Goal: Task Accomplishment & Management: Manage account settings

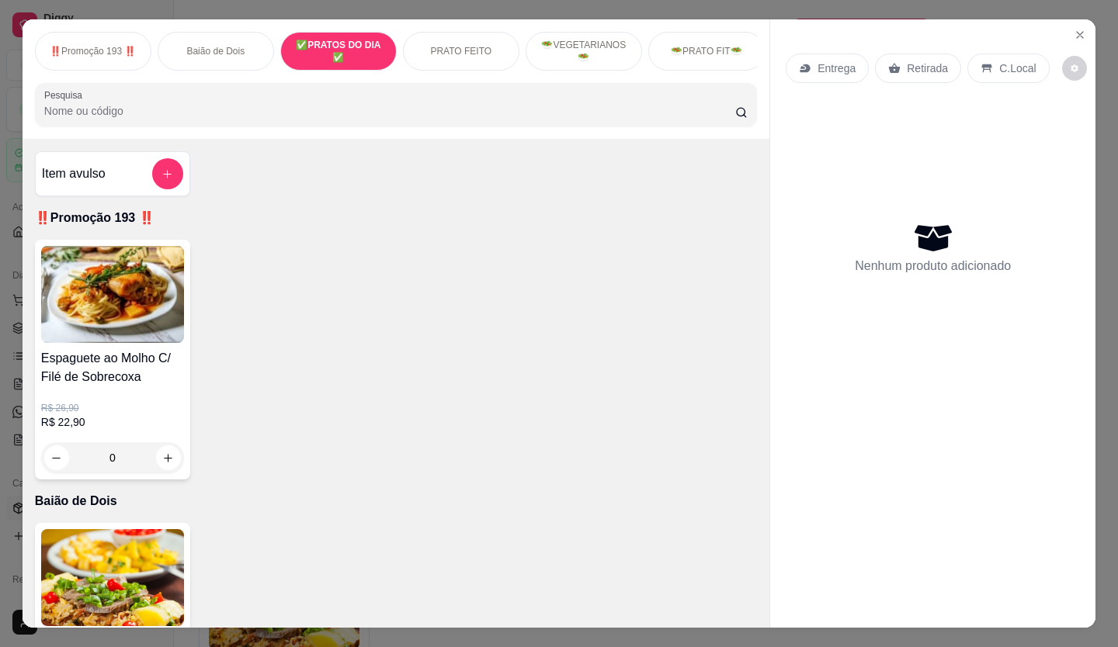
scroll to position [36, 0]
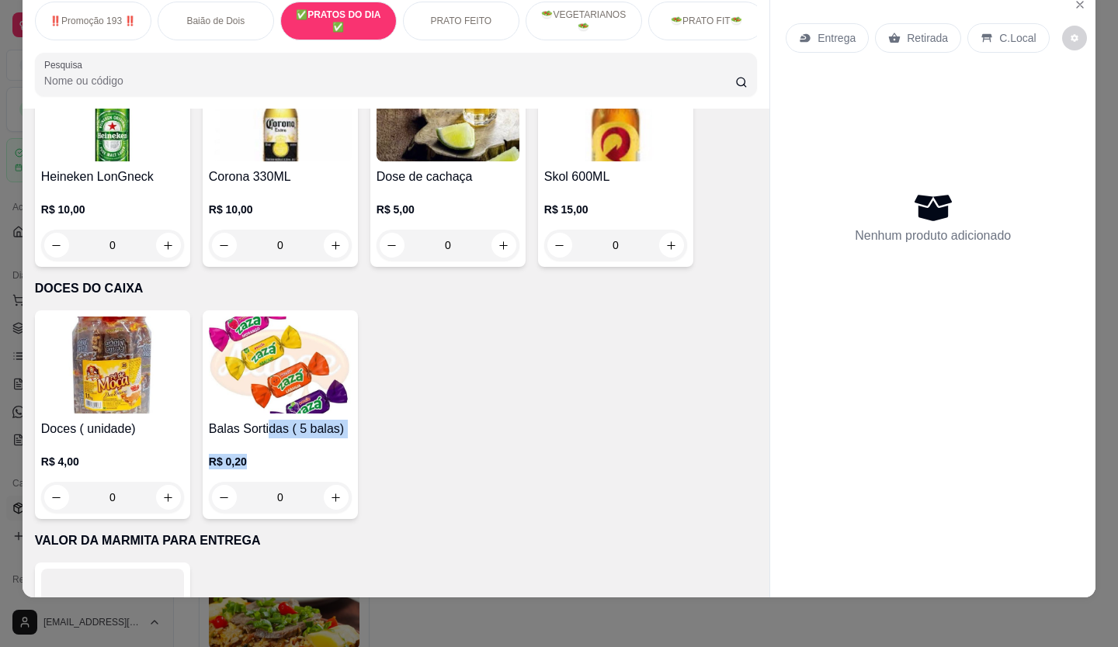
click at [500, 405] on div "Doces ( unidade) R$ 4,00 0 Balas Sortidas ( 5 balas) R$ 0,20 0" at bounding box center [396, 414] width 722 height 209
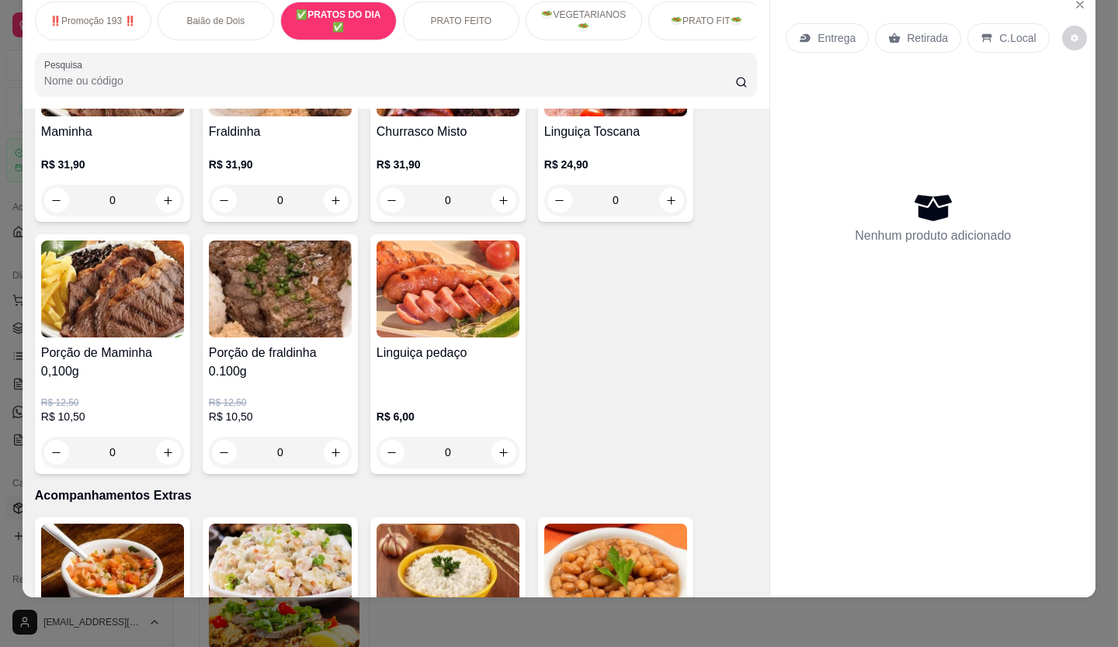
click at [537, 358] on div "Maminha R$ 31,90 0 Fraldinha R$ 31,90 0 Churrasco Misto R$ 31,90 0 Linguiça Tos…" at bounding box center [396, 243] width 722 height 461
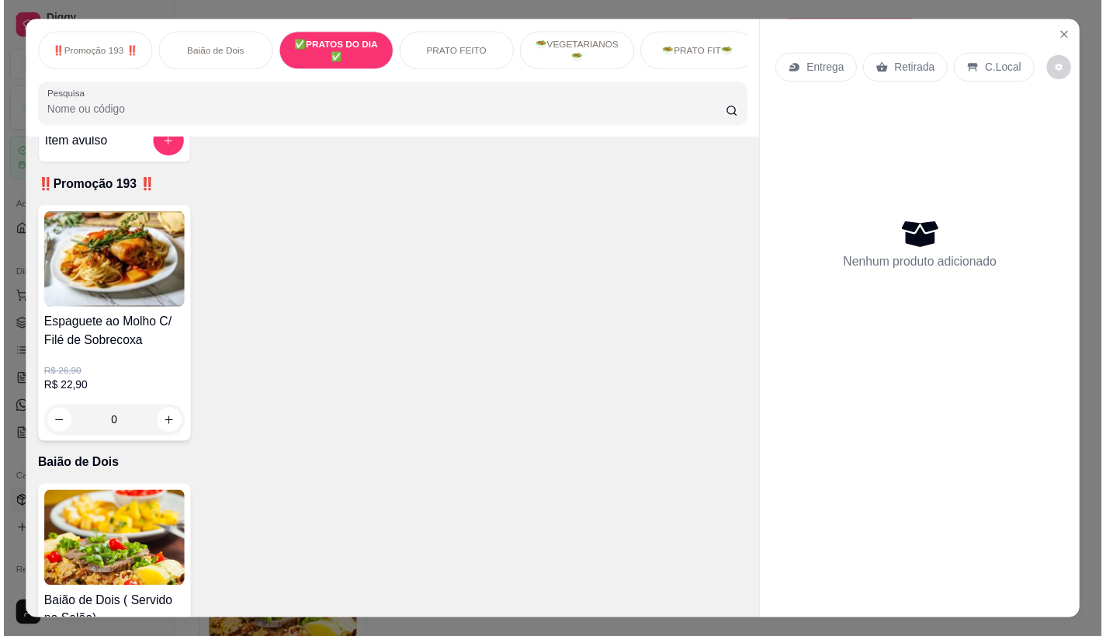
scroll to position [0, 0]
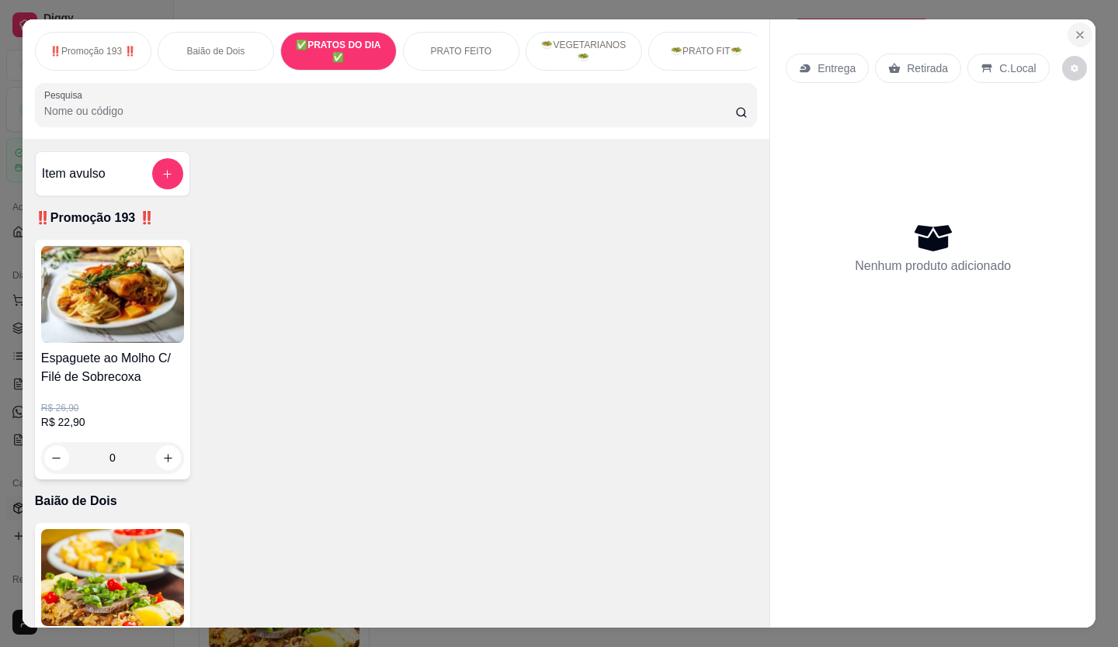
click at [1068, 23] on button "Close" at bounding box center [1079, 35] width 25 height 25
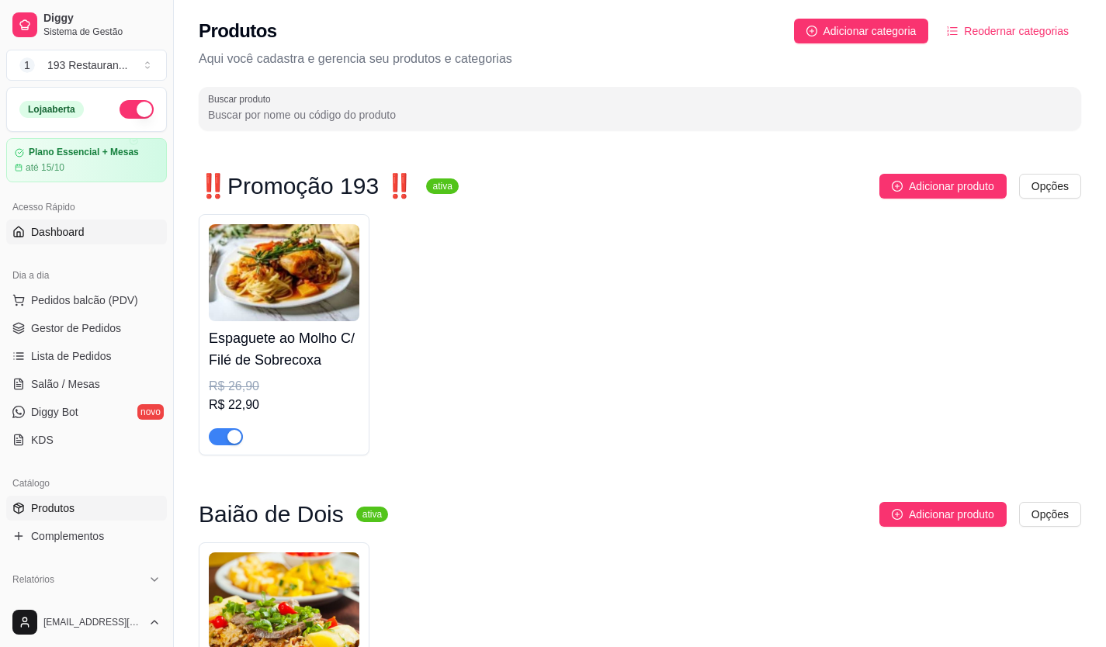
click at [72, 234] on span "Dashboard" at bounding box center [58, 232] width 54 height 16
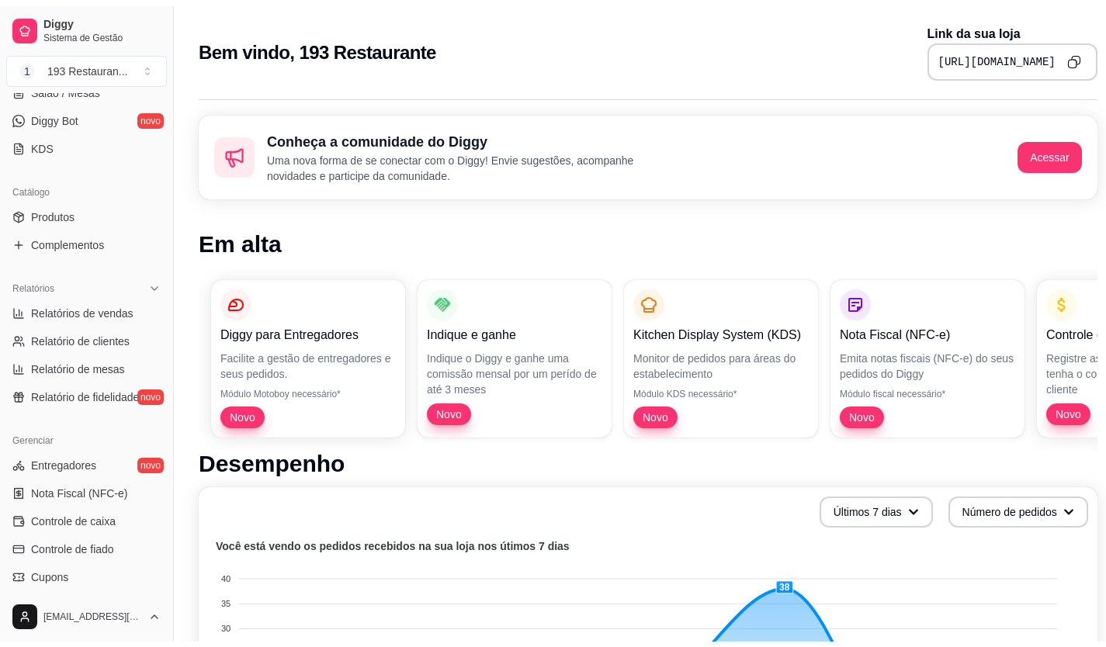
scroll to position [466, 0]
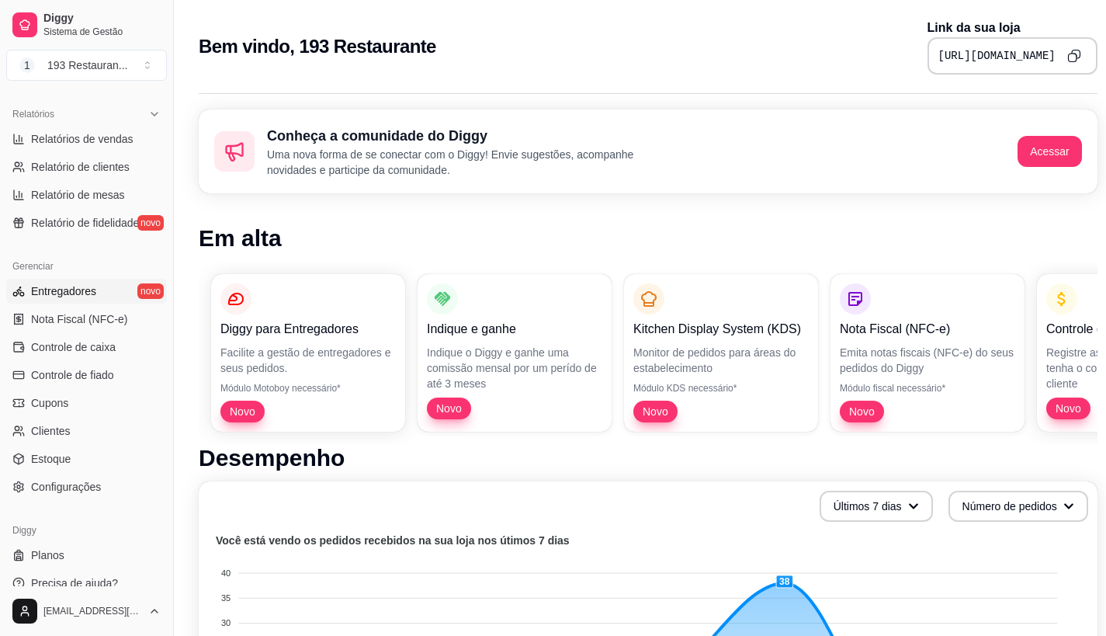
click at [94, 288] on span "Entregadores" at bounding box center [63, 291] width 65 height 16
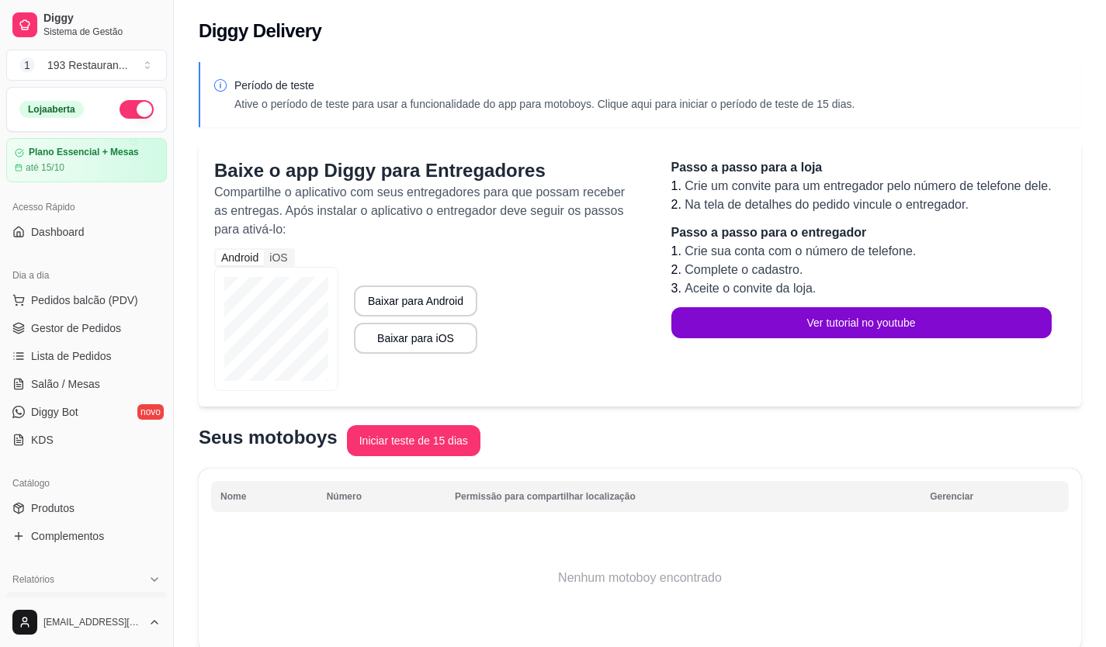
click at [49, 130] on div "Loja aberta" at bounding box center [86, 109] width 159 height 43
click at [152, 56] on button "1 193 Restauran ..." at bounding box center [86, 65] width 161 height 31
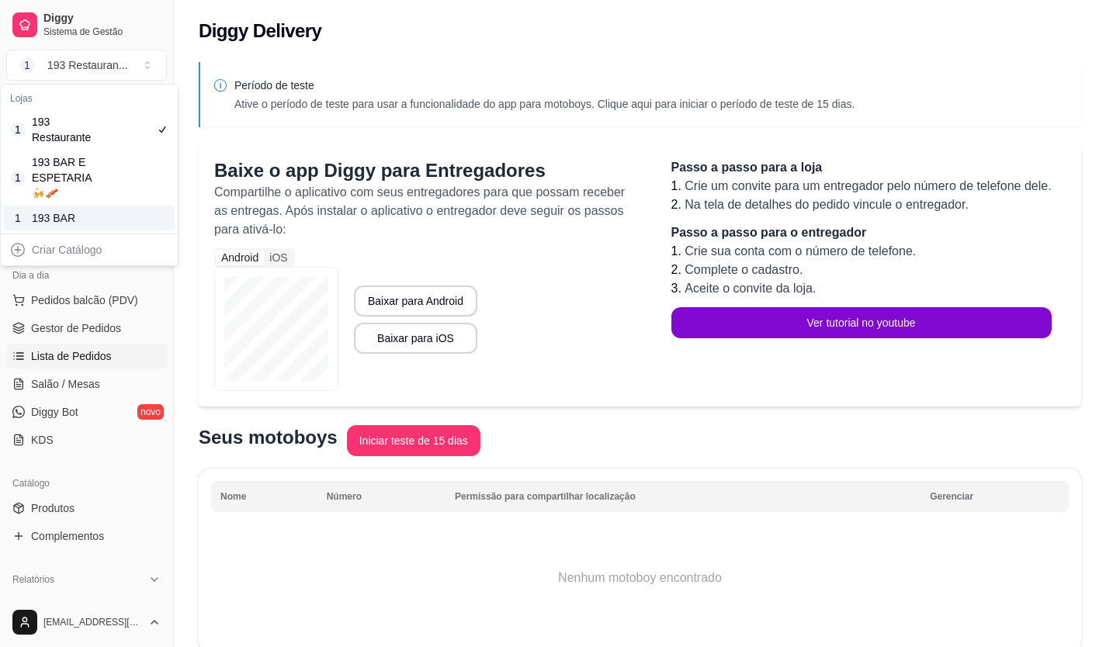
click at [33, 349] on span "Lista de Pedidos" at bounding box center [71, 356] width 81 height 16
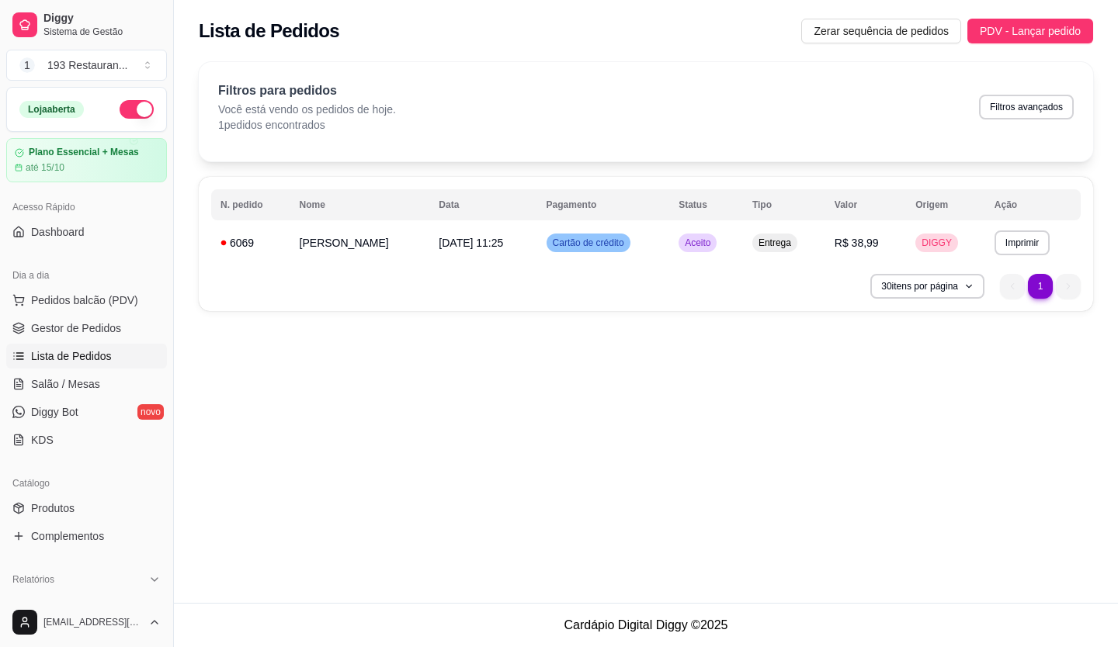
click at [68, 286] on div "Dia a dia" at bounding box center [86, 275] width 161 height 25
click at [71, 296] on span "Pedidos balcão (PDV)" at bounding box center [84, 301] width 107 height 16
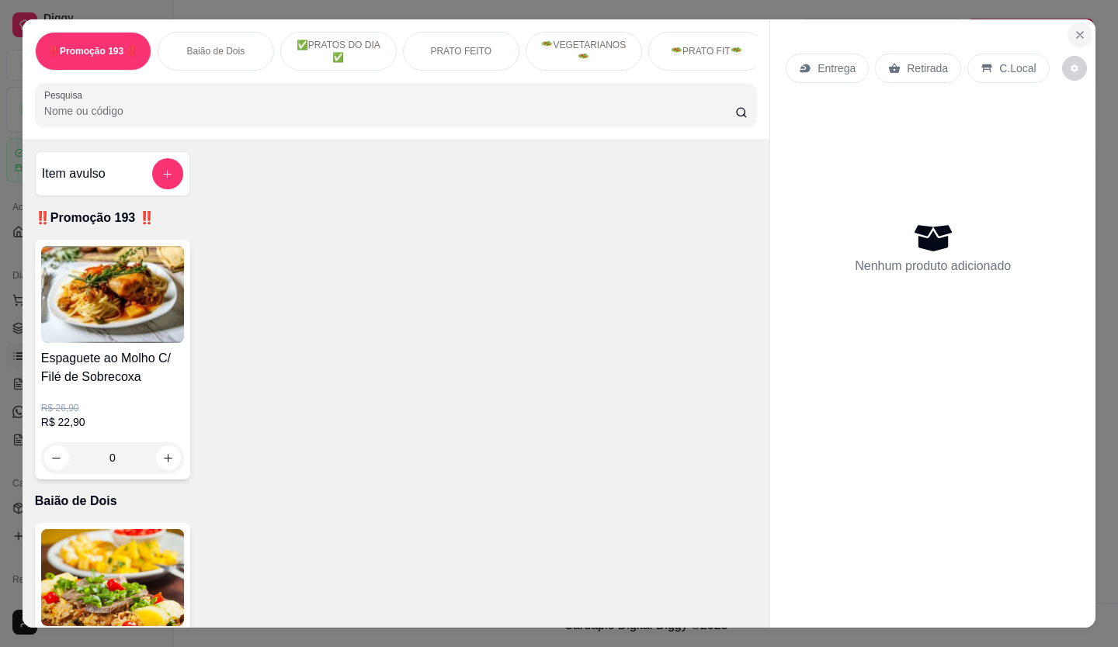
click at [1077, 32] on icon "Close" at bounding box center [1080, 35] width 6 height 6
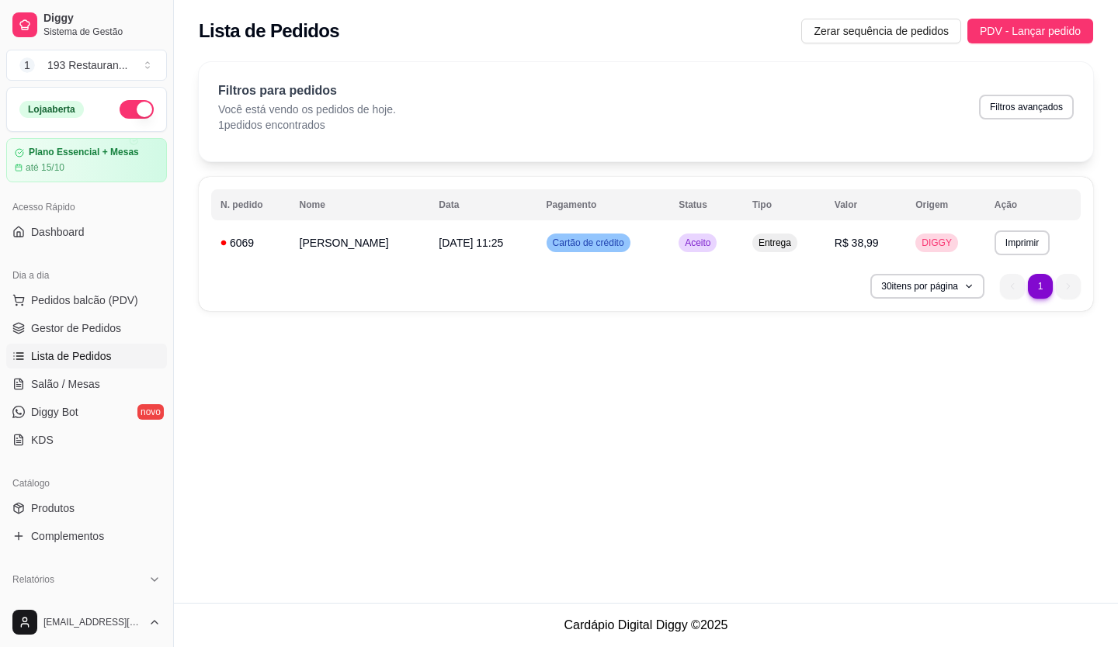
click at [106, 103] on div "Loja aberta" at bounding box center [86, 109] width 134 height 19
click at [120, 113] on button "button" at bounding box center [137, 109] width 34 height 19
click at [104, 411] on link "Diggy Bot novo" at bounding box center [86, 412] width 161 height 25
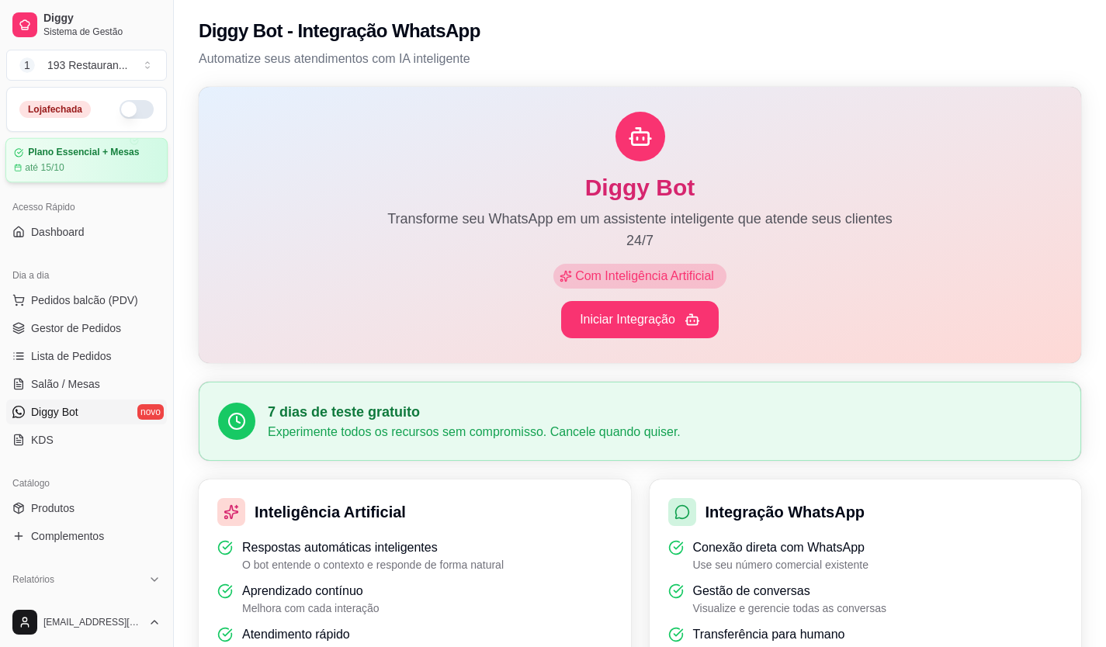
click at [100, 168] on div "até 15/10" at bounding box center [86, 167] width 145 height 12
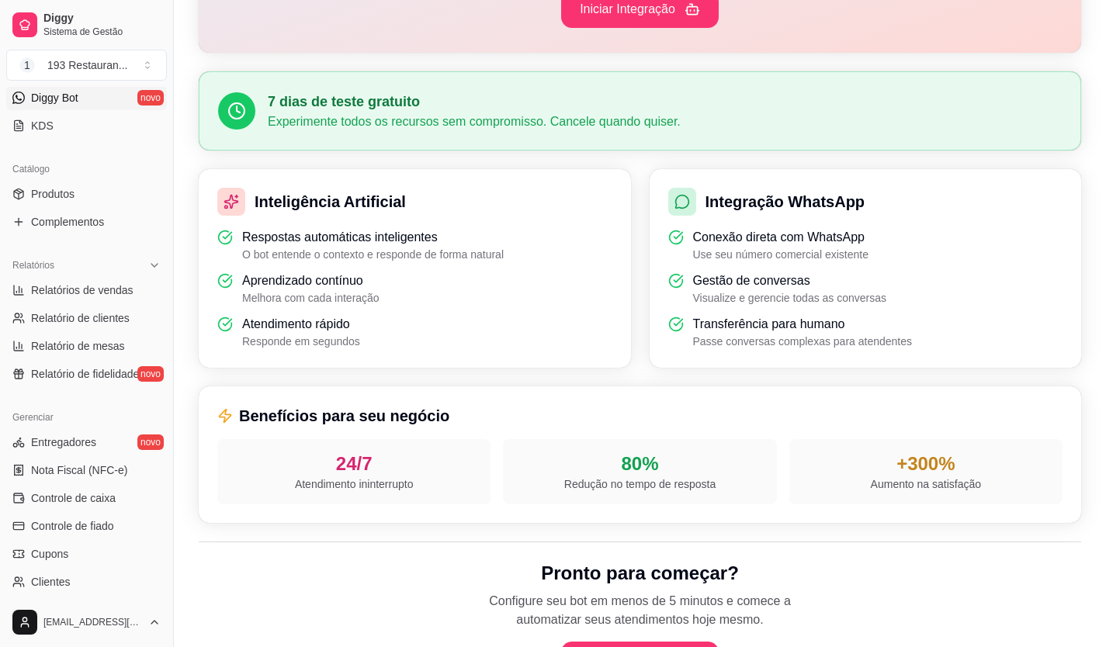
scroll to position [392, 0]
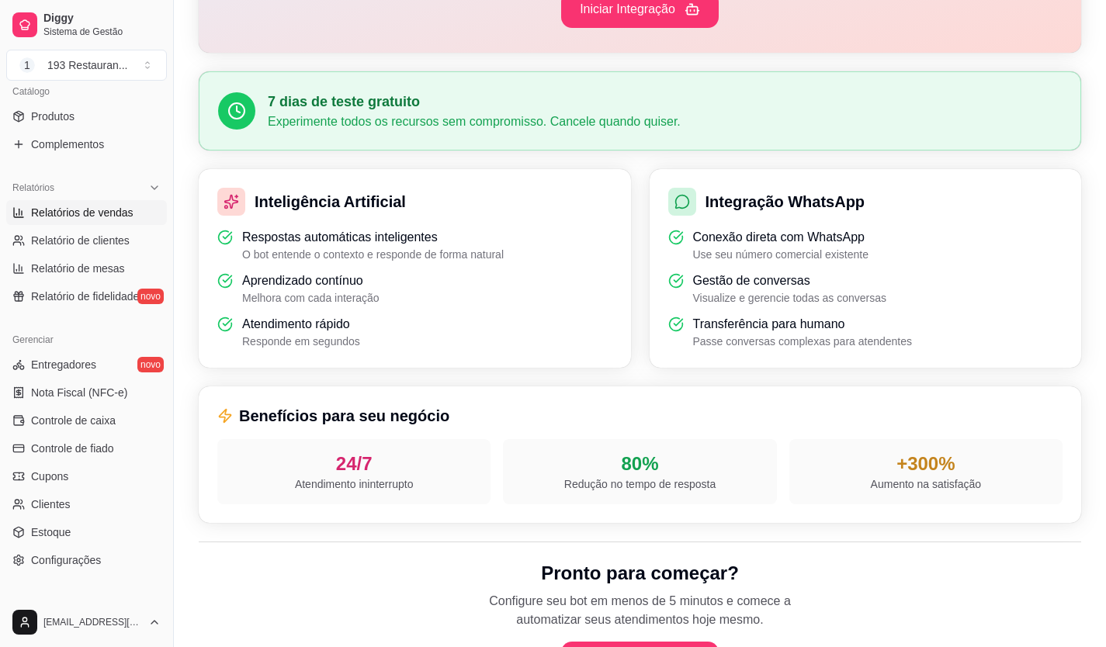
click at [106, 215] on span "Relatórios de vendas" at bounding box center [82, 213] width 102 height 16
select select "ALL"
select select "0"
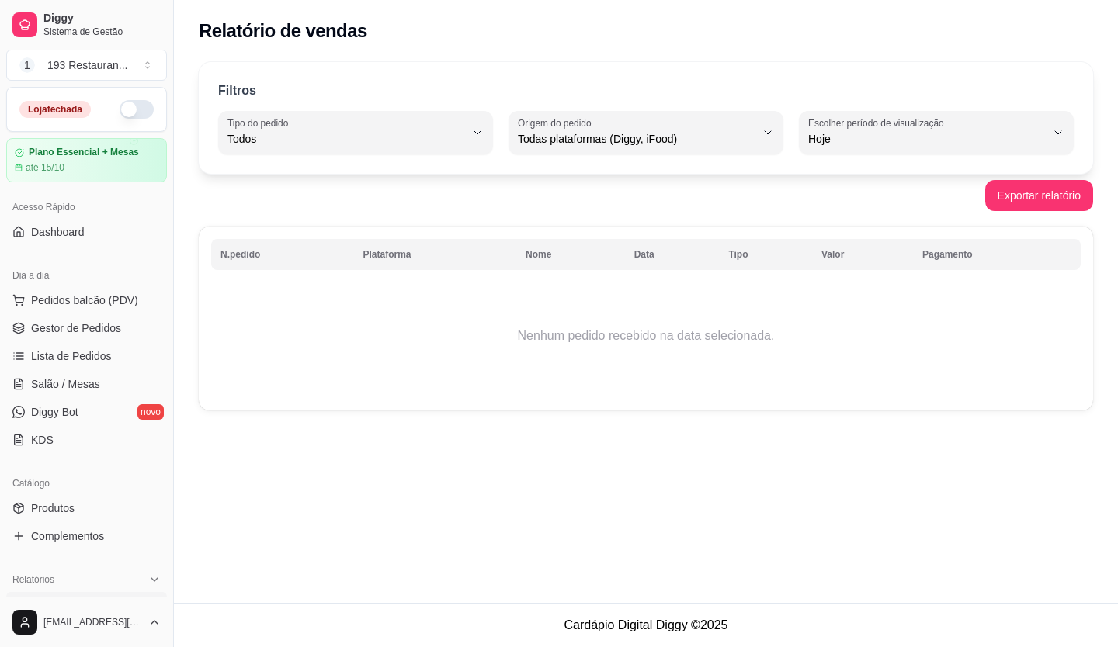
click at [67, 291] on button "Pedidos balcão (PDV)" at bounding box center [86, 300] width 161 height 25
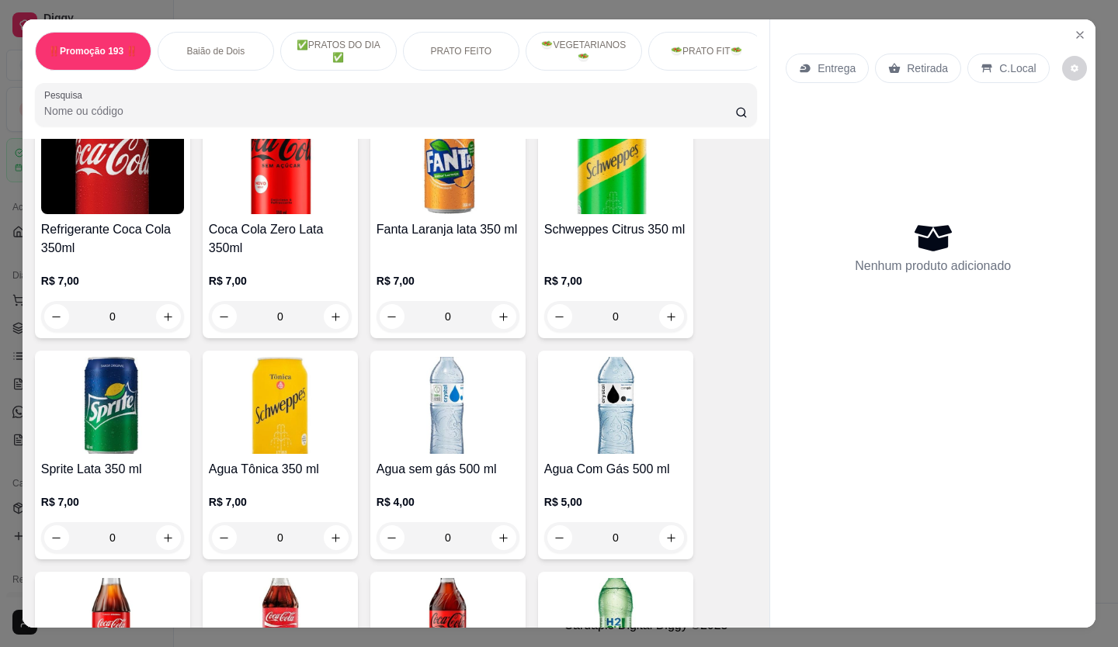
scroll to position [4734, 0]
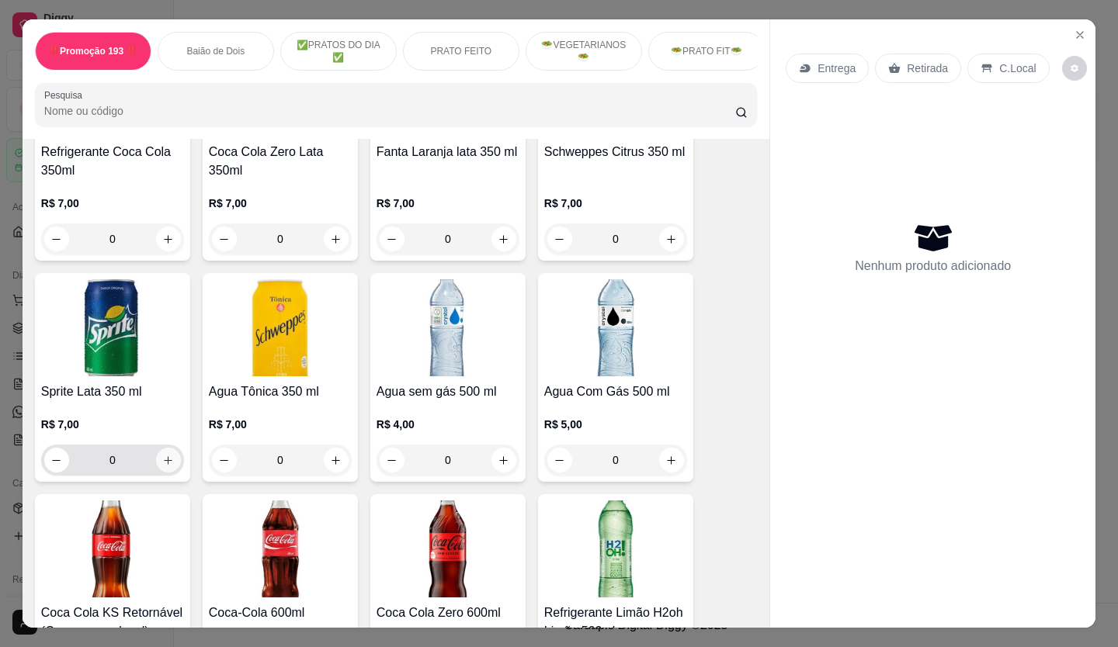
click at [162, 455] on icon "increase-product-quantity" at bounding box center [168, 461] width 12 height 12
type input "1"
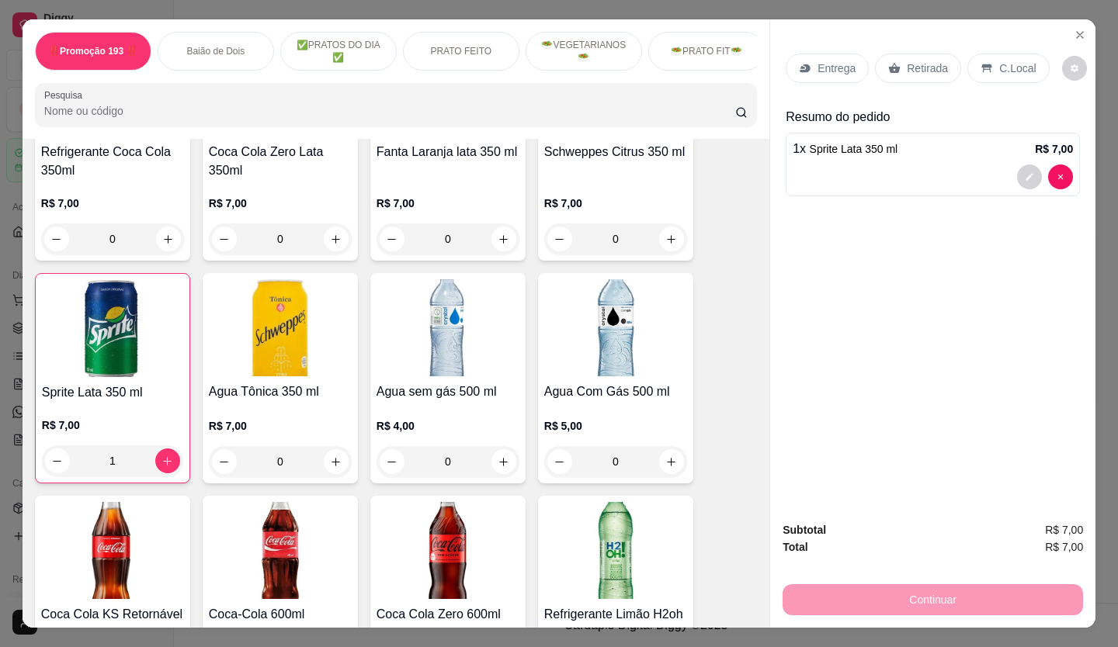
click at [939, 57] on div "Retirada" at bounding box center [918, 68] width 86 height 29
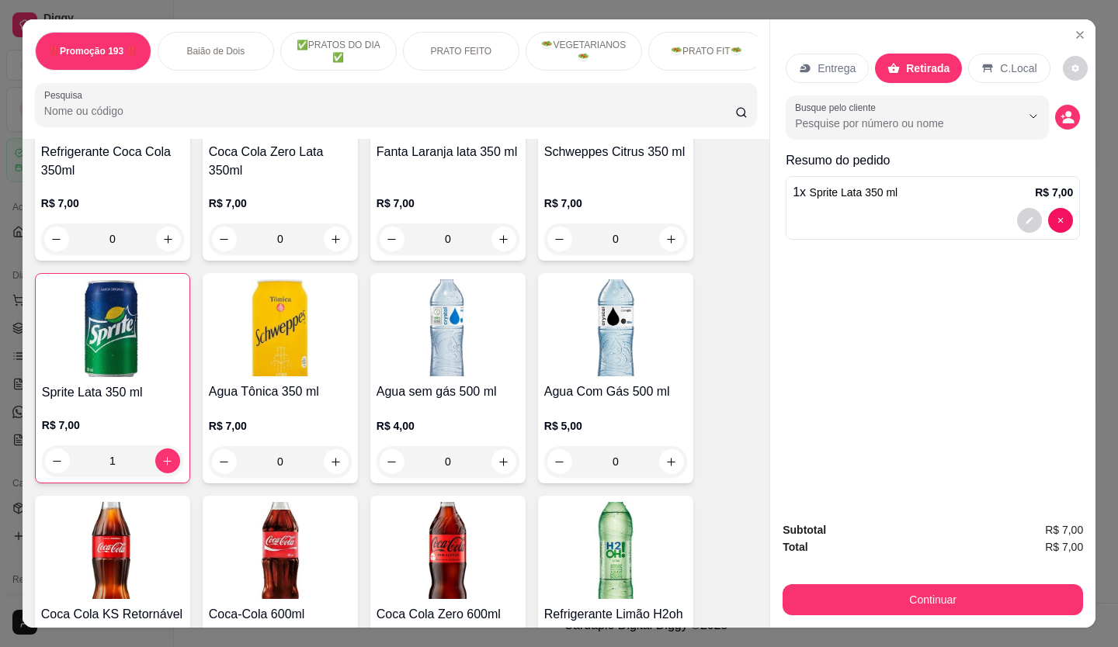
click at [939, 61] on p "Retirada" at bounding box center [927, 69] width 43 height 16
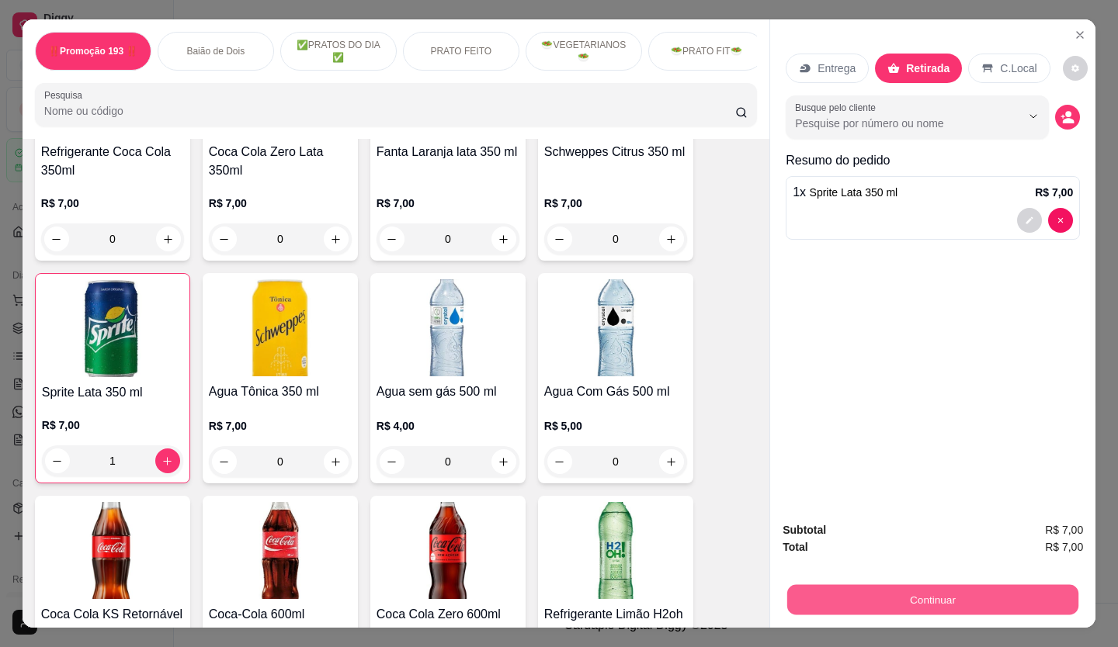
click at [879, 595] on button "Continuar" at bounding box center [932, 600] width 291 height 30
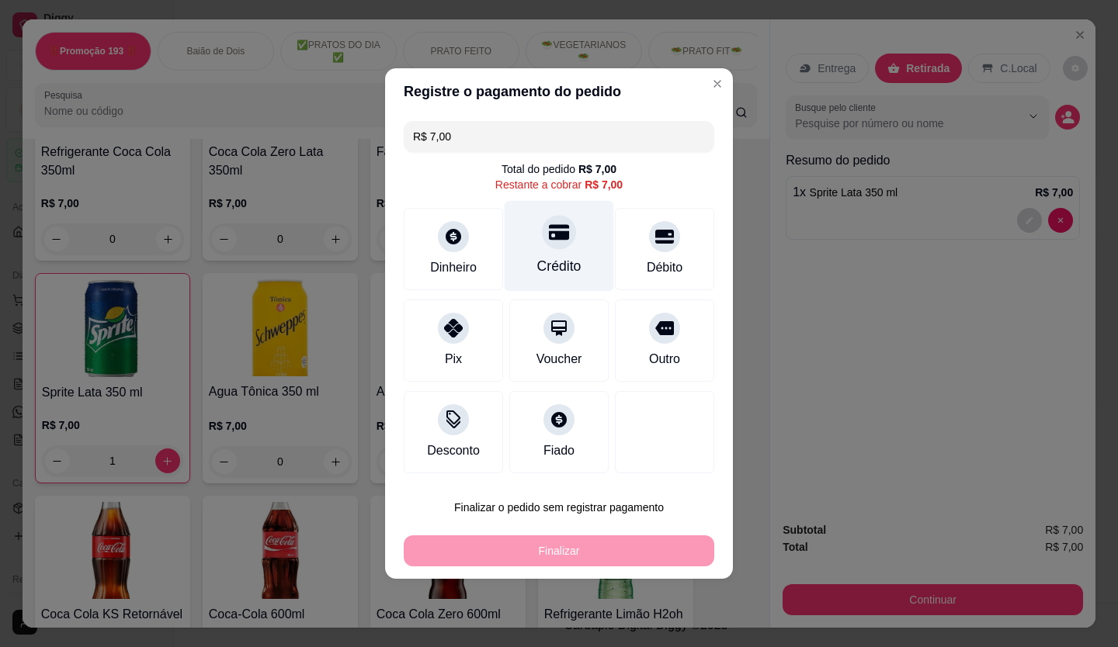
click at [566, 241] on div at bounding box center [559, 232] width 34 height 34
type input "R$ 0,00"
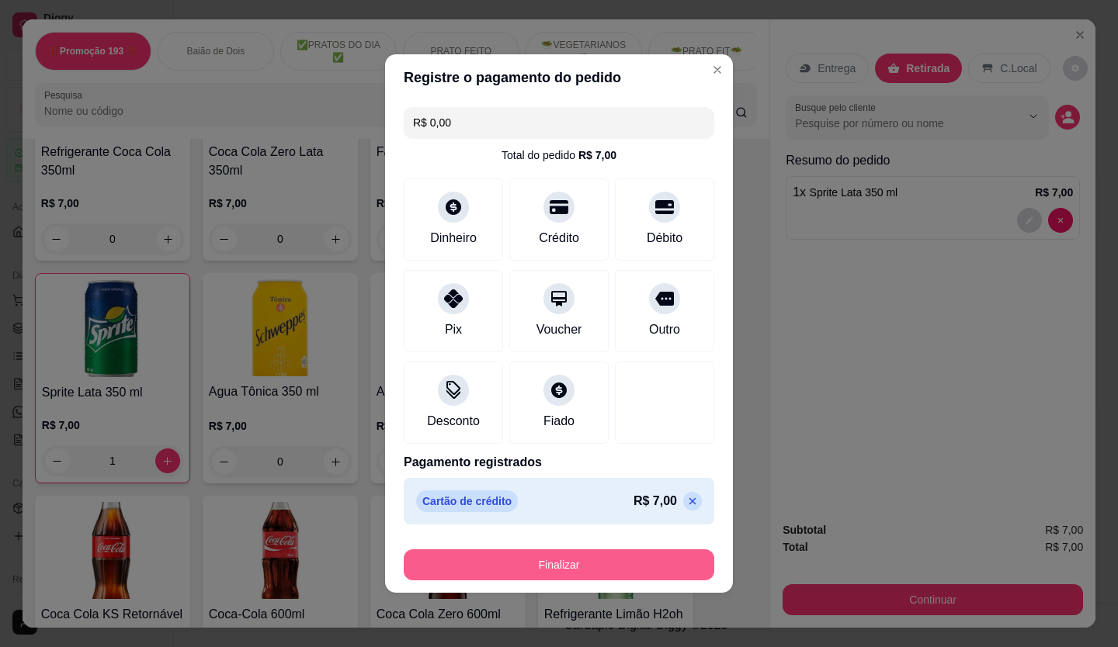
click at [591, 563] on button "Finalizar" at bounding box center [559, 565] width 310 height 31
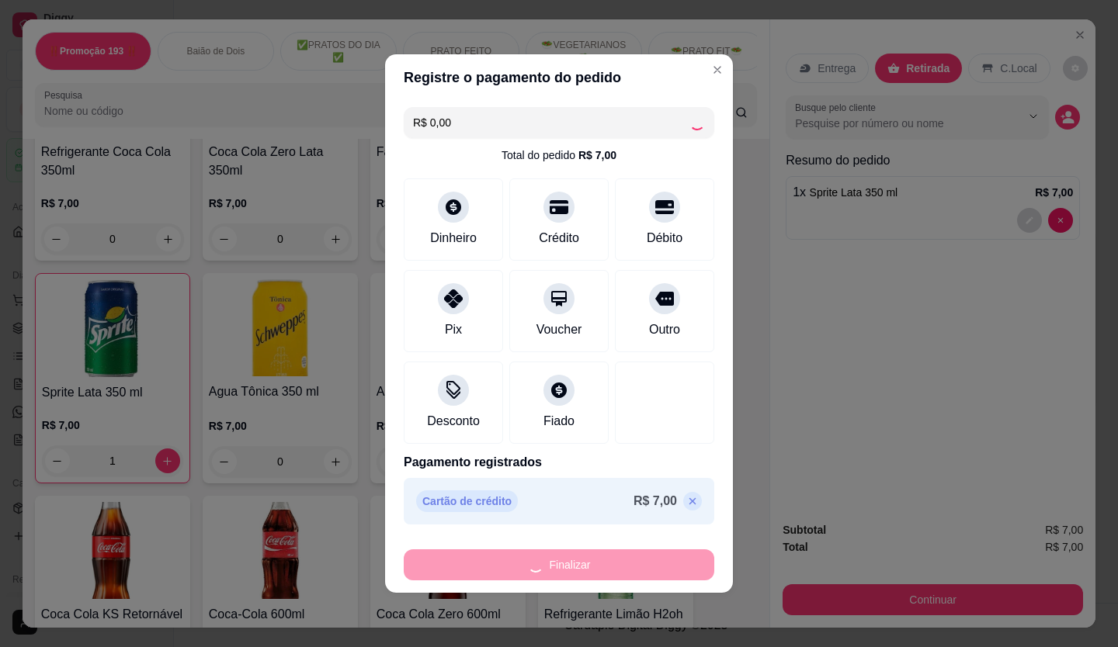
type input "0"
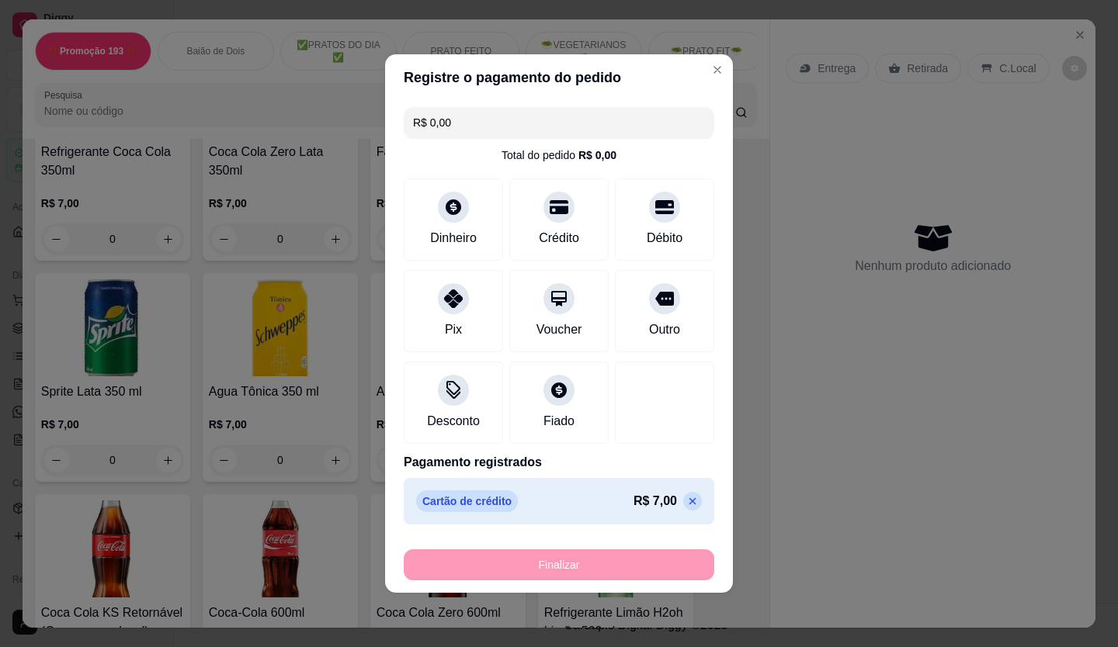
type input "-R$ 7,00"
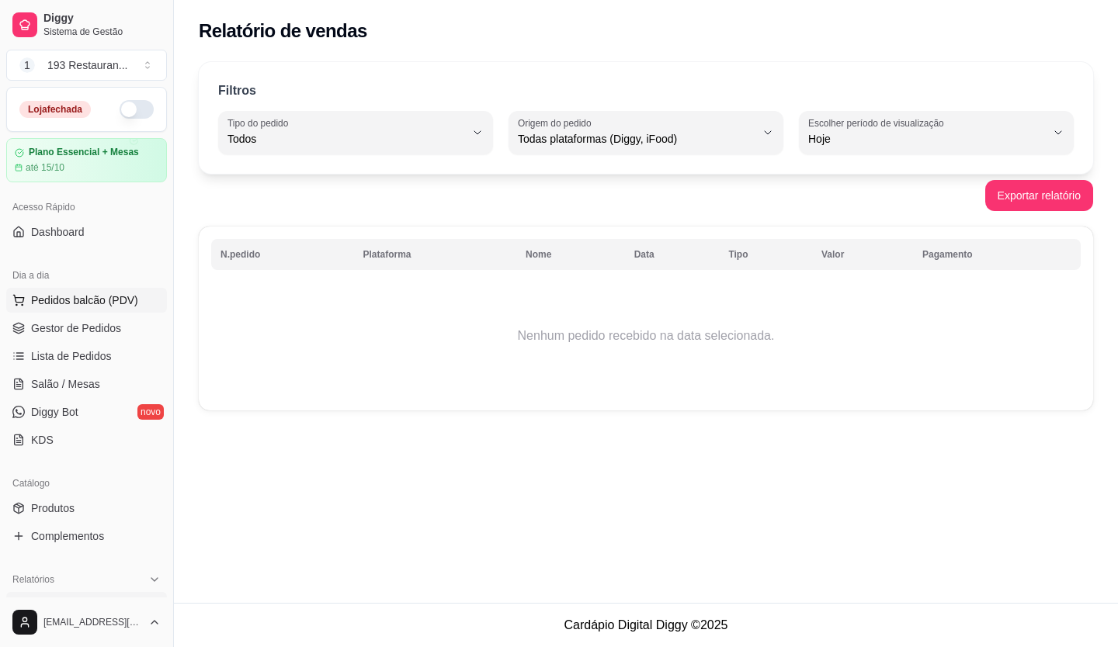
click at [53, 289] on button "Pedidos balcão (PDV)" at bounding box center [86, 300] width 161 height 25
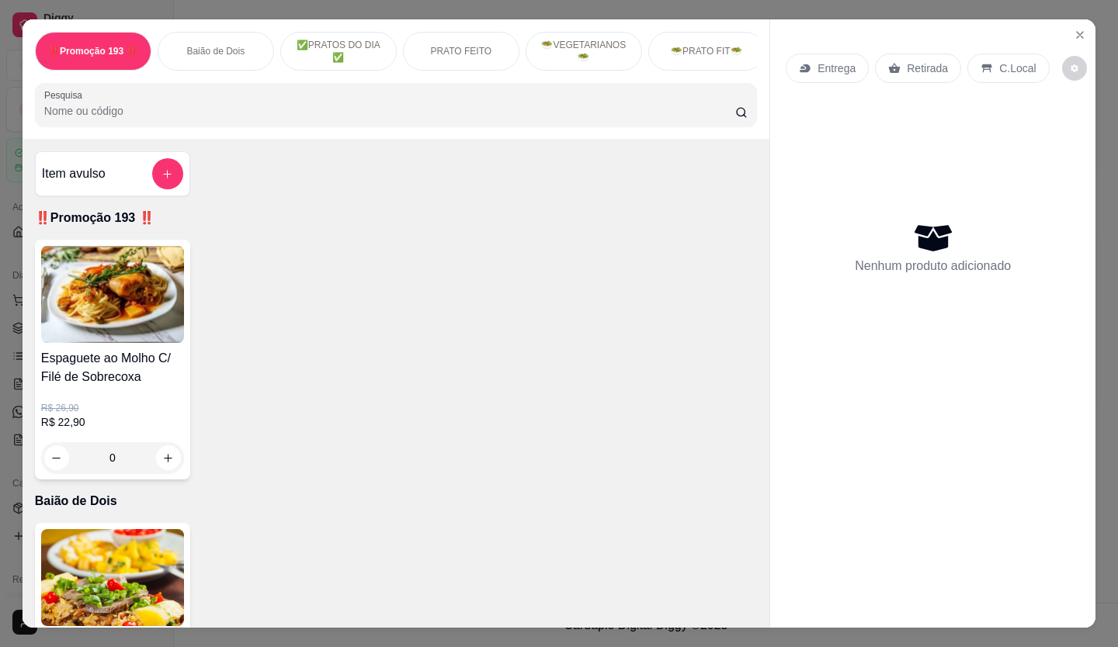
click at [986, 59] on div "C.Local" at bounding box center [1007, 68] width 81 height 29
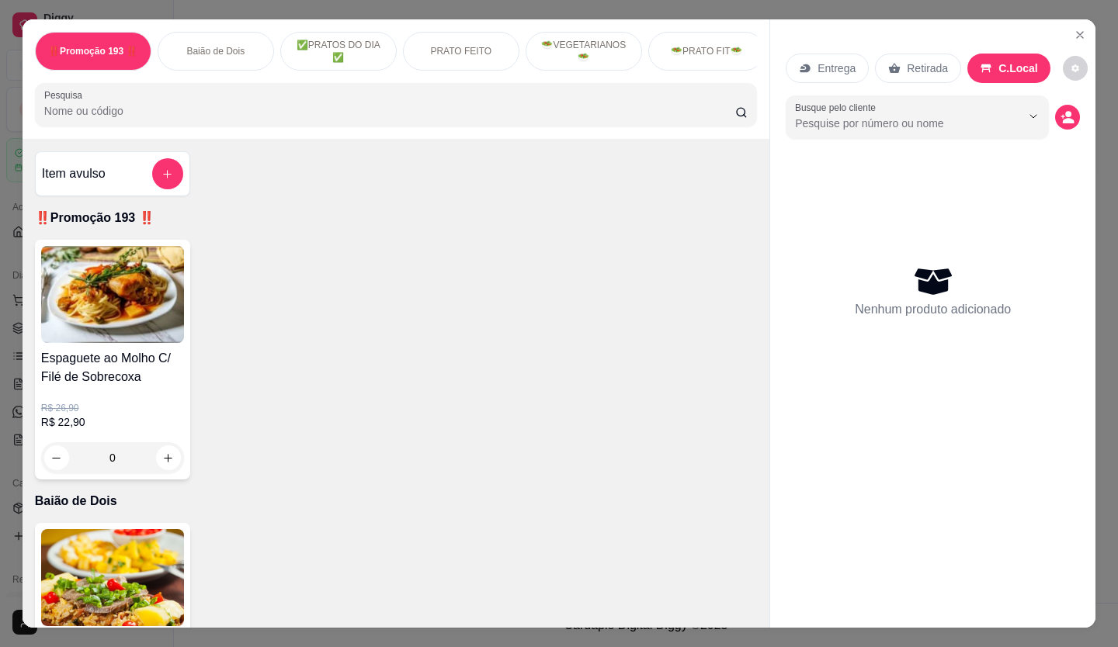
click at [986, 59] on div "C.Local" at bounding box center [1008, 68] width 83 height 29
click at [966, 225] on div "Nenhum produto adicionado" at bounding box center [932, 291] width 294 height 304
click at [1067, 23] on button "Close" at bounding box center [1079, 35] width 25 height 25
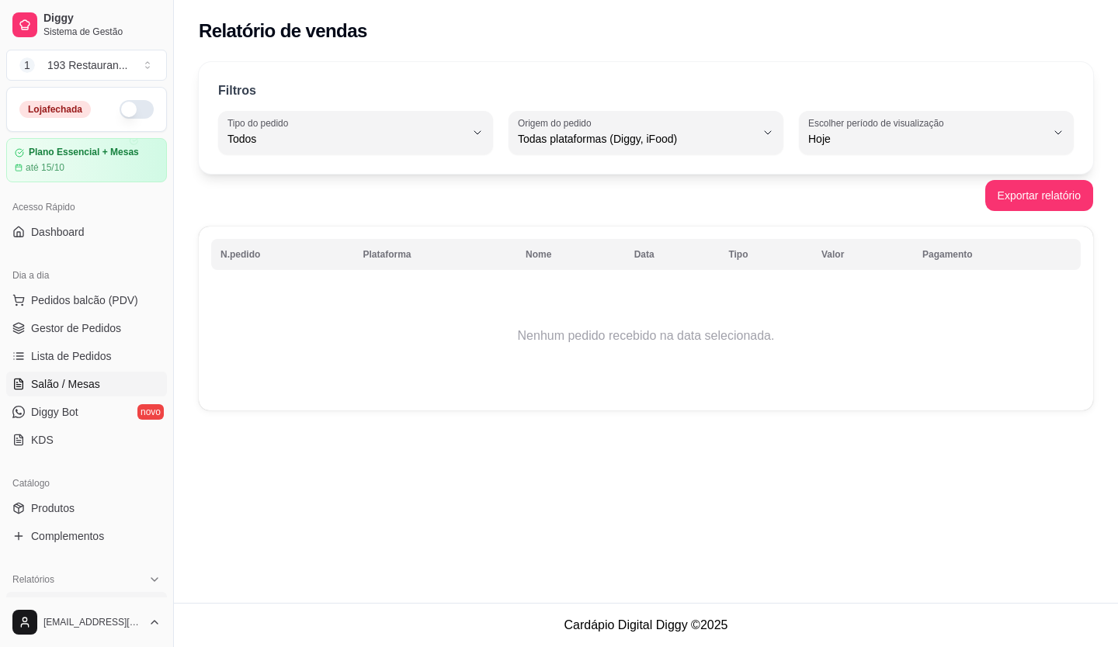
click at [79, 392] on link "Salão / Mesas" at bounding box center [86, 384] width 161 height 25
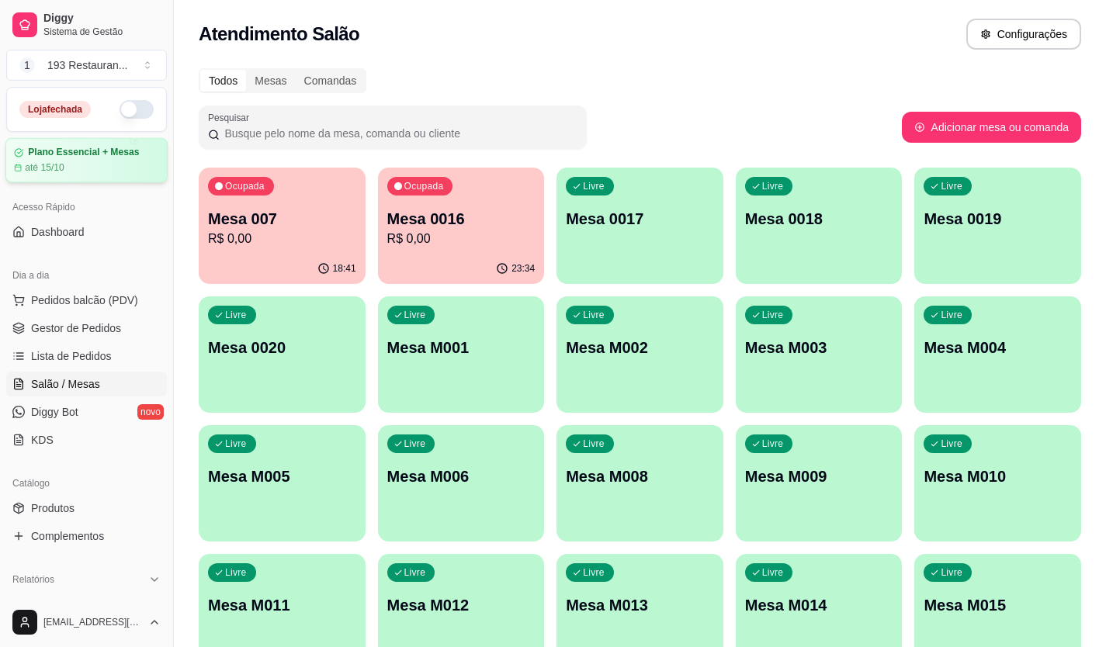
drag, startPoint x: 650, startPoint y: 229, endPoint x: 68, endPoint y: 165, distance: 584.8
click at [68, 165] on div "até 15/10" at bounding box center [86, 167] width 145 height 12
click at [54, 297] on span "Pedidos balcão (PDV)" at bounding box center [84, 301] width 107 height 16
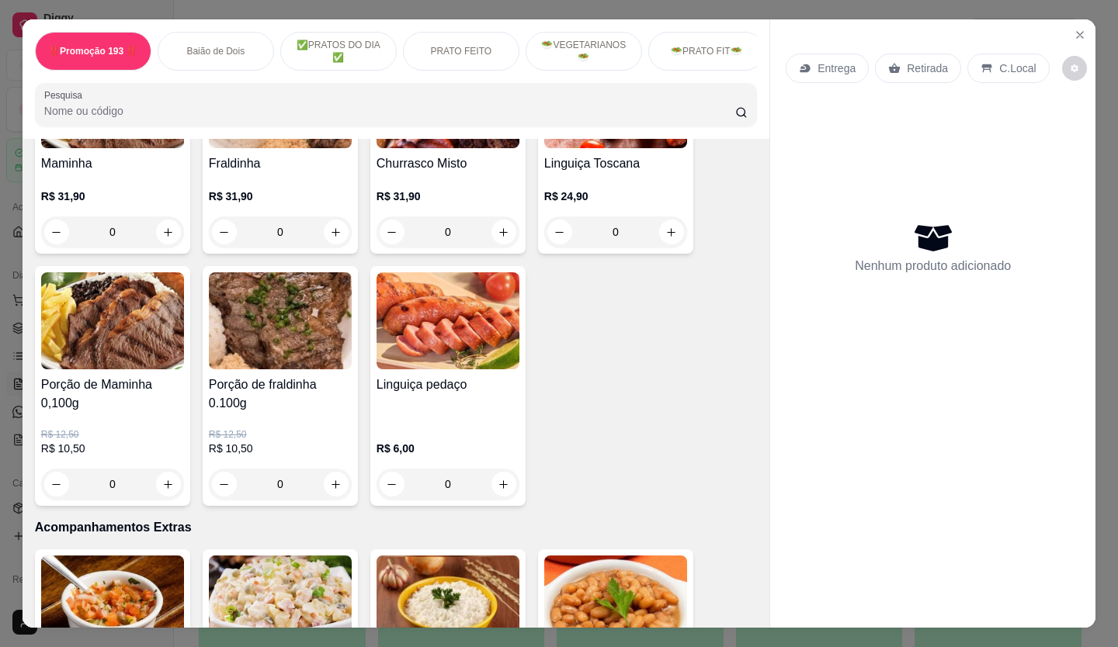
scroll to position [3027, 0]
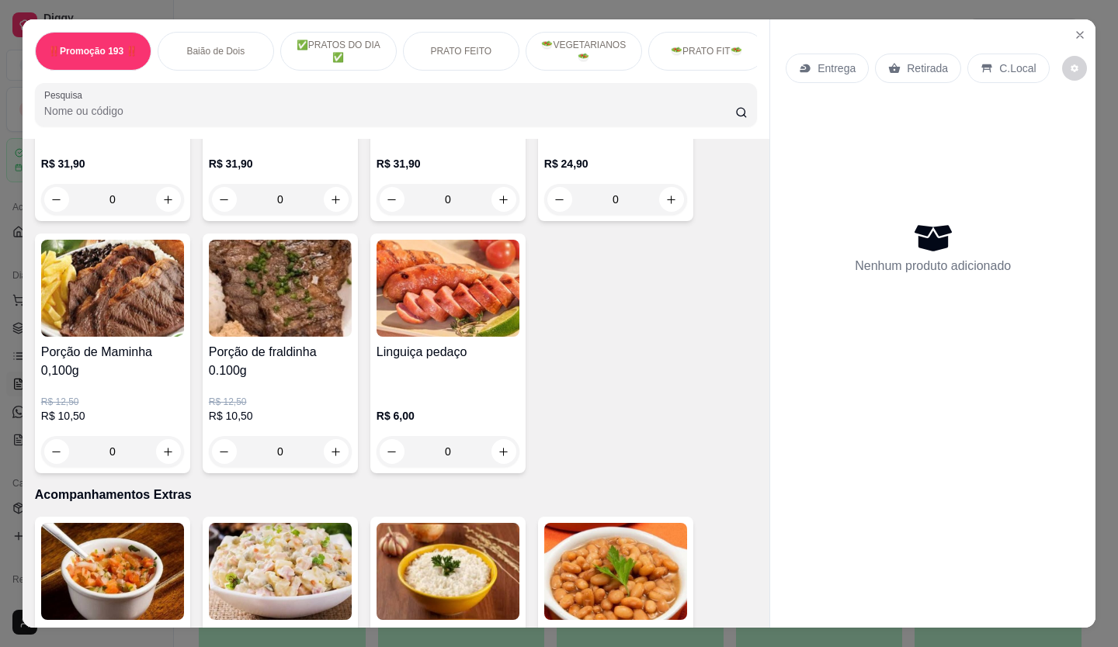
drag, startPoint x: 296, startPoint y: 418, endPoint x: 271, endPoint y: 325, distance: 96.4
click at [271, 325] on div "Porção de fraldinha 0.100g R$ 12,50 R$ 10,50 0" at bounding box center [280, 354] width 155 height 240
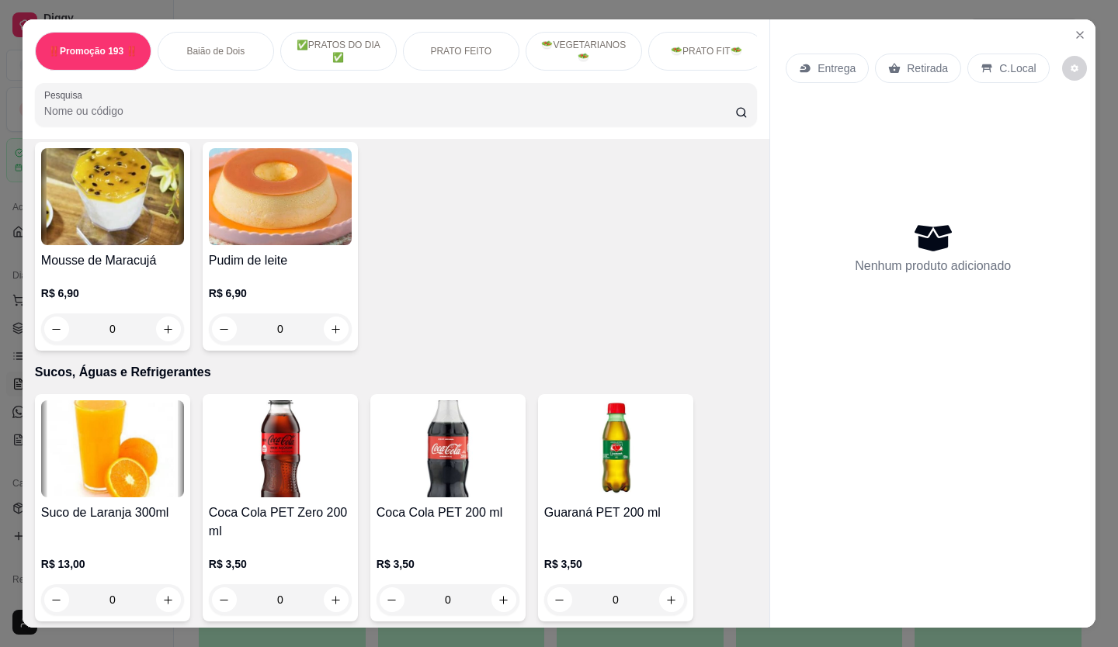
scroll to position [4160, 0]
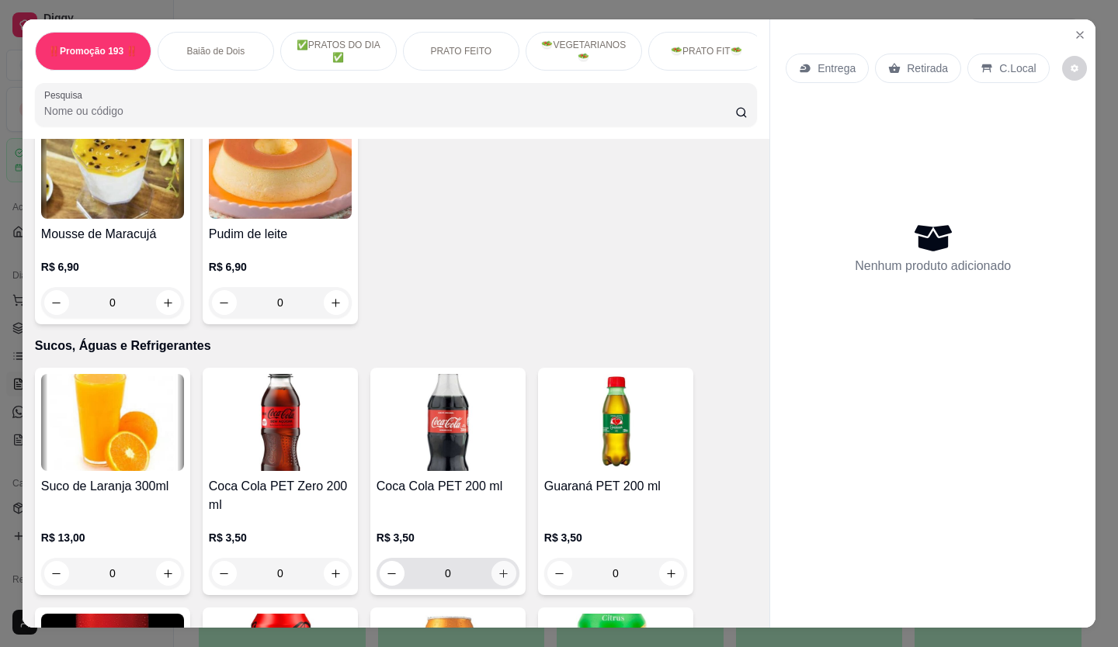
click at [504, 561] on button "increase-product-quantity" at bounding box center [503, 573] width 25 height 25
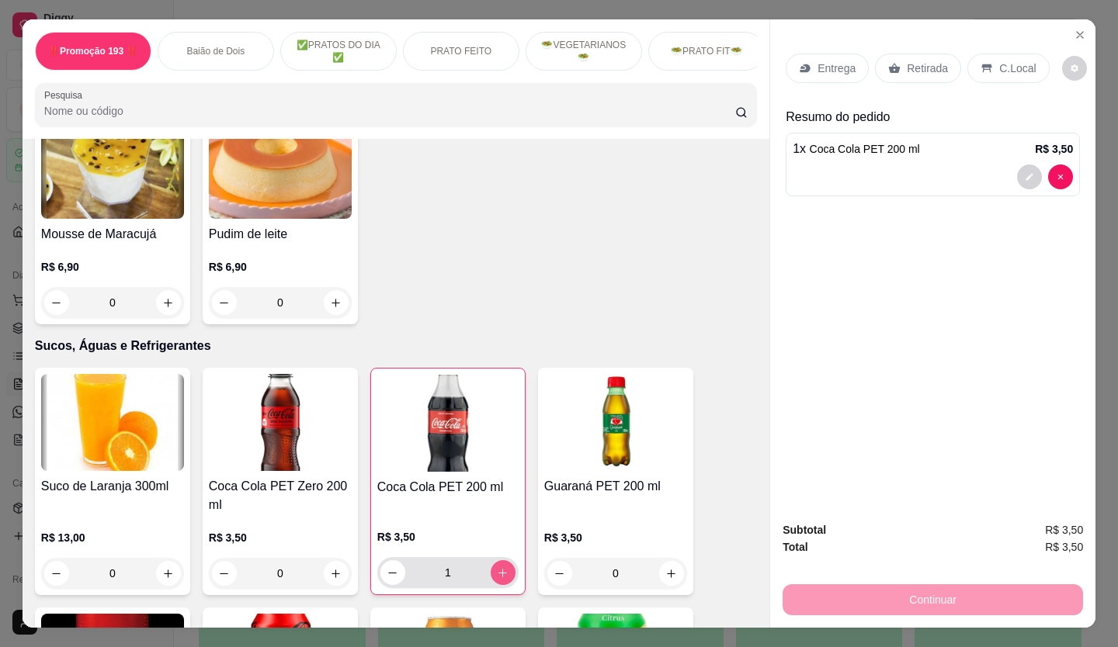
click at [504, 560] on button "increase-product-quantity" at bounding box center [503, 572] width 25 height 25
type input "2"
click at [922, 71] on div "Retirada" at bounding box center [918, 68] width 86 height 29
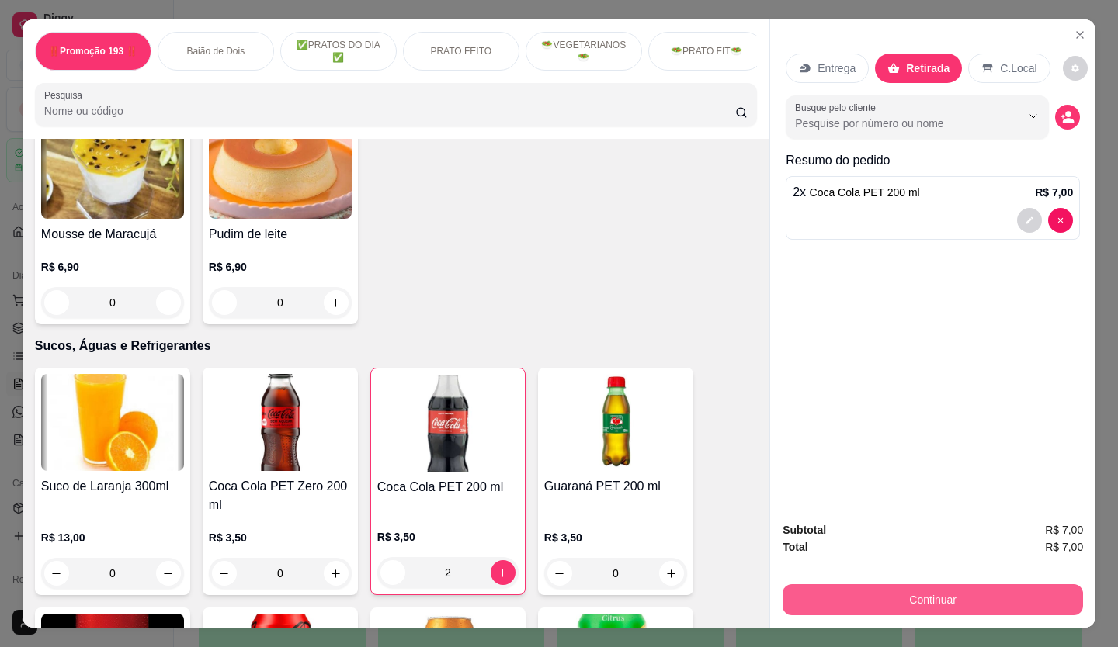
click at [936, 599] on button "Continuar" at bounding box center [932, 599] width 300 height 31
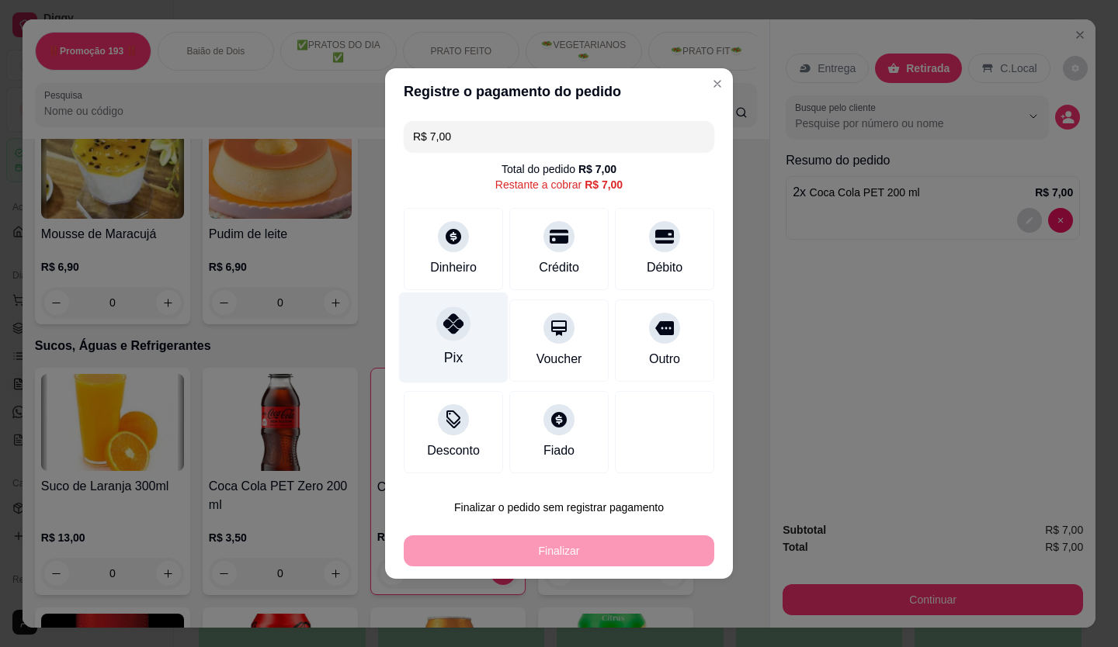
click at [464, 342] on div "Pix" at bounding box center [453, 338] width 109 height 91
type input "R$ 0,00"
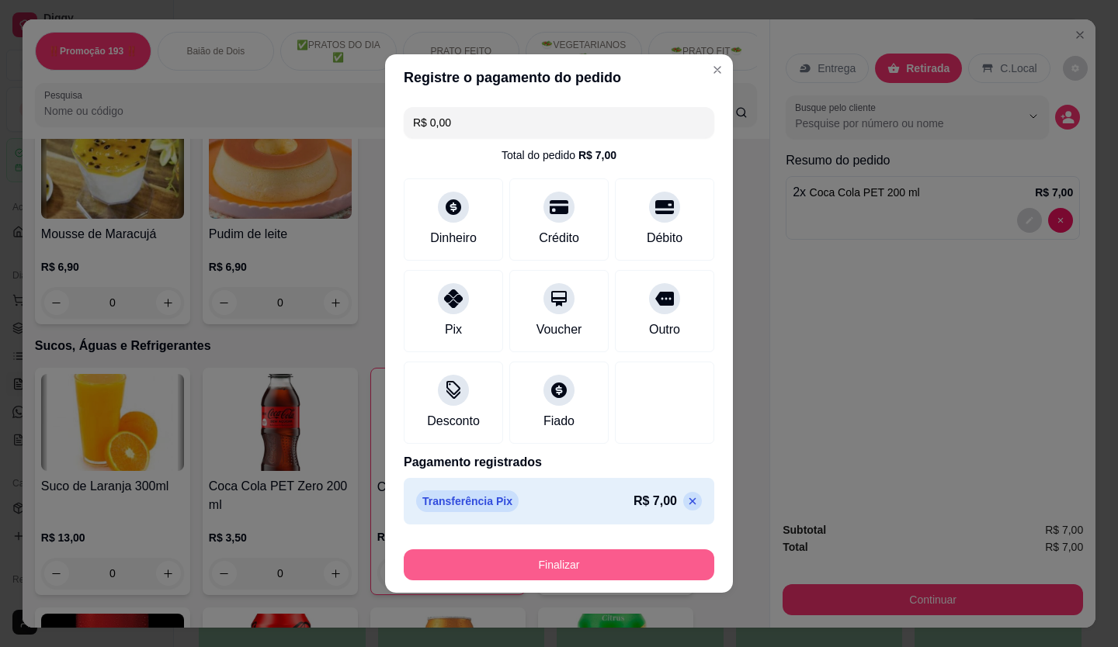
click at [571, 568] on button "Finalizar" at bounding box center [559, 565] width 310 height 31
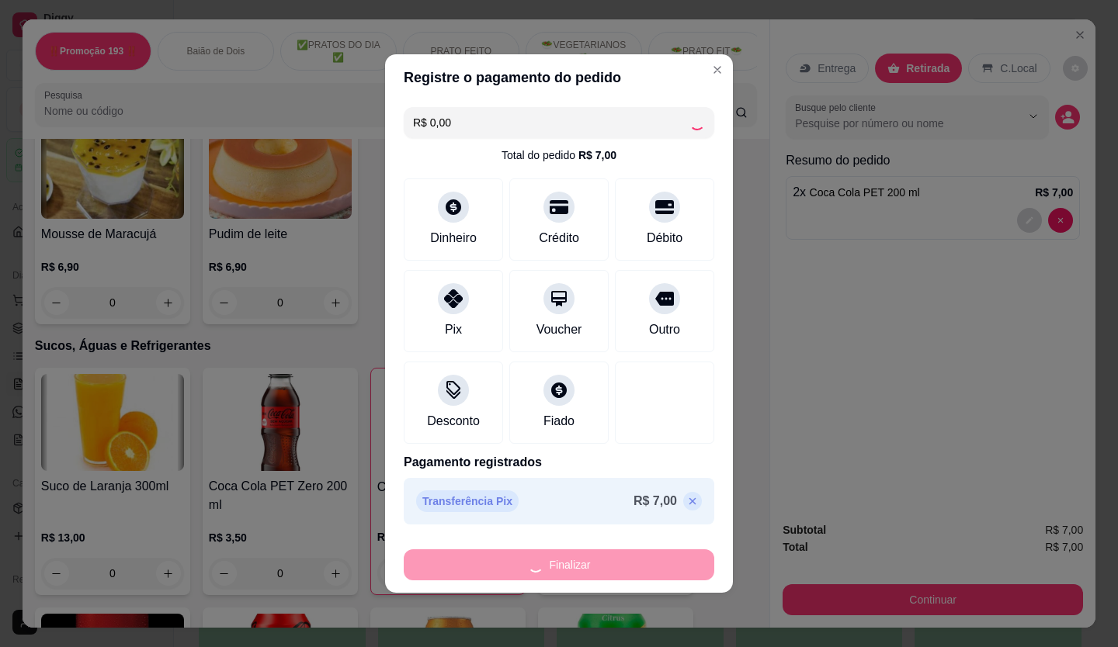
type input "0"
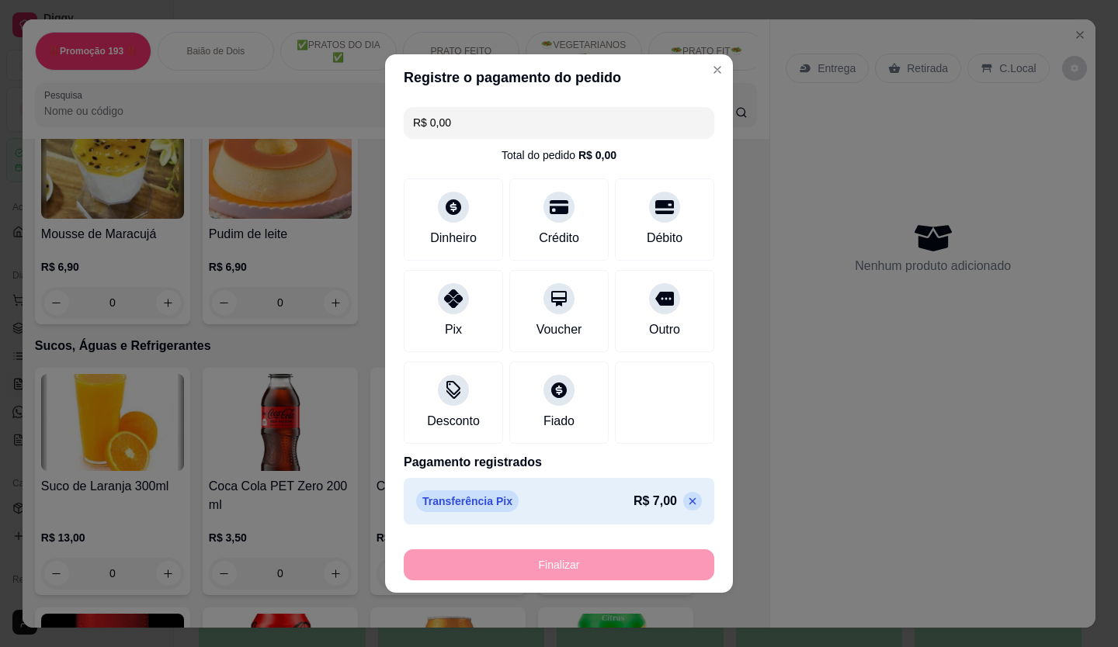
type input "-R$ 7,00"
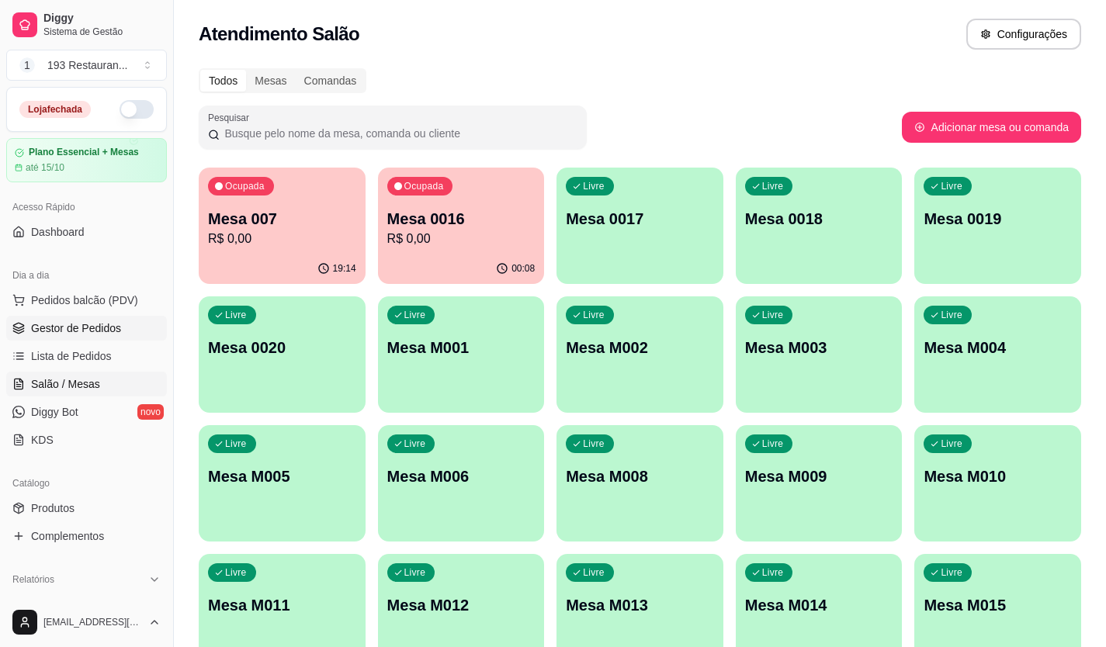
click at [118, 323] on span "Gestor de Pedidos" at bounding box center [76, 329] width 90 height 16
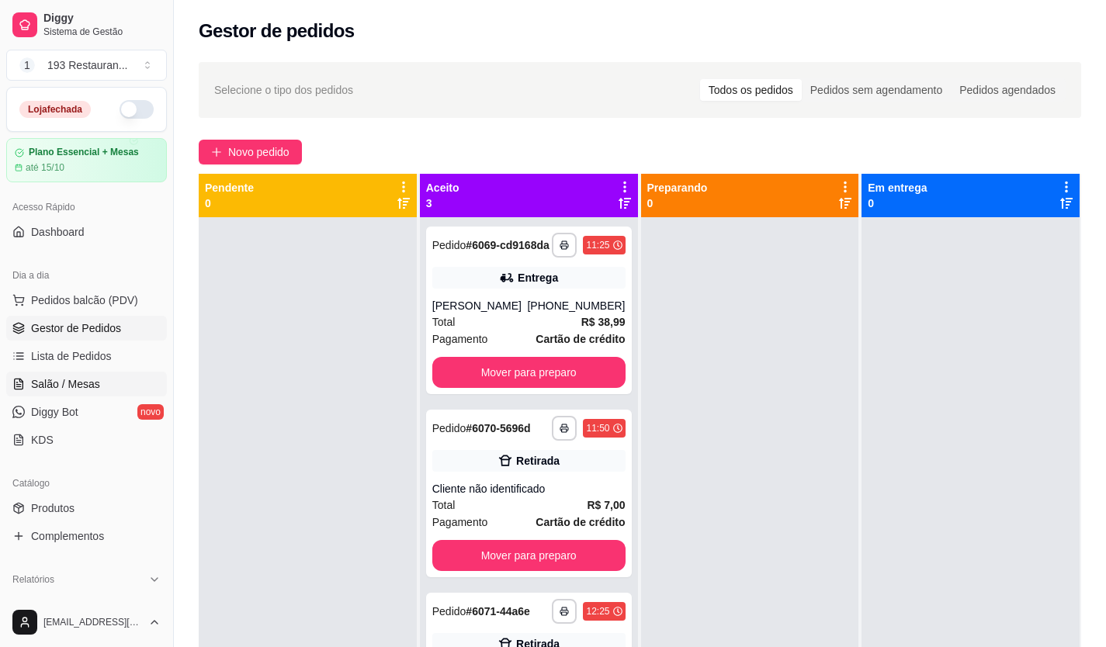
click at [93, 387] on span "Salão / Mesas" at bounding box center [65, 384] width 69 height 16
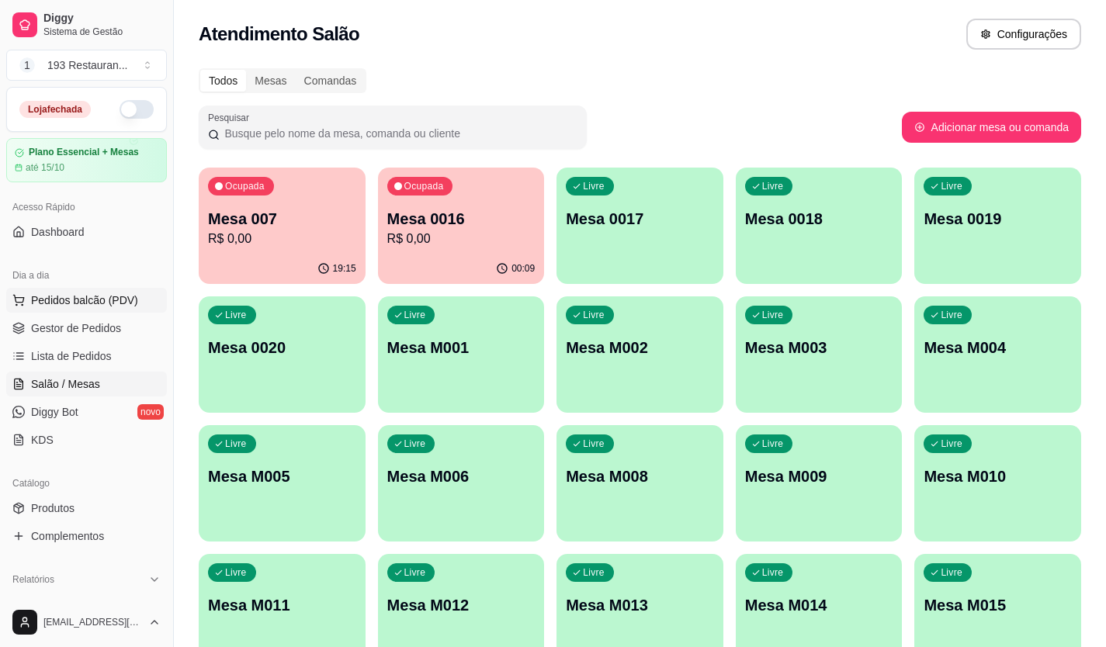
click at [81, 300] on span "Pedidos balcão (PDV)" at bounding box center [84, 301] width 107 height 16
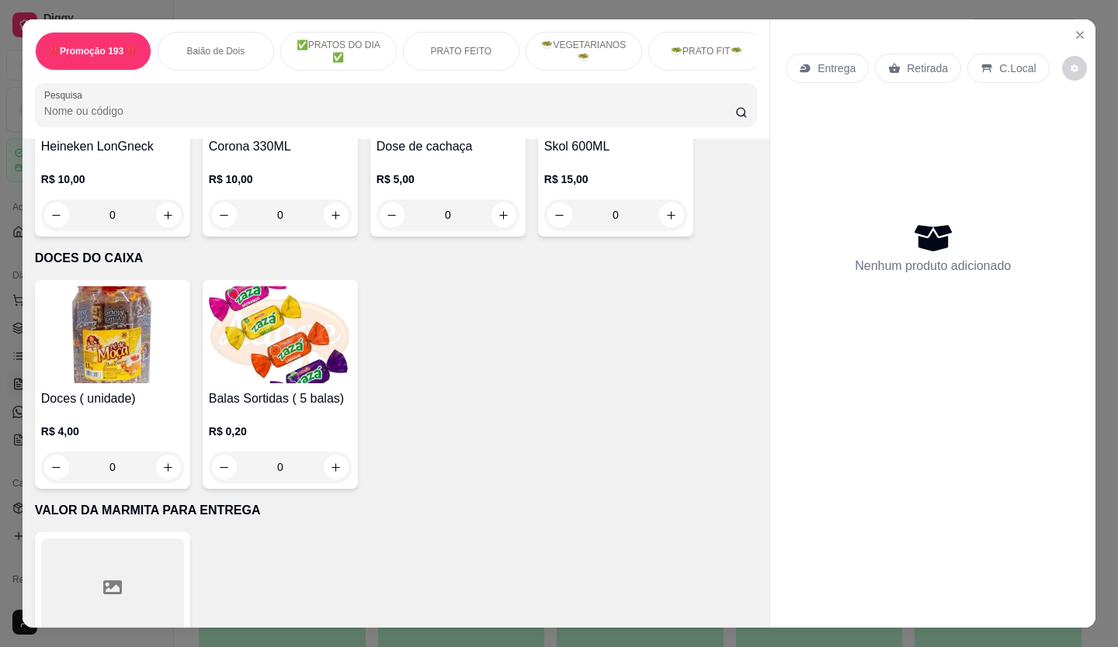
scroll to position [6488, 0]
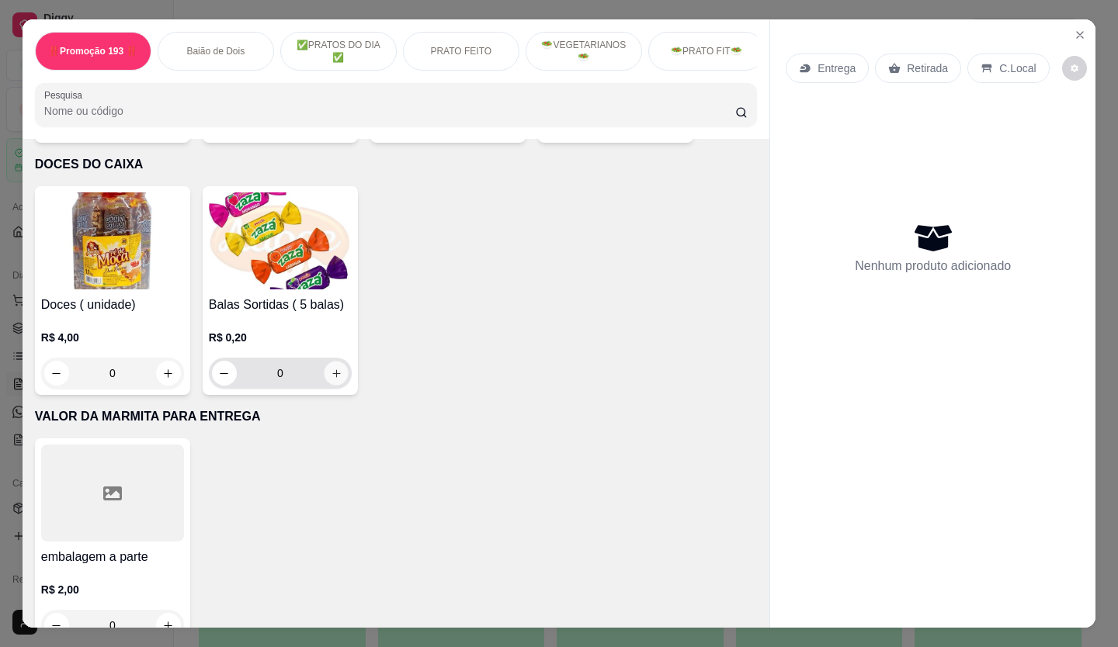
click at [331, 368] on icon "increase-product-quantity" at bounding box center [337, 374] width 12 height 12
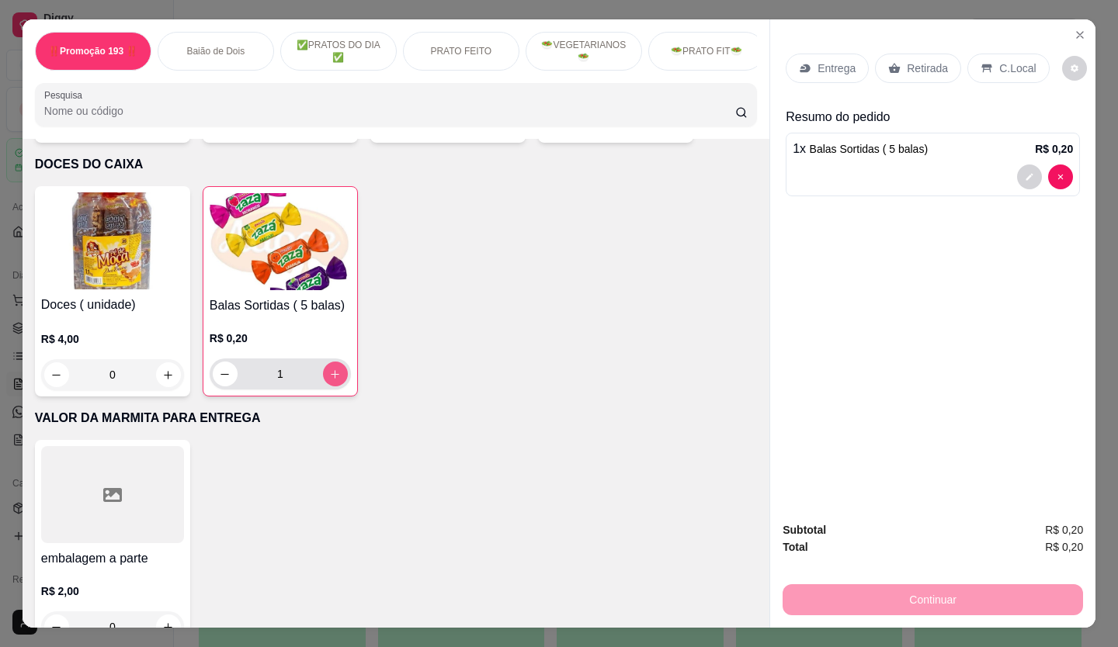
click at [329, 369] on icon "increase-product-quantity" at bounding box center [335, 375] width 12 height 12
click at [330, 369] on icon "increase-product-quantity" at bounding box center [336, 375] width 12 height 12
click at [329, 369] on icon "increase-product-quantity" at bounding box center [335, 375] width 12 height 12
click at [220, 369] on icon "decrease-product-quantity" at bounding box center [226, 375] width 12 height 12
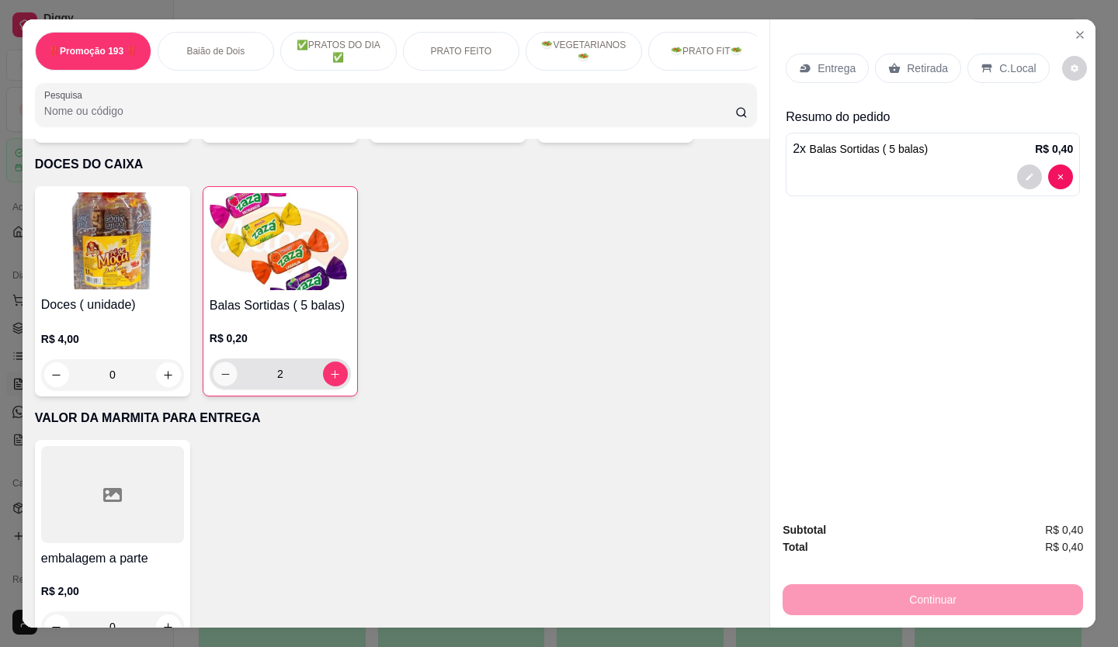
click at [220, 369] on icon "decrease-product-quantity" at bounding box center [226, 375] width 12 height 12
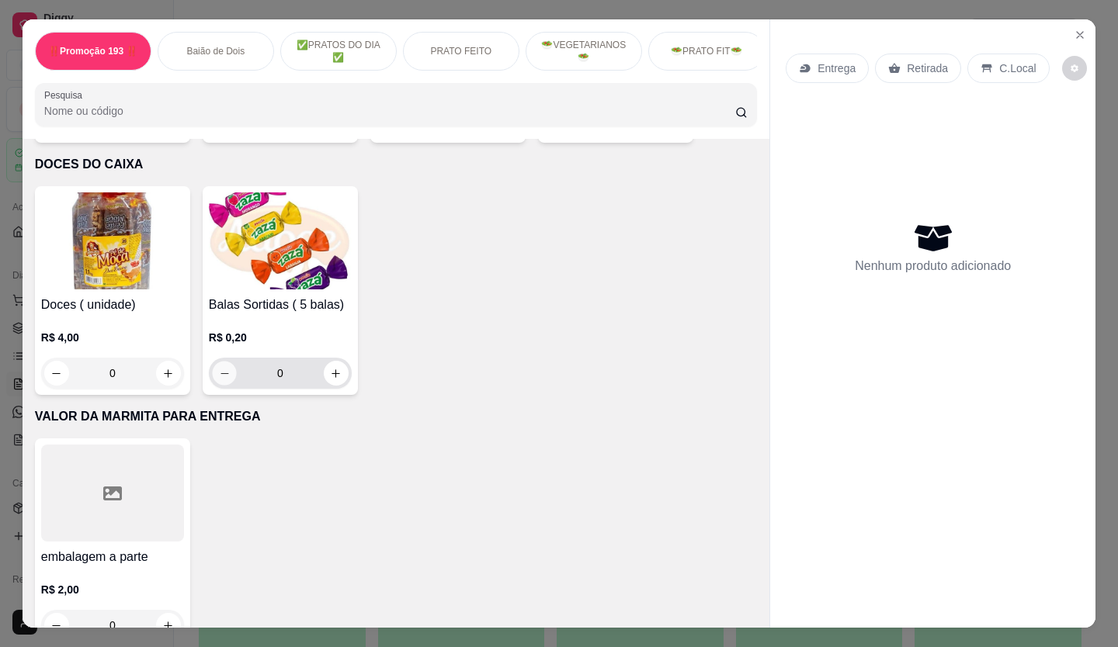
click at [219, 368] on icon "decrease-product-quantity" at bounding box center [225, 374] width 12 height 12
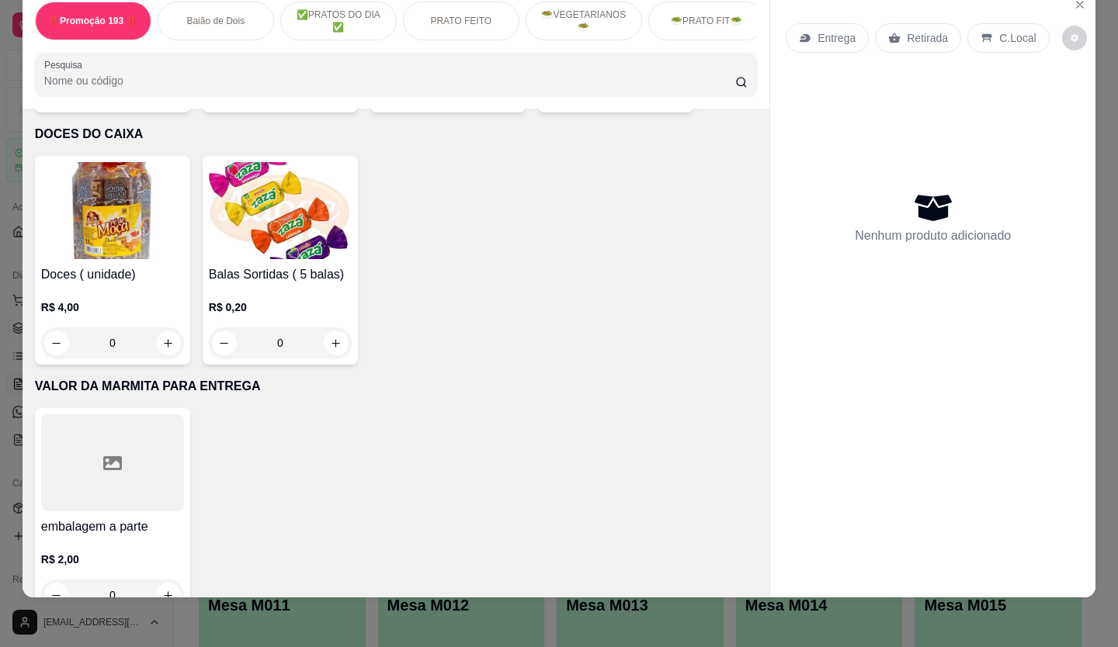
scroll to position [6333, 0]
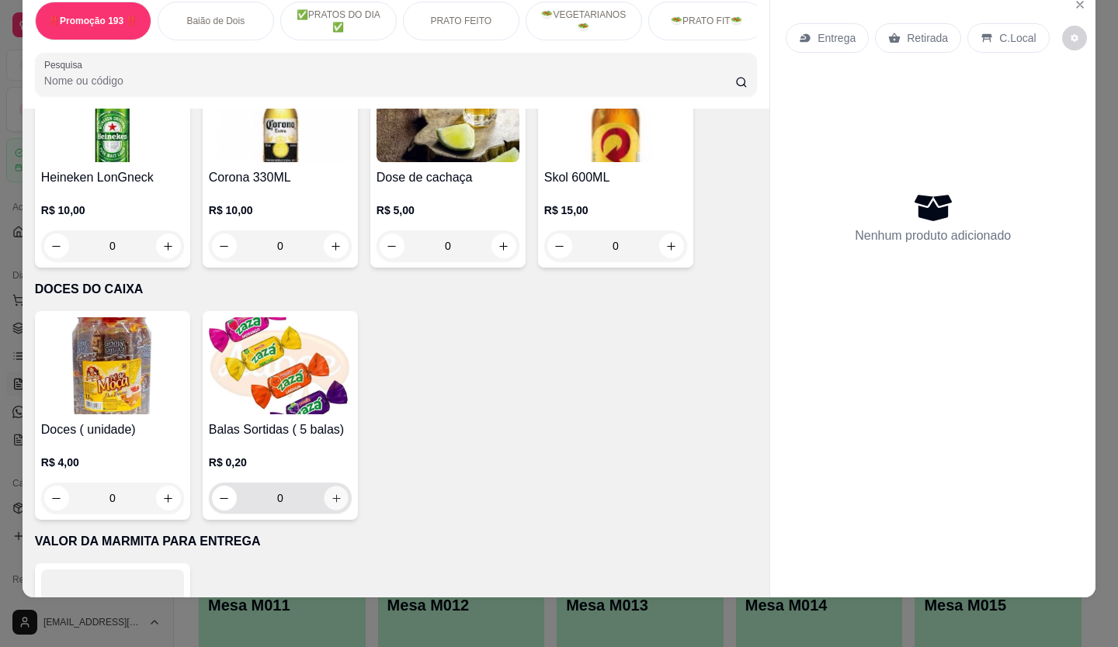
click at [332, 487] on button "increase-product-quantity" at bounding box center [336, 499] width 24 height 24
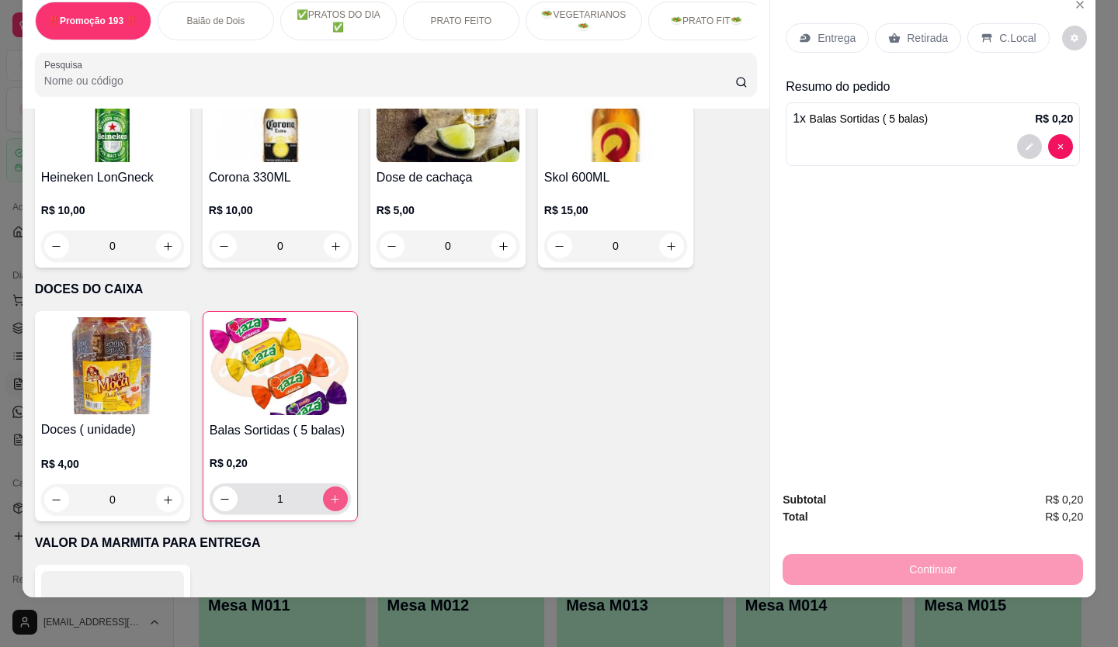
click at [332, 487] on button "increase-product-quantity" at bounding box center [335, 499] width 25 height 25
click at [332, 487] on button "increase-product-quantity" at bounding box center [335, 499] width 24 height 24
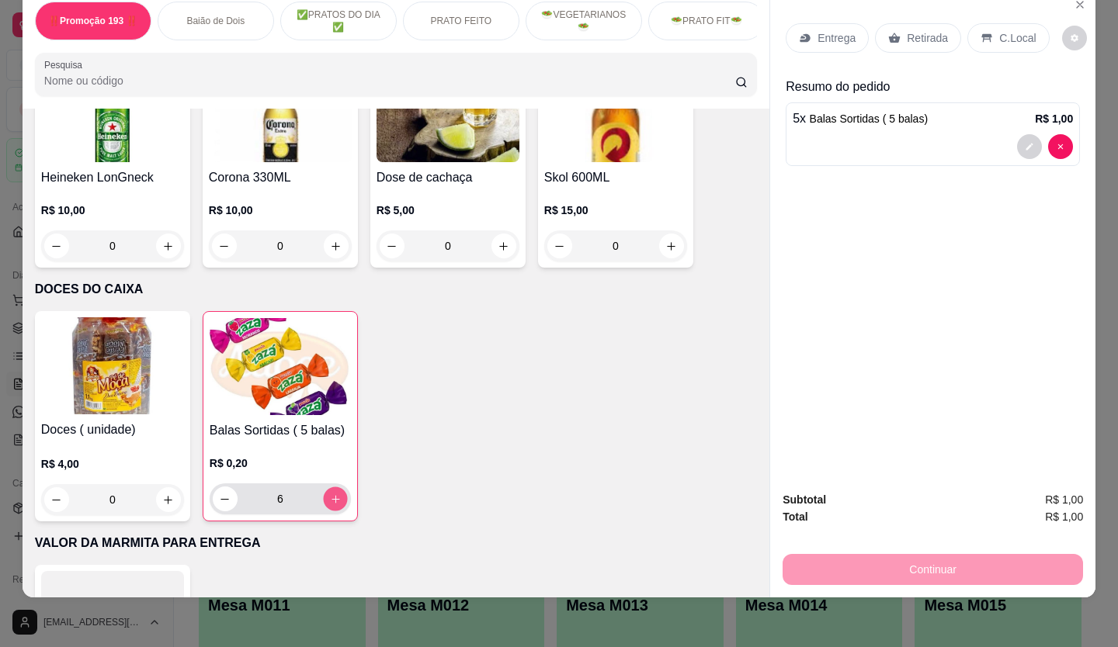
click at [332, 487] on button "increase-product-quantity" at bounding box center [335, 499] width 24 height 24
click at [332, 487] on button "increase-product-quantity" at bounding box center [335, 499] width 25 height 25
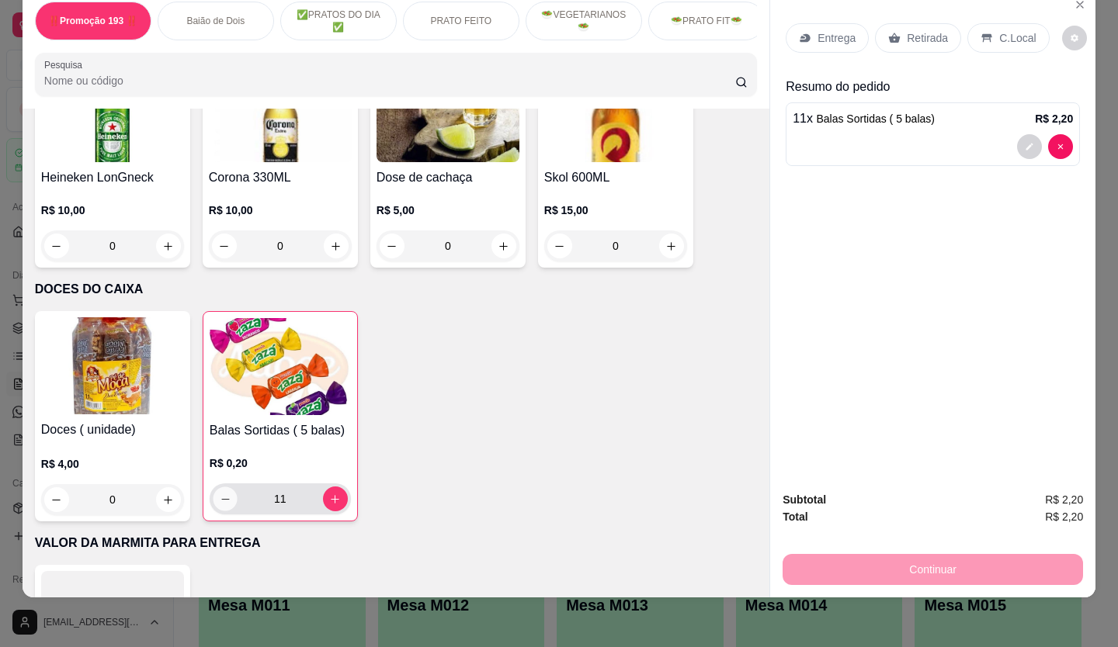
click at [220, 494] on icon "decrease-product-quantity" at bounding box center [226, 500] width 12 height 12
type input "10"
click at [893, 32] on icon at bounding box center [894, 38] width 12 height 12
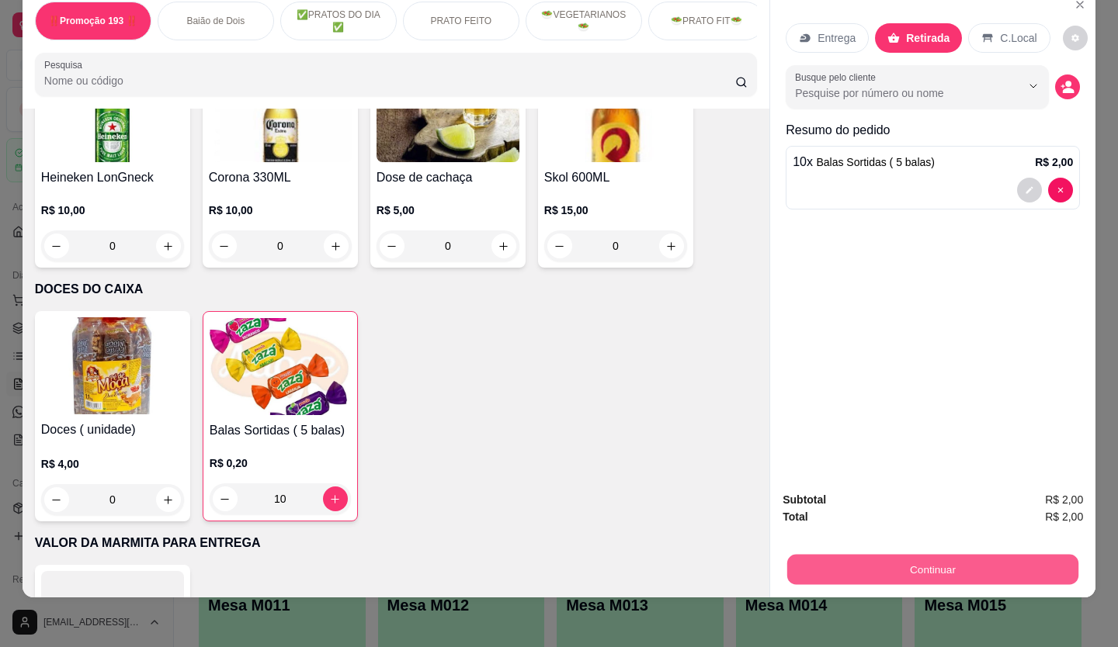
click at [900, 560] on button "Continuar" at bounding box center [932, 570] width 291 height 30
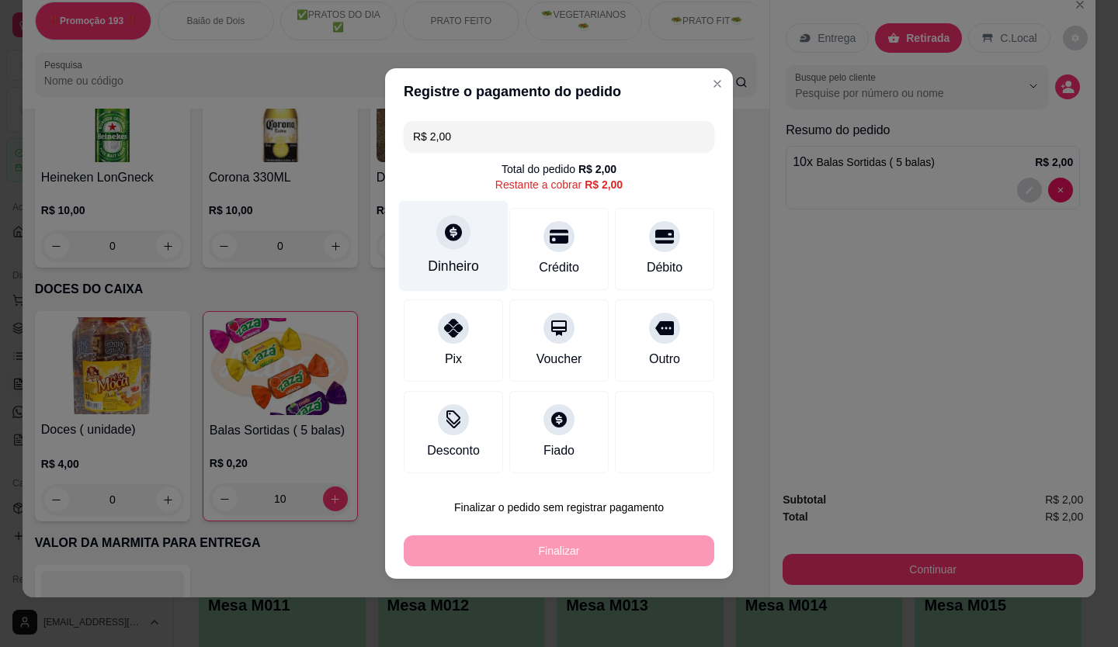
click at [475, 247] on div "Dinheiro" at bounding box center [453, 246] width 109 height 91
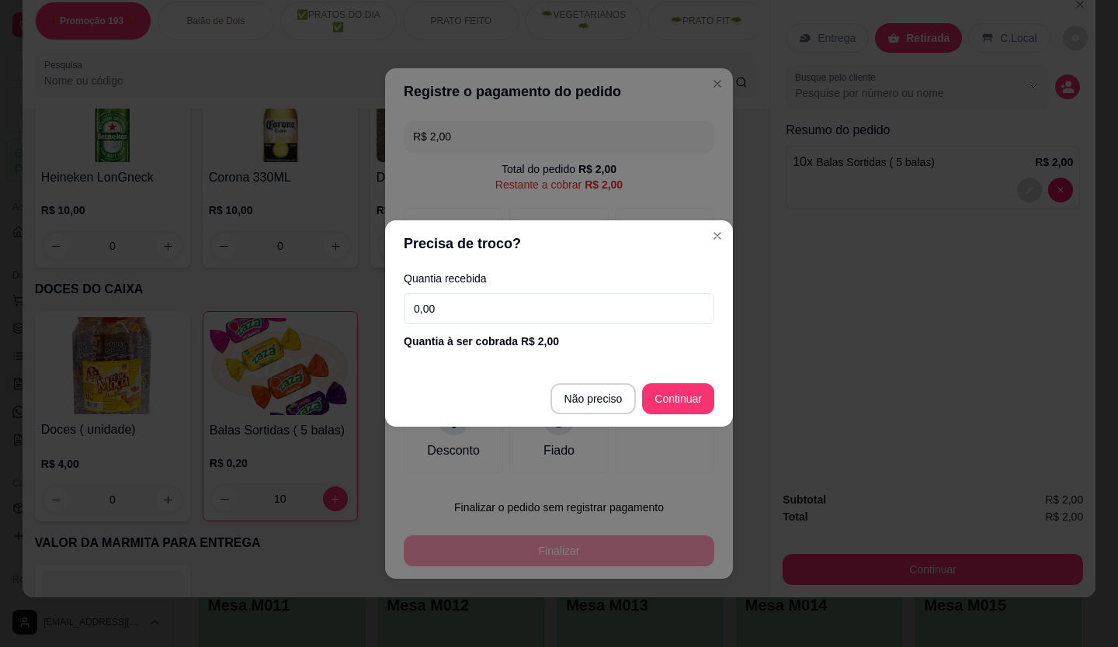
click at [532, 307] on input "0,00" at bounding box center [559, 308] width 310 height 31
type input "2,00"
type input "R$ 0,00"
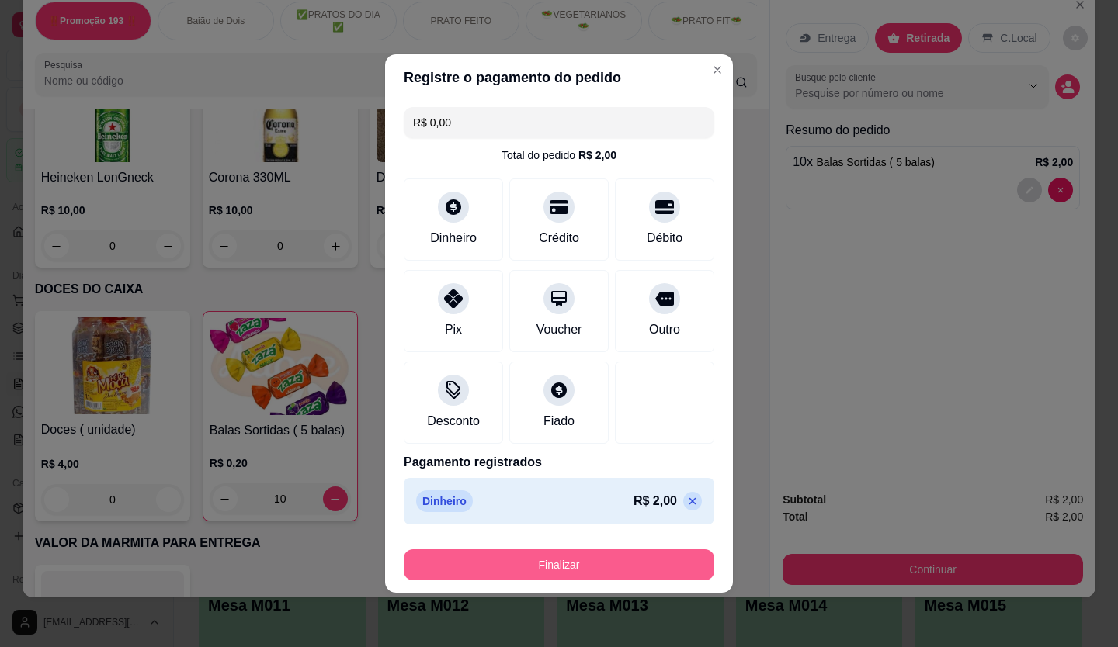
click at [628, 563] on button "Finalizar" at bounding box center [559, 565] width 310 height 31
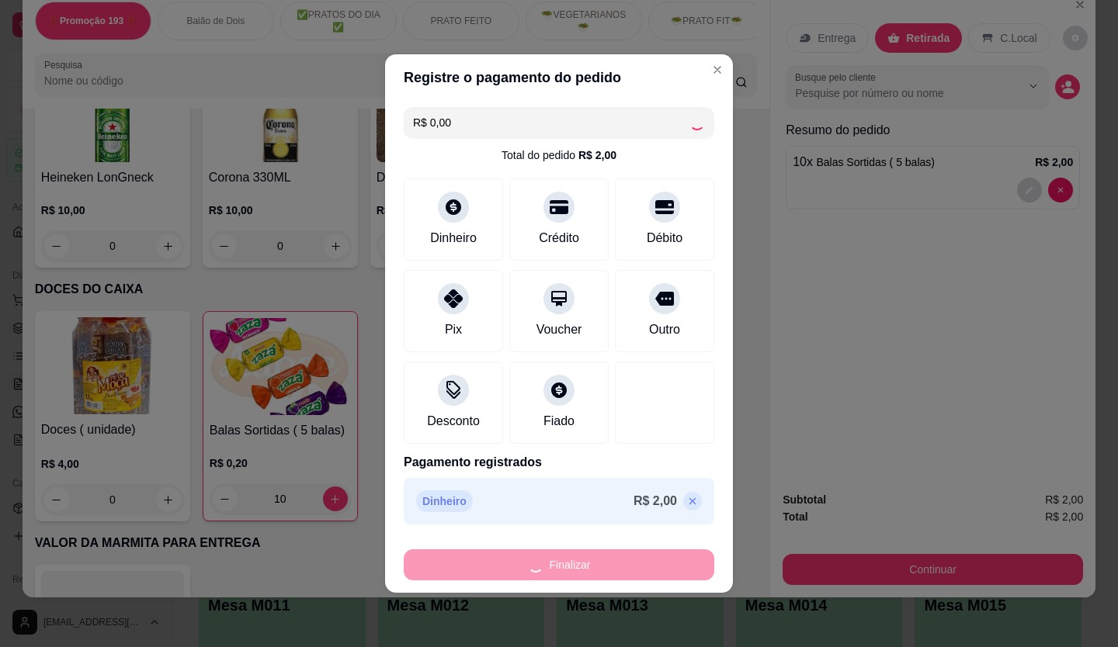
type input "0"
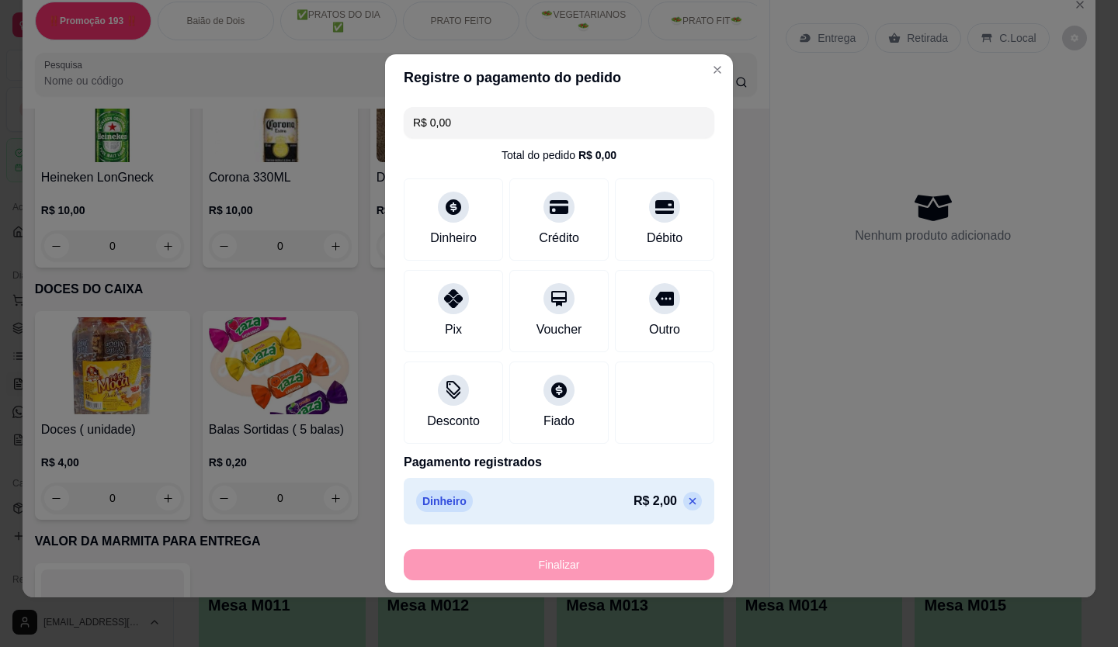
type input "-R$ 2,00"
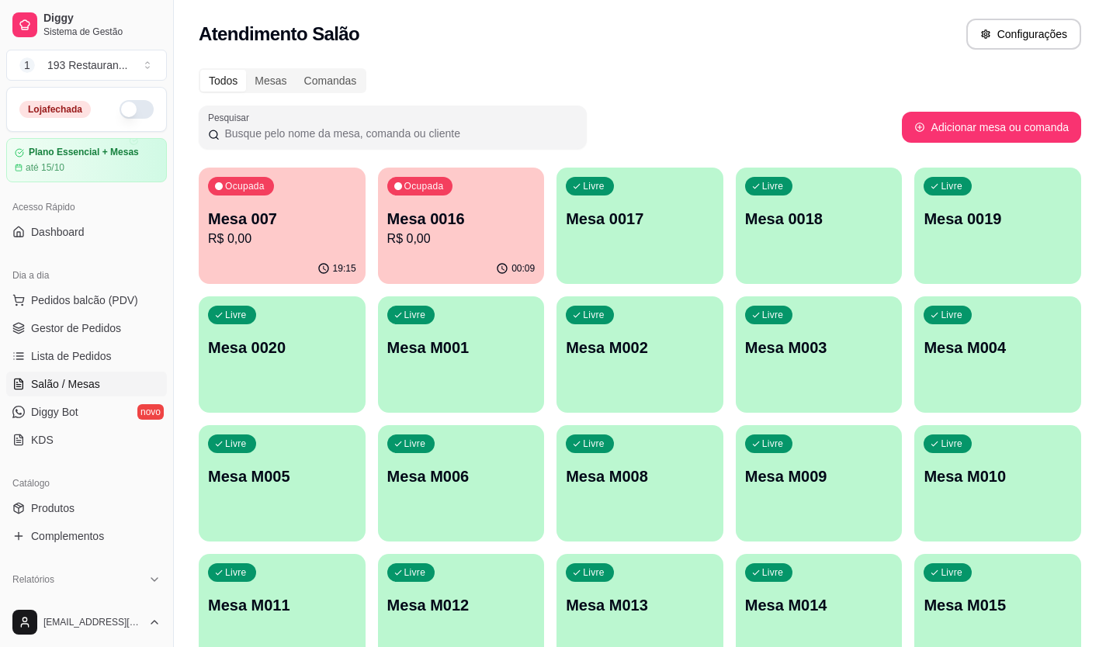
click at [676, 250] on div "Livre Mesa 0017" at bounding box center [639, 217] width 167 height 98
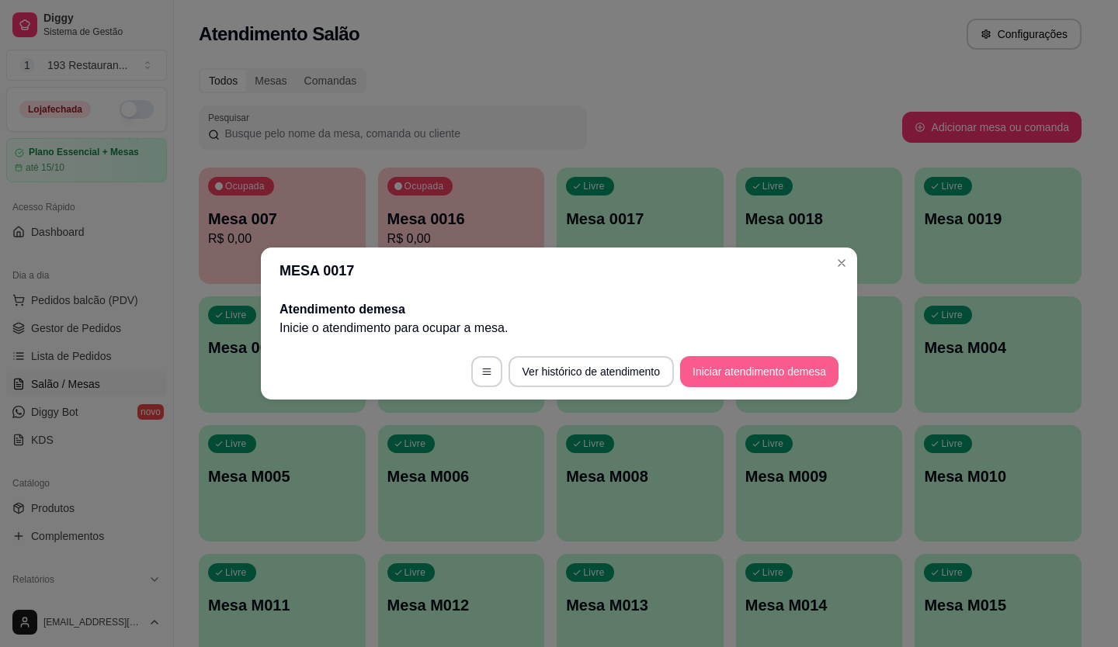
click at [728, 386] on button "Iniciar atendimento de mesa" at bounding box center [759, 371] width 158 height 31
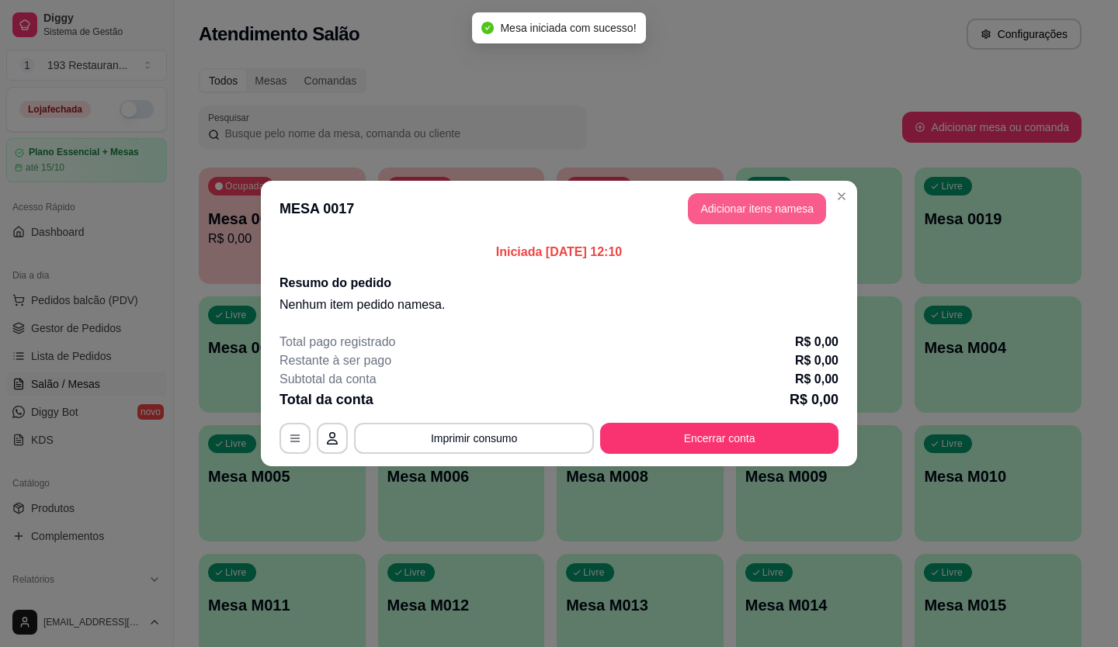
click at [752, 212] on button "Adicionar itens na mesa" at bounding box center [757, 208] width 138 height 31
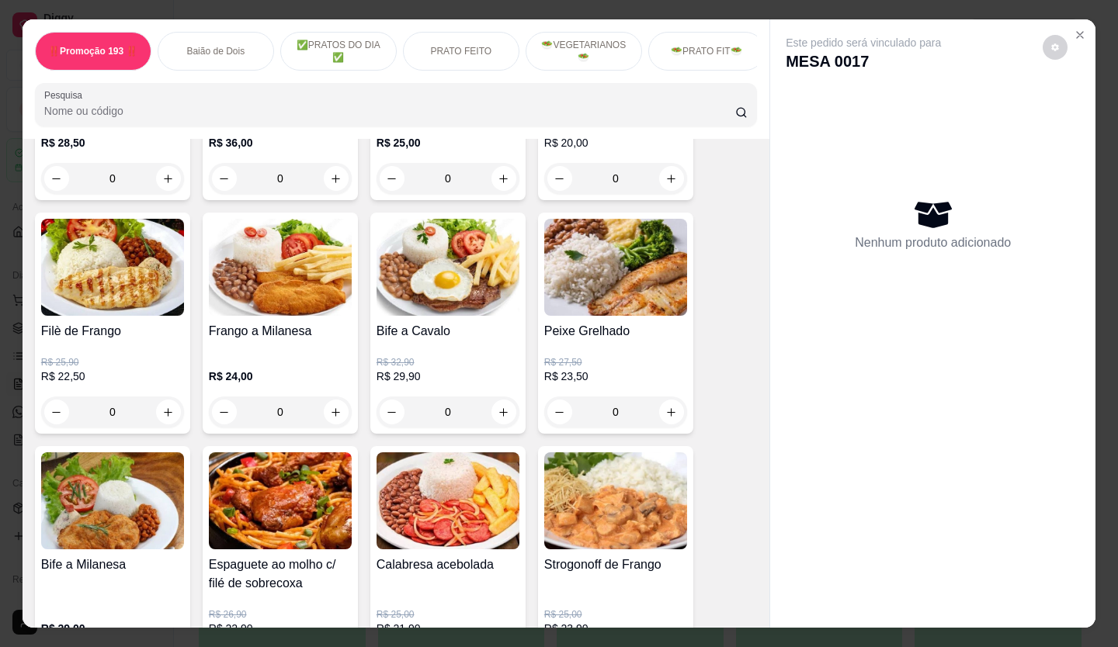
scroll to position [1087, 0]
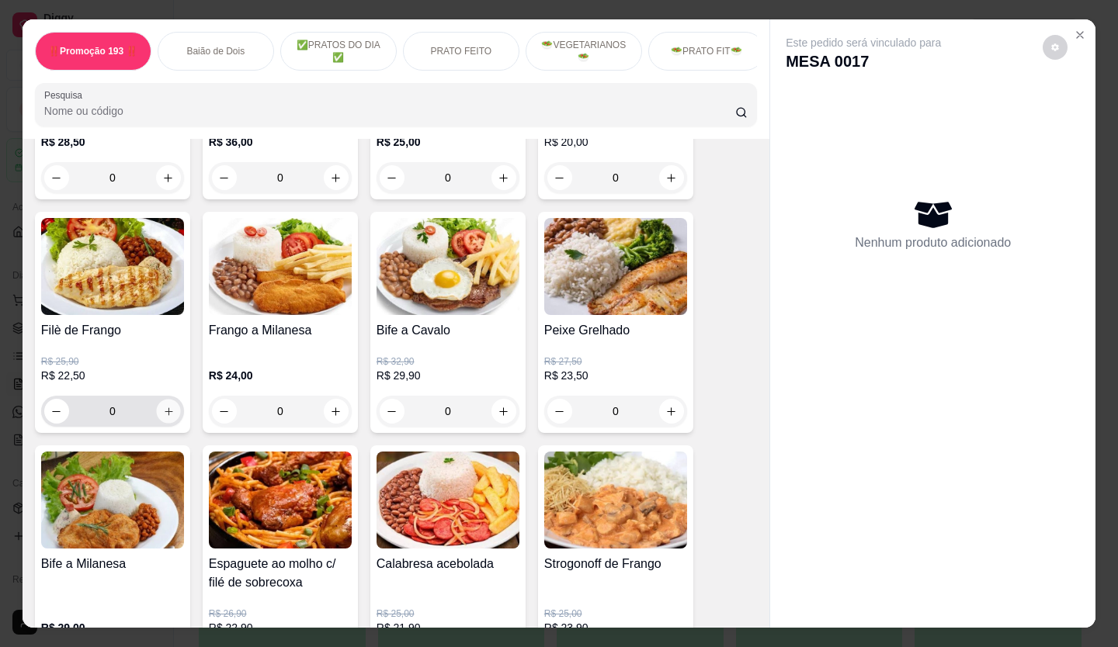
click at [163, 411] on icon "increase-product-quantity" at bounding box center [169, 412] width 12 height 12
type input "1"
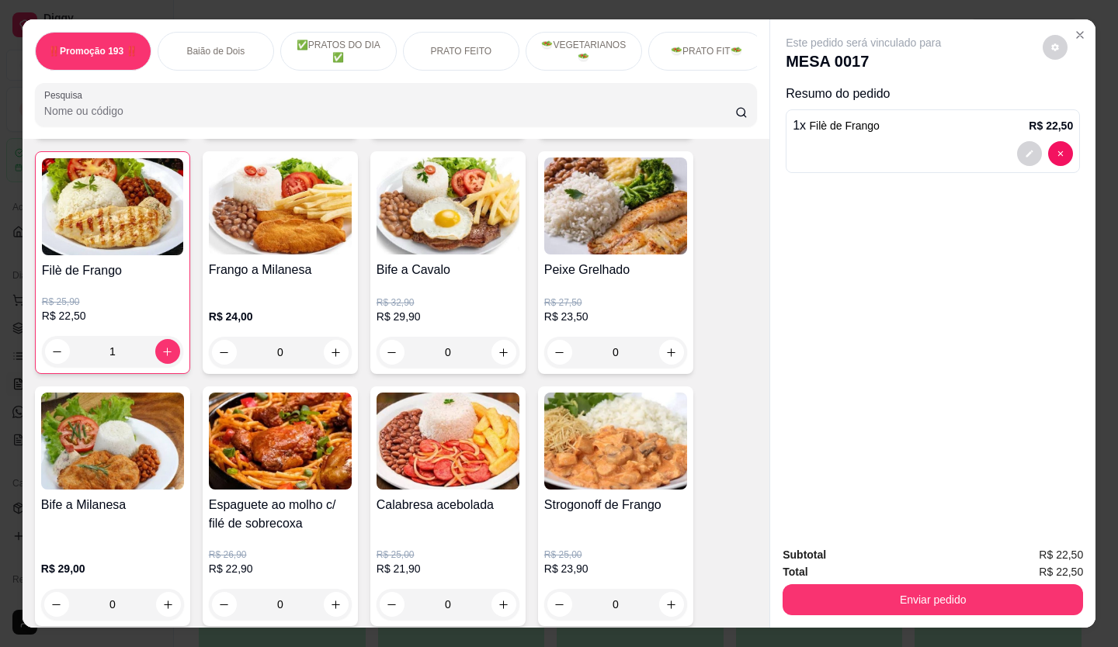
scroll to position [1164, 0]
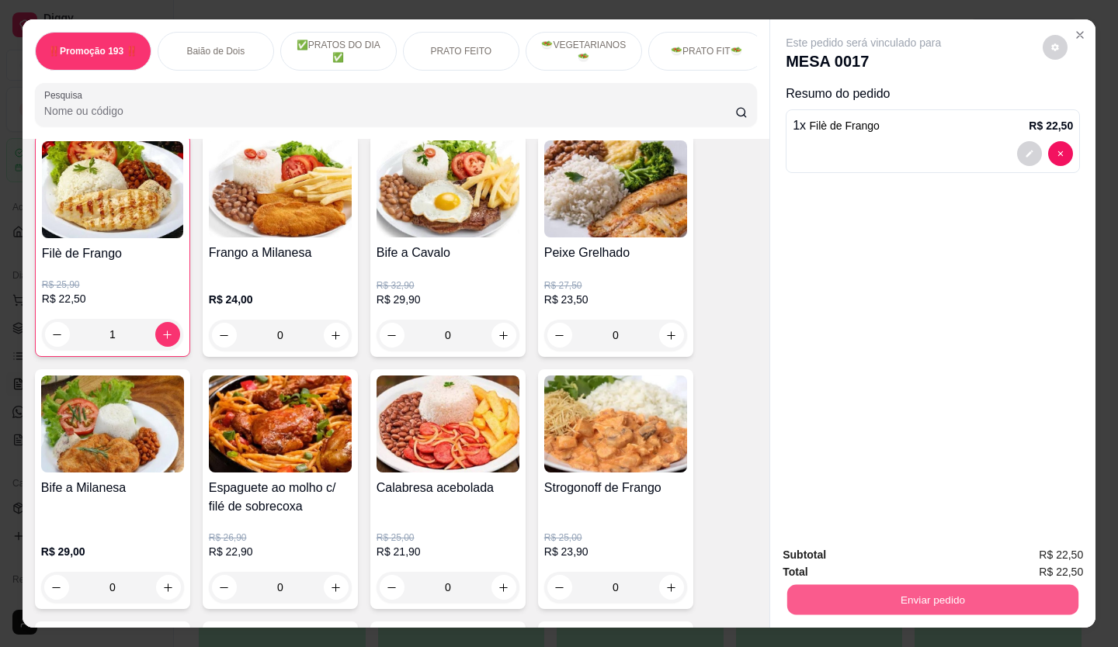
click at [1011, 588] on button "Enviar pedido" at bounding box center [932, 600] width 291 height 30
click at [1038, 563] on button "Enviar pedido" at bounding box center [1043, 555] width 88 height 29
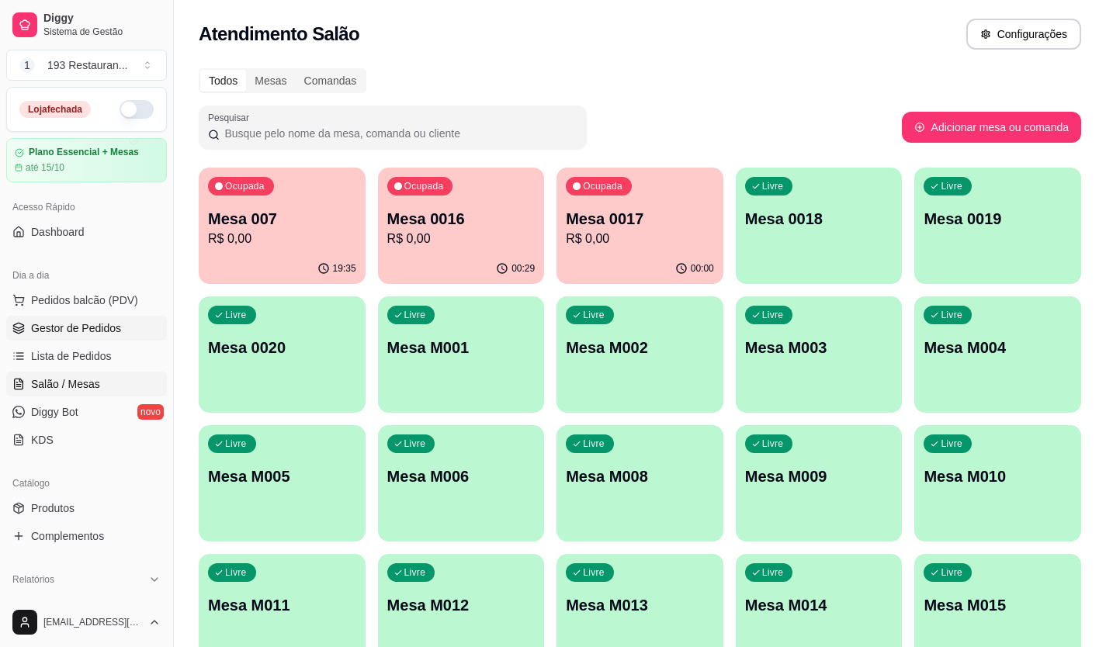
drag, startPoint x: 106, startPoint y: 325, endPoint x: 80, endPoint y: 316, distance: 27.3
click at [103, 324] on span "Gestor de Pedidos" at bounding box center [76, 329] width 90 height 16
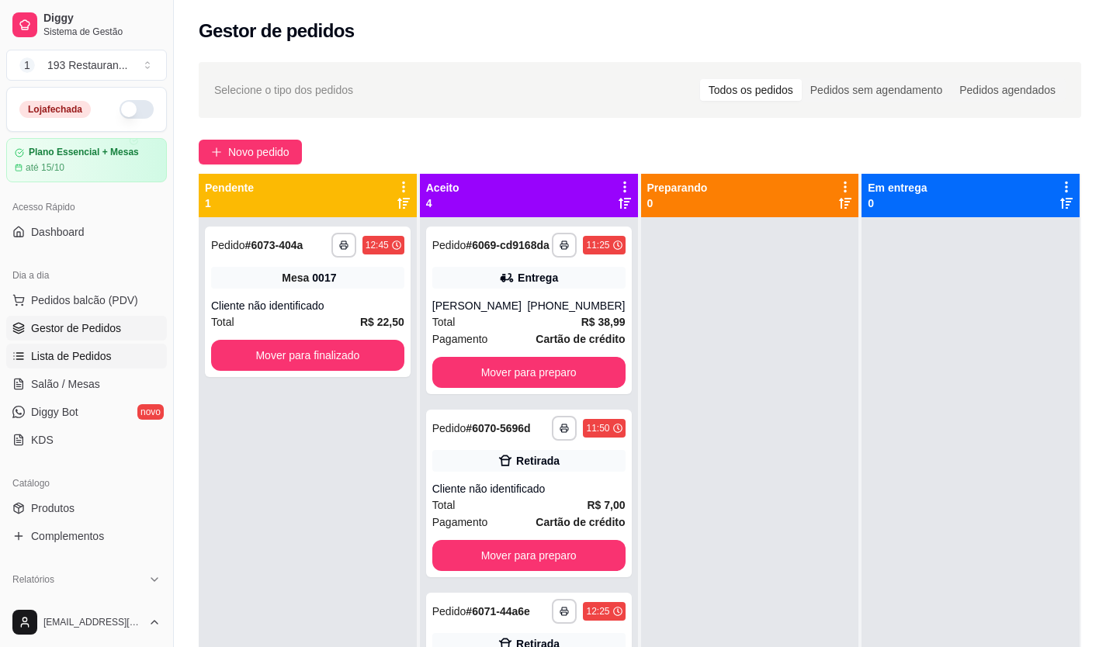
click at [118, 353] on link "Lista de Pedidos" at bounding box center [86, 356] width 161 height 25
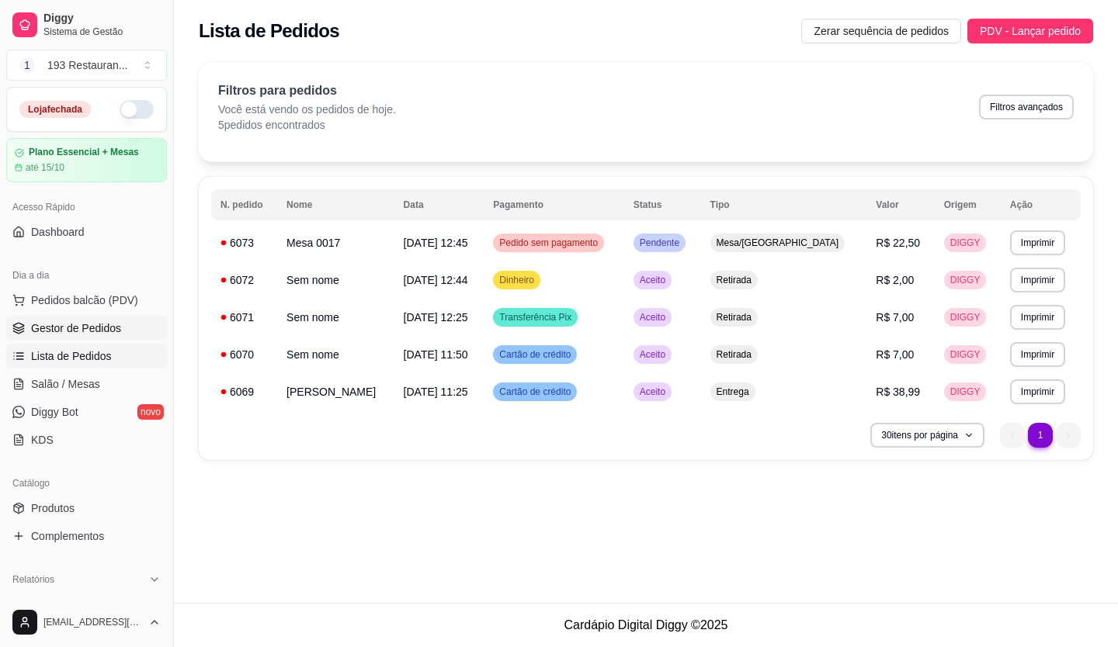
click at [100, 312] on button "Pedidos balcão (PDV)" at bounding box center [86, 300] width 161 height 25
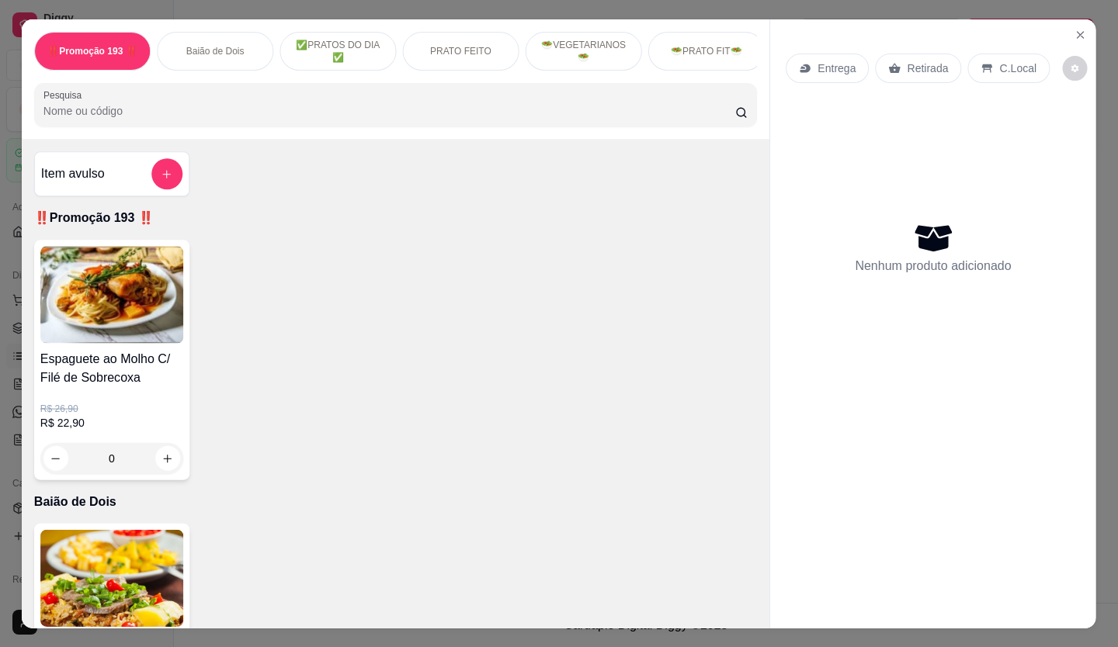
click at [110, 297] on img at bounding box center [111, 294] width 143 height 97
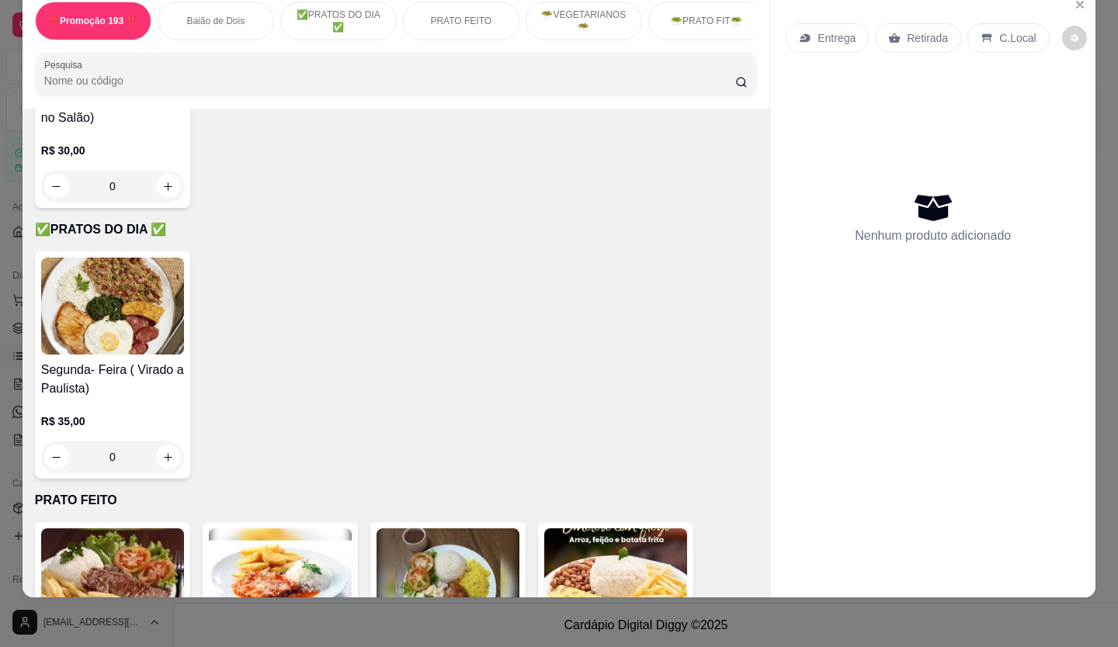
scroll to position [202, 0]
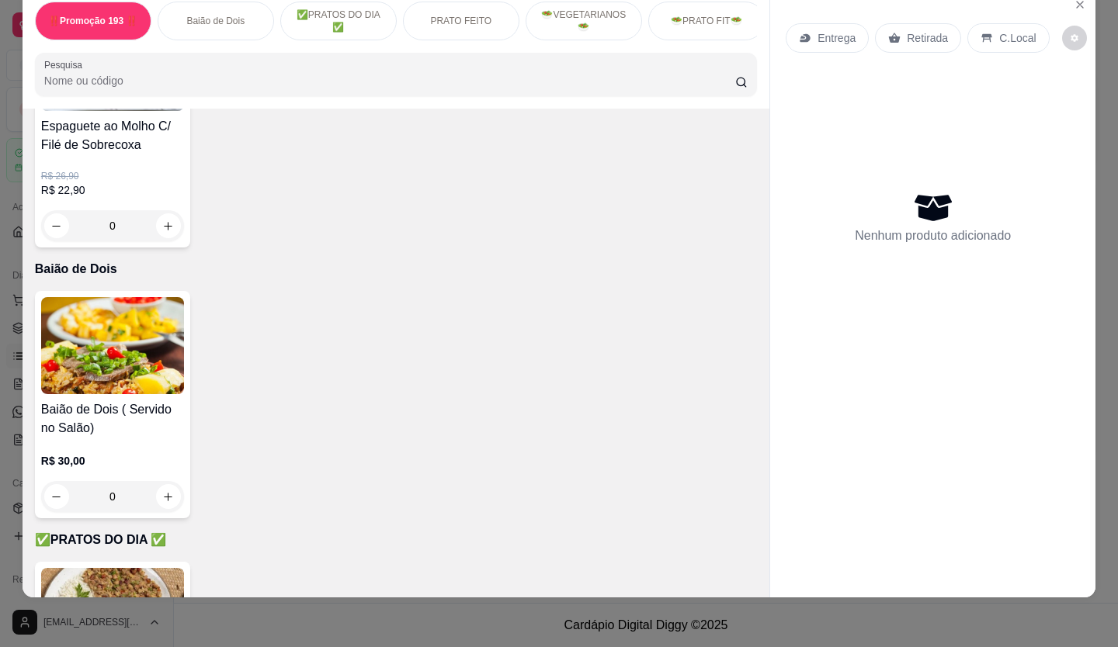
click at [272, 85] on input "Pesquisa" at bounding box center [390, 81] width 692 height 16
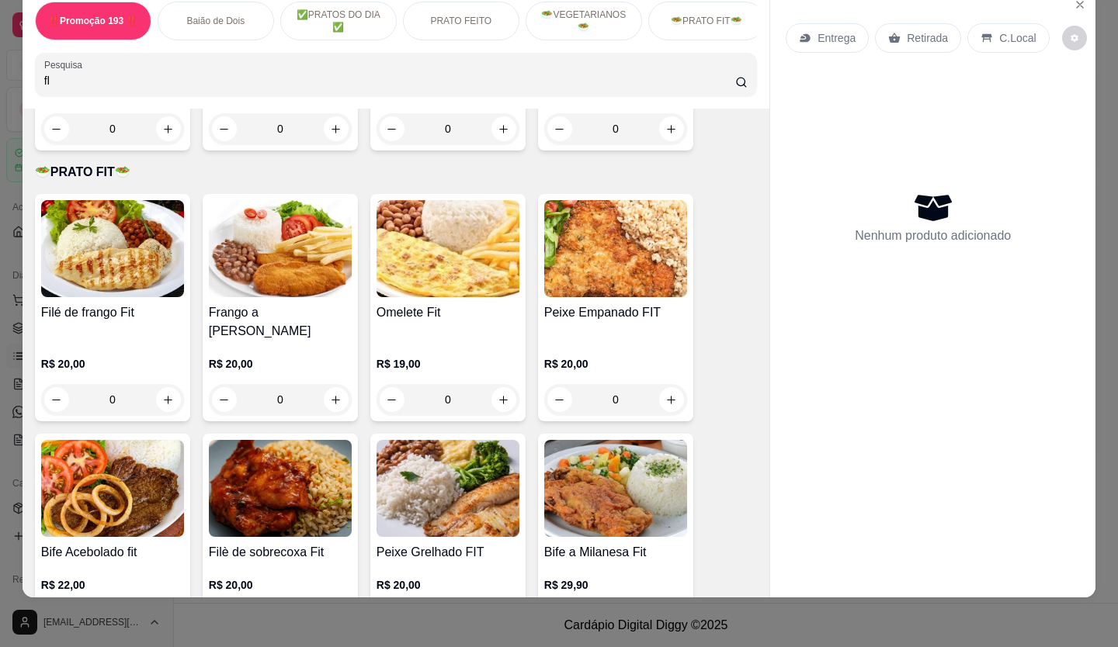
scroll to position [264, 0]
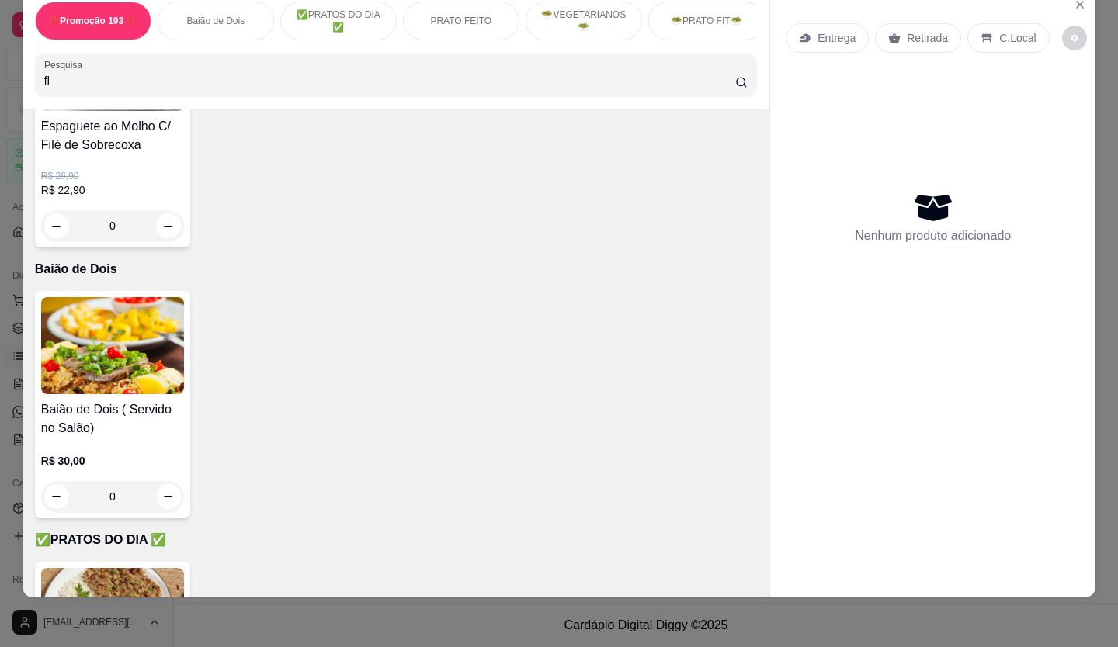
type input "f"
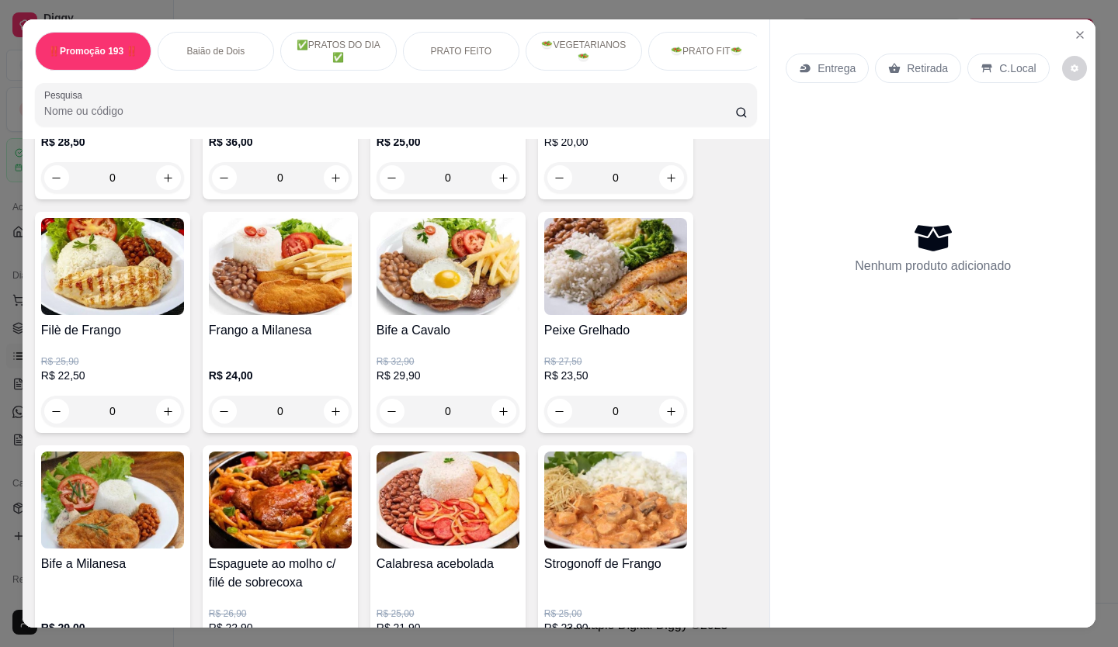
scroll to position [1164, 0]
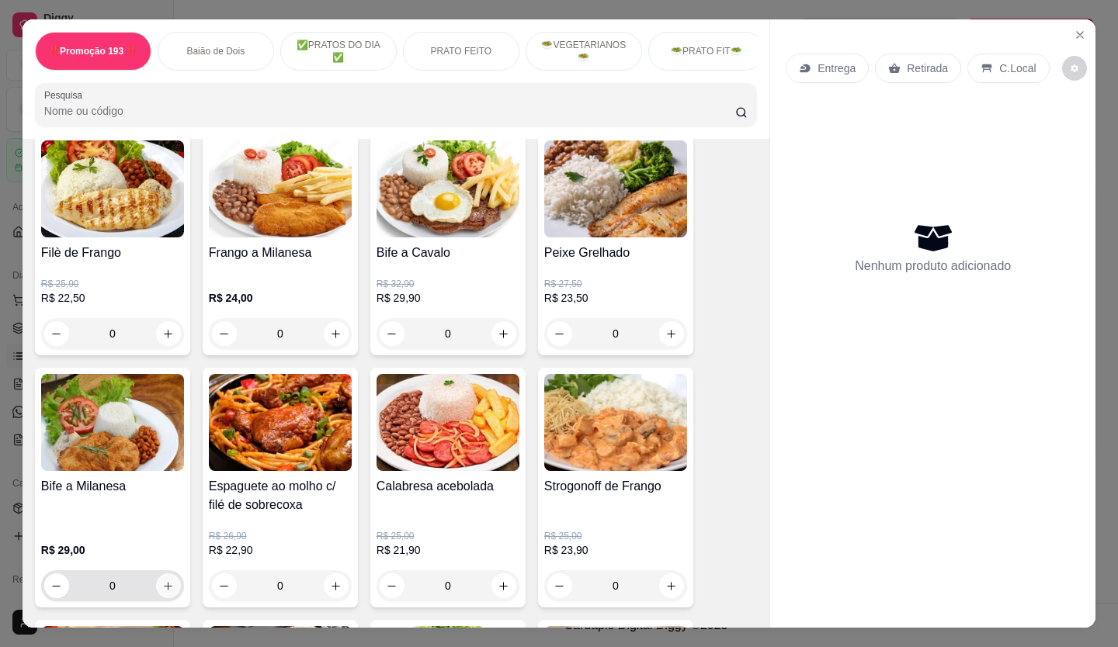
click at [162, 591] on icon "increase-product-quantity" at bounding box center [168, 587] width 12 height 12
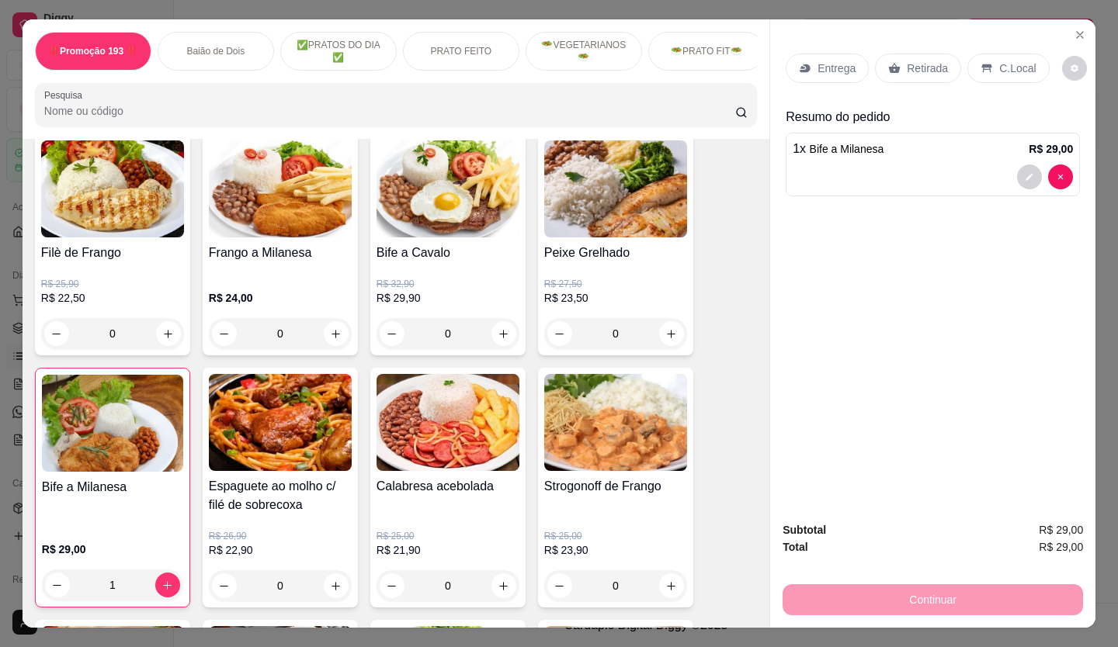
click at [980, 62] on icon at bounding box center [986, 68] width 12 height 12
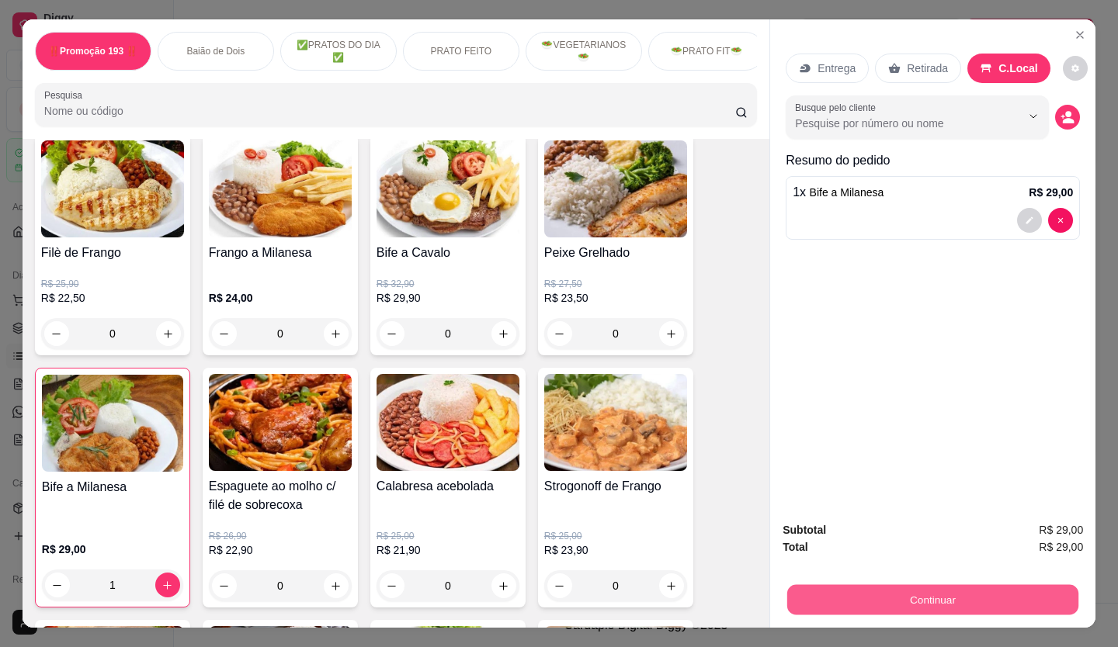
click at [927, 602] on button "Continuar" at bounding box center [932, 600] width 291 height 30
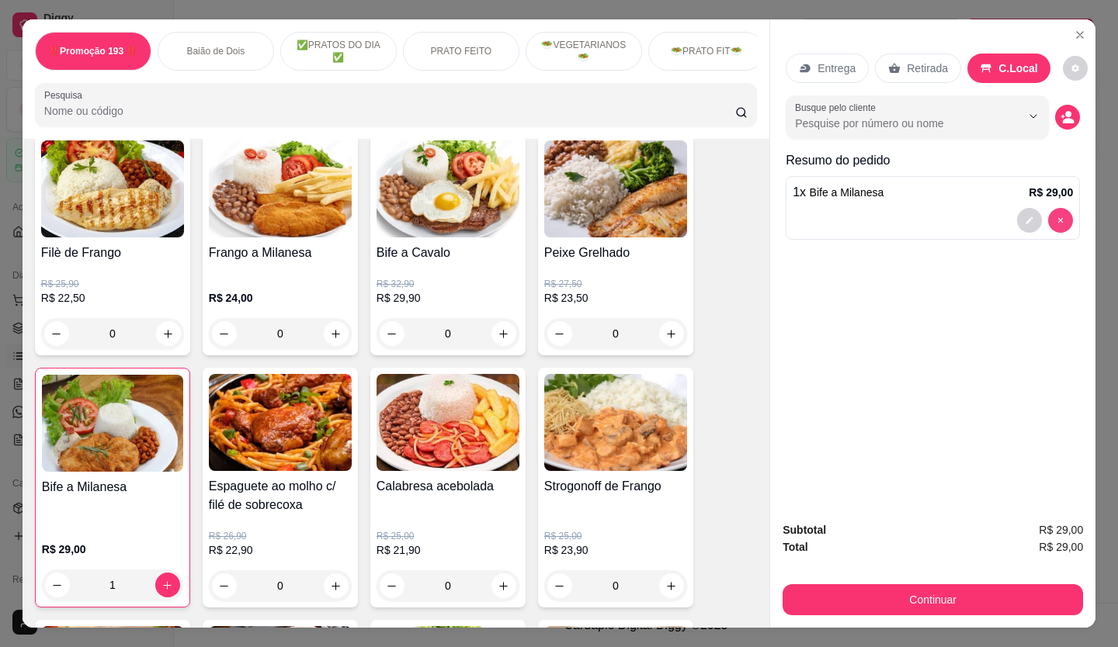
type input "0"
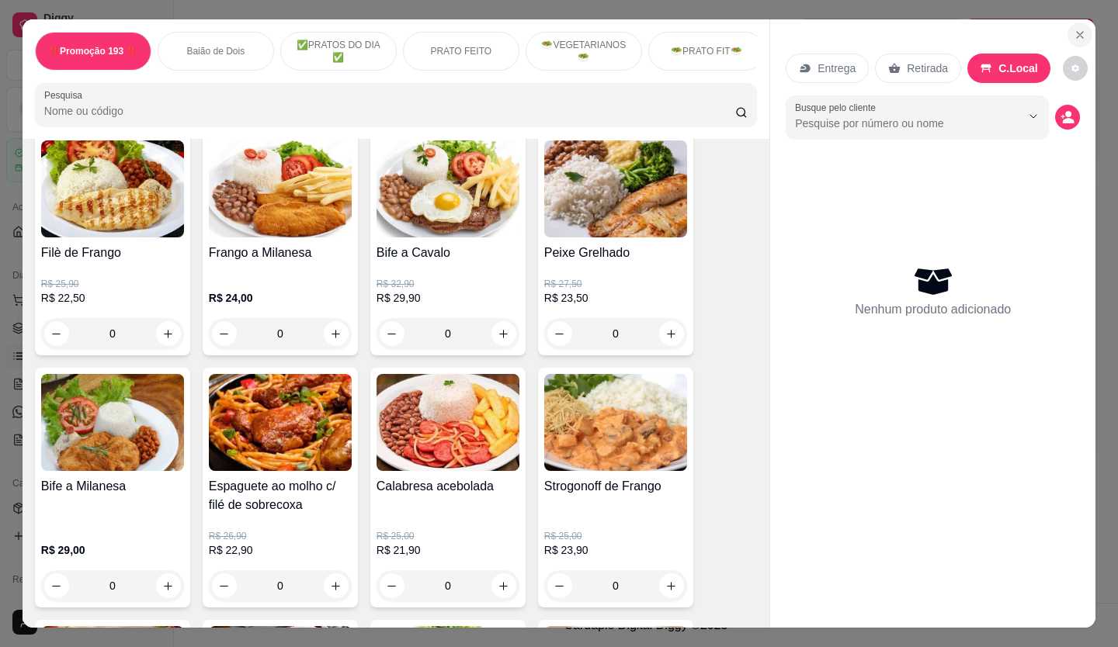
click at [1081, 26] on button "Close" at bounding box center [1079, 35] width 25 height 25
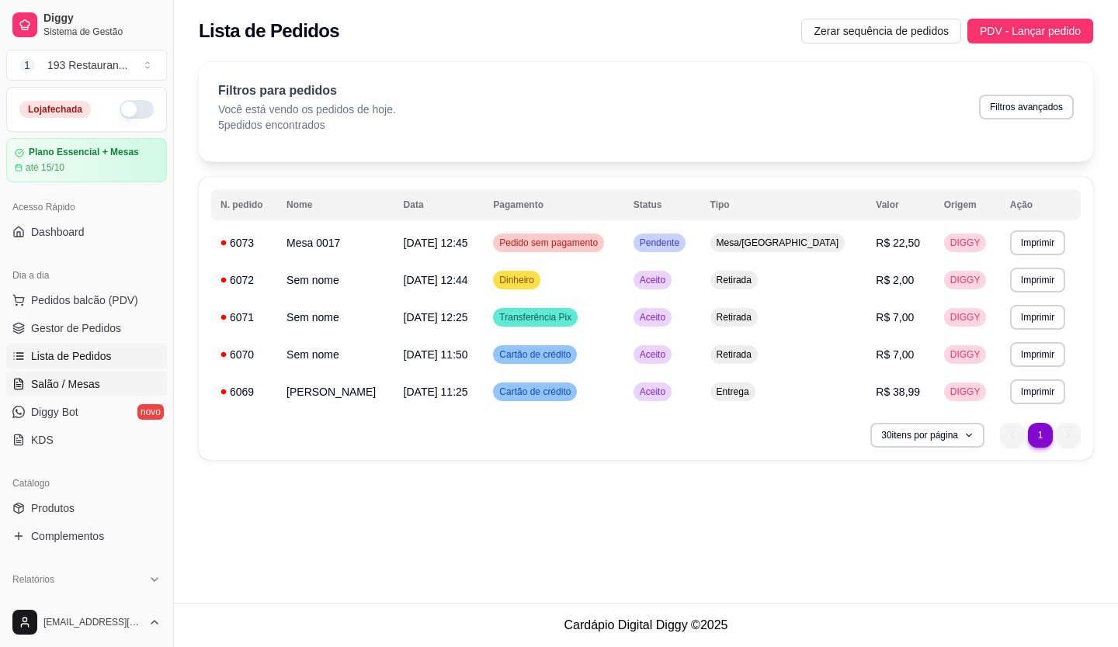
click at [62, 386] on span "Salão / Mesas" at bounding box center [65, 384] width 69 height 16
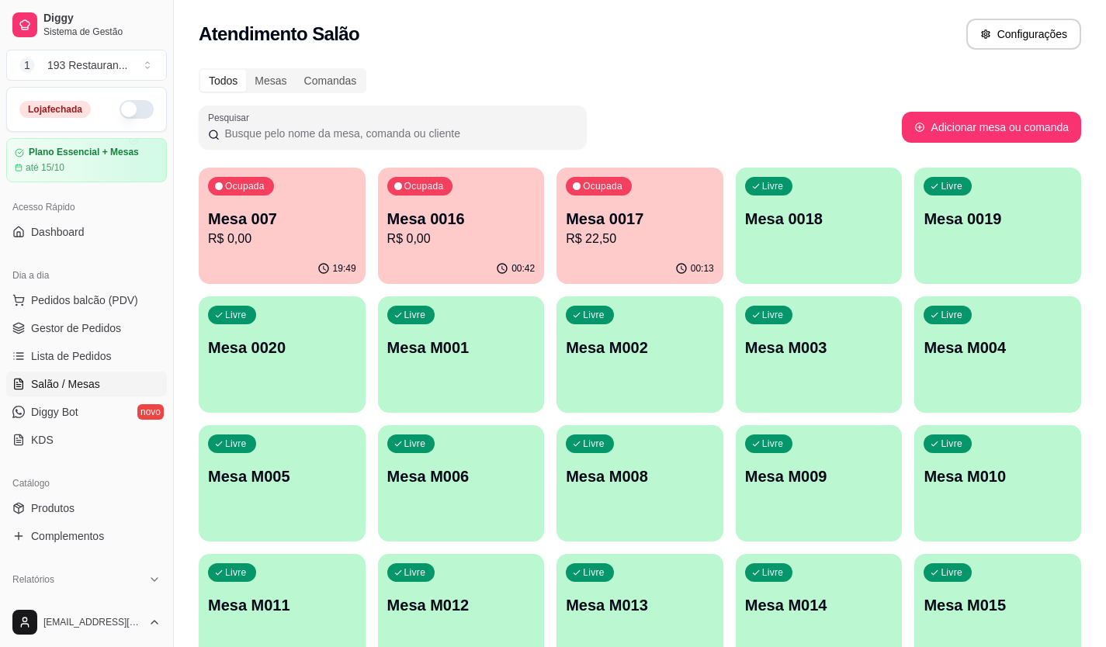
click at [767, 237] on div "Livre Mesa 0018" at bounding box center [819, 217] width 167 height 98
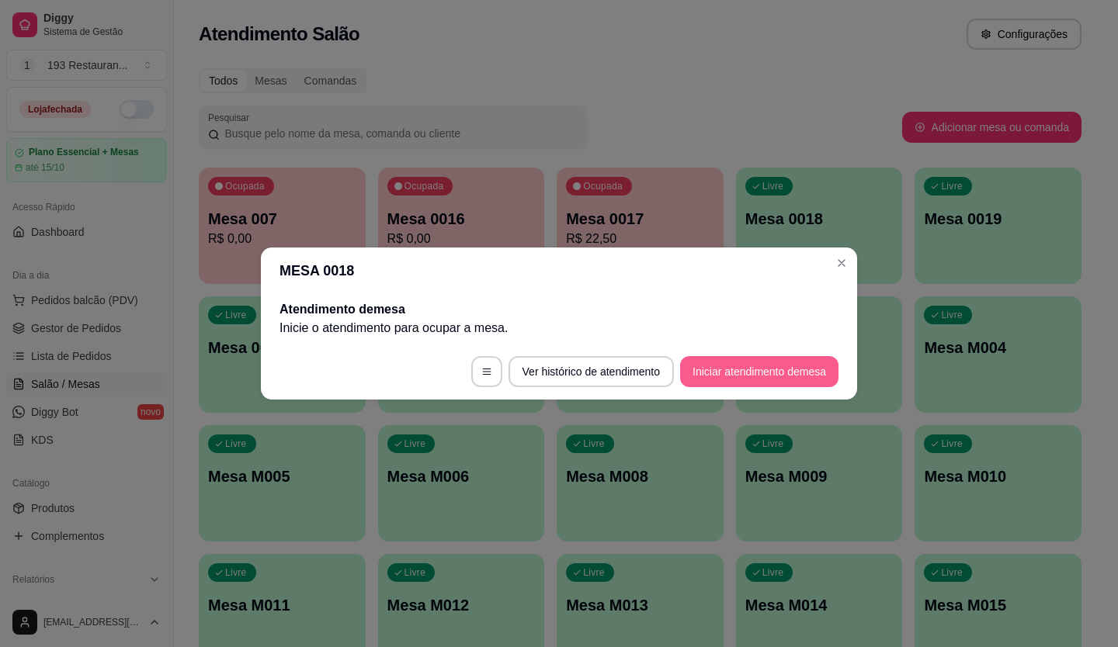
click at [754, 369] on button "Iniciar atendimento de mesa" at bounding box center [759, 371] width 158 height 31
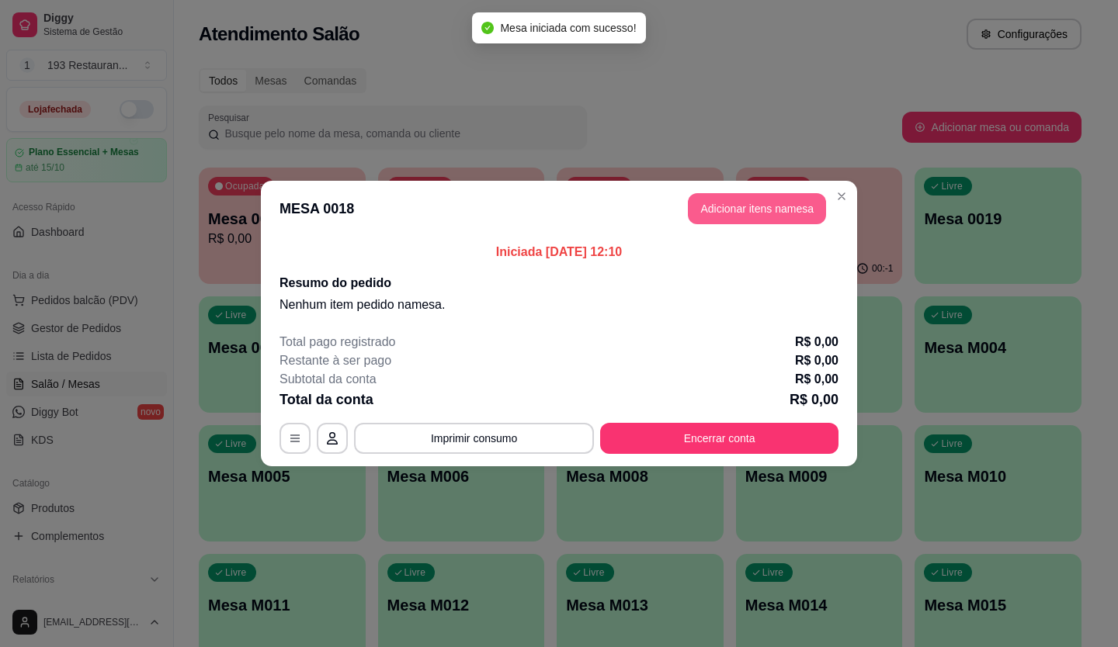
click at [784, 211] on button "Adicionar itens na mesa" at bounding box center [757, 208] width 138 height 31
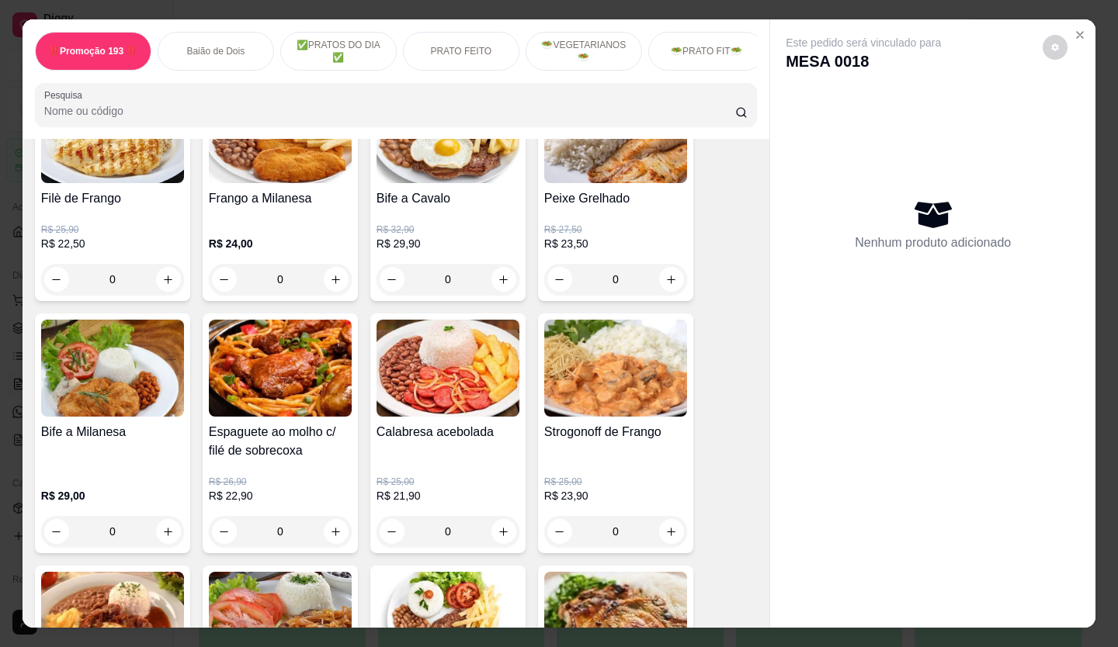
scroll to position [1319, 0]
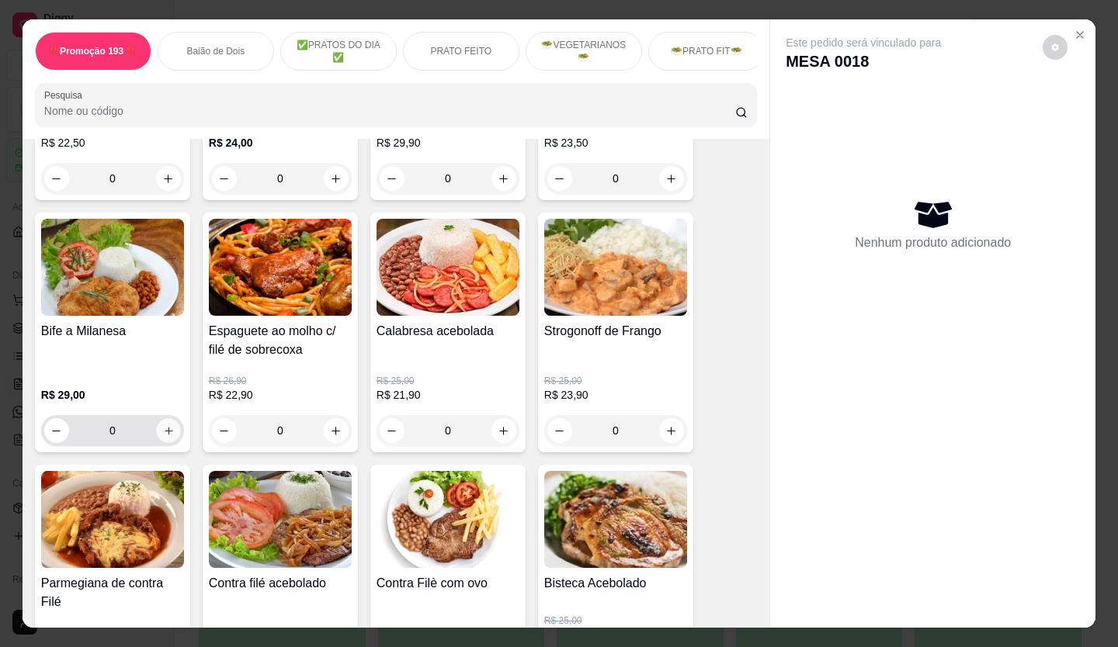
click at [162, 428] on button "increase-product-quantity" at bounding box center [168, 431] width 24 height 24
type input "1"
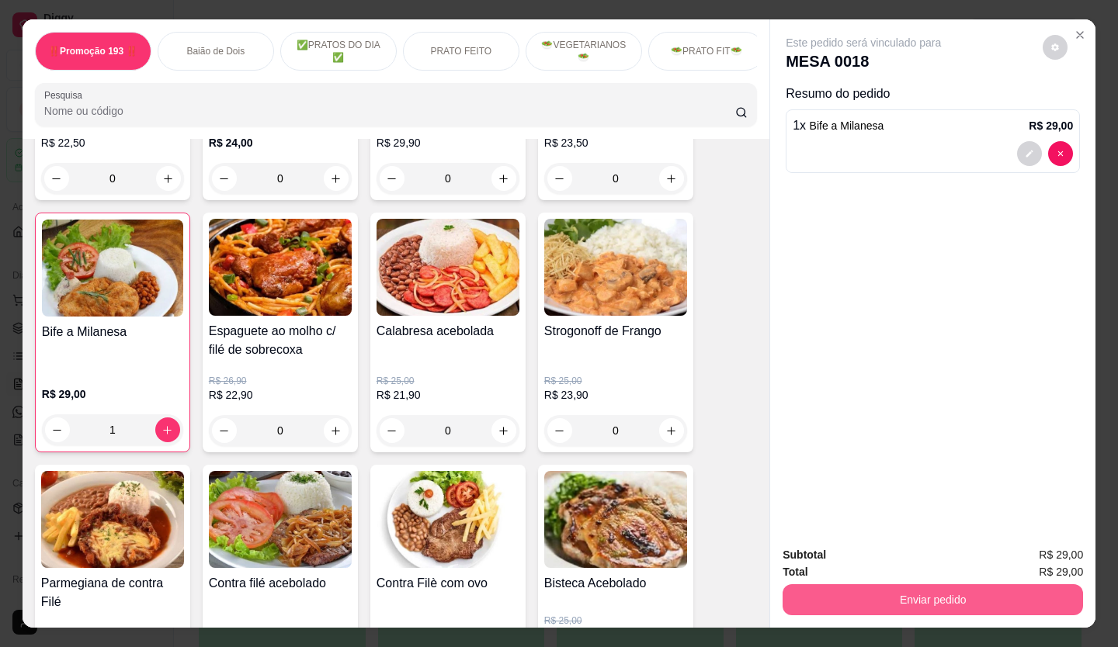
click at [962, 605] on button "Enviar pedido" at bounding box center [932, 599] width 300 height 31
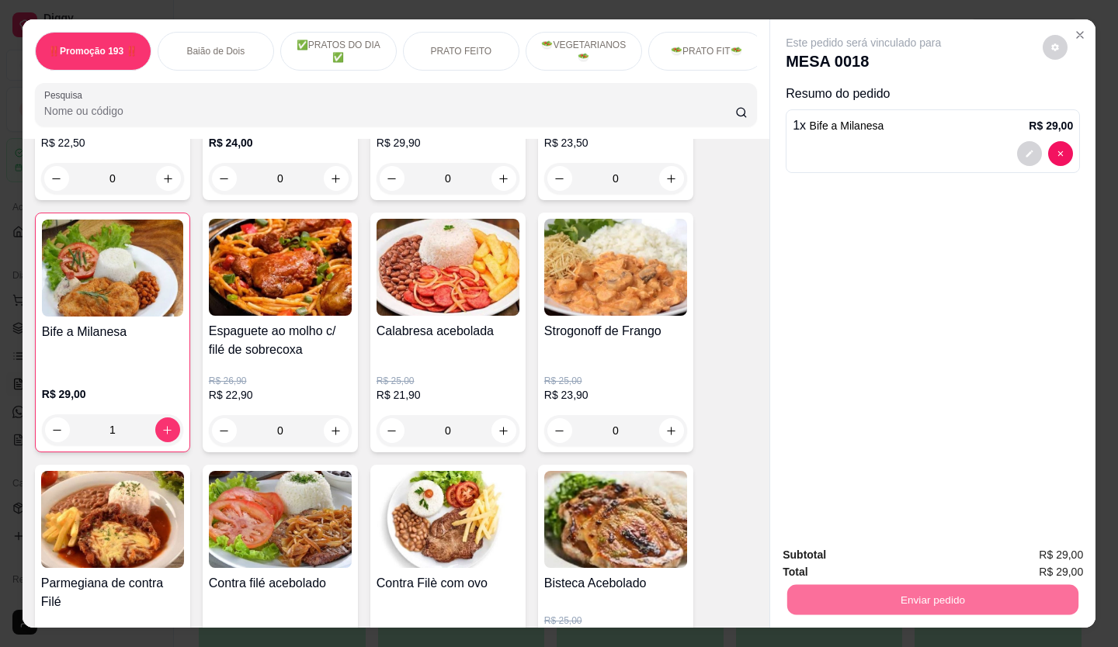
click at [1025, 553] on button "Enviar pedido" at bounding box center [1042, 555] width 85 height 29
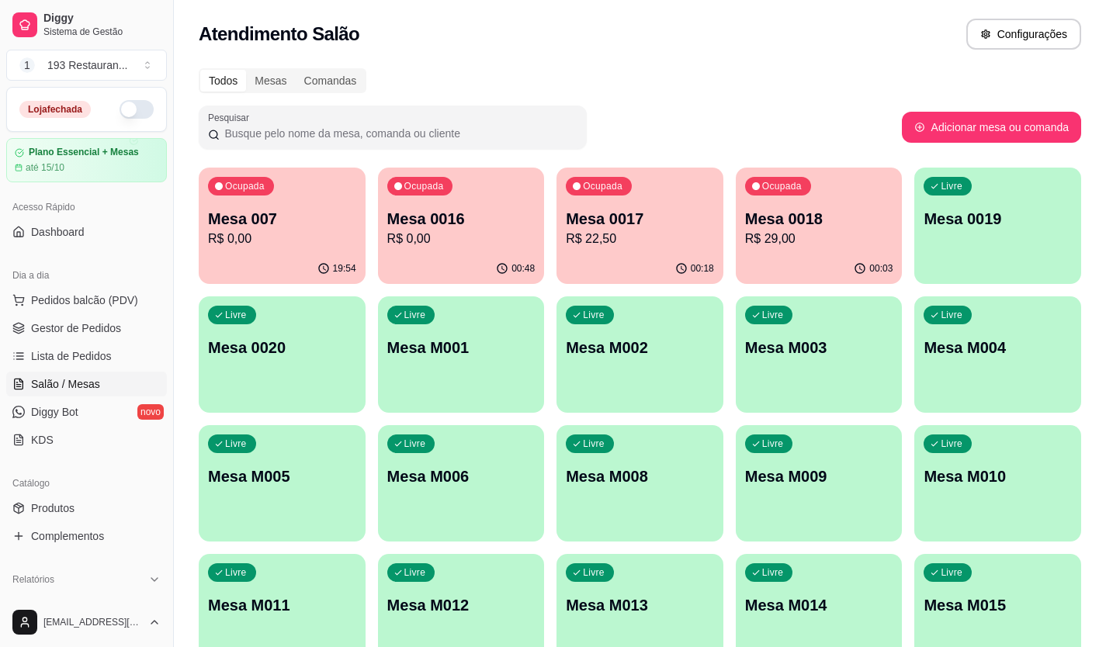
click at [678, 253] on div "Ocupada Mesa 0017 R$ 22,50" at bounding box center [639, 211] width 167 height 86
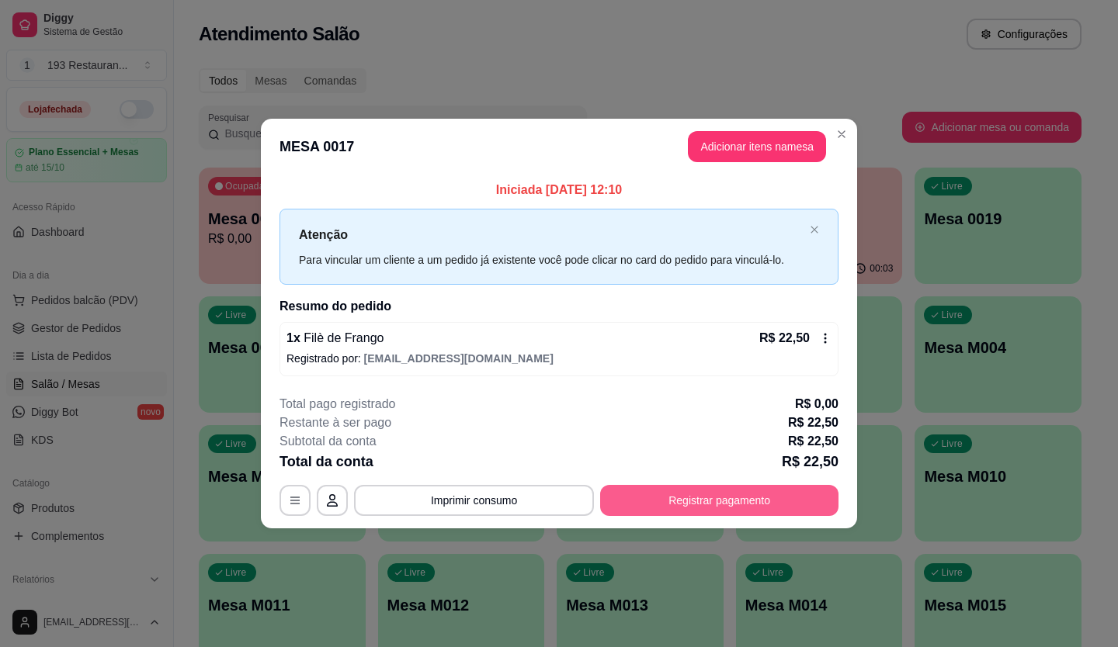
click at [661, 501] on button "Registrar pagamento" at bounding box center [719, 500] width 238 height 31
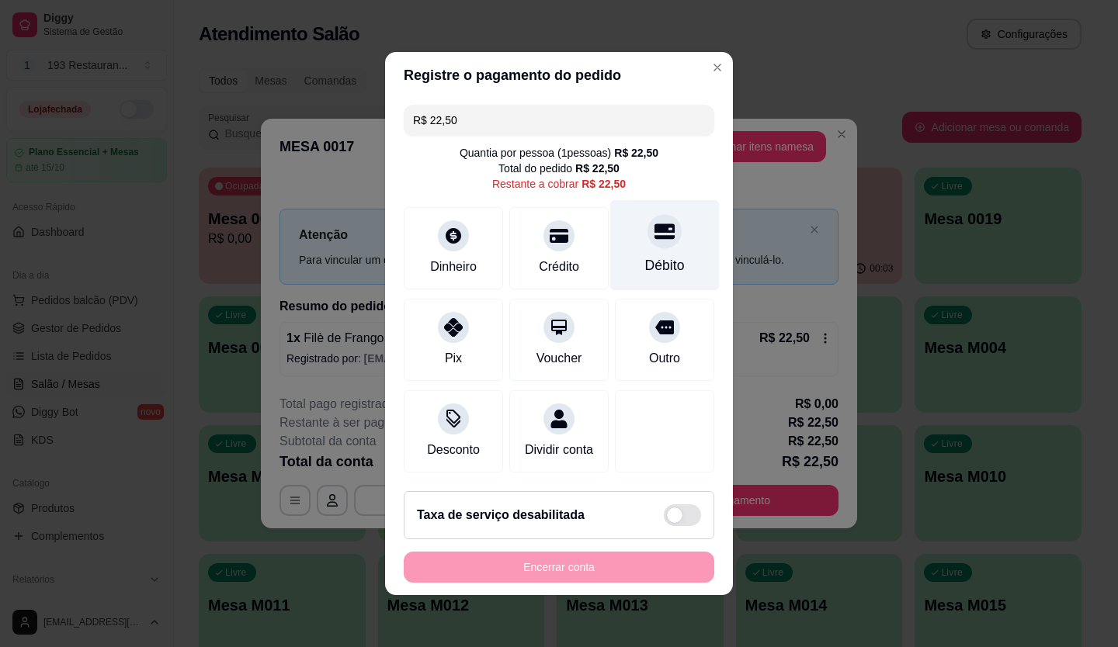
click at [659, 227] on icon at bounding box center [664, 232] width 20 height 16
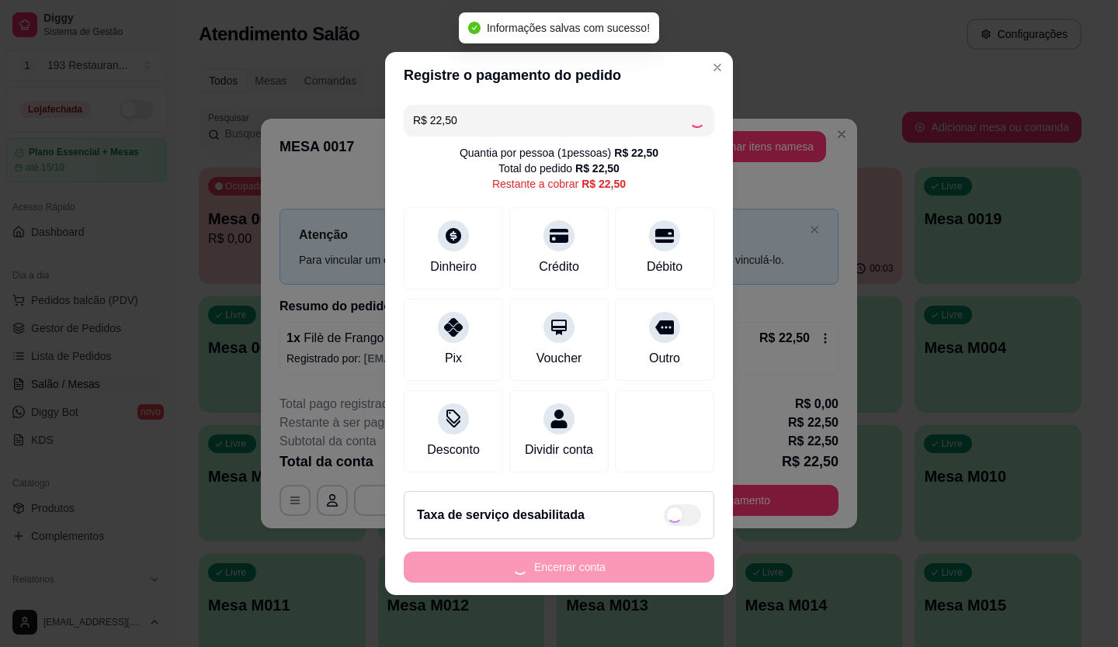
type input "R$ 0,00"
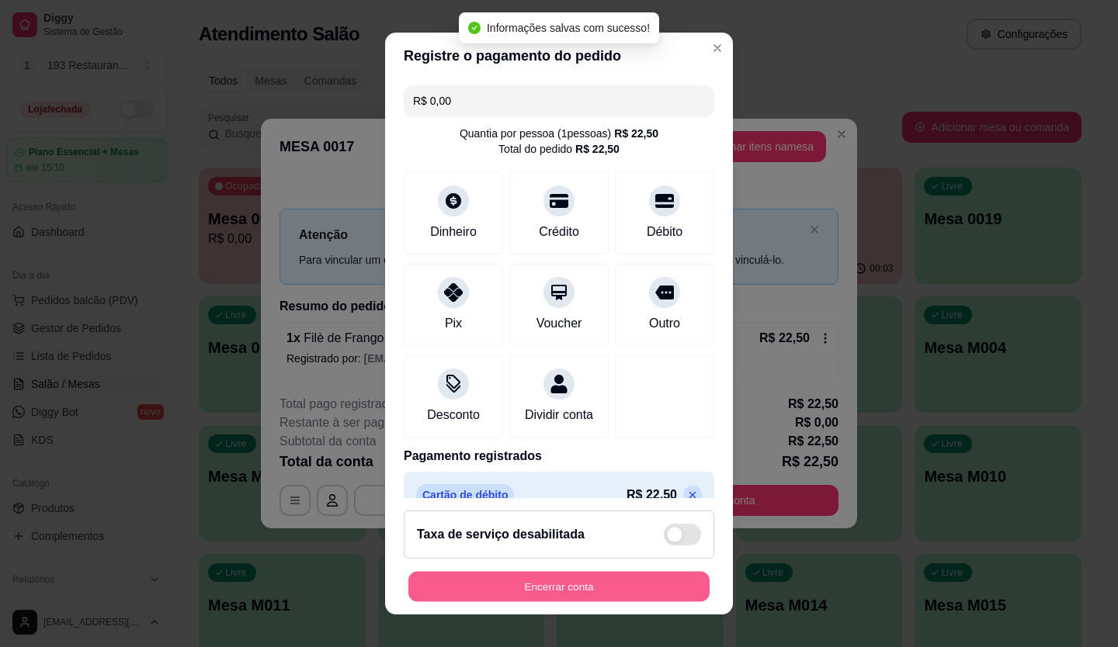
click at [532, 588] on button "Encerrar conta" at bounding box center [558, 587] width 301 height 30
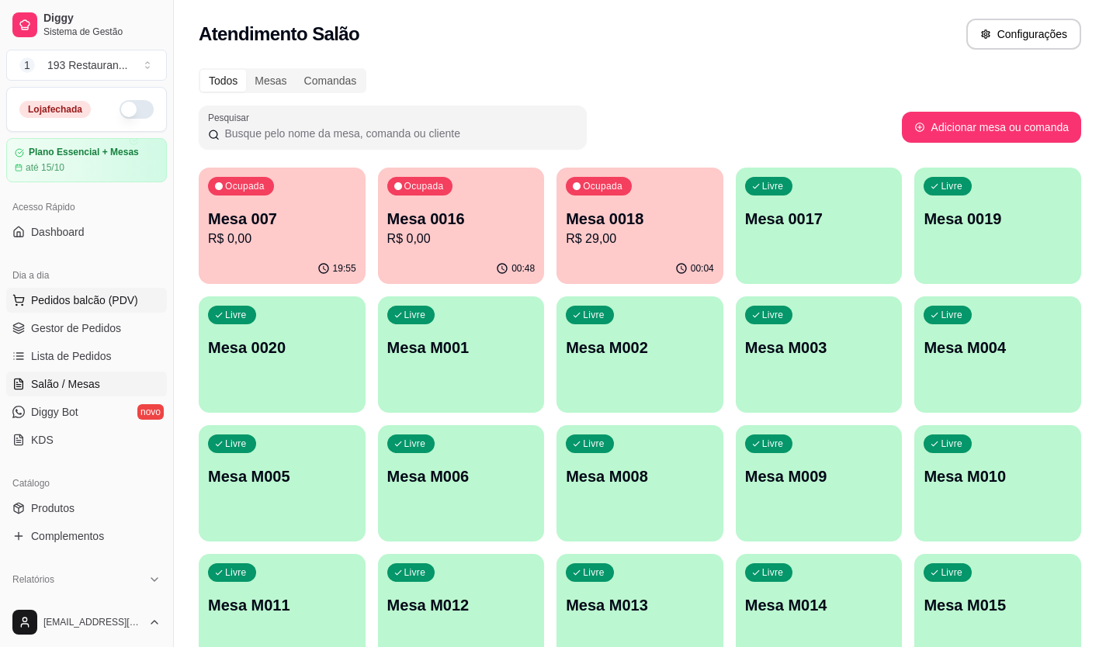
click at [98, 298] on span "Pedidos balcão (PDV)" at bounding box center [84, 301] width 107 height 16
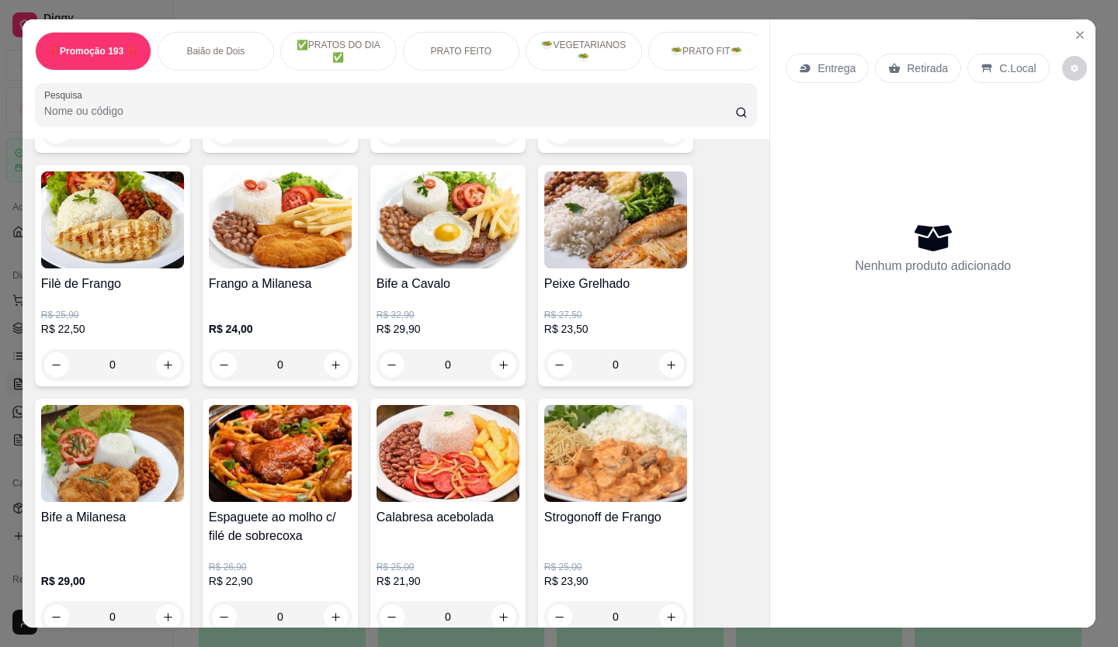
scroll to position [1164, 0]
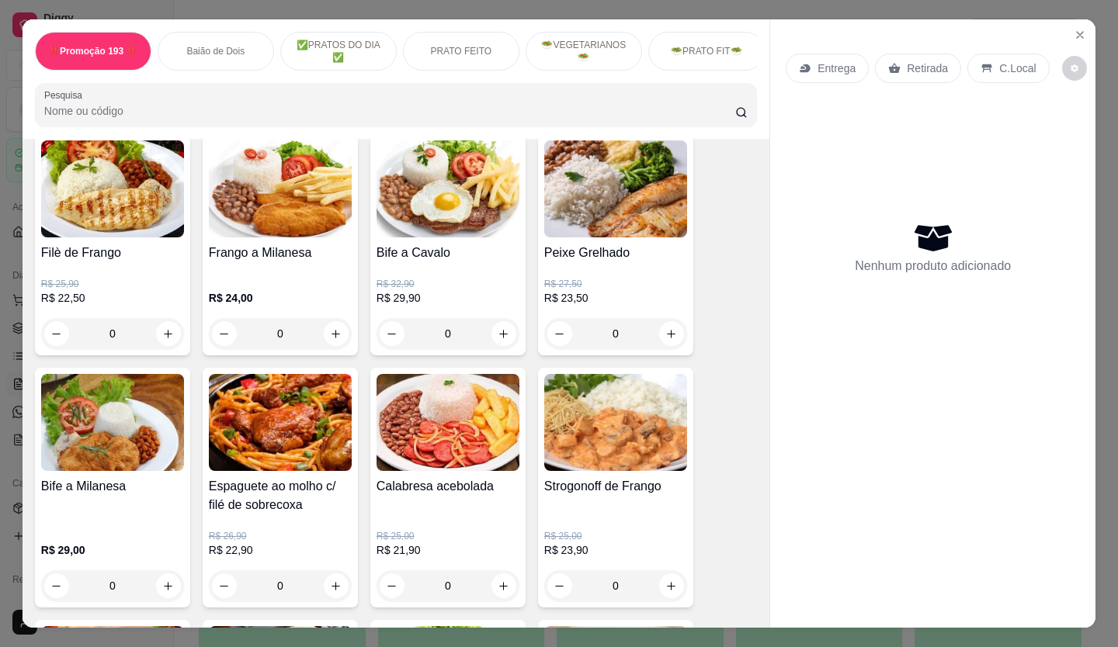
click at [719, 45] on p "🥗PRATO FIT🥗" at bounding box center [706, 51] width 71 height 12
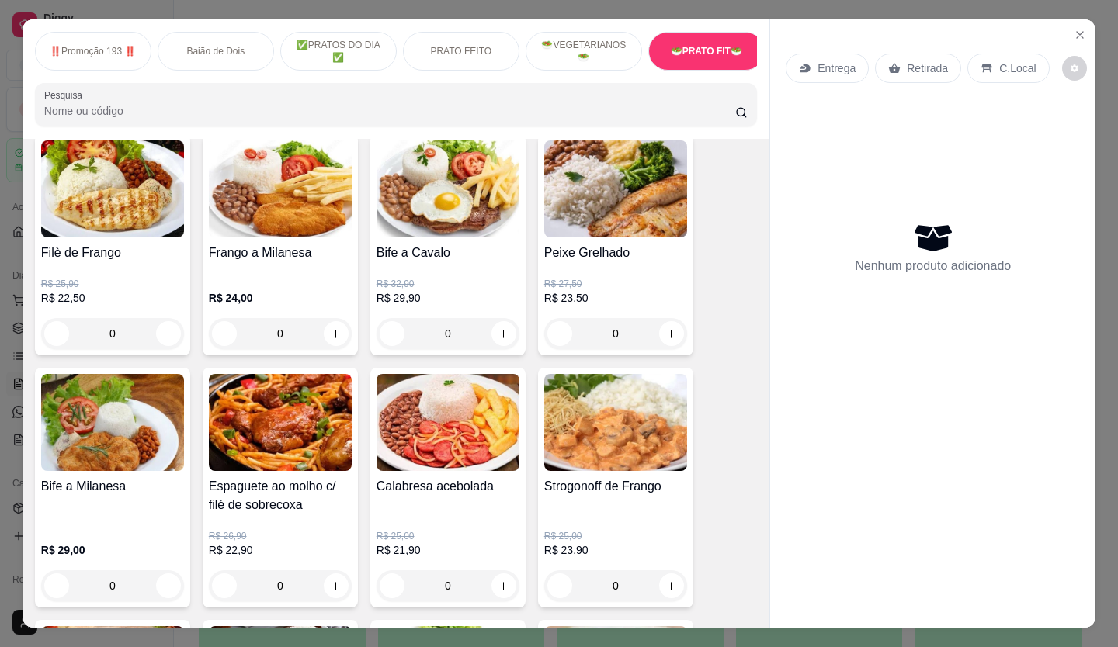
scroll to position [36, 0]
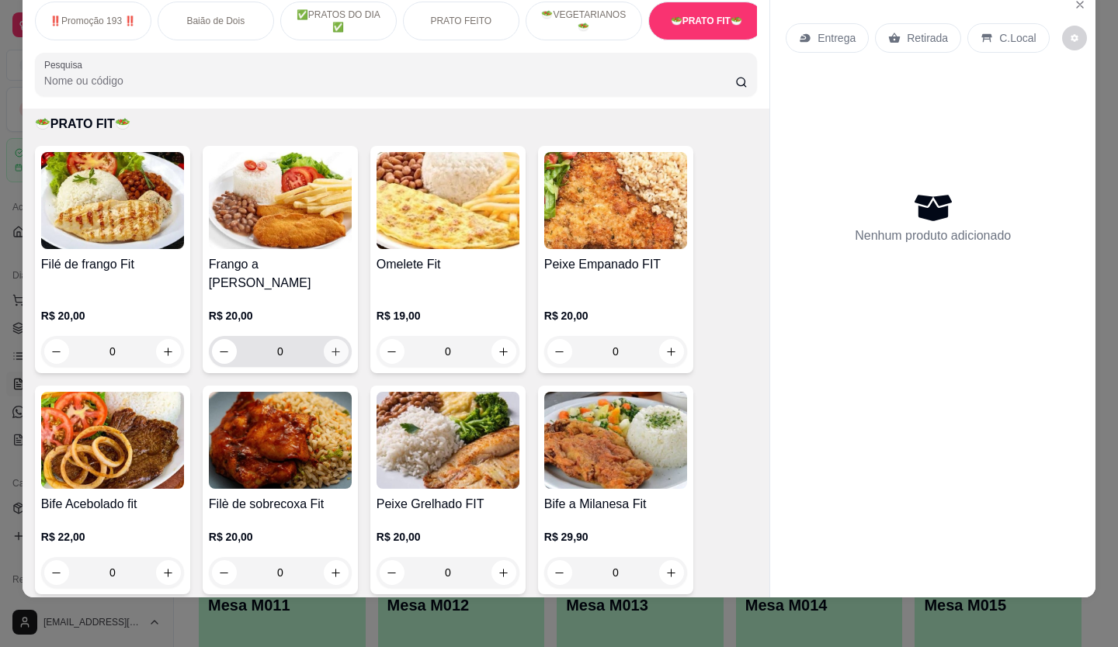
click at [331, 346] on icon "increase-product-quantity" at bounding box center [336, 352] width 12 height 12
type input "1"
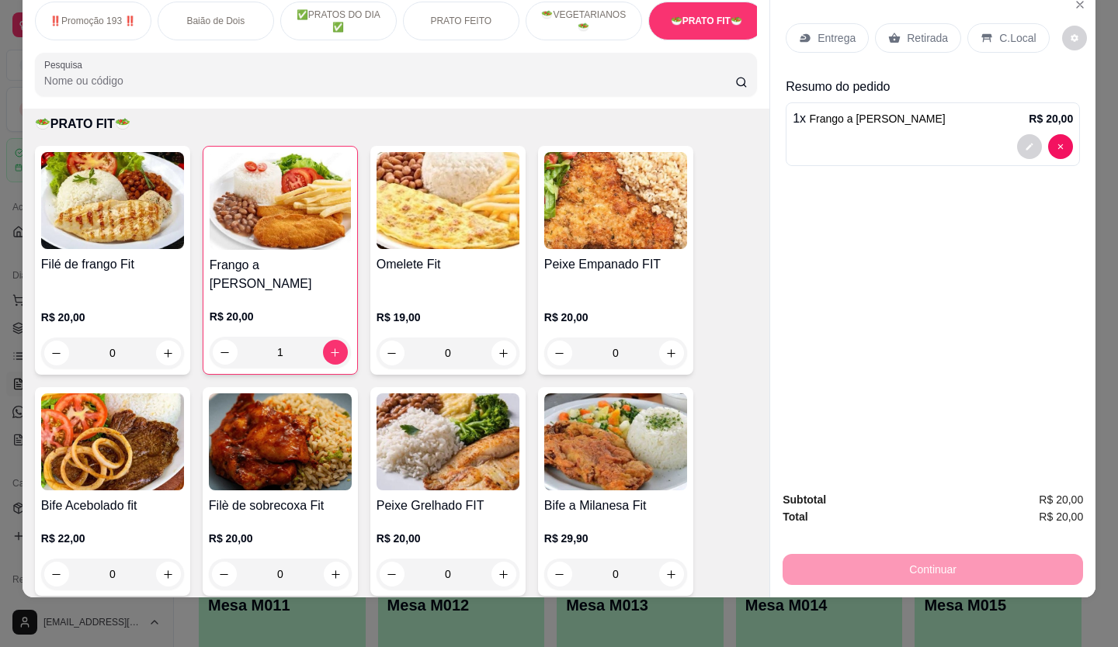
click at [934, 34] on p "Retirada" at bounding box center [927, 38] width 41 height 16
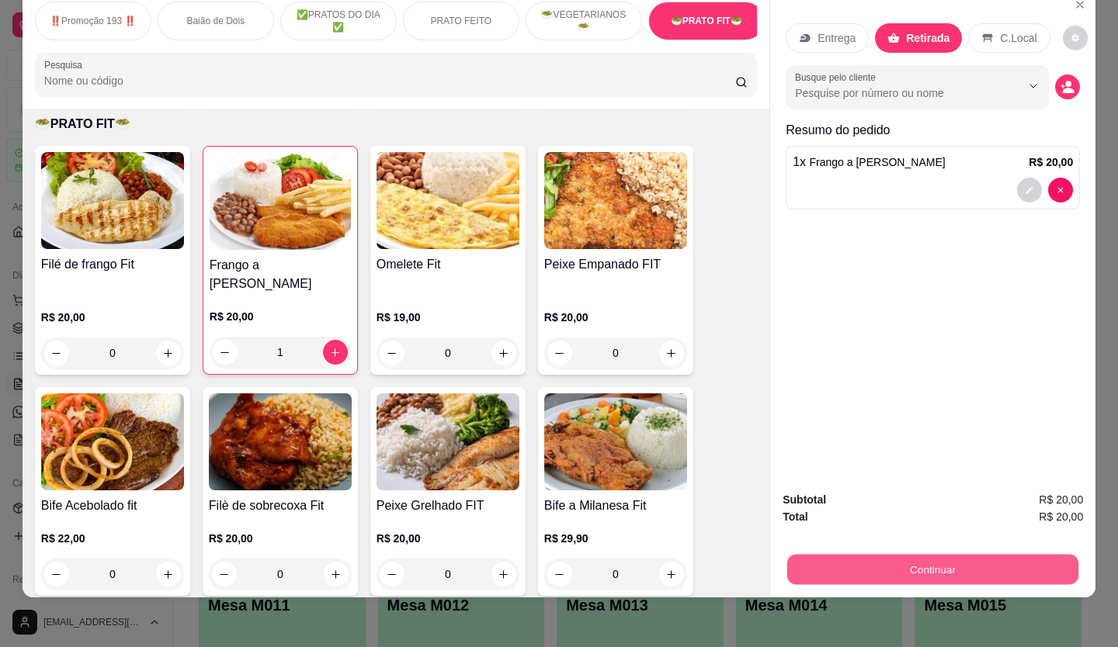
click at [1047, 555] on button "Continuar" at bounding box center [932, 570] width 291 height 30
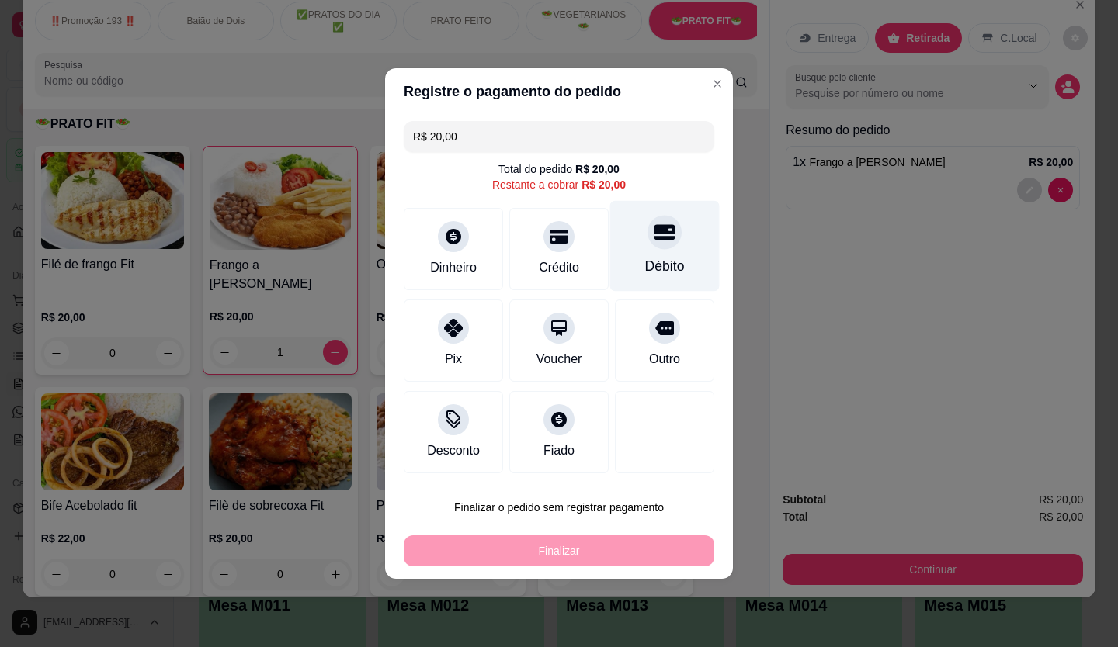
click at [681, 261] on div "Débito" at bounding box center [664, 246] width 109 height 91
type input "R$ 0,00"
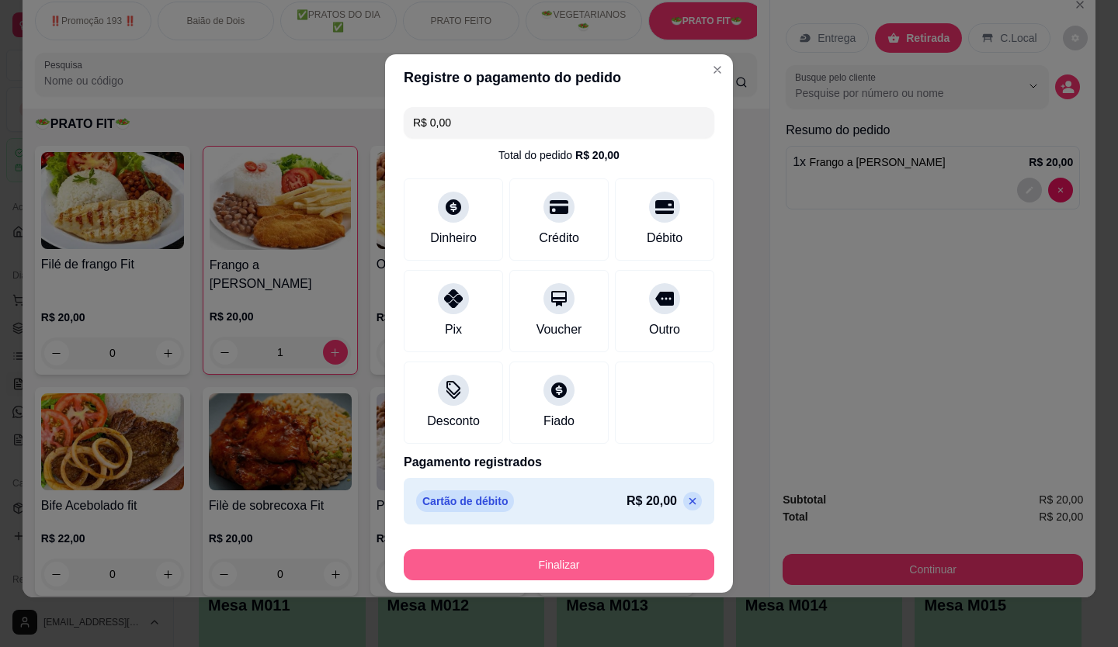
click at [597, 574] on button "Finalizar" at bounding box center [559, 565] width 310 height 31
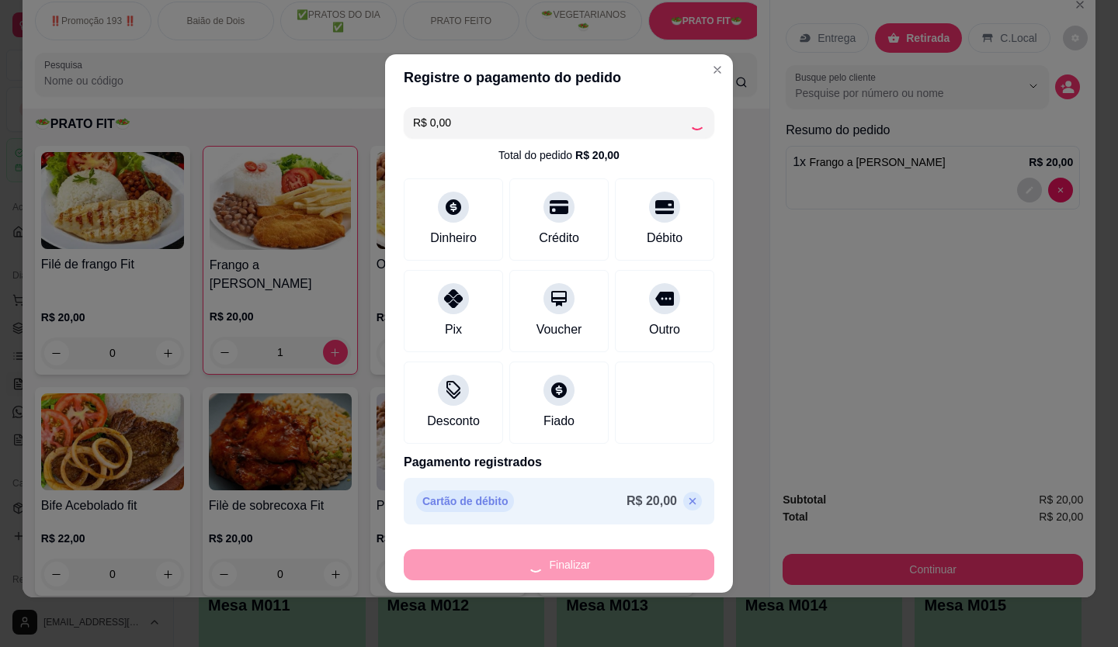
type input "0"
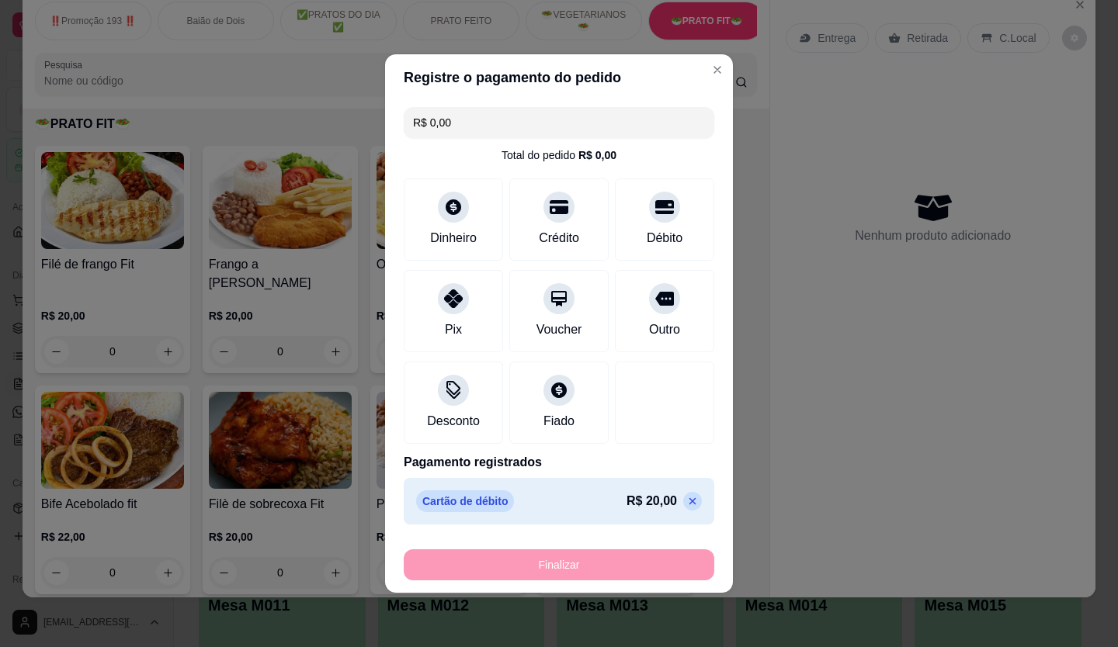
type input "-R$ 20,00"
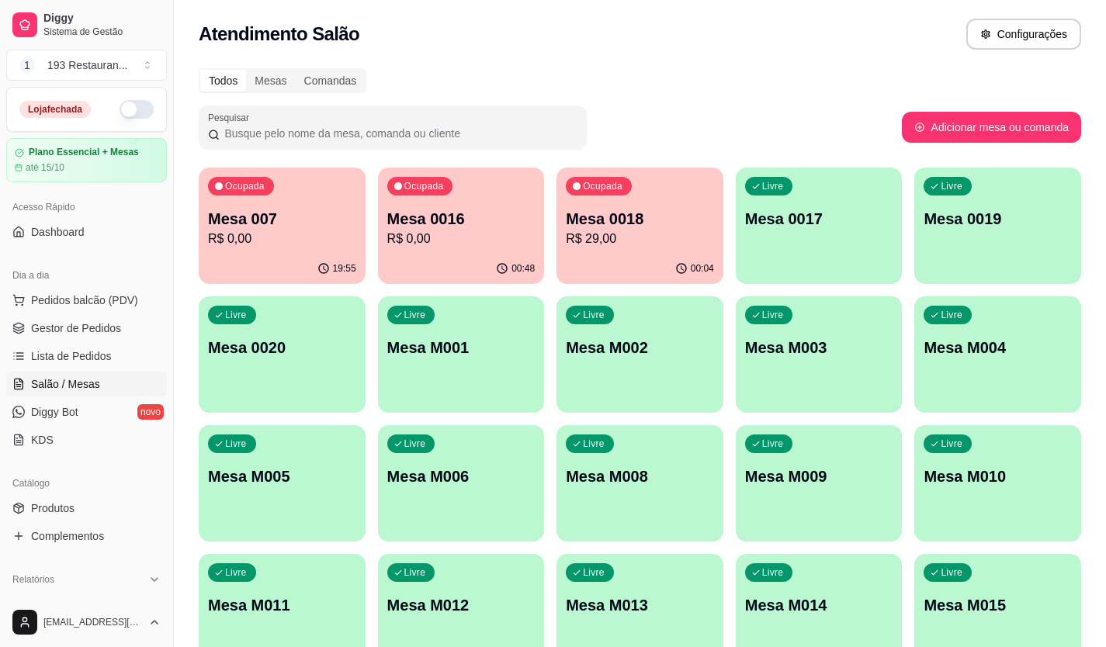
click at [125, 113] on button "button" at bounding box center [137, 109] width 34 height 19
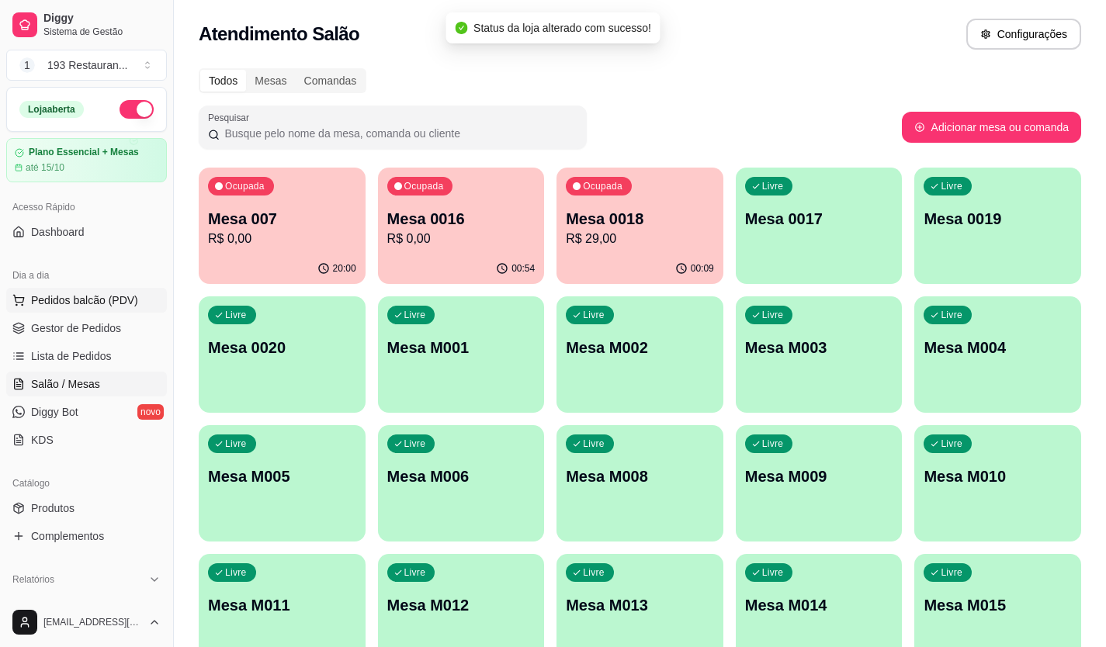
click at [100, 303] on span "Pedidos balcão (PDV)" at bounding box center [84, 301] width 107 height 16
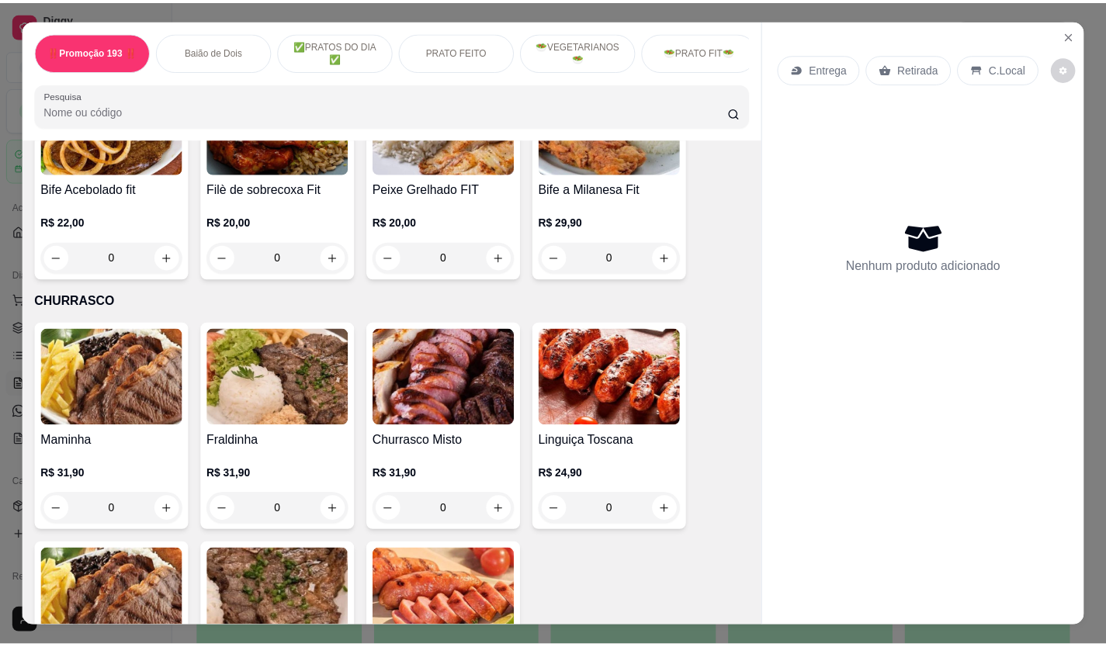
scroll to position [2794, 0]
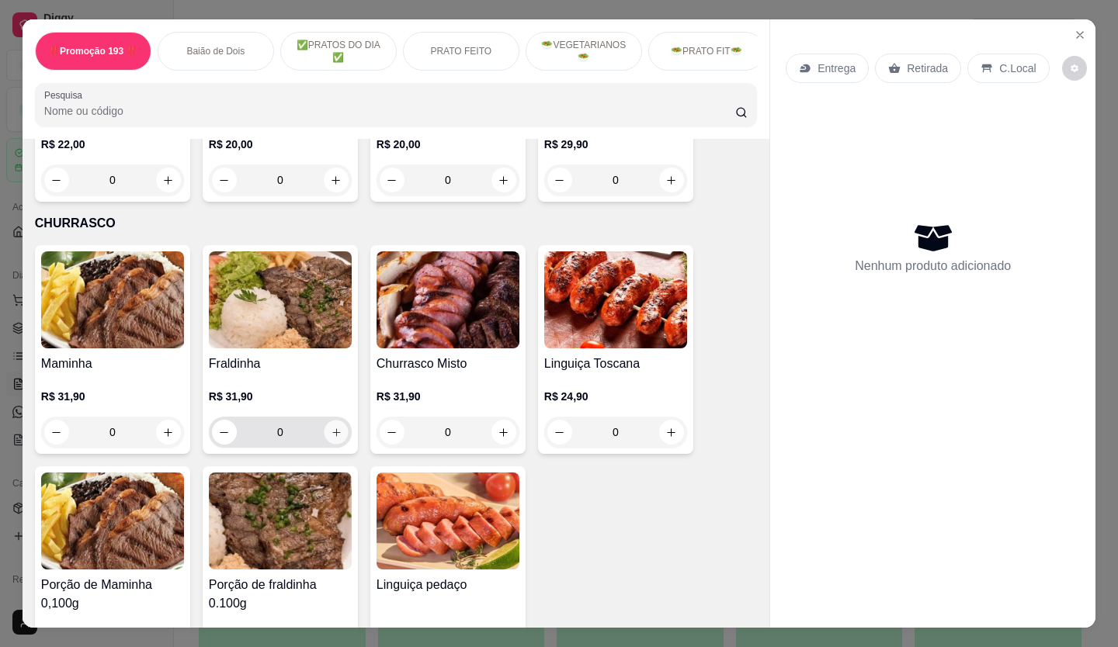
click at [332, 428] on icon "increase-product-quantity" at bounding box center [336, 432] width 8 height 8
type input "1"
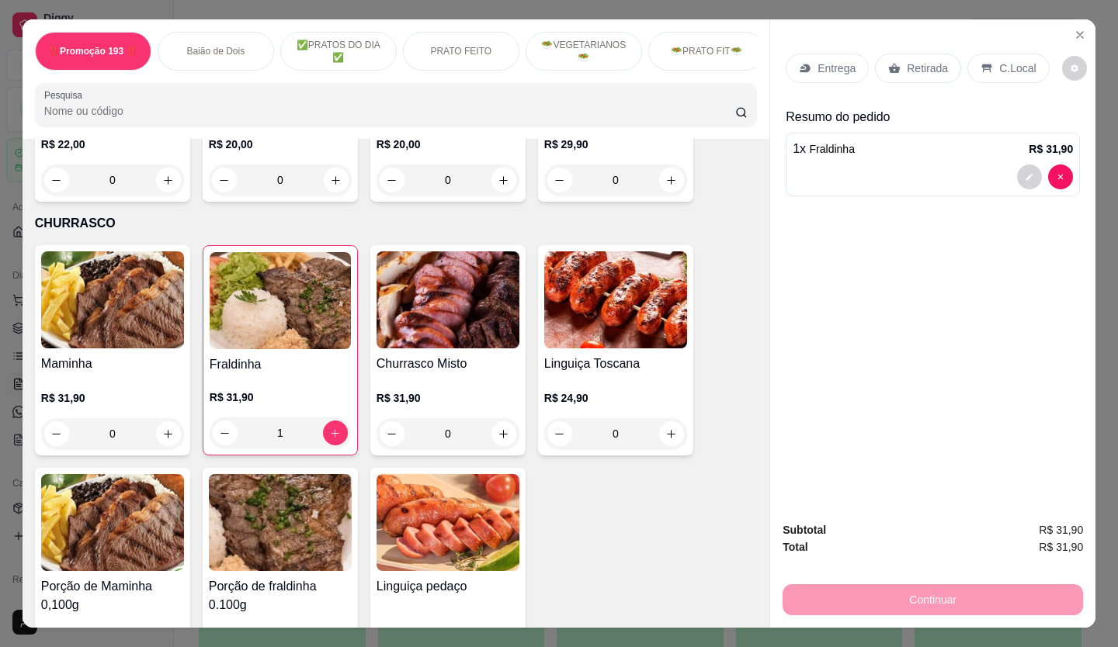
click at [910, 67] on p "Retirada" at bounding box center [927, 69] width 41 height 16
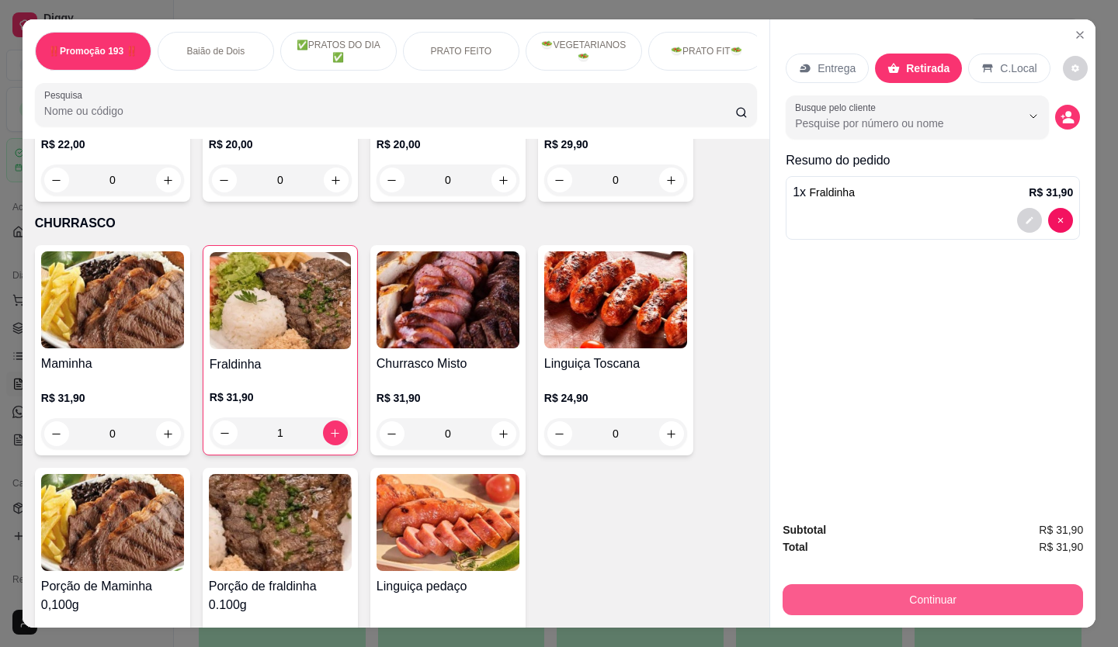
click at [955, 598] on button "Continuar" at bounding box center [932, 599] width 300 height 31
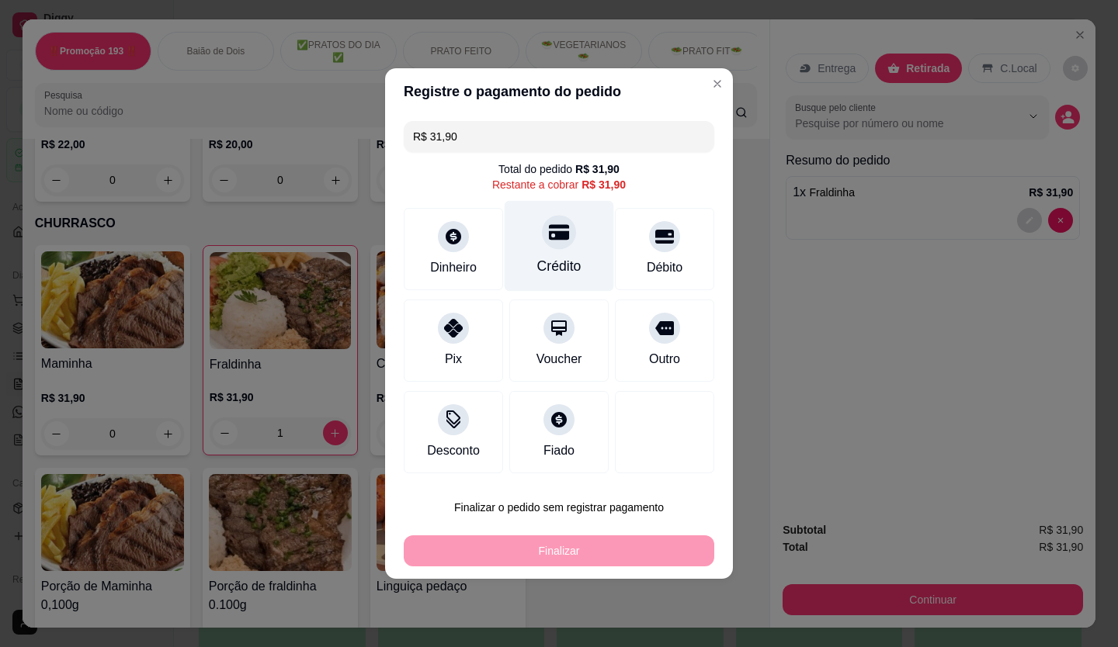
click at [577, 270] on div "Crédito" at bounding box center [558, 246] width 109 height 91
type input "R$ 0,00"
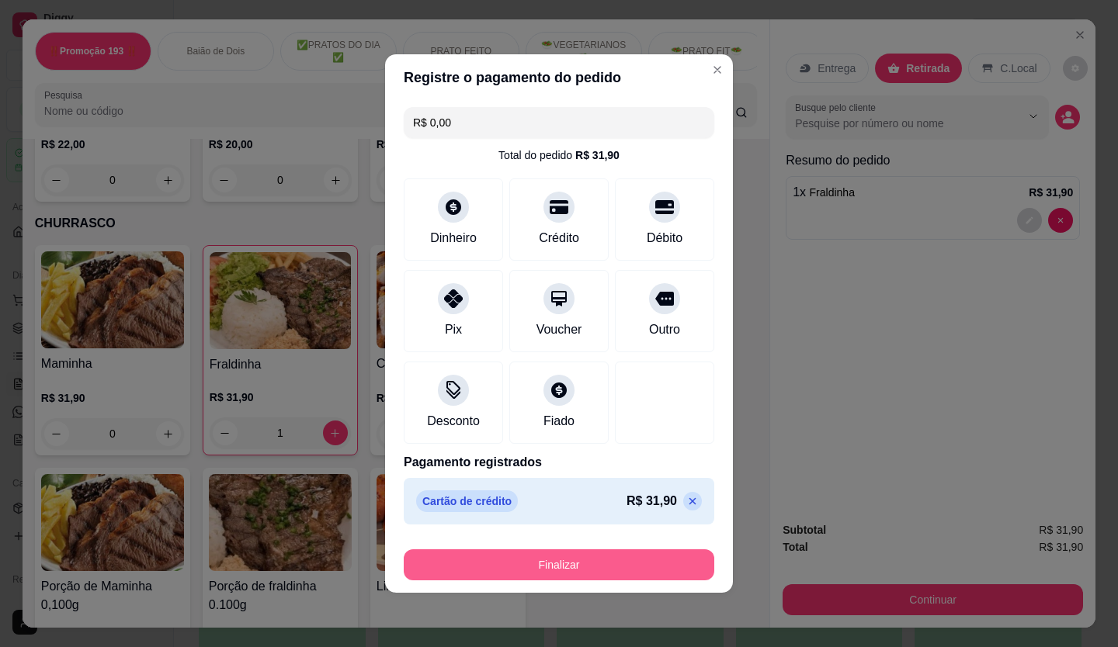
click at [564, 562] on button "Finalizar" at bounding box center [559, 565] width 310 height 31
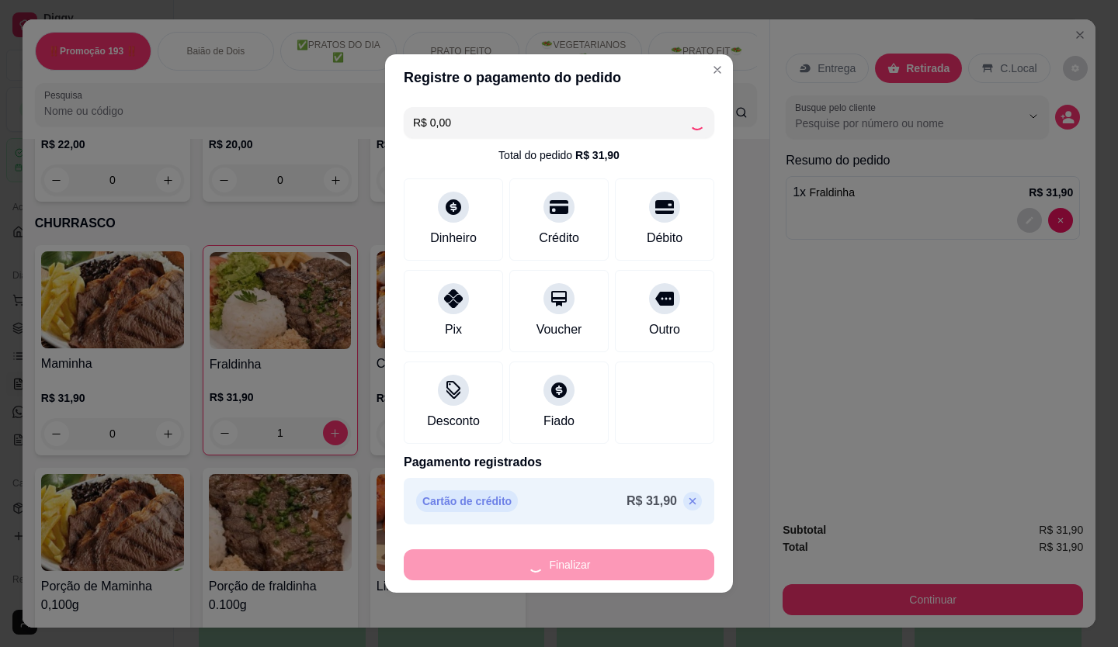
type input "0"
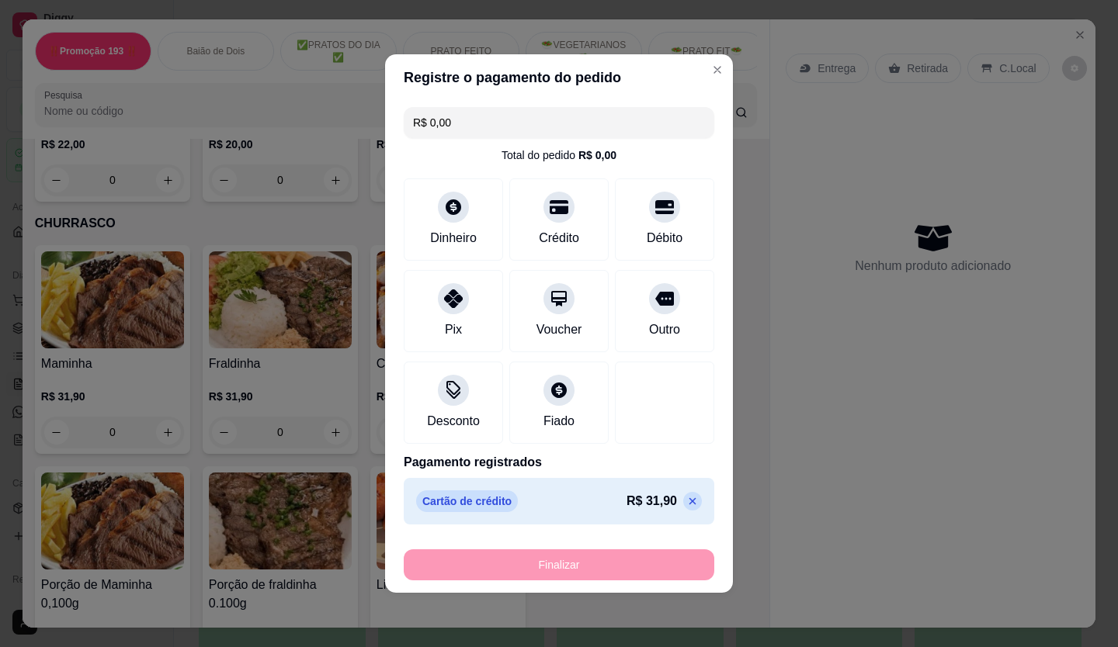
type input "-R$ 31,90"
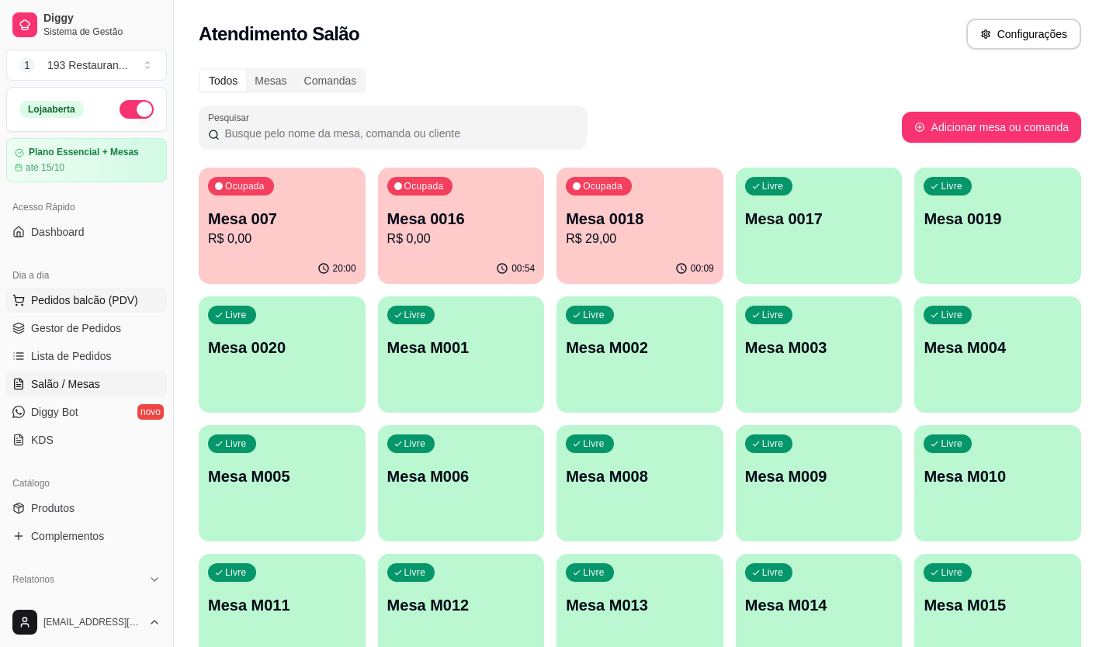
click at [78, 300] on span "Pedidos balcão (PDV)" at bounding box center [84, 301] width 107 height 16
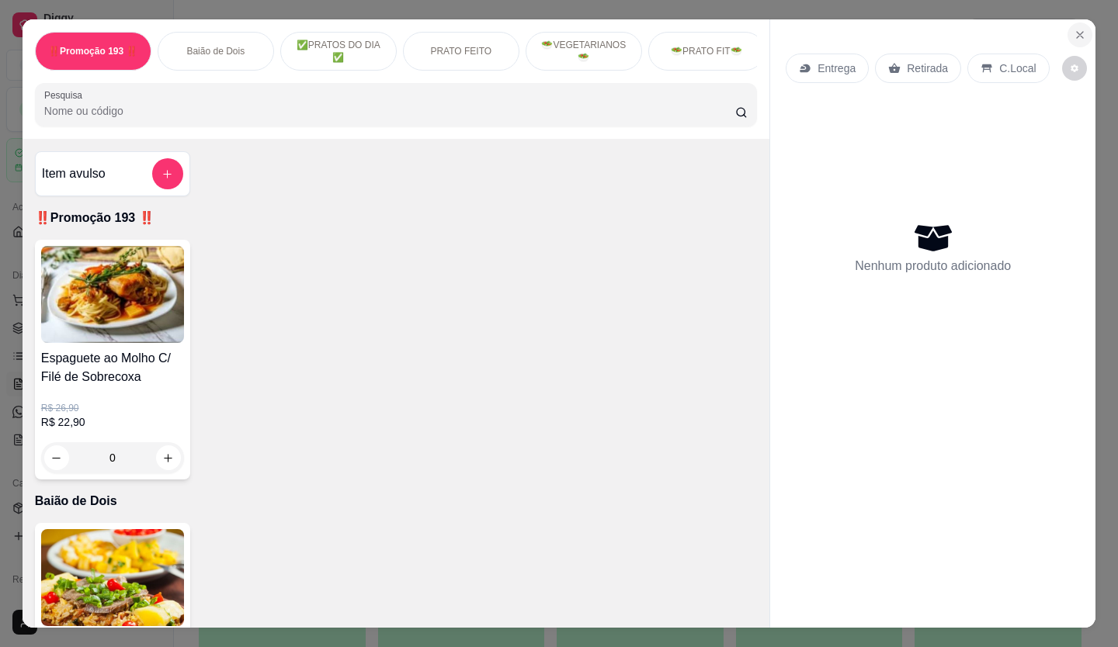
click at [1073, 29] on icon "Close" at bounding box center [1079, 35] width 12 height 12
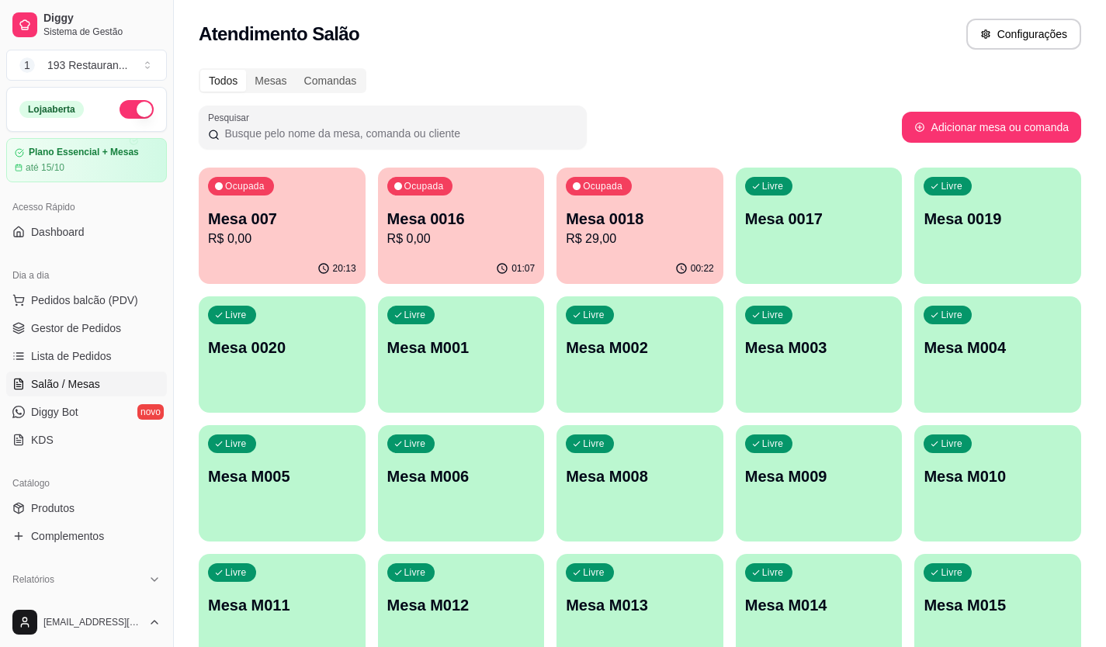
click at [597, 208] on p "Mesa 0018" at bounding box center [640, 219] width 148 height 22
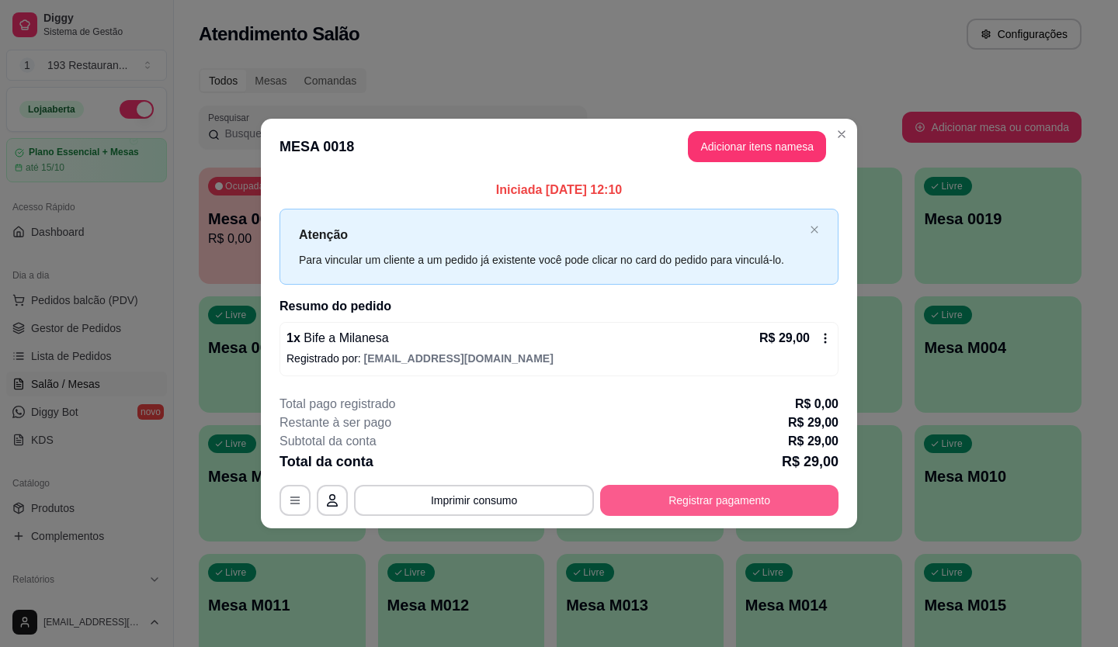
click at [749, 498] on button "Registrar pagamento" at bounding box center [719, 500] width 238 height 31
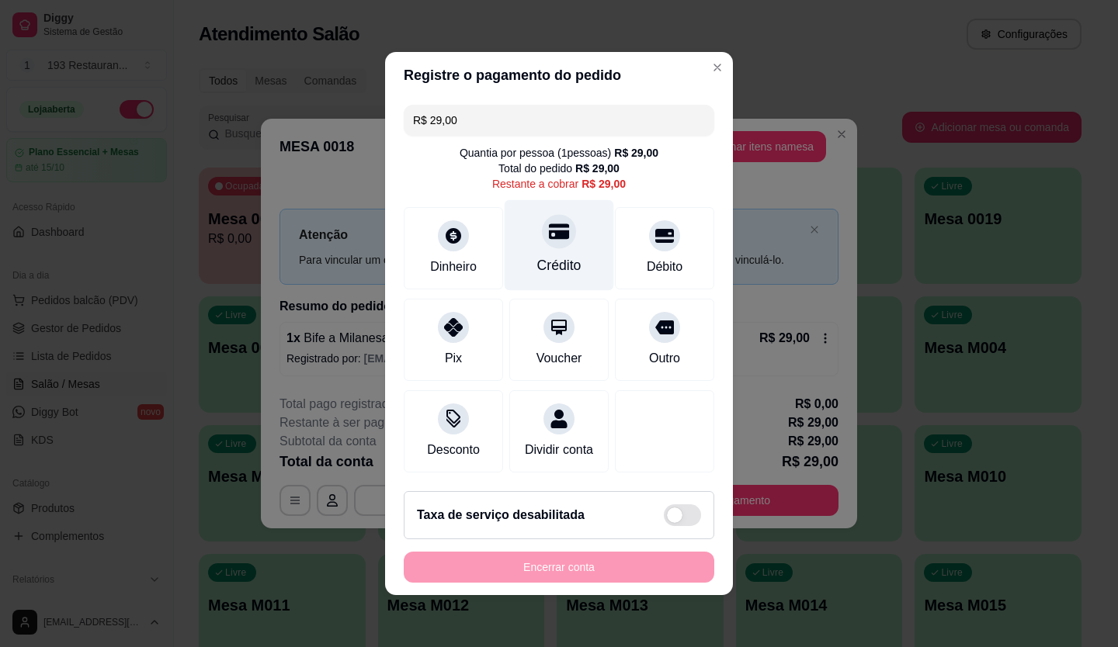
click at [569, 255] on div "Crédito" at bounding box center [559, 265] width 44 height 20
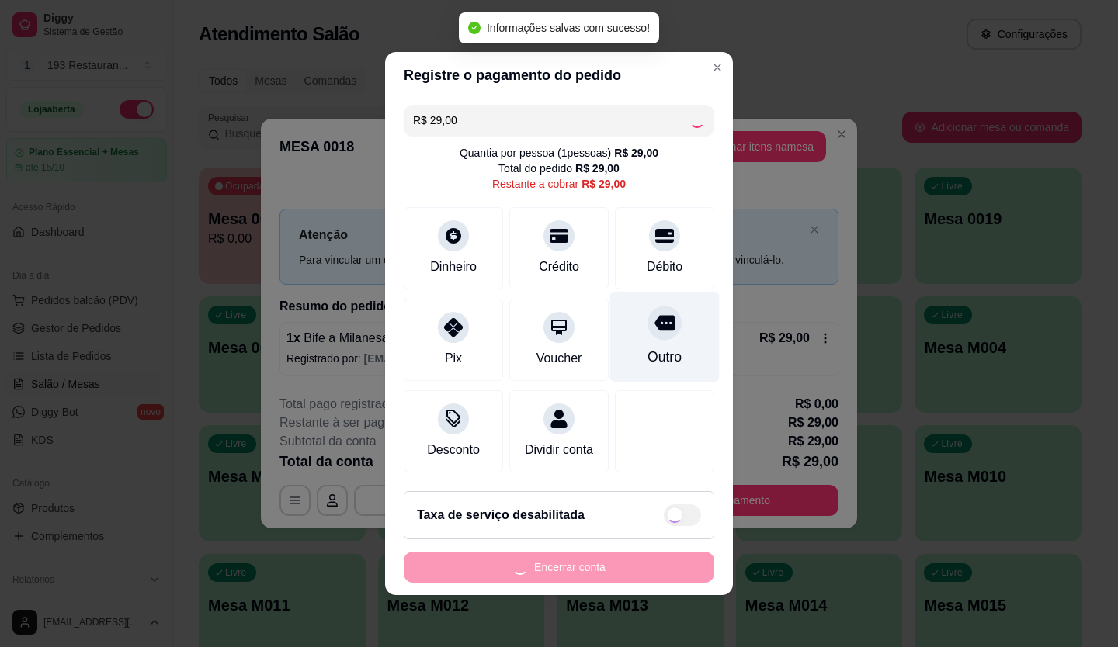
type input "R$ 0,00"
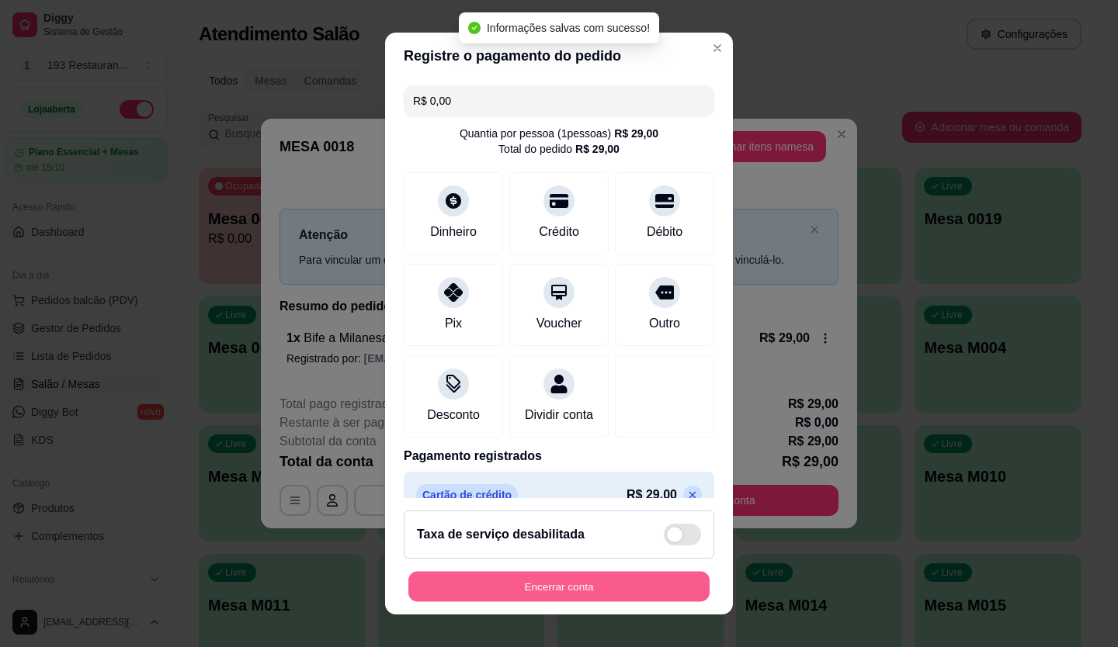
click at [599, 578] on button "Encerrar conta" at bounding box center [558, 587] width 301 height 30
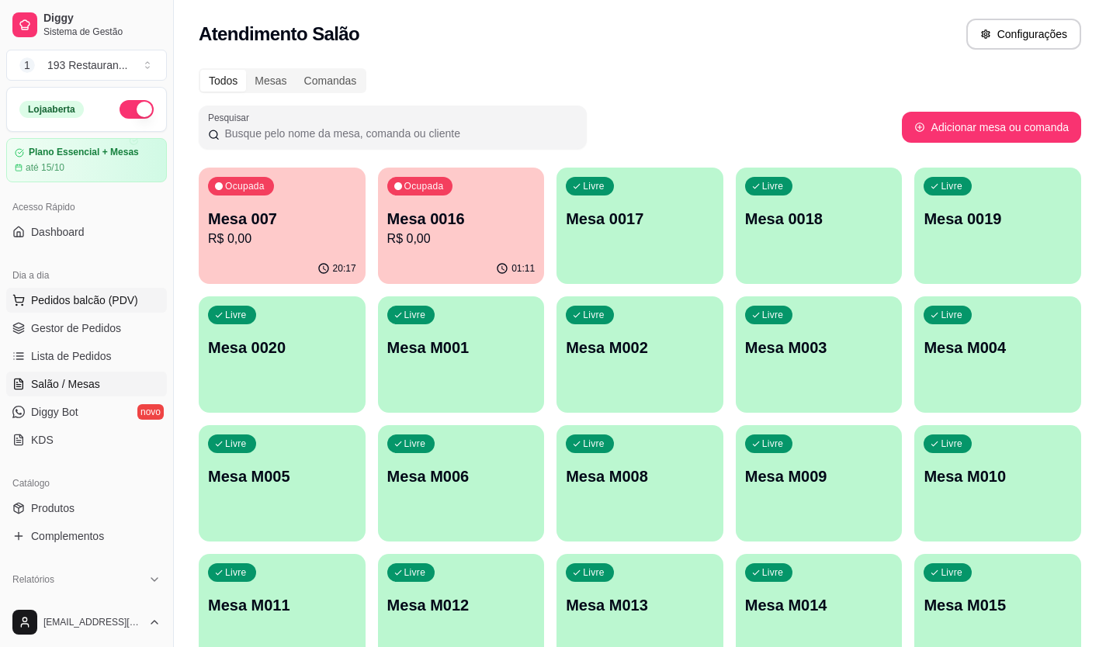
drag, startPoint x: 95, startPoint y: 304, endPoint x: 81, endPoint y: 328, distance: 27.8
click at [96, 305] on span "Pedidos balcão (PDV)" at bounding box center [84, 301] width 107 height 16
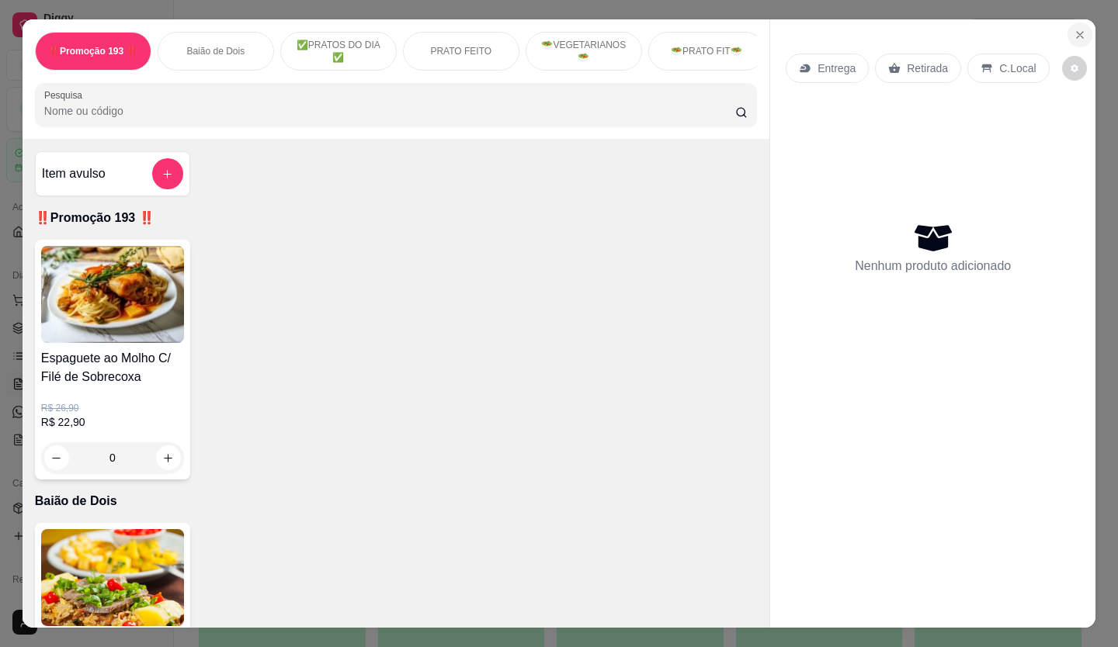
click at [1070, 23] on button "Close" at bounding box center [1079, 35] width 25 height 25
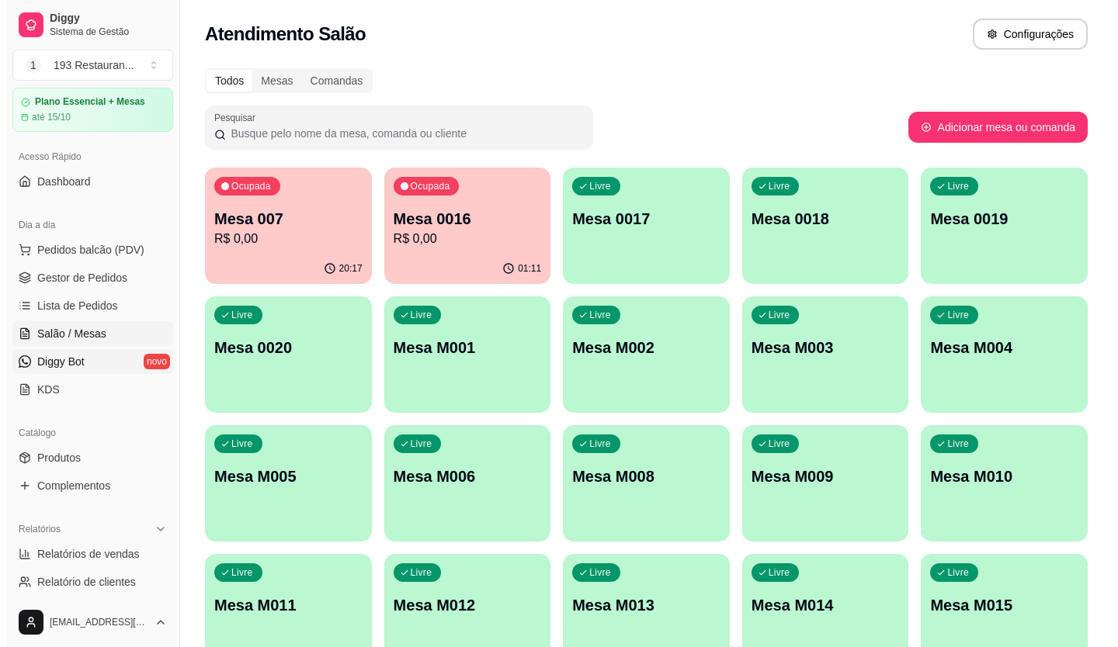
scroll to position [78, 0]
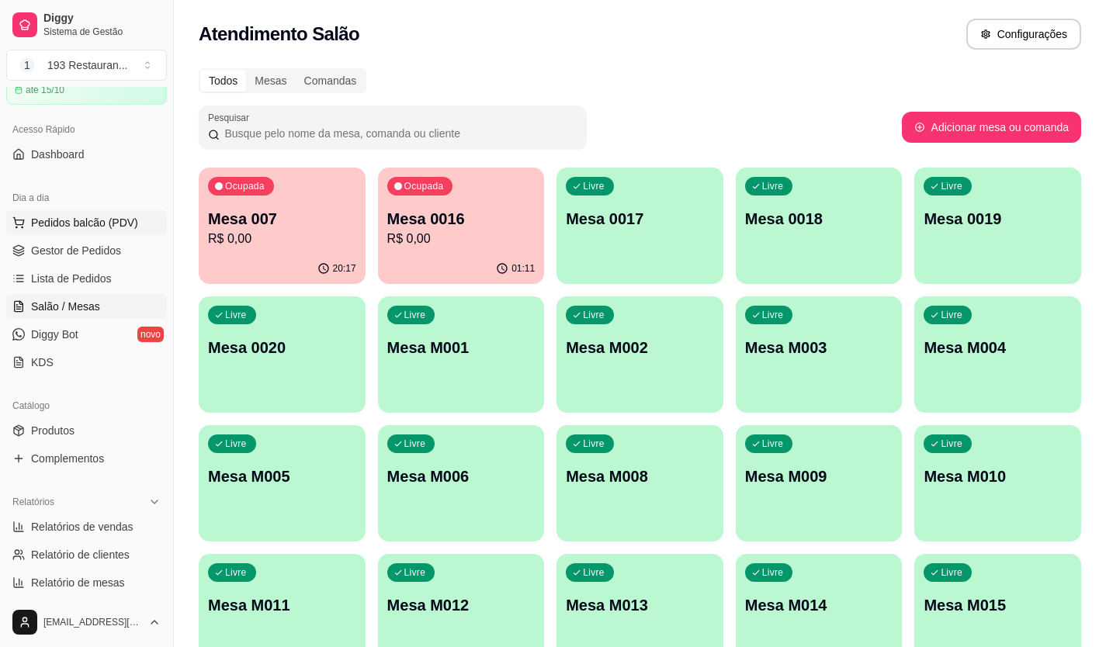
click at [95, 229] on span "Pedidos balcão (PDV)" at bounding box center [84, 223] width 107 height 16
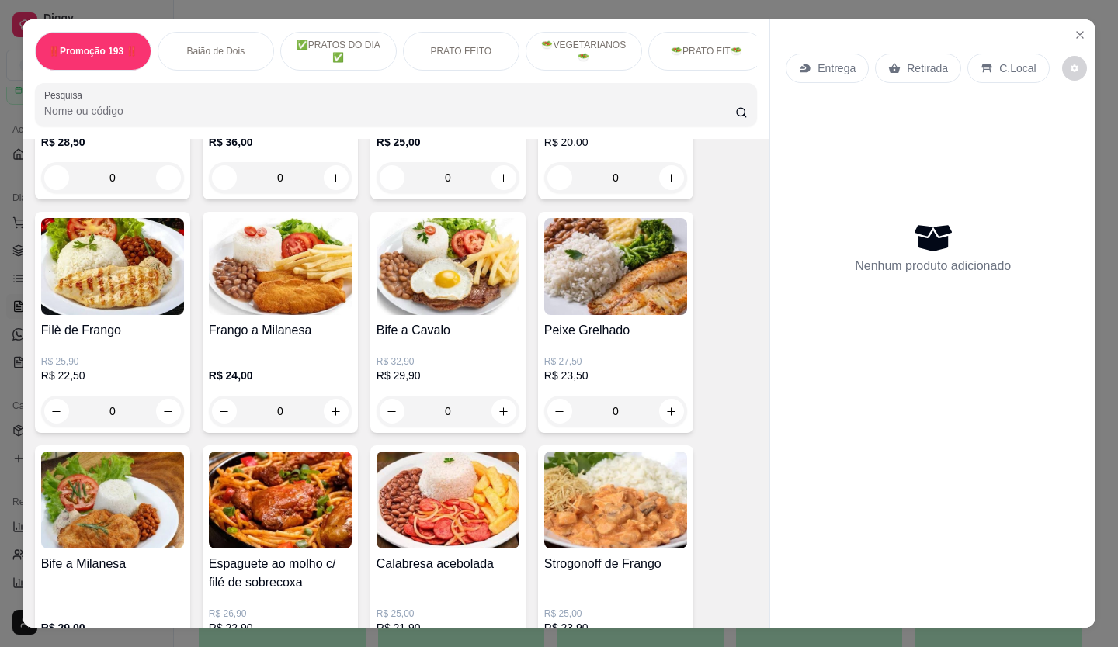
scroll to position [1009, 0]
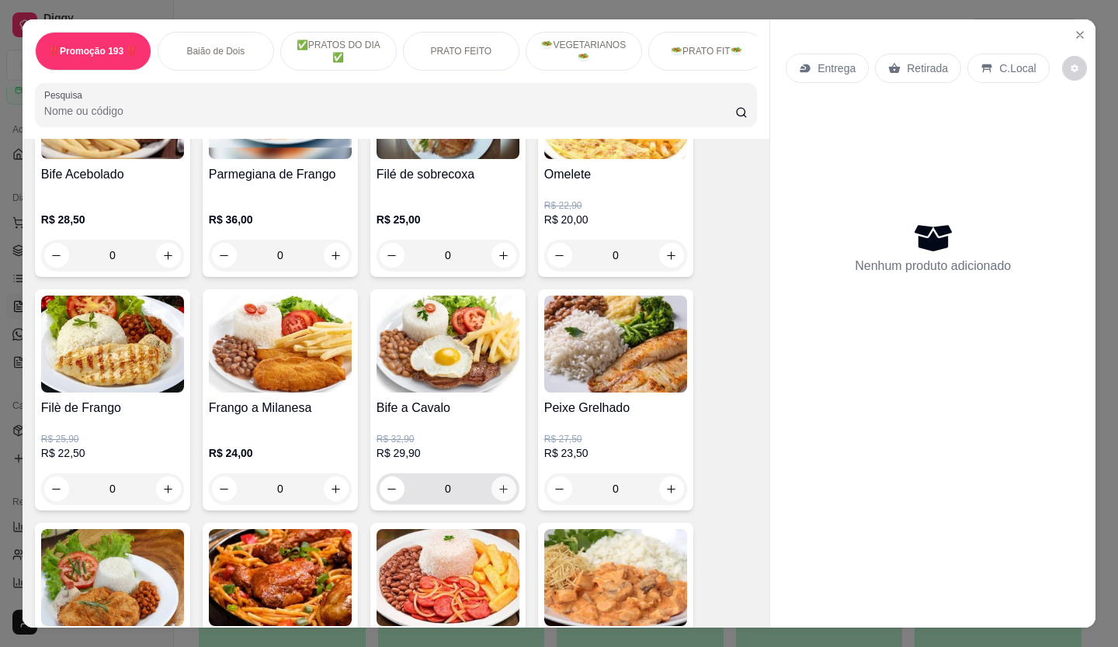
click at [498, 494] on icon "increase-product-quantity" at bounding box center [504, 490] width 12 height 12
type input "1"
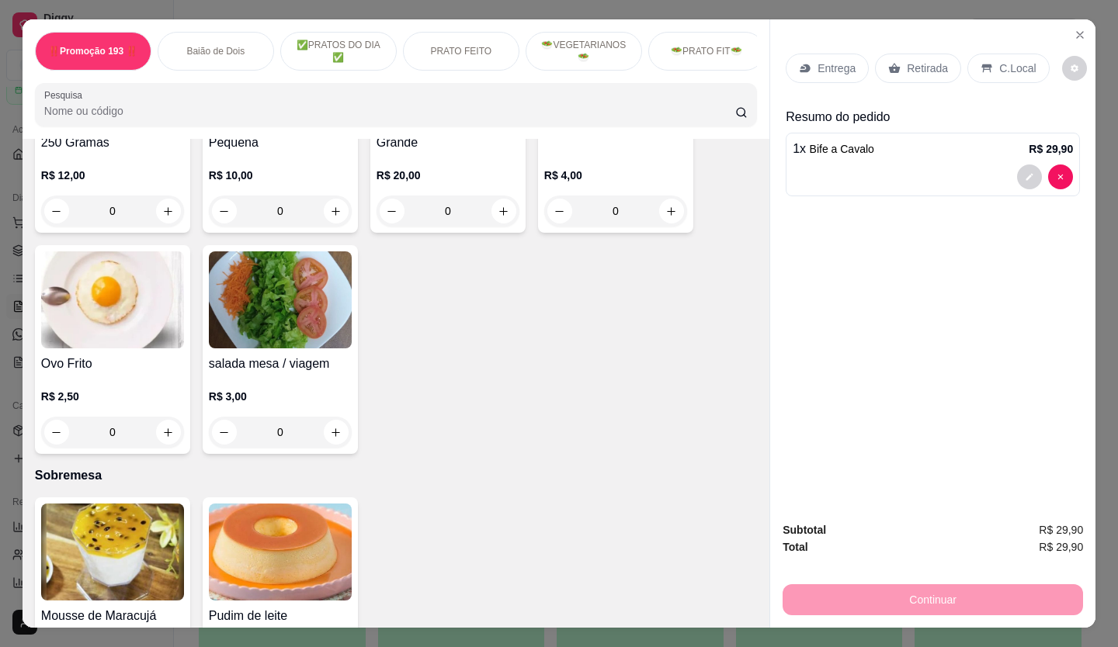
scroll to position [3696, 0]
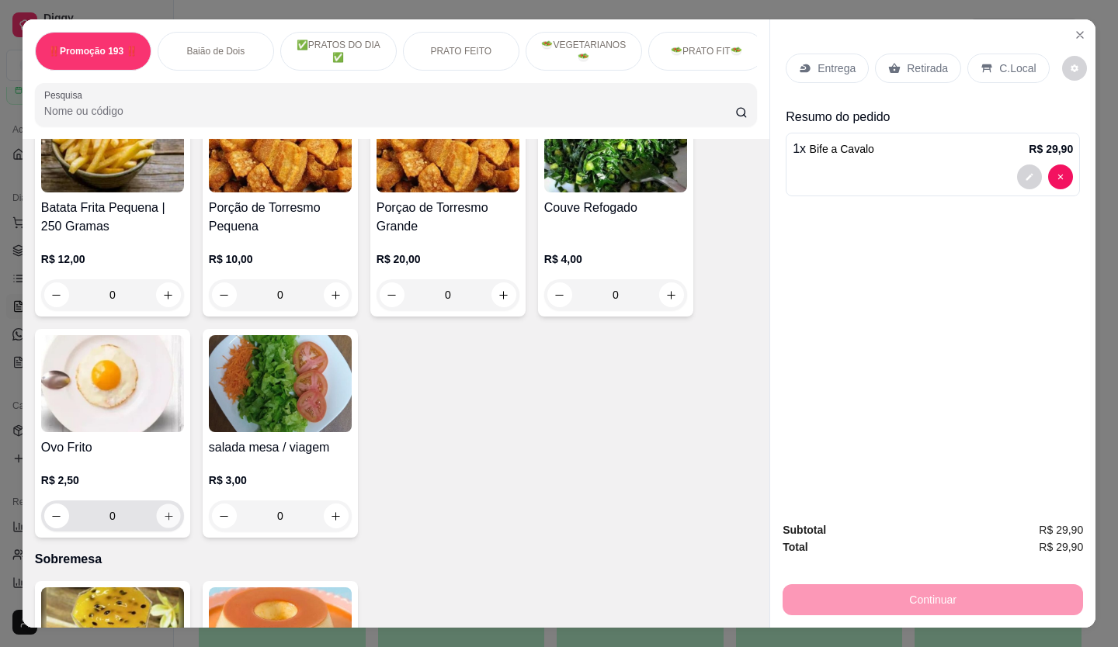
click at [163, 511] on icon "increase-product-quantity" at bounding box center [169, 517] width 12 height 12
type input "1"
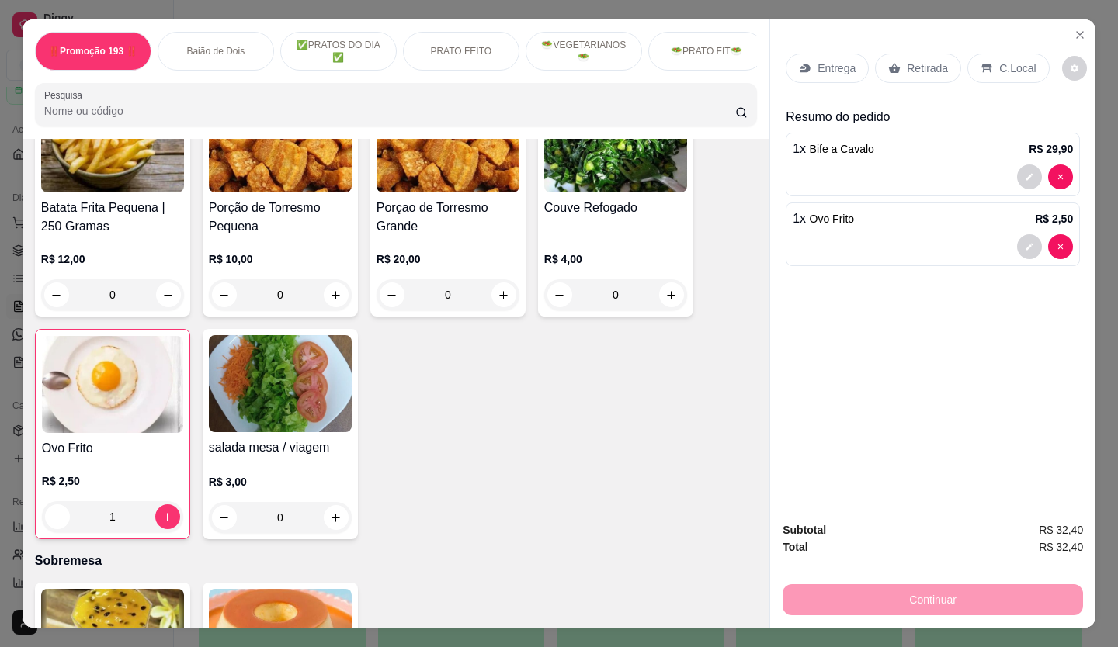
click at [935, 69] on p "Retirada" at bounding box center [927, 69] width 41 height 16
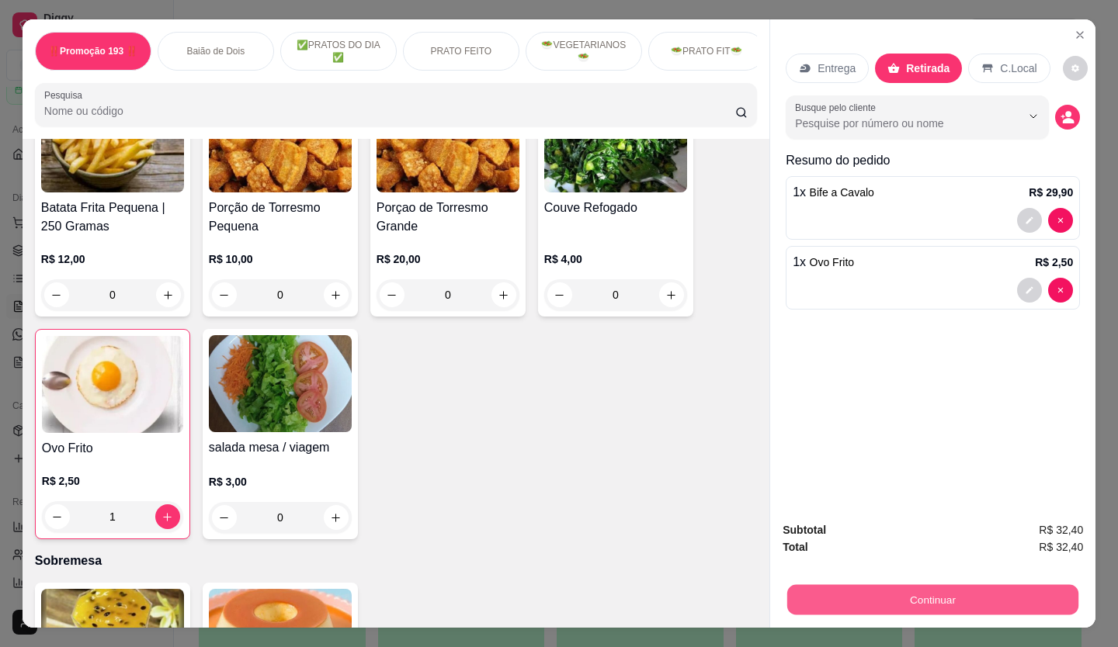
click at [956, 591] on button "Continuar" at bounding box center [932, 600] width 291 height 30
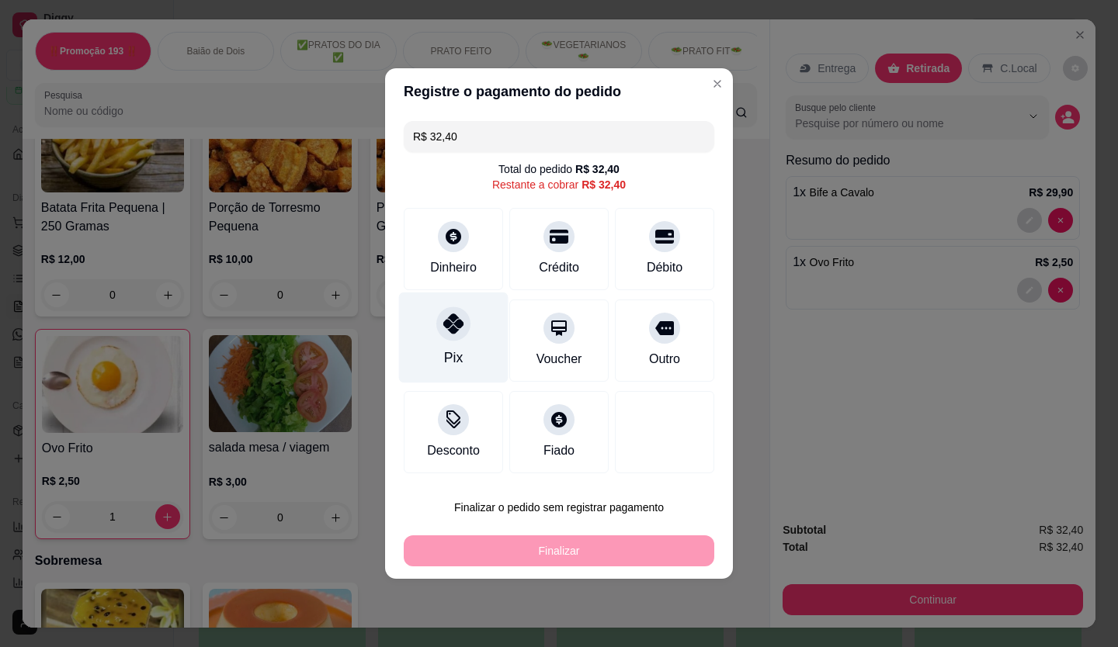
click at [457, 346] on div "Pix" at bounding box center [453, 338] width 109 height 91
type input "R$ 0,00"
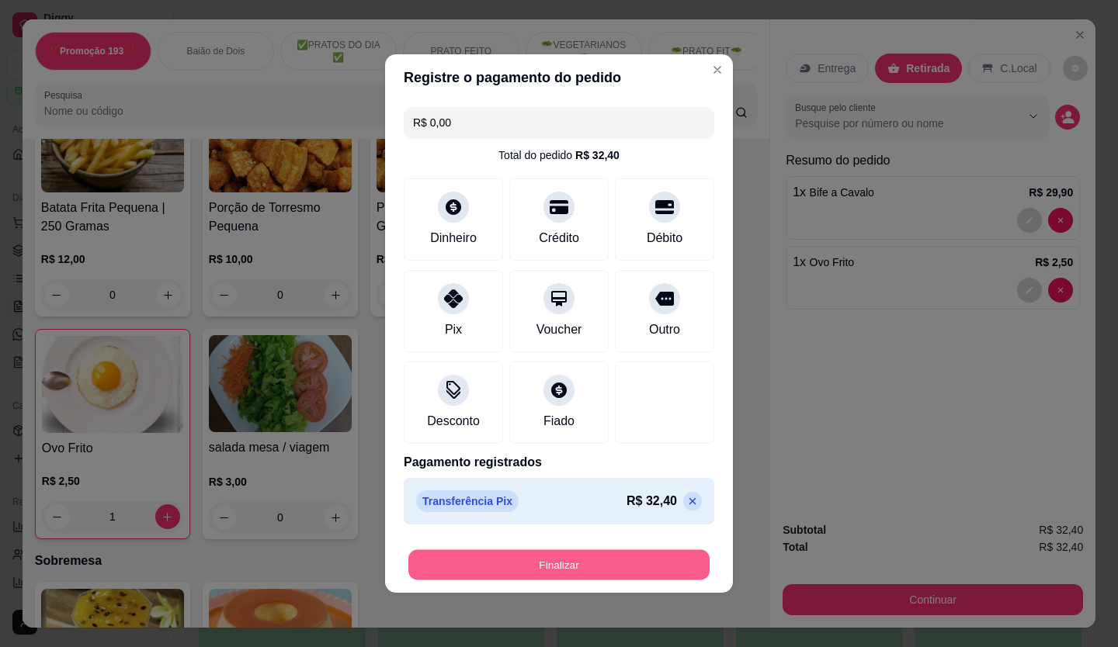
click at [590, 552] on button "Finalizar" at bounding box center [558, 565] width 301 height 30
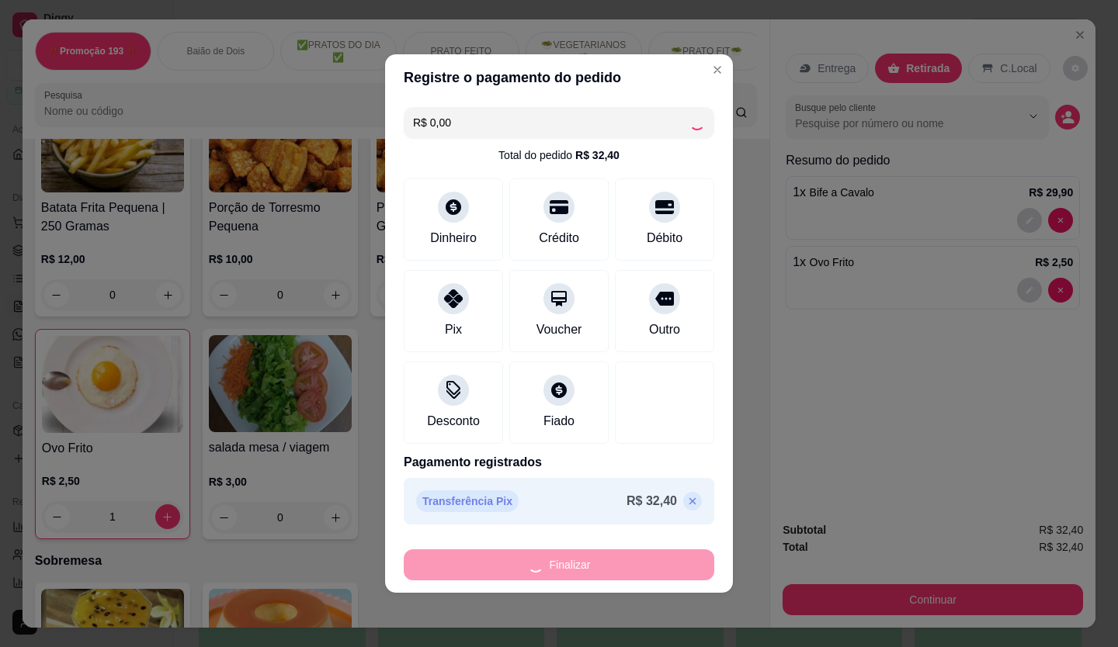
type input "0"
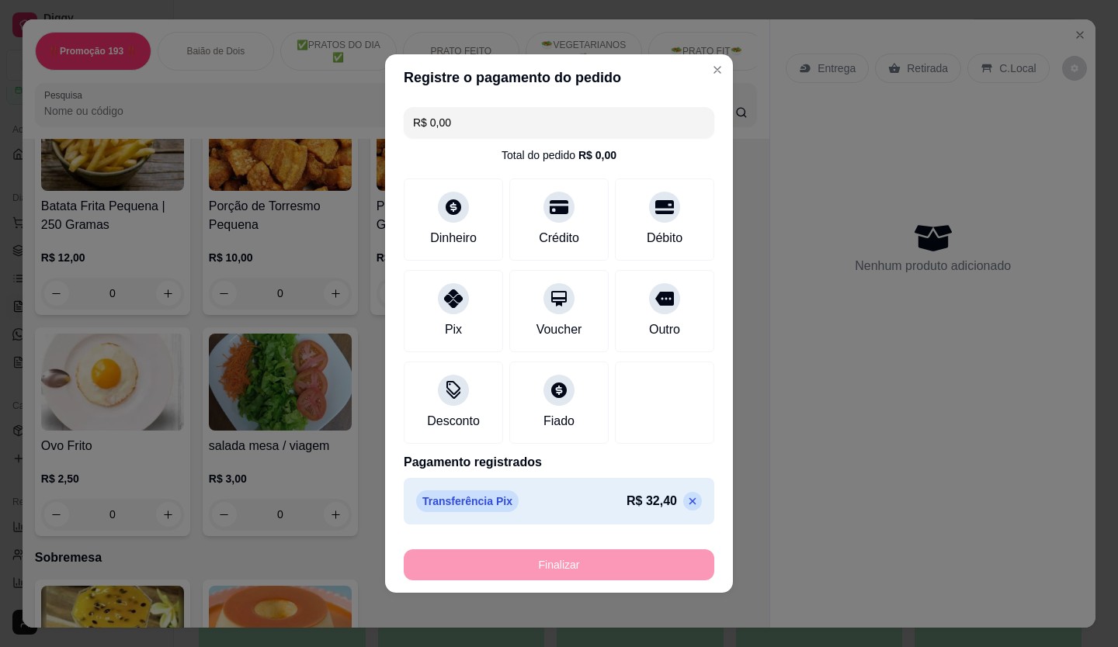
type input "-R$ 32,40"
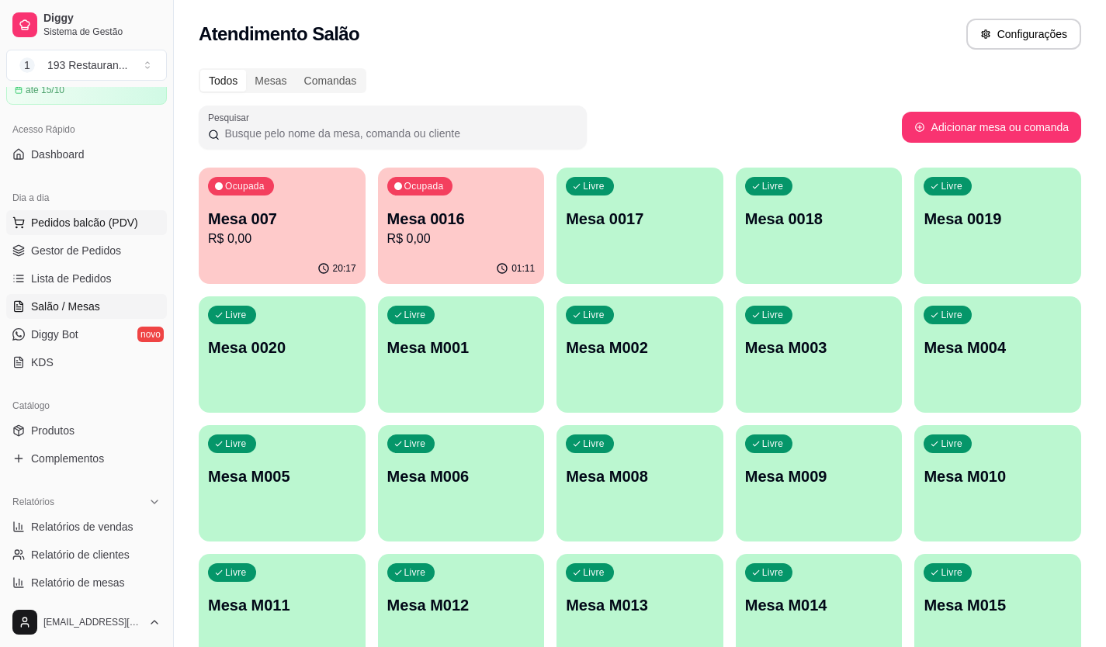
click at [117, 222] on span "Pedidos balcão (PDV)" at bounding box center [84, 223] width 107 height 16
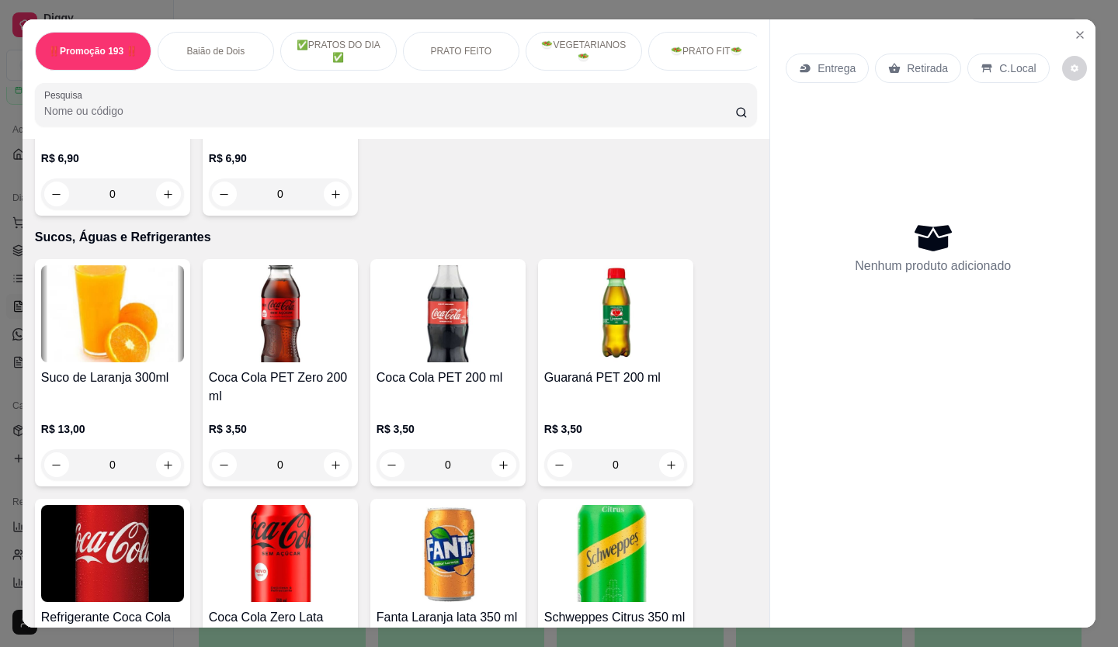
scroll to position [4734, 0]
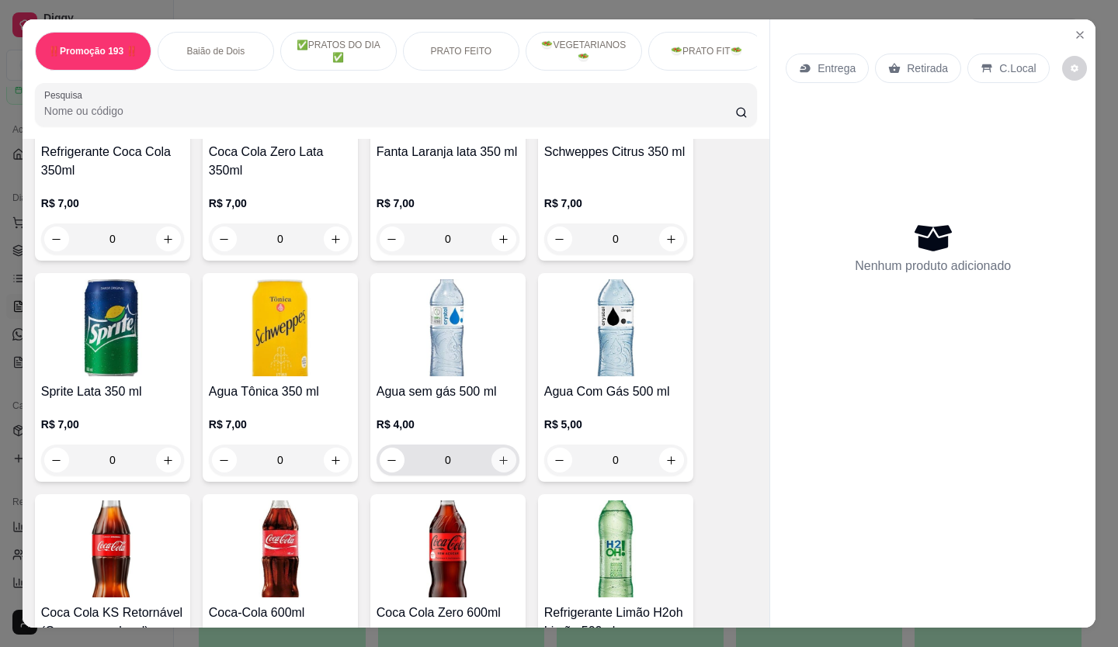
click at [491, 448] on button "increase-product-quantity" at bounding box center [503, 460] width 25 height 25
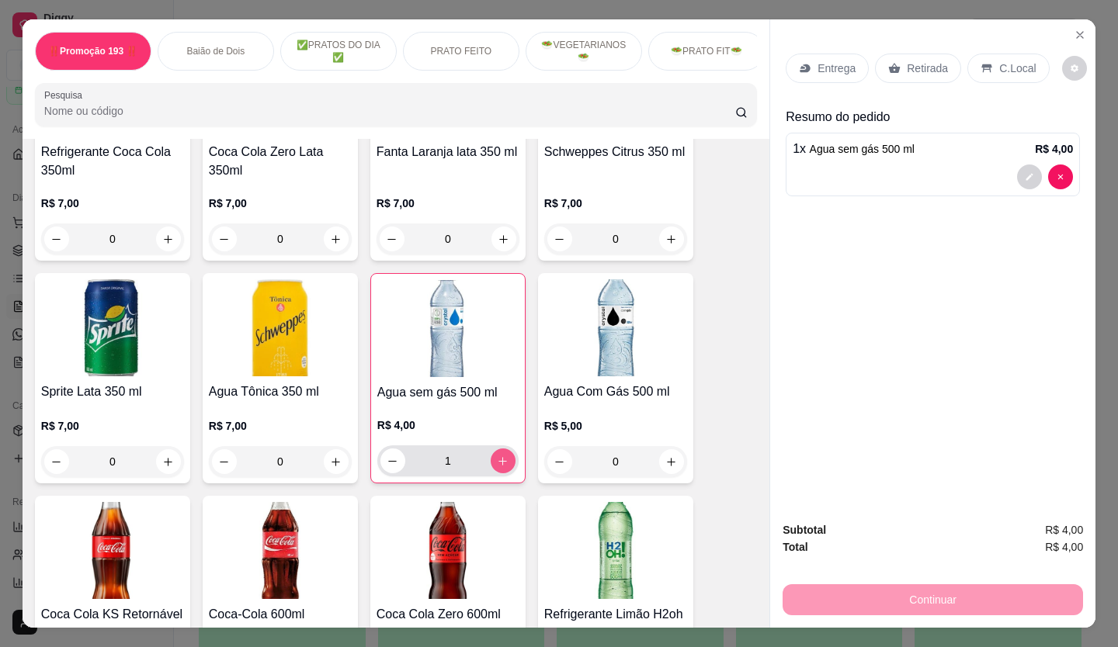
click at [491, 449] on button "increase-product-quantity" at bounding box center [503, 461] width 25 height 25
type input "2"
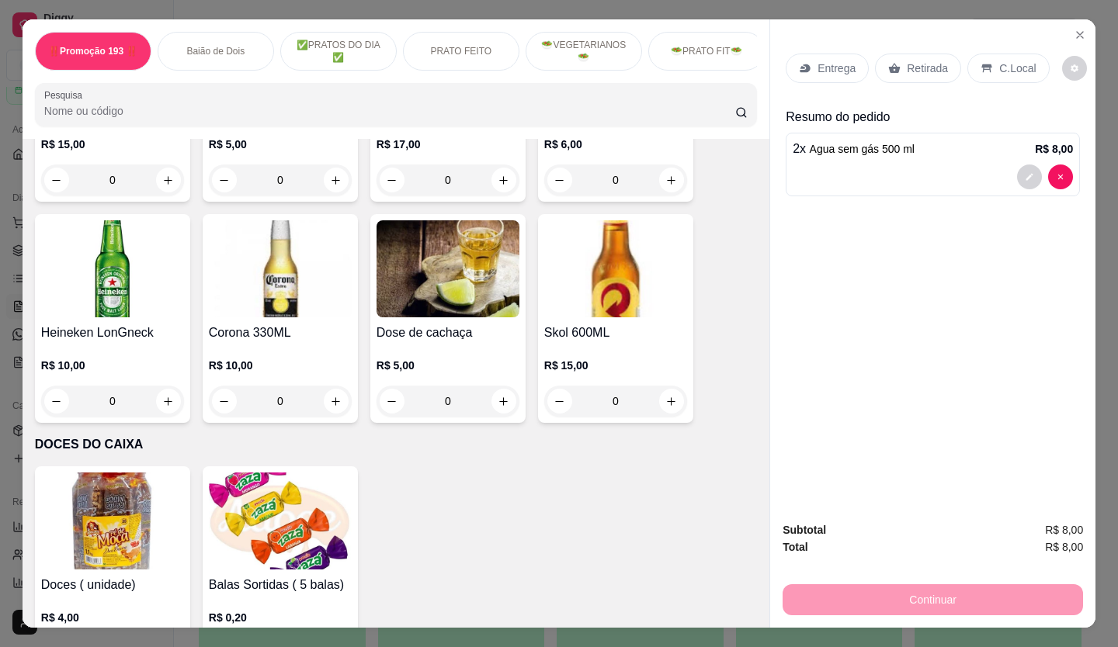
scroll to position [6442, 0]
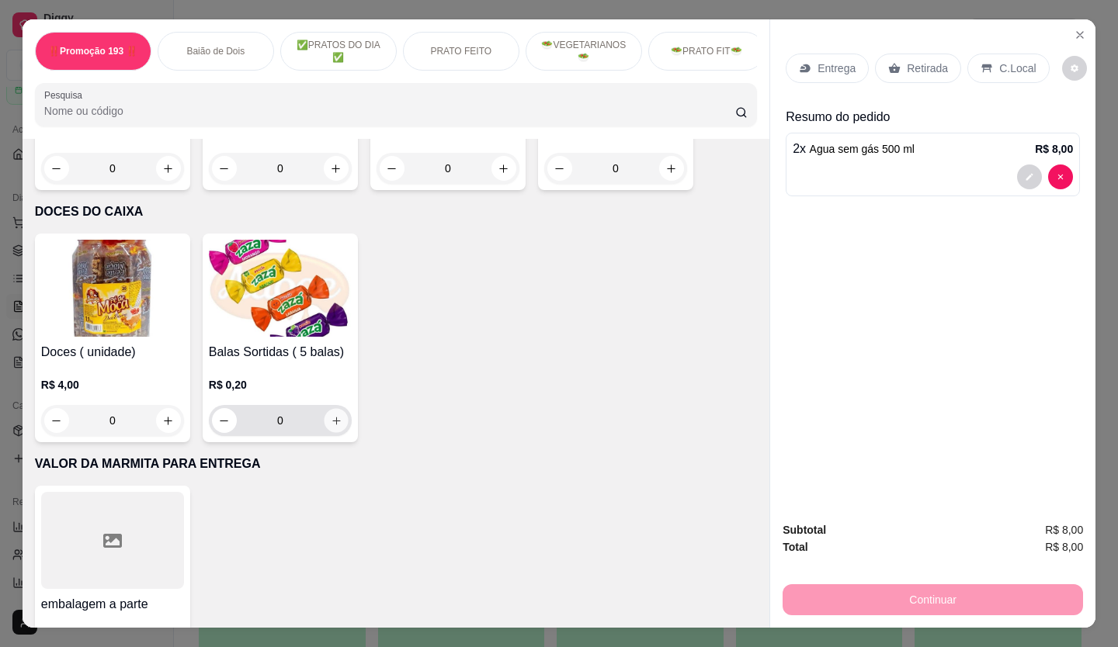
click at [331, 415] on icon "increase-product-quantity" at bounding box center [337, 421] width 12 height 12
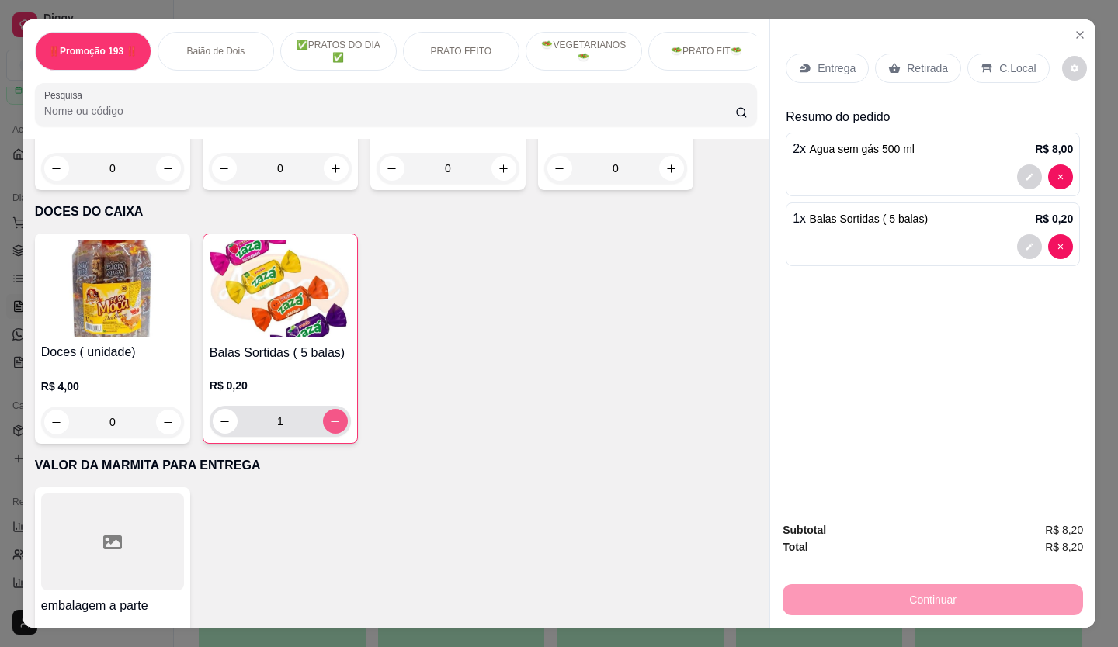
click at [328, 409] on button "increase-product-quantity" at bounding box center [335, 421] width 25 height 25
type input "2"
click at [937, 61] on p "Retirada" at bounding box center [927, 69] width 41 height 16
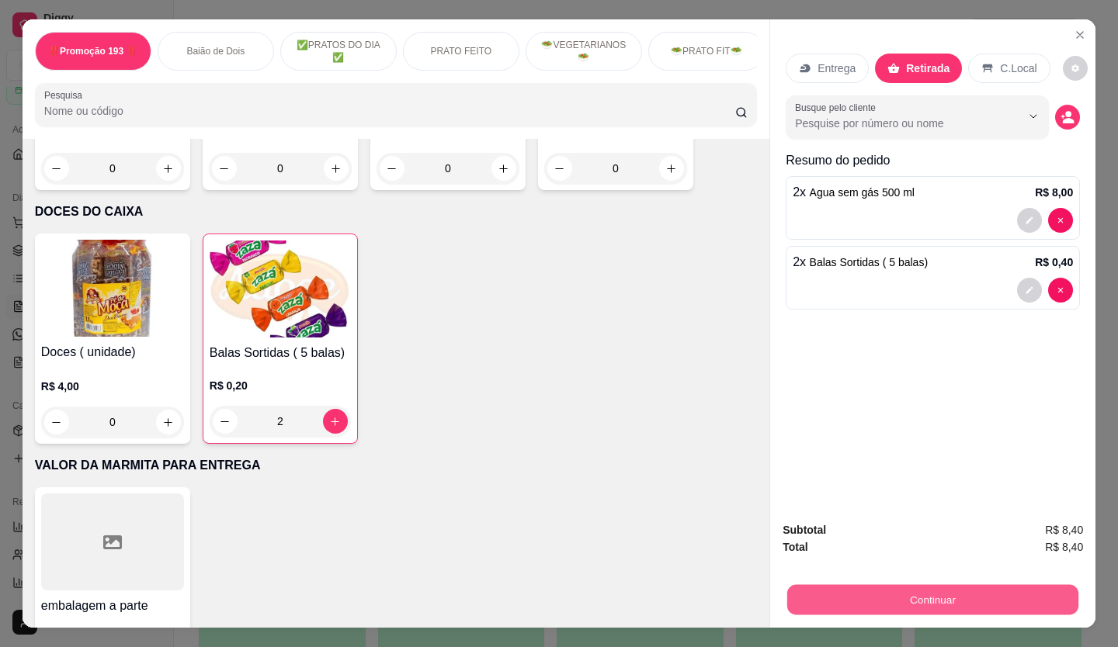
click at [931, 591] on button "Continuar" at bounding box center [932, 600] width 291 height 30
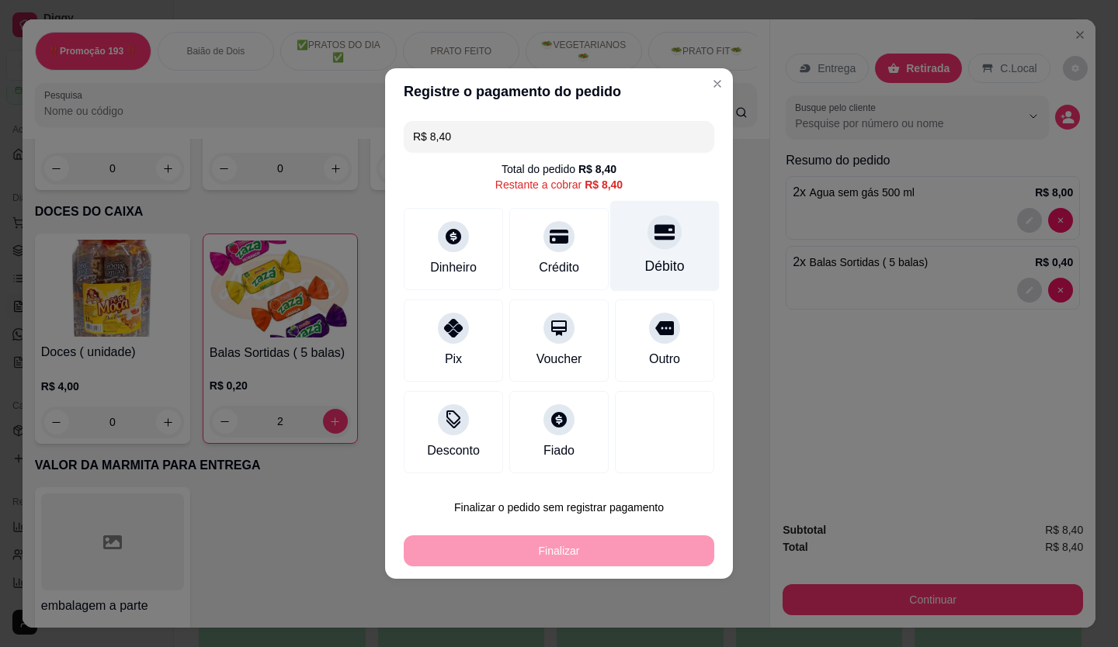
click at [660, 269] on div "Débito" at bounding box center [665, 266] width 40 height 20
type input "R$ 0,00"
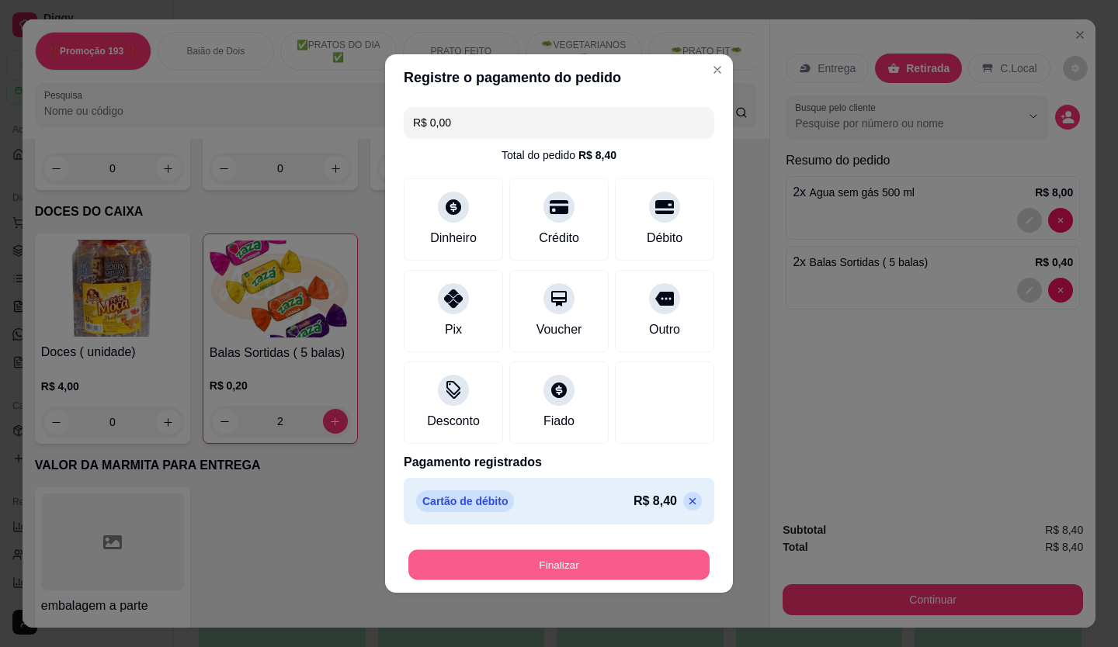
click at [561, 564] on button "Finalizar" at bounding box center [558, 565] width 301 height 30
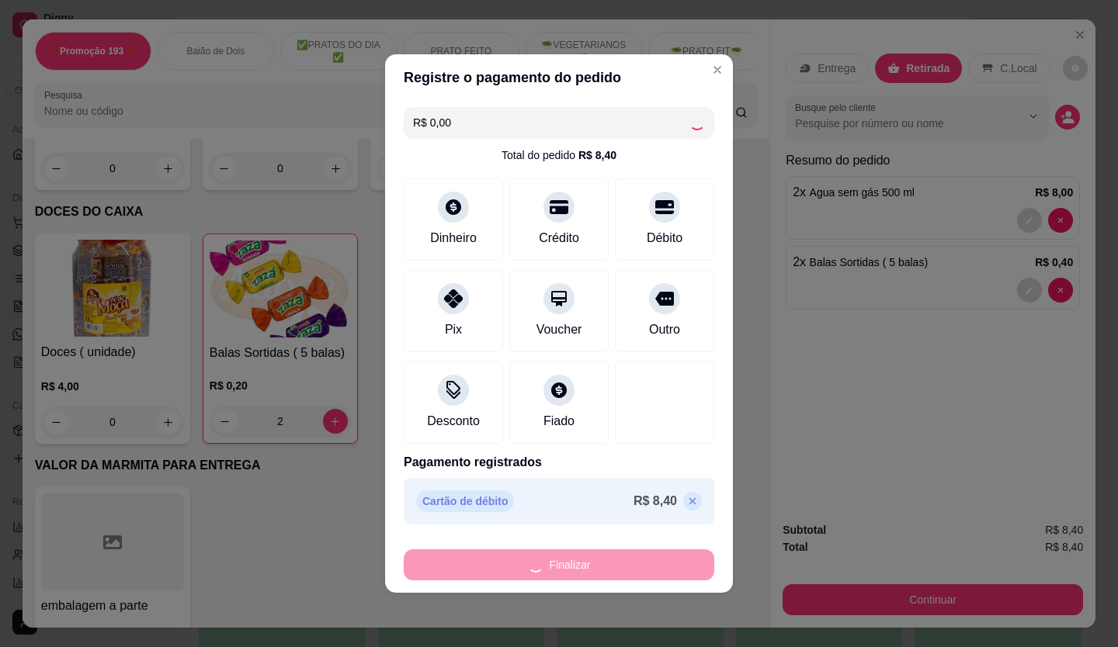
type input "0"
type input "-R$ 8,40"
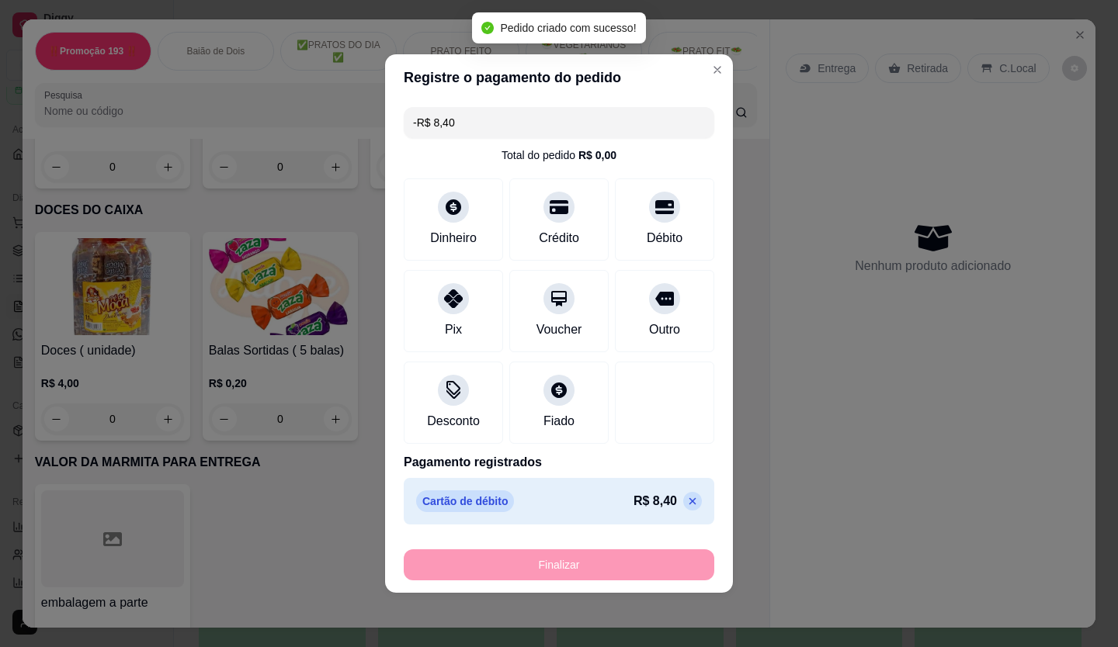
scroll to position [6440, 0]
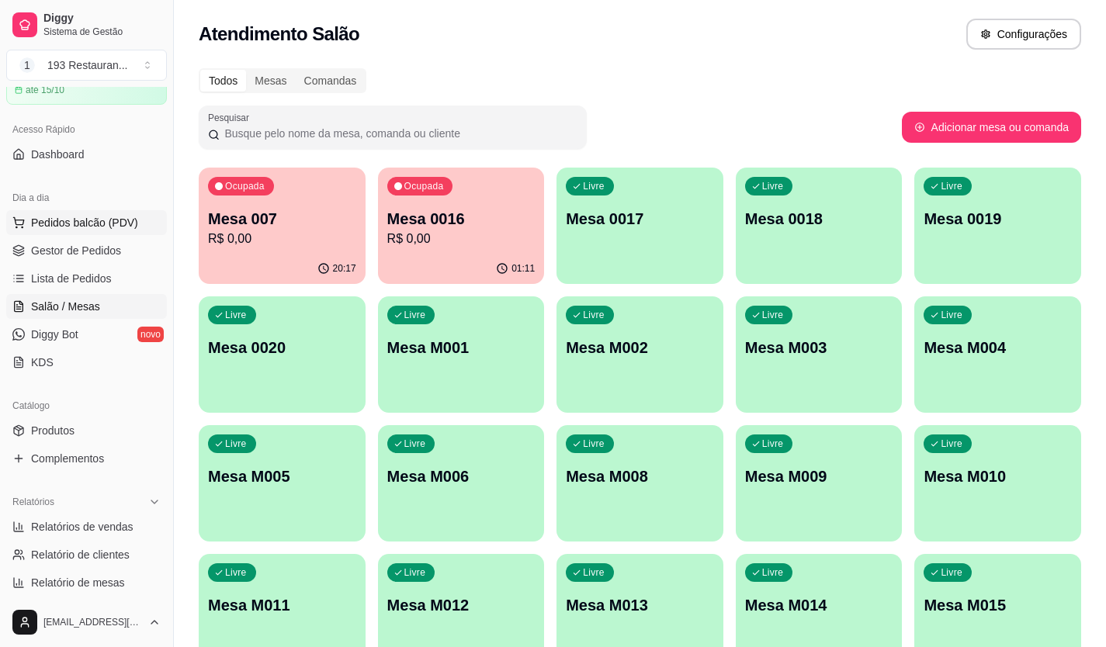
click at [39, 220] on span "Pedidos balcão (PDV)" at bounding box center [84, 223] width 107 height 16
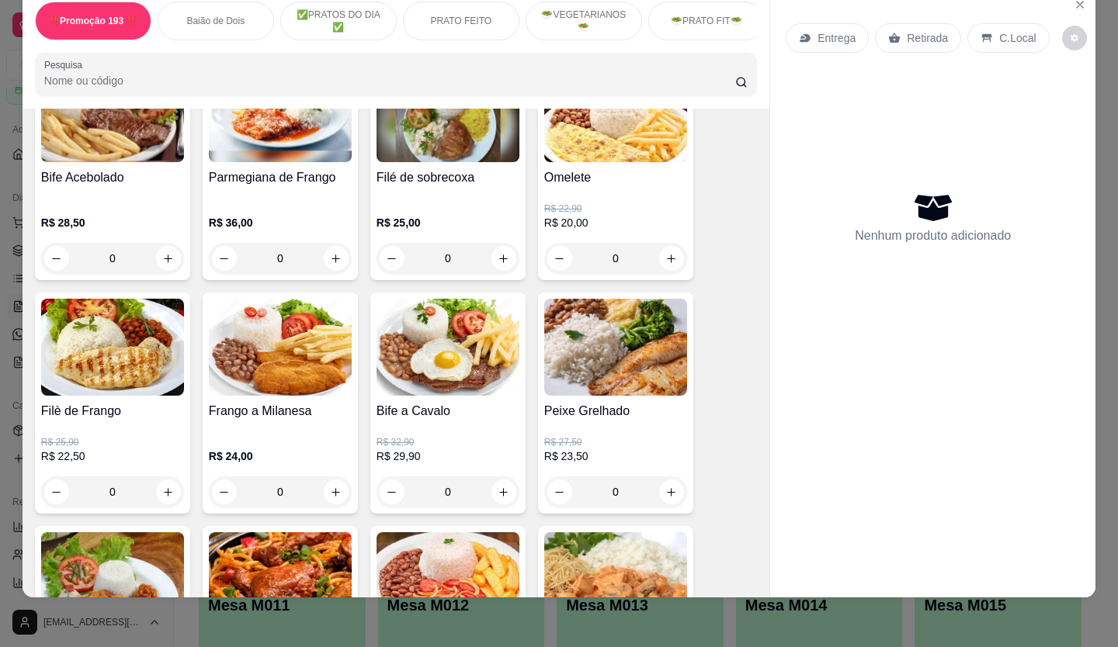
scroll to position [1009, 0]
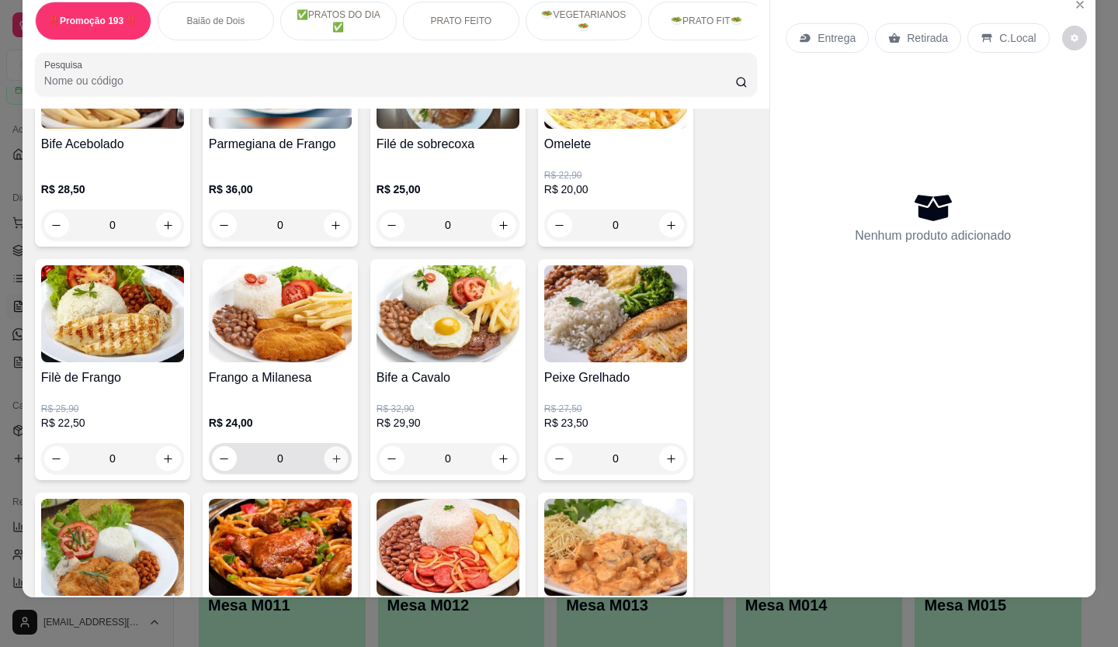
click at [331, 460] on icon "increase-product-quantity" at bounding box center [337, 459] width 12 height 12
type input "1"
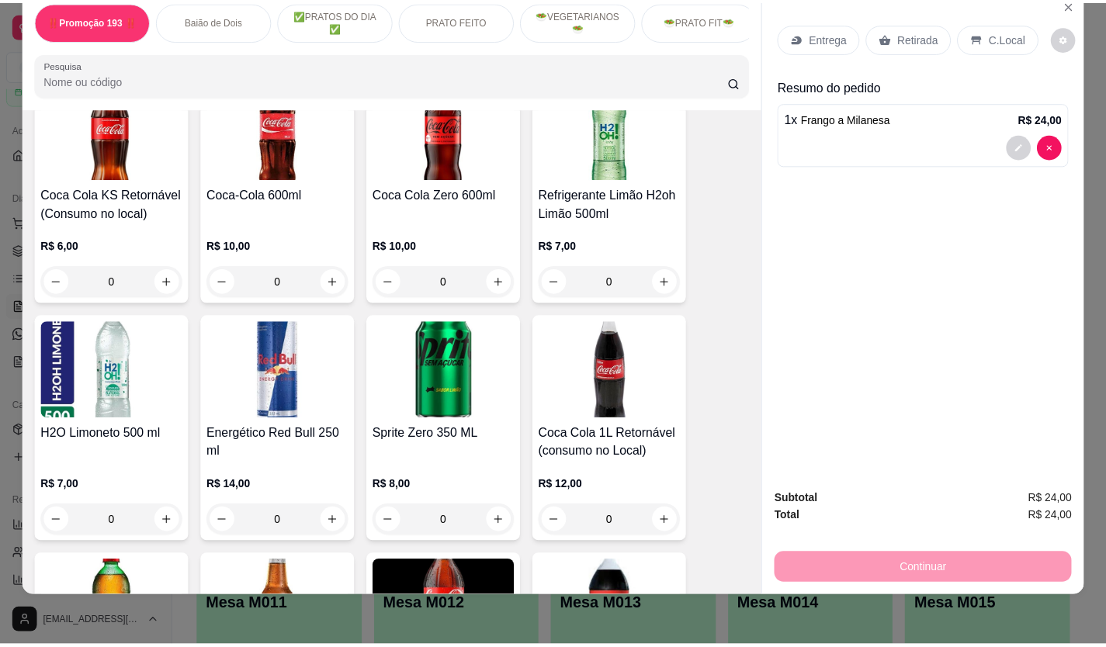
scroll to position [5355, 0]
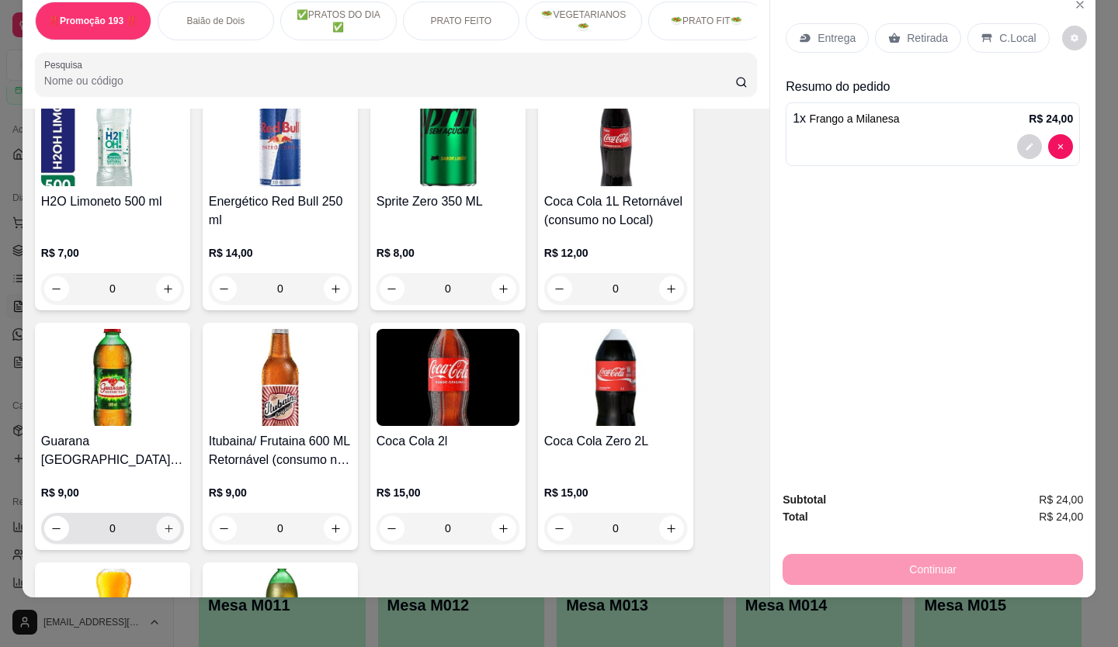
click at [166, 523] on icon "increase-product-quantity" at bounding box center [169, 529] width 12 height 12
type input "1"
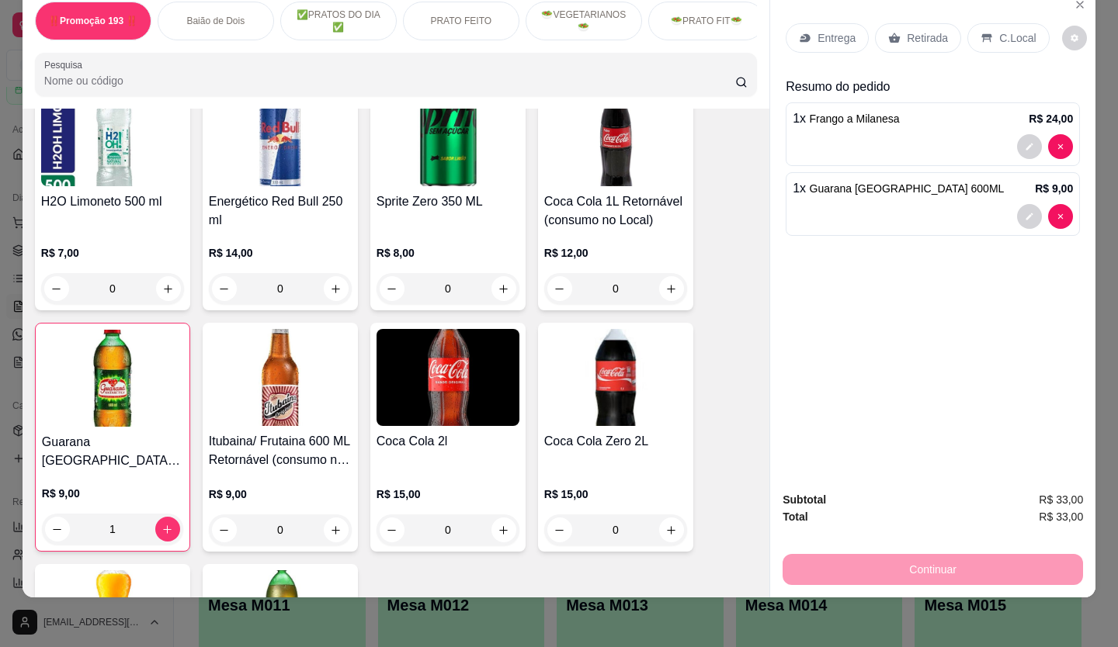
click at [928, 23] on div "Retirada" at bounding box center [918, 37] width 86 height 29
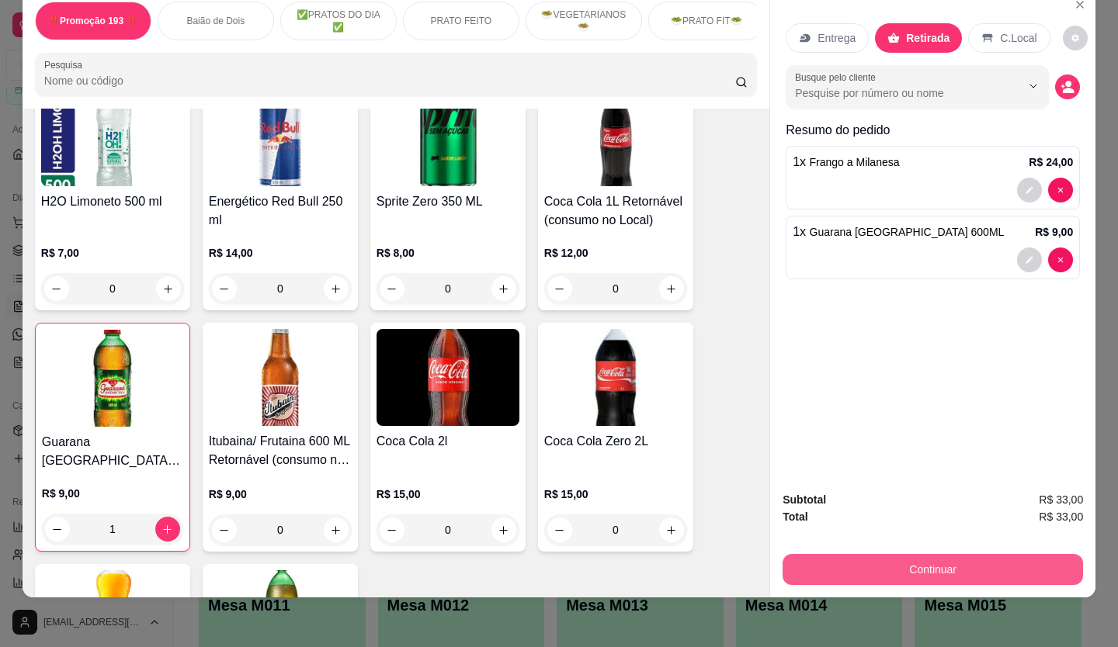
click at [906, 554] on button "Continuar" at bounding box center [932, 569] width 300 height 31
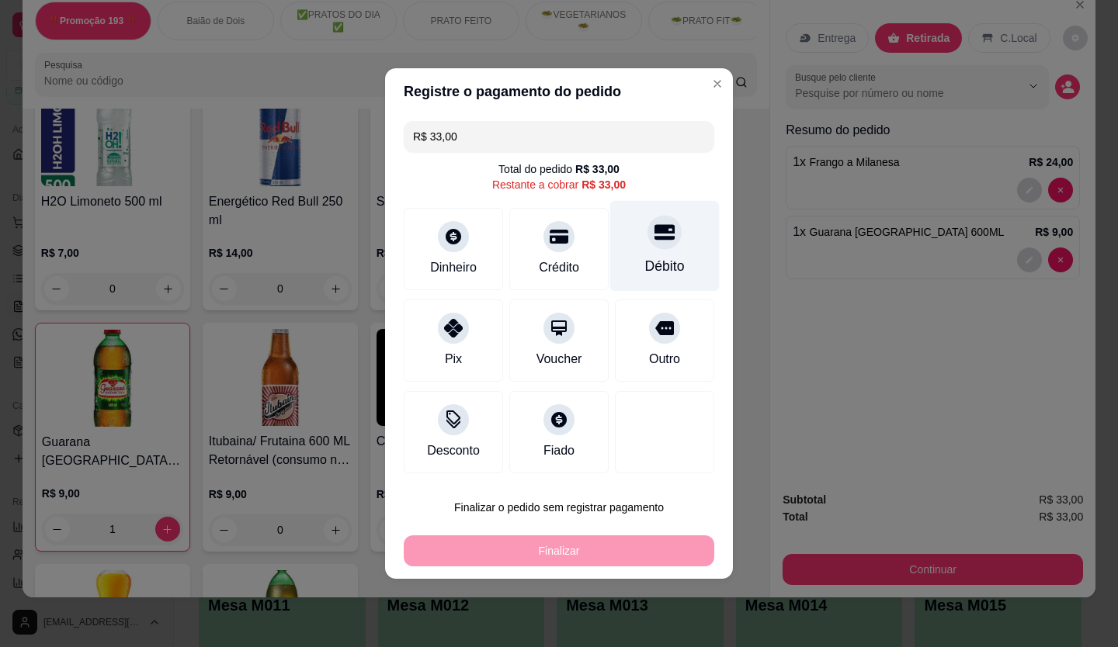
click at [672, 245] on div "Débito" at bounding box center [664, 246] width 109 height 91
type input "R$ 0,00"
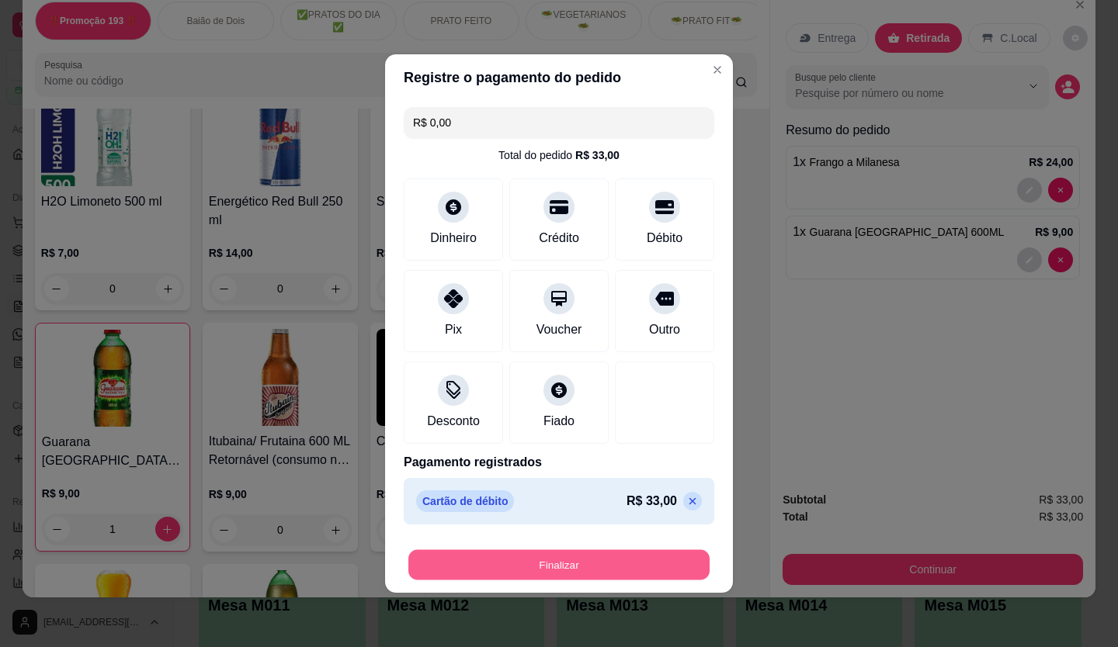
click at [602, 555] on button "Finalizar" at bounding box center [558, 565] width 301 height 30
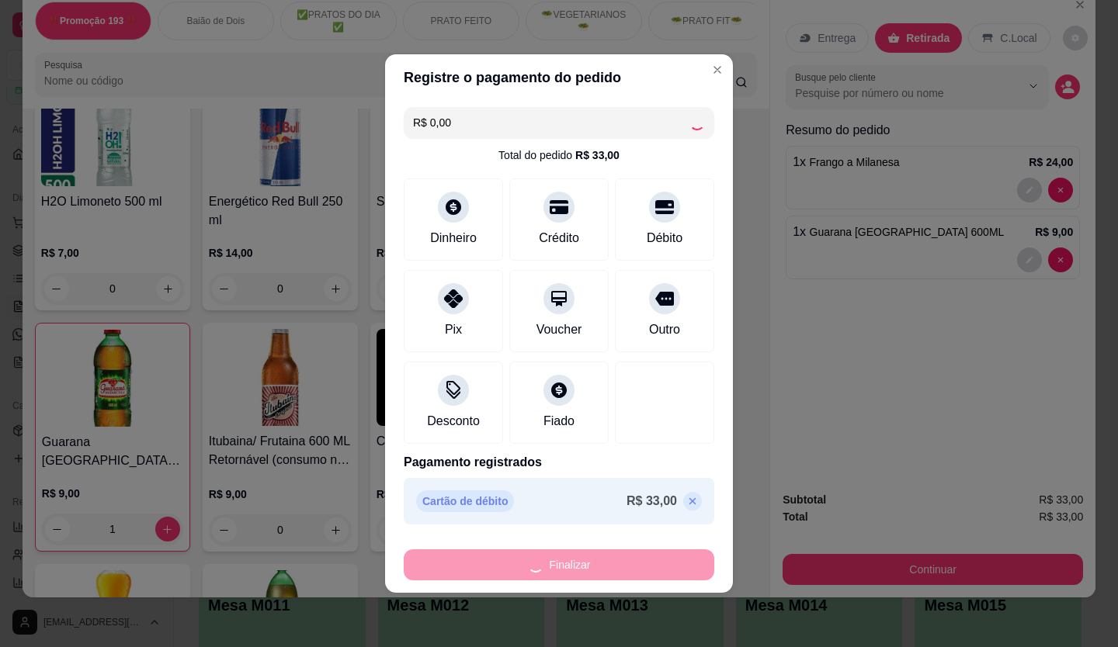
type input "0"
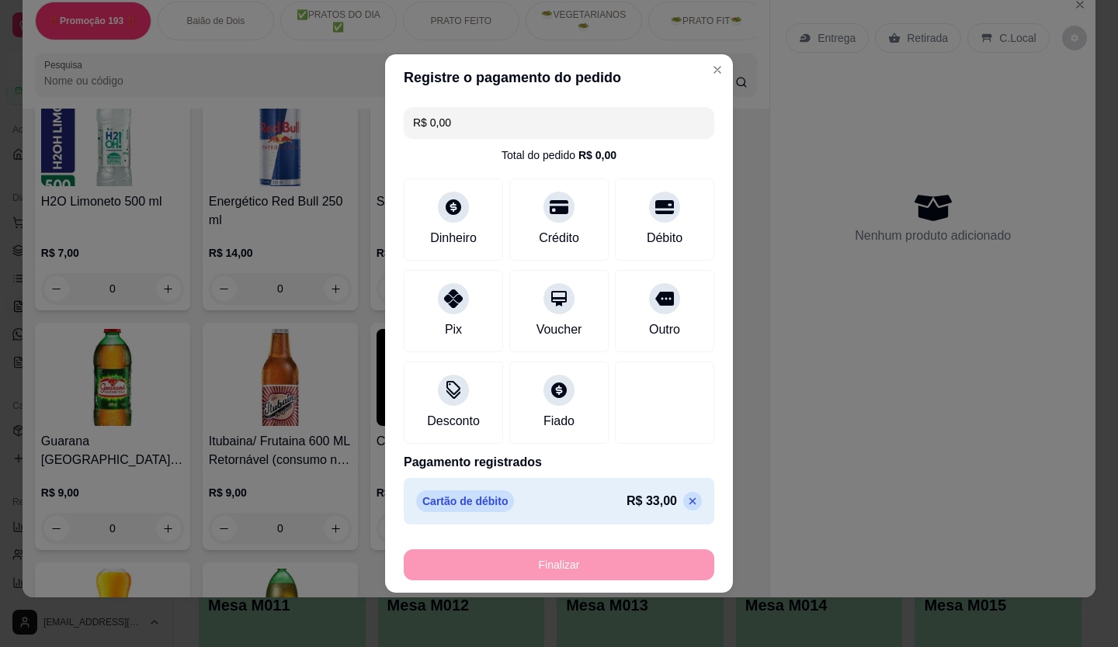
type input "-R$ 33,00"
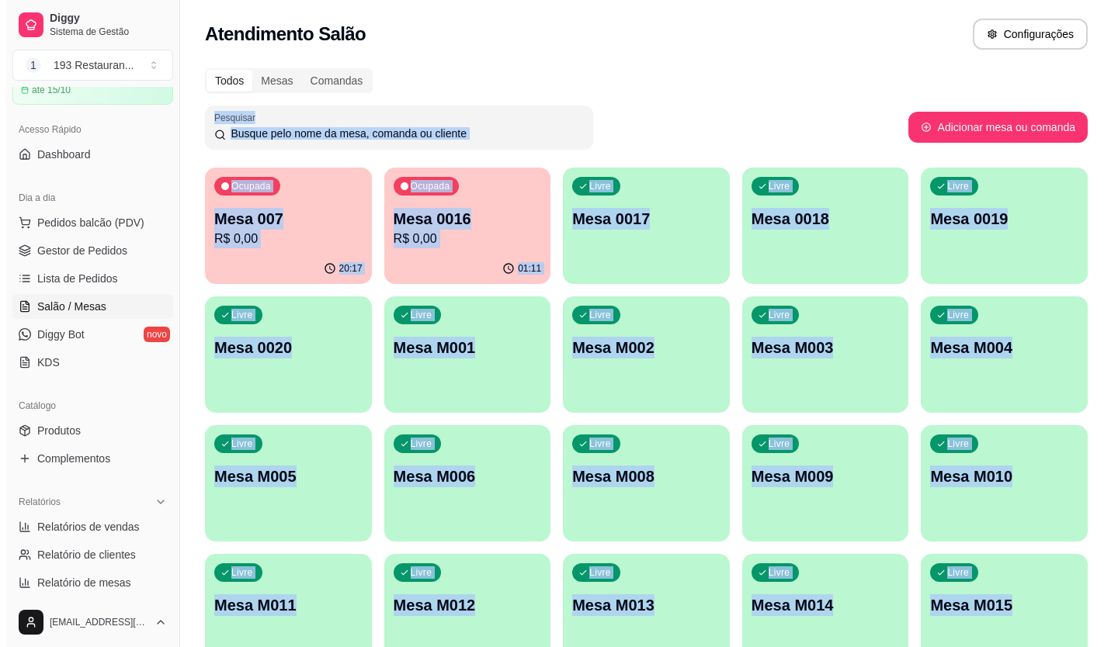
scroll to position [86, 0]
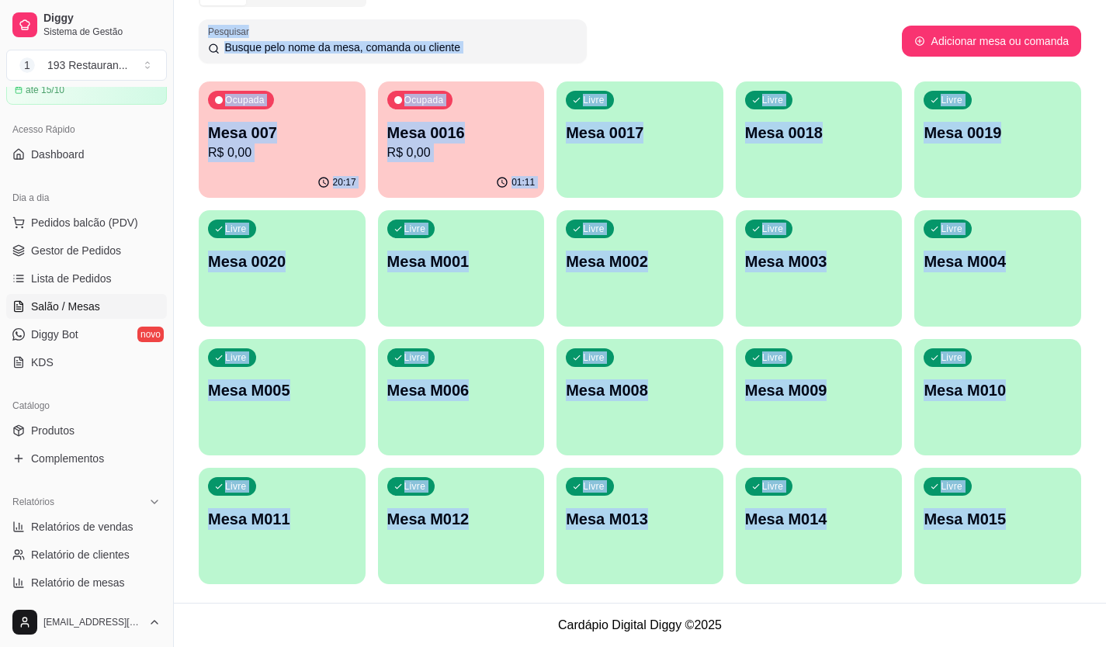
drag, startPoint x: 504, startPoint y: 105, endPoint x: 402, endPoint y: 660, distance: 564.9
click at [402, 561] on html "Diggy Sistema de Gestão 1 193 Restauran ... Loja aberta Plano Essencial + Mesas…" at bounding box center [553, 237] width 1106 height 647
click at [90, 227] on span "Pedidos balcão (PDV)" at bounding box center [84, 223] width 107 height 16
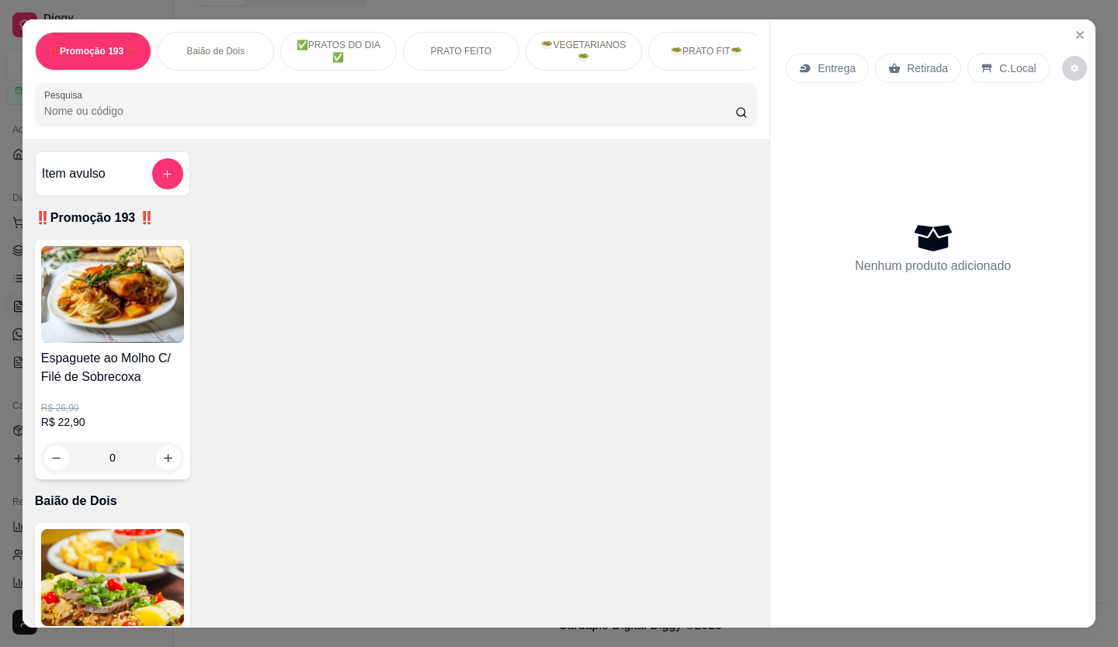
click at [1078, 19] on div "Entrega Retirada C.Local Nenhum produto adicionado" at bounding box center [932, 311] width 325 height 584
click at [1073, 29] on icon "Close" at bounding box center [1079, 35] width 12 height 12
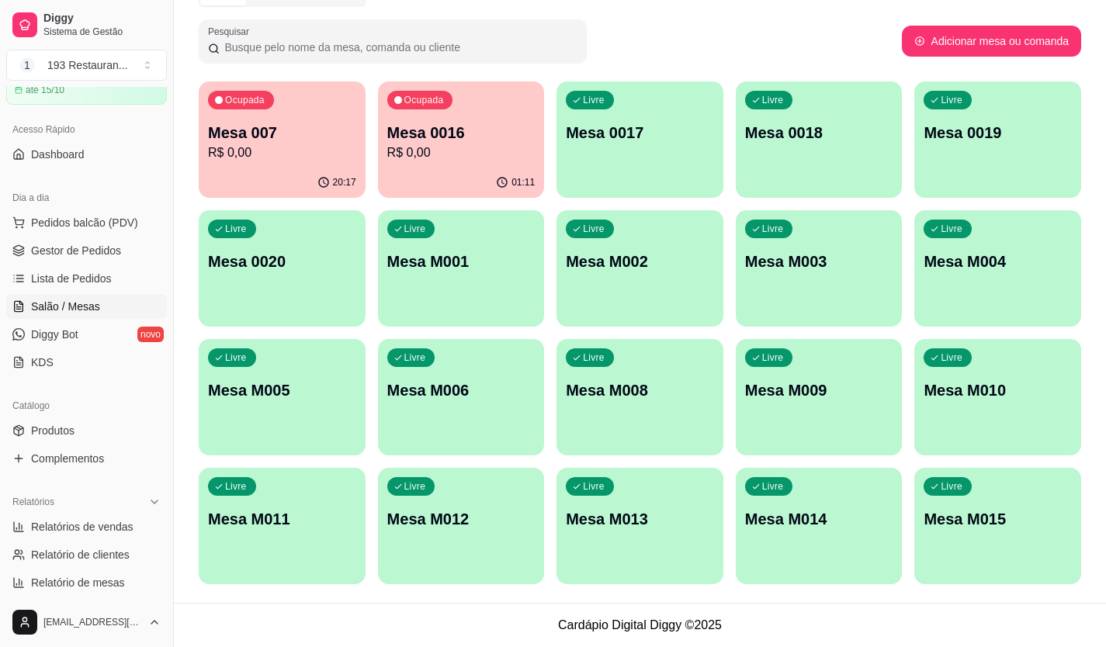
click at [593, 144] on div "Livre Mesa 0017" at bounding box center [639, 130] width 167 height 98
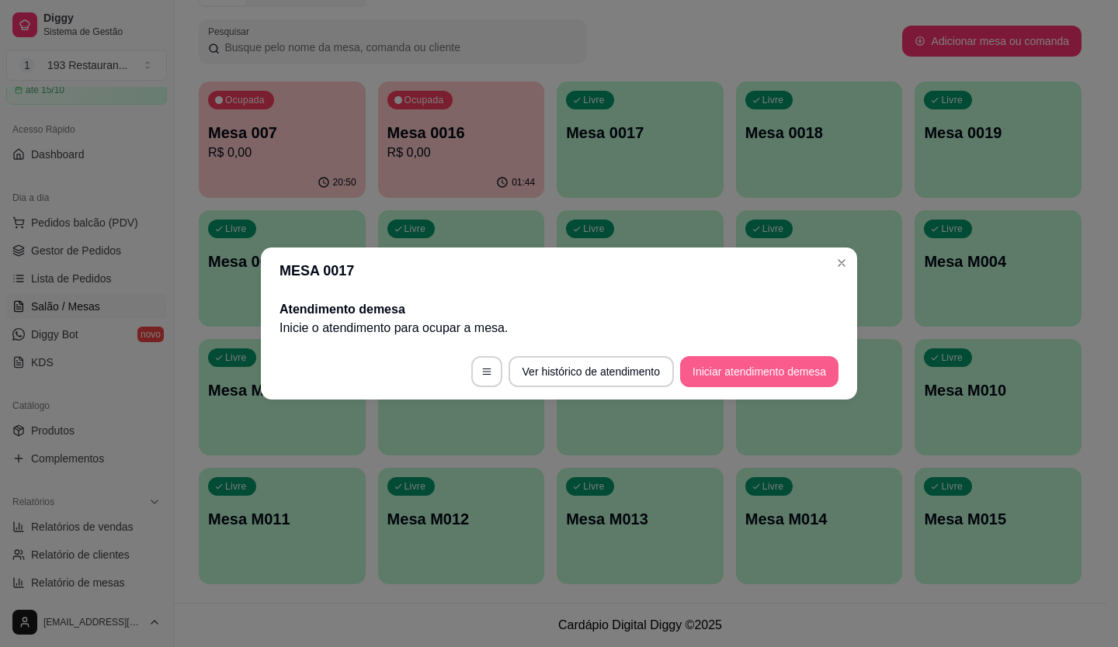
click at [816, 366] on button "Iniciar atendimento de mesa" at bounding box center [759, 371] width 158 height 31
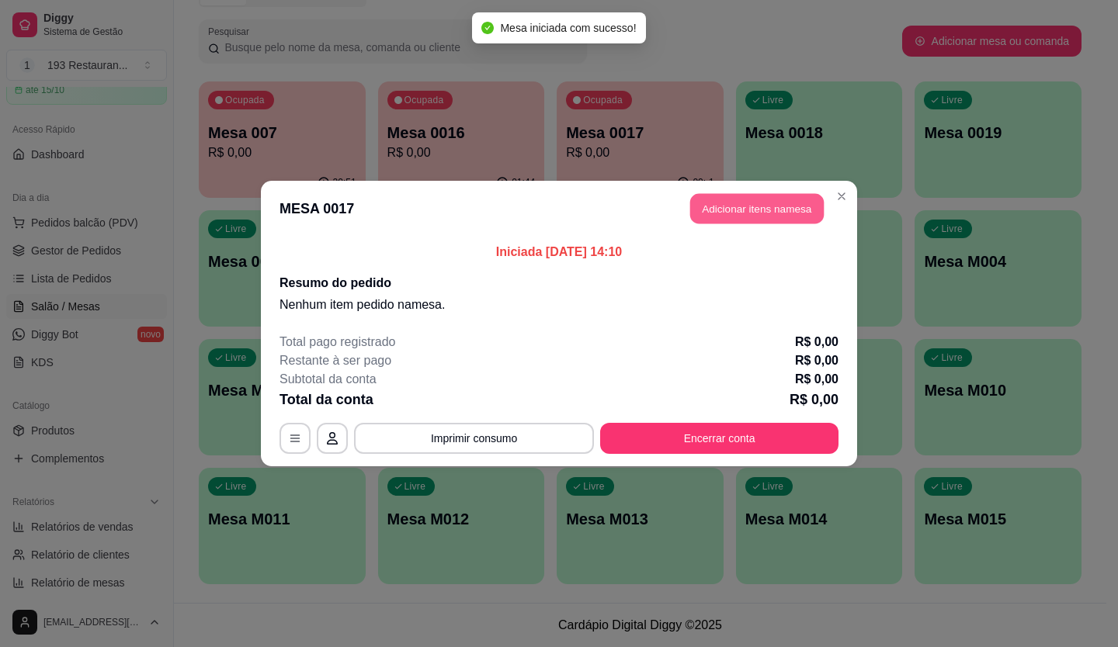
click at [789, 199] on button "Adicionar itens na mesa" at bounding box center [756, 209] width 133 height 30
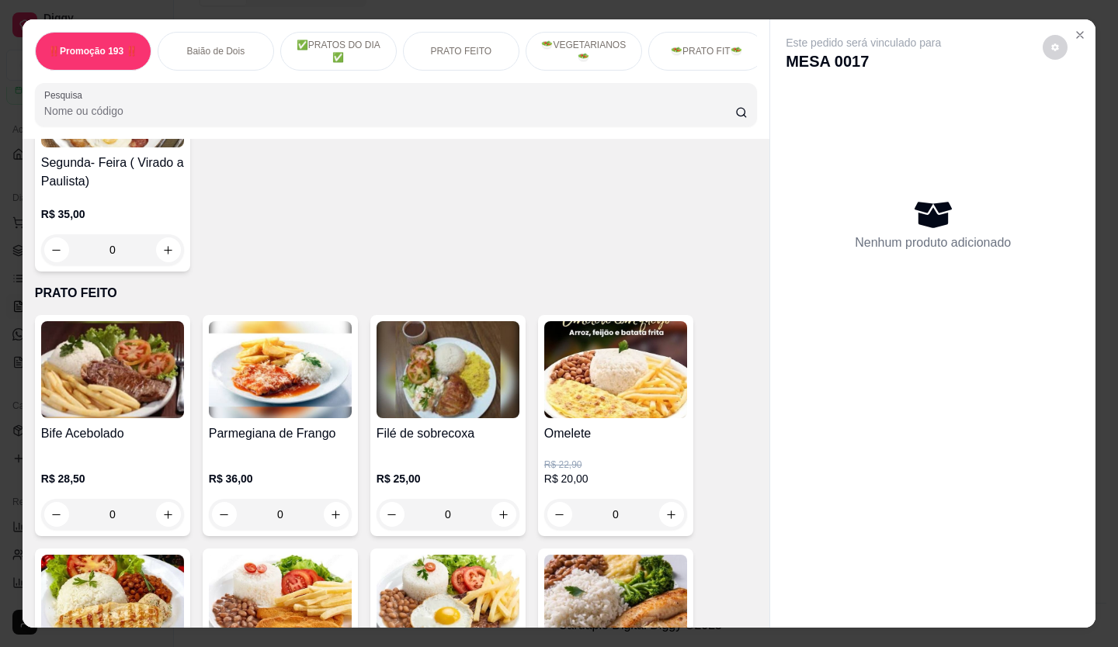
scroll to position [776, 0]
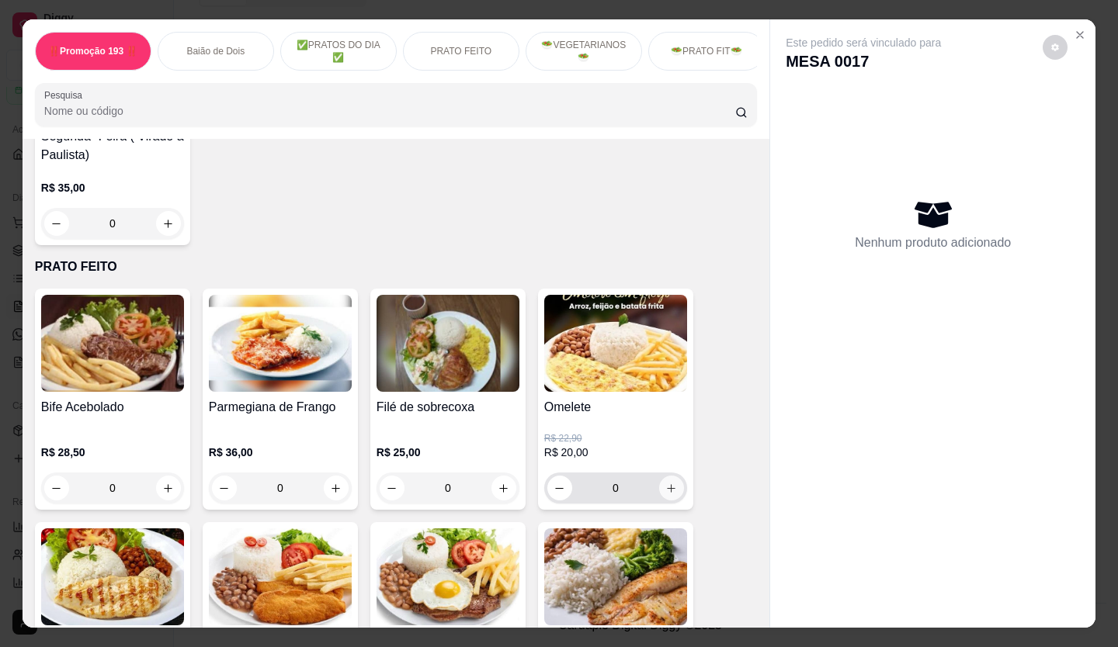
click at [668, 491] on icon "increase-product-quantity" at bounding box center [671, 489] width 12 height 12
type input "1"
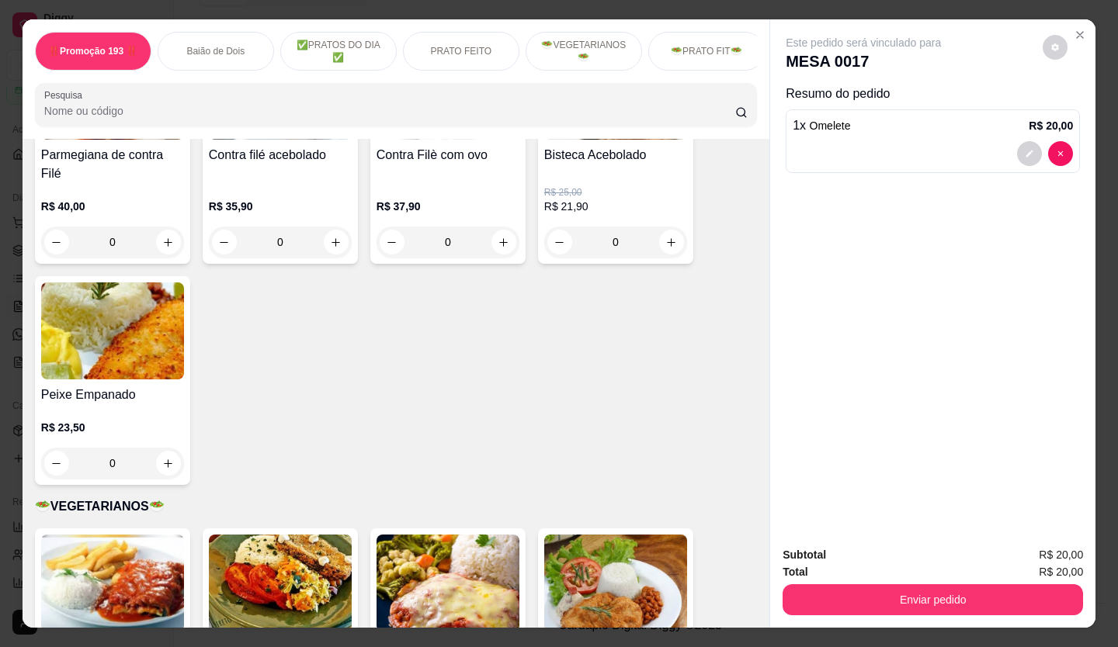
scroll to position [1785, 0]
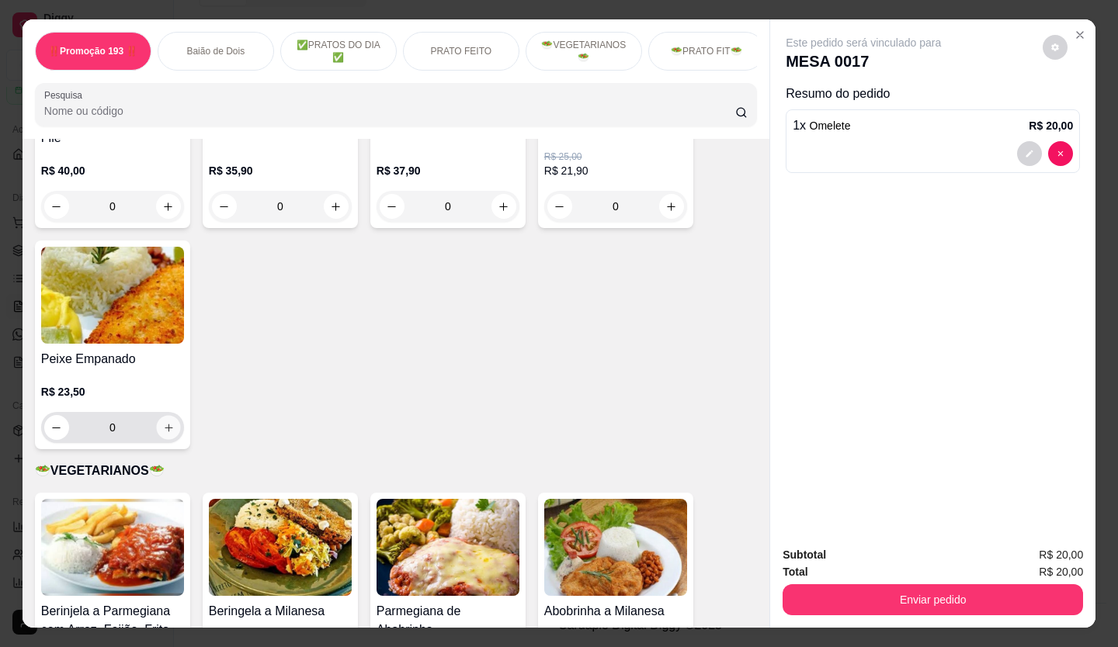
click at [162, 421] on button "increase-product-quantity" at bounding box center [168, 428] width 24 height 24
type input "1"
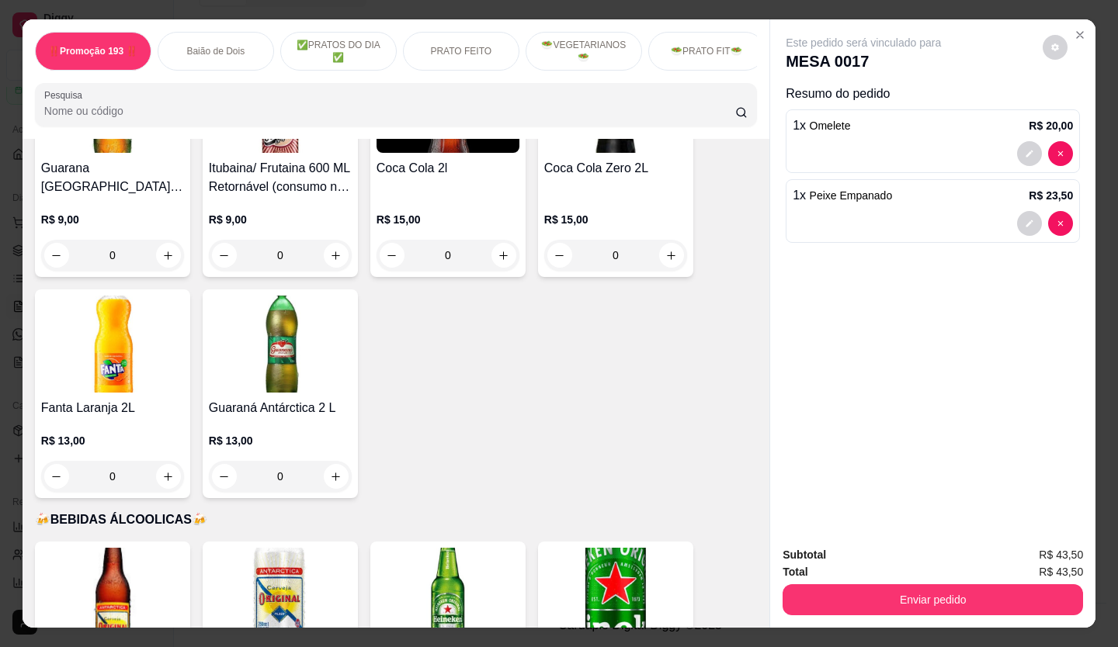
scroll to position [5666, 0]
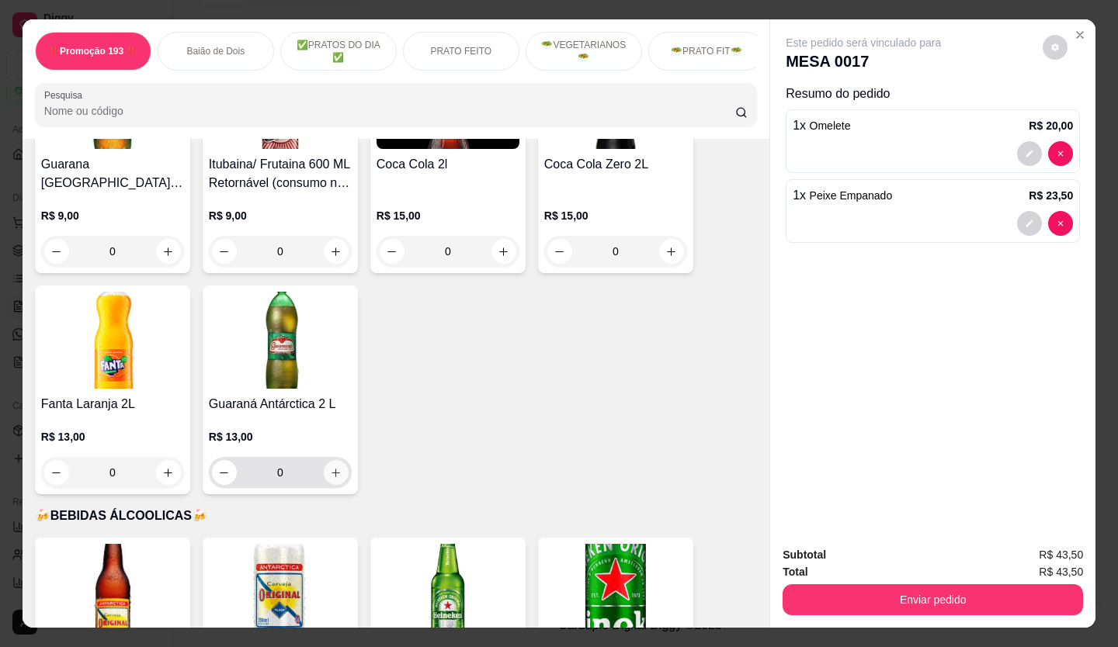
click at [340, 460] on button "increase-product-quantity" at bounding box center [336, 472] width 25 height 25
type input "1"
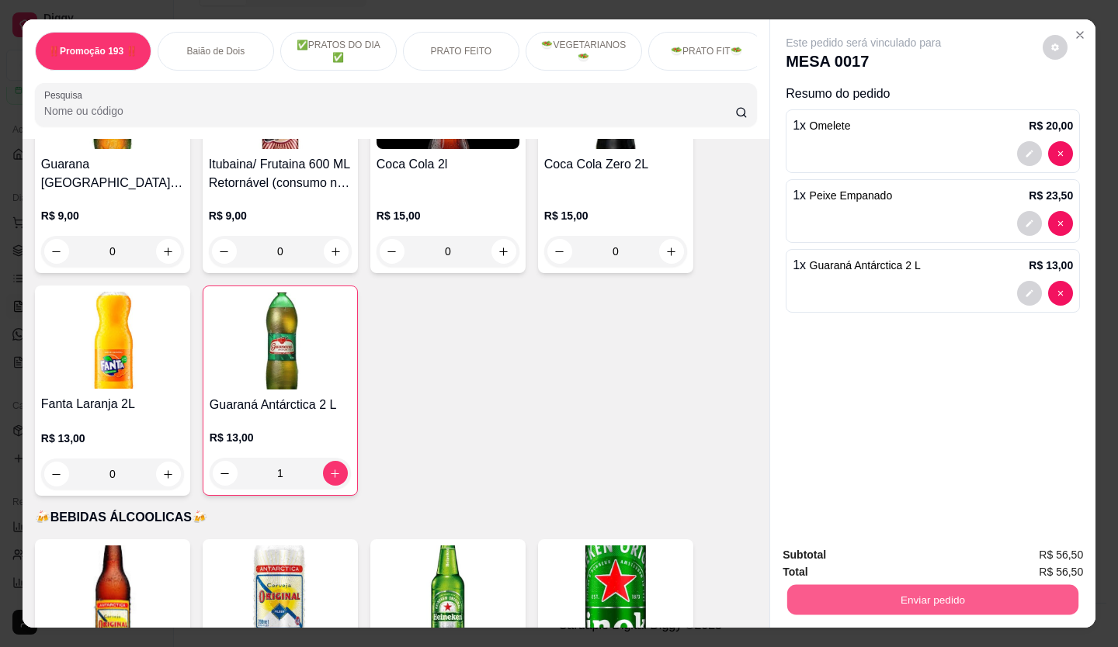
click at [877, 588] on button "Enviar pedido" at bounding box center [932, 600] width 291 height 30
click at [1038, 544] on button "Enviar pedido" at bounding box center [1043, 555] width 88 height 29
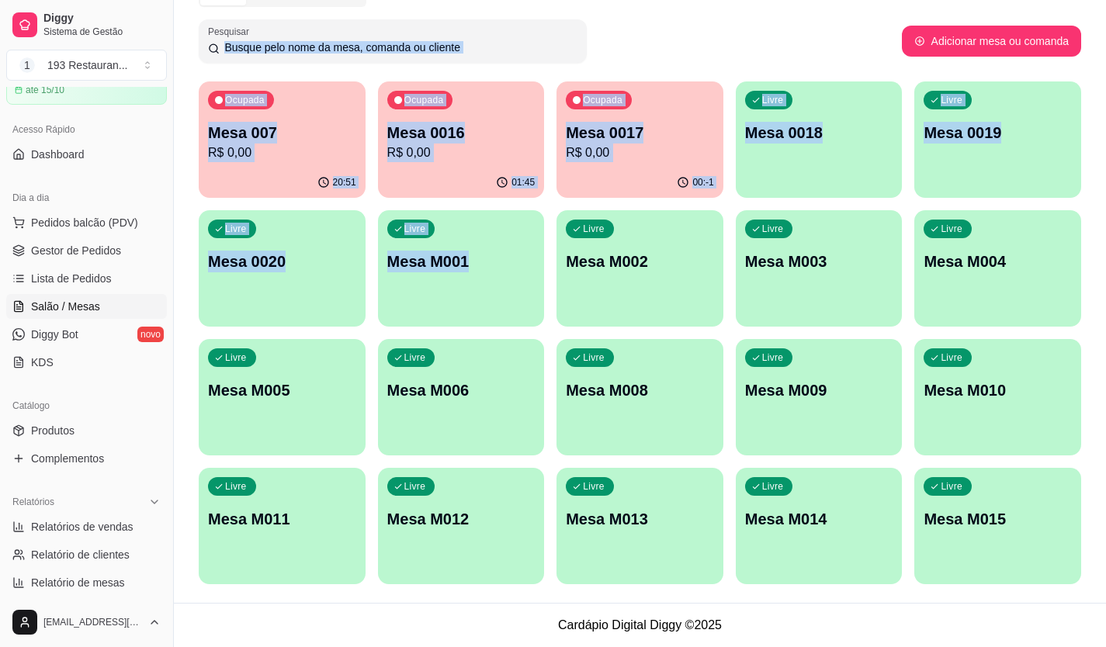
drag, startPoint x: 976, startPoint y: 31, endPoint x: 506, endPoint y: 212, distance: 503.9
click at [497, 214] on div "Todos Mesas Comandas Pesquisar Adicionar mesa ou comanda Ocupada Mesa 007 R$ 0,…" at bounding box center [640, 288] width 932 height 630
click at [636, 165] on div "Ocupada Mesa 0017 R$ 0,00" at bounding box center [639, 125] width 161 height 84
click at [675, 142] on p "Mesa 0017" at bounding box center [640, 133] width 148 height 22
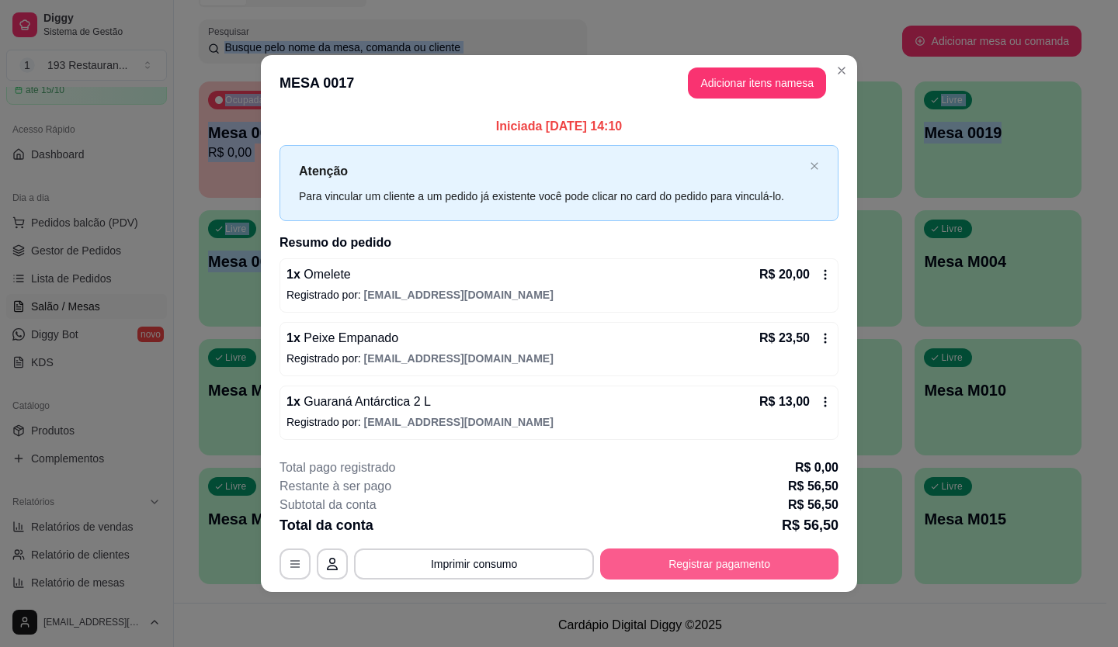
click at [717, 570] on button "Registrar pagamento" at bounding box center [719, 564] width 238 height 31
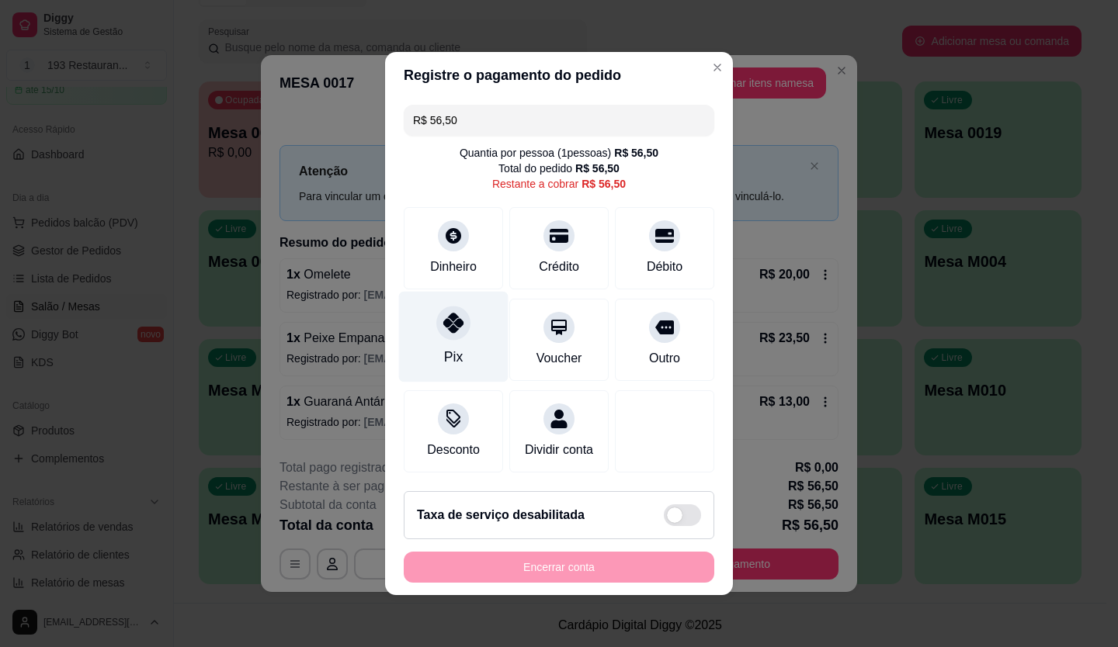
click at [467, 324] on div "Pix" at bounding box center [453, 337] width 109 height 91
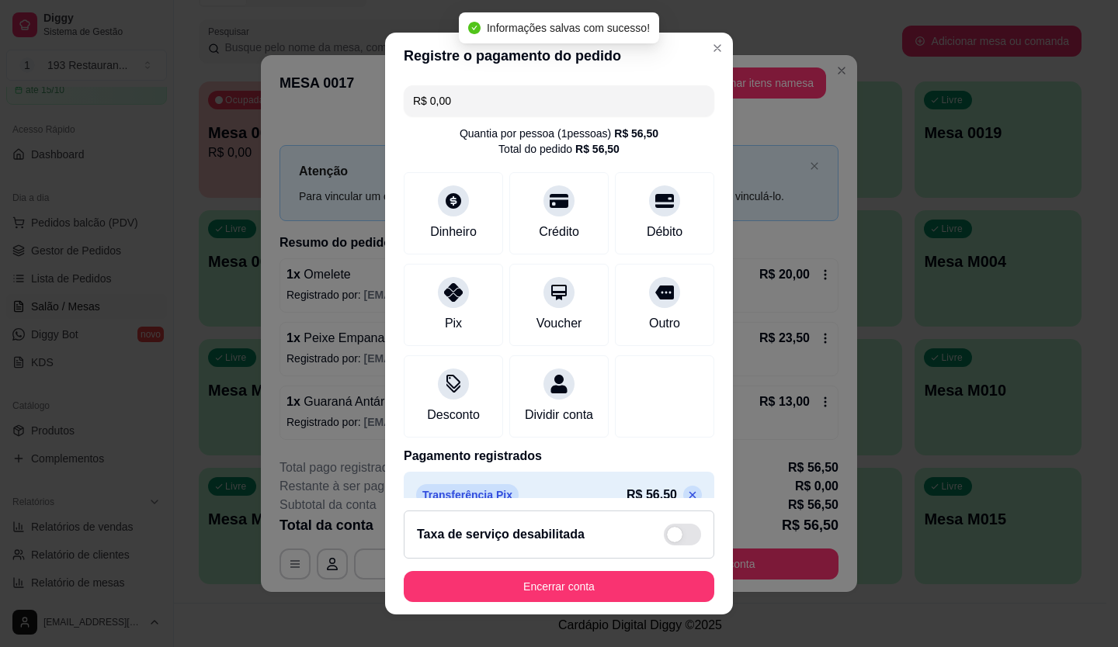
click at [599, 103] on input "R$ 0,00" at bounding box center [559, 100] width 292 height 31
type input "R$ 23,50"
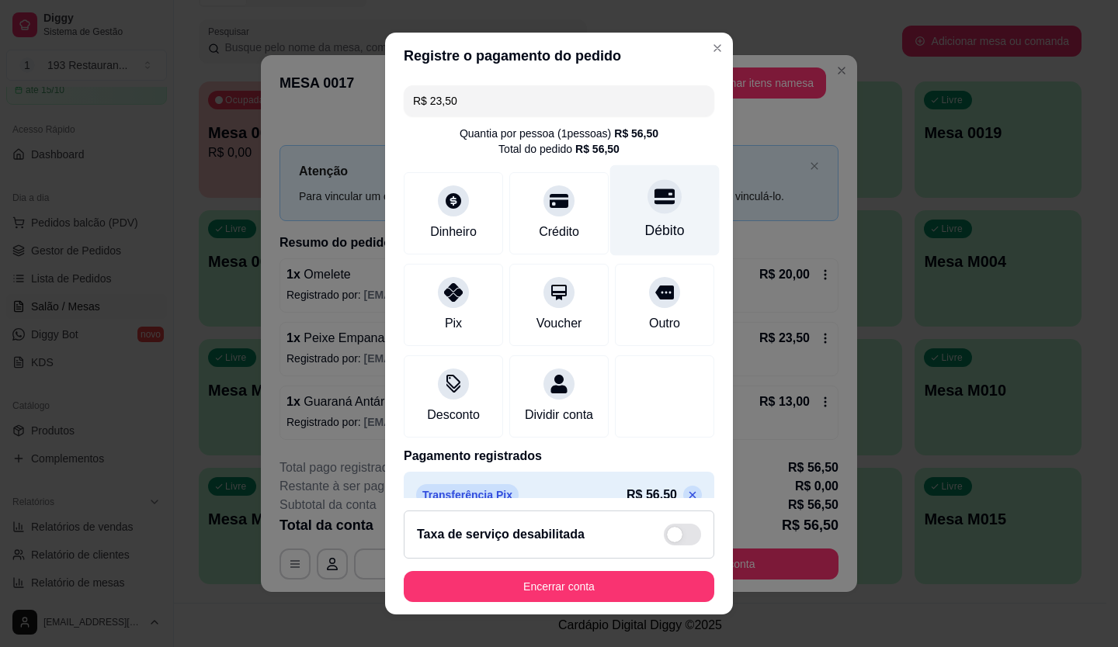
click at [649, 214] on div "Débito" at bounding box center [664, 210] width 109 height 91
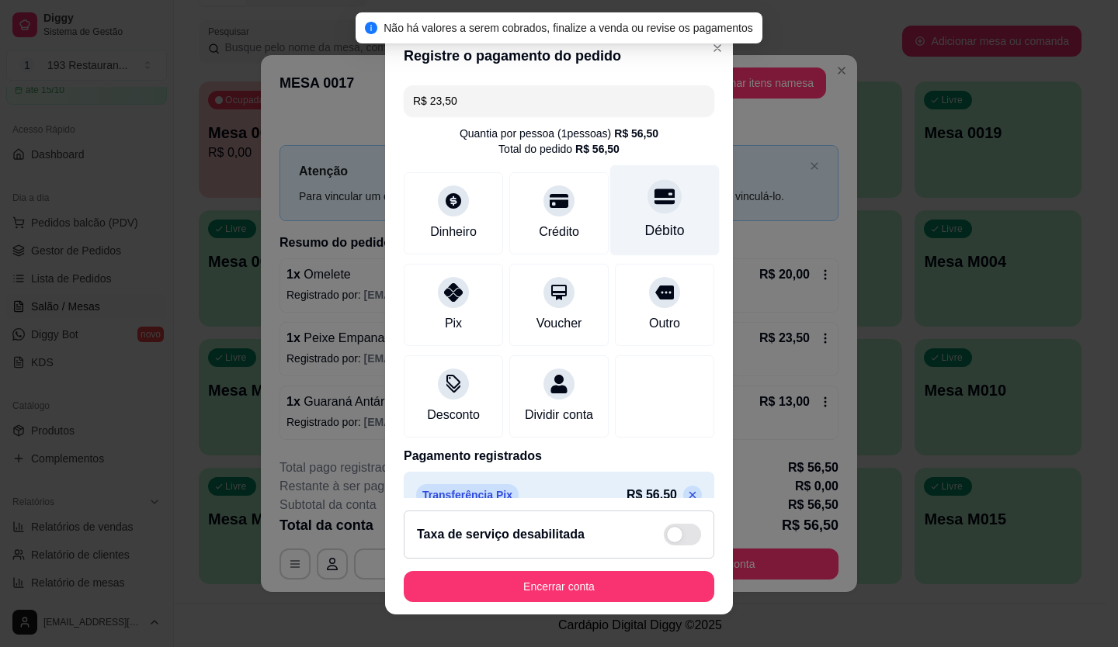
click at [649, 214] on div "Débito" at bounding box center [664, 210] width 109 height 91
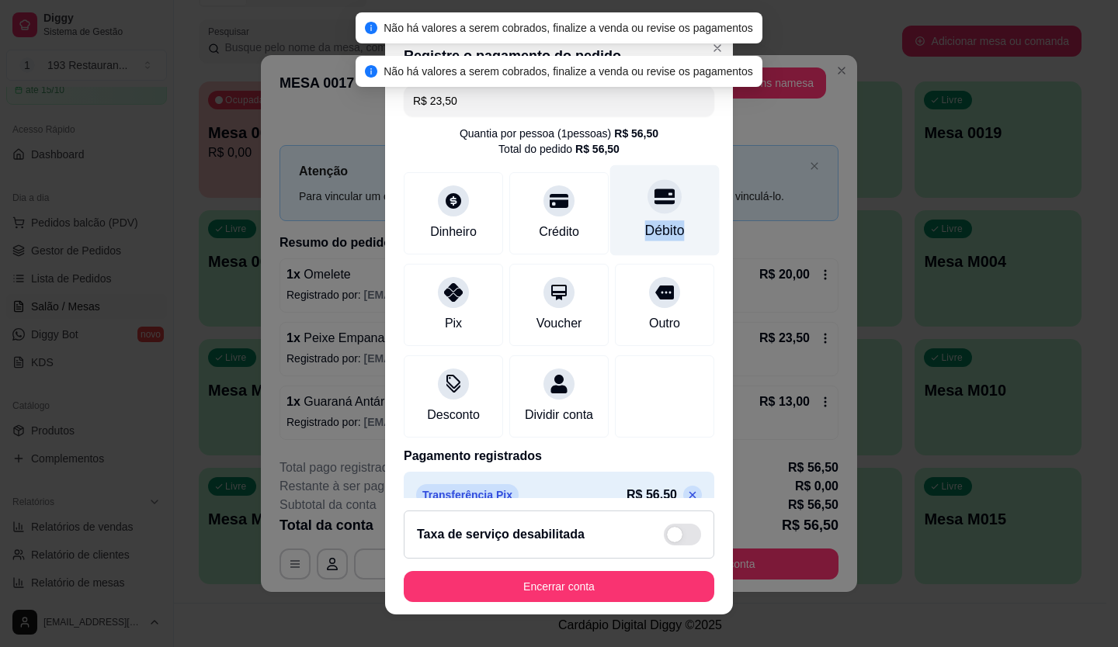
click at [649, 214] on div "Débito" at bounding box center [664, 210] width 109 height 91
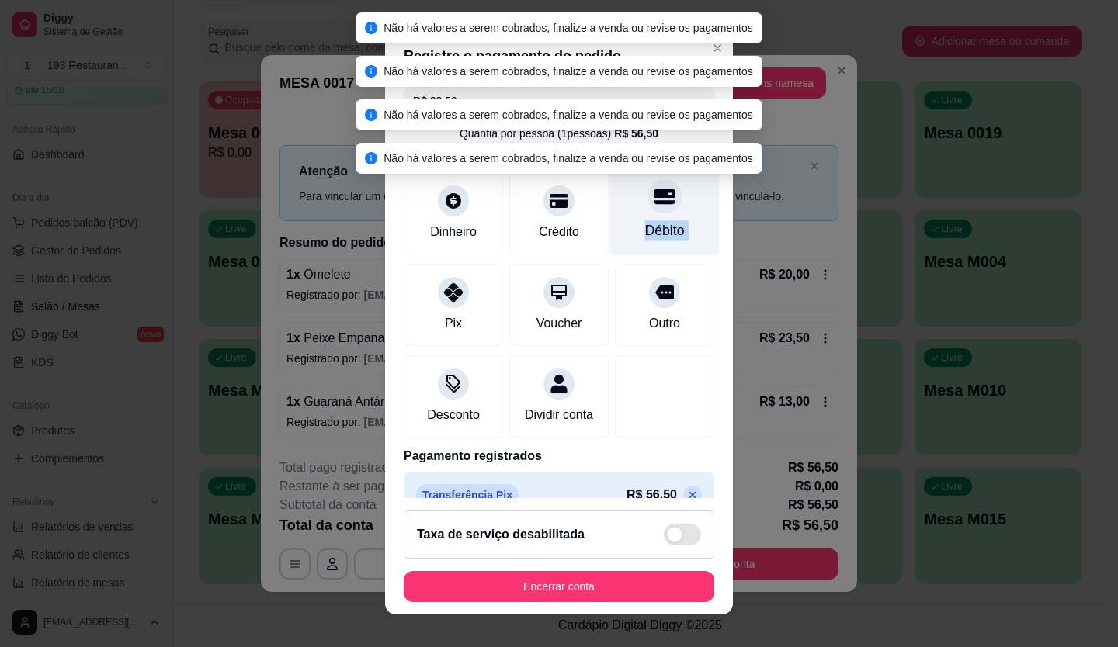
click at [649, 214] on div "Débito" at bounding box center [664, 210] width 109 height 91
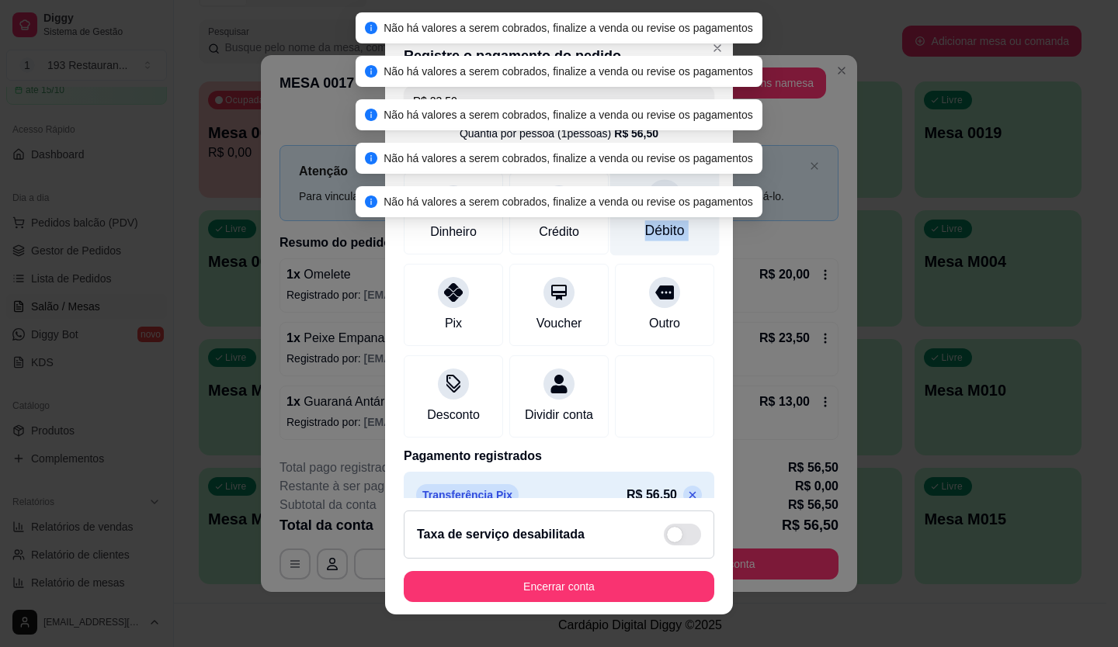
click at [649, 214] on div "Débito" at bounding box center [664, 210] width 109 height 91
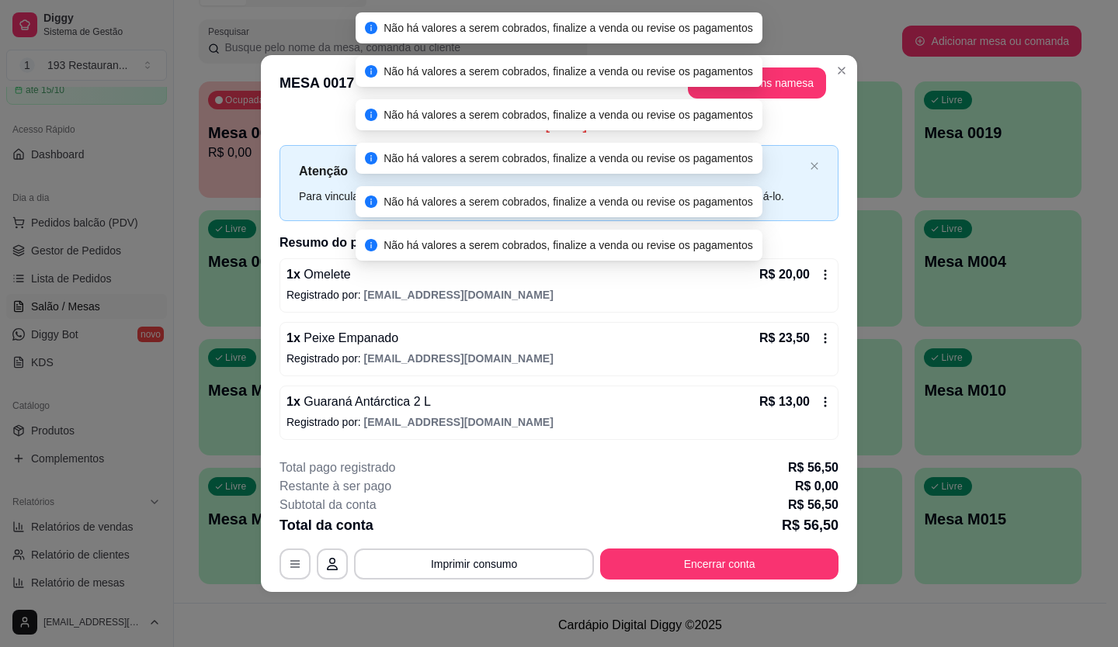
click at [649, 214] on div "Não há valores a serem cobrados, finalize a venda ou revise os pagamentos" at bounding box center [558, 201] width 407 height 31
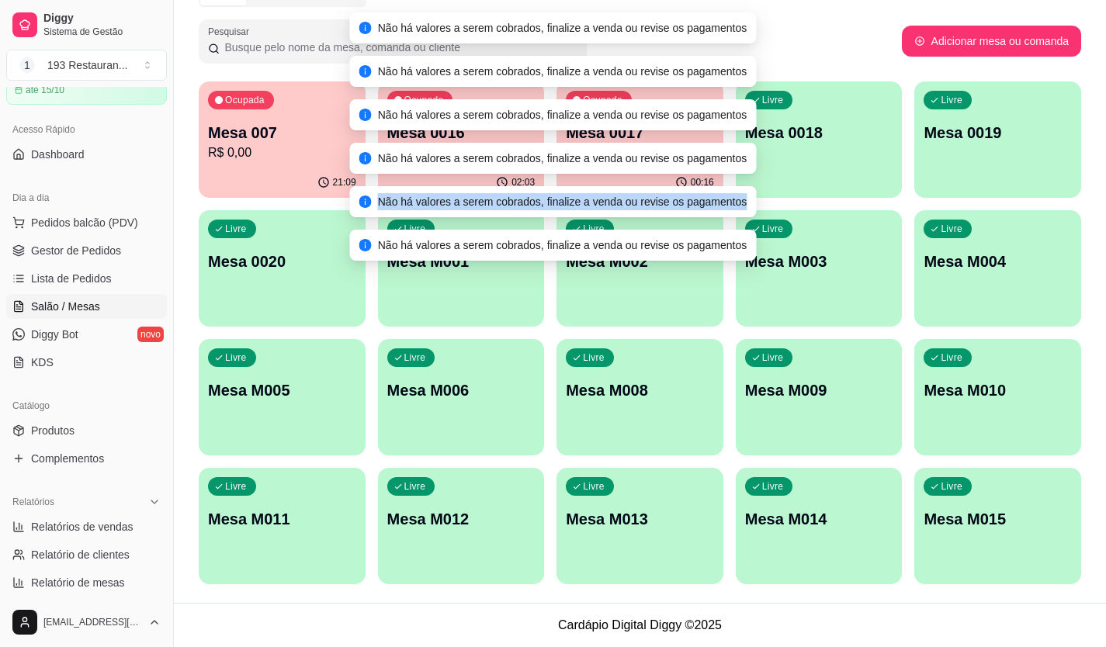
click at [649, 214] on div "Não há valores a serem cobrados, finalize a venda ou revise os pagamentos" at bounding box center [553, 201] width 407 height 31
click at [390, 361] on div "Livre" at bounding box center [411, 357] width 48 height 19
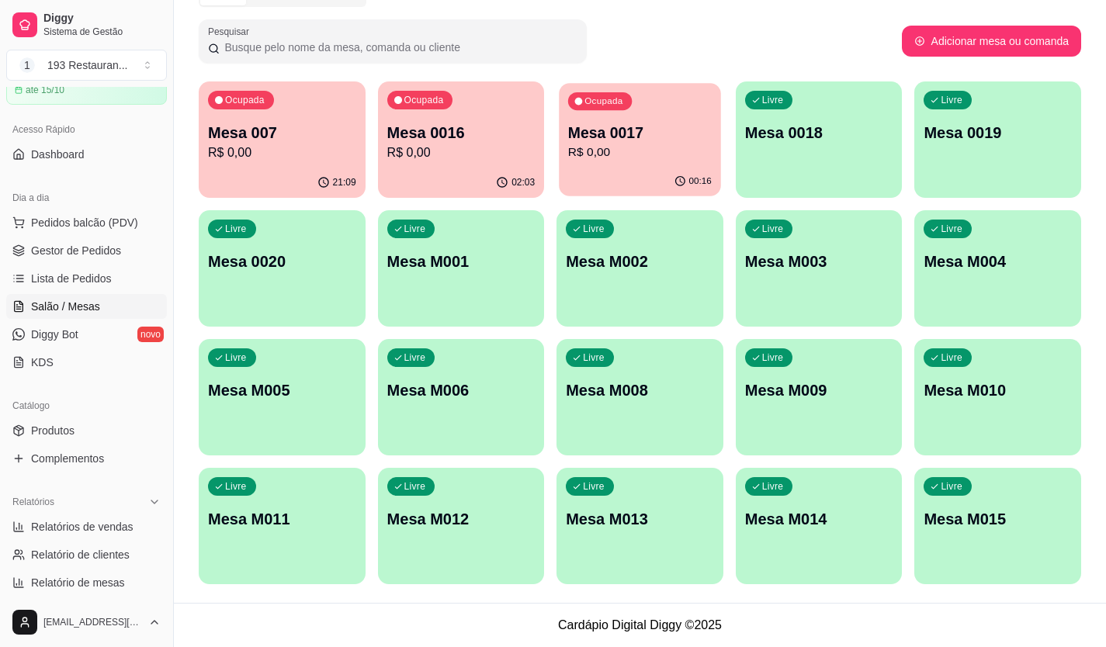
click at [572, 148] on p "R$ 0,00" at bounding box center [640, 153] width 144 height 18
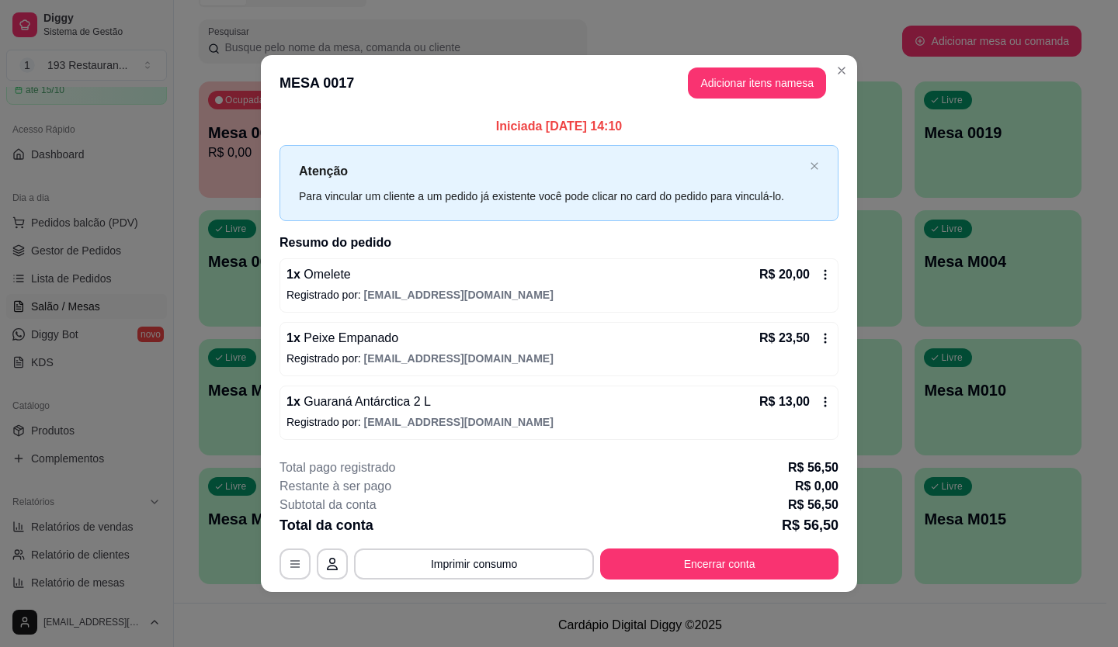
click at [810, 477] on p "R$ 0,00" at bounding box center [816, 486] width 43 height 19
click at [435, 494] on div "Restante à ser pago R$ 0,00" at bounding box center [558, 486] width 559 height 19
click at [435, 496] on div "Subtotal da conta R$ 56,50" at bounding box center [558, 505] width 559 height 19
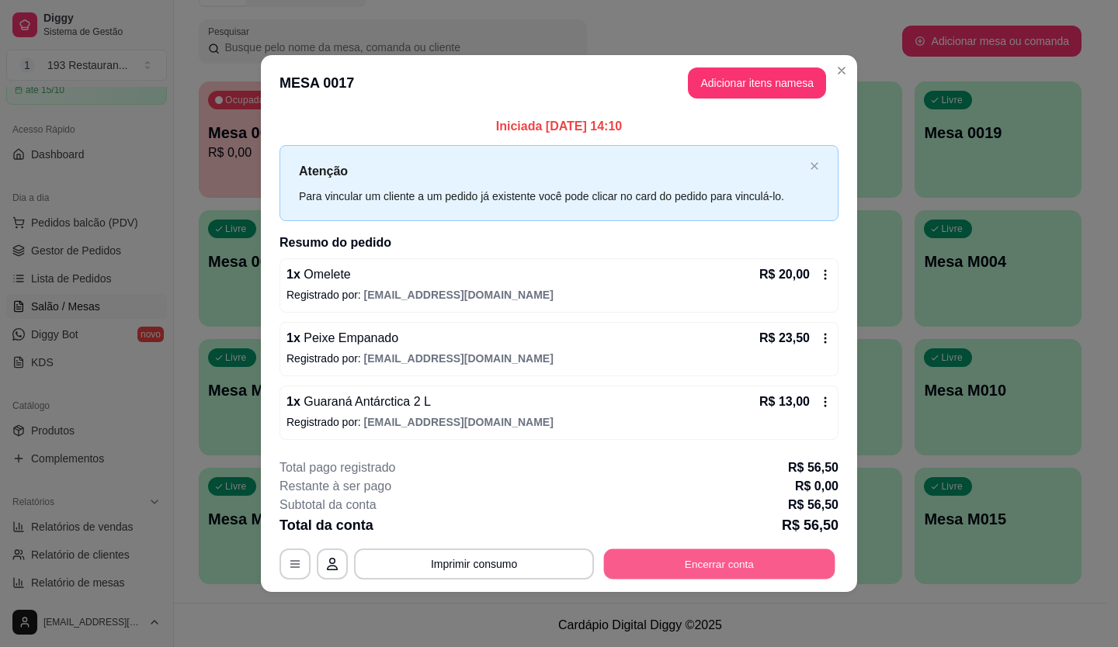
click at [720, 565] on button "Encerrar conta" at bounding box center [719, 564] width 231 height 30
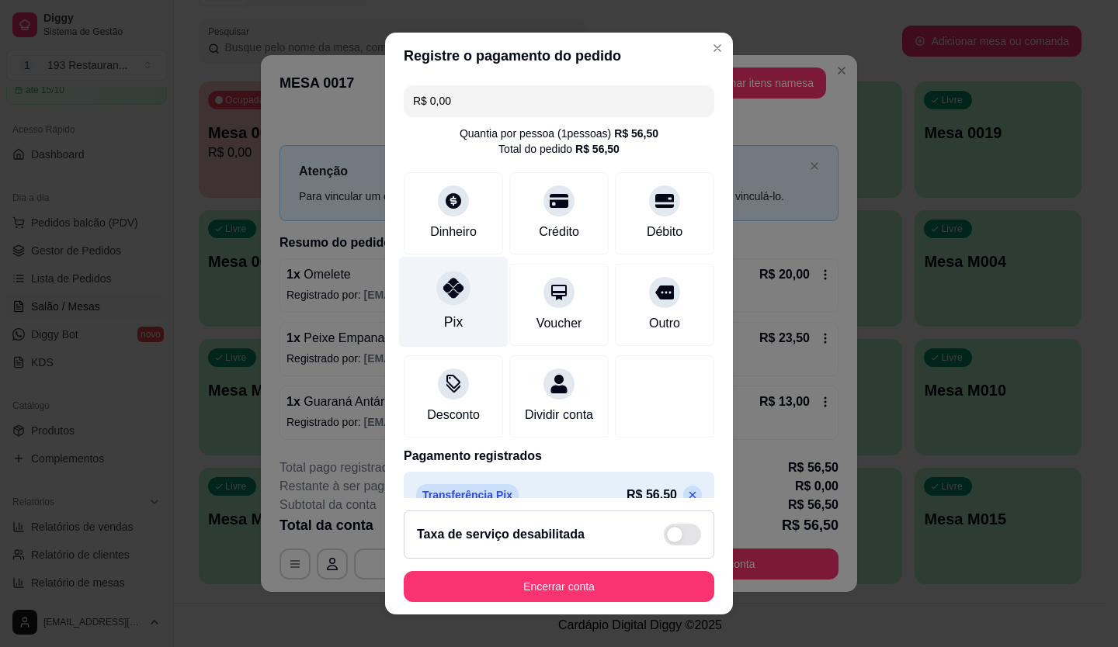
click at [464, 330] on div "Pix" at bounding box center [453, 301] width 109 height 91
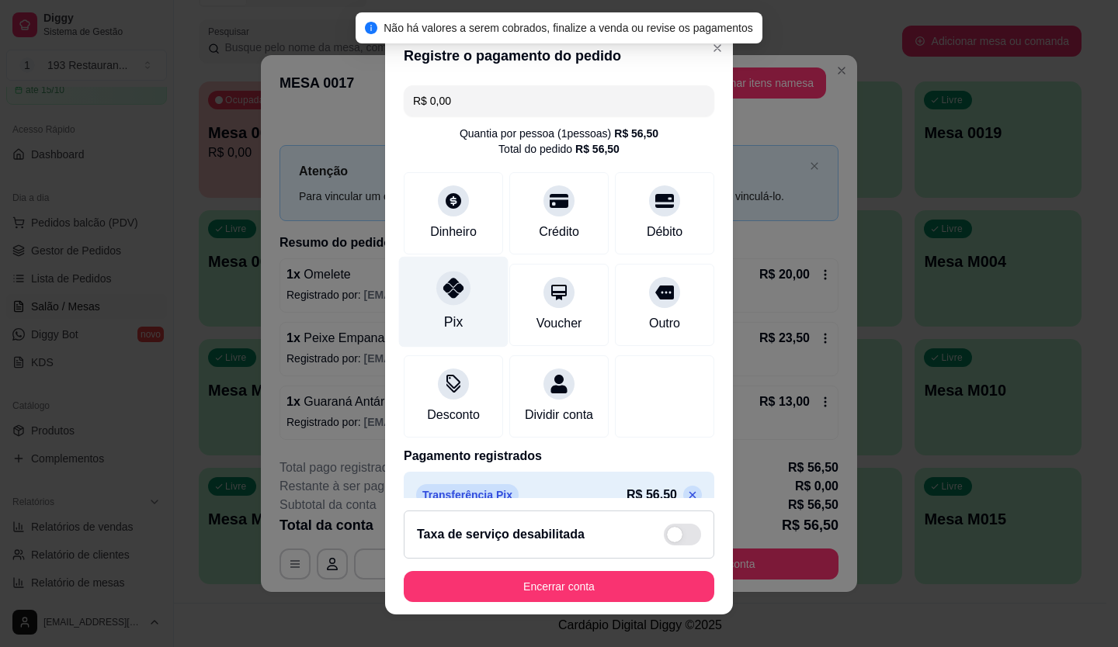
click at [466, 303] on div "Pix" at bounding box center [453, 301] width 109 height 91
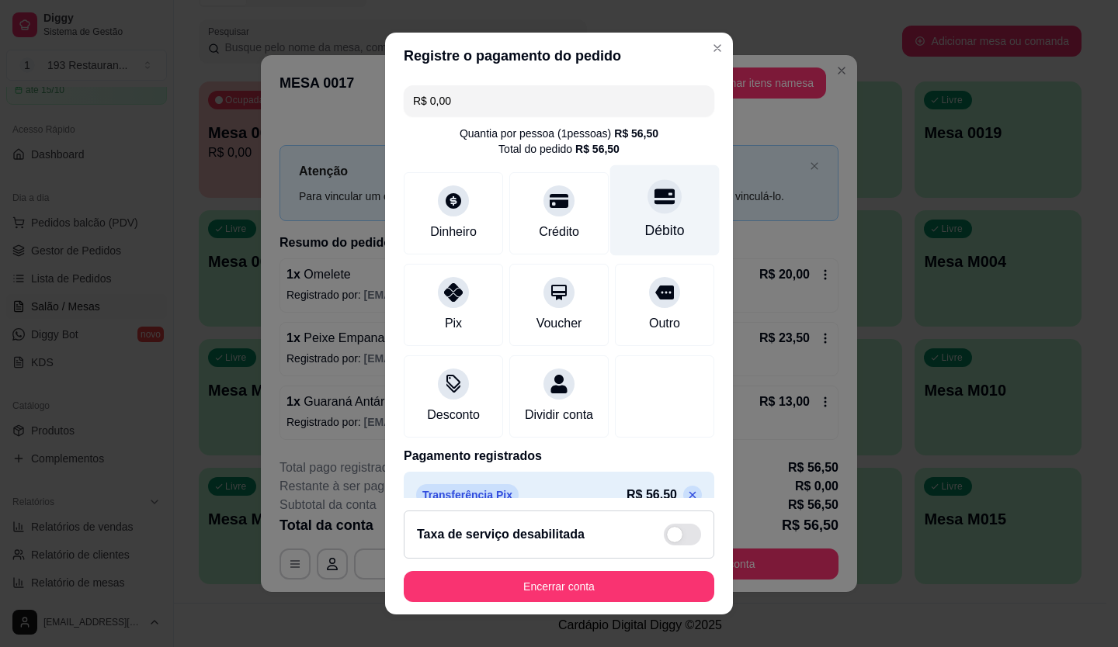
click at [658, 226] on div "Débito" at bounding box center [665, 230] width 40 height 20
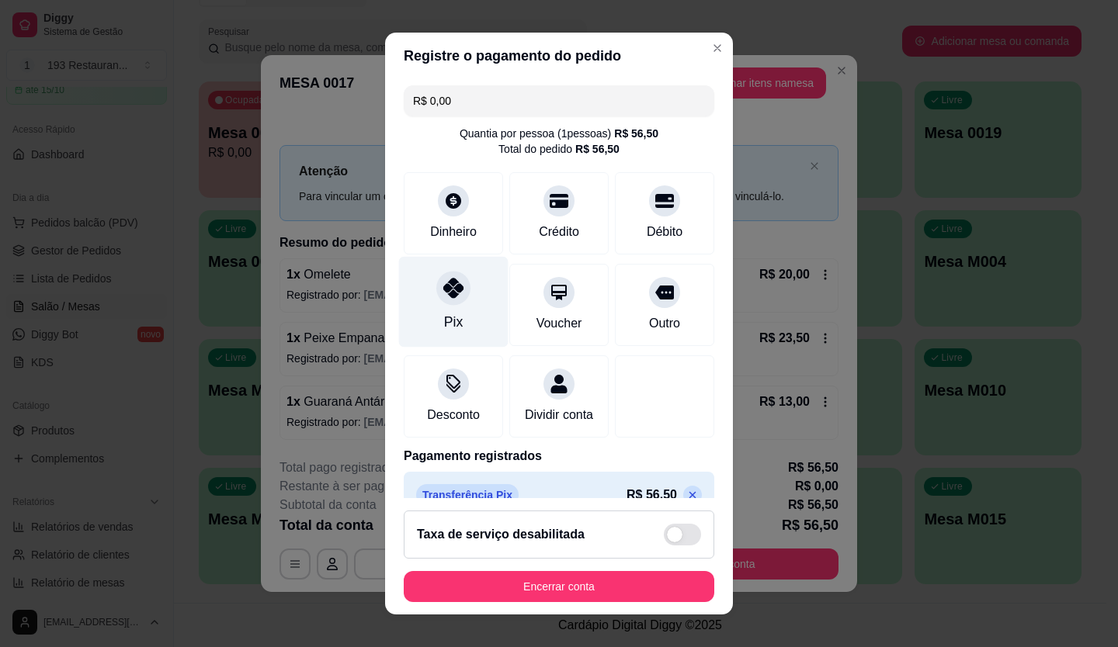
click at [461, 309] on div "Pix" at bounding box center [453, 301] width 109 height 91
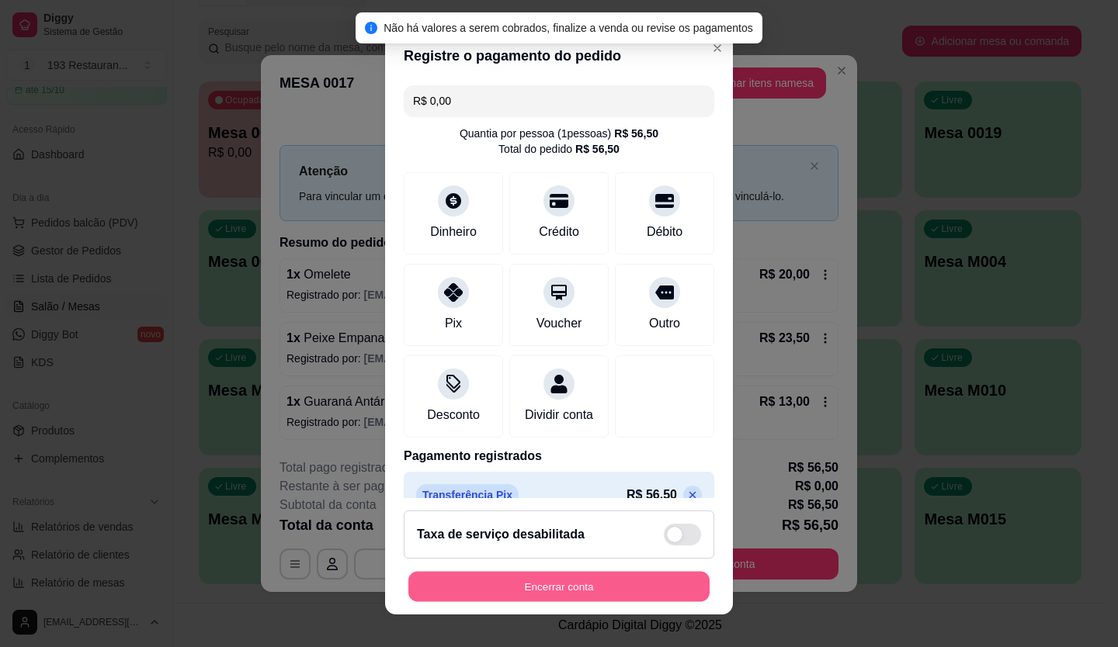
click at [638, 581] on button "Encerrar conta" at bounding box center [558, 587] width 301 height 30
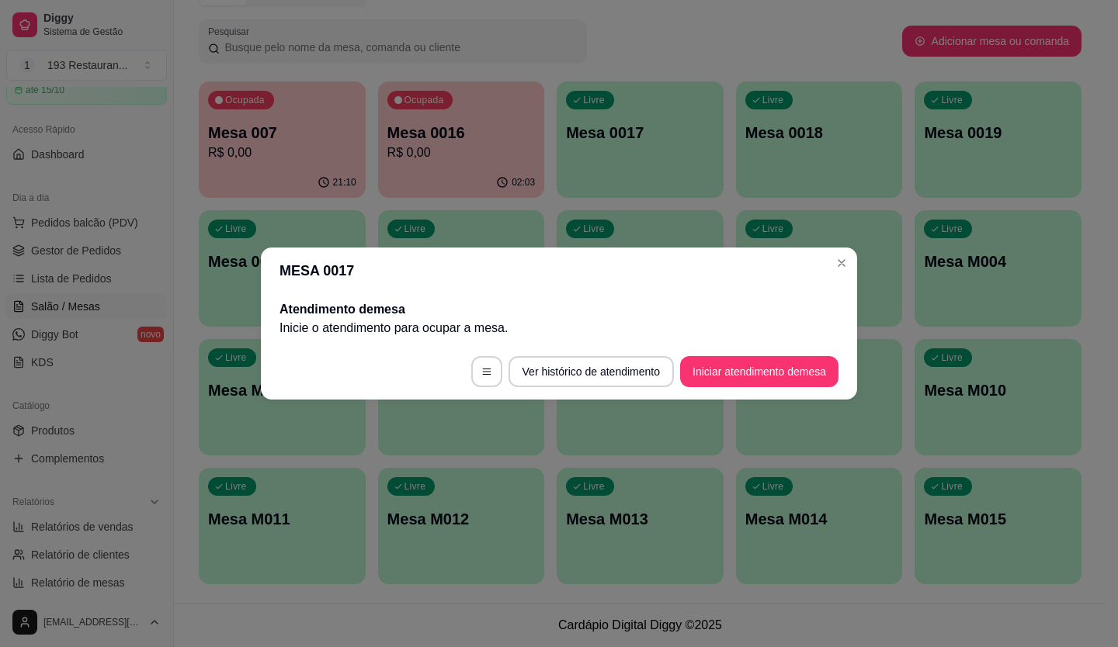
drag, startPoint x: 957, startPoint y: 253, endPoint x: 823, endPoint y: 250, distance: 134.3
click at [823, 248] on header "MESA 0017" at bounding box center [559, 271] width 596 height 47
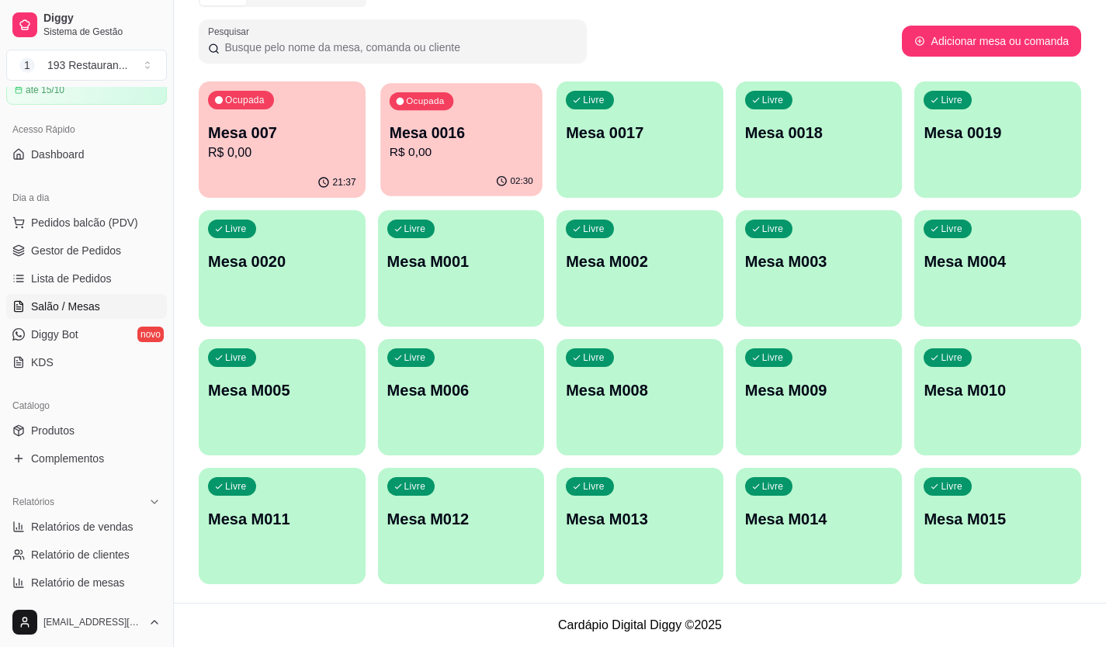
click at [410, 120] on div "Ocupada Mesa 0016 R$ 0,00" at bounding box center [460, 125] width 161 height 84
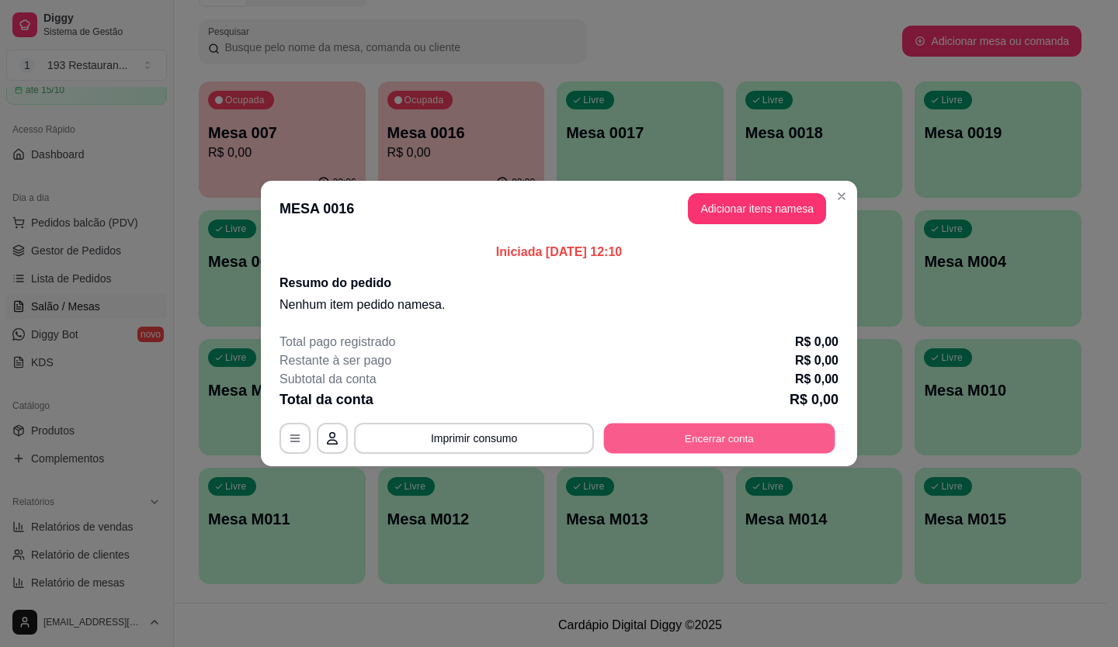
click at [753, 435] on button "Encerrar conta" at bounding box center [719, 439] width 231 height 30
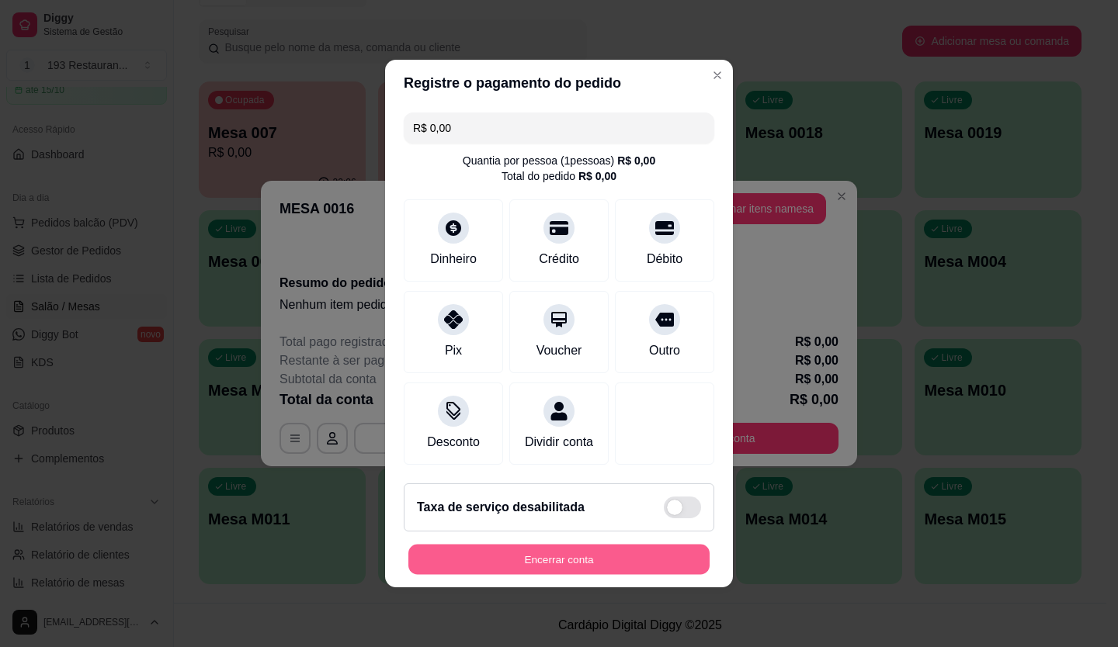
click at [538, 569] on button "Encerrar conta" at bounding box center [558, 560] width 301 height 30
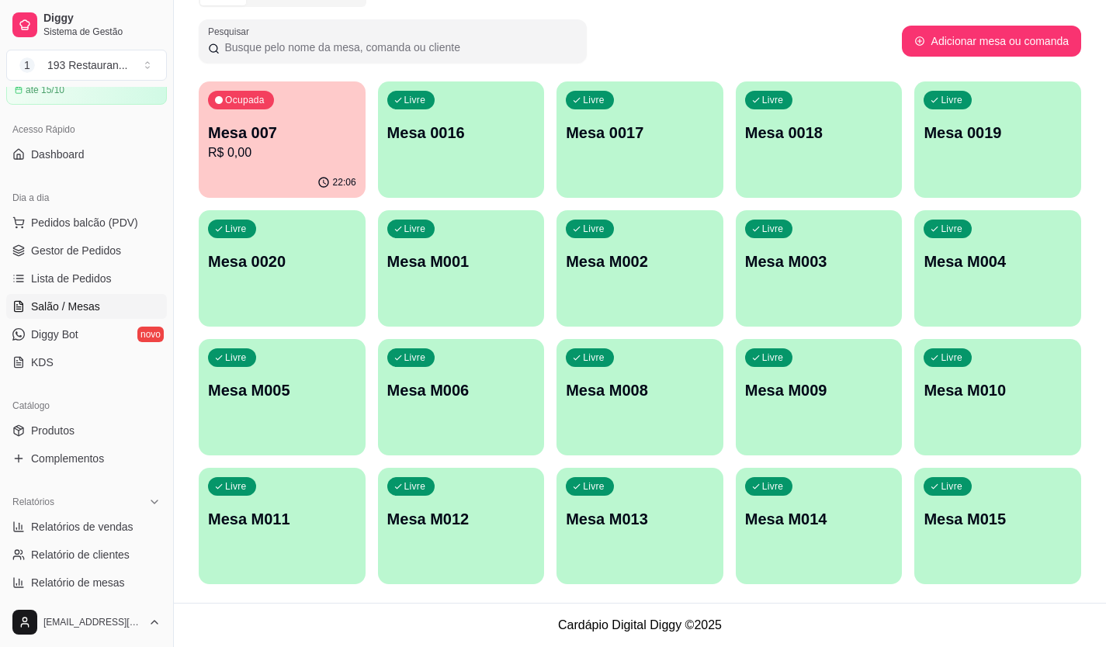
click at [241, 144] on p "R$ 0,00" at bounding box center [282, 153] width 148 height 19
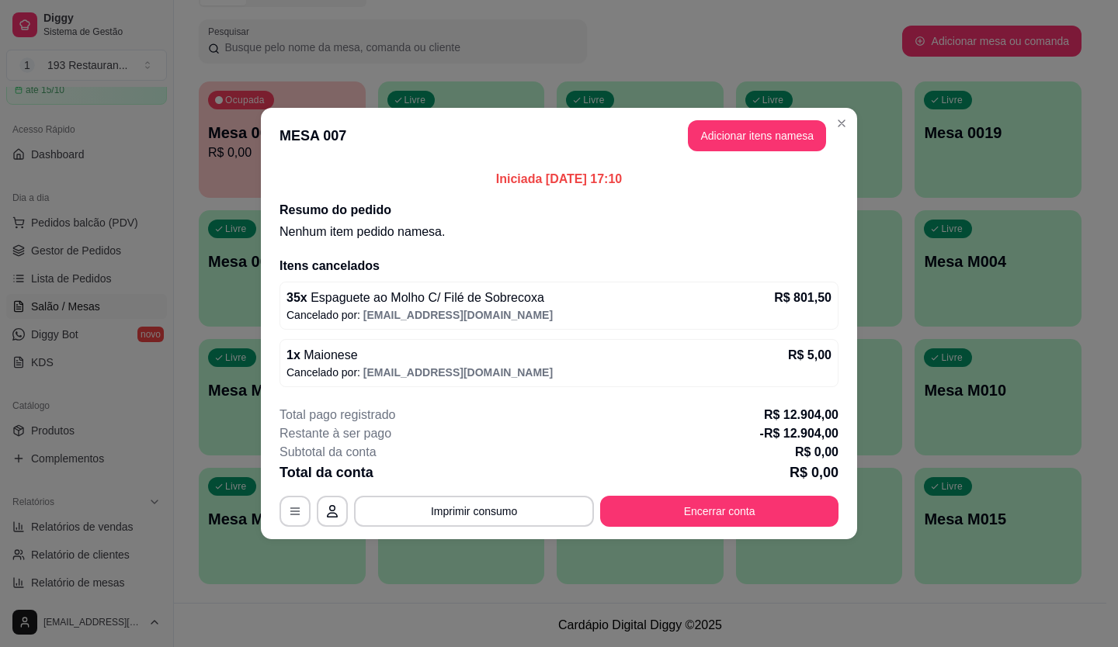
click at [435, 309] on span "[EMAIL_ADDRESS][DOMAIN_NAME]" at bounding box center [457, 315] width 189 height 12
click at [805, 298] on p "R$ 801,50" at bounding box center [802, 298] width 57 height 19
click at [760, 139] on button "Adicionar itens na mesa" at bounding box center [757, 135] width 138 height 31
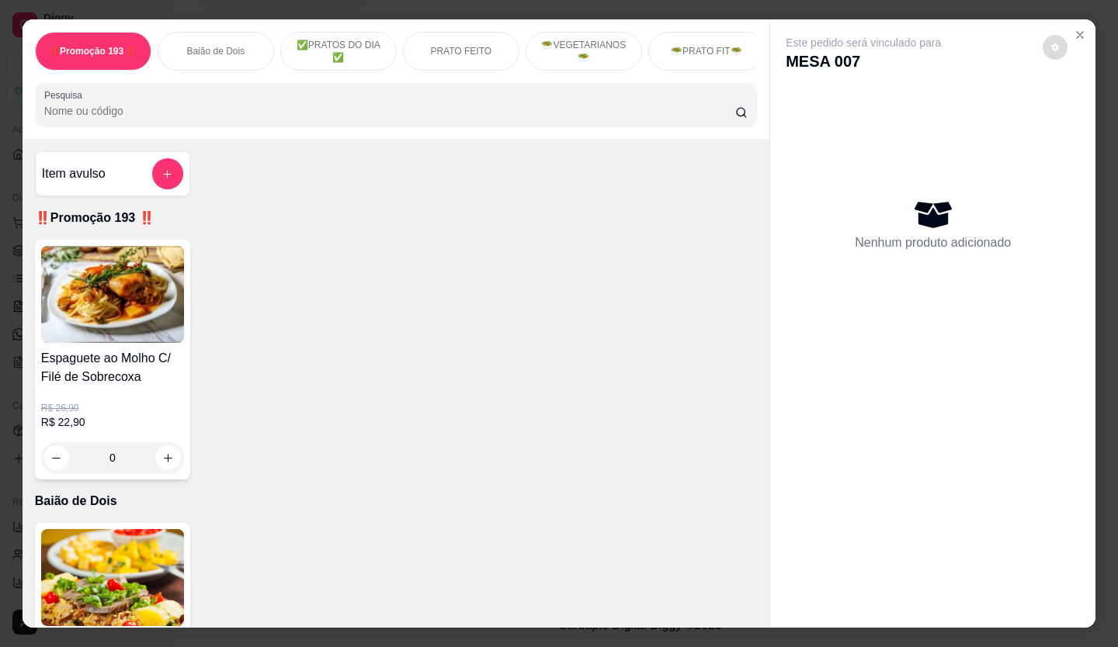
click at [1044, 36] on button "decrease-product-quantity" at bounding box center [1054, 47] width 25 height 25
click at [695, 159] on div "Item avulso ‼️Promoção 193 ‼️ Espaguete ao Molho C/ Filé de Sobrecoxa R$ 26,90 …" at bounding box center [396, 383] width 747 height 489
click at [1073, 29] on icon "Close" at bounding box center [1079, 35] width 12 height 12
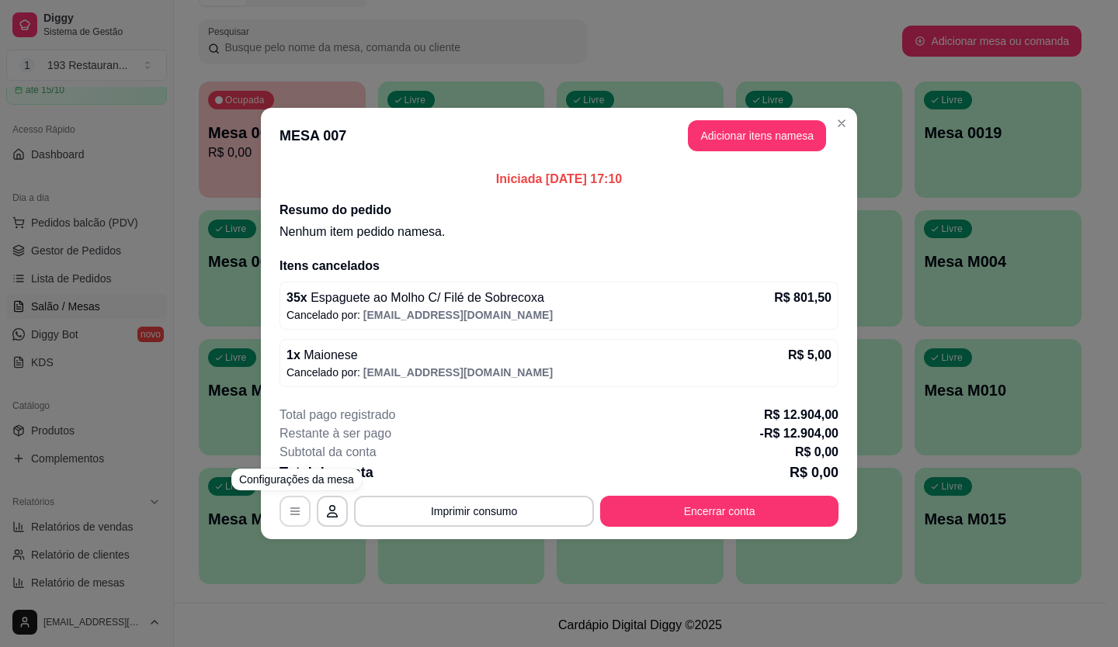
click at [297, 508] on icon "button" at bounding box center [295, 511] width 12 height 12
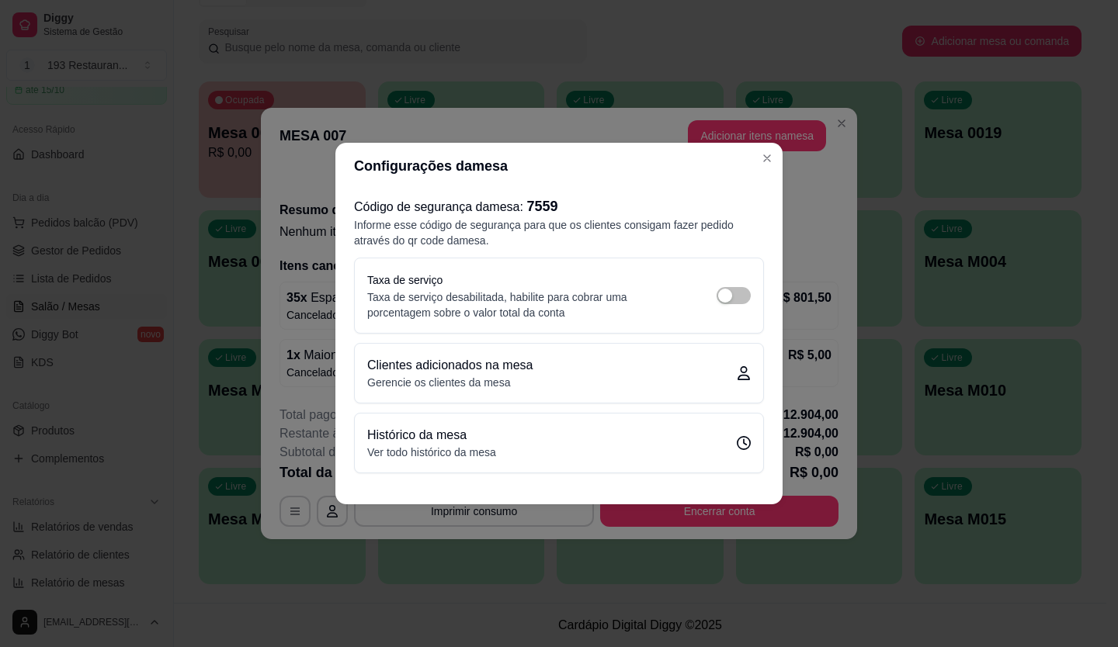
click at [730, 428] on div "Histórico da mesa Ver todo histórico da mesa" at bounding box center [558, 443] width 383 height 34
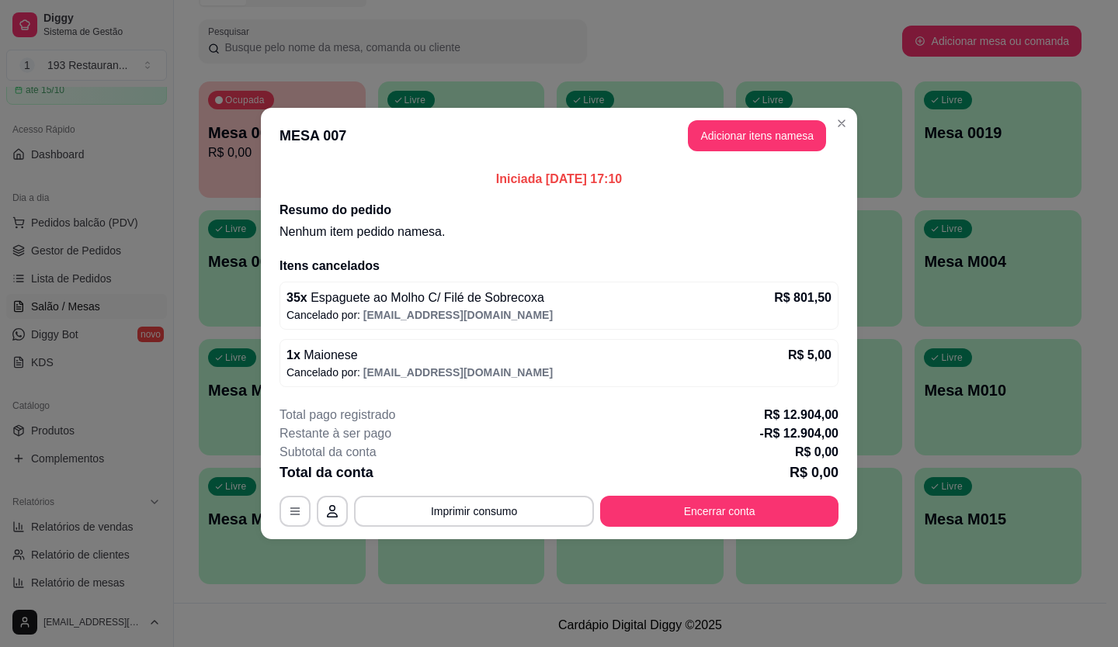
click at [789, 295] on p "R$ 801,50" at bounding box center [802, 298] width 57 height 19
click at [810, 347] on p "R$ 5,00" at bounding box center [809, 355] width 43 height 19
click at [789, 427] on p "-R$ 12.904,00" at bounding box center [799, 434] width 78 height 19
click at [784, 483] on div "Total da conta R$ 0,00" at bounding box center [558, 473] width 559 height 22
drag, startPoint x: 430, startPoint y: 263, endPoint x: 428, endPoint y: 308, distance: 45.0
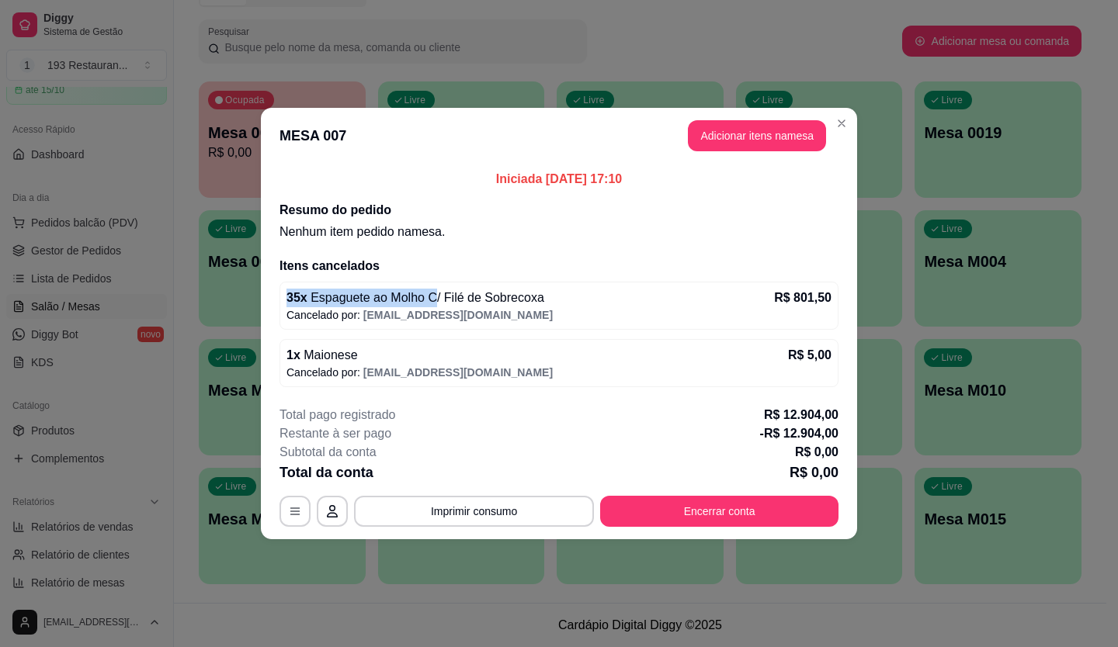
click at [434, 295] on div "Itens cancelados 35 x Espaguete ao Molho C/ Filé de Sobrecoxa R$ 801,50 Cancela…" at bounding box center [558, 322] width 559 height 130
click at [553, 293] on div "35 x Espaguete ao Molho C/ Filé de Sobrecoxa R$ 801,50" at bounding box center [558, 298] width 545 height 19
click at [522, 314] on span "[EMAIL_ADDRESS][DOMAIN_NAME]" at bounding box center [457, 315] width 189 height 12
drag, startPoint x: 522, startPoint y: 314, endPoint x: 615, endPoint y: 315, distance: 93.2
click at [525, 315] on span "[EMAIL_ADDRESS][DOMAIN_NAME]" at bounding box center [457, 315] width 189 height 12
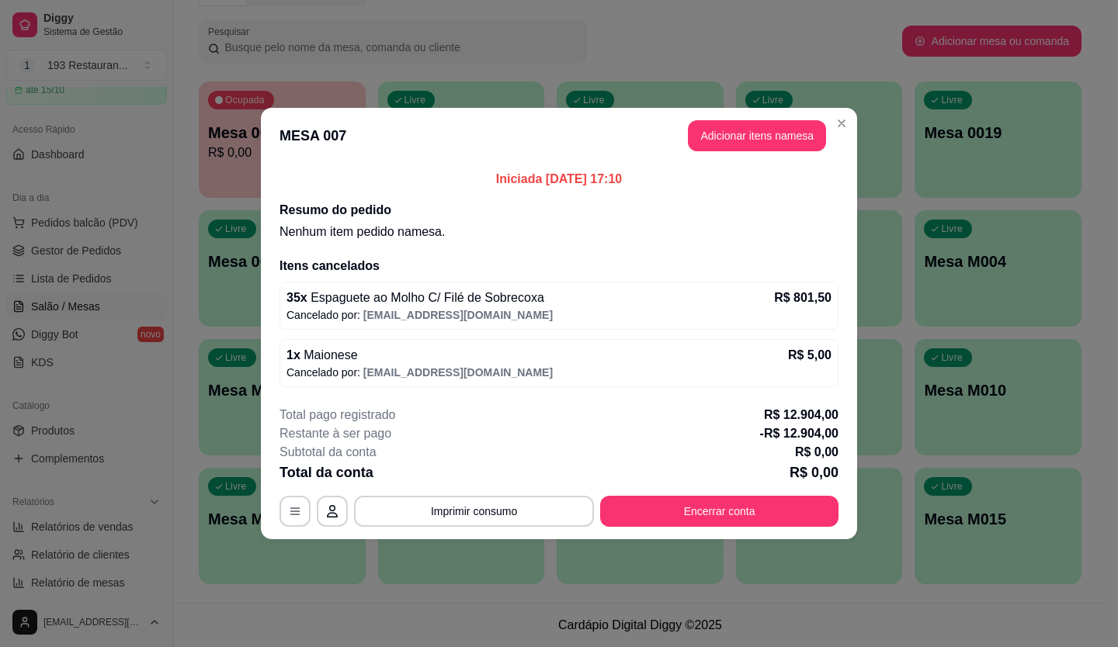
click at [396, 369] on span "[EMAIL_ADDRESS][DOMAIN_NAME]" at bounding box center [457, 372] width 189 height 12
click at [296, 511] on icon "button" at bounding box center [294, 511] width 9 height 7
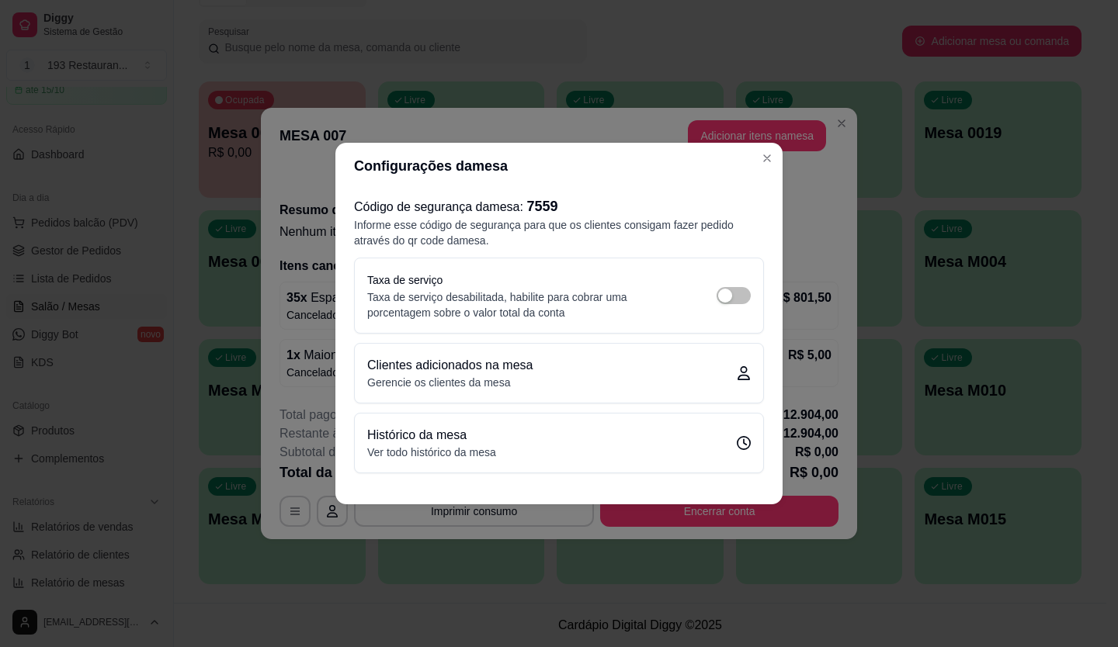
click at [490, 360] on p "Clientes adicionados na mesa" at bounding box center [449, 365] width 165 height 19
click at [457, 442] on p "Histórico da mesa" at bounding box center [431, 435] width 129 height 19
click at [494, 376] on p "Gerencie os clientes da mesa" at bounding box center [449, 383] width 165 height 16
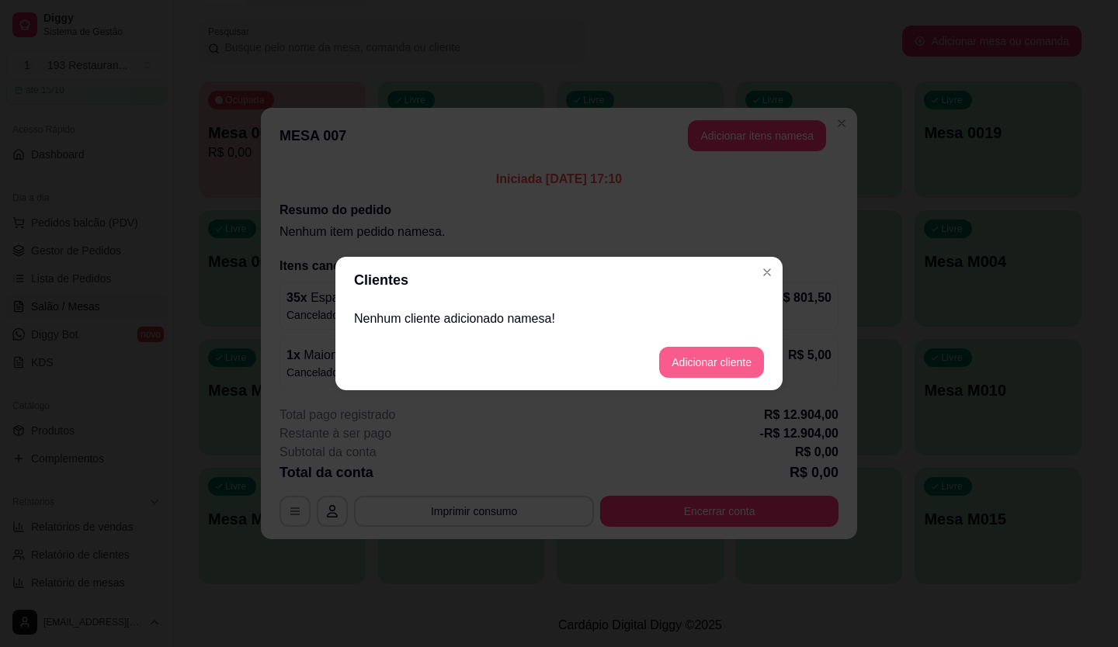
click at [685, 359] on button "Adicionar cliente" at bounding box center [711, 362] width 105 height 31
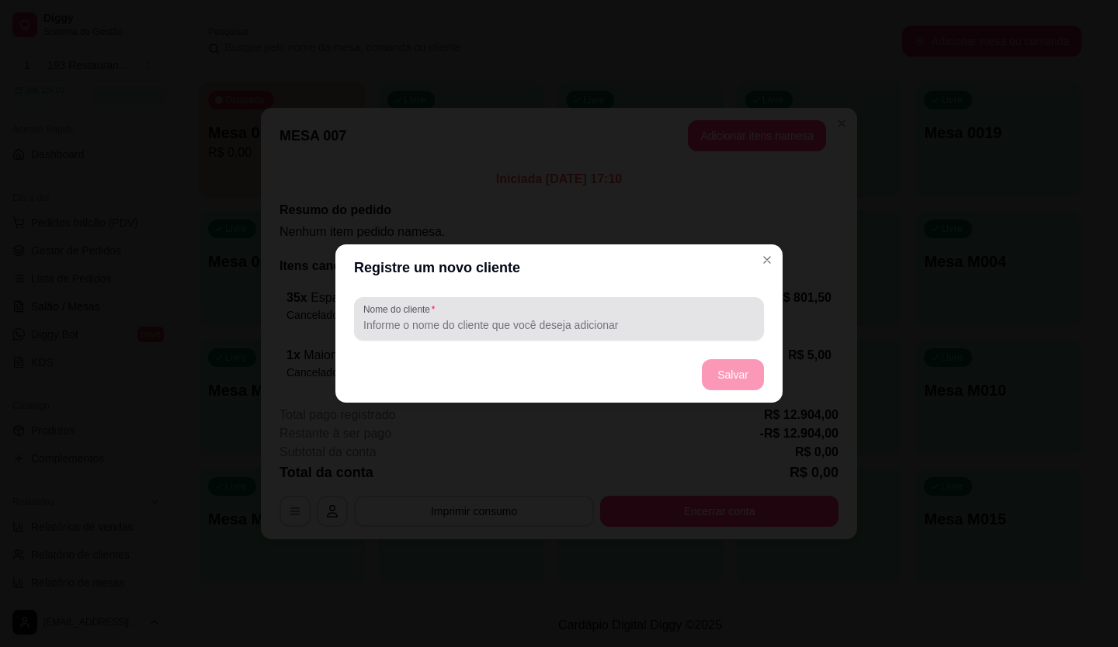
click at [633, 331] on input "Nome do cliente" at bounding box center [558, 325] width 391 height 16
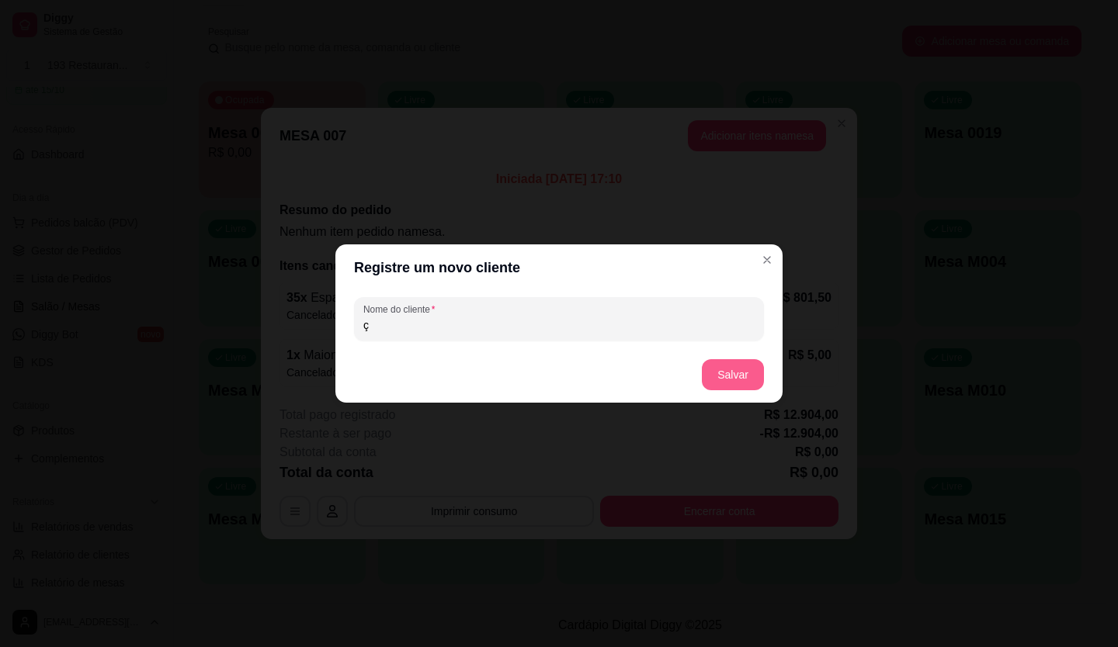
type input "ç"
click at [734, 363] on button "Salvar" at bounding box center [733, 374] width 62 height 31
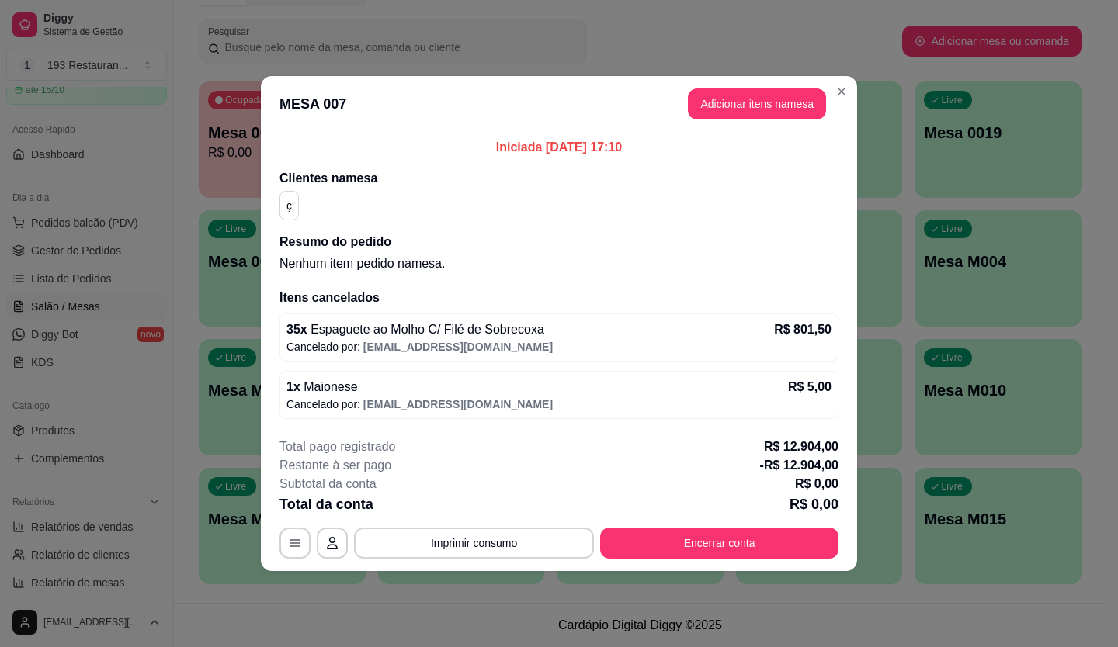
click at [803, 323] on p "R$ 801,50" at bounding box center [802, 330] width 57 height 19
click at [791, 96] on button "Adicionar itens na mesa" at bounding box center [757, 103] width 138 height 31
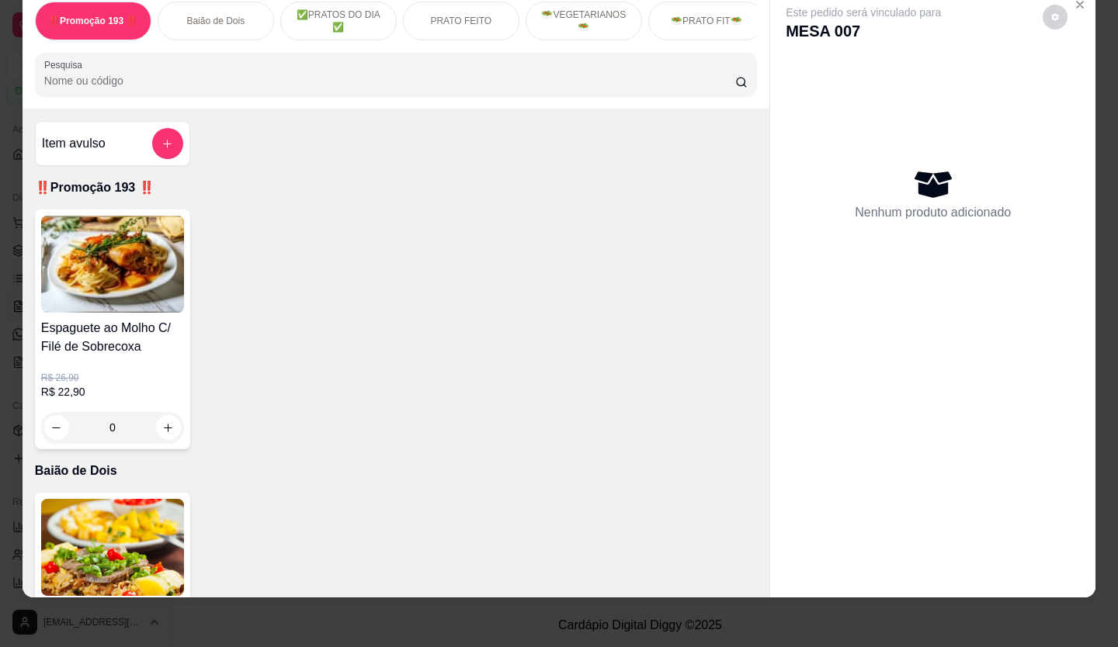
scroll to position [0, 0]
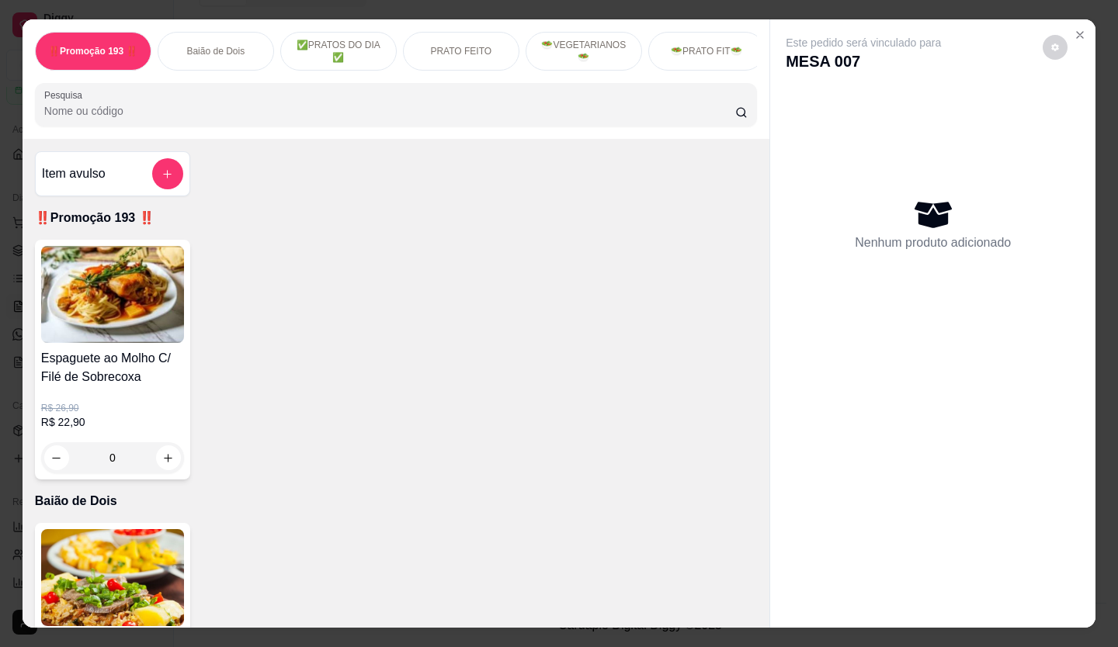
click at [909, 234] on p "Nenhum produto adicionado" at bounding box center [933, 243] width 156 height 19
click at [840, 58] on p "MESA 007" at bounding box center [862, 61] width 155 height 22
click at [1050, 35] on button "decrease-product-quantity" at bounding box center [1054, 47] width 25 height 25
click at [879, 133] on div "Nenhum produto adicionado" at bounding box center [932, 224] width 294 height 304
click at [1075, 29] on icon "Close" at bounding box center [1079, 35] width 12 height 12
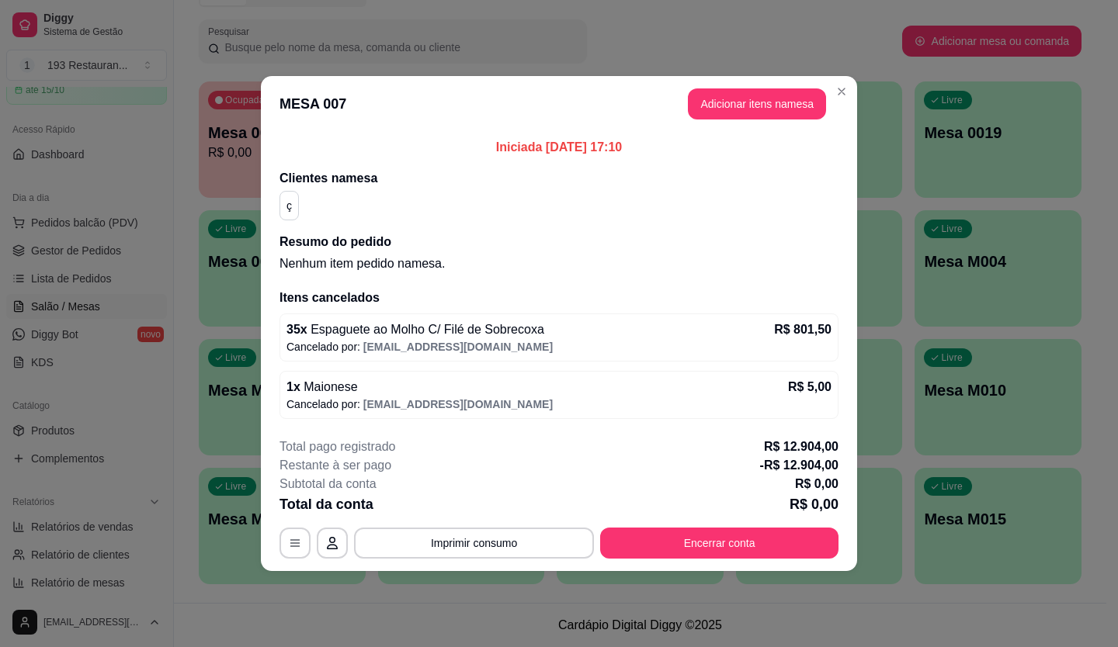
click at [566, 147] on p "Iniciada [DATE] 17:10" at bounding box center [558, 147] width 559 height 19
click at [283, 206] on div "ç" at bounding box center [288, 205] width 19 height 29
click at [331, 244] on h2 "Resumo do pedido" at bounding box center [558, 242] width 559 height 19
click at [327, 303] on h2 "Itens cancelados" at bounding box center [558, 298] width 559 height 19
drag, startPoint x: 349, startPoint y: 523, endPoint x: 351, endPoint y: 531, distance: 7.9
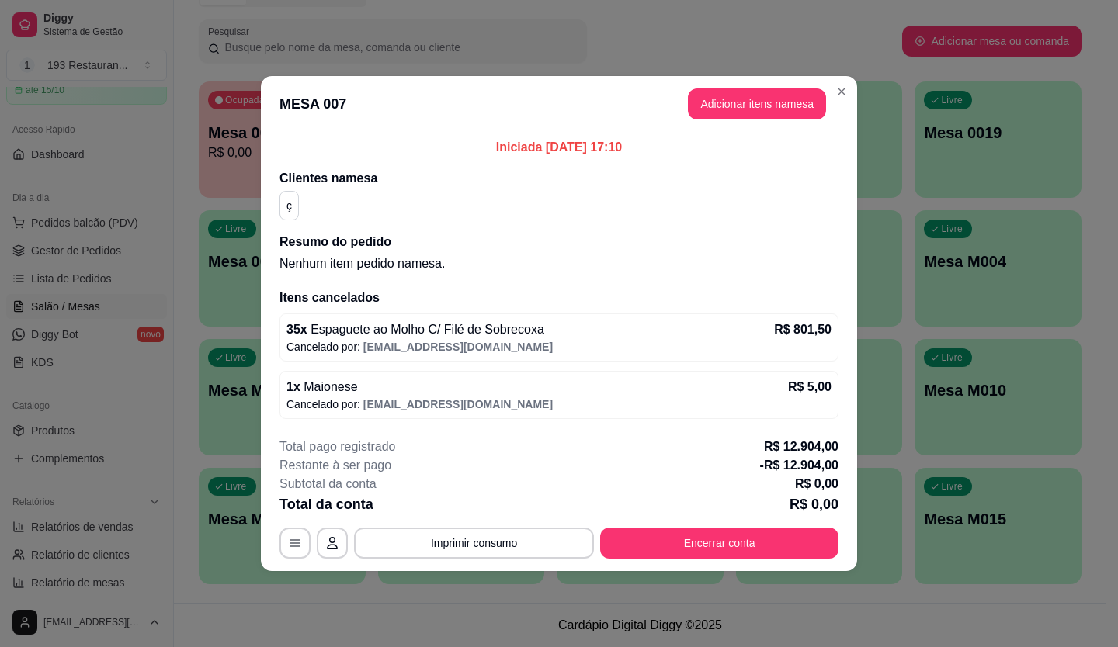
click at [351, 531] on div "Total pago registrado R$ 12.904,00 Restante à ser pago -R$ 12.904,00 Subtotal d…" at bounding box center [558, 498] width 559 height 121
click at [340, 543] on button "button" at bounding box center [332, 544] width 30 height 30
click at [307, 543] on button "button" at bounding box center [294, 543] width 31 height 31
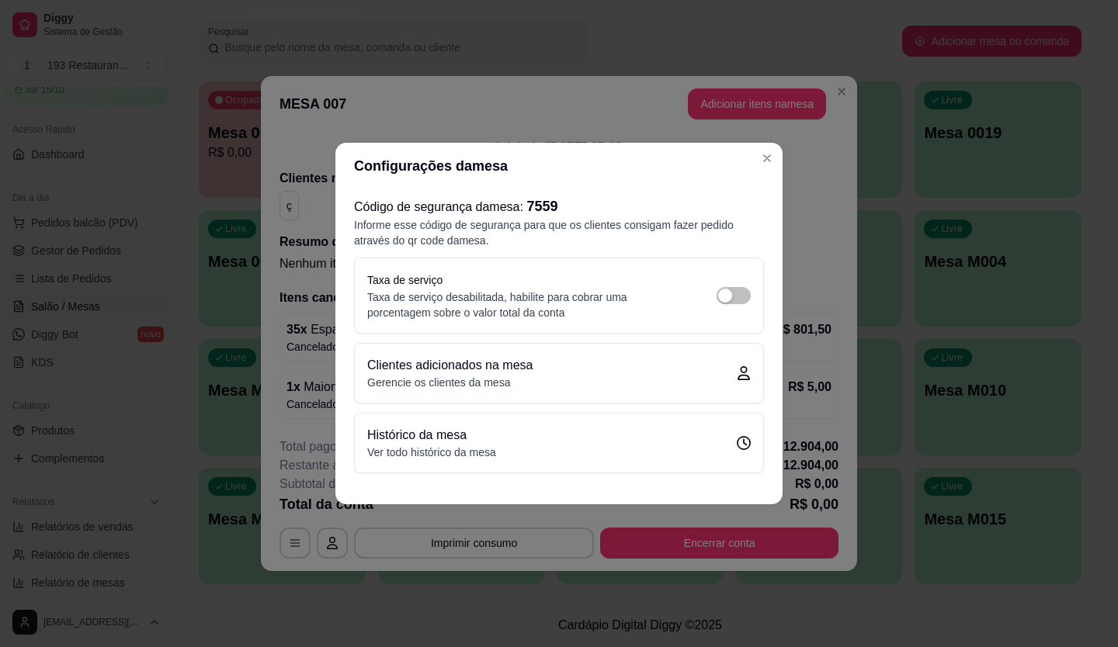
click at [739, 373] on icon at bounding box center [744, 373] width 14 height 14
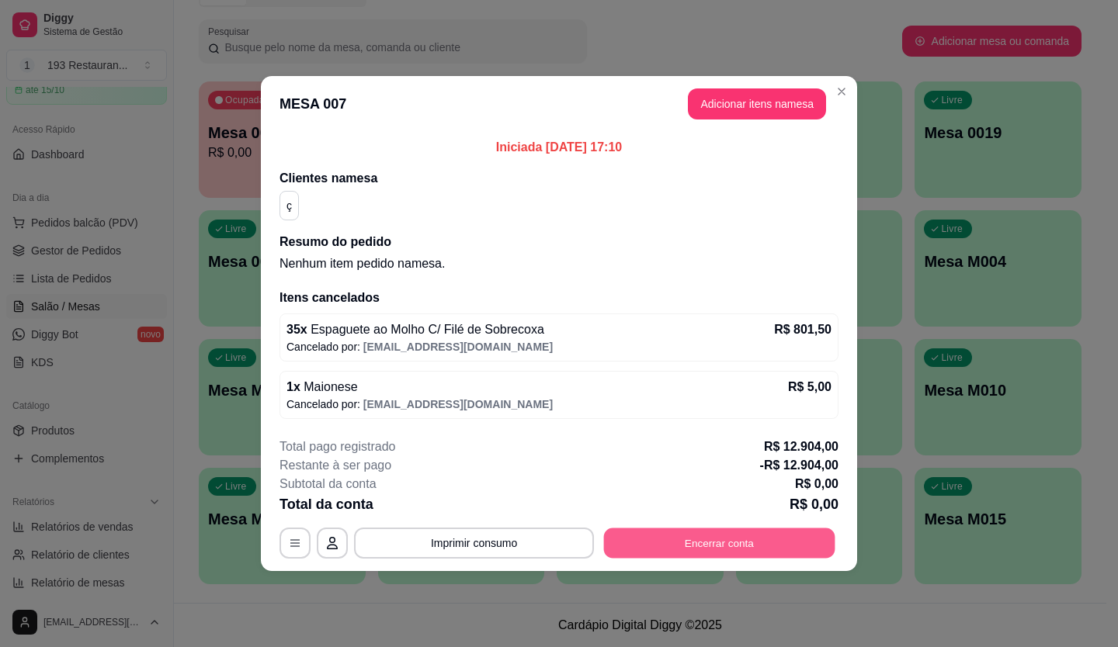
click at [741, 537] on button "Encerrar conta" at bounding box center [719, 544] width 231 height 30
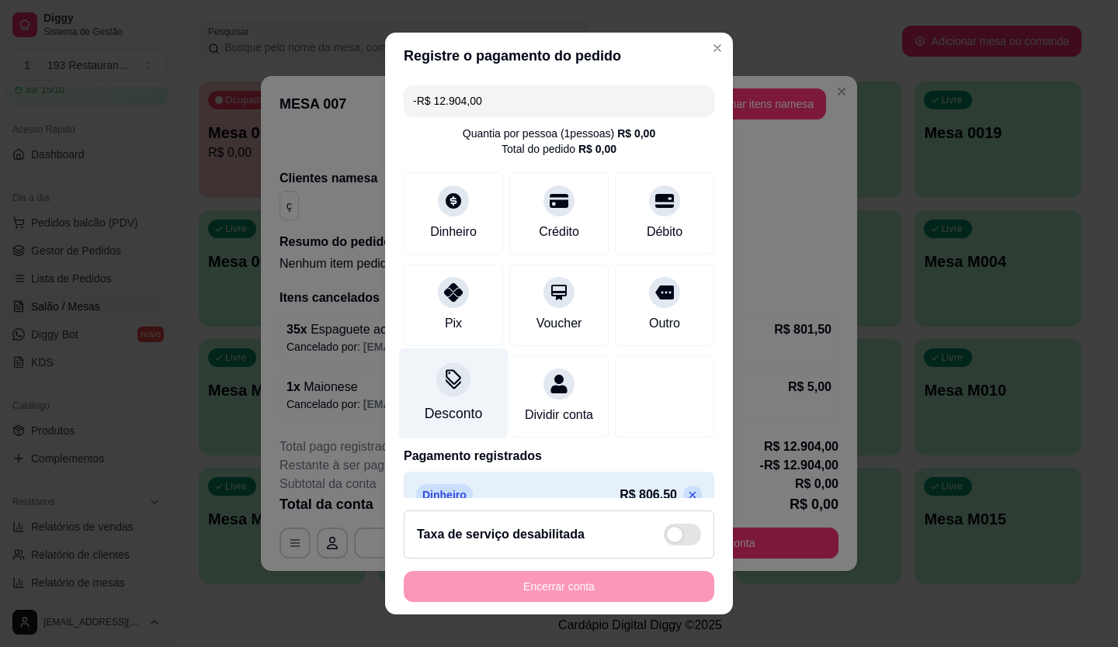
click at [442, 407] on div "Desconto" at bounding box center [453, 414] width 57 height 20
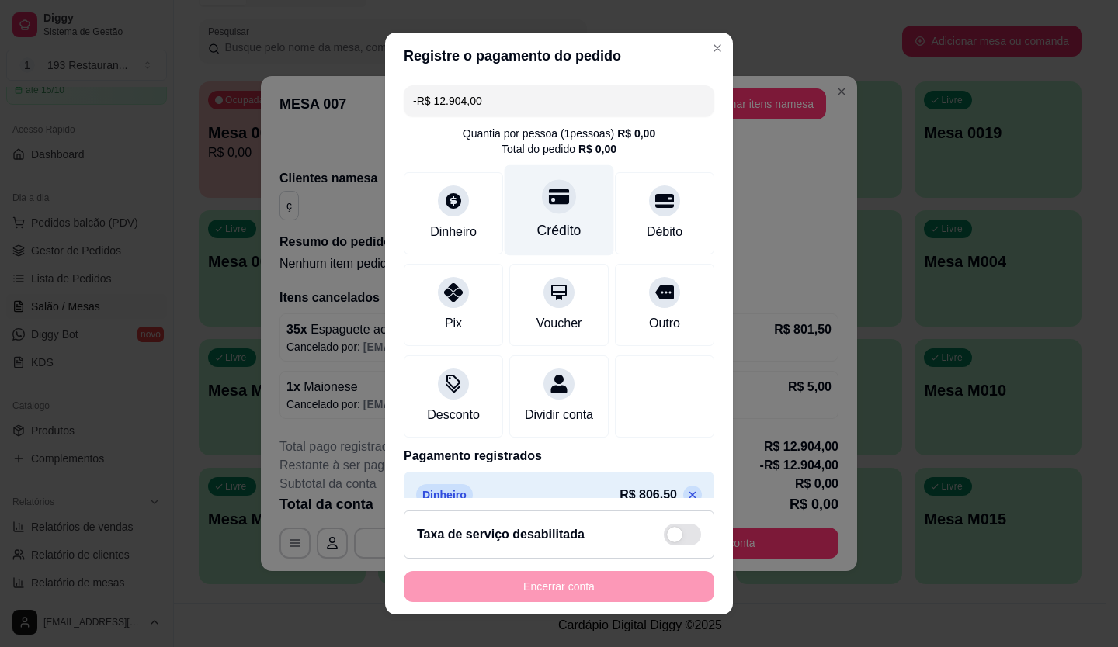
click at [553, 211] on div "Crédito" at bounding box center [558, 210] width 109 height 91
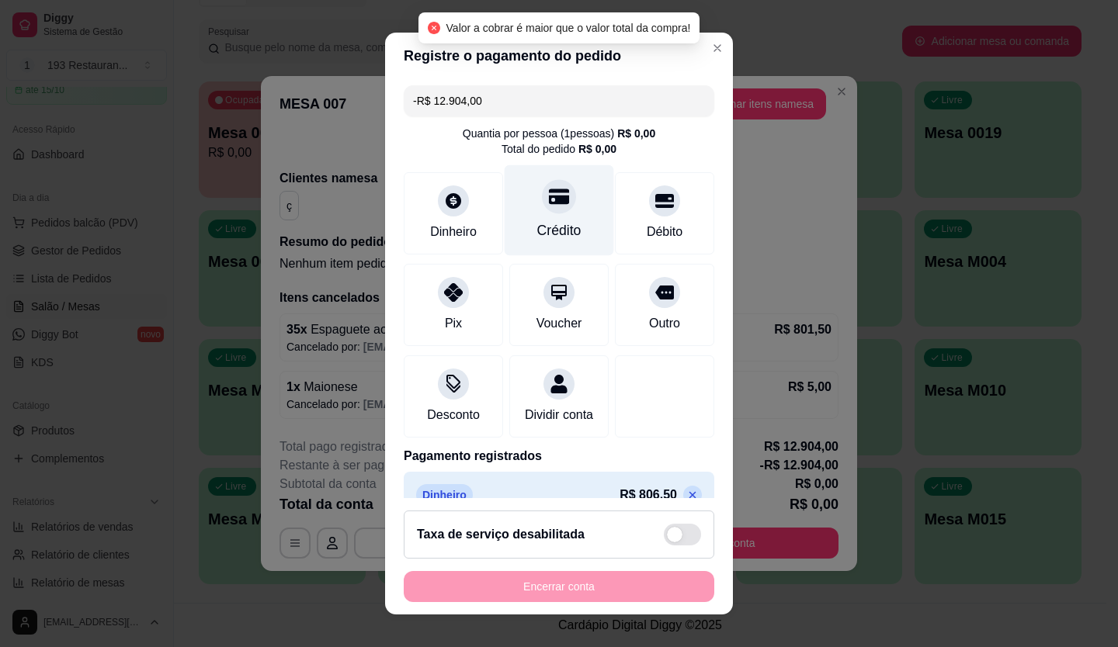
click at [545, 209] on div at bounding box center [559, 196] width 34 height 34
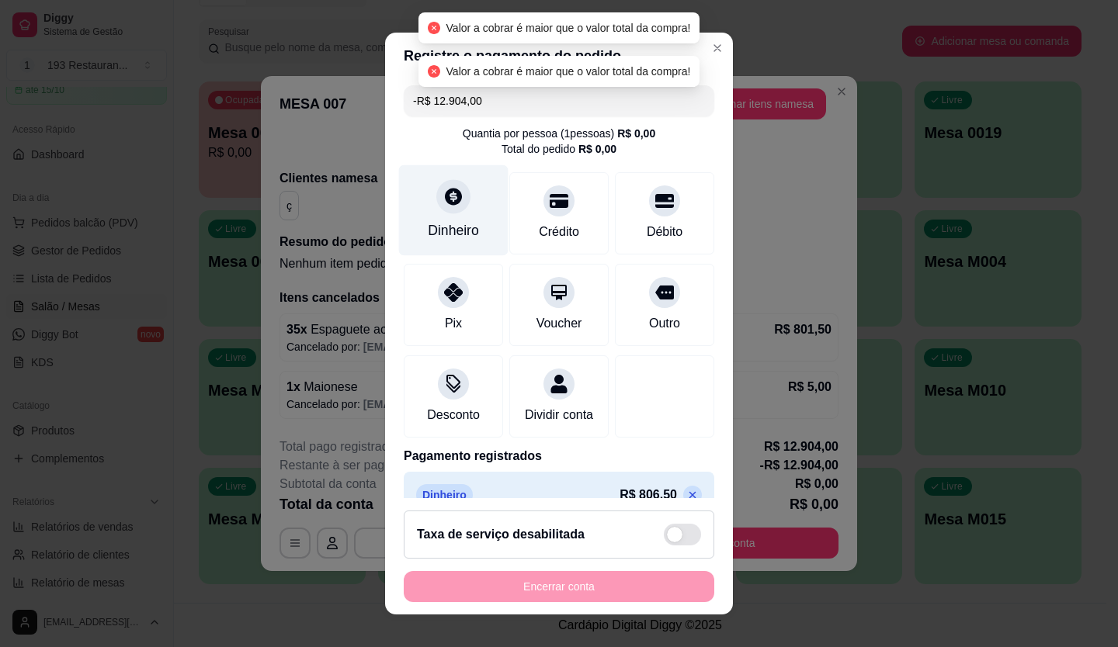
click at [426, 210] on div "Dinheiro" at bounding box center [453, 210] width 109 height 91
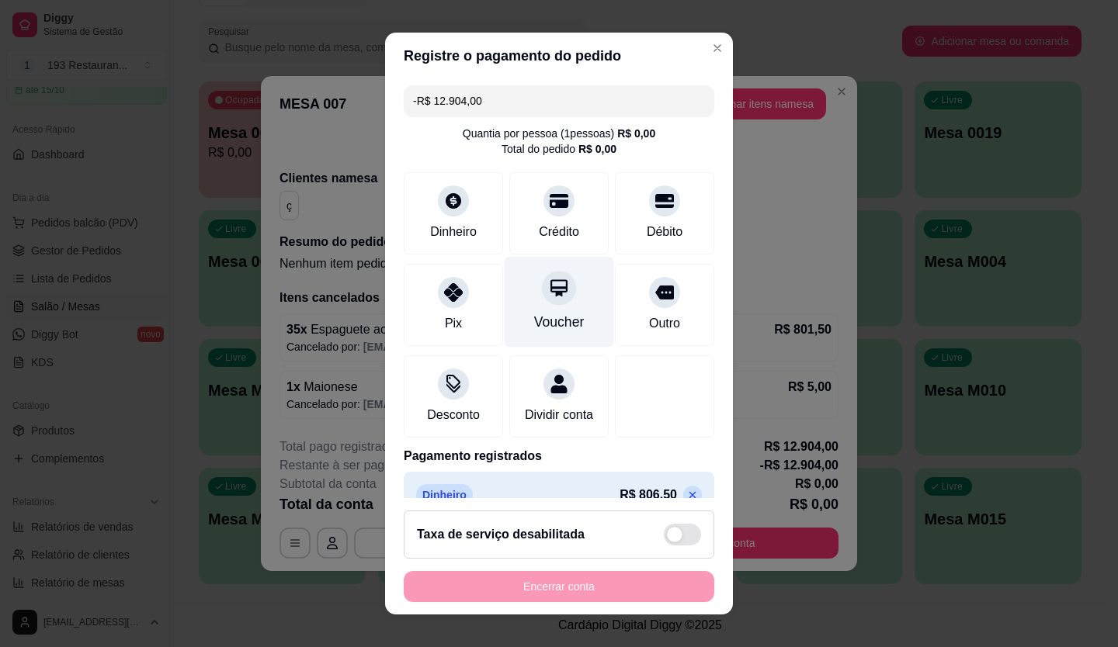
click at [567, 310] on div "Voucher" at bounding box center [558, 301] width 109 height 91
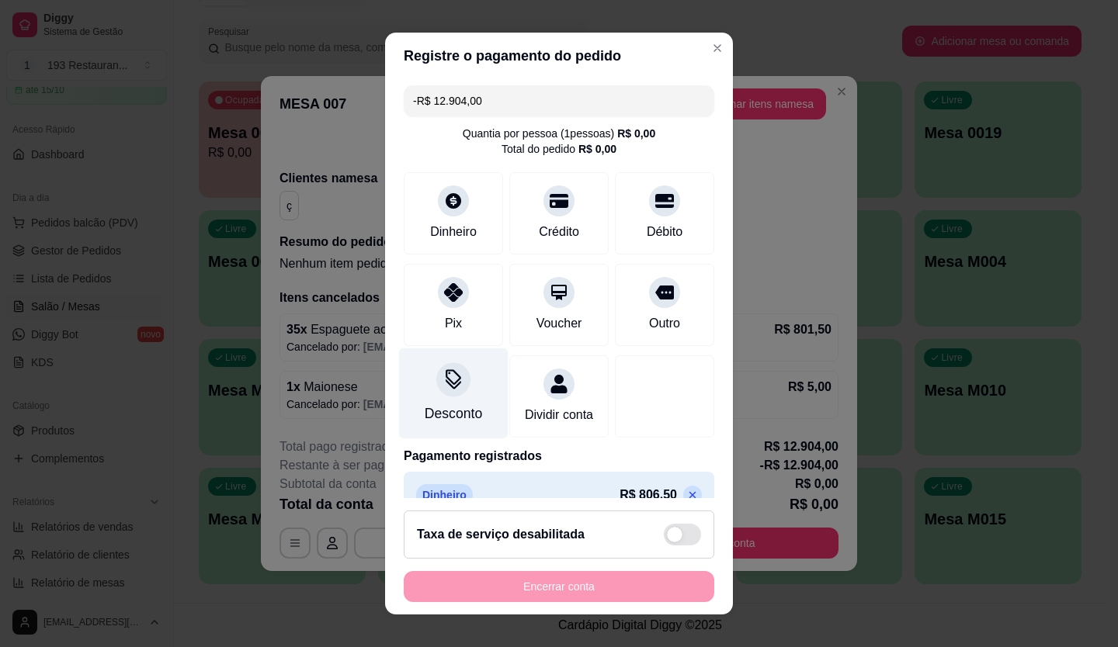
click at [444, 396] on div at bounding box center [453, 379] width 34 height 34
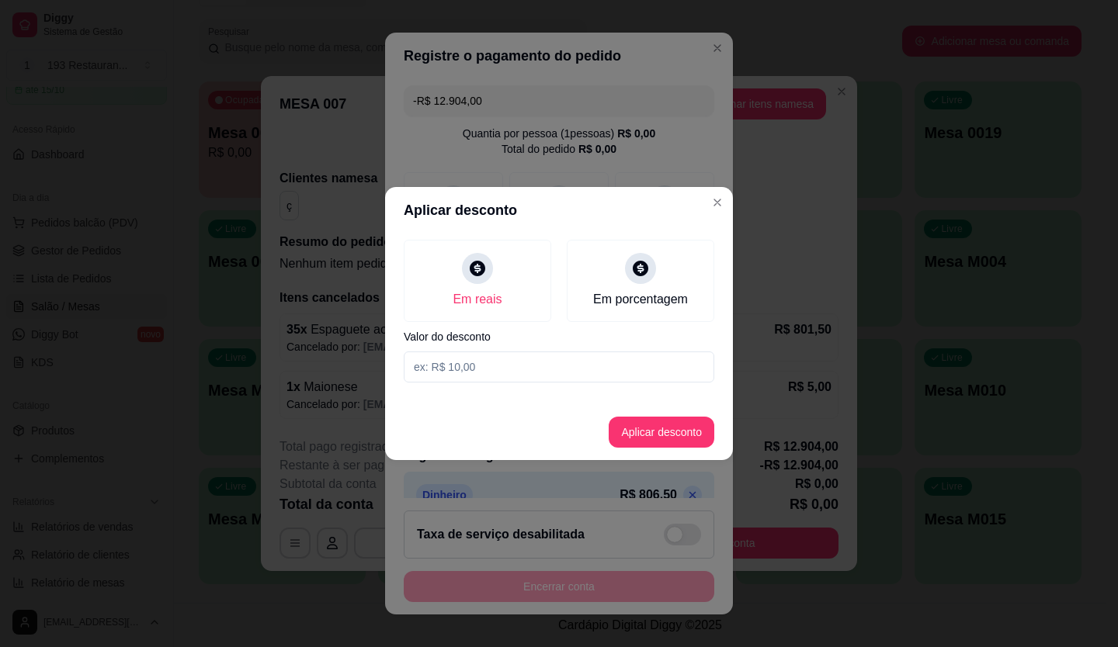
click at [463, 370] on input at bounding box center [559, 367] width 310 height 31
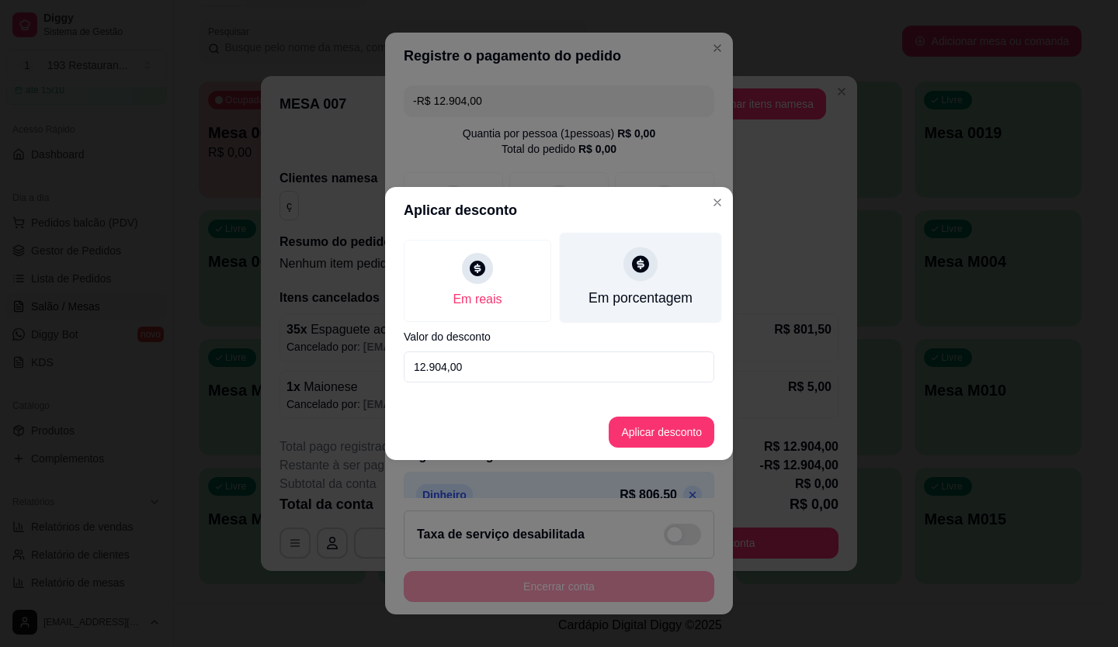
type input "12.904,00"
click at [647, 276] on div at bounding box center [640, 264] width 34 height 34
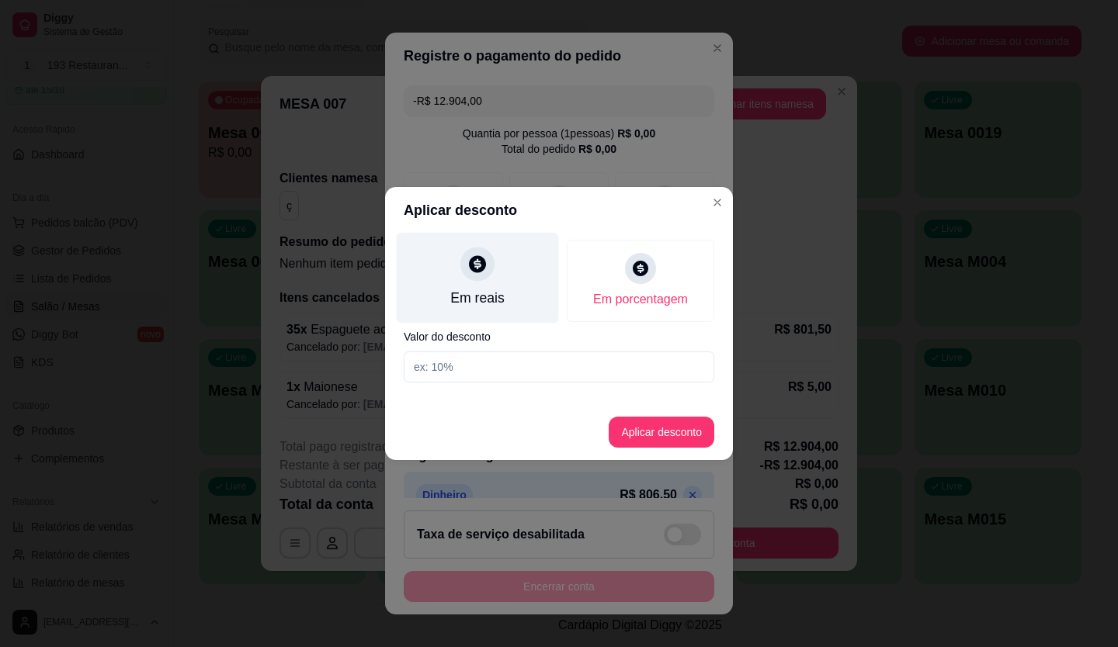
click at [461, 300] on div "Em reais" at bounding box center [477, 298] width 54 height 20
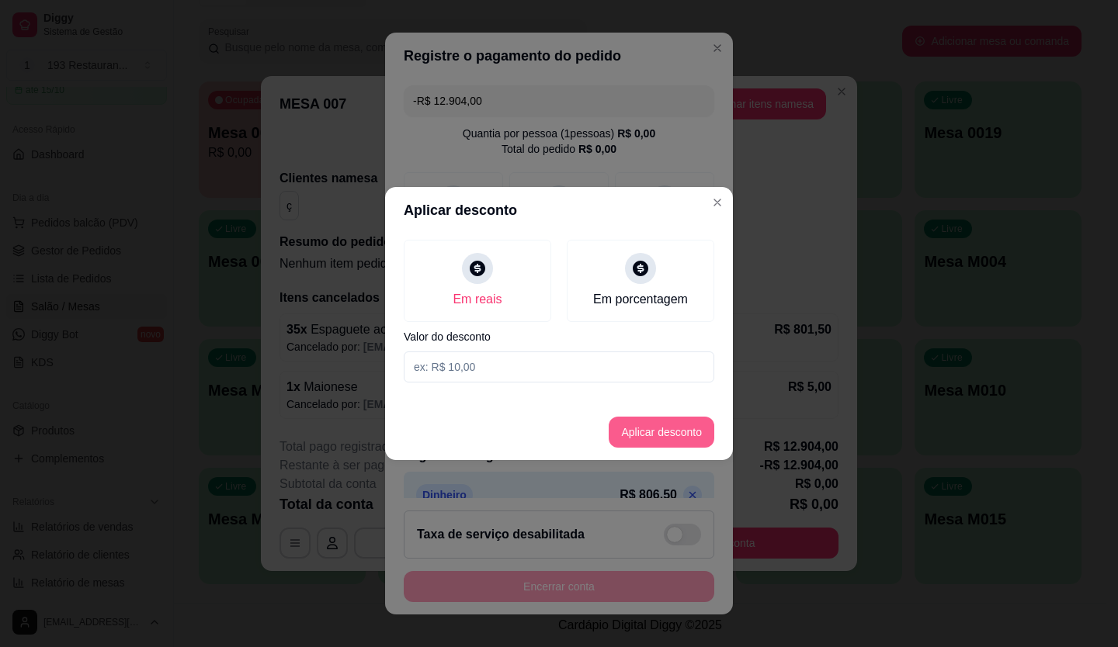
click at [618, 432] on button "Aplicar desconto" at bounding box center [661, 432] width 106 height 31
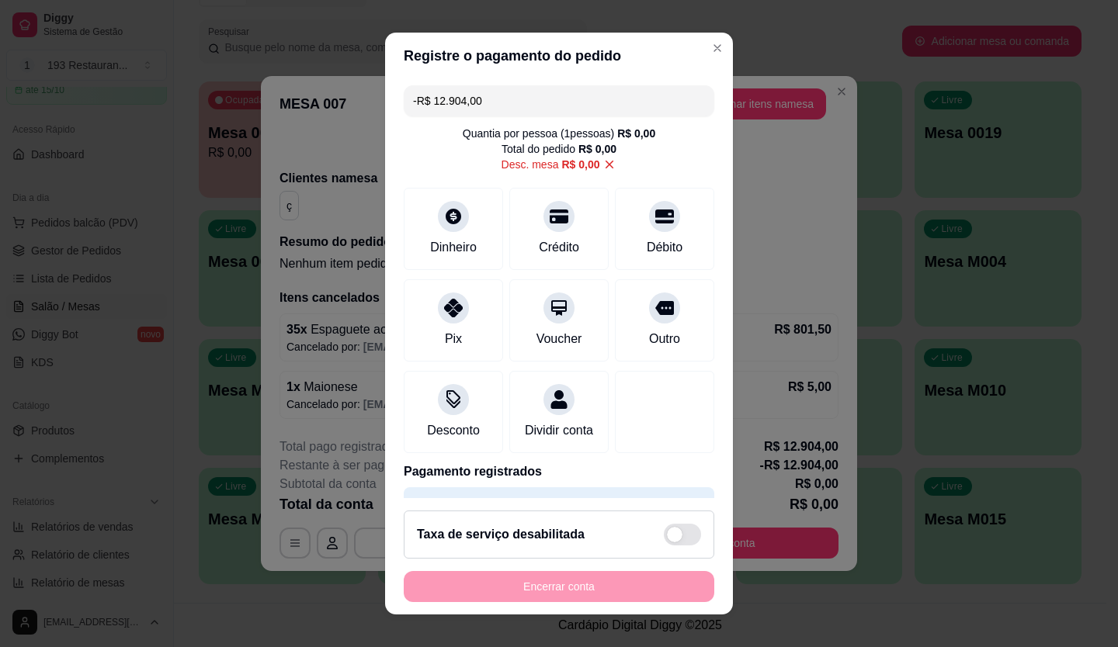
click at [605, 161] on icon at bounding box center [609, 164] width 9 height 9
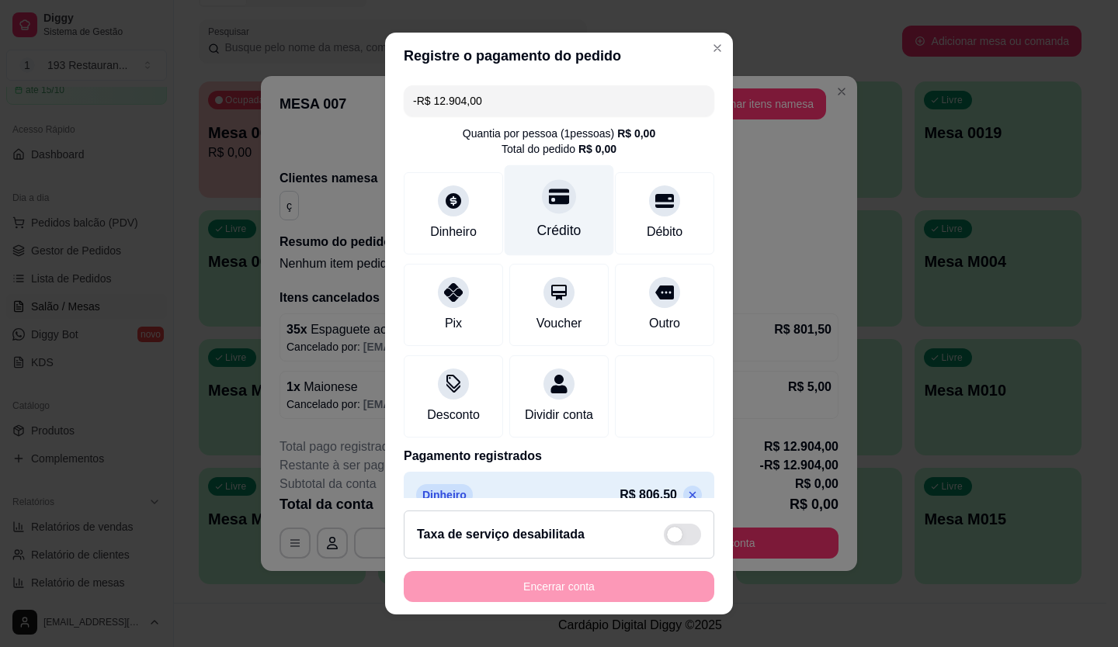
click at [540, 220] on div "Crédito" at bounding box center [559, 230] width 44 height 20
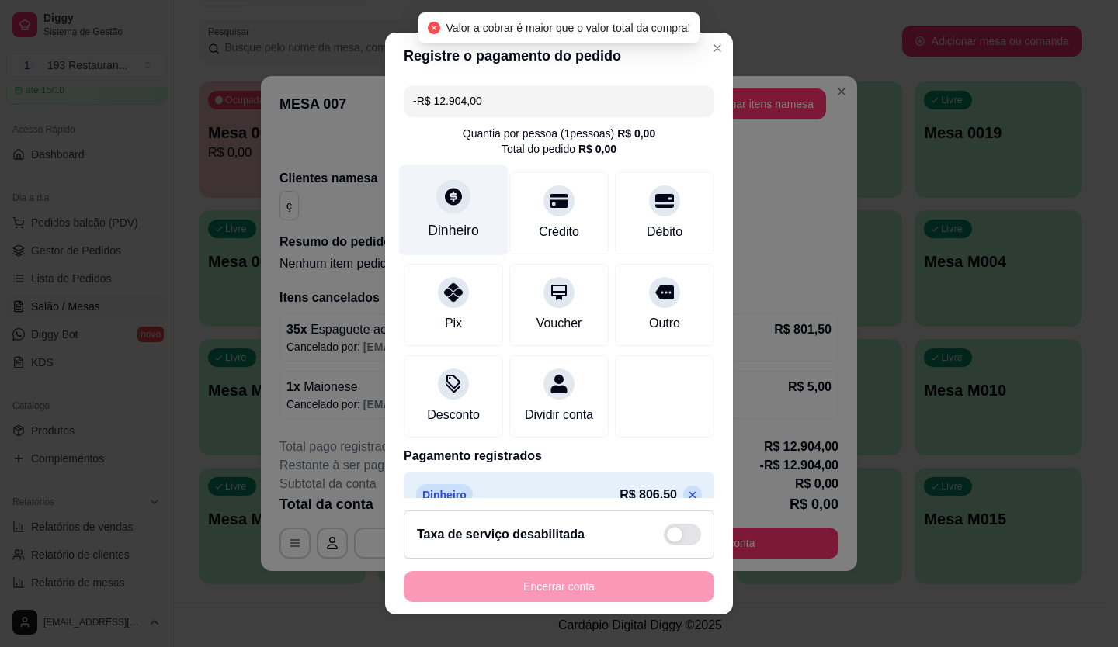
click at [436, 222] on div "Dinheiro" at bounding box center [453, 230] width 51 height 20
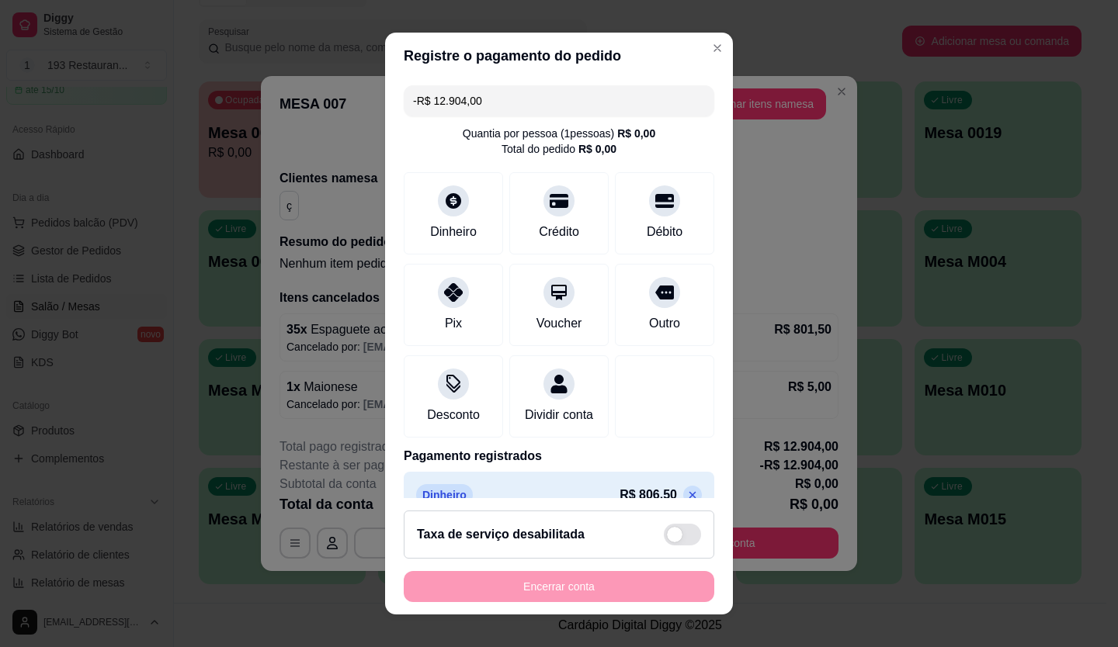
click at [432, 97] on input "-R$ 12.904,00" at bounding box center [559, 100] width 292 height 31
drag, startPoint x: 435, startPoint y: 98, endPoint x: 387, endPoint y: 109, distance: 50.3
click at [387, 109] on div "-R$ 12.904,00 Quantia por pessoa ( 1 pessoas) R$ 0,00 Total do pedido R$ 0,00 D…" at bounding box center [559, 289] width 348 height 420
click at [458, 407] on div "Desconto" at bounding box center [453, 414] width 57 height 20
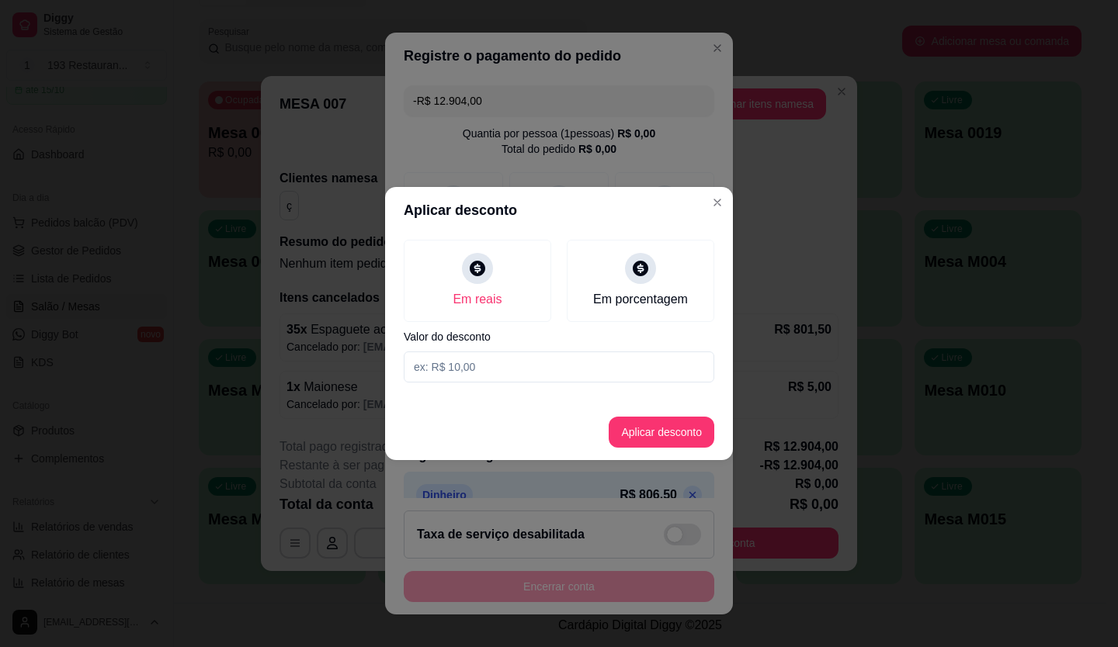
click at [481, 361] on input at bounding box center [559, 367] width 310 height 31
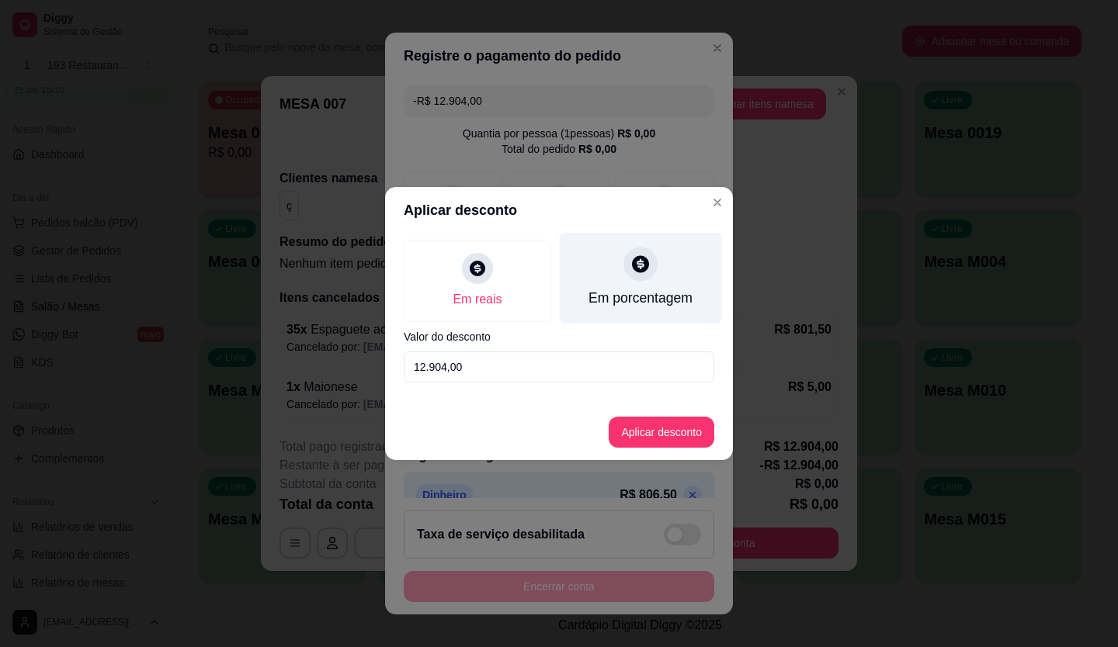
type input "12.904,00"
click at [624, 286] on div "Em porcentagem" at bounding box center [641, 278] width 162 height 91
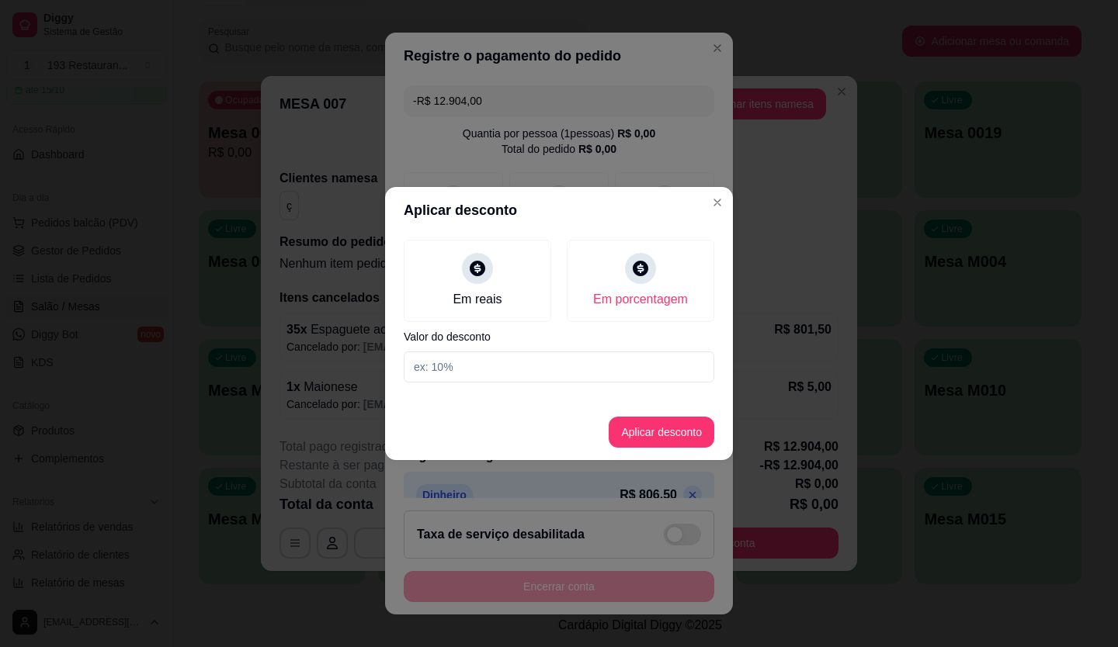
click at [470, 367] on input at bounding box center [559, 367] width 310 height 31
type input "100"
click at [658, 434] on button "Aplicar desconto" at bounding box center [661, 432] width 106 height 31
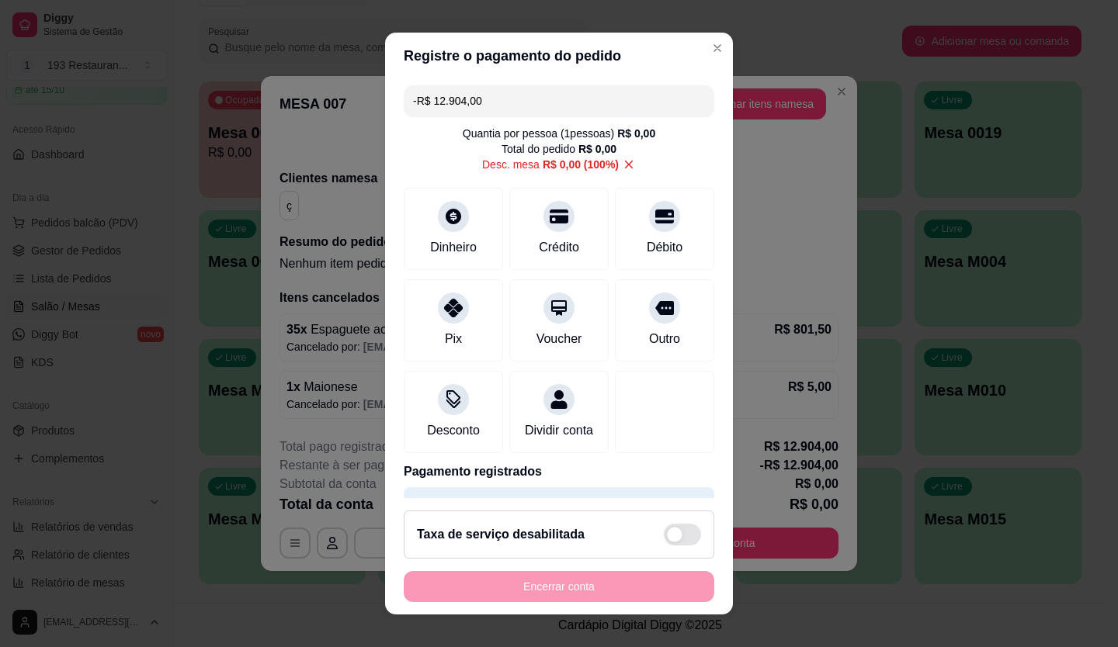
click at [622, 161] on icon at bounding box center [629, 165] width 14 height 14
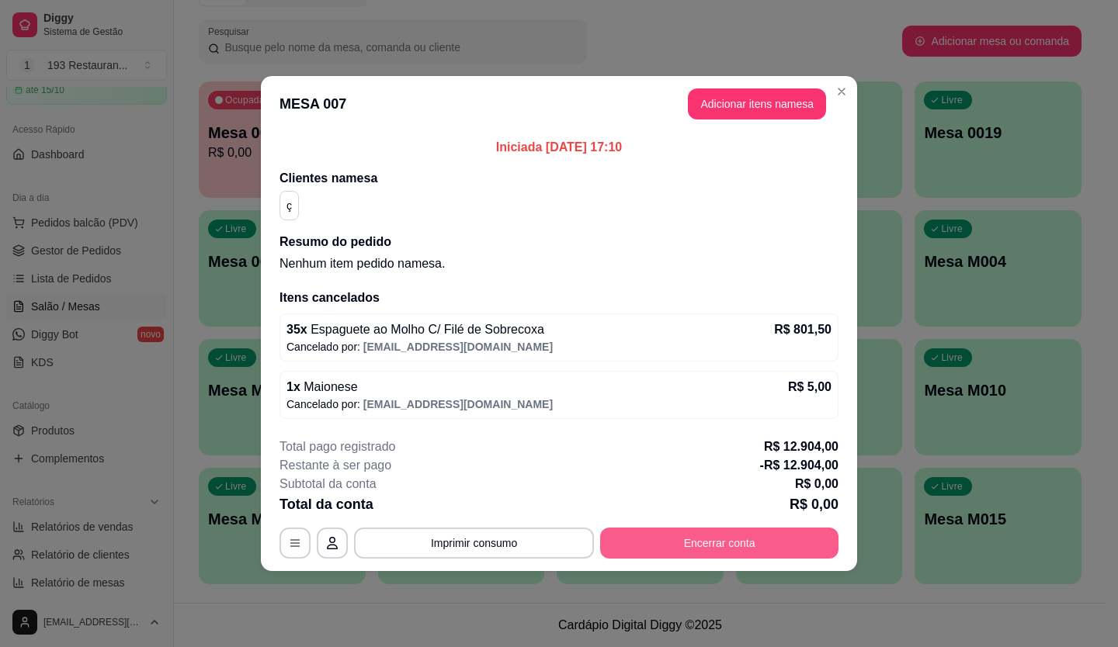
click at [679, 536] on button "Encerrar conta" at bounding box center [719, 543] width 238 height 31
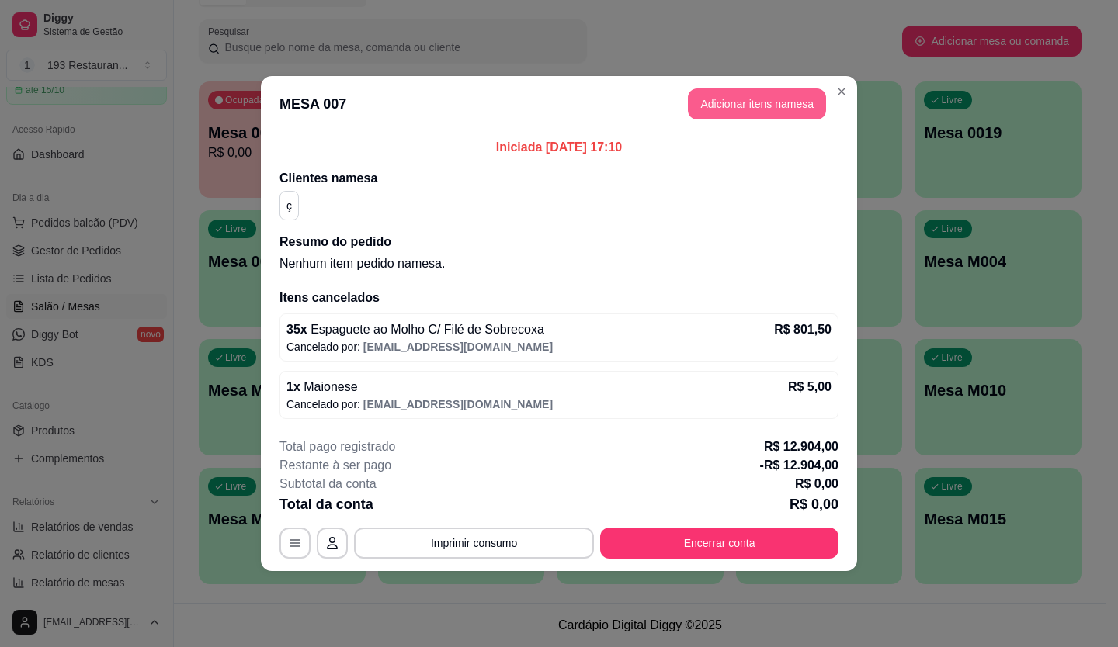
click at [764, 102] on button "Adicionar itens na mesa" at bounding box center [757, 103] width 138 height 31
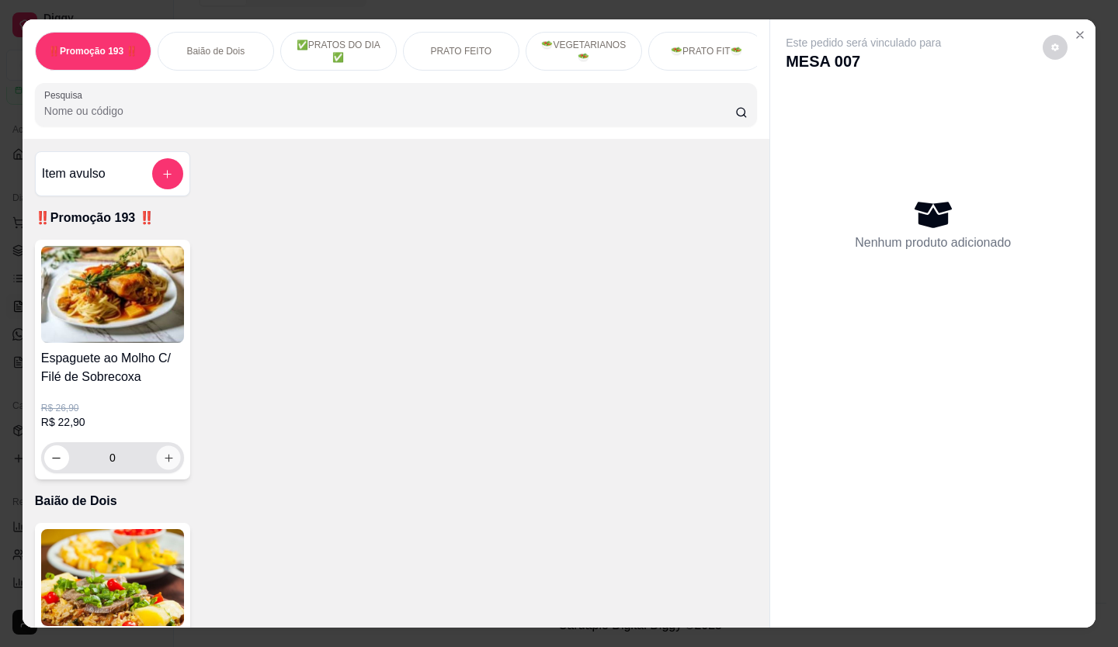
click at [166, 463] on icon "increase-product-quantity" at bounding box center [169, 458] width 12 height 12
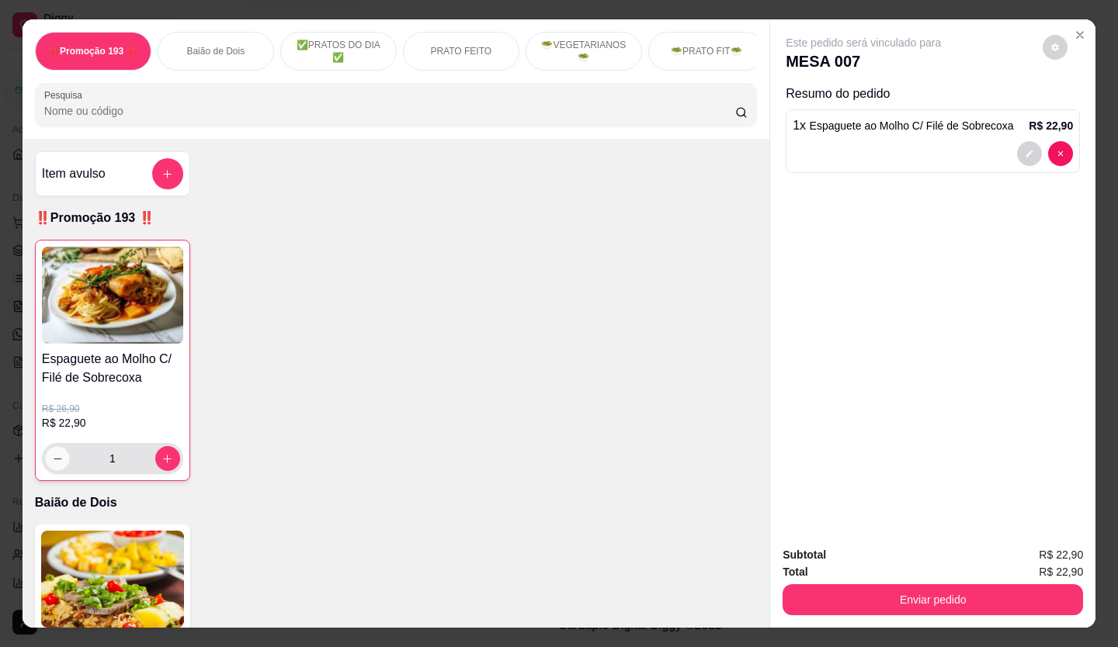
click at [52, 465] on icon "decrease-product-quantity" at bounding box center [58, 459] width 12 height 12
type input "0"
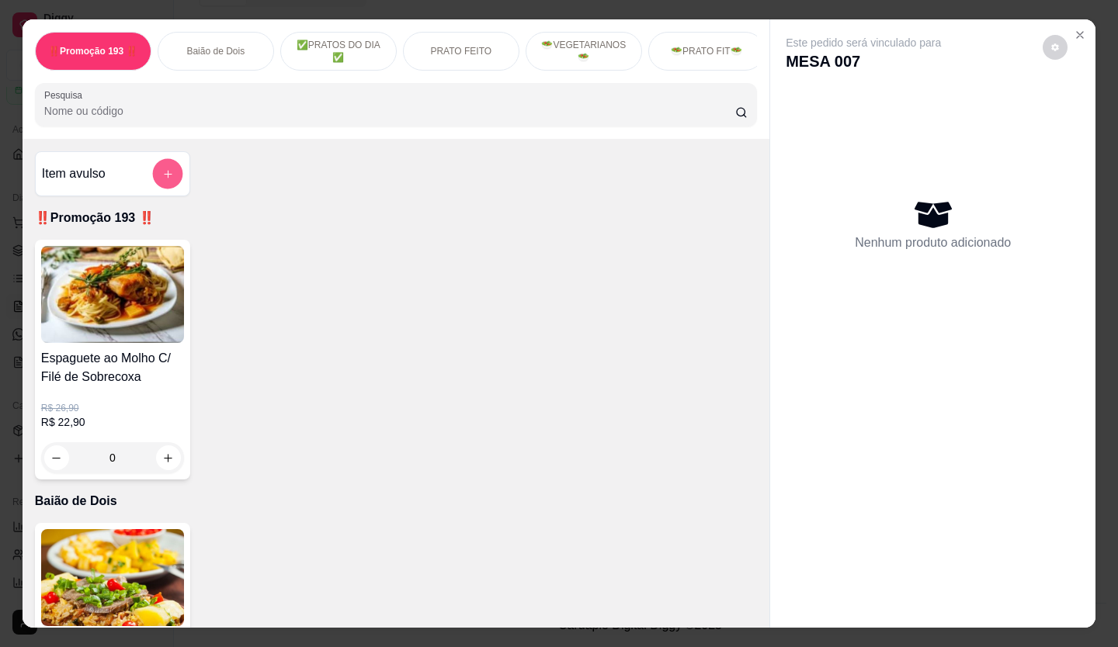
click at [168, 173] on button "add-separate-item" at bounding box center [167, 174] width 30 height 30
click at [230, 50] on p "Baião de Dois" at bounding box center [215, 51] width 58 height 12
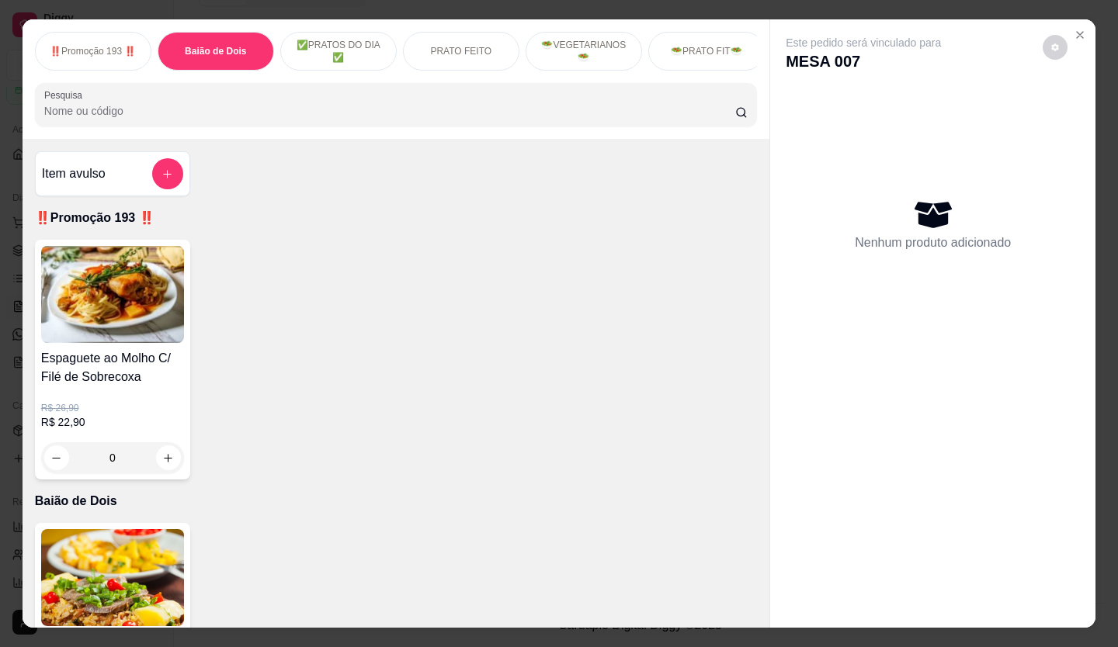
click at [325, 39] on p "✅PRATOS DO DIA ✅" at bounding box center [338, 51] width 90 height 25
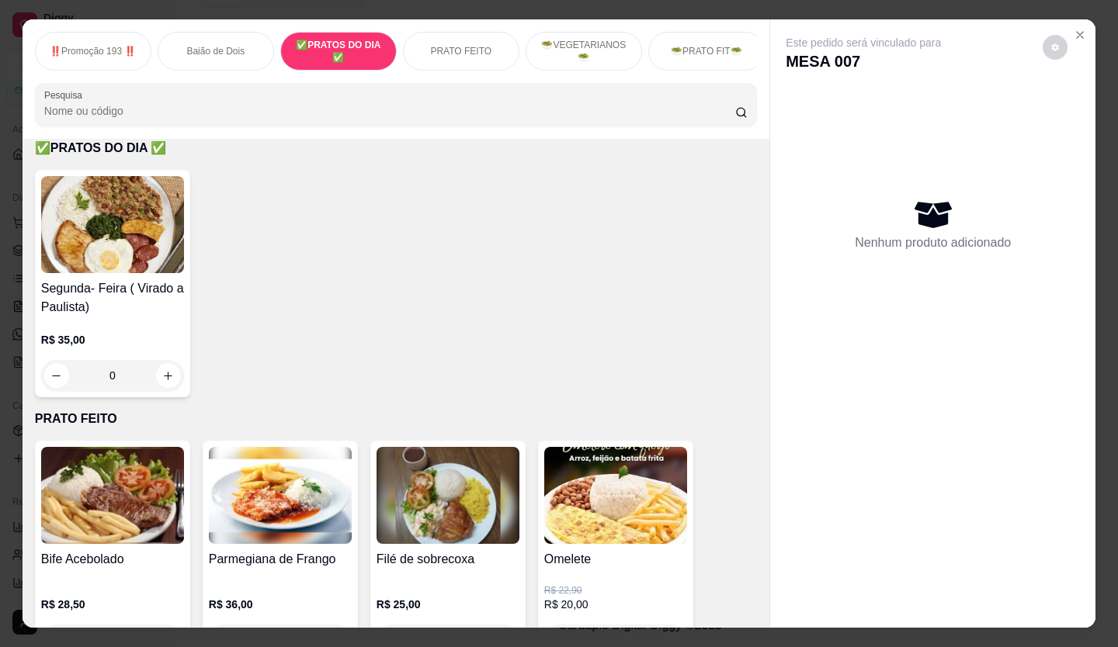
click at [95, 45] on p "‼️Promoção 193 ‼️" at bounding box center [93, 51] width 86 height 12
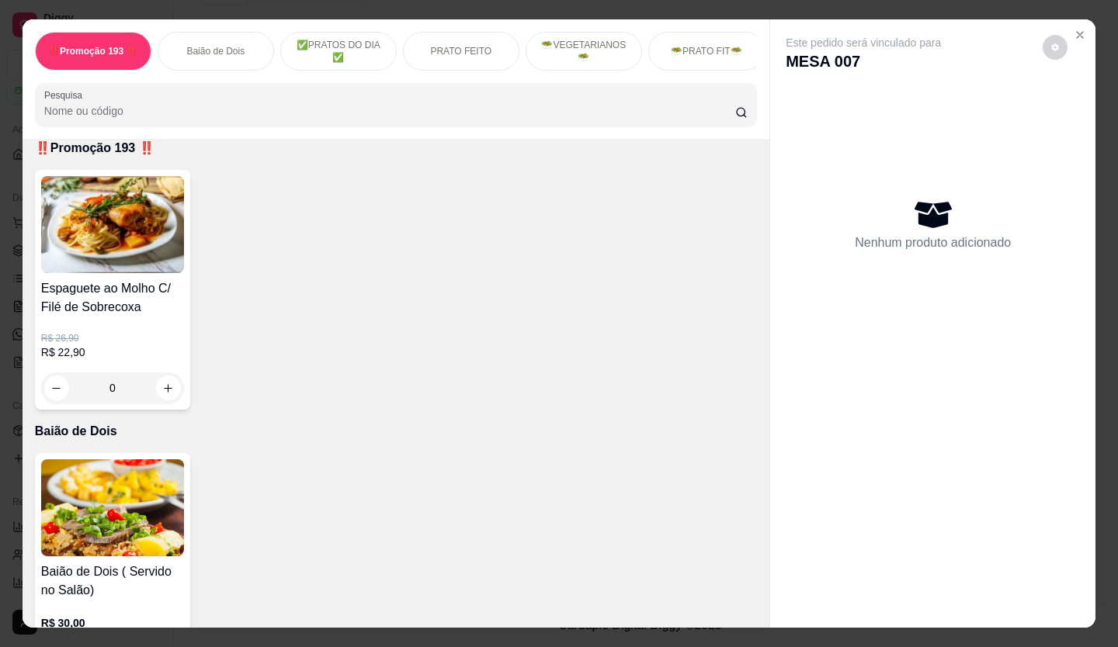
click at [361, 39] on p "✅PRATOS DO DIA ✅" at bounding box center [338, 51] width 90 height 25
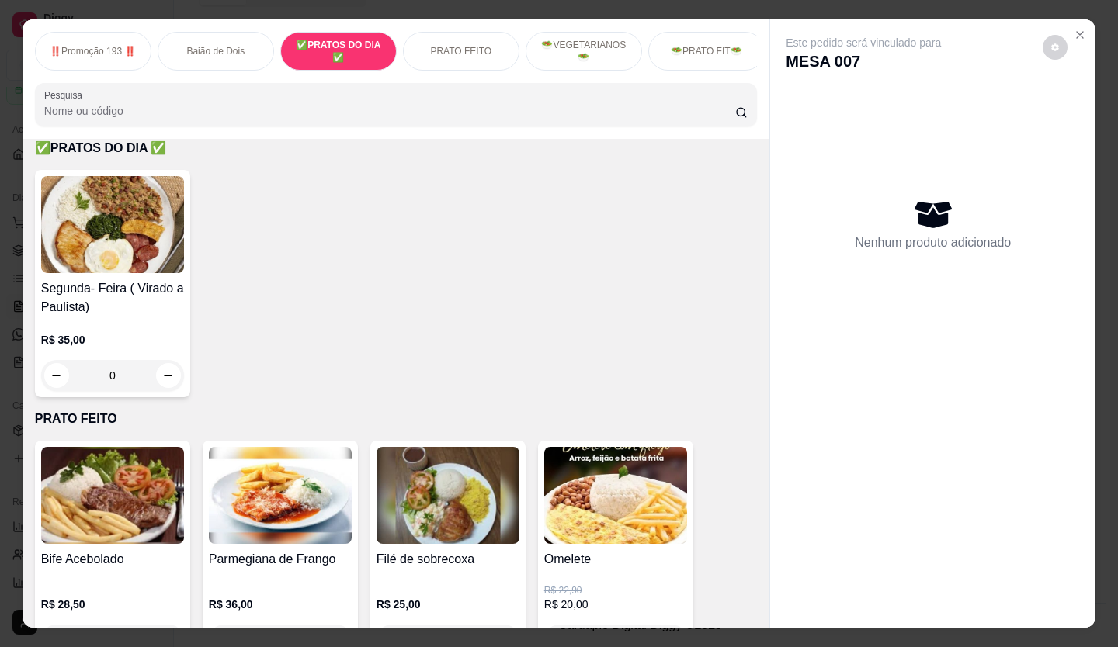
click at [466, 46] on p "PRATO FEITO" at bounding box center [460, 51] width 61 height 12
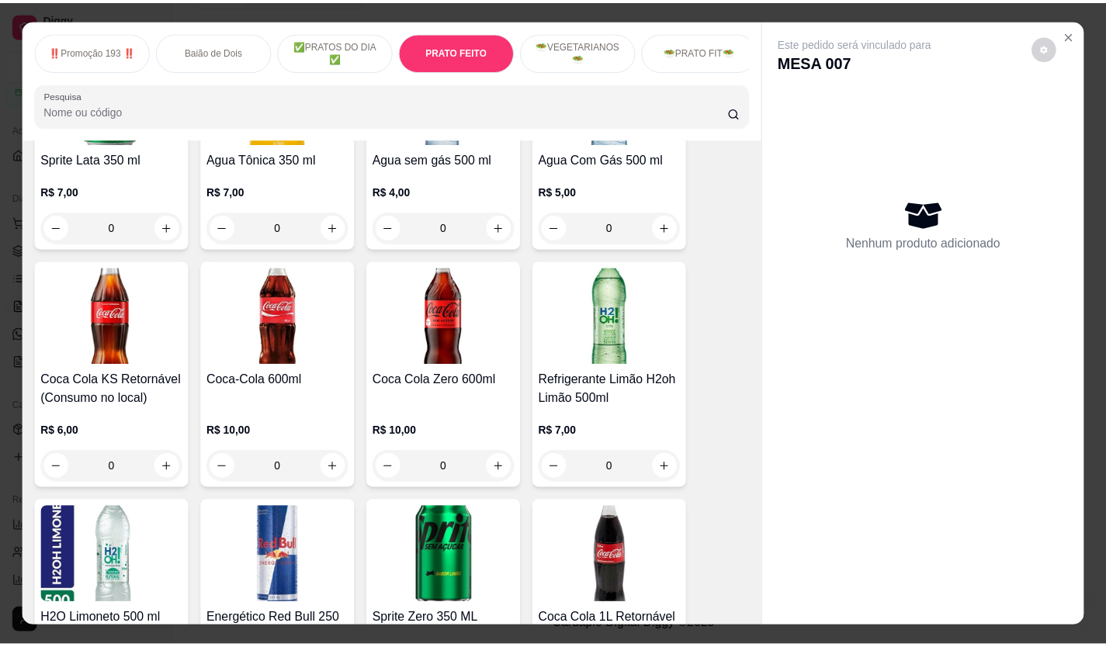
scroll to position [4346, 0]
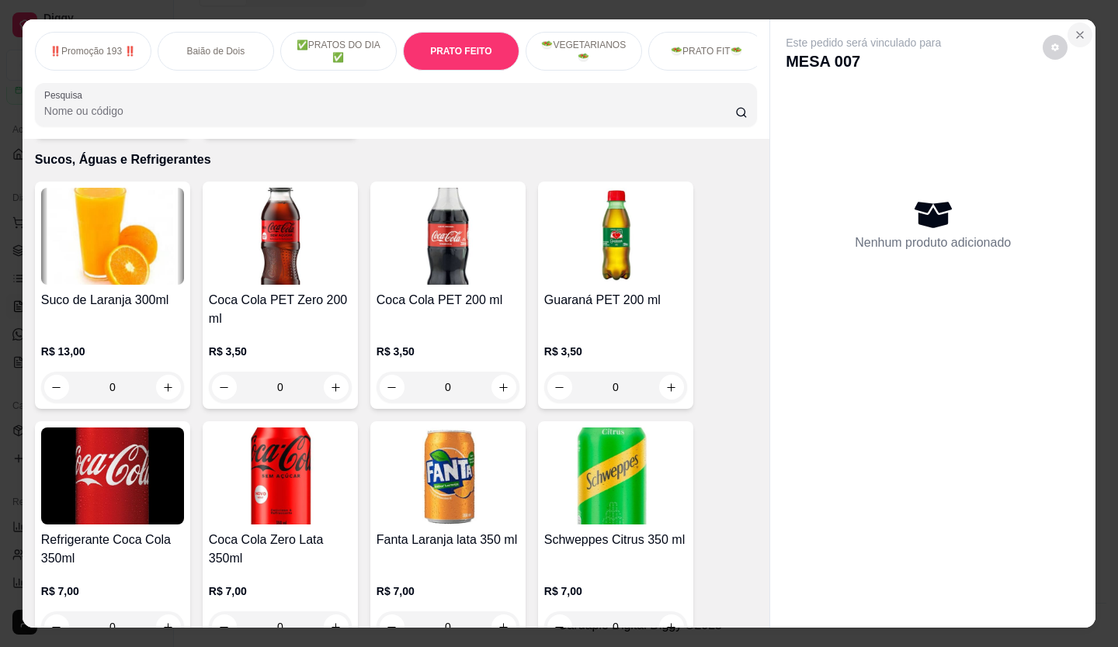
click at [1080, 29] on icon "Close" at bounding box center [1079, 35] width 12 height 12
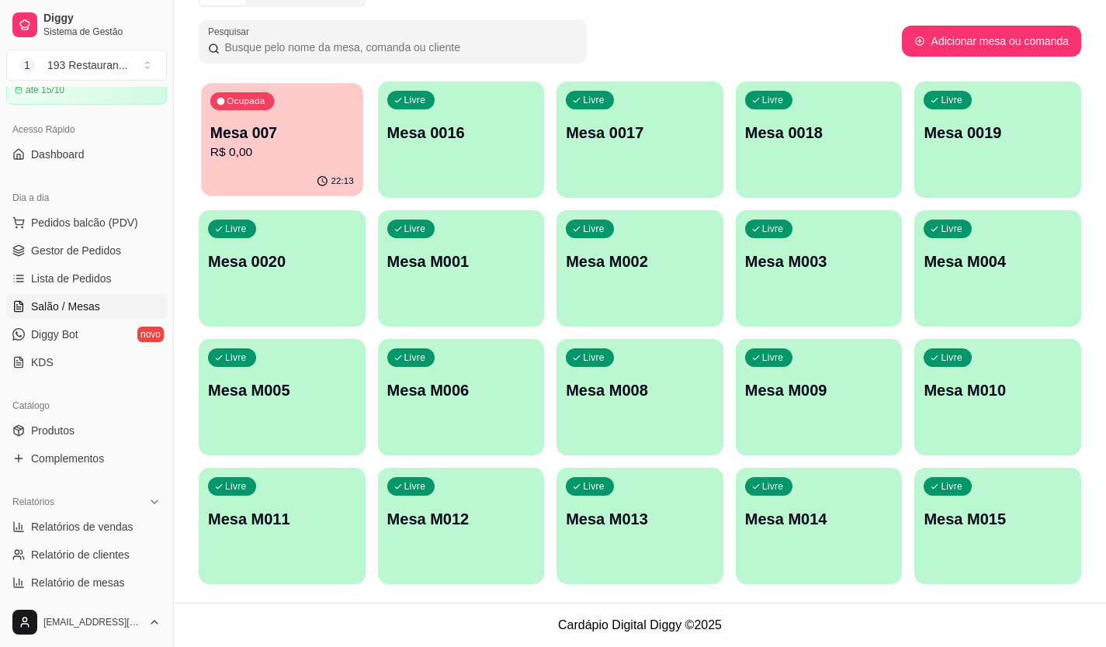
click at [286, 159] on p "R$ 0,00" at bounding box center [282, 153] width 144 height 18
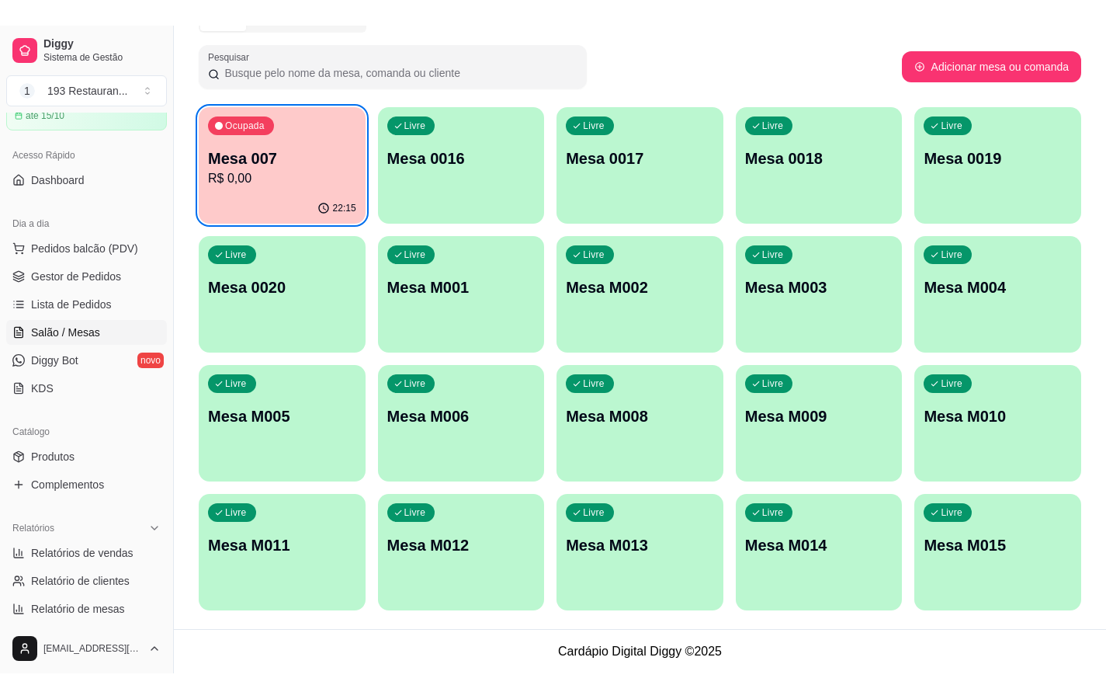
scroll to position [35, 0]
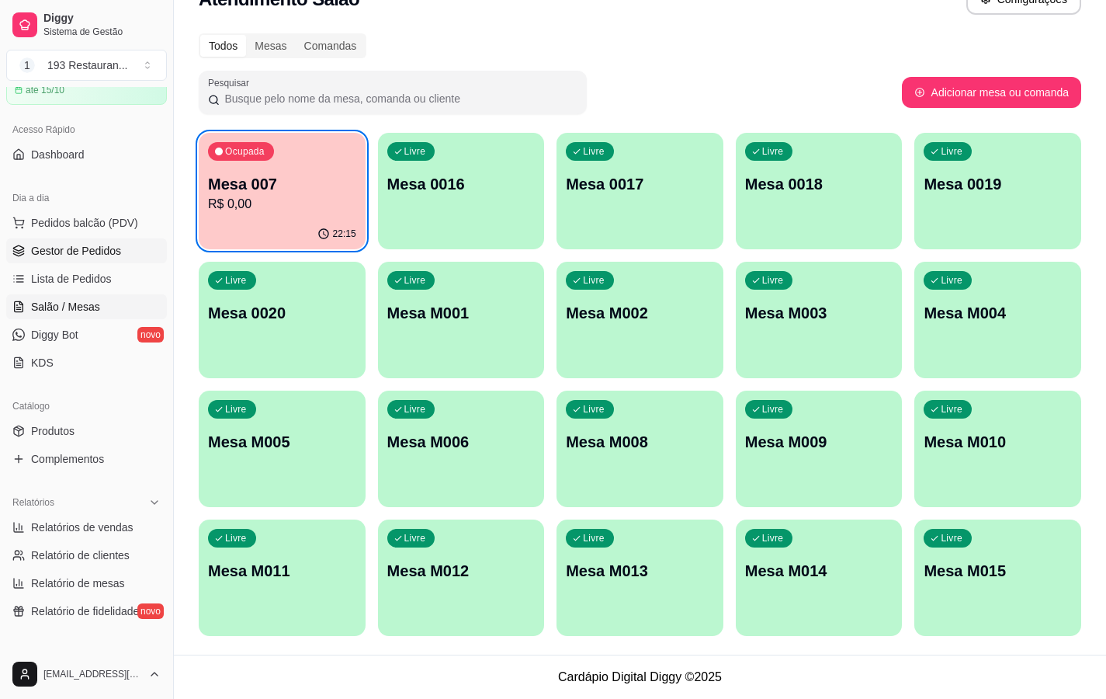
click at [97, 256] on span "Gestor de Pedidos" at bounding box center [76, 251] width 90 height 16
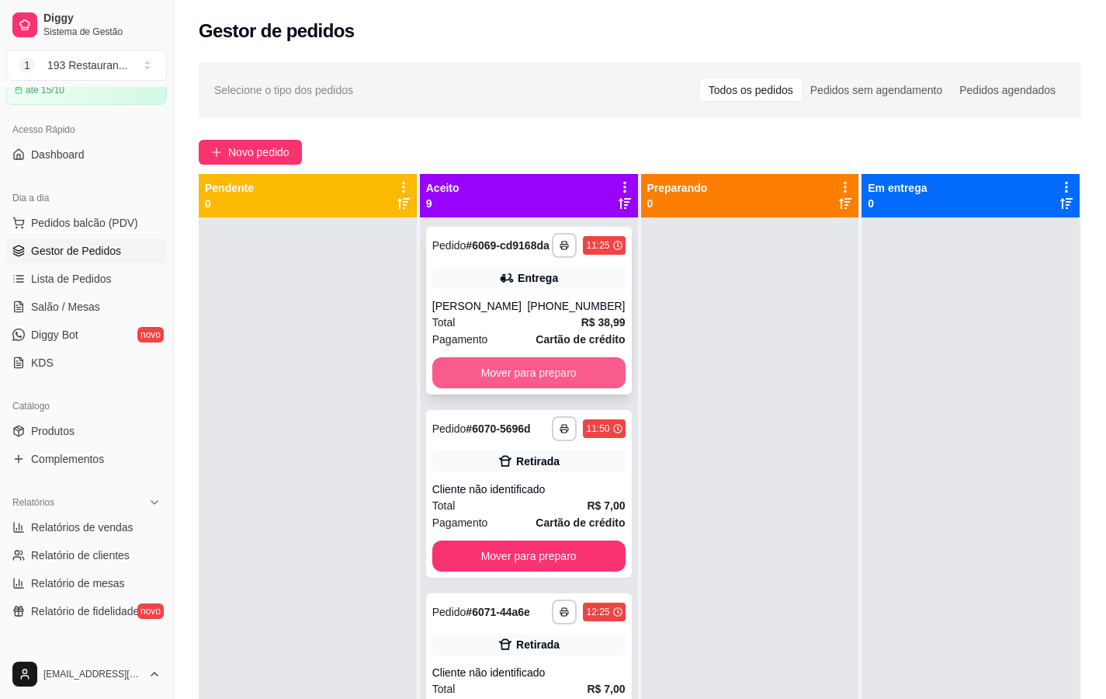
click at [512, 376] on button "Mover para preparo" at bounding box center [528, 372] width 193 height 31
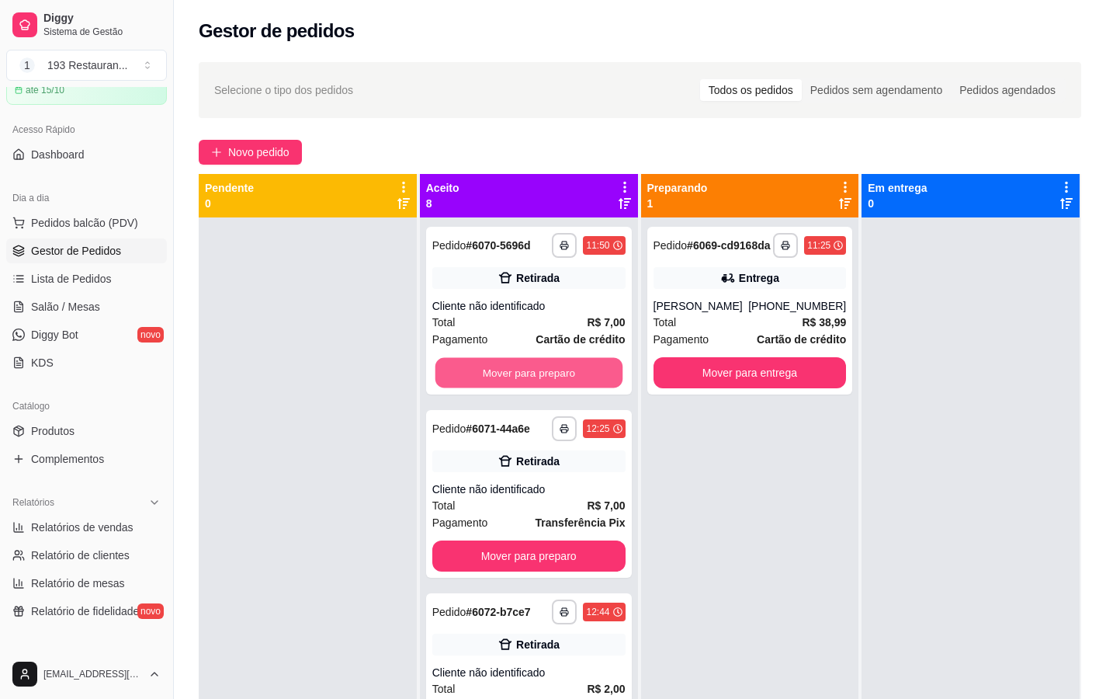
click at [512, 376] on button "Mover para preparo" at bounding box center [528, 373] width 187 height 30
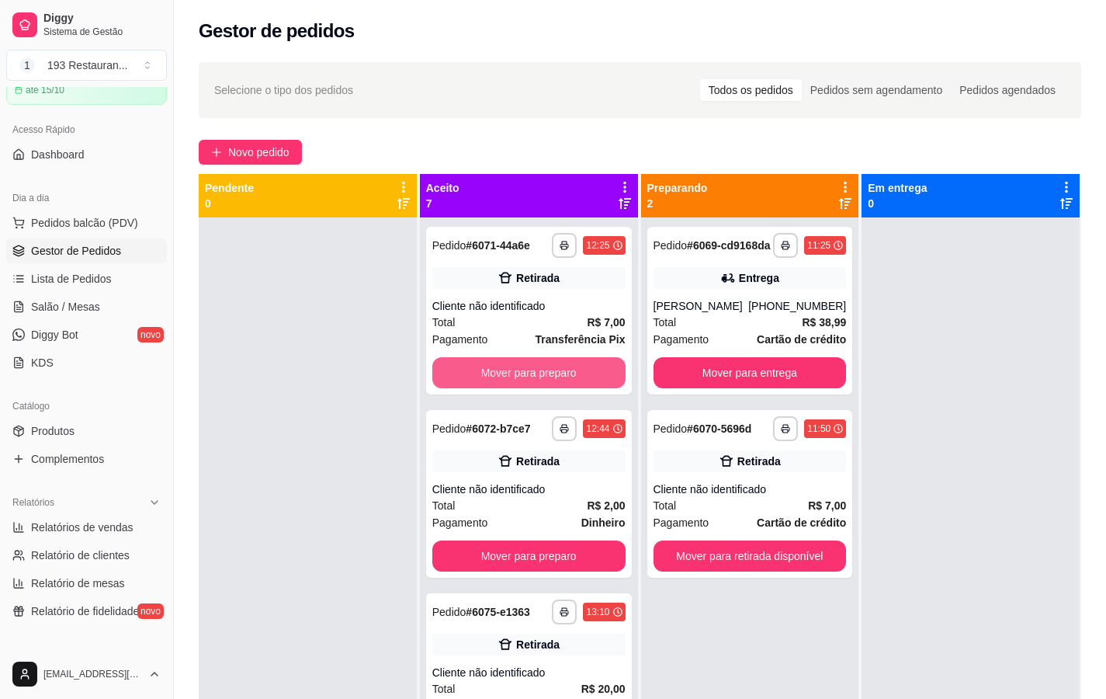
click at [512, 376] on button "Mover para preparo" at bounding box center [528, 372] width 193 height 31
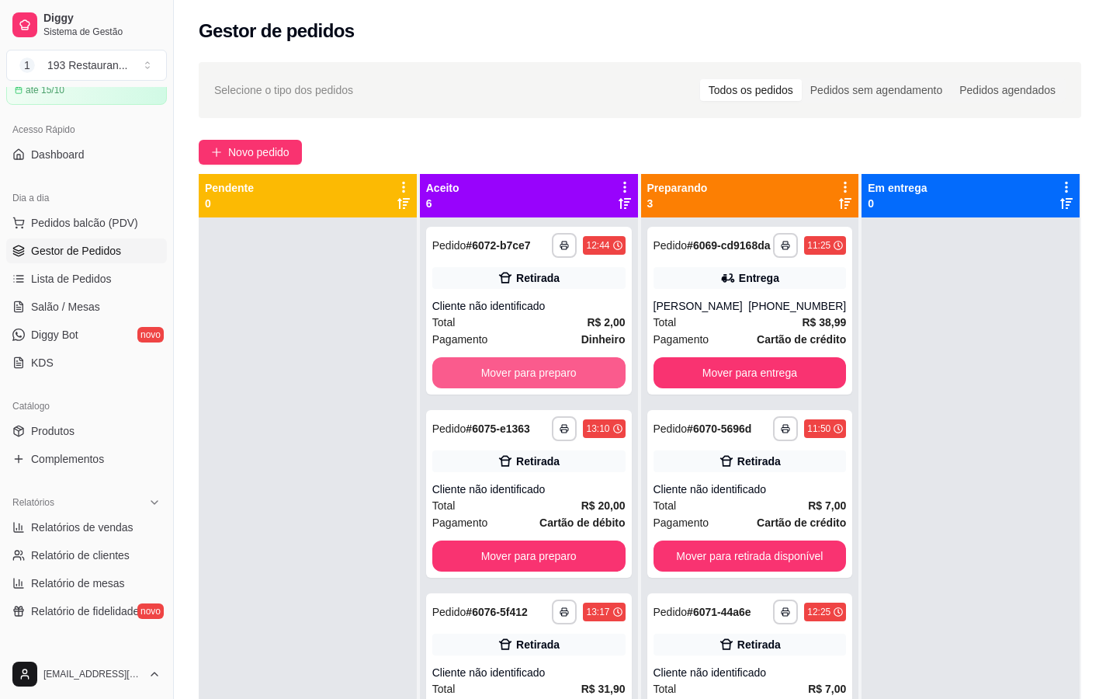
click at [512, 376] on button "Mover para preparo" at bounding box center [528, 372] width 193 height 31
click at [512, 376] on button "Mover para preparo" at bounding box center [528, 373] width 187 height 30
click at [512, 376] on button "Mover para preparo" at bounding box center [528, 372] width 193 height 31
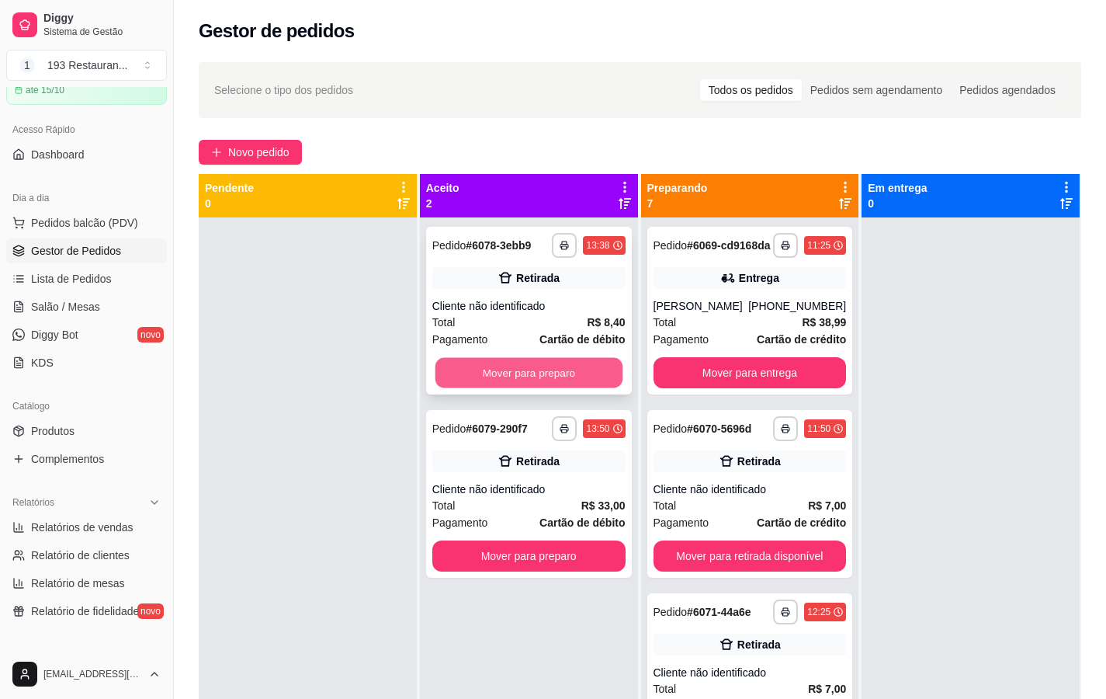
click at [520, 370] on button "Mover para preparo" at bounding box center [528, 373] width 187 height 30
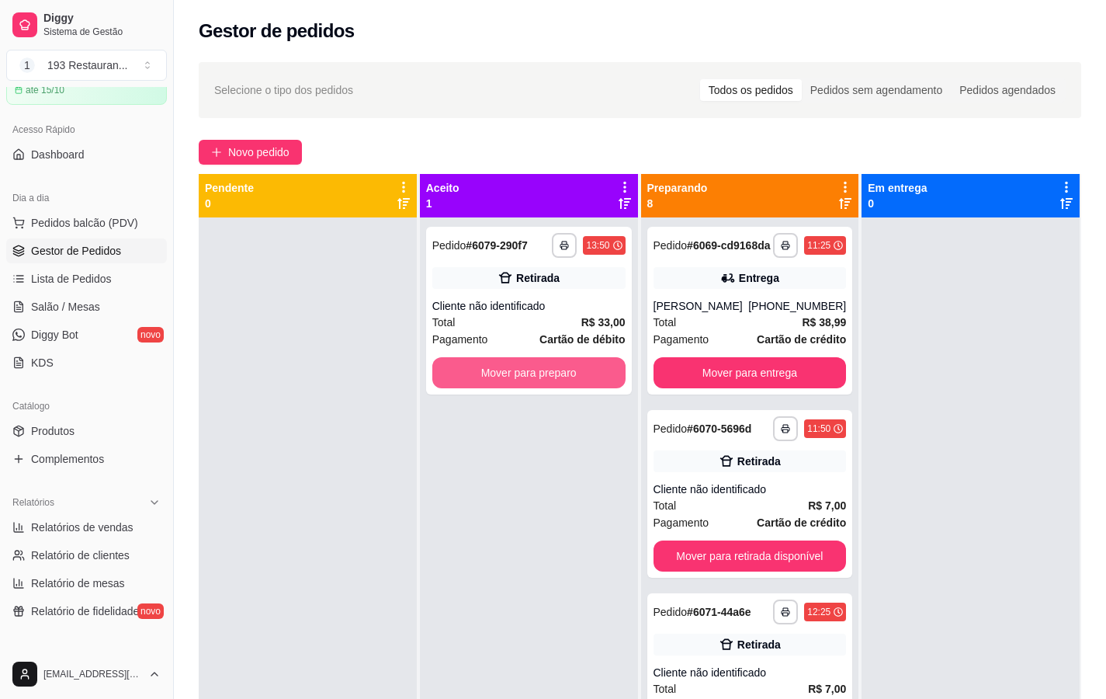
click at [521, 370] on button "Mover para preparo" at bounding box center [528, 372] width 193 height 31
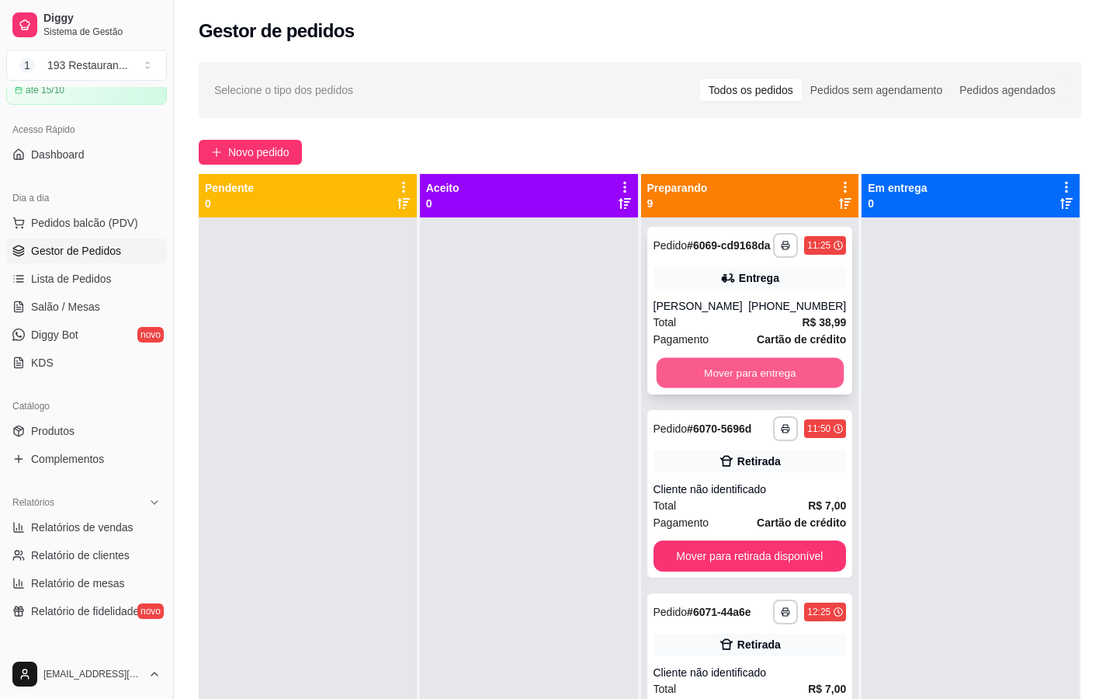
click at [741, 388] on button "Mover para entrega" at bounding box center [749, 373] width 187 height 30
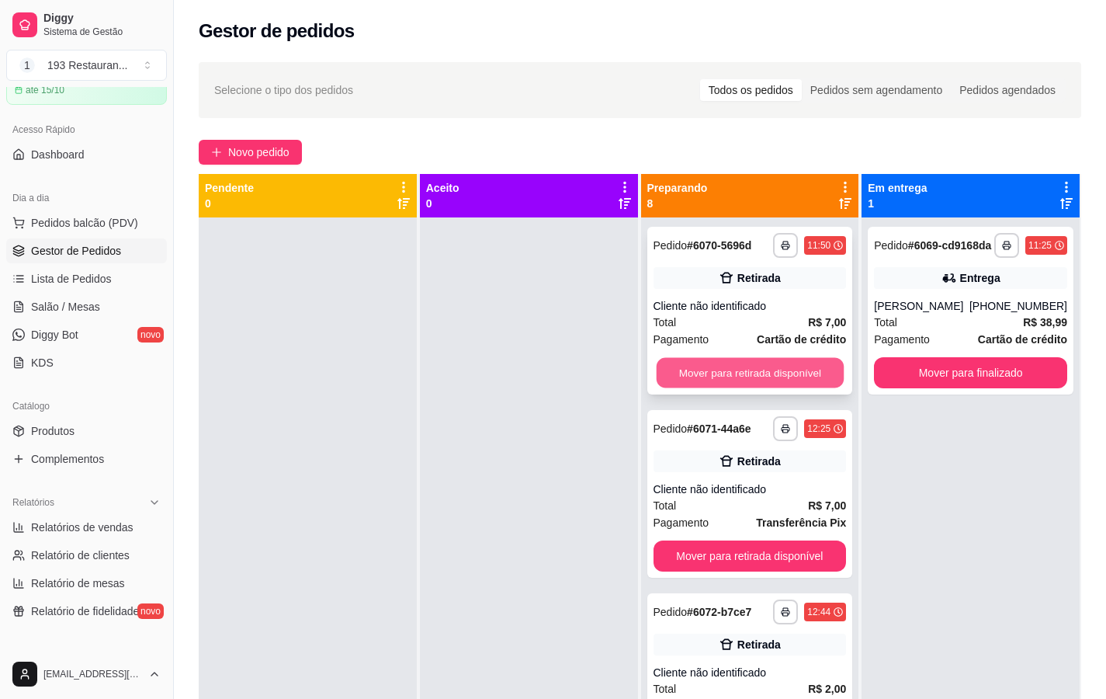
click at [743, 383] on button "Mover para retirada disponível" at bounding box center [749, 373] width 187 height 30
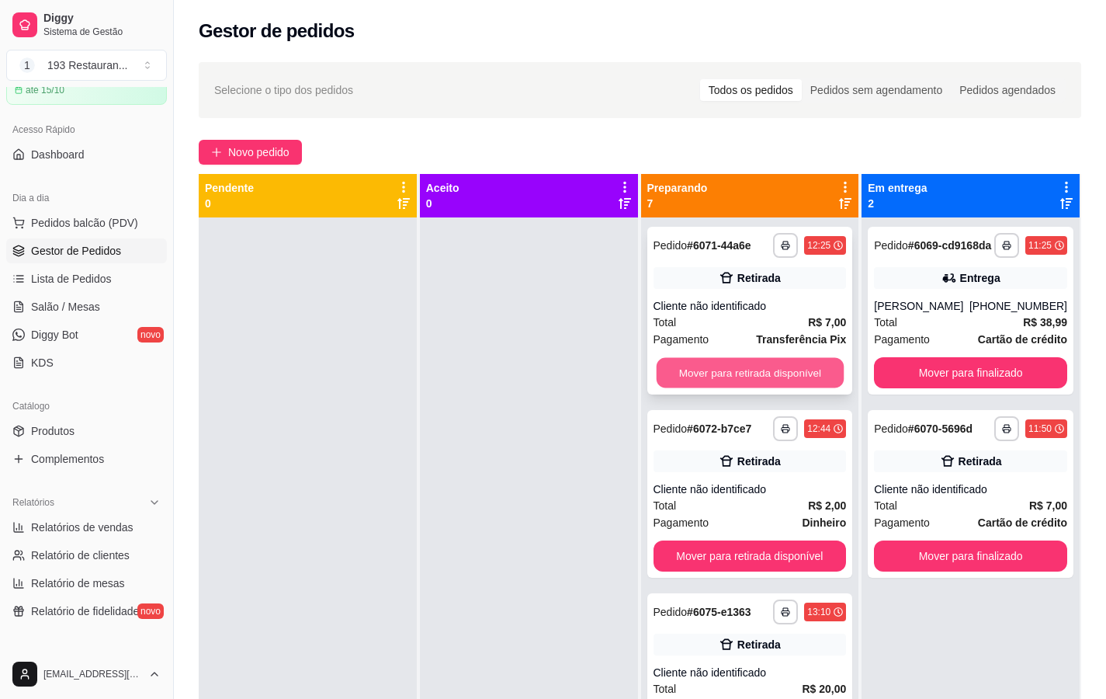
click at [746, 367] on button "Mover para retirada disponível" at bounding box center [749, 373] width 187 height 30
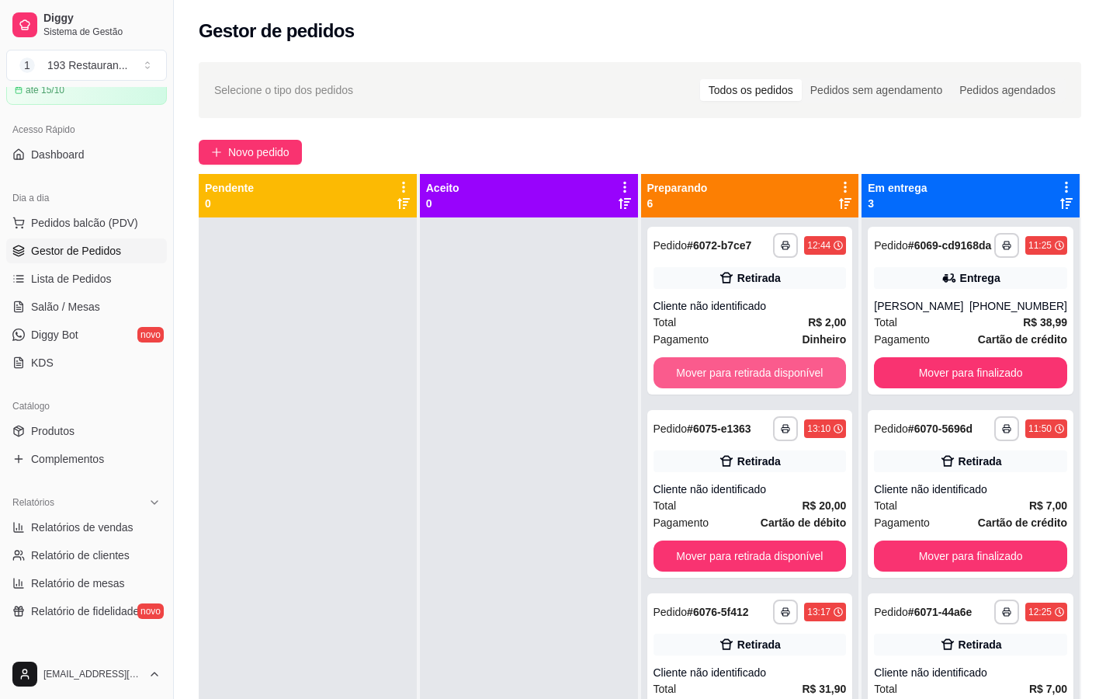
click at [746, 367] on button "Mover para retirada disponível" at bounding box center [750, 372] width 193 height 31
click at [746, 367] on button "Mover para retirada disponível" at bounding box center [749, 373] width 187 height 30
click at [746, 367] on button "Mover para retirada disponível" at bounding box center [750, 372] width 193 height 31
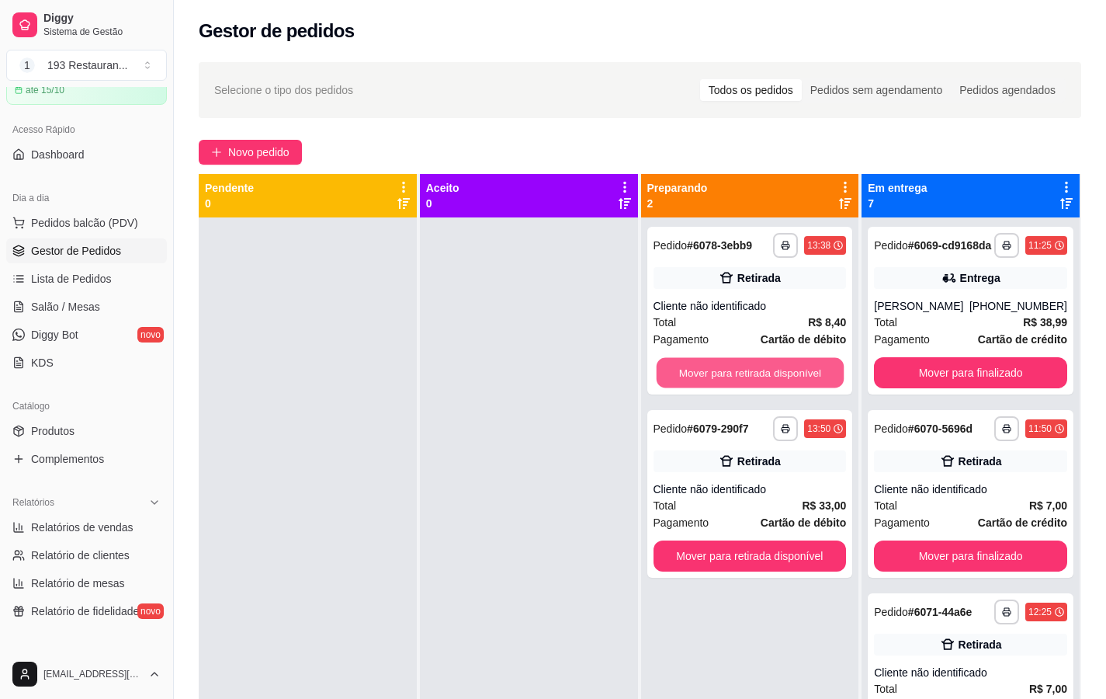
click at [746, 367] on button "Mover para retirada disponível" at bounding box center [749, 373] width 187 height 30
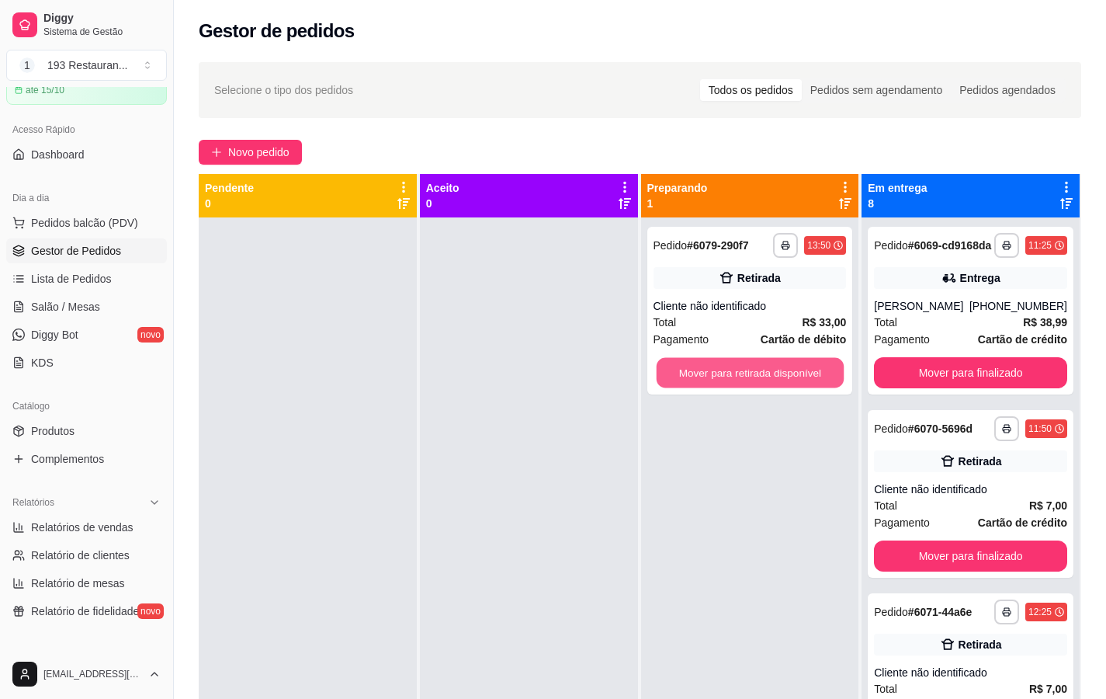
click at [746, 367] on button "Mover para retirada disponível" at bounding box center [749, 373] width 187 height 30
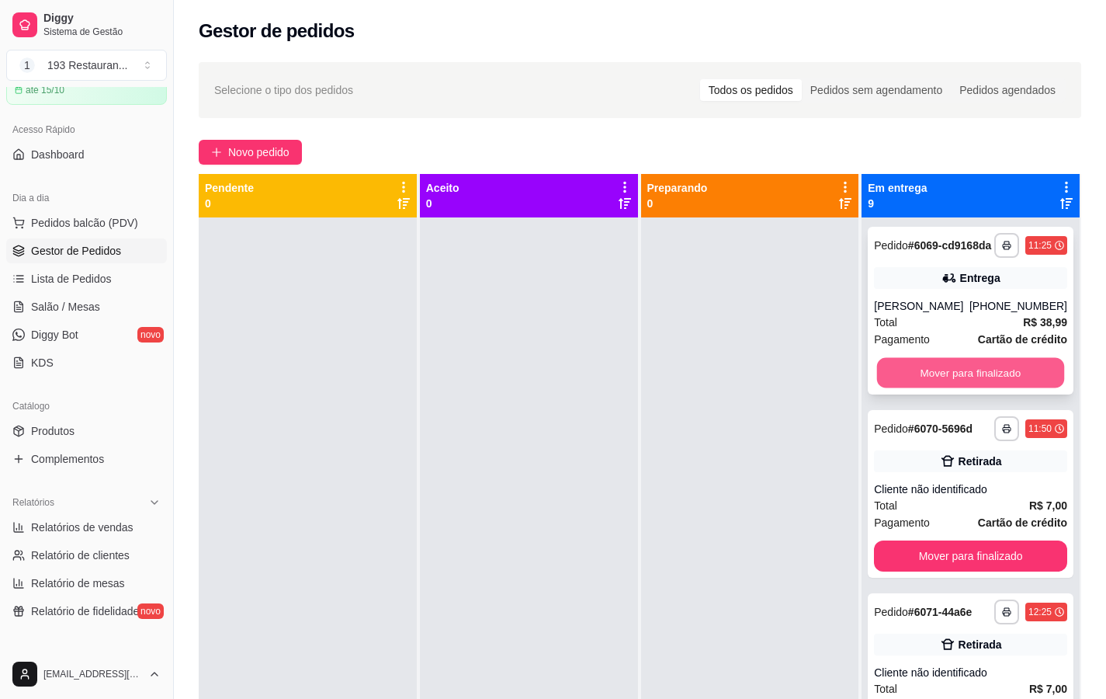
click at [934, 383] on button "Mover para finalizado" at bounding box center [970, 373] width 187 height 30
click at [934, 382] on button "Mover para finalizado" at bounding box center [970, 373] width 187 height 30
click at [941, 368] on button "Mover para finalizado" at bounding box center [970, 372] width 193 height 31
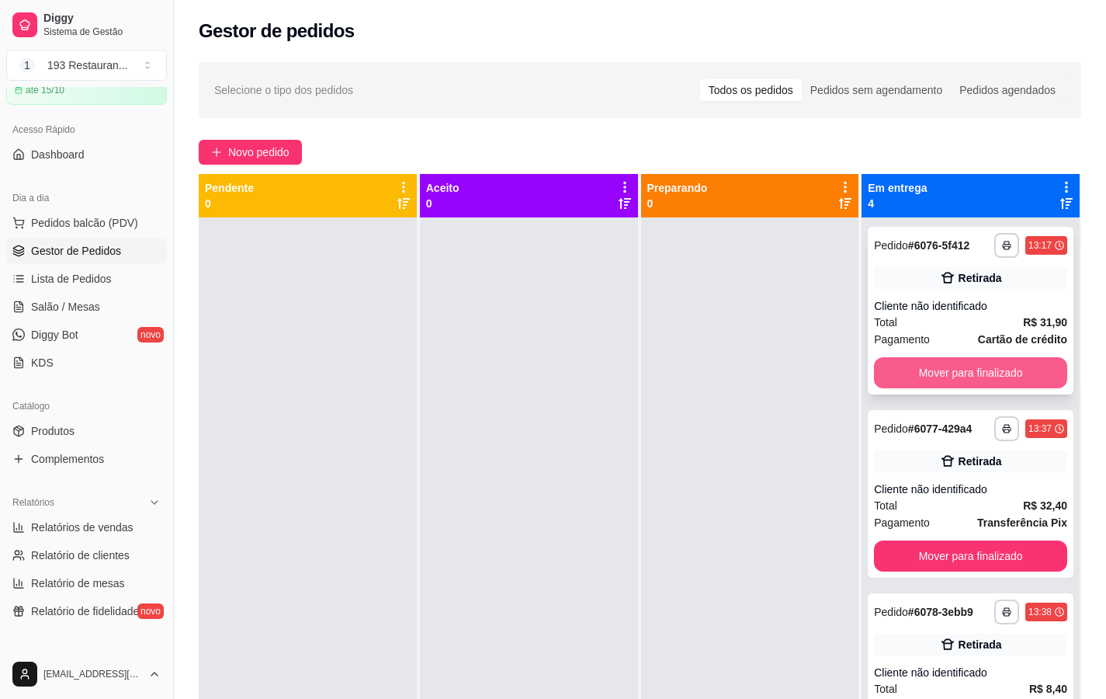
click at [941, 367] on button "Mover para finalizado" at bounding box center [970, 372] width 193 height 31
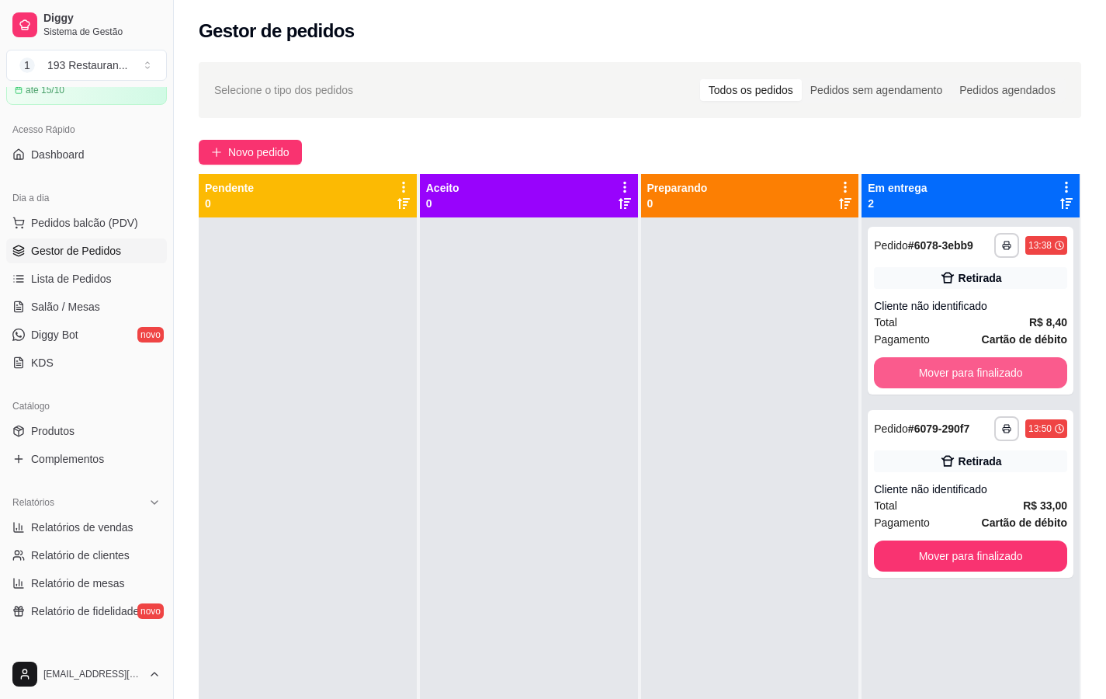
click at [941, 367] on button "Mover para finalizado" at bounding box center [970, 372] width 193 height 31
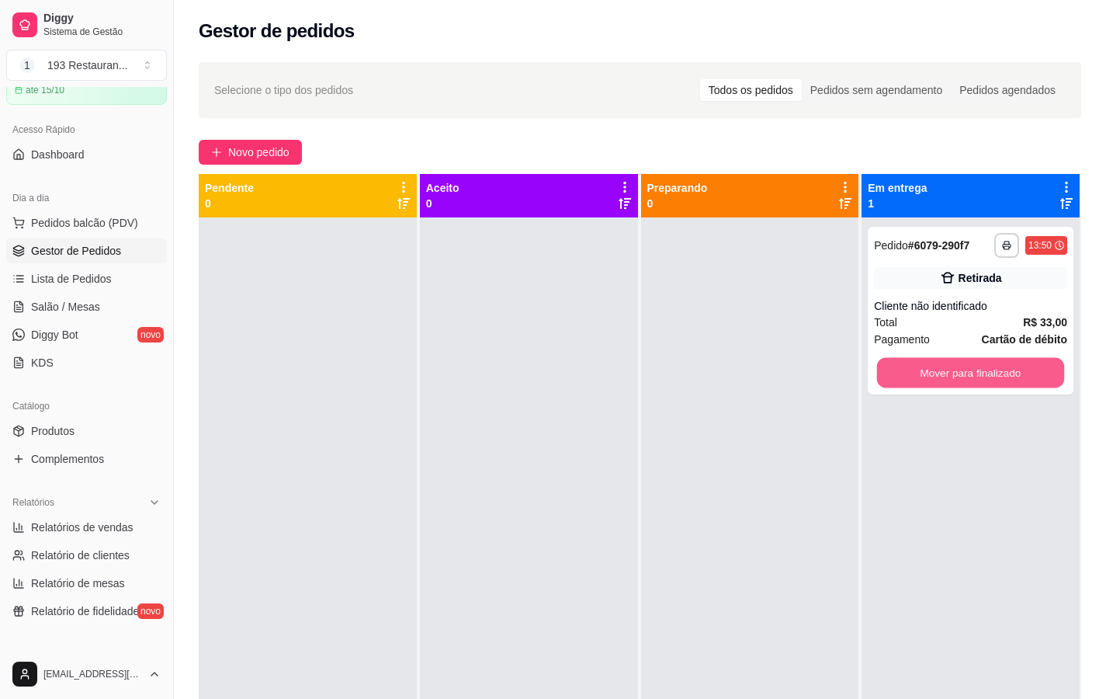
click at [941, 367] on button "Mover para finalizado" at bounding box center [970, 373] width 187 height 30
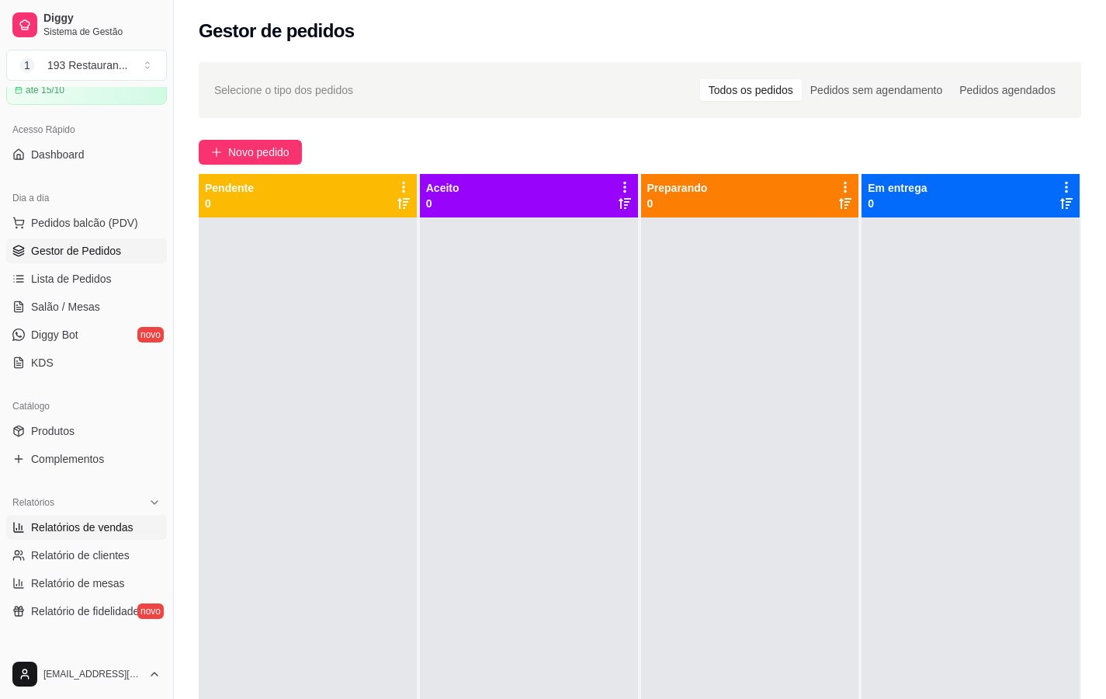
click at [97, 522] on span "Relatórios de vendas" at bounding box center [82, 527] width 102 height 16
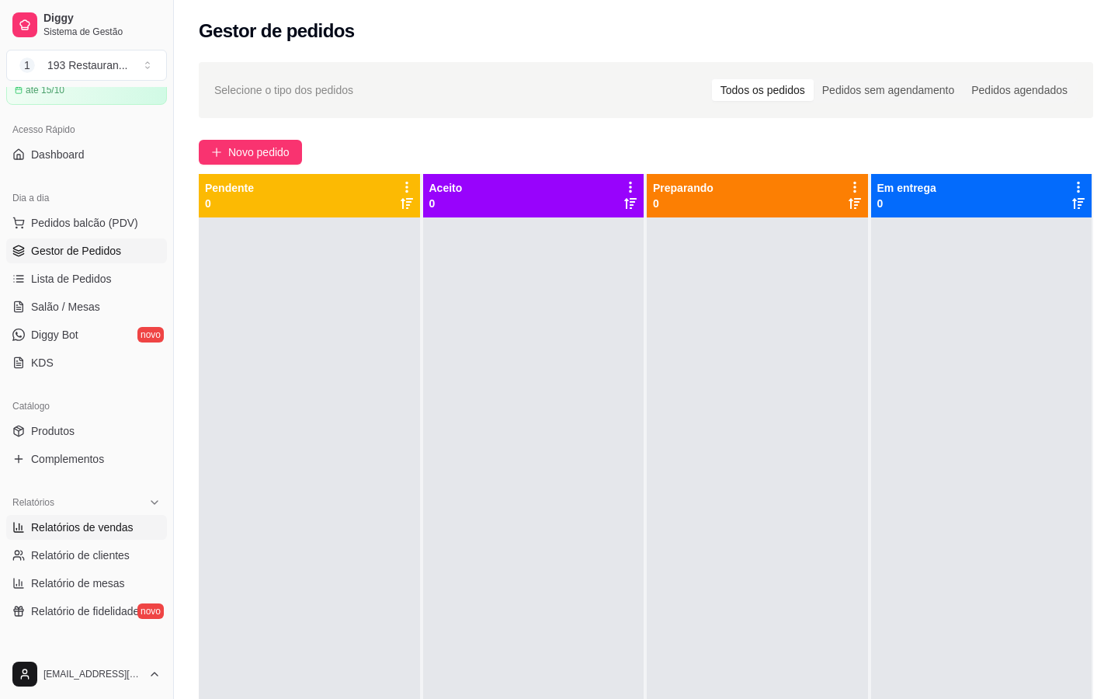
select select "ALL"
select select "0"
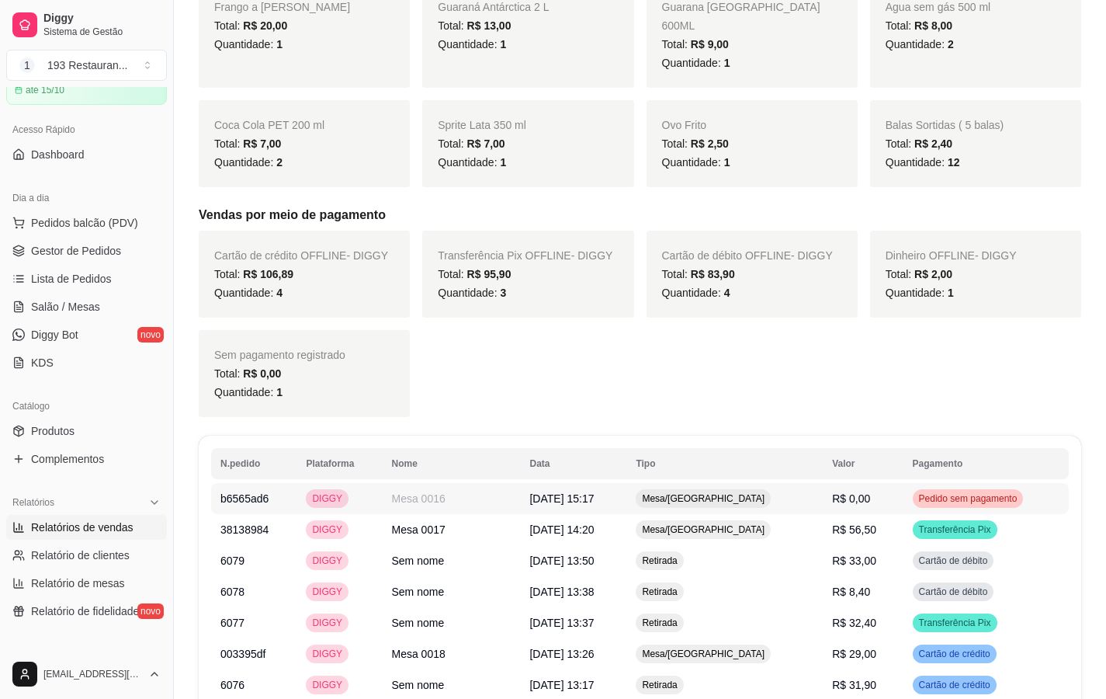
scroll to position [543, 0]
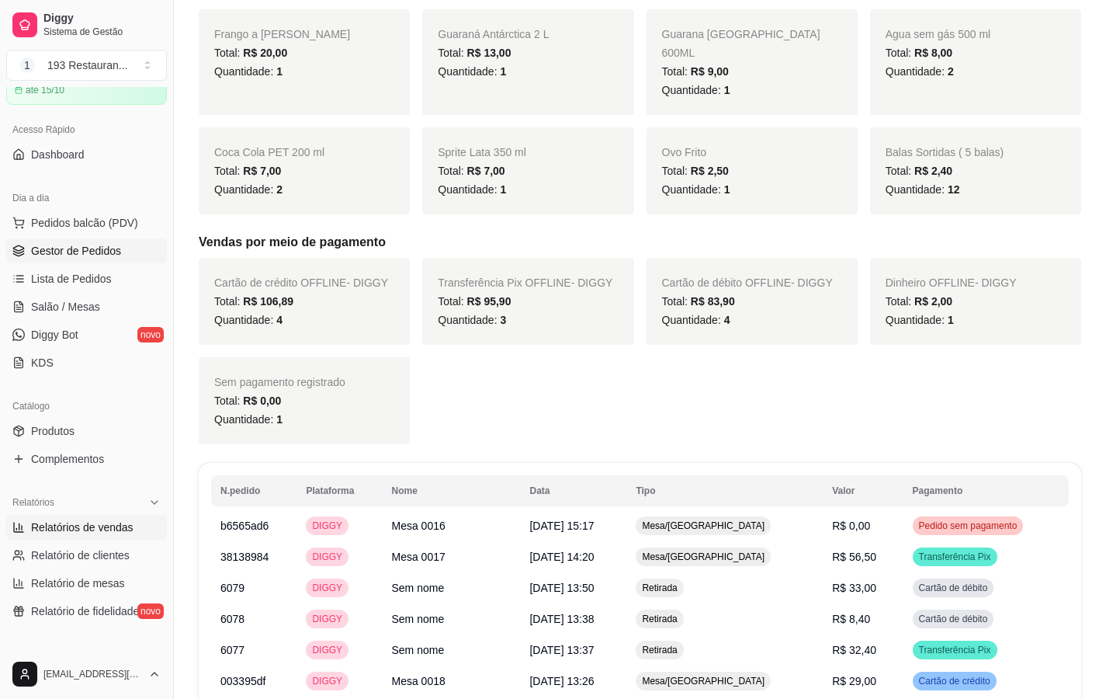
click at [107, 246] on span "Gestor de Pedidos" at bounding box center [76, 251] width 90 height 16
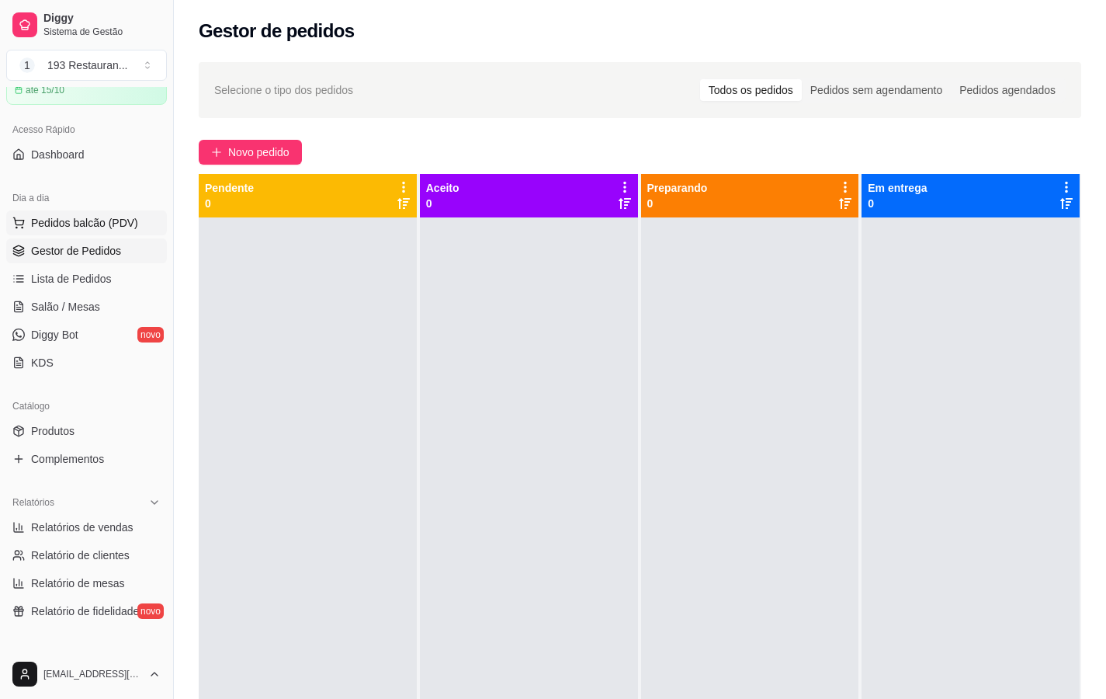
click at [97, 215] on span "Pedidos balcão (PDV)" at bounding box center [84, 223] width 107 height 16
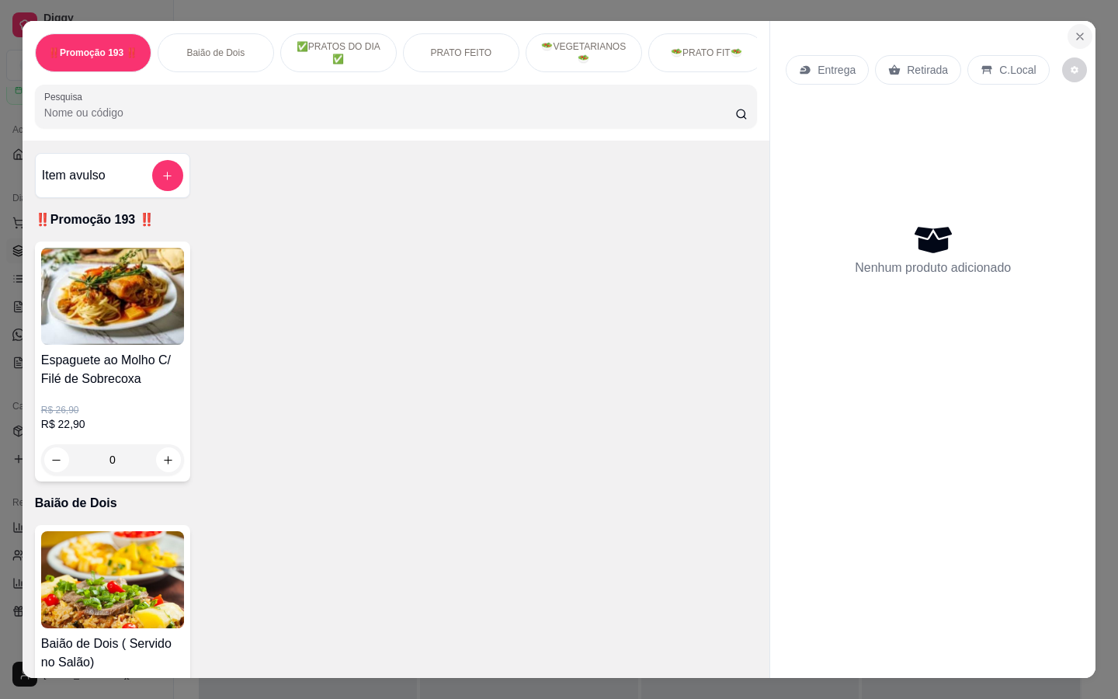
click at [1073, 31] on icon "Close" at bounding box center [1079, 36] width 12 height 12
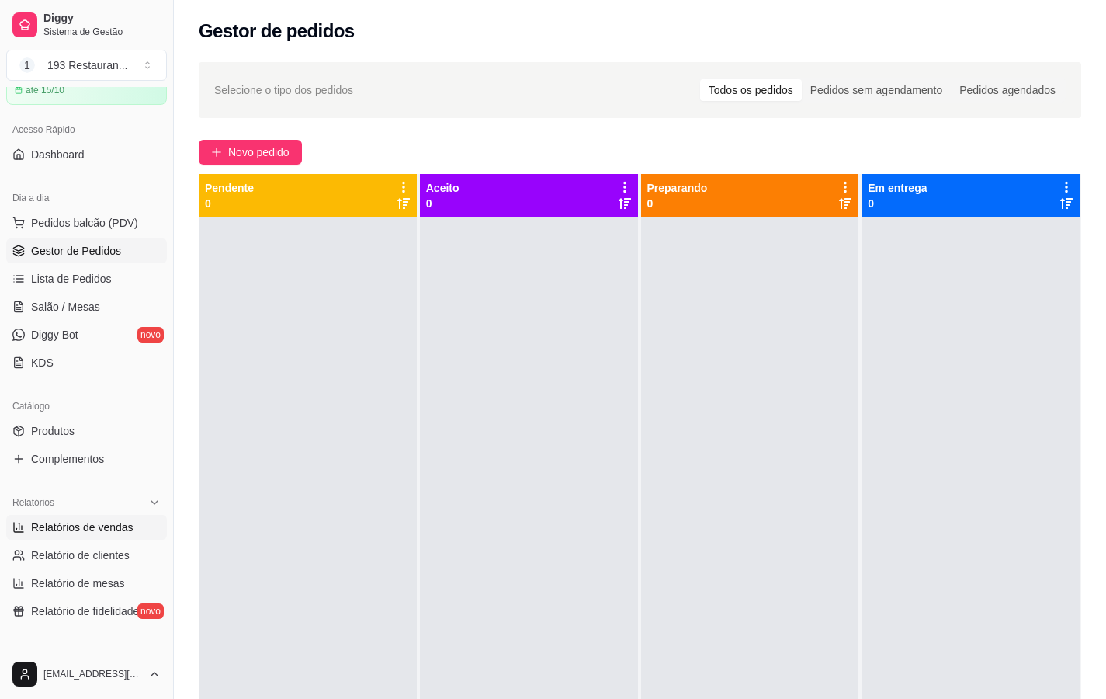
click at [122, 519] on span "Relatórios de vendas" at bounding box center [82, 527] width 102 height 16
select select "ALL"
select select "0"
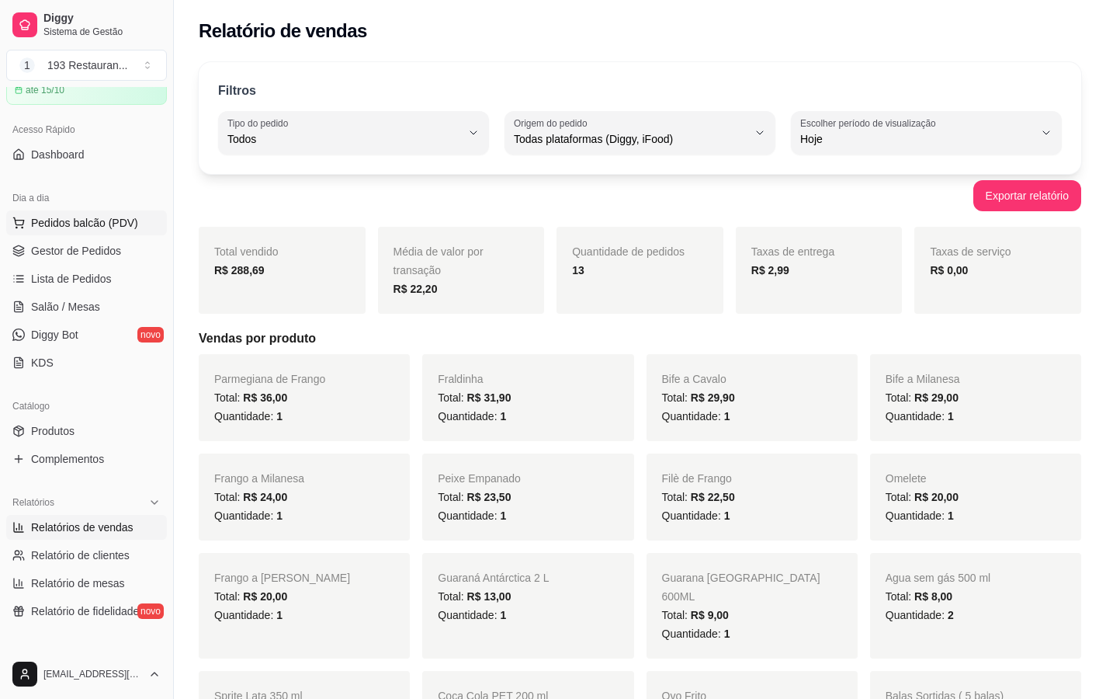
click at [106, 217] on span "Pedidos balcão (PDV)" at bounding box center [84, 223] width 107 height 16
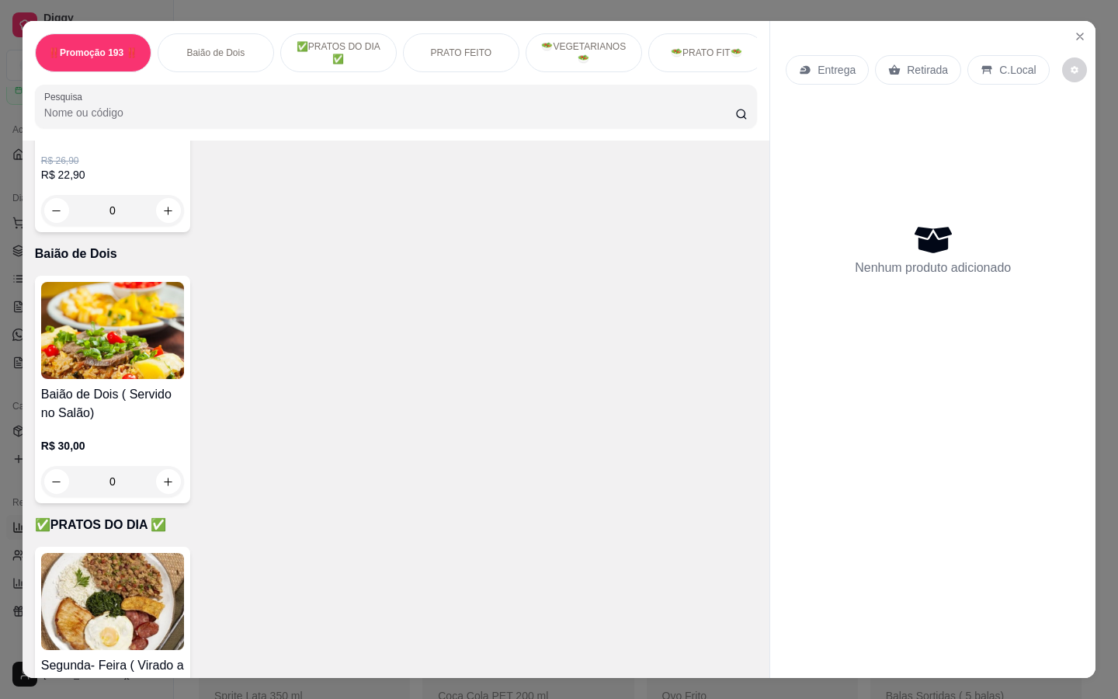
scroll to position [233, 0]
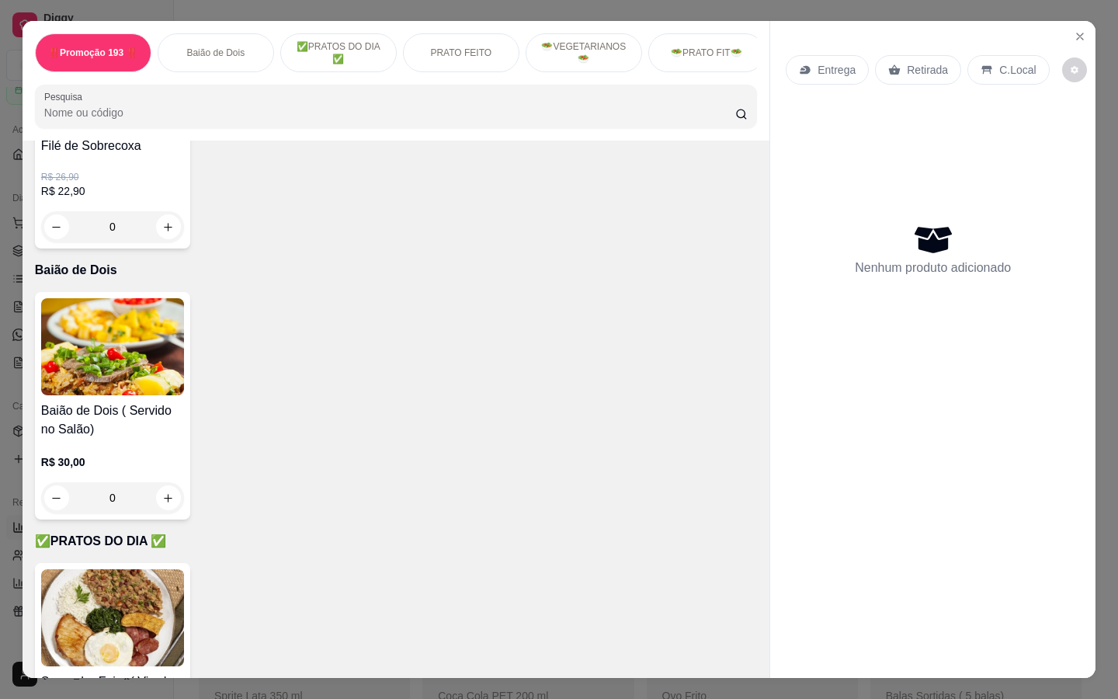
click at [166, 509] on div "0" at bounding box center [112, 497] width 143 height 31
click at [161, 502] on div "0" at bounding box center [112, 497] width 143 height 31
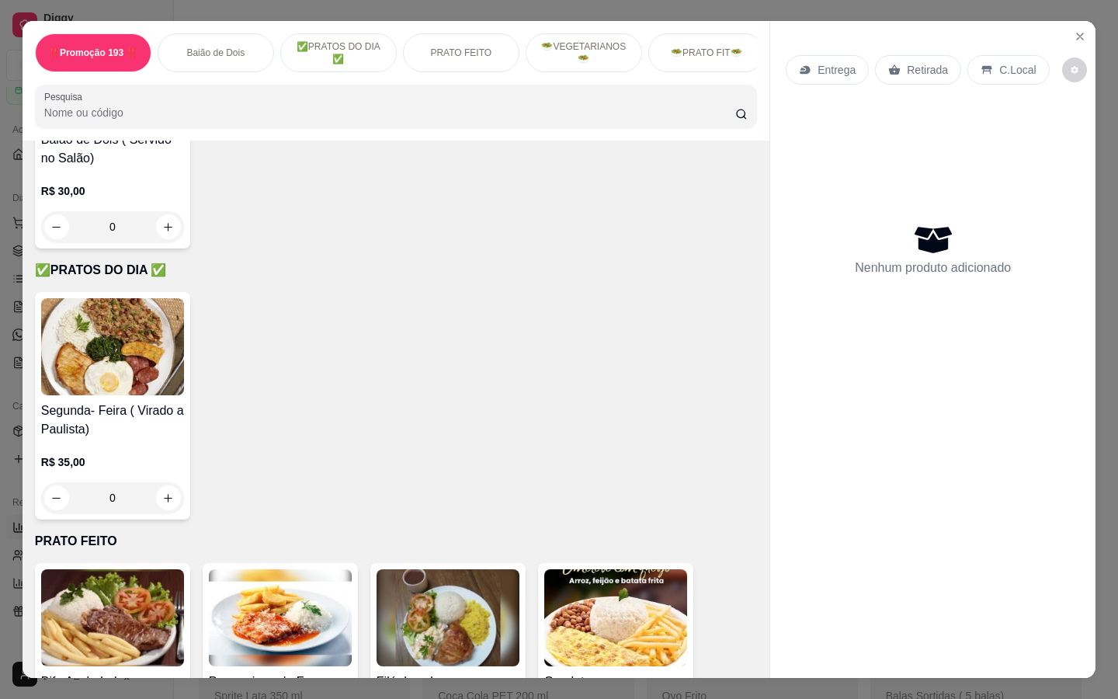
scroll to position [621, 0]
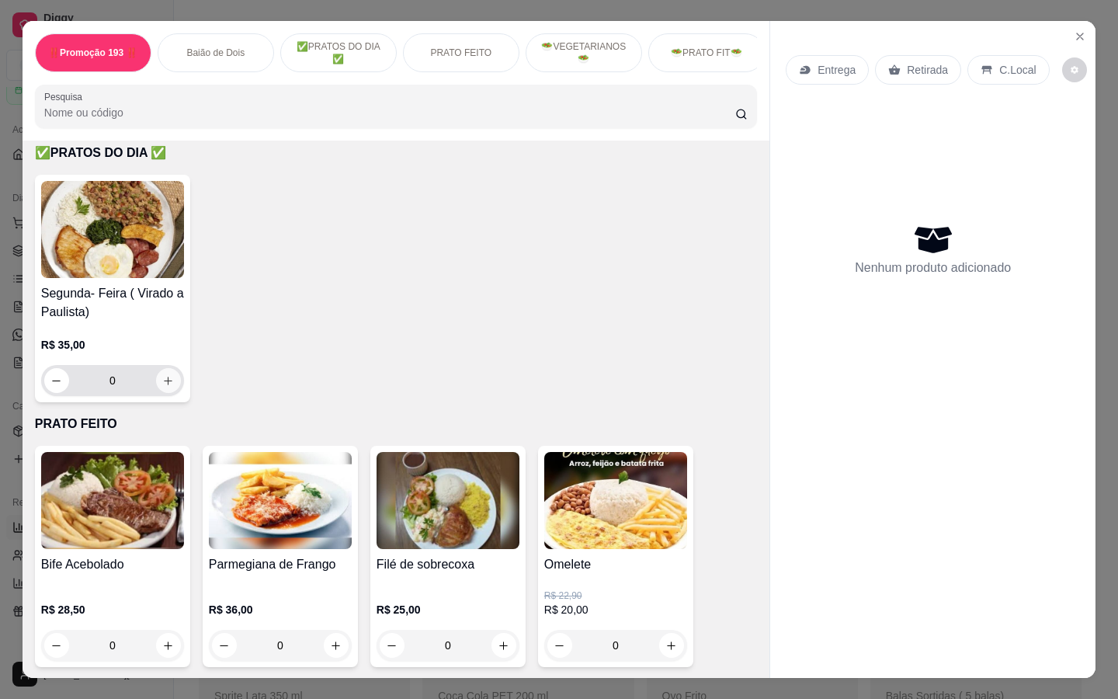
click at [165, 385] on icon "increase-product-quantity" at bounding box center [168, 381] width 12 height 12
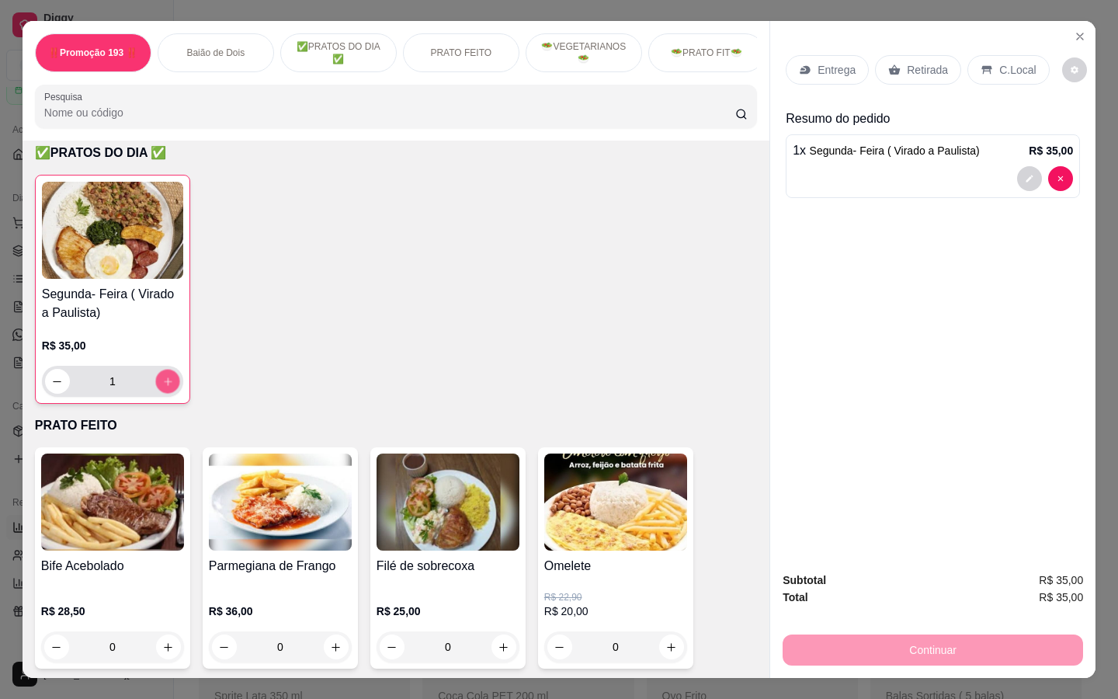
click at [165, 385] on icon "increase-product-quantity" at bounding box center [168, 382] width 12 height 12
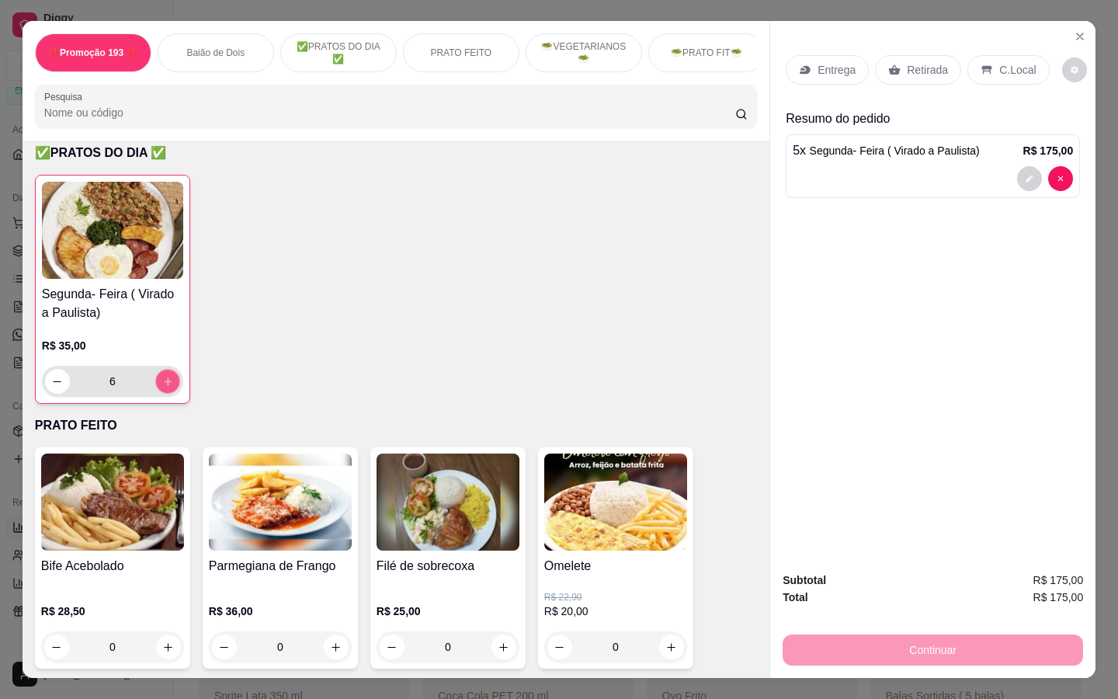
click at [165, 385] on icon "increase-product-quantity" at bounding box center [168, 382] width 12 height 12
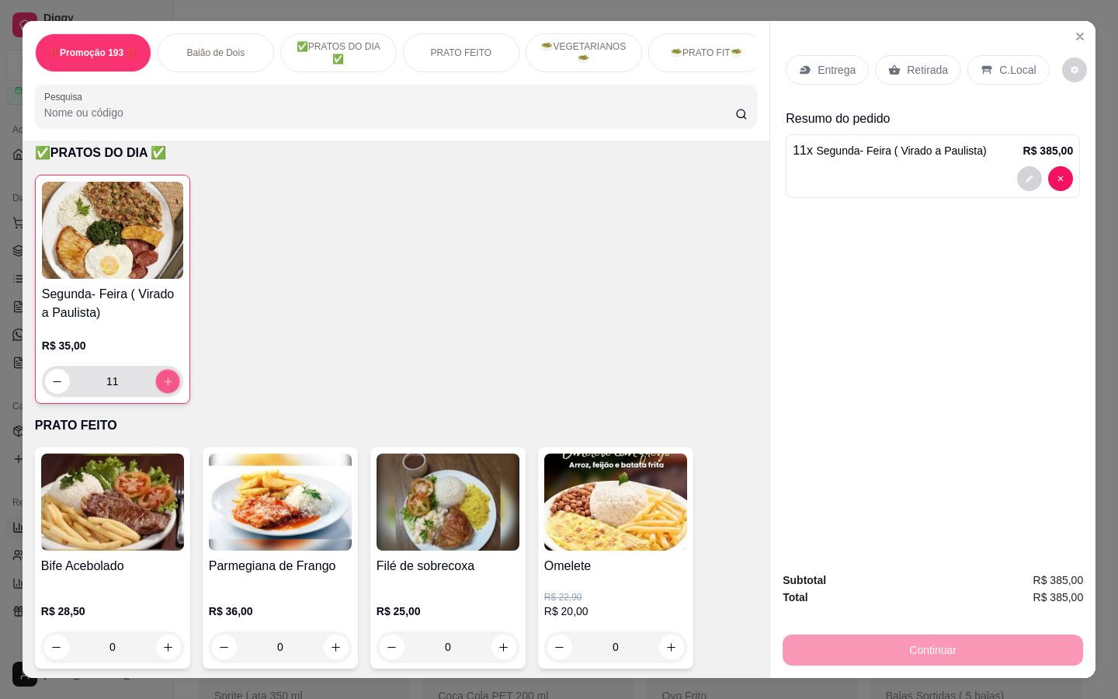
click at [165, 385] on icon "increase-product-quantity" at bounding box center [168, 382] width 12 height 12
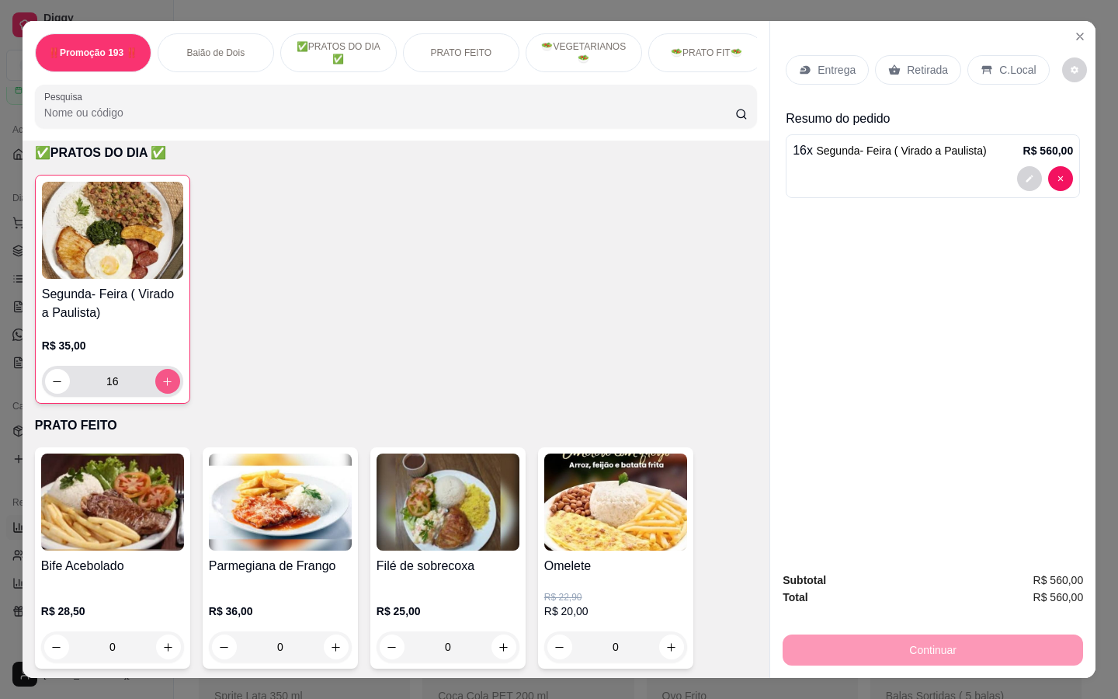
click at [165, 385] on icon "increase-product-quantity" at bounding box center [167, 382] width 12 height 12
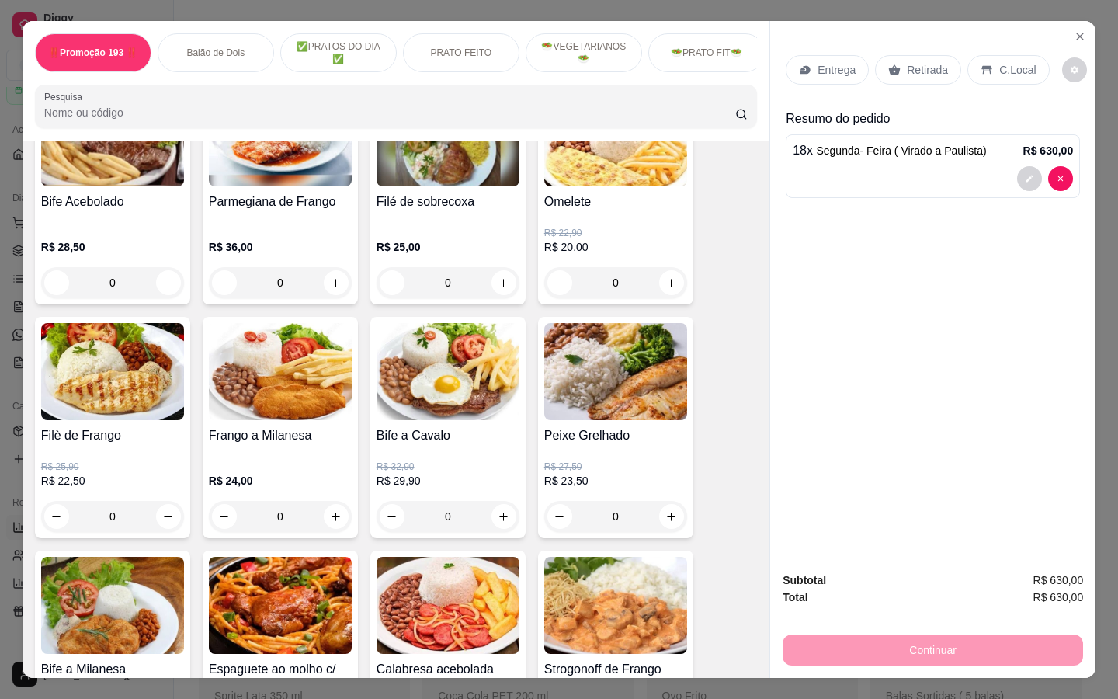
scroll to position [776, 0]
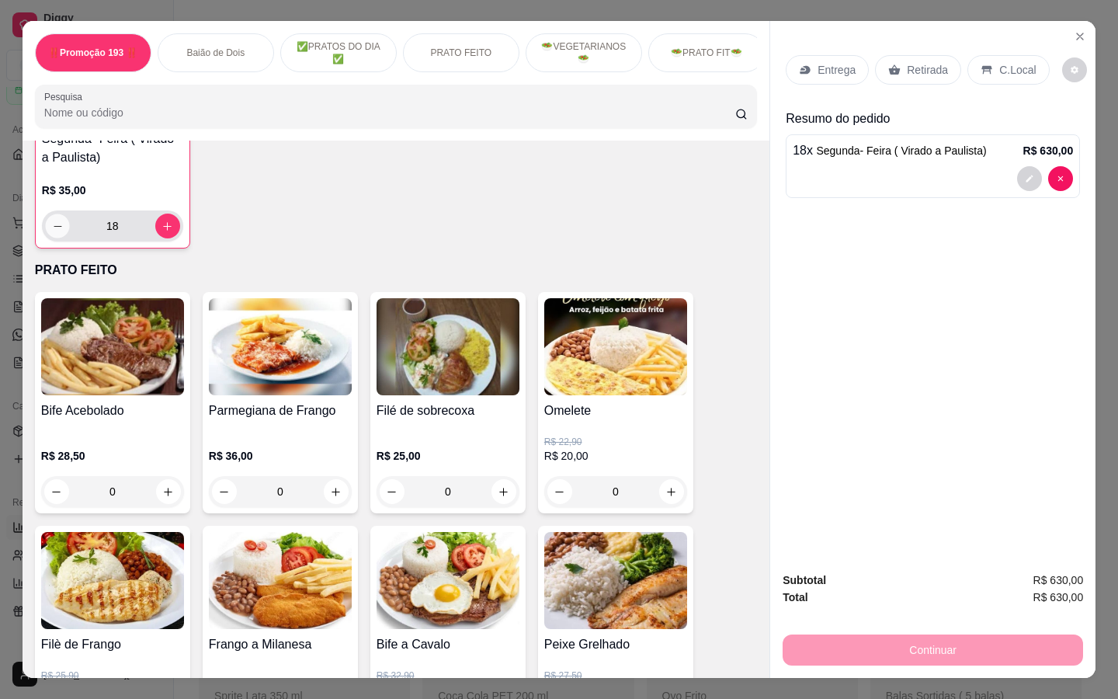
click at [57, 225] on button "decrease-product-quantity" at bounding box center [57, 225] width 24 height 24
type input "17"
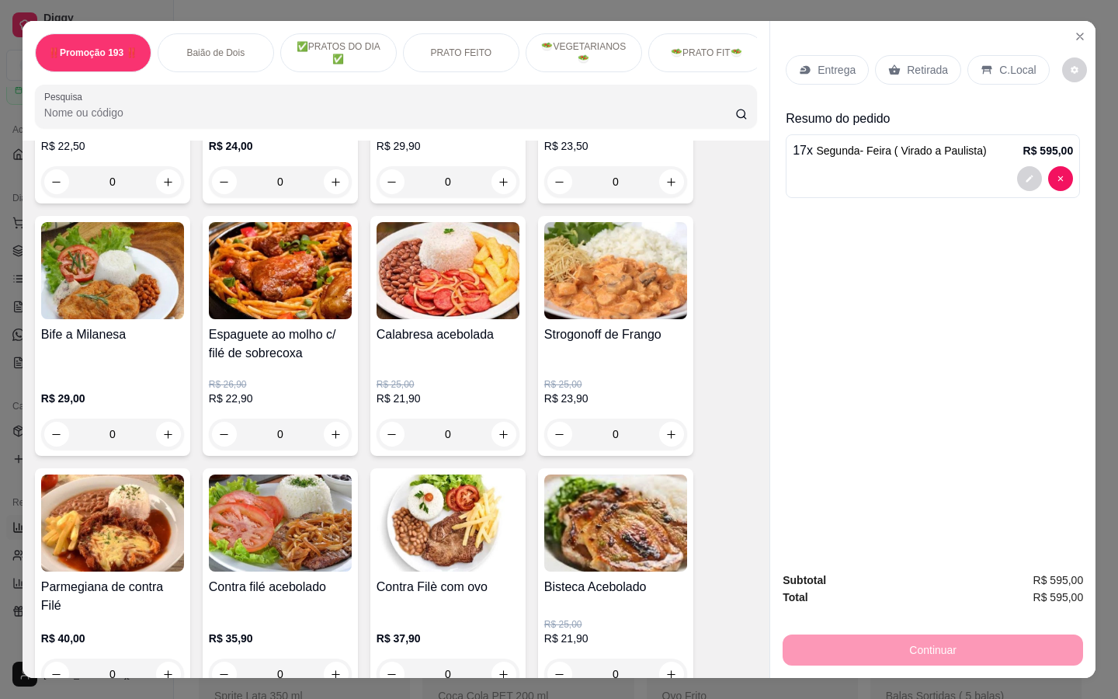
scroll to position [1397, 0]
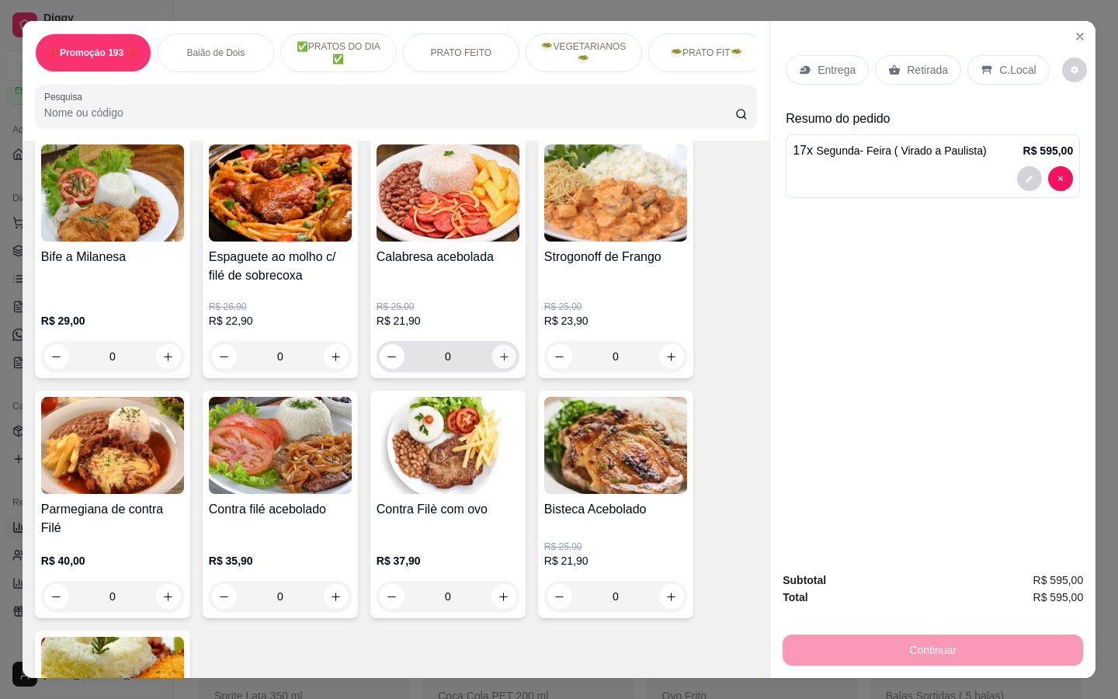
click at [499, 361] on icon "increase-product-quantity" at bounding box center [504, 357] width 12 height 12
type input "1"
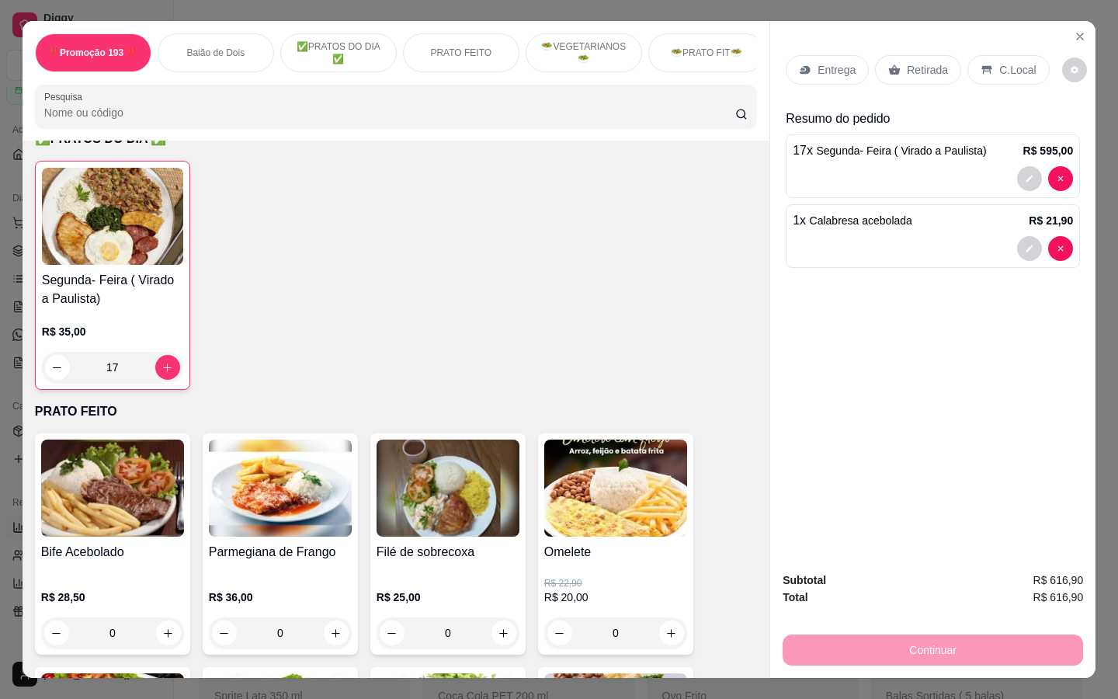
scroll to position [621, 0]
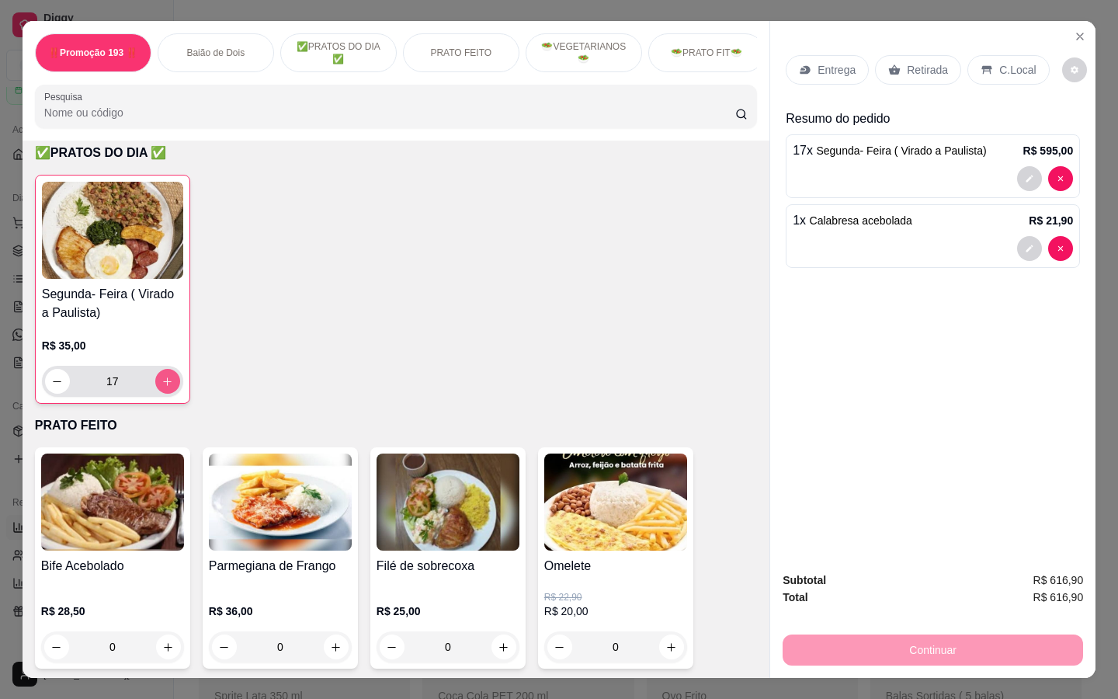
click at [160, 393] on button "increase-product-quantity" at bounding box center [167, 381] width 25 height 25
click at [54, 382] on icon "decrease-product-quantity" at bounding box center [57, 382] width 12 height 12
type input "17"
click at [499, 647] on icon "increase-product-quantity" at bounding box center [504, 647] width 12 height 12
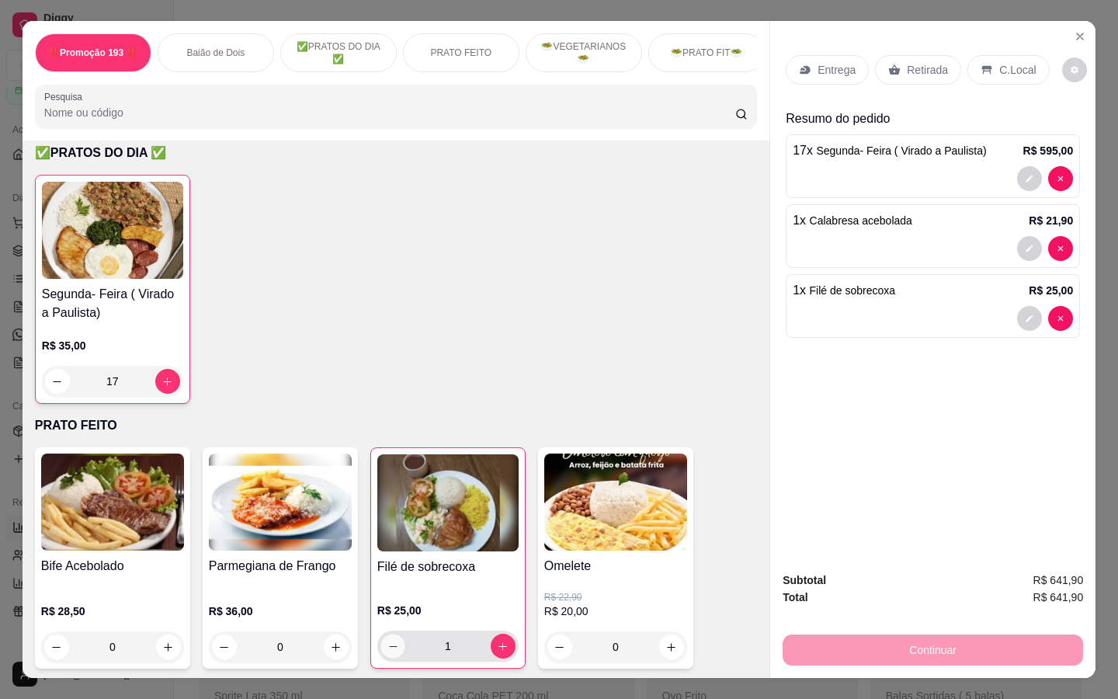
click at [383, 644] on button "decrease-product-quantity" at bounding box center [392, 645] width 24 height 24
type input "0"
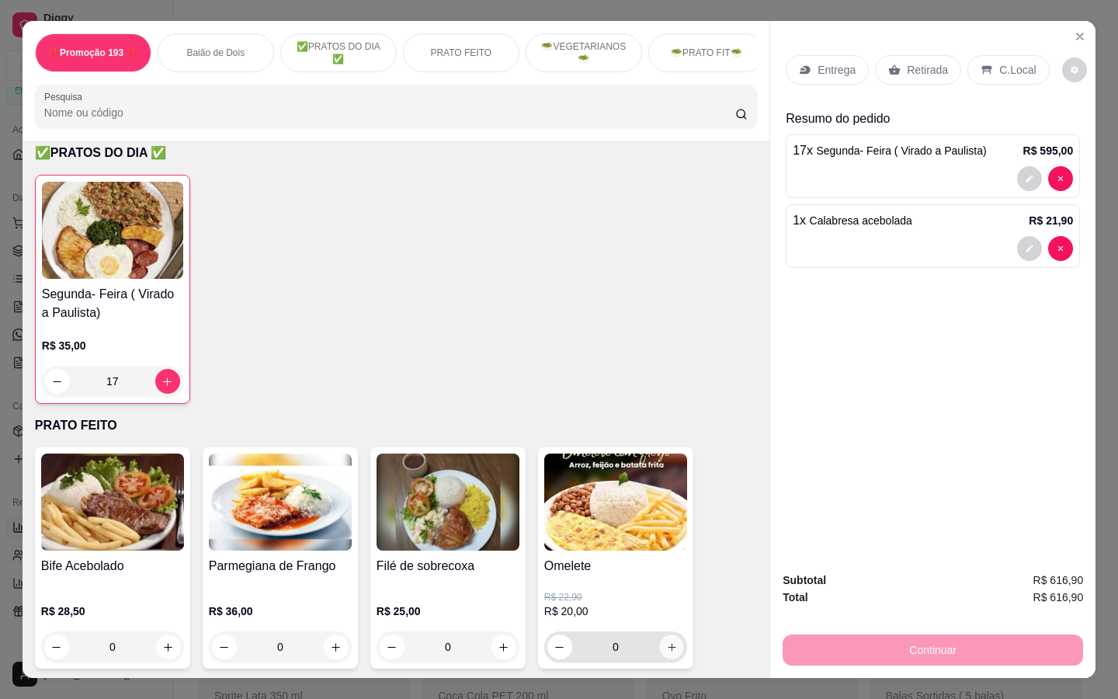
click at [667, 647] on icon "increase-product-quantity" at bounding box center [672, 647] width 12 height 12
type input "1"
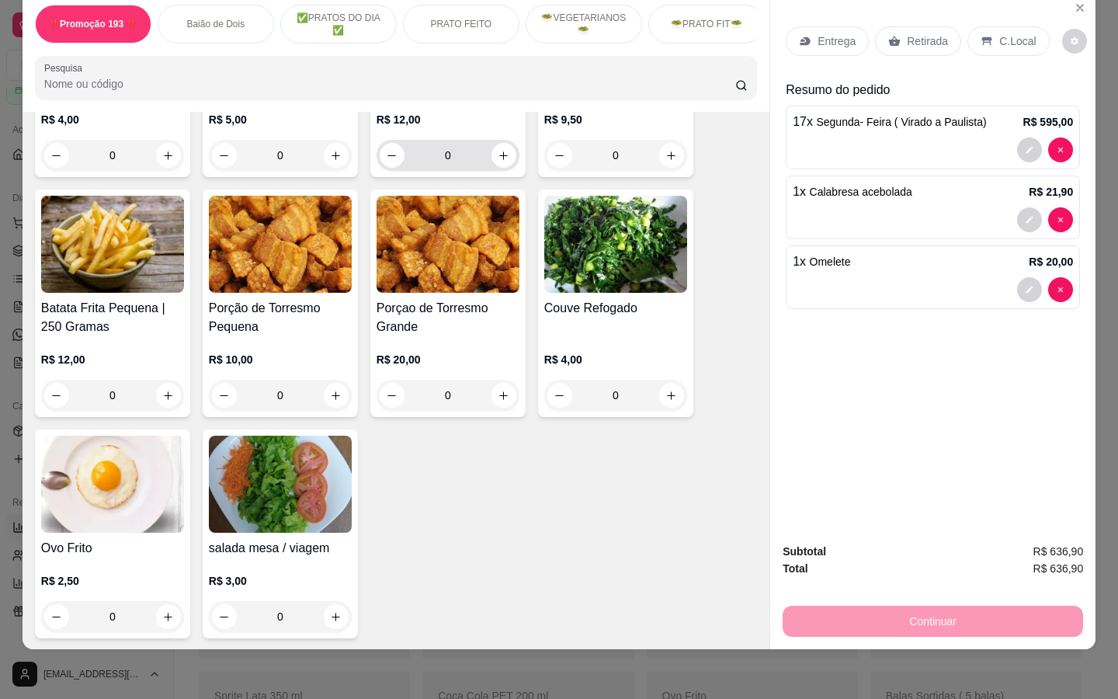
scroll to position [3803, 0]
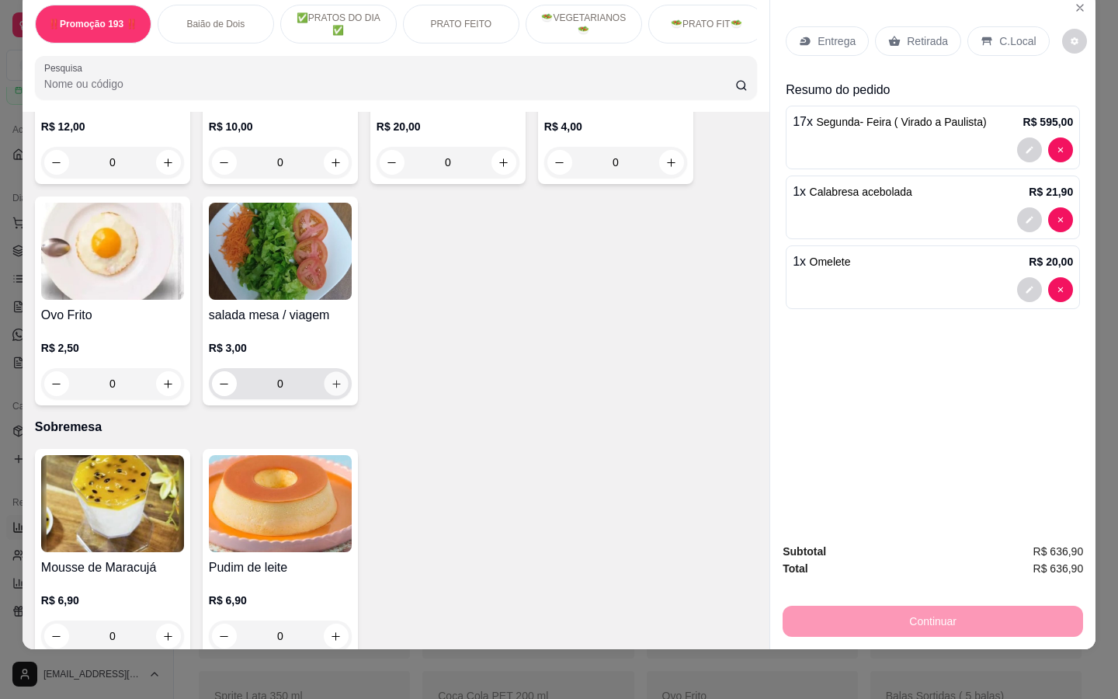
click at [334, 378] on icon "increase-product-quantity" at bounding box center [337, 384] width 12 height 12
type input "1"
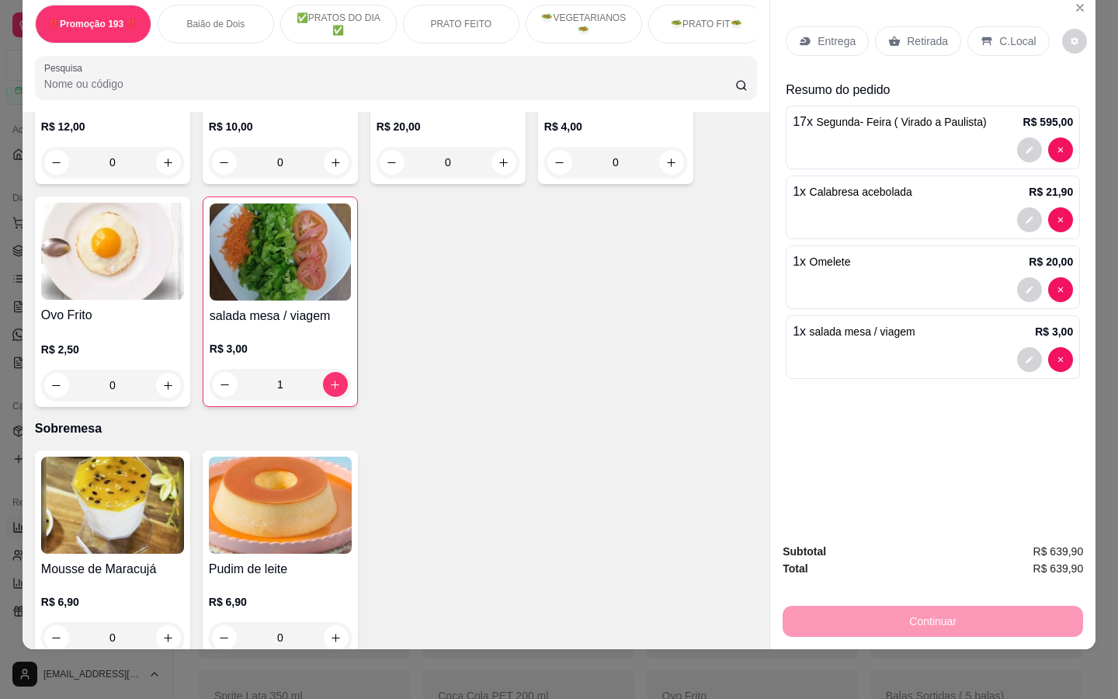
click at [907, 33] on p "Retirada" at bounding box center [927, 41] width 41 height 16
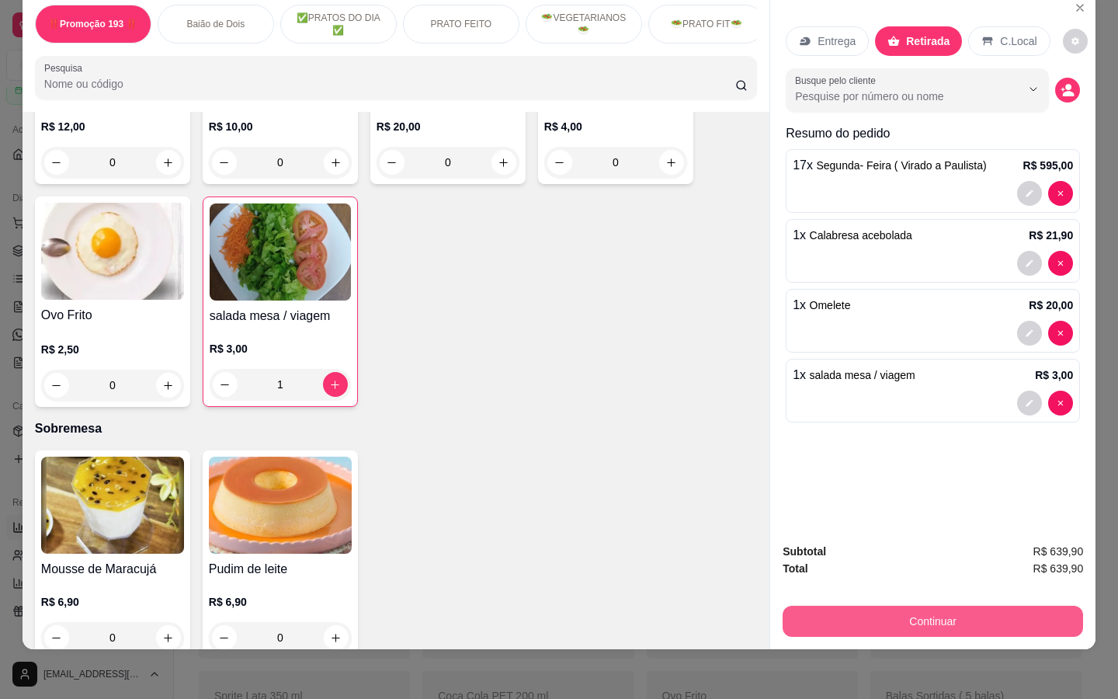
click at [904, 605] on button "Continuar" at bounding box center [932, 620] width 300 height 31
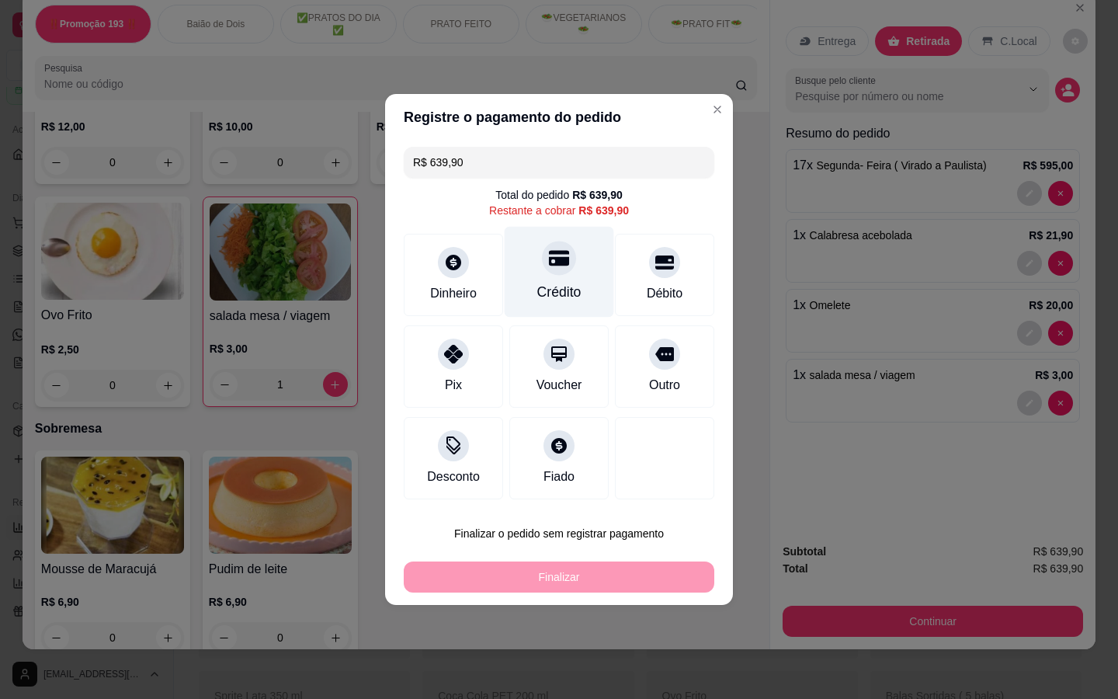
click at [556, 283] on div "Crédito" at bounding box center [559, 292] width 44 height 20
type input "R$ 0,00"
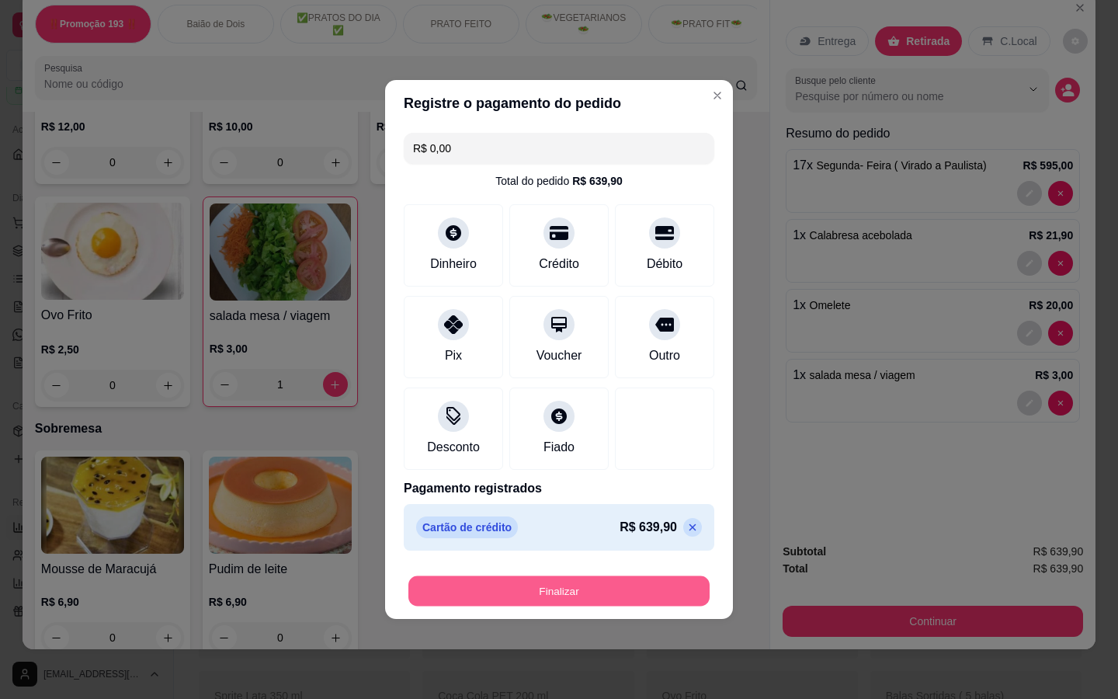
click at [629, 585] on button "Finalizar" at bounding box center [558, 591] width 301 height 30
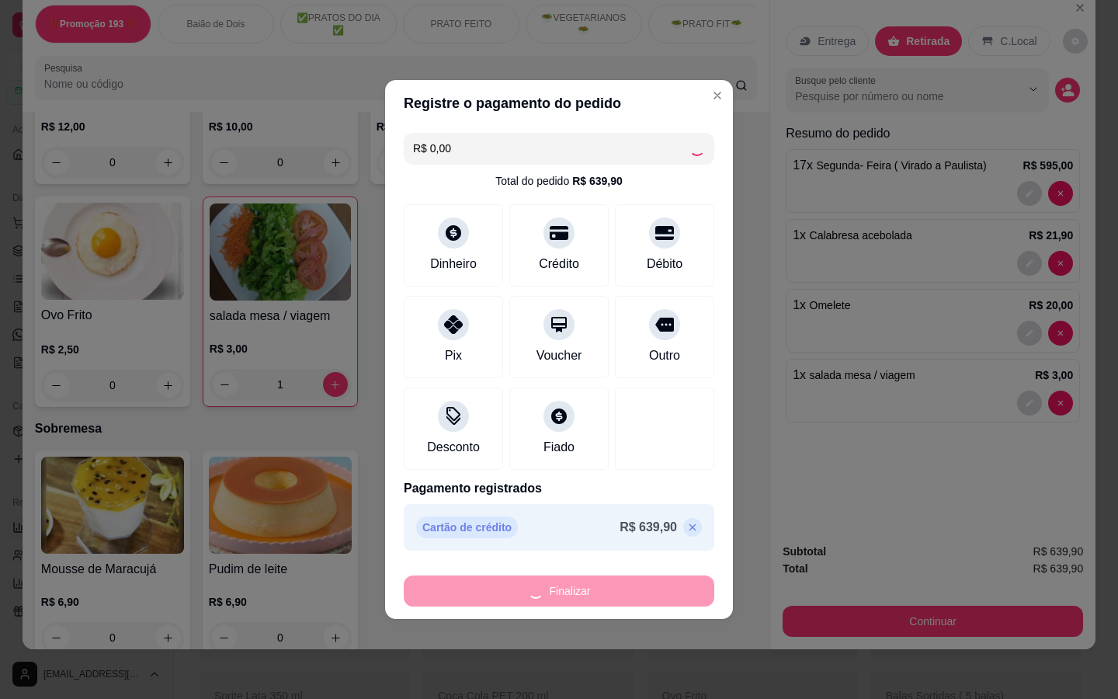
type input "0"
type input "-R$ 639,90"
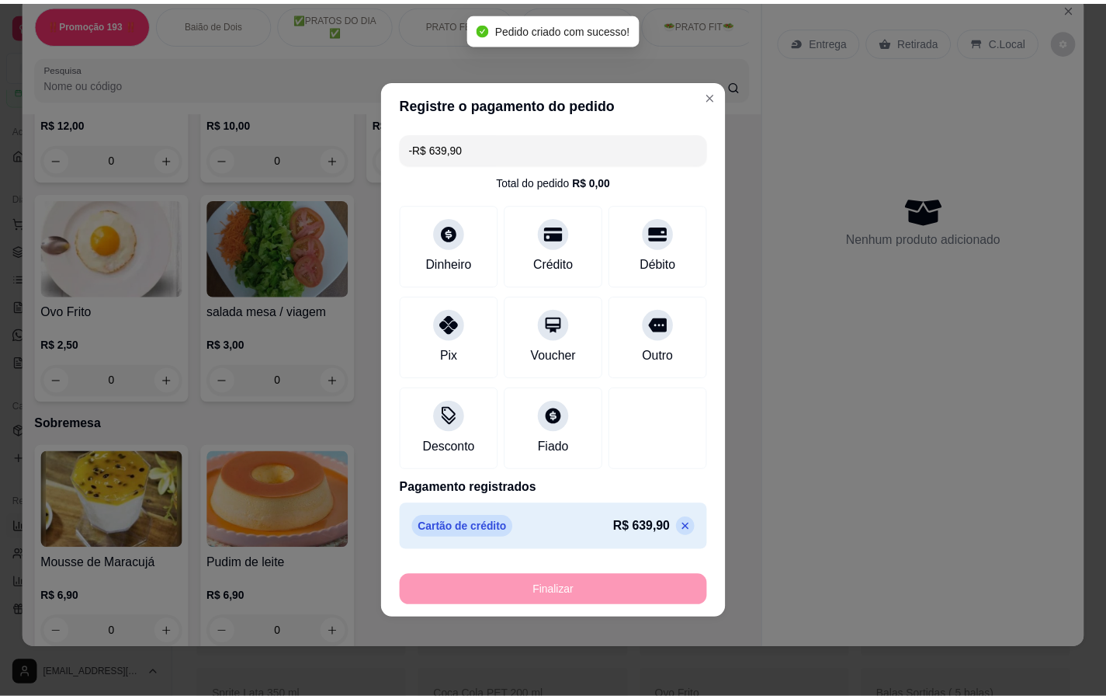
scroll to position [3800, 0]
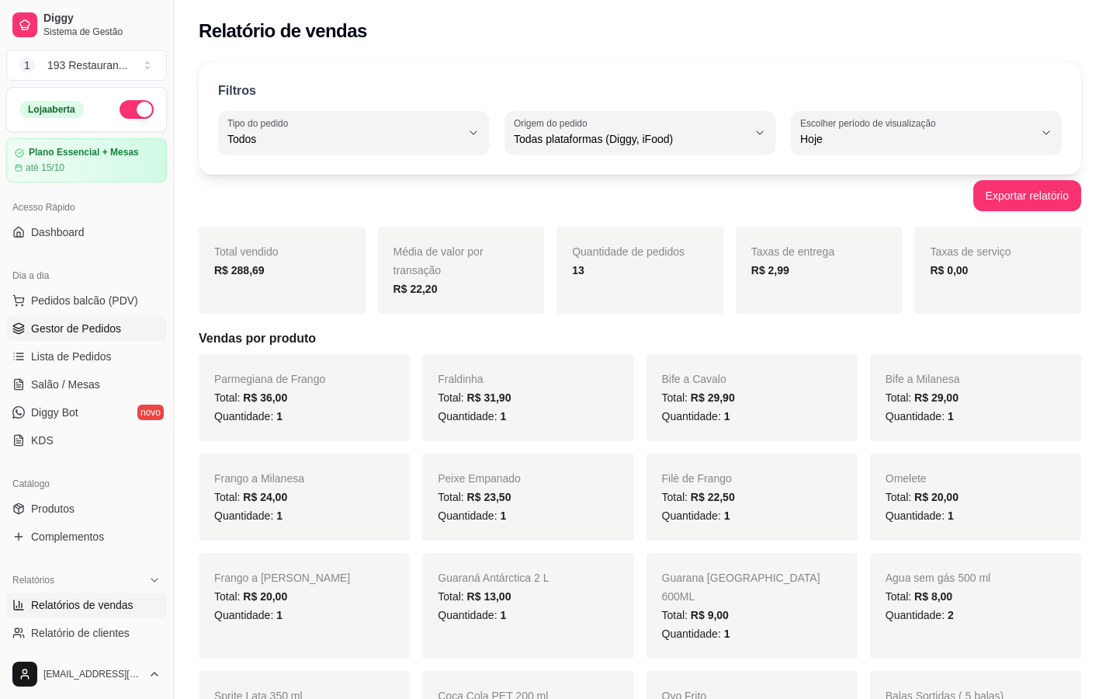
click at [103, 327] on span "Gestor de Pedidos" at bounding box center [76, 329] width 90 height 16
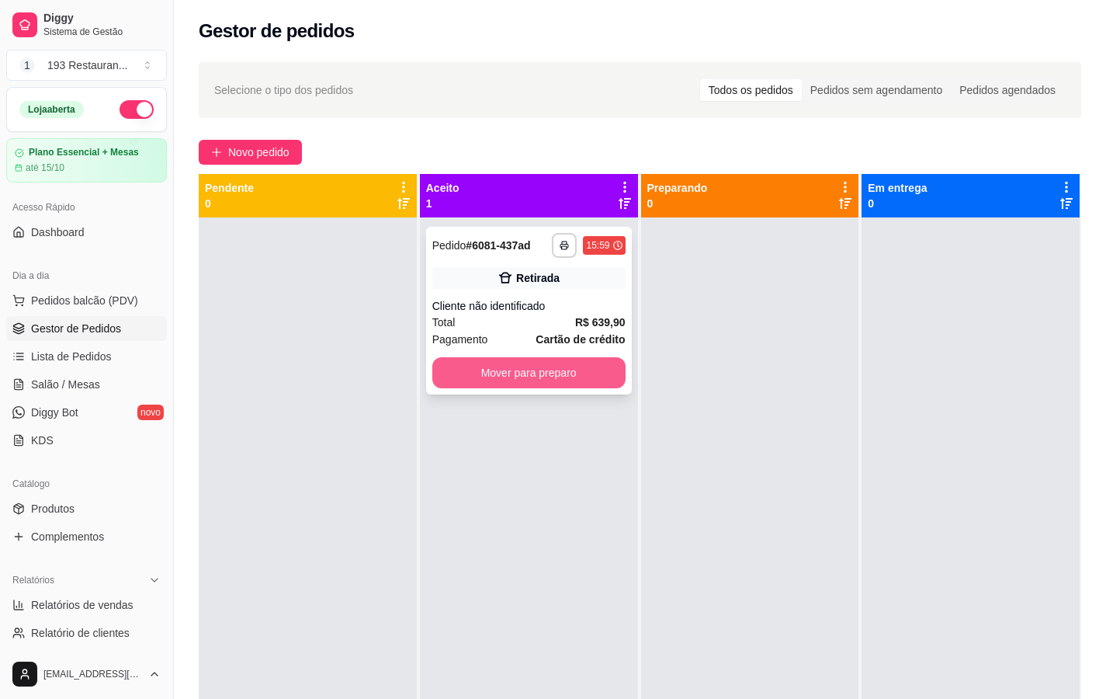
click at [553, 360] on button "Mover para preparo" at bounding box center [528, 372] width 193 height 31
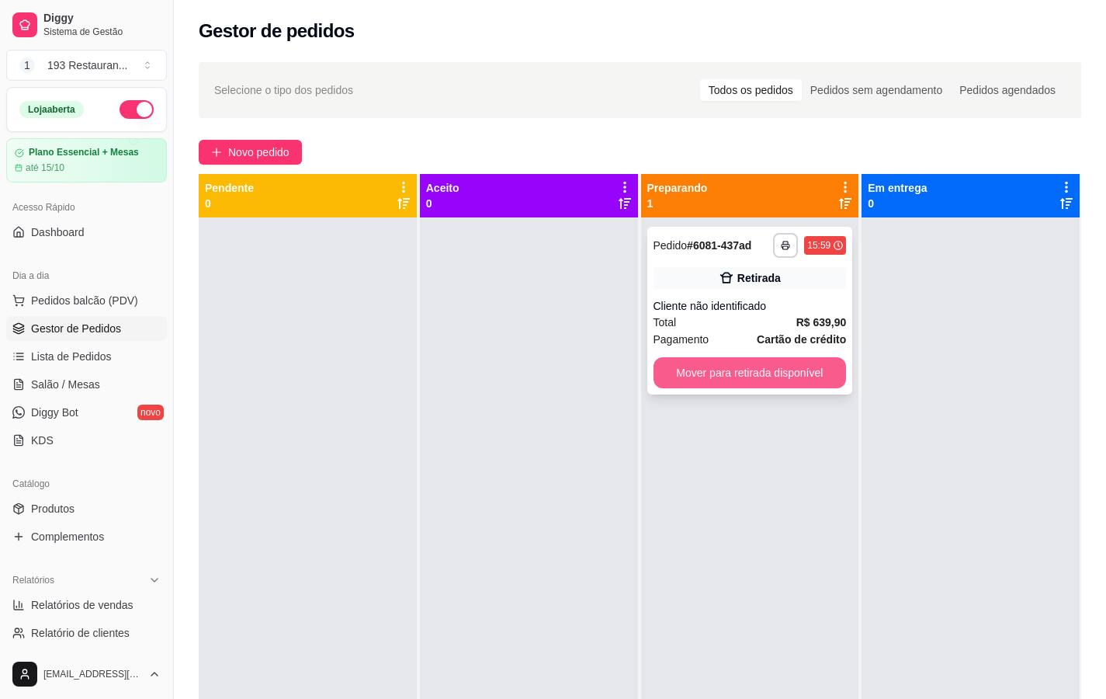
click at [769, 370] on button "Mover para retirada disponível" at bounding box center [750, 372] width 193 height 31
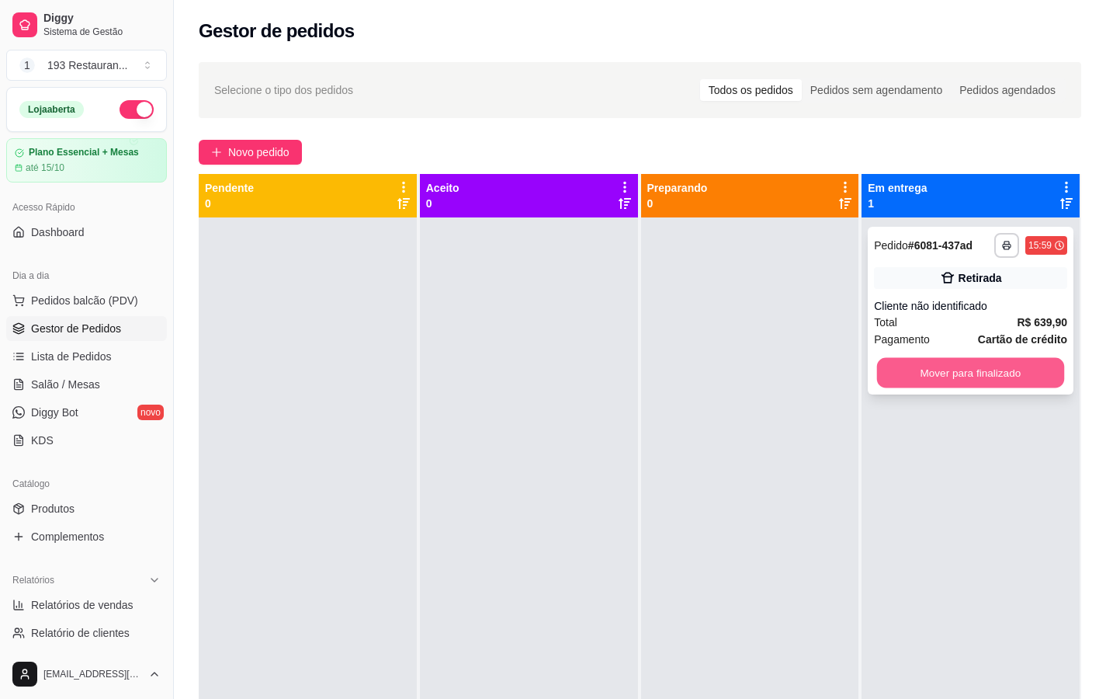
click at [959, 376] on button "Mover para finalizado" at bounding box center [970, 373] width 187 height 30
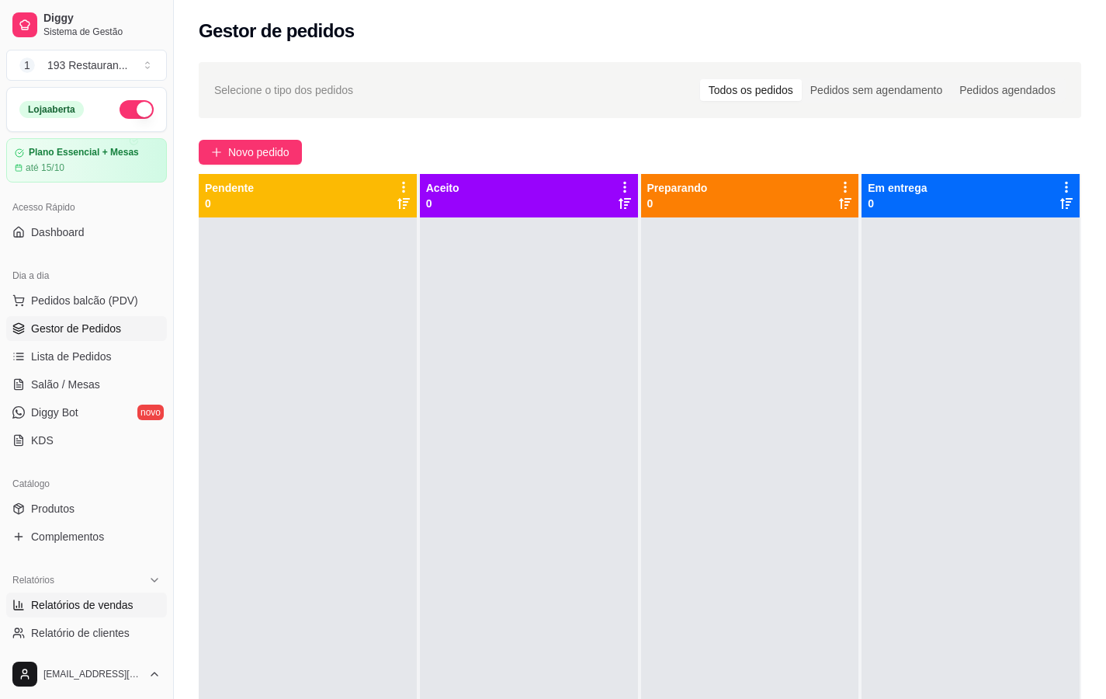
click at [91, 594] on link "Relatórios de vendas" at bounding box center [86, 604] width 161 height 25
select select "ALL"
select select "0"
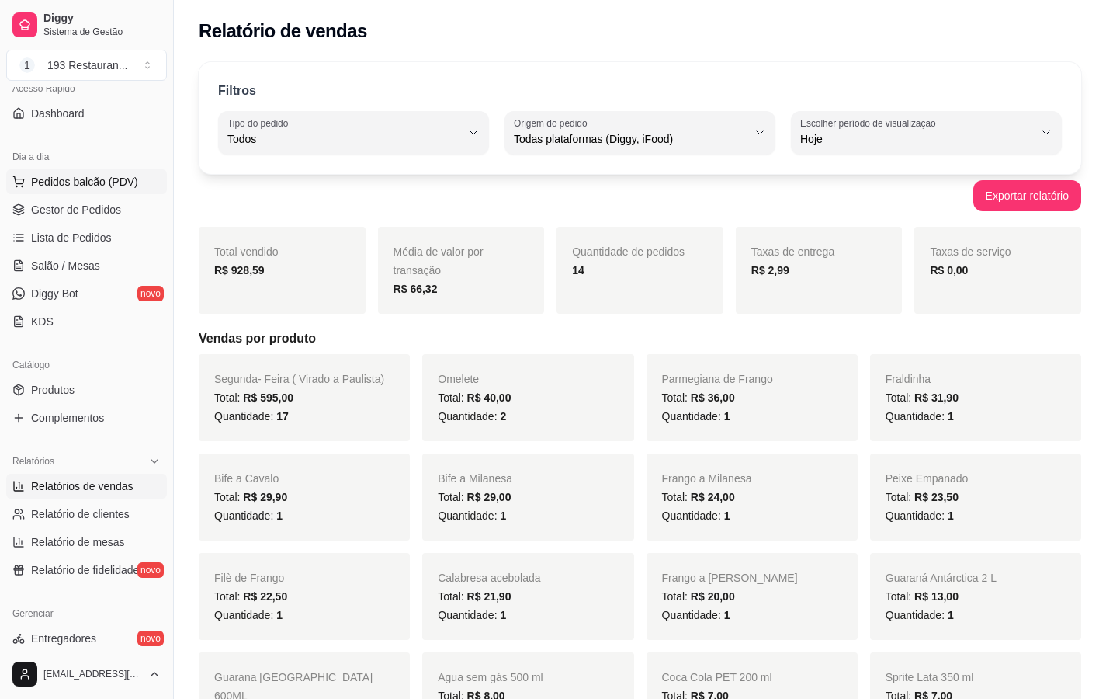
scroll to position [155, 0]
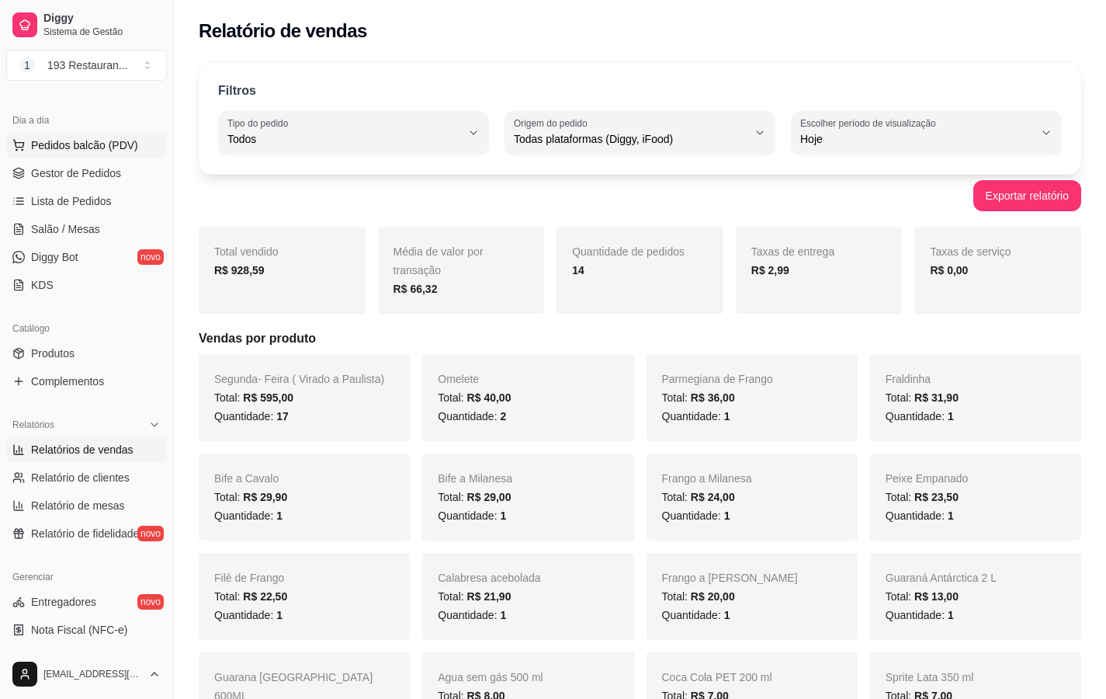
click at [71, 137] on span "Pedidos balcão (PDV)" at bounding box center [84, 145] width 107 height 16
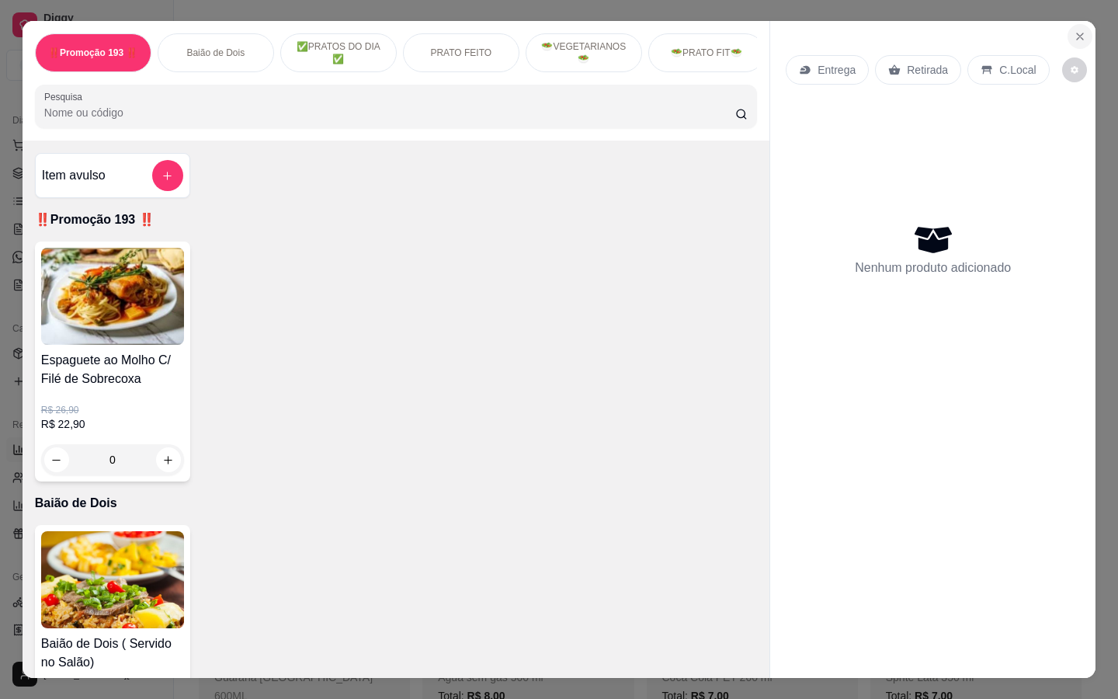
click at [1077, 33] on icon "Close" at bounding box center [1080, 36] width 6 height 6
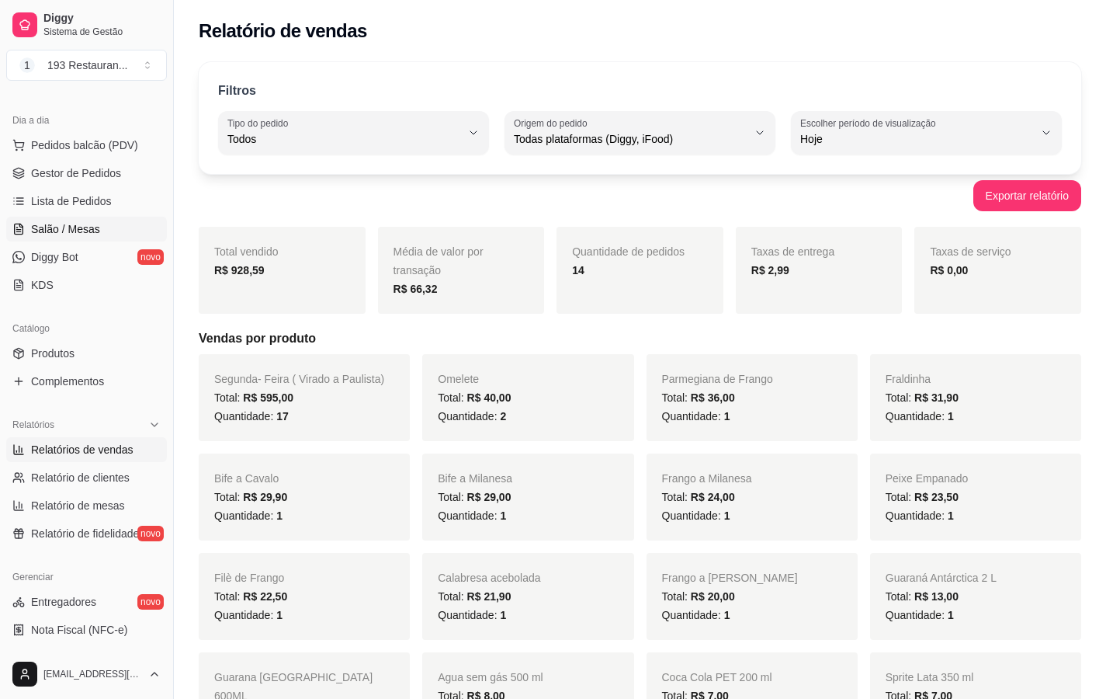
click at [81, 231] on span "Salão / Mesas" at bounding box center [65, 229] width 69 height 16
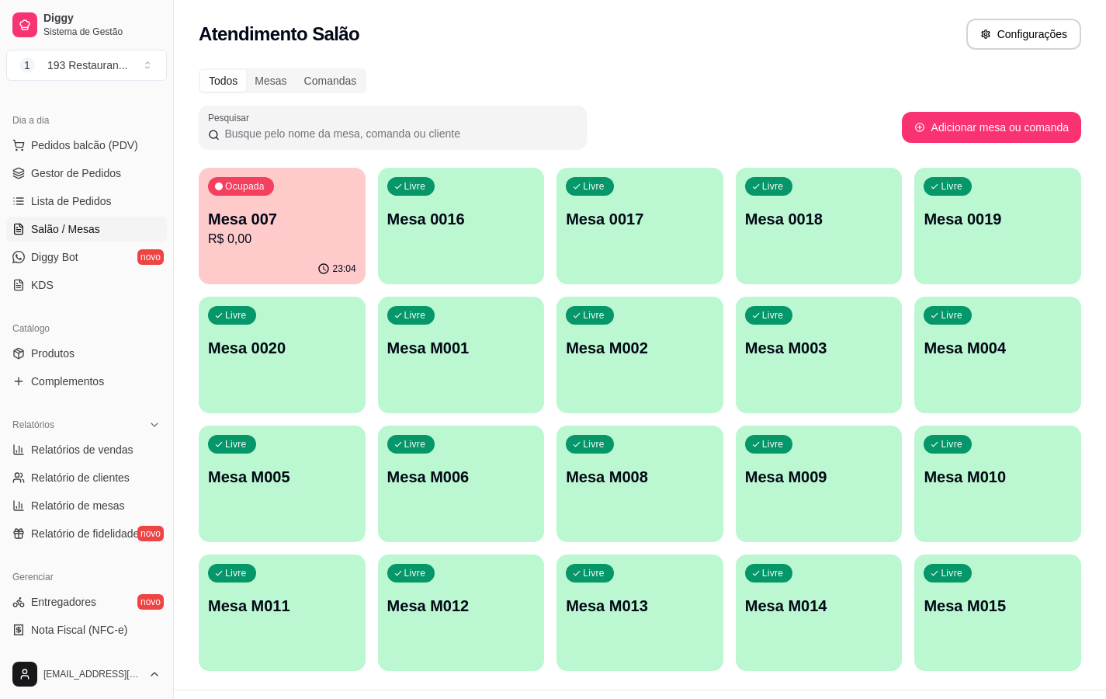
click at [281, 227] on p "Mesa 007" at bounding box center [282, 219] width 148 height 22
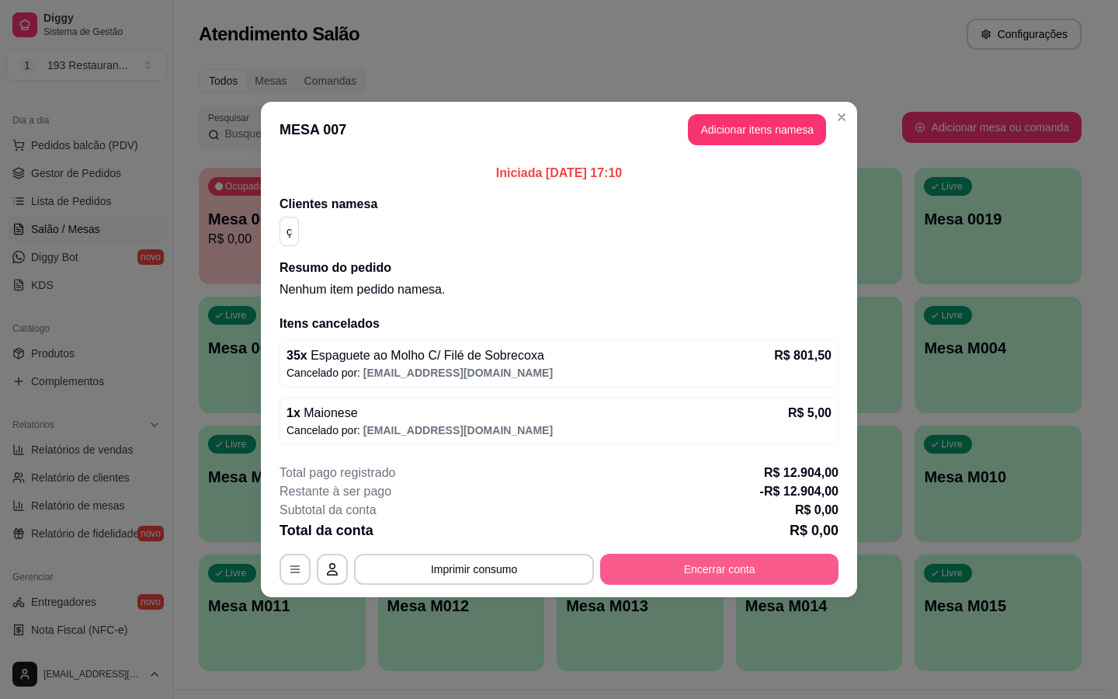
click at [709, 568] on button "Encerrar conta" at bounding box center [719, 568] width 238 height 31
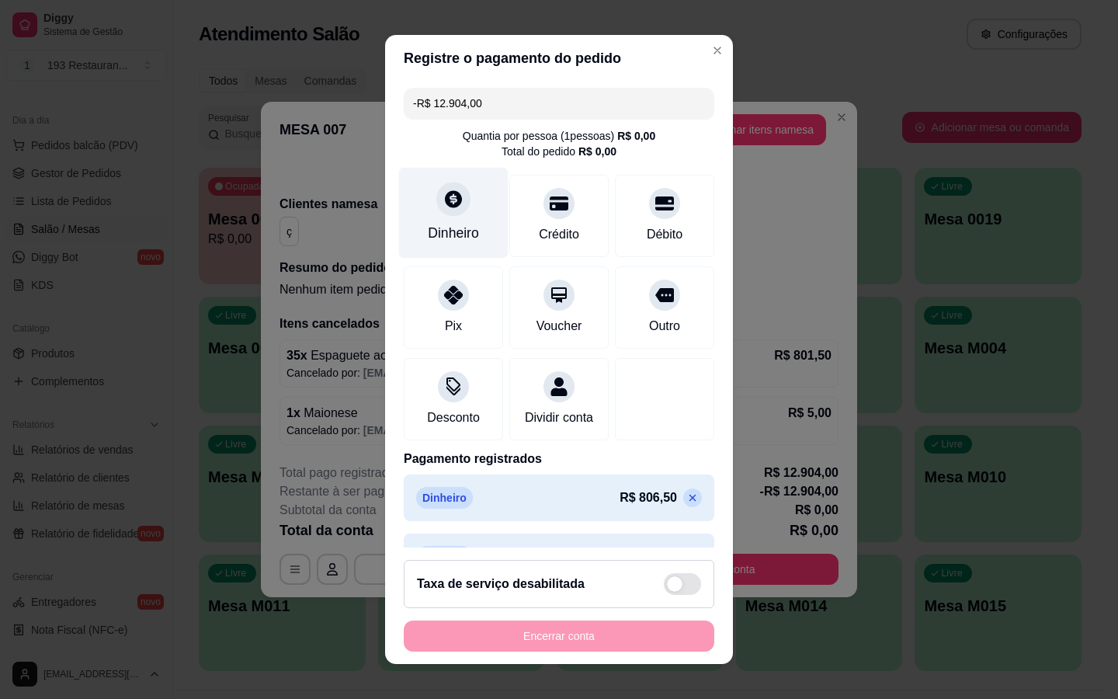
click at [436, 197] on div at bounding box center [453, 199] width 34 height 34
click at [447, 233] on div "Dinheiro" at bounding box center [453, 233] width 51 height 20
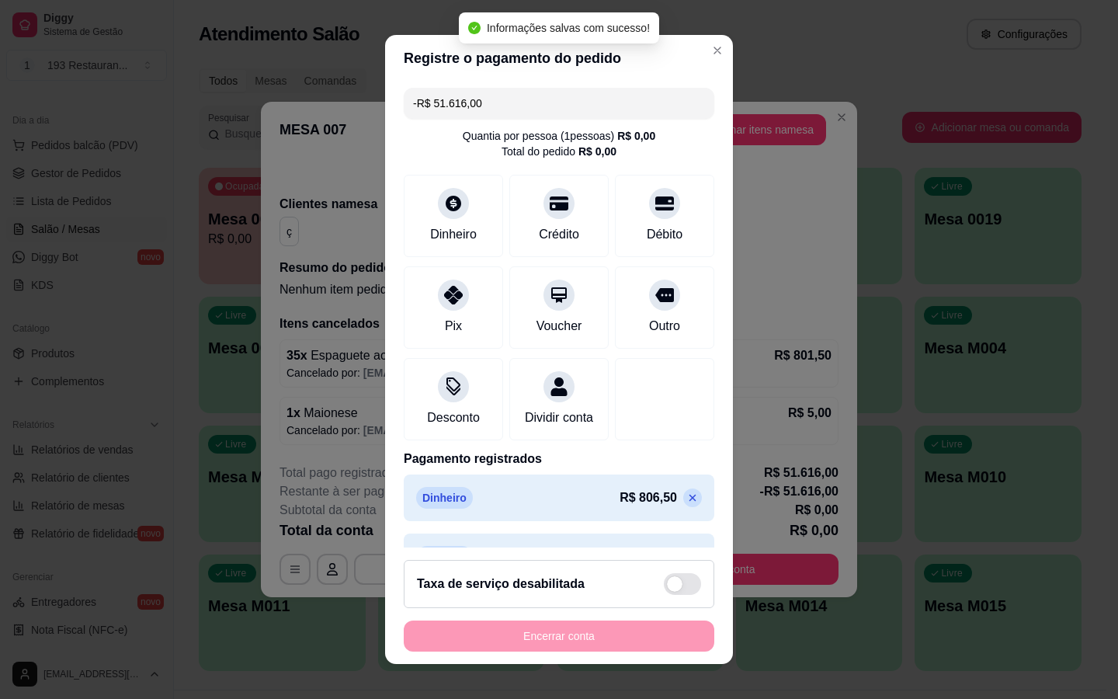
click at [546, 624] on div "Encerrar conta" at bounding box center [559, 635] width 310 height 31
click at [686, 504] on icon at bounding box center [692, 497] width 12 height 12
type input "-R$ 50.809,50"
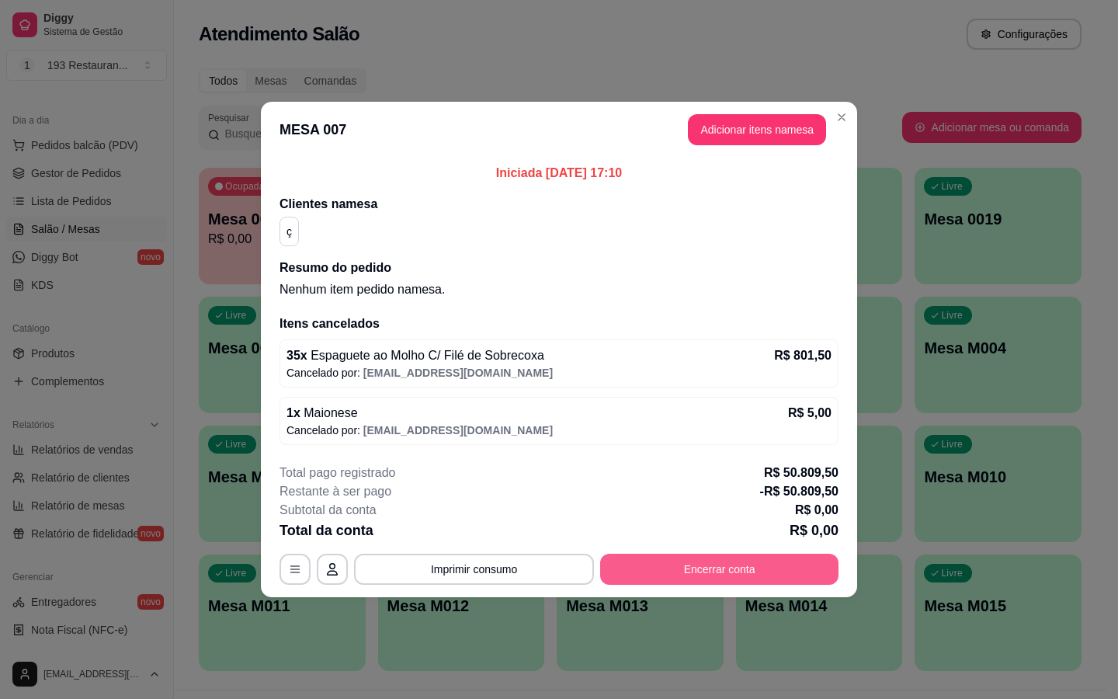
click at [716, 570] on button "Encerrar conta" at bounding box center [719, 568] width 238 height 31
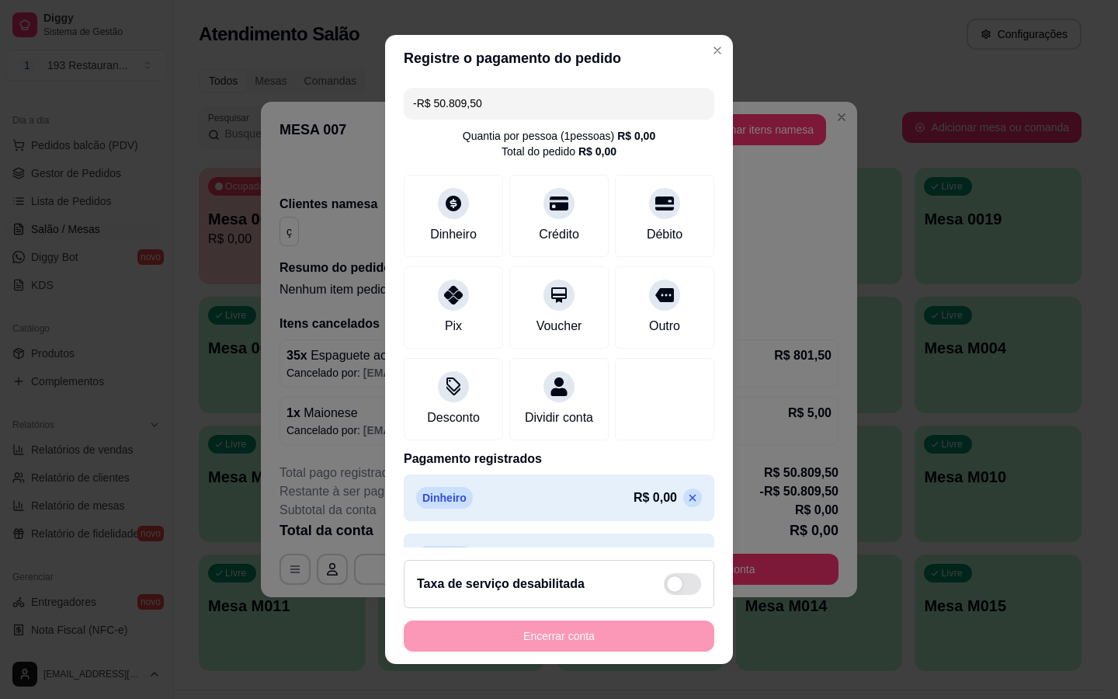
click at [686, 504] on icon at bounding box center [692, 497] width 12 height 12
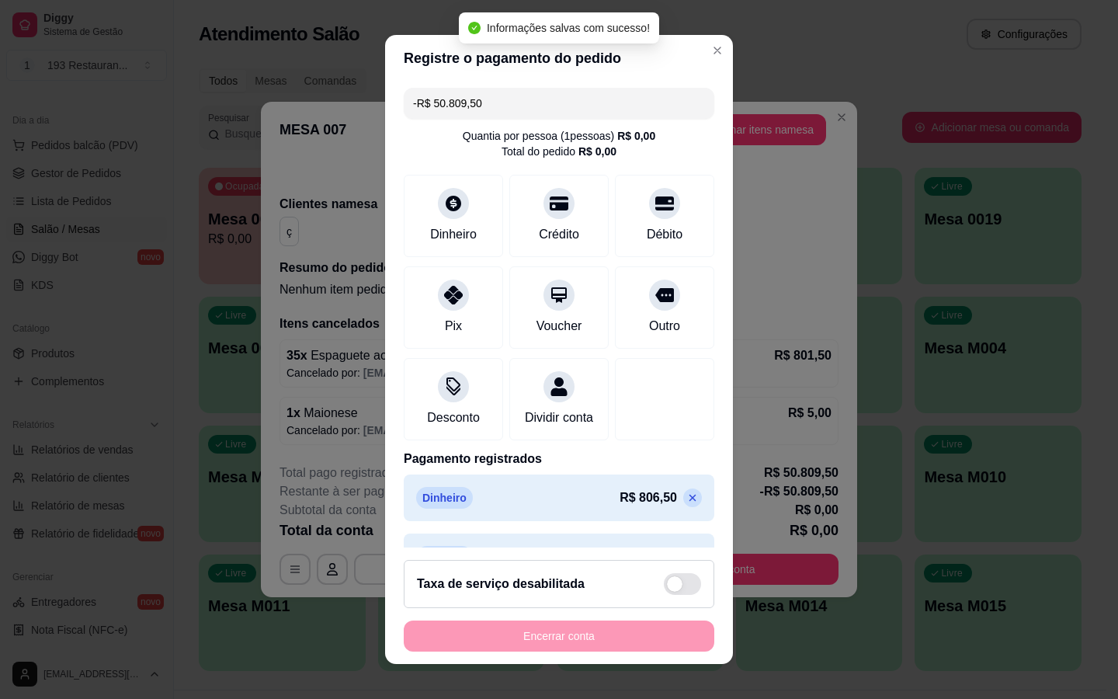
click at [686, 504] on icon at bounding box center [692, 497] width 12 height 12
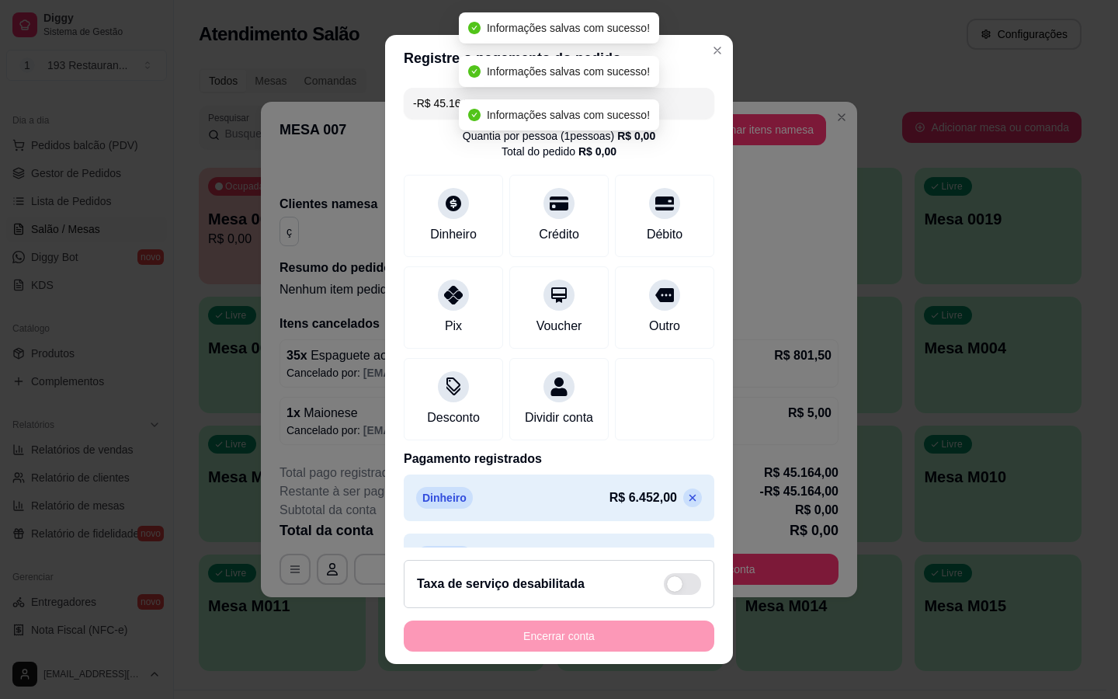
click at [686, 504] on icon at bounding box center [692, 497] width 12 height 12
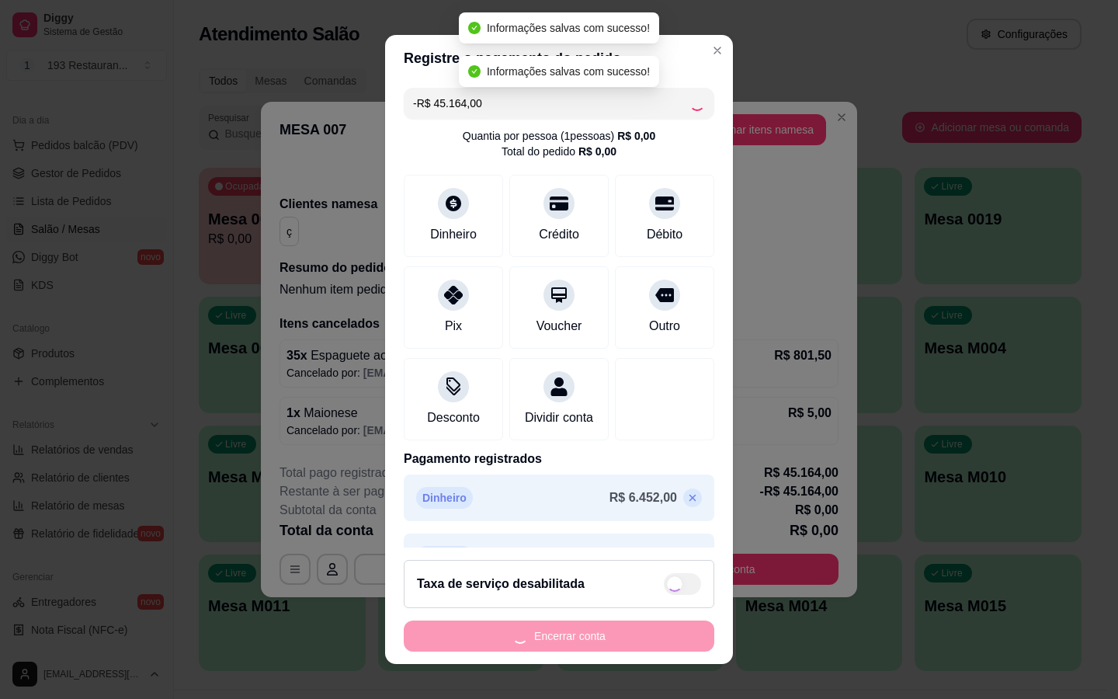
click at [686, 504] on icon at bounding box center [692, 497] width 12 height 12
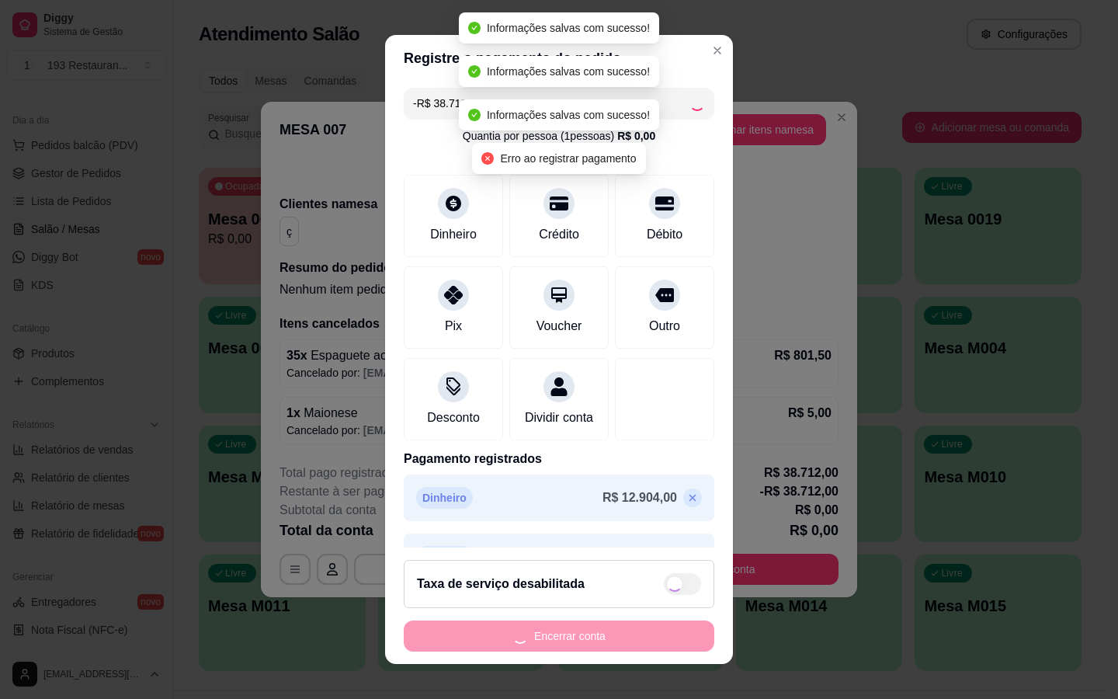
click at [686, 504] on icon at bounding box center [692, 497] width 12 height 12
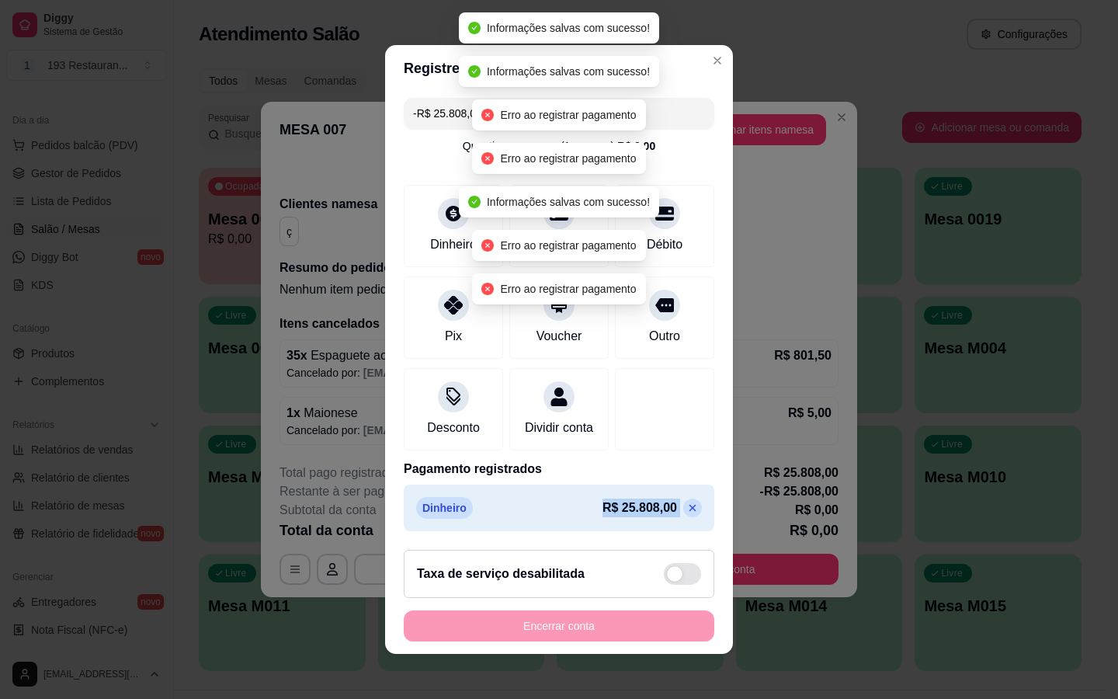
click at [658, 515] on p "R$ 25.808,00" at bounding box center [639, 507] width 75 height 19
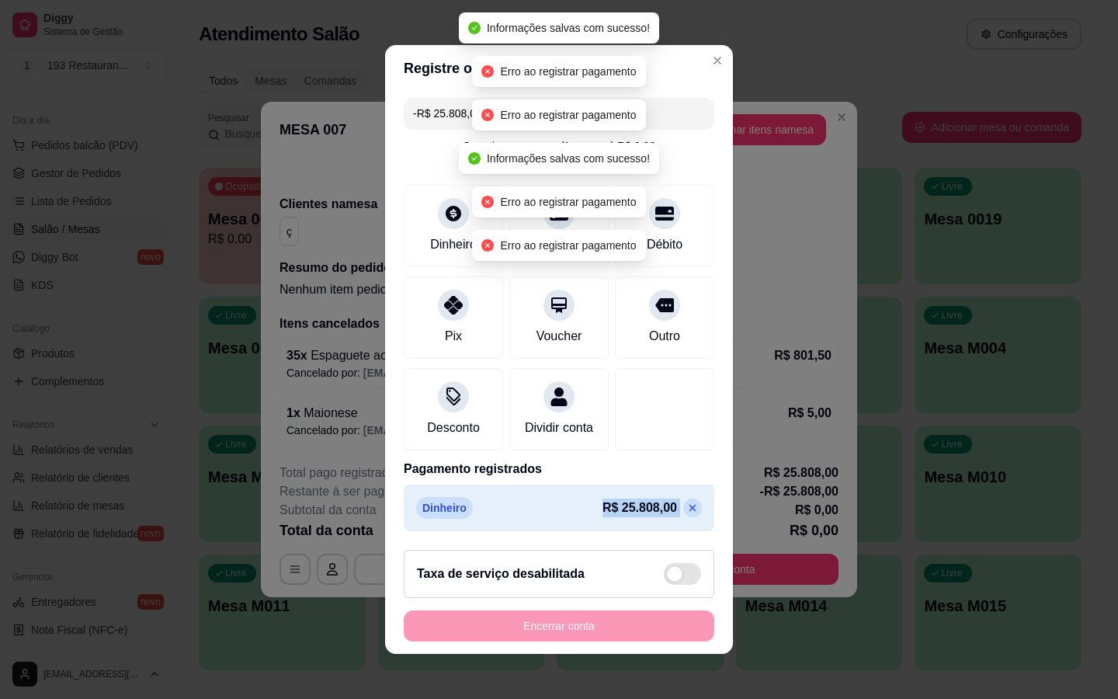
click at [658, 515] on p "R$ 25.808,00" at bounding box center [639, 507] width 75 height 19
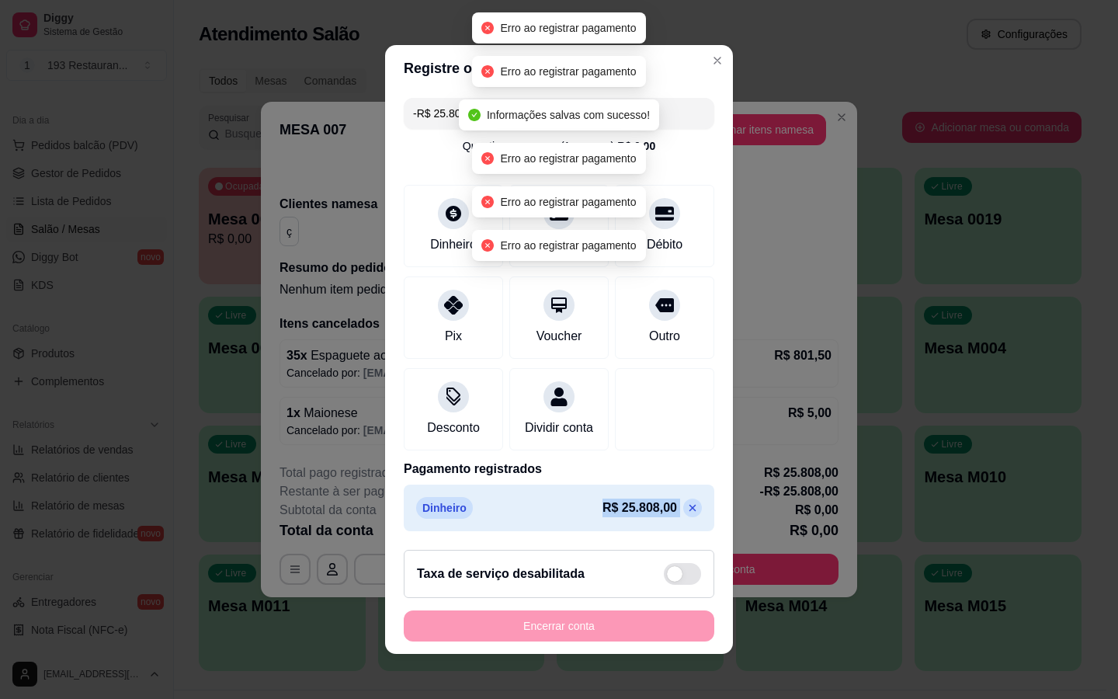
click at [658, 515] on p "R$ 25.808,00" at bounding box center [639, 507] width 75 height 19
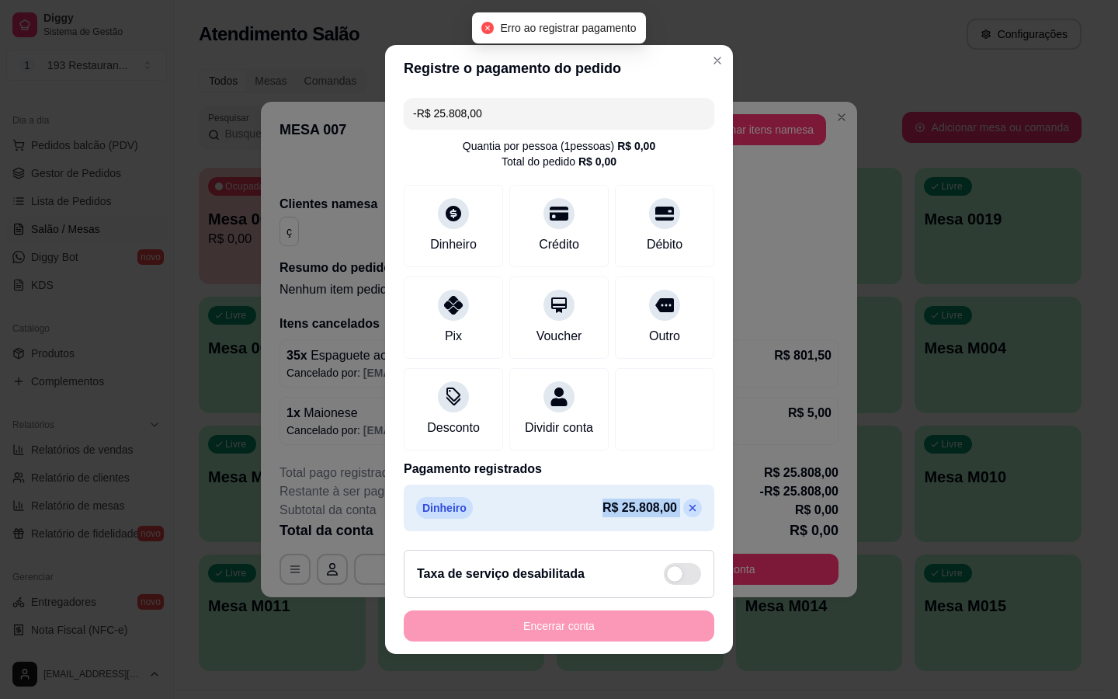
click at [686, 514] on icon at bounding box center [692, 507] width 12 height 12
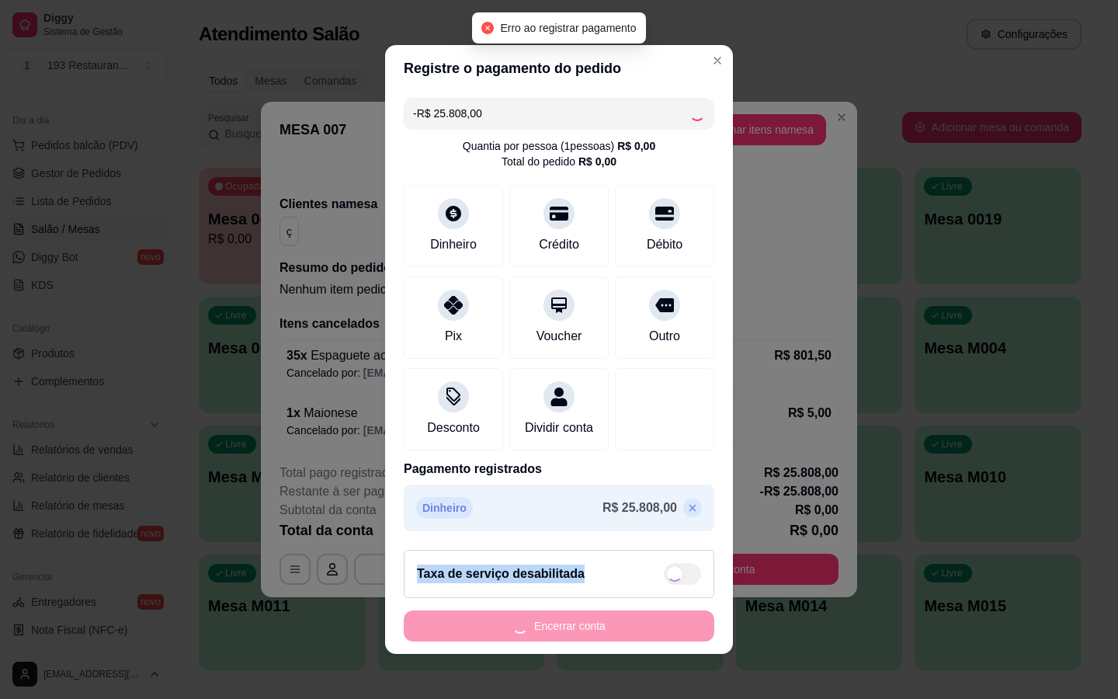
click at [686, 514] on icon at bounding box center [692, 507] width 12 height 12
type input "R$ 0,00"
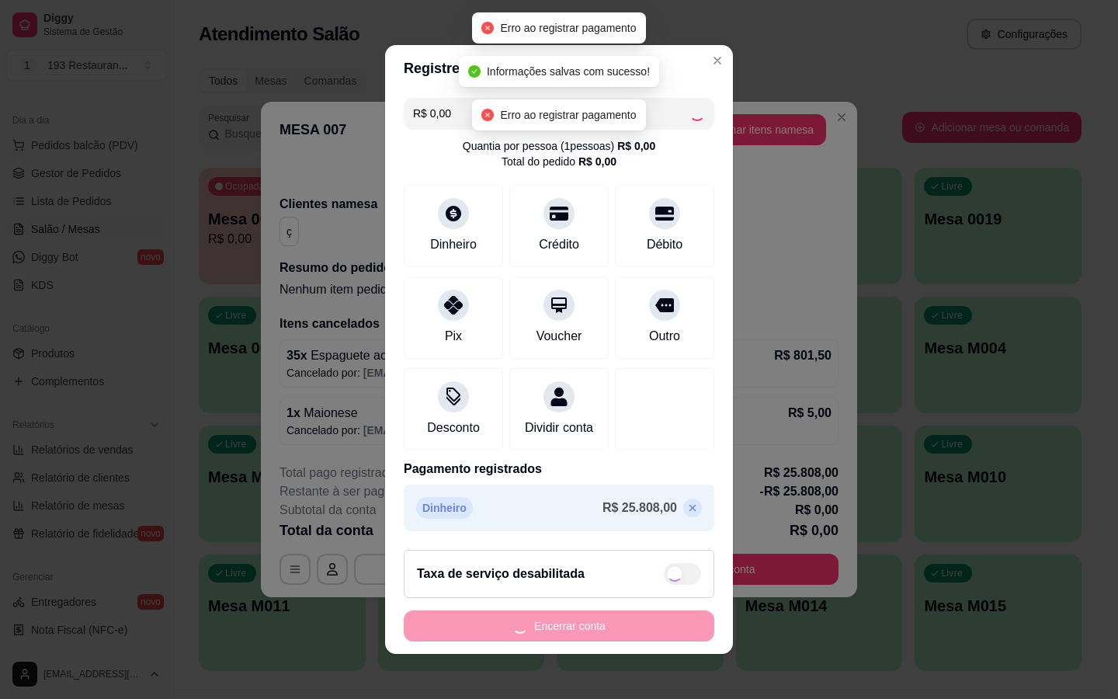
click at [671, 537] on footer "Taxa de serviço desabilitada Encerrar conta" at bounding box center [559, 595] width 348 height 116
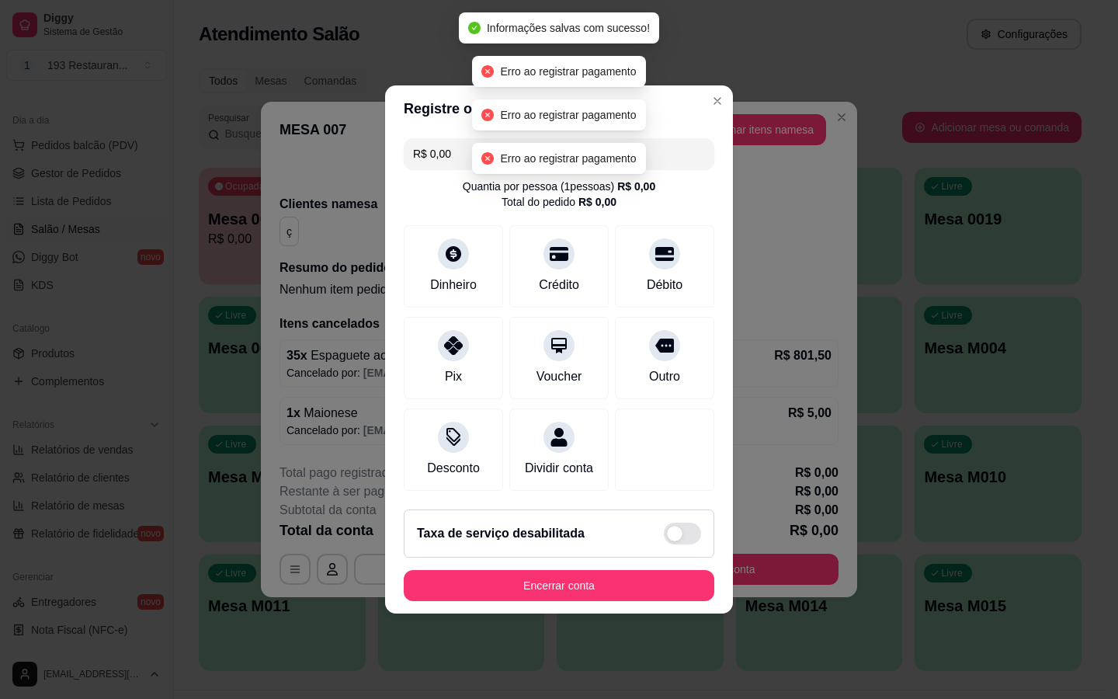
click at [671, 517] on footer "Taxa de serviço desabilitada Encerrar conta" at bounding box center [559, 555] width 348 height 116
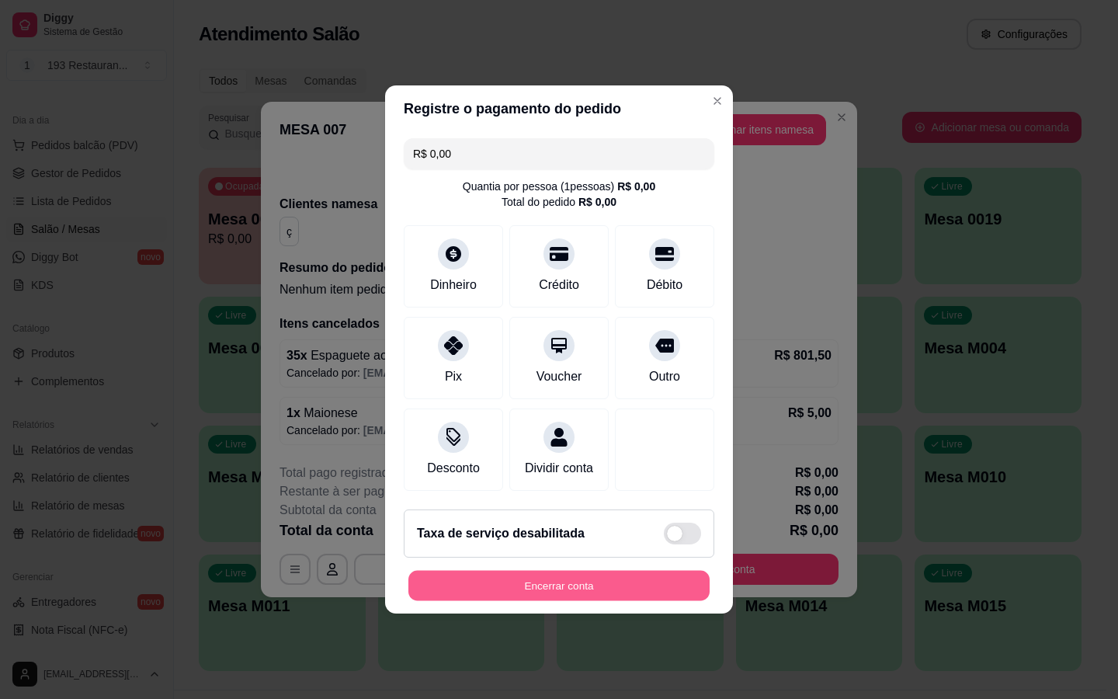
click at [576, 588] on button "Encerrar conta" at bounding box center [558, 585] width 301 height 30
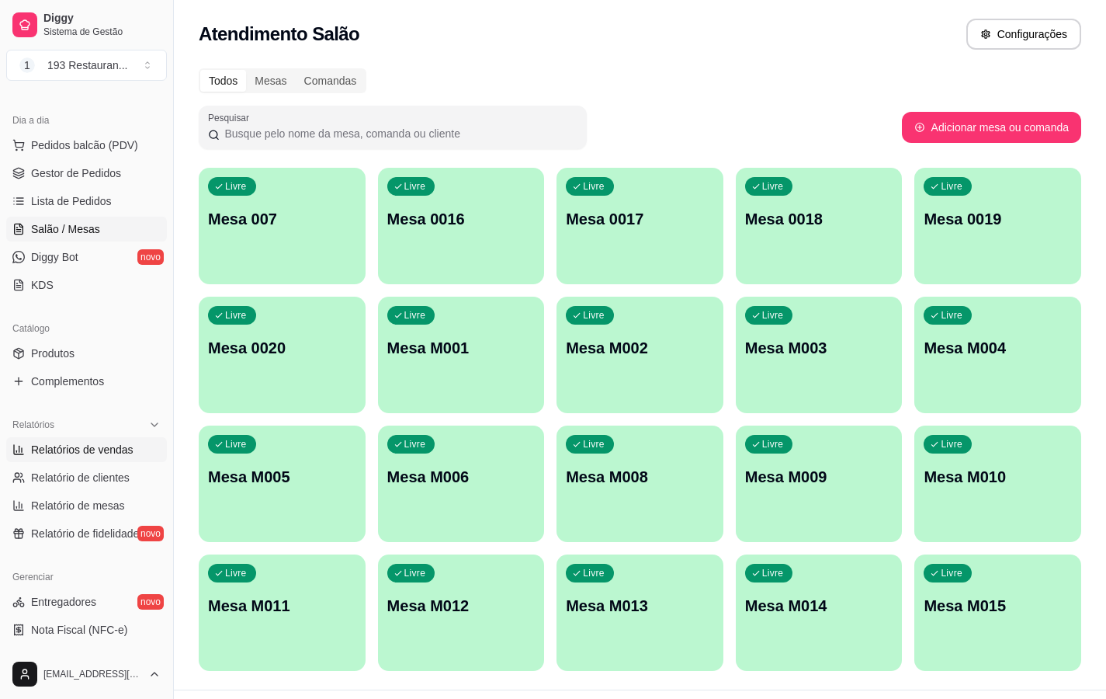
click at [87, 457] on link "Relatórios de vendas" at bounding box center [86, 449] width 161 height 25
select select "ALL"
select select "0"
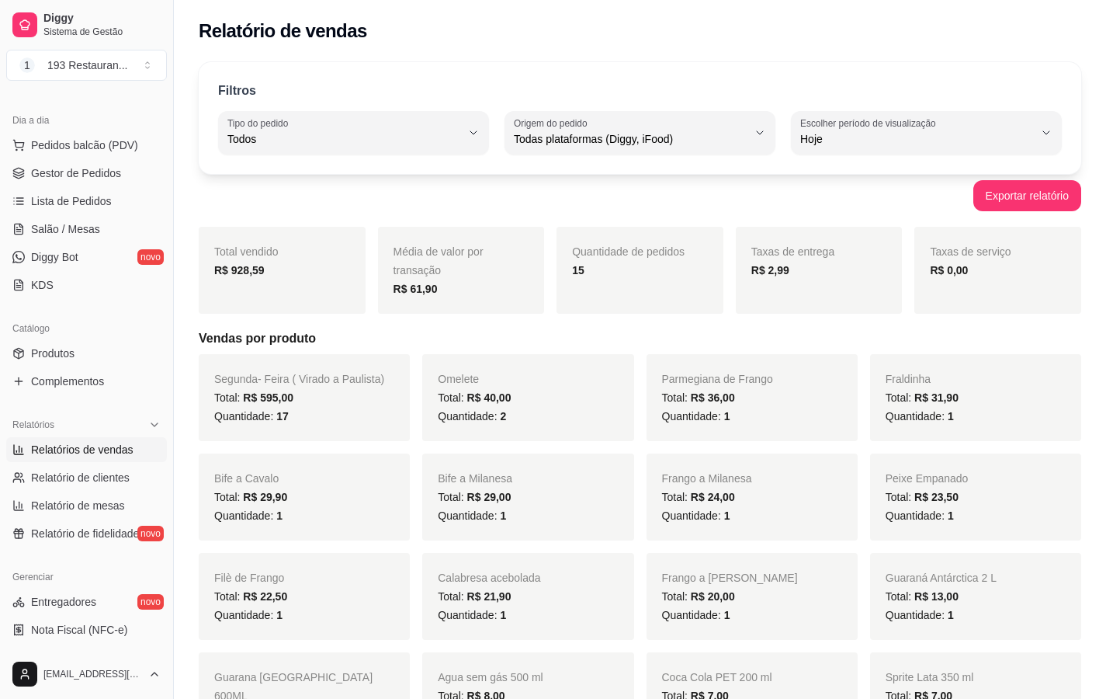
click at [127, 125] on div "Dia a dia" at bounding box center [86, 120] width 161 height 25
click at [129, 153] on button "Pedidos balcão (PDV)" at bounding box center [86, 145] width 161 height 25
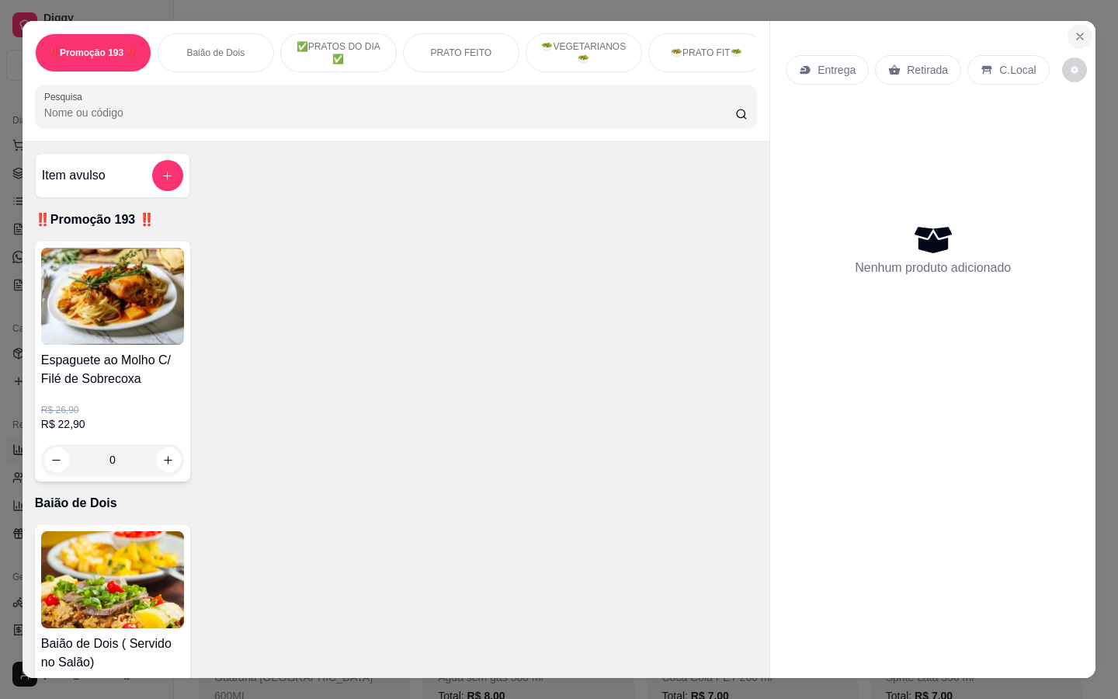
click at [1073, 33] on icon "Close" at bounding box center [1079, 36] width 12 height 12
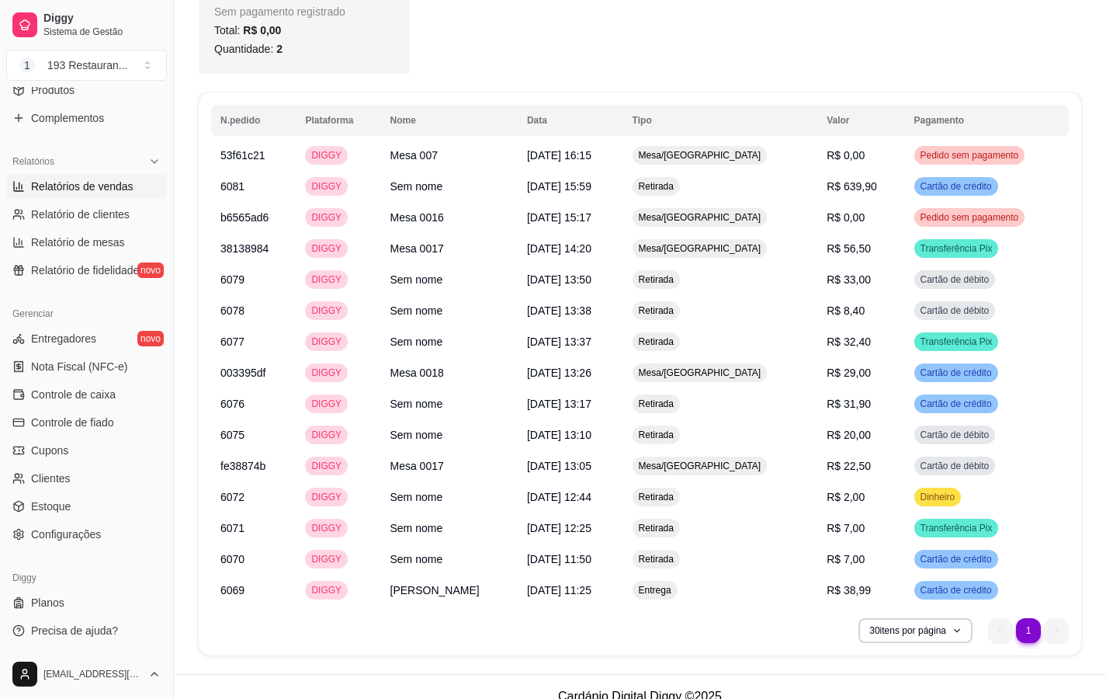
scroll to position [1014, 0]
click at [54, 531] on span "Configurações" at bounding box center [66, 534] width 70 height 16
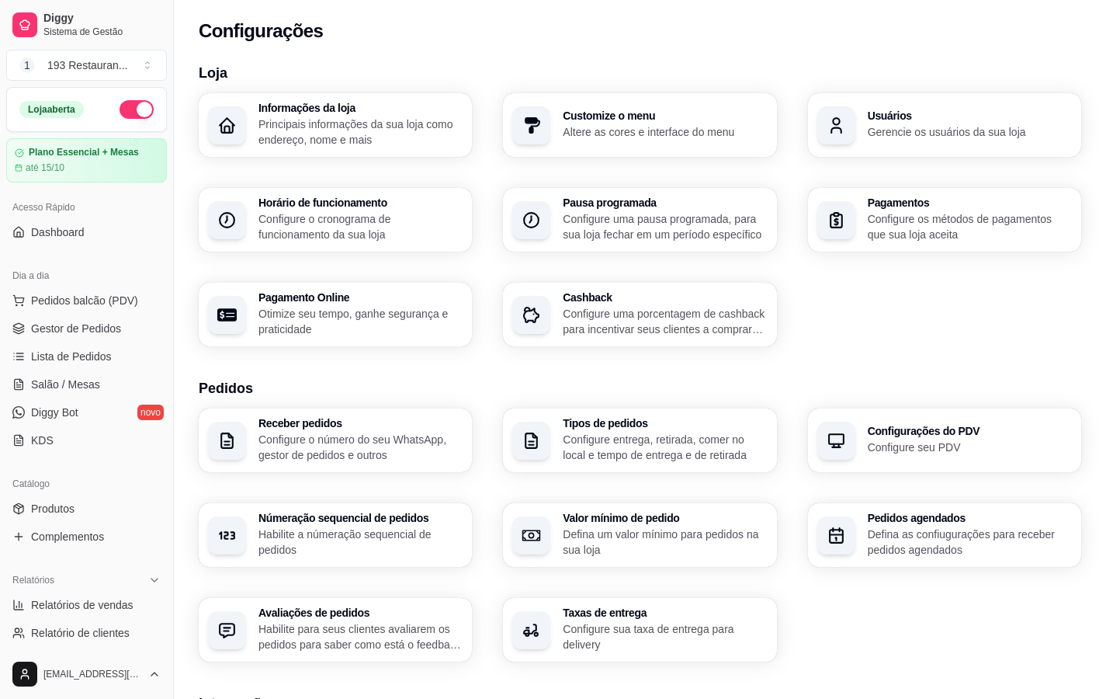
click at [120, 109] on button "button" at bounding box center [137, 109] width 34 height 19
click at [76, 306] on span "Pedidos balcão (PDV)" at bounding box center [84, 301] width 107 height 16
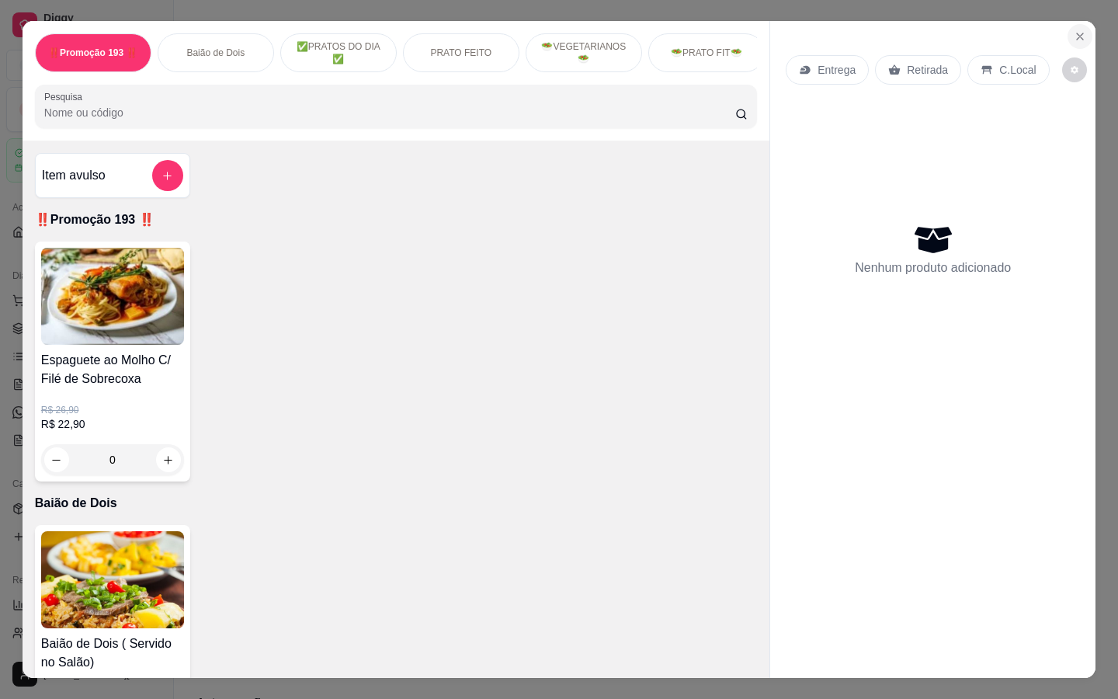
click at [1080, 31] on icon "Close" at bounding box center [1079, 36] width 12 height 12
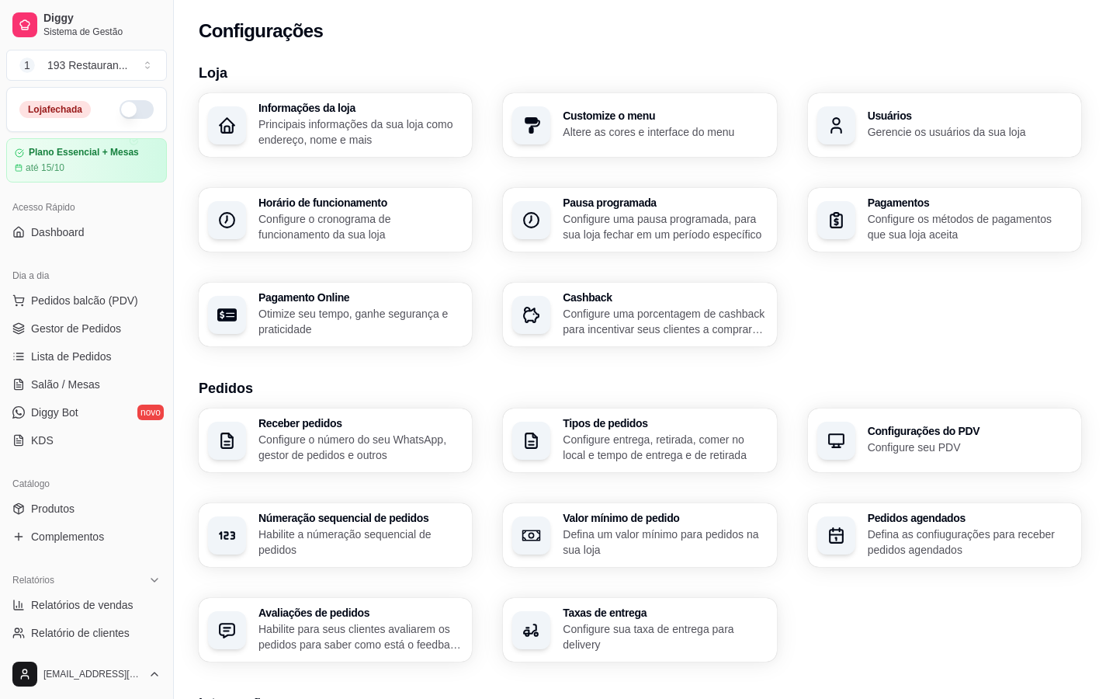
click at [1098, 0] on div "Configurações" at bounding box center [640, 26] width 932 height 53
click at [1101, 0] on div "Configurações" at bounding box center [640, 26] width 932 height 53
click at [1101, 1] on div "Configurações" at bounding box center [640, 26] width 932 height 53
click at [1013, 0] on div "Configurações" at bounding box center [640, 26] width 932 height 53
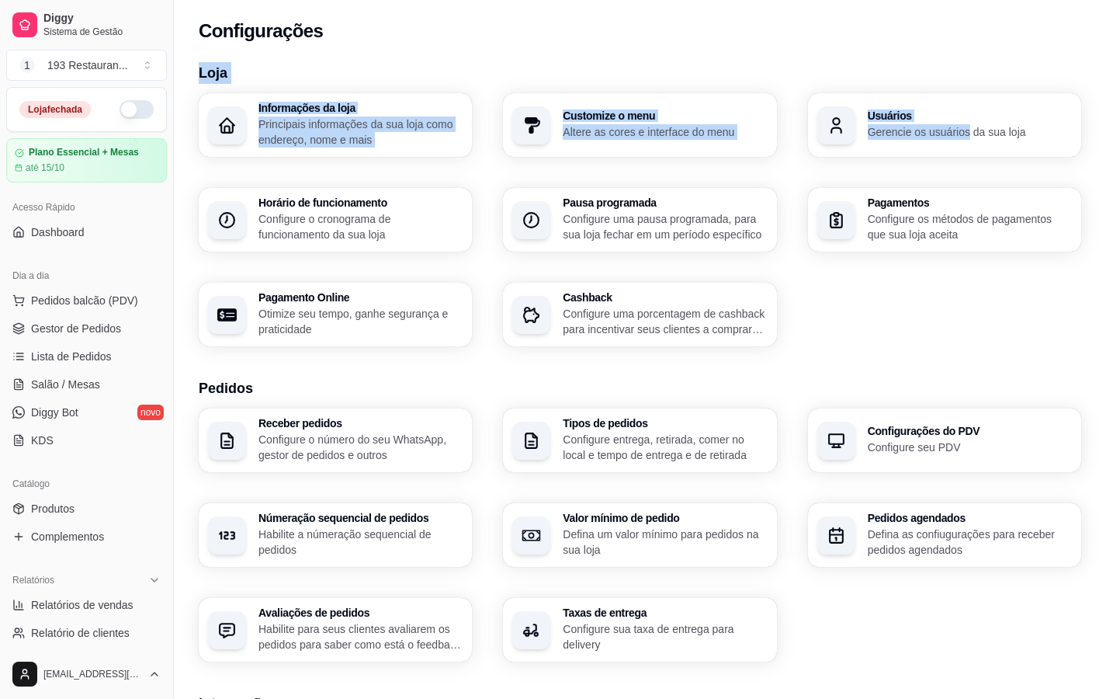
drag, startPoint x: 1013, startPoint y: 0, endPoint x: 943, endPoint y: 147, distance: 163.2
click at [943, 147] on div "Configurações Loja Informações da loja Principais informações da sua loja como …" at bounding box center [640, 521] width 932 height 1043
click at [102, 66] on div "193 Restauran ..." at bounding box center [87, 65] width 81 height 16
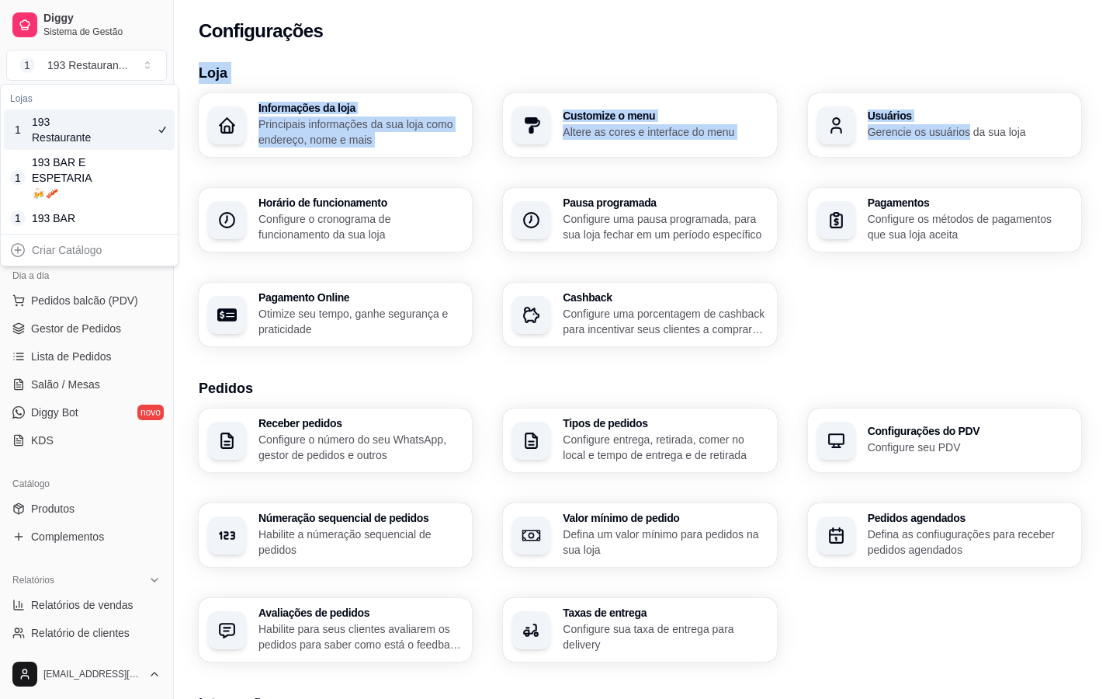
click at [574, 23] on div "Configurações" at bounding box center [640, 31] width 882 height 25
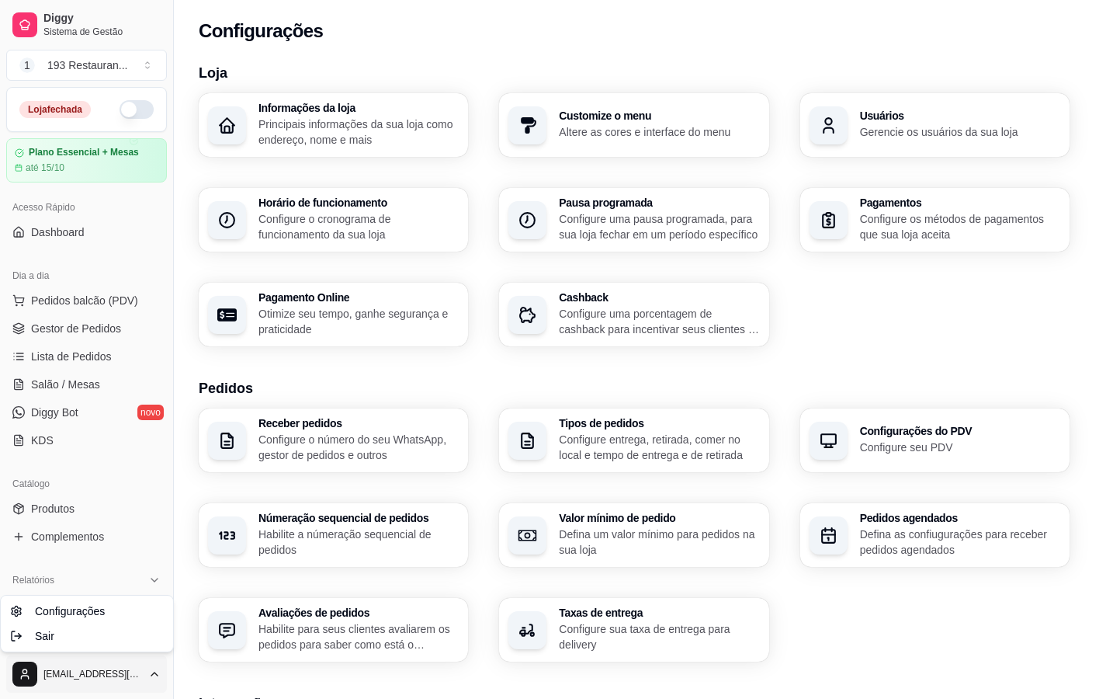
click at [19, 647] on html "Diggy Sistema de Gestão 1 193 Restauran ... Loja fechada Plano Essencial + Mesa…" at bounding box center [553, 349] width 1106 height 699
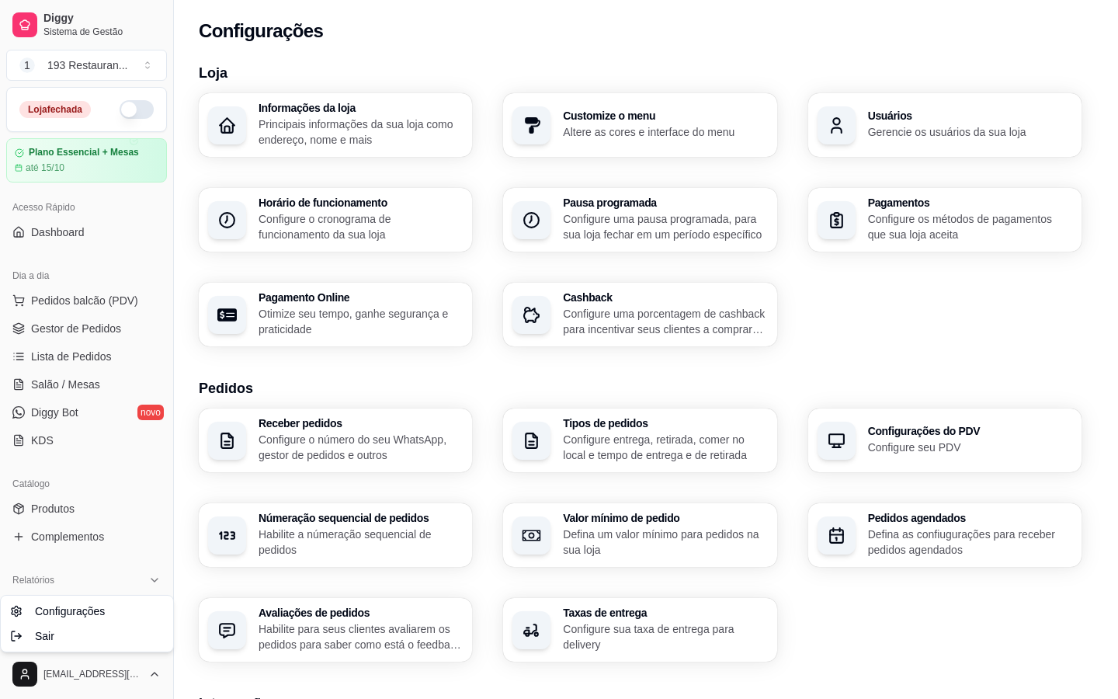
click at [20, 647] on html "Diggy Sistema de Gestão 1 193 Restauran ... Loja fechada Plano Essencial + Mesa…" at bounding box center [559, 349] width 1118 height 699
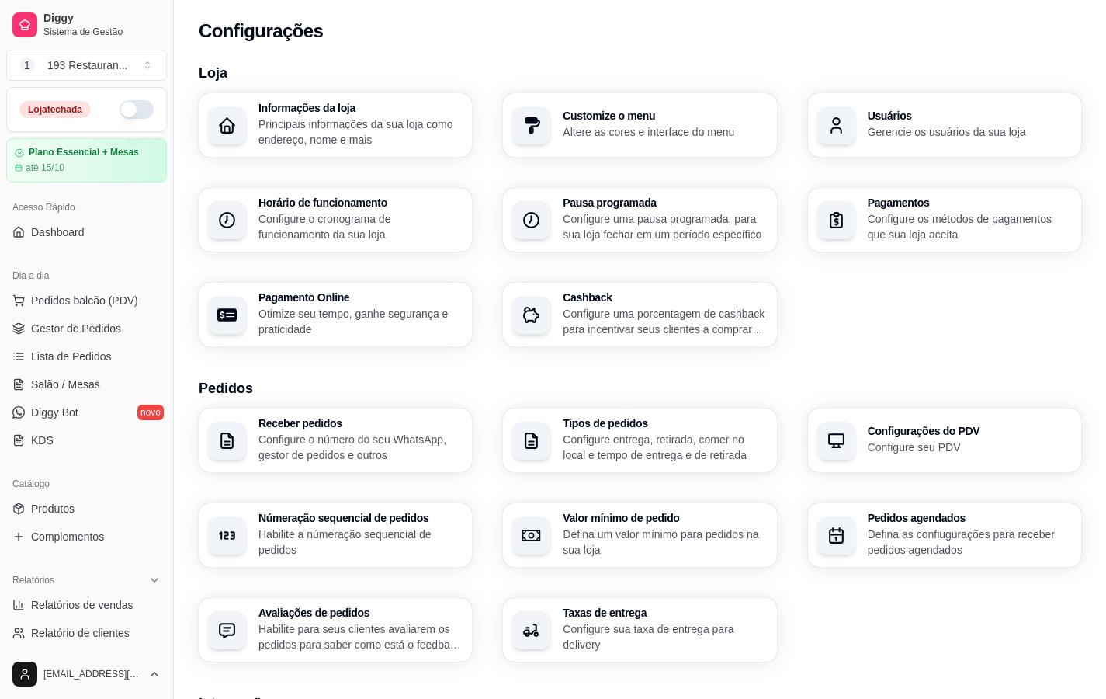
click at [836, 609] on div "Receber pedidos Configure o número do seu WhatsApp, gestor de pedidos e outros …" at bounding box center [640, 534] width 882 height 253
click at [119, 300] on span "Pedidos balcão (PDV)" at bounding box center [84, 301] width 107 height 16
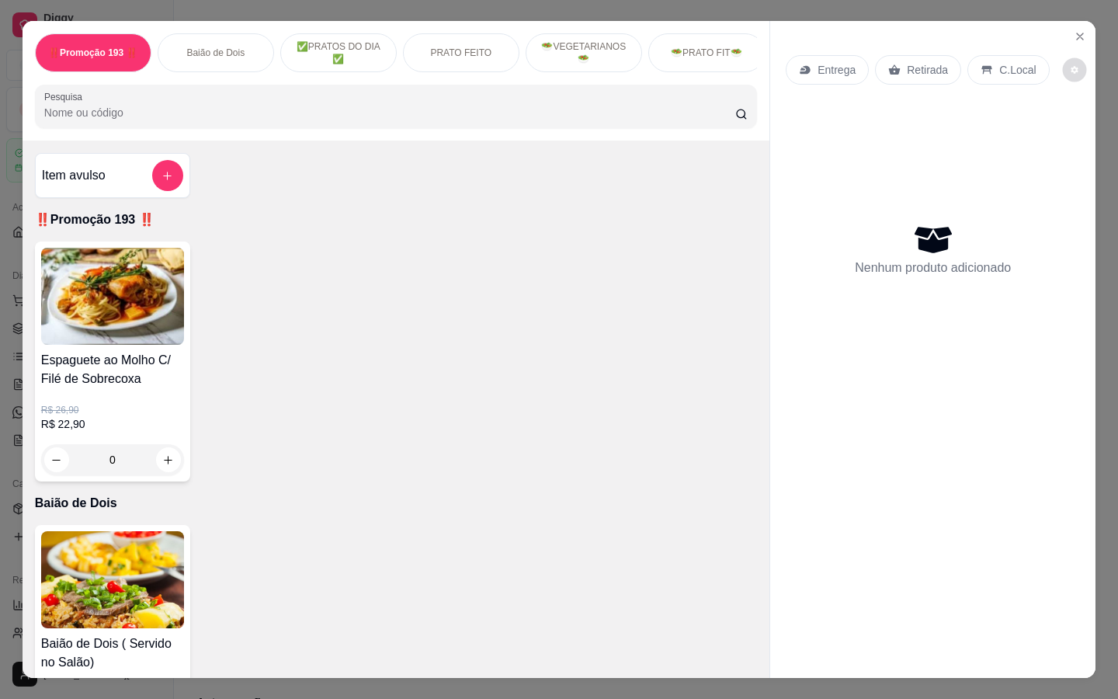
click at [1070, 66] on icon "decrease-product-quantity" at bounding box center [1073, 69] width 7 height 7
click at [1040, 228] on div "Nenhum produto adicionado" at bounding box center [932, 249] width 294 height 304
click at [1077, 33] on icon "Close" at bounding box center [1080, 36] width 6 height 6
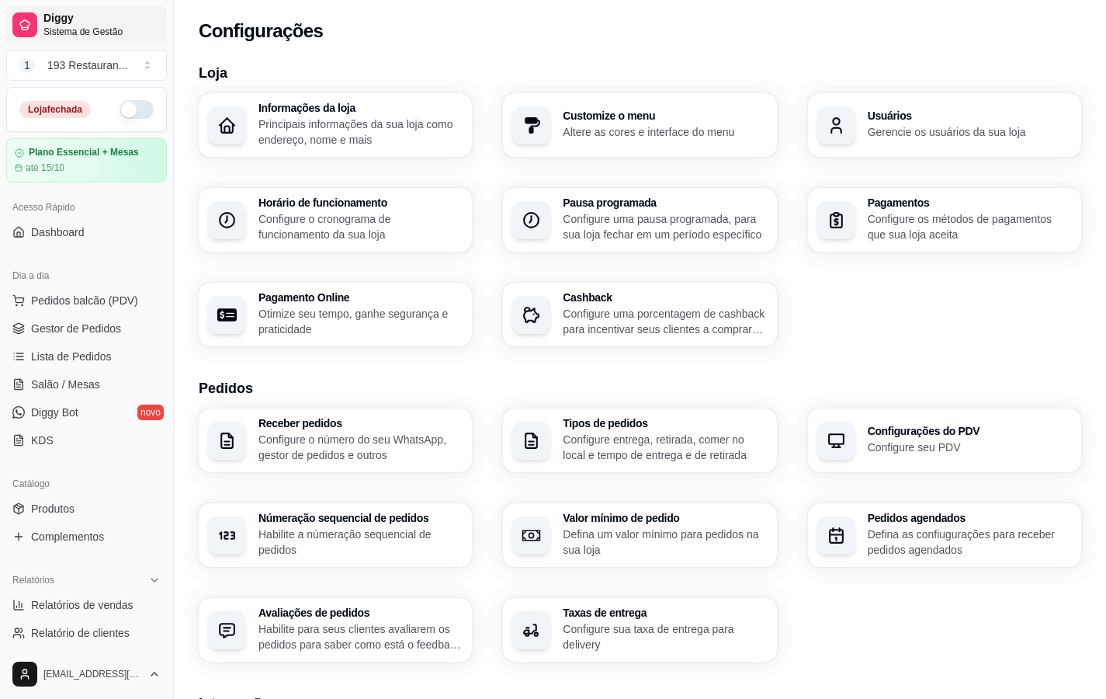
click at [28, 21] on icon at bounding box center [25, 25] width 12 height 12
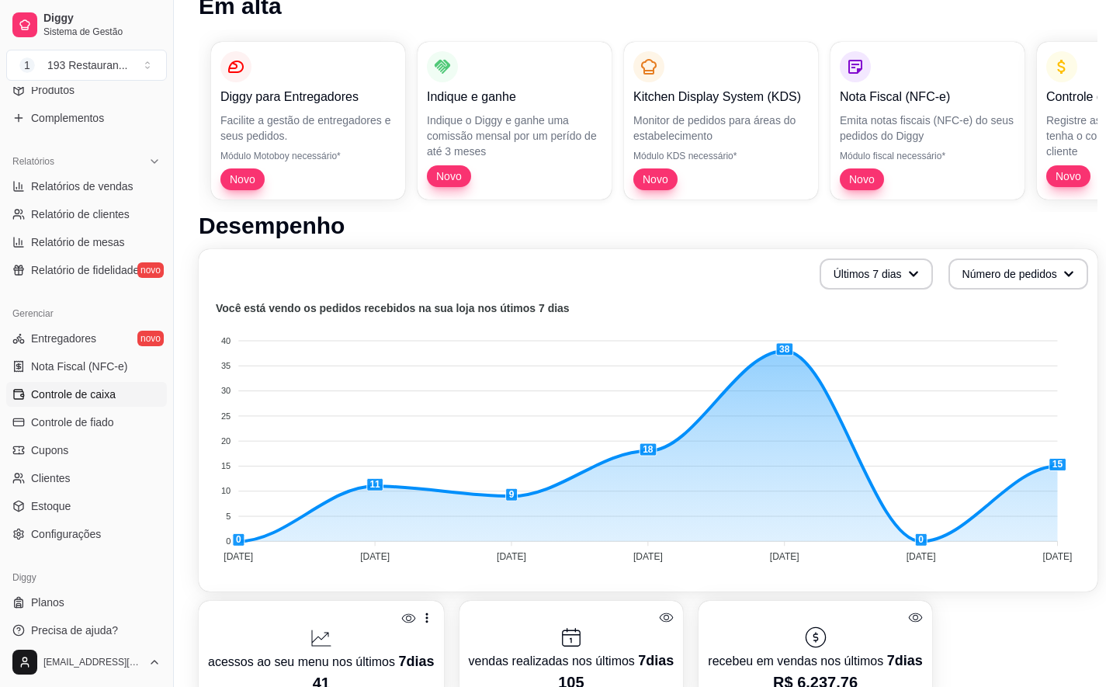
scroll to position [233, 0]
click at [86, 534] on span "Configurações" at bounding box center [66, 534] width 70 height 16
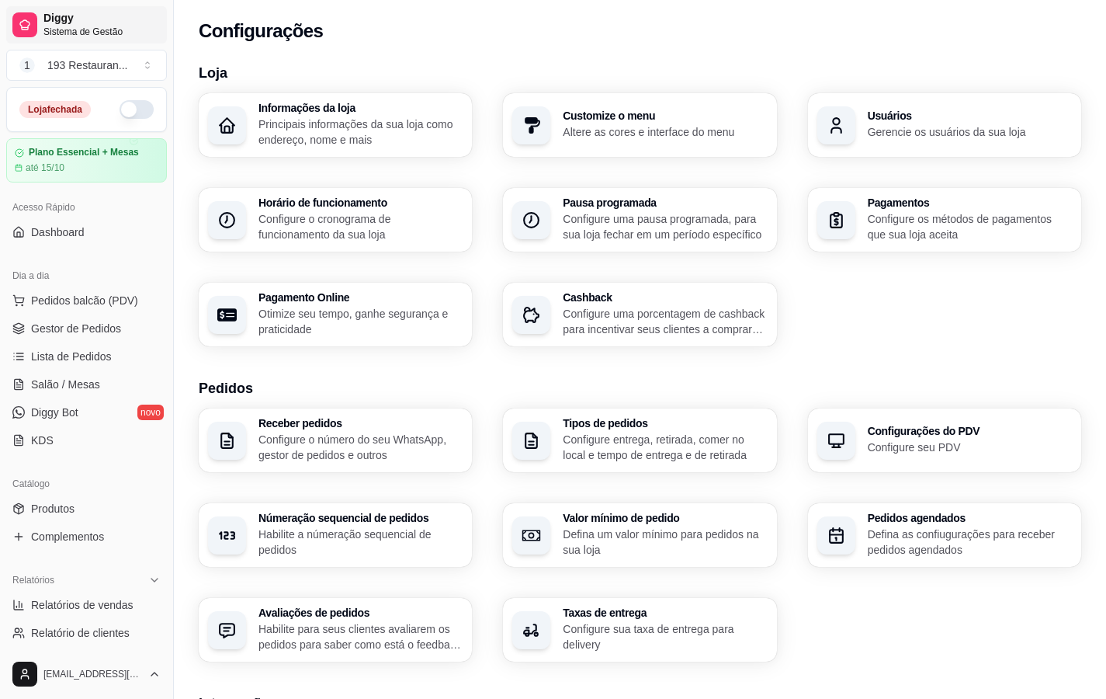
click at [73, 26] on span "Sistema de Gestão" at bounding box center [101, 32] width 117 height 12
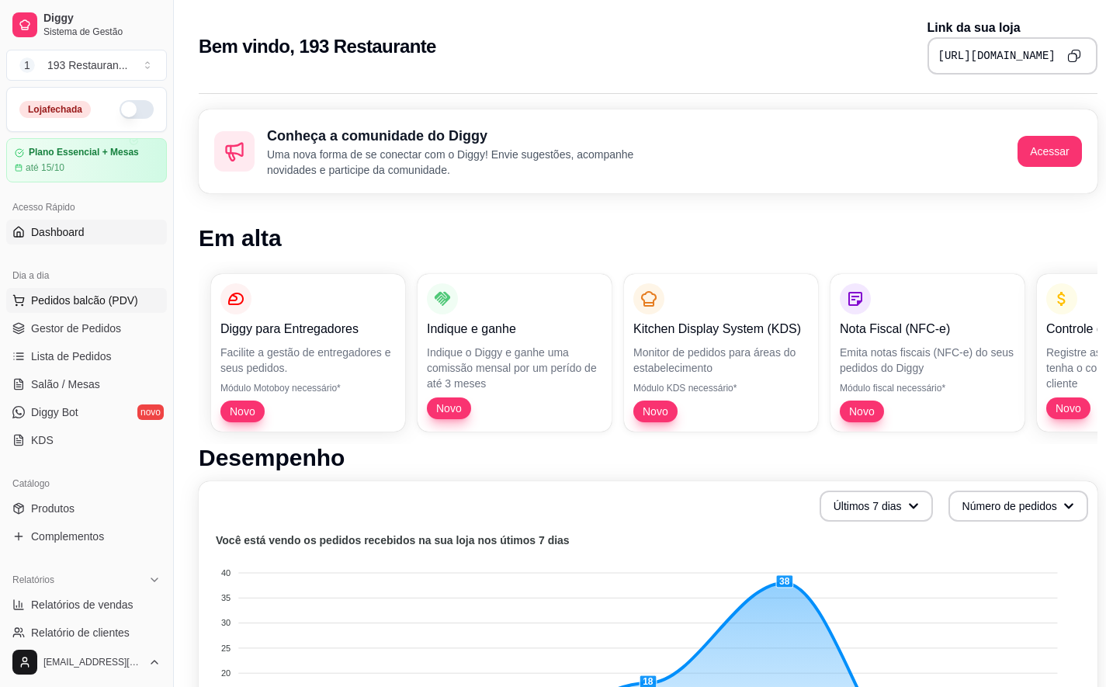
click at [120, 288] on button "Pedidos balcão (PDV)" at bounding box center [86, 300] width 161 height 25
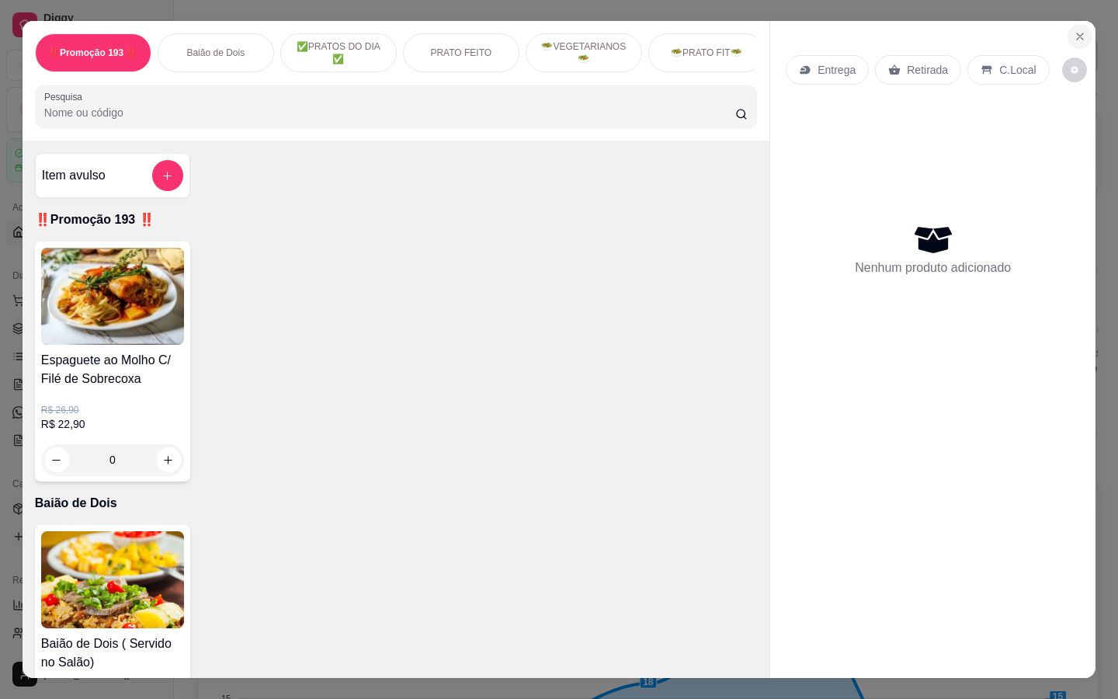
click at [1080, 35] on icon "Close" at bounding box center [1079, 36] width 12 height 12
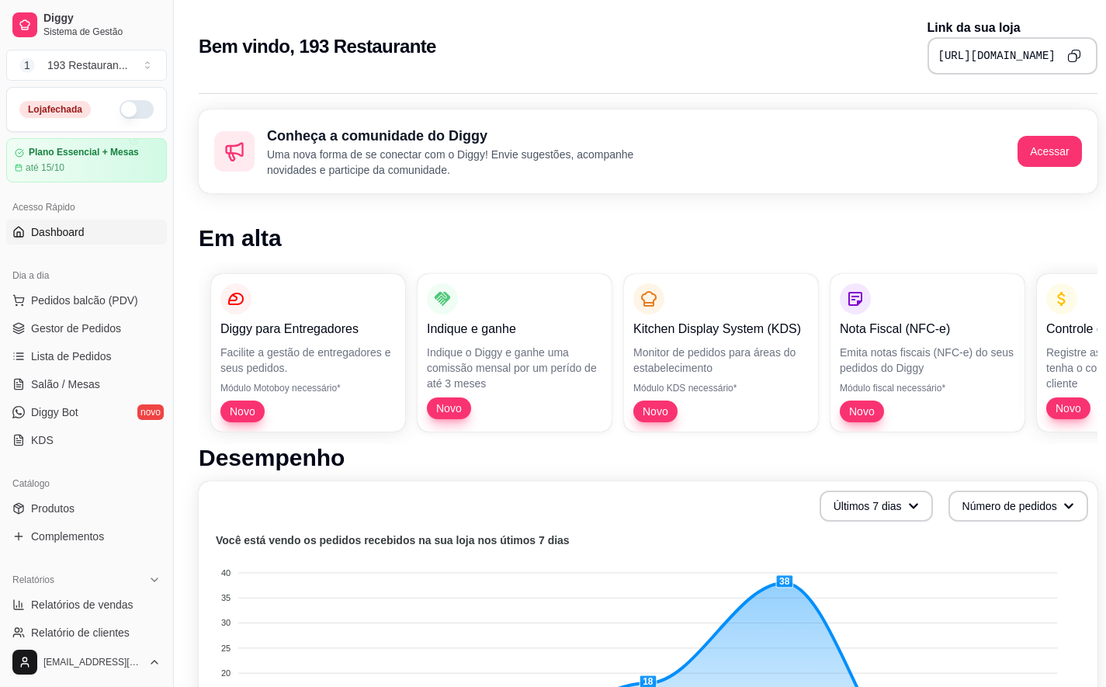
click at [92, 235] on link "Dashboard" at bounding box center [86, 232] width 161 height 25
click at [57, 237] on span "Dashboard" at bounding box center [58, 232] width 54 height 16
click at [57, 234] on span "Dashboard" at bounding box center [58, 232] width 54 height 16
click at [61, 231] on span "Dashboard" at bounding box center [58, 232] width 54 height 16
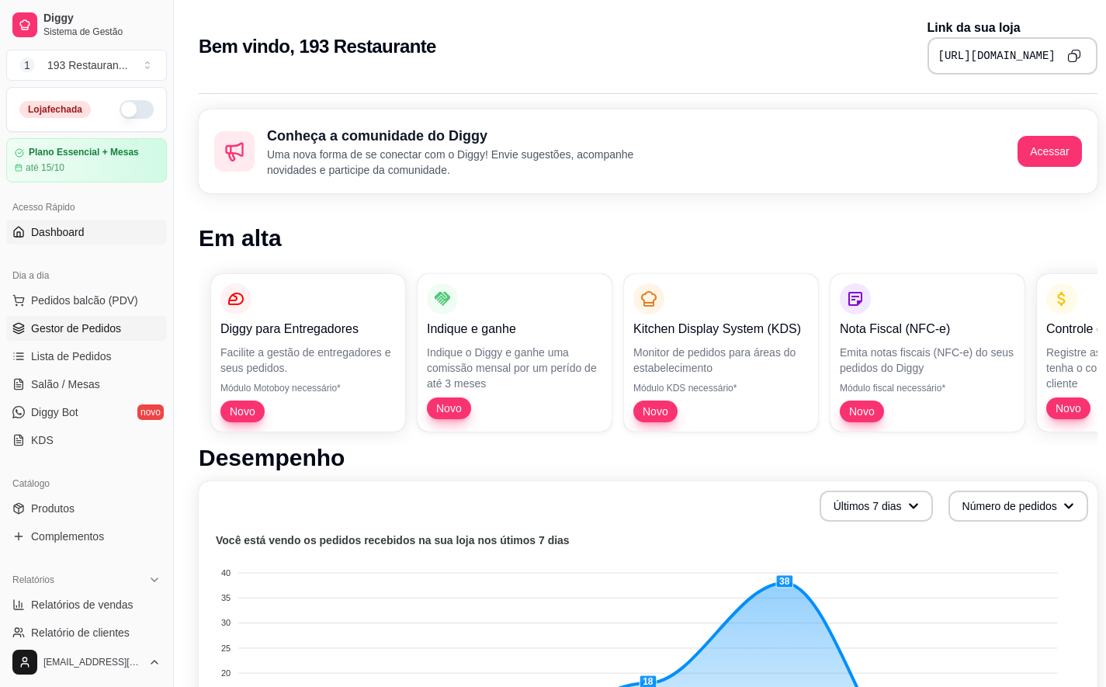
click at [85, 318] on link "Gestor de Pedidos" at bounding box center [86, 328] width 161 height 25
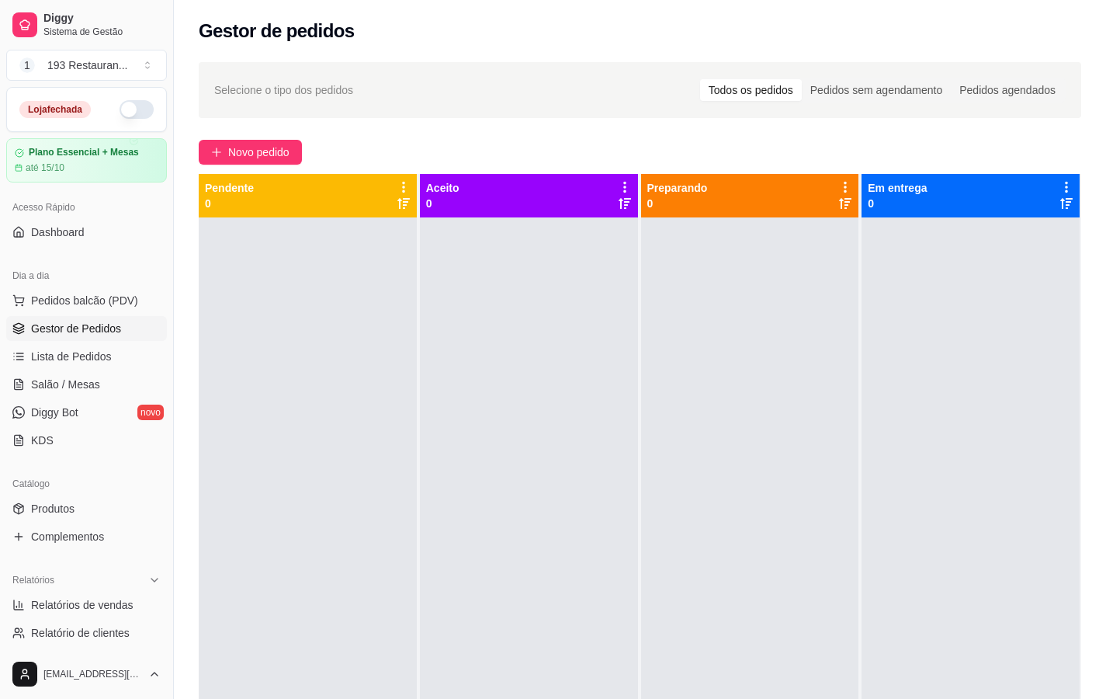
click at [65, 281] on div "Dia a dia" at bounding box center [86, 275] width 161 height 25
click at [84, 236] on link "Dashboard" at bounding box center [86, 232] width 161 height 25
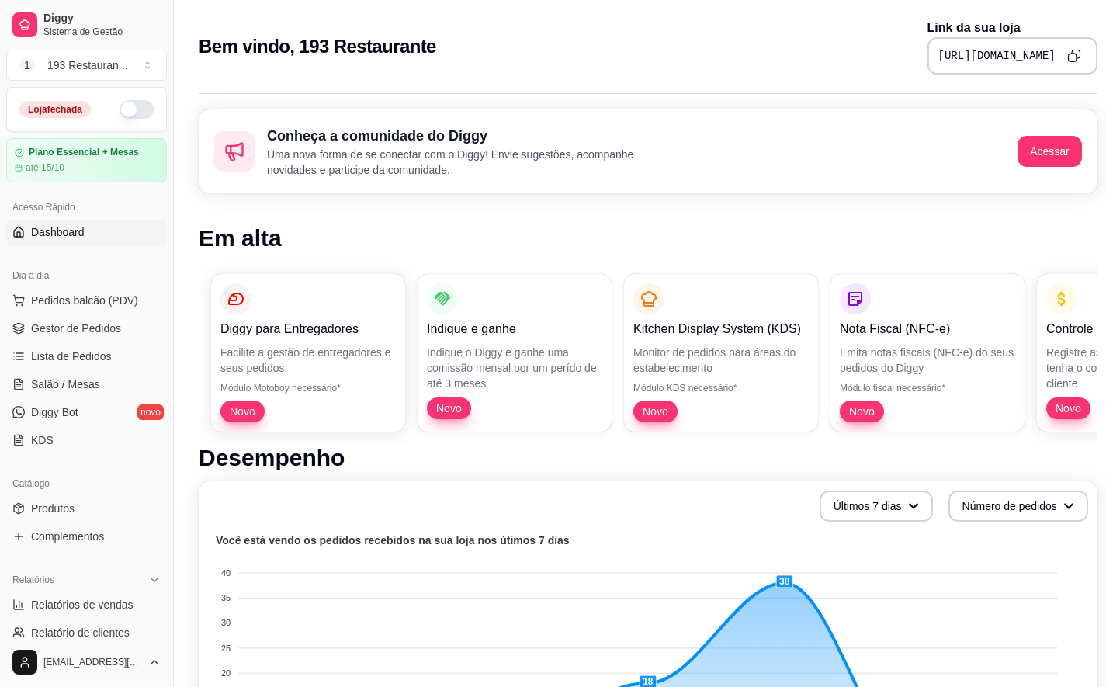
click at [1083, 11] on div "Bem vindo, 193 Restaurante Link da sua loja [URL][DOMAIN_NAME]" at bounding box center [648, 42] width 948 height 84
drag, startPoint x: 1081, startPoint y: 10, endPoint x: 80, endPoint y: 16, distance: 1001.2
click at [80, 16] on span "Diggy" at bounding box center [101, 19] width 117 height 14
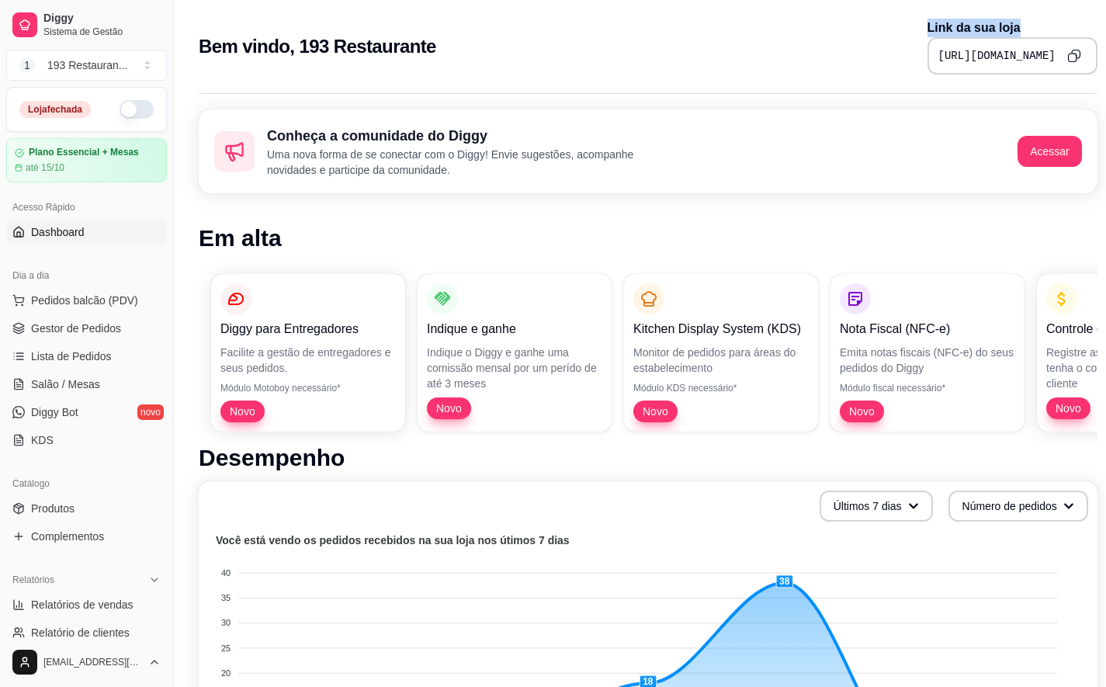
drag, startPoint x: 478, startPoint y: 643, endPoint x: 324, endPoint y: 638, distance: 154.5
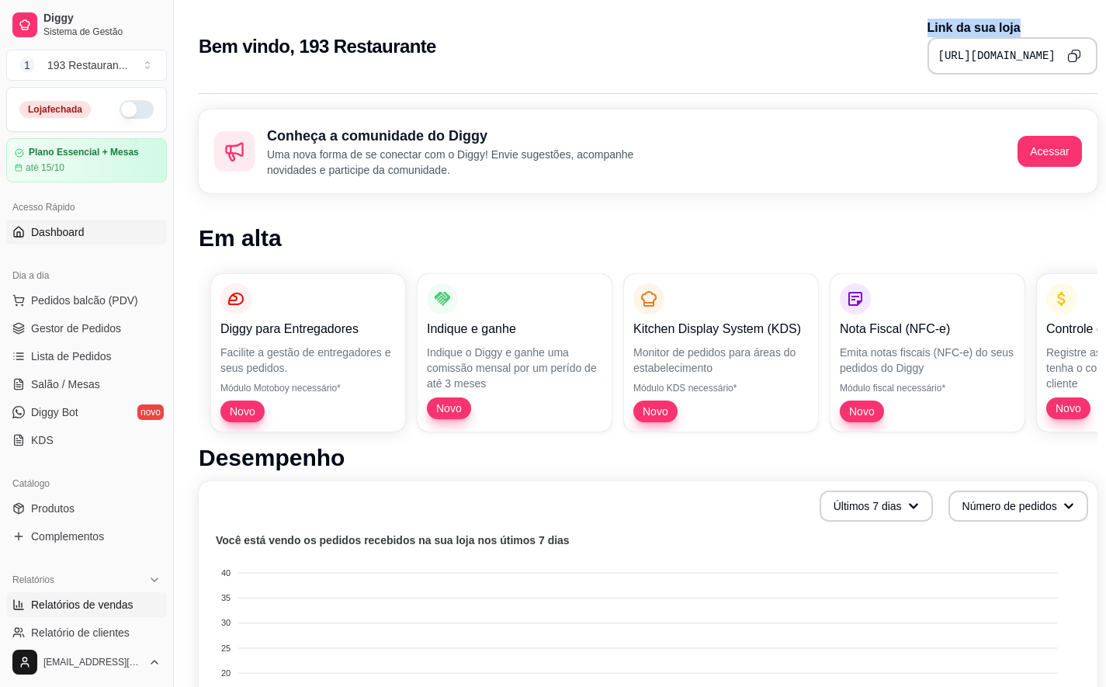
click at [98, 603] on span "Relatórios de vendas" at bounding box center [82, 605] width 102 height 16
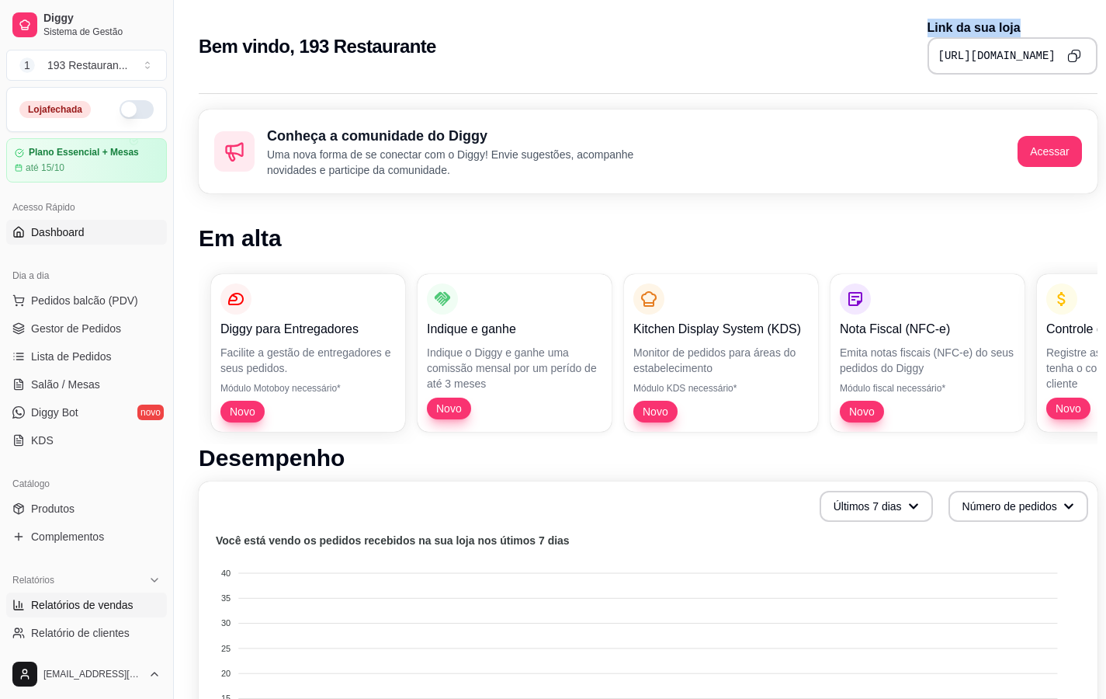
select select "ALL"
select select "0"
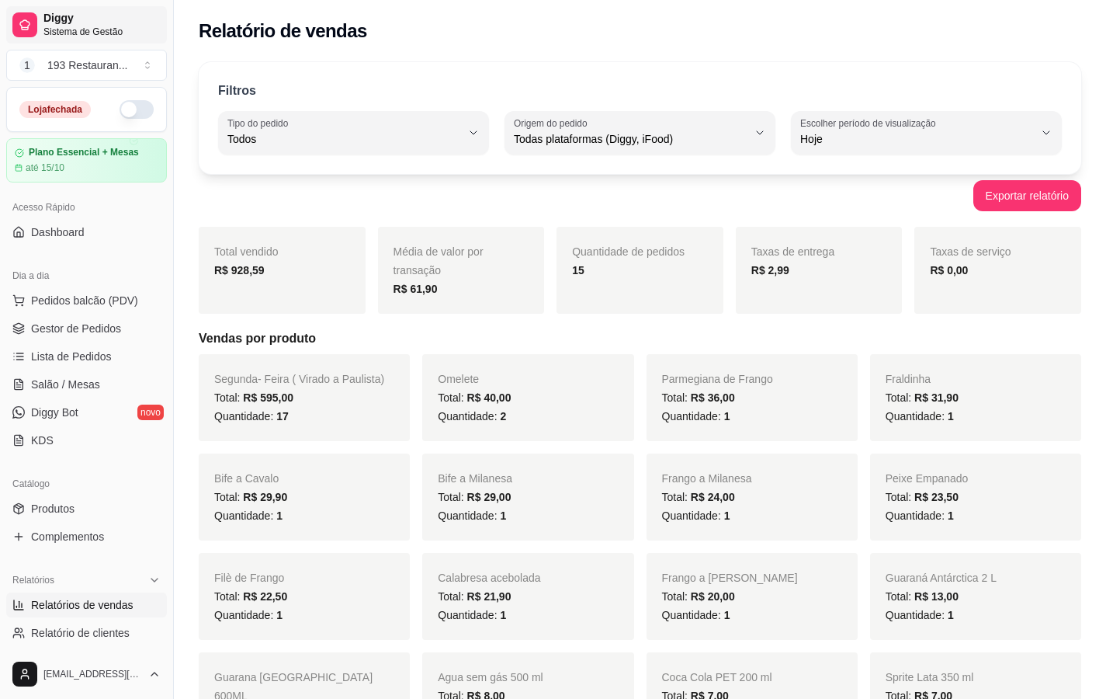
click at [106, 37] on span "Sistema de Gestão" at bounding box center [101, 32] width 117 height 12
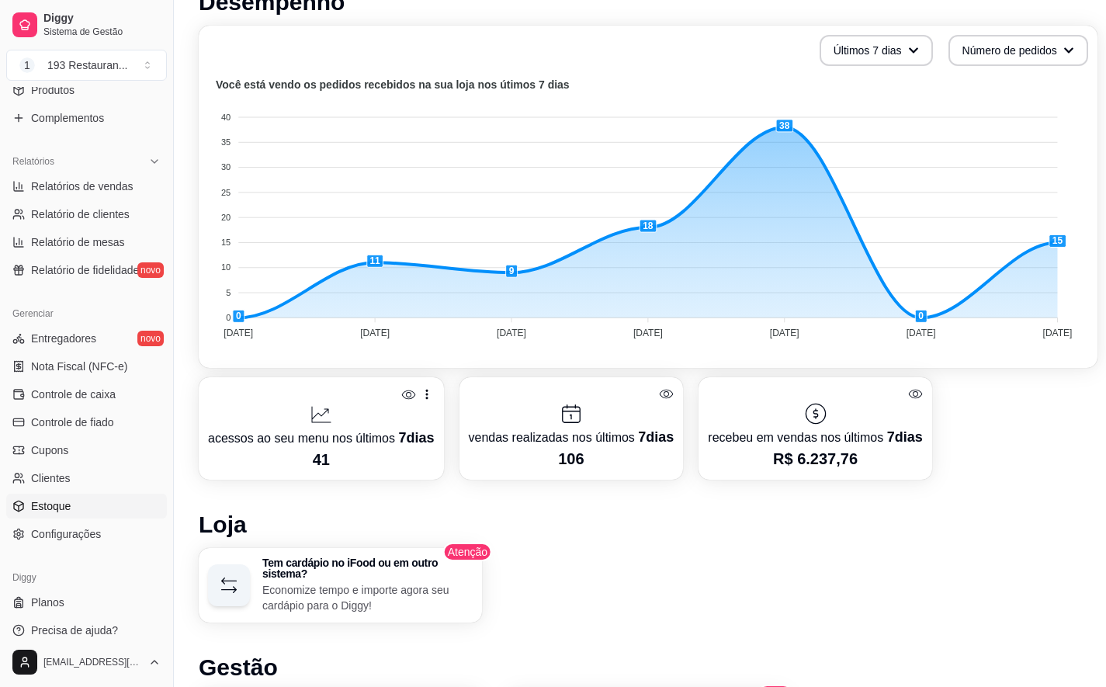
scroll to position [262, 0]
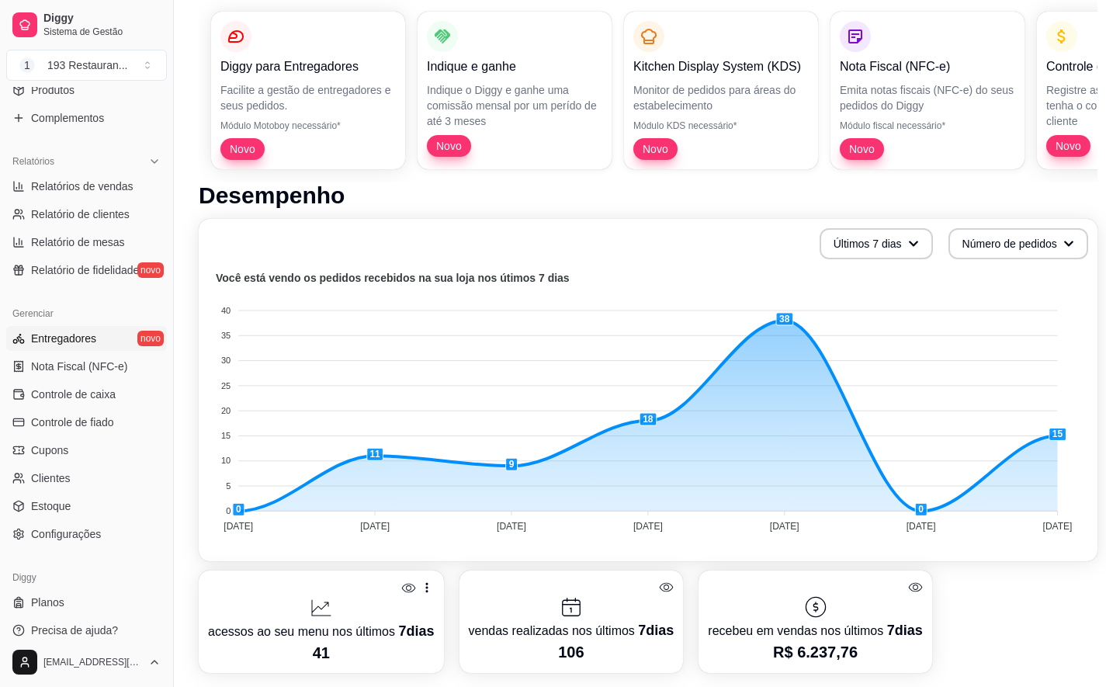
click at [31, 338] on link "Entregadores novo" at bounding box center [86, 338] width 161 height 25
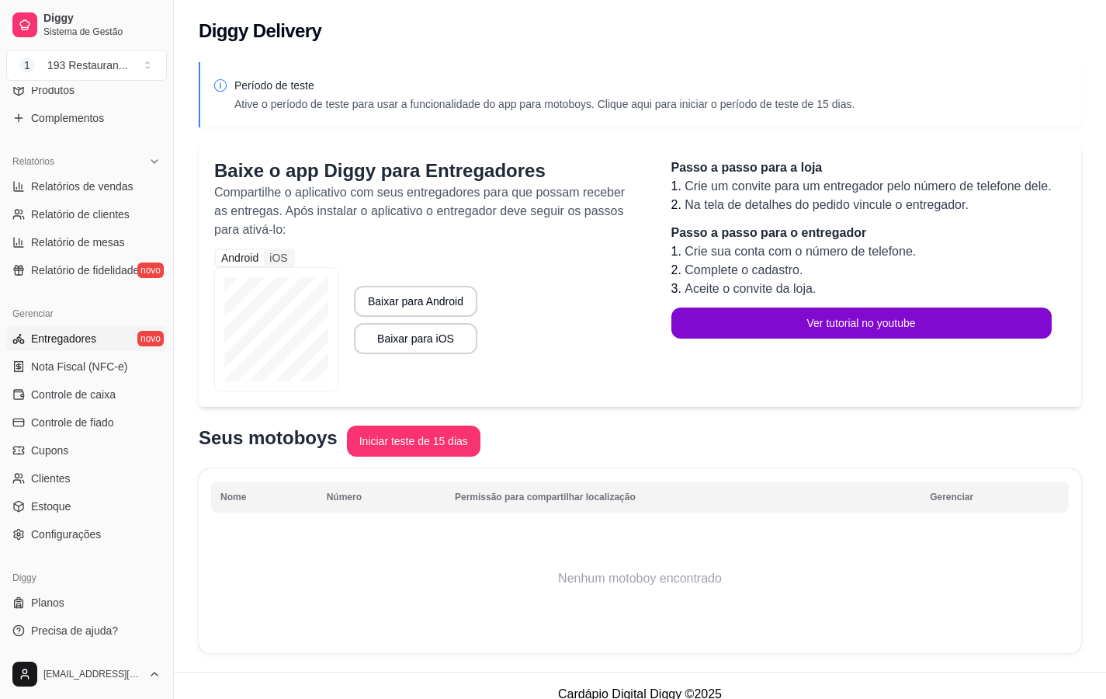
click at [157, 92] on div "Catálogo Produtos Complementos" at bounding box center [86, 92] width 173 height 90
click at [161, 88] on div "Catálogo Produtos Complementos" at bounding box center [86, 92] width 173 height 90
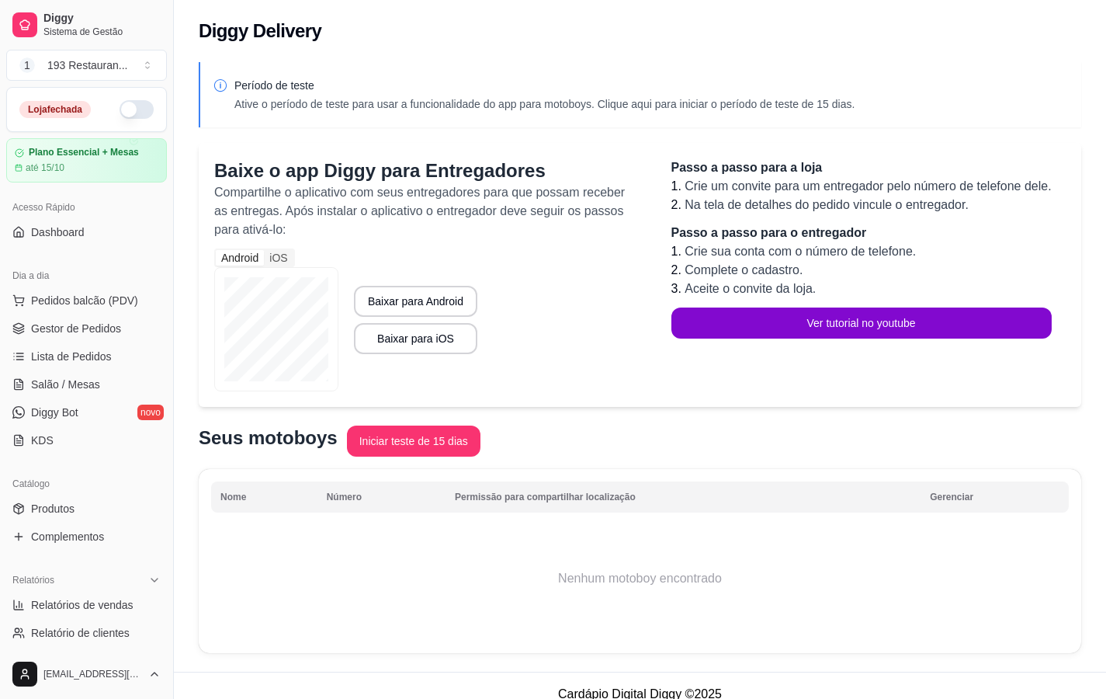
click at [1066, 5] on div "Diggy Delivery" at bounding box center [640, 26] width 932 height 53
click at [74, 22] on span "Diggy" at bounding box center [101, 19] width 117 height 14
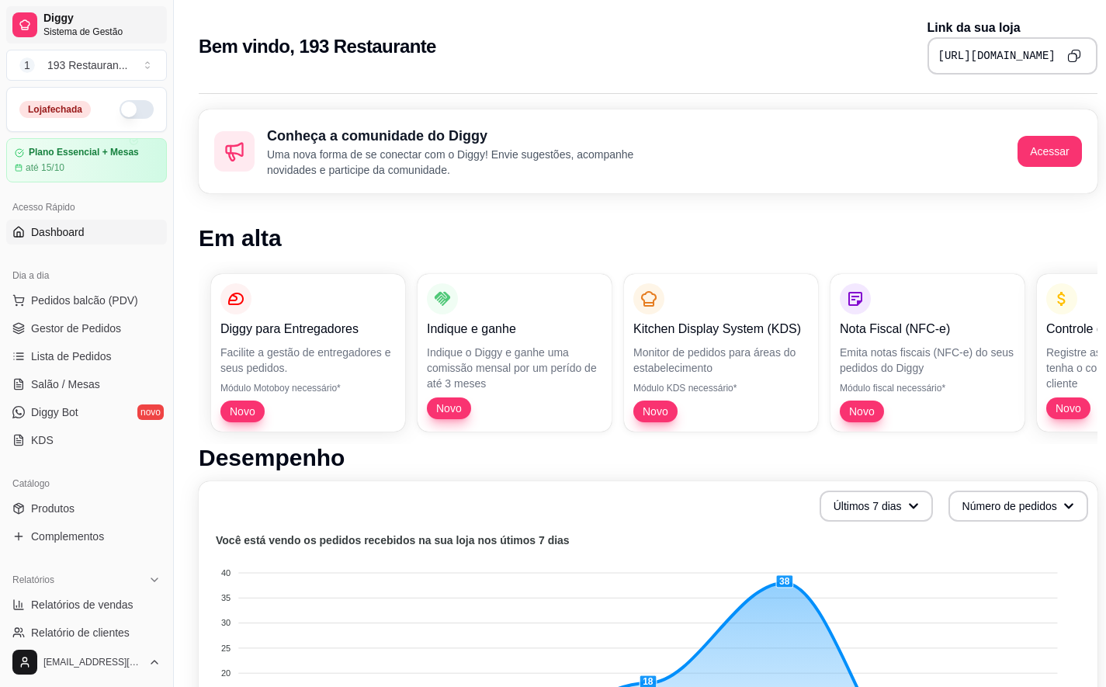
click at [74, 22] on span "Diggy" at bounding box center [101, 19] width 117 height 14
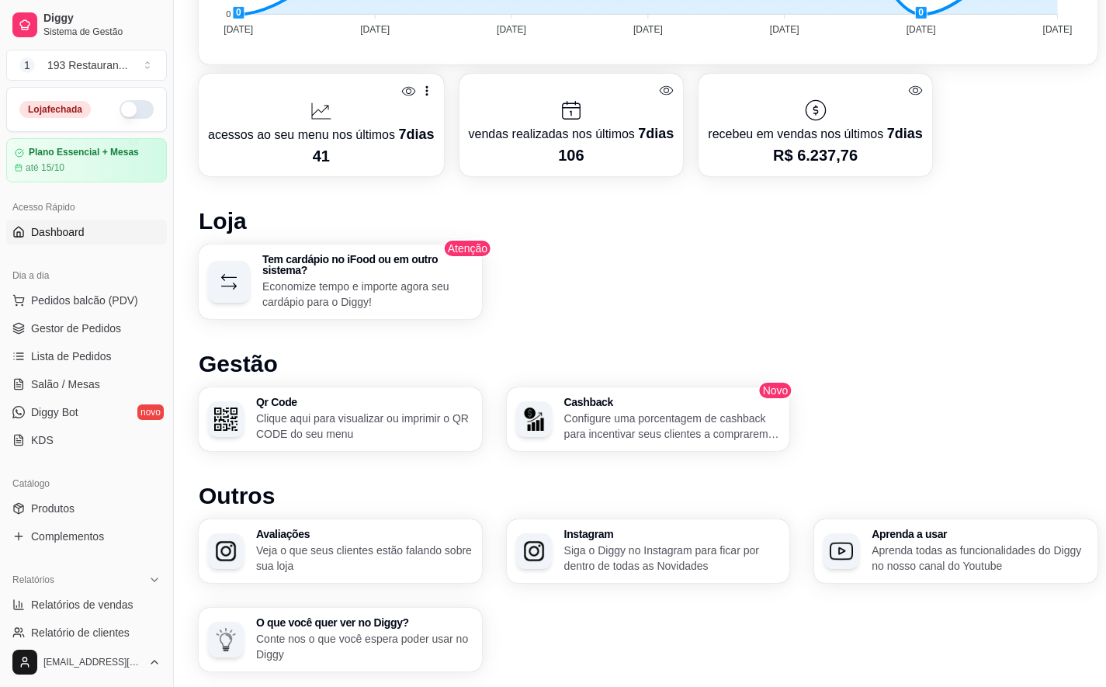
scroll to position [806, 0]
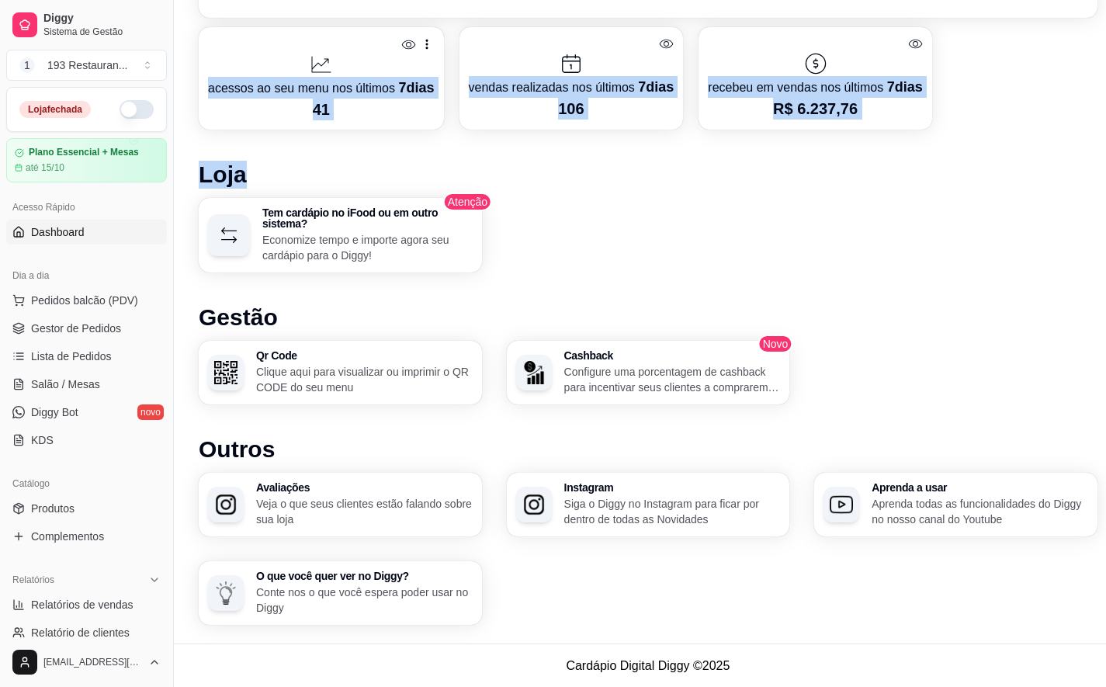
drag, startPoint x: 1067, startPoint y: 0, endPoint x: 1031, endPoint y: 164, distance: 167.8
click at [1031, 164] on div "Desempenho Últimos 7 dias Número de pedidos Você está vendo os pedidos recebido…" at bounding box center [648, 131] width 899 height 986
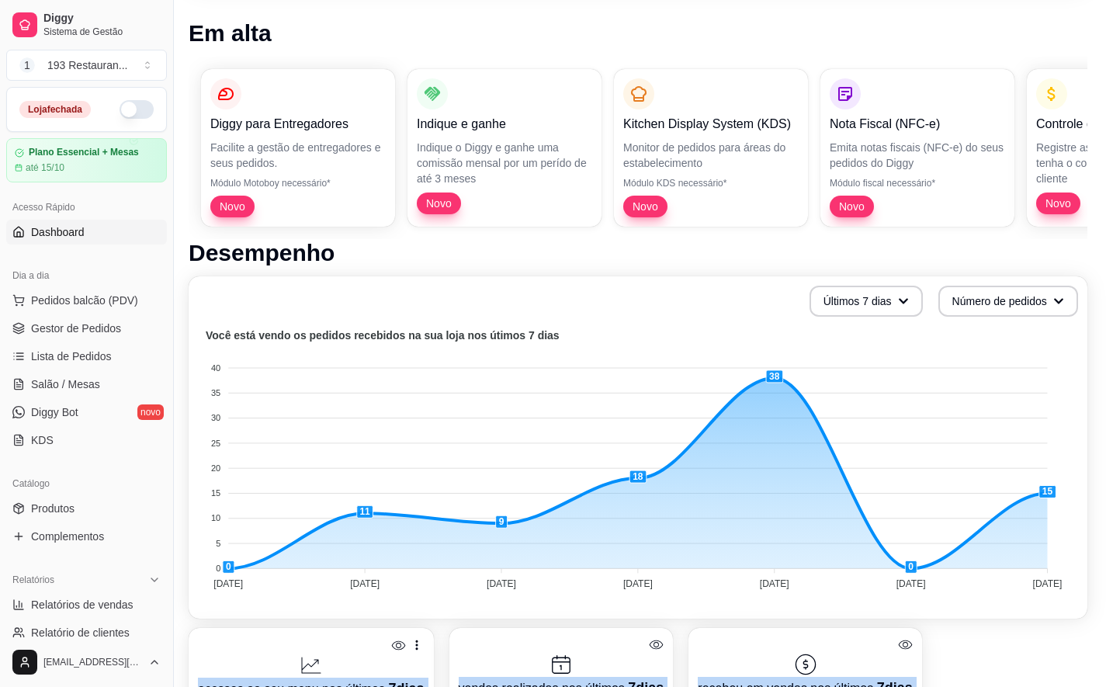
scroll to position [205, 12]
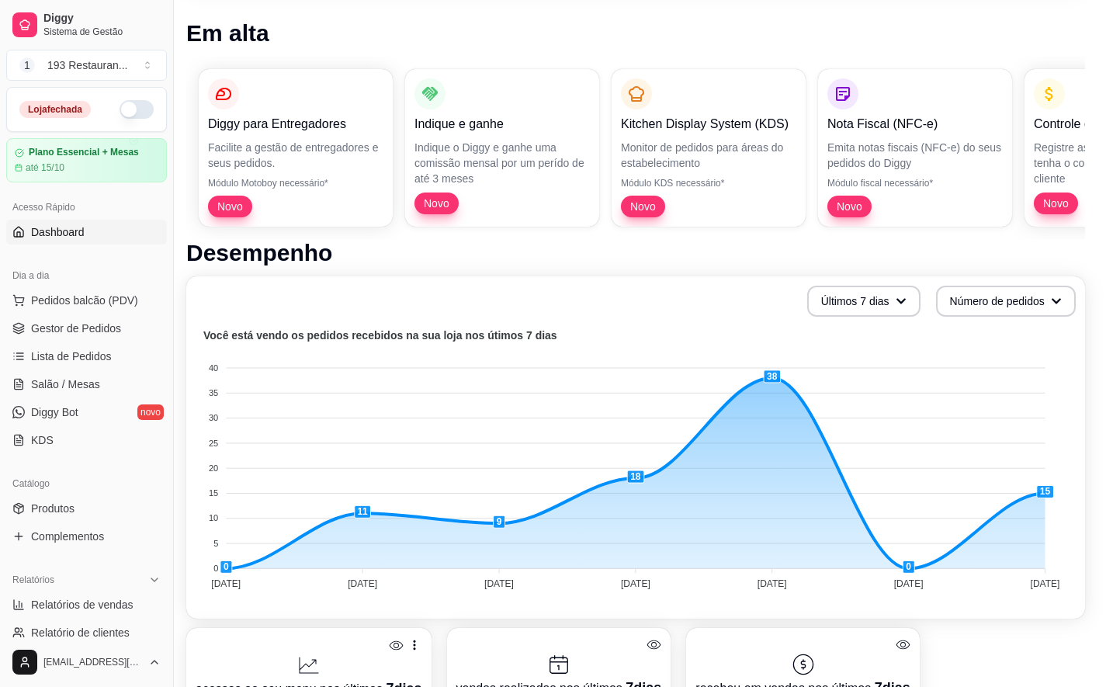
click at [1094, 482] on html "Diggy Sistema de Gestão 1 193 Restauran ... Loja fechada Plano Essencial + Mesa…" at bounding box center [541, 138] width 1106 height 687
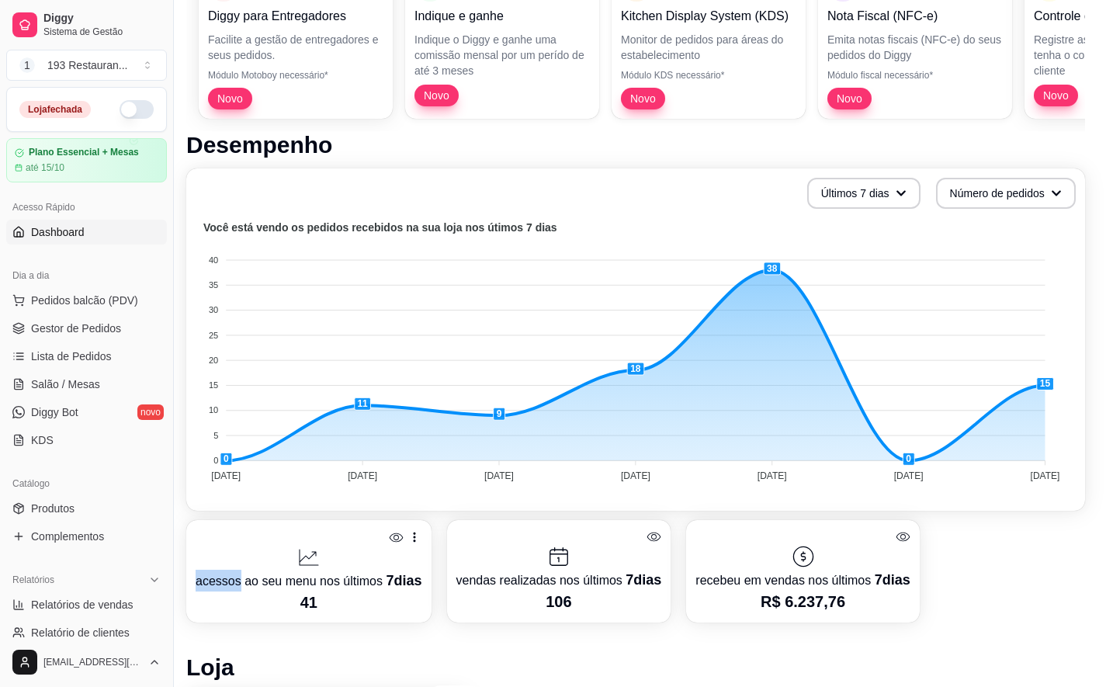
scroll to position [344, 12]
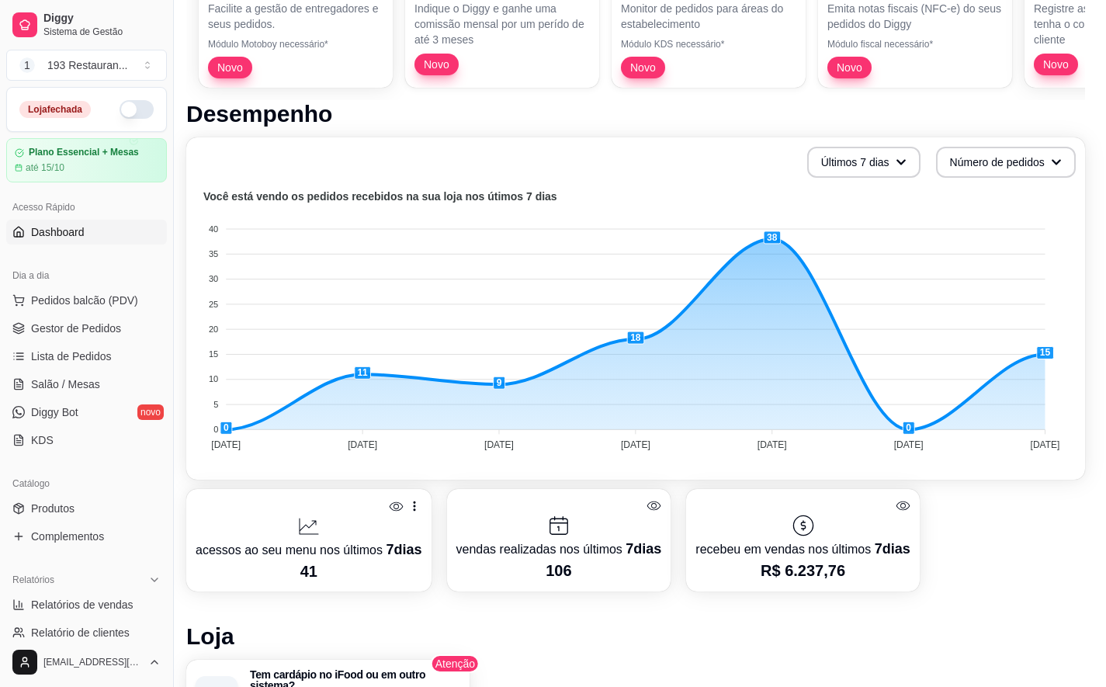
click at [1094, 343] on html "Diggy Sistema de Gestão 1 193 Restauran ... Loja fechada Plano Essencial + Mesa…" at bounding box center [541, -1] width 1106 height 687
click at [2, 647] on div "[EMAIL_ADDRESS][DOMAIN_NAME]" at bounding box center [86, 662] width 173 height 50
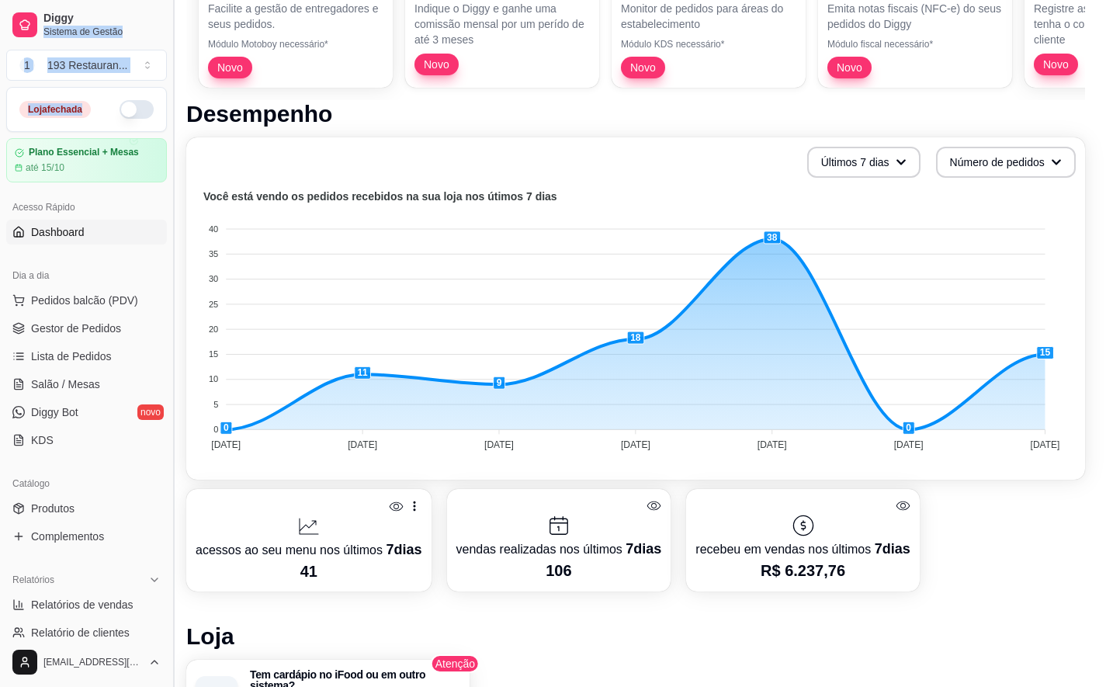
drag, startPoint x: 116, startPoint y: 0, endPoint x: 170, endPoint y: 71, distance: 89.3
click at [162, 83] on div "Diggy Sistema de Gestão 1 193 Restauran ..." at bounding box center [86, 43] width 173 height 87
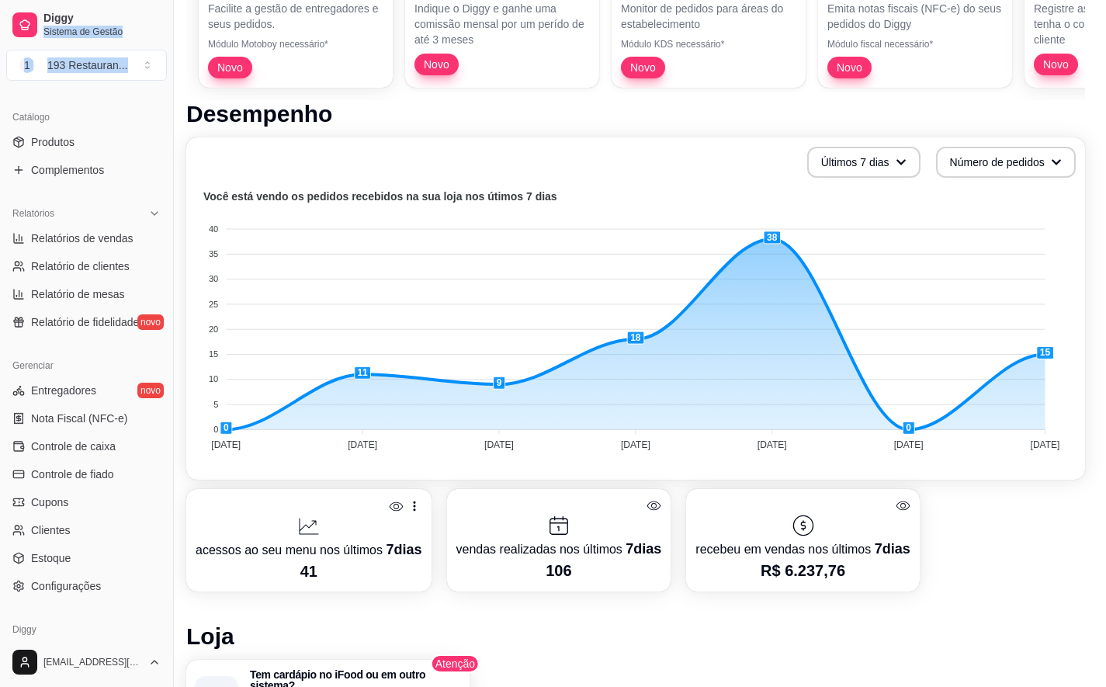
scroll to position [418, 0]
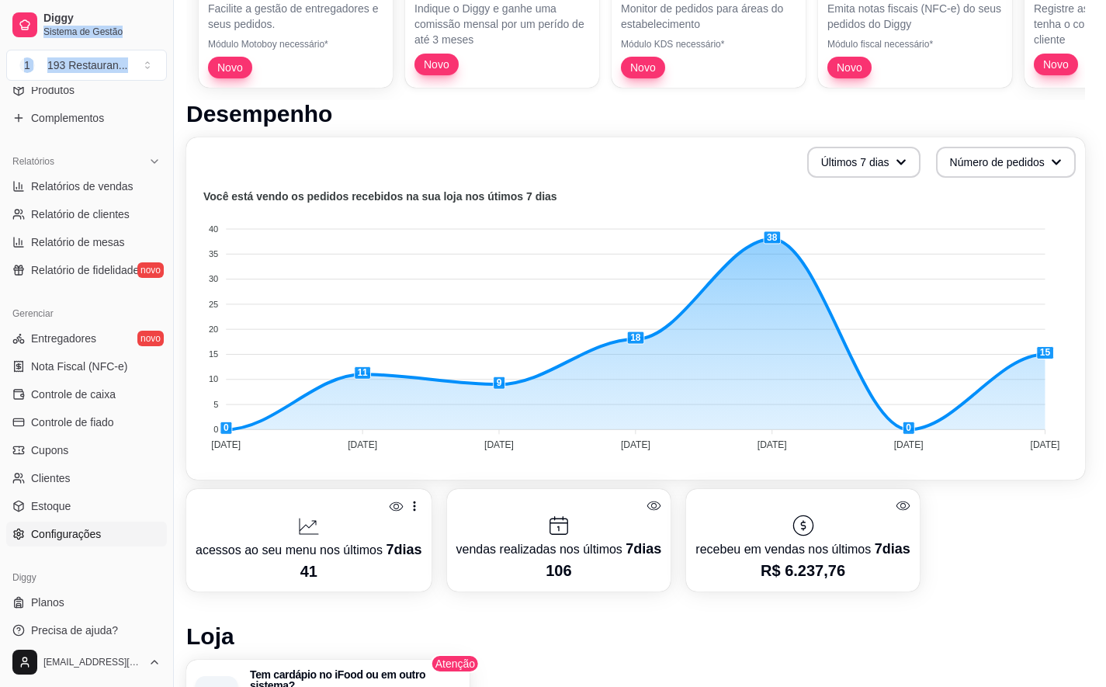
click at [95, 542] on link "Configurações" at bounding box center [86, 534] width 161 height 25
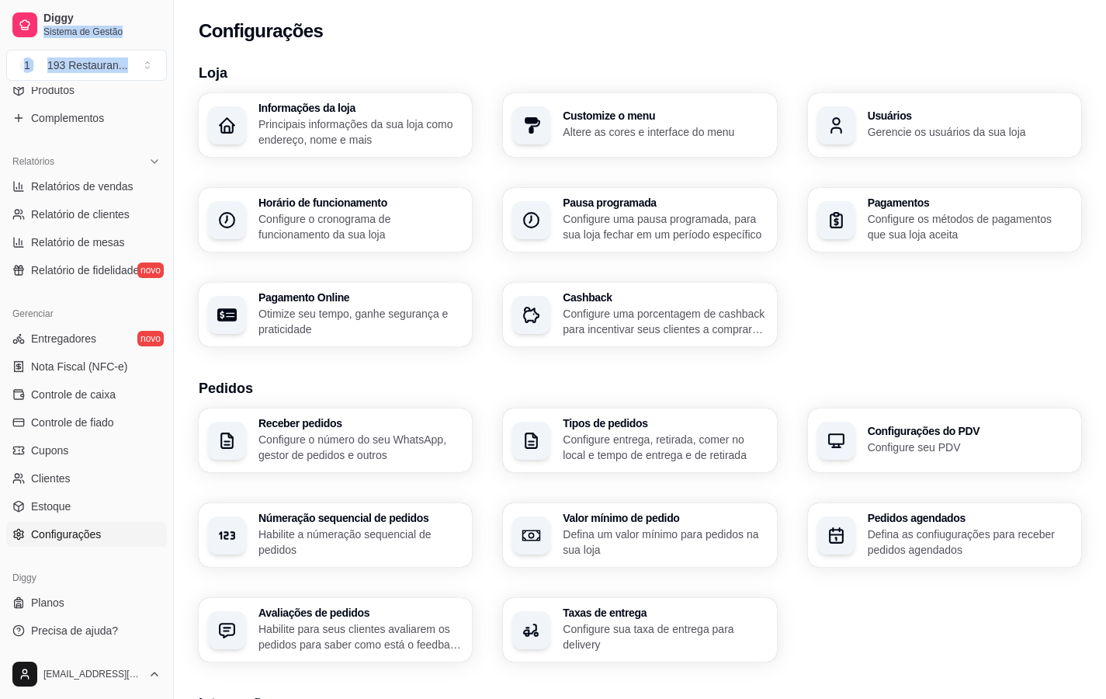
click at [317, 127] on p "Principais informações da sua loja como endereço, nome e mais" at bounding box center [360, 131] width 204 height 31
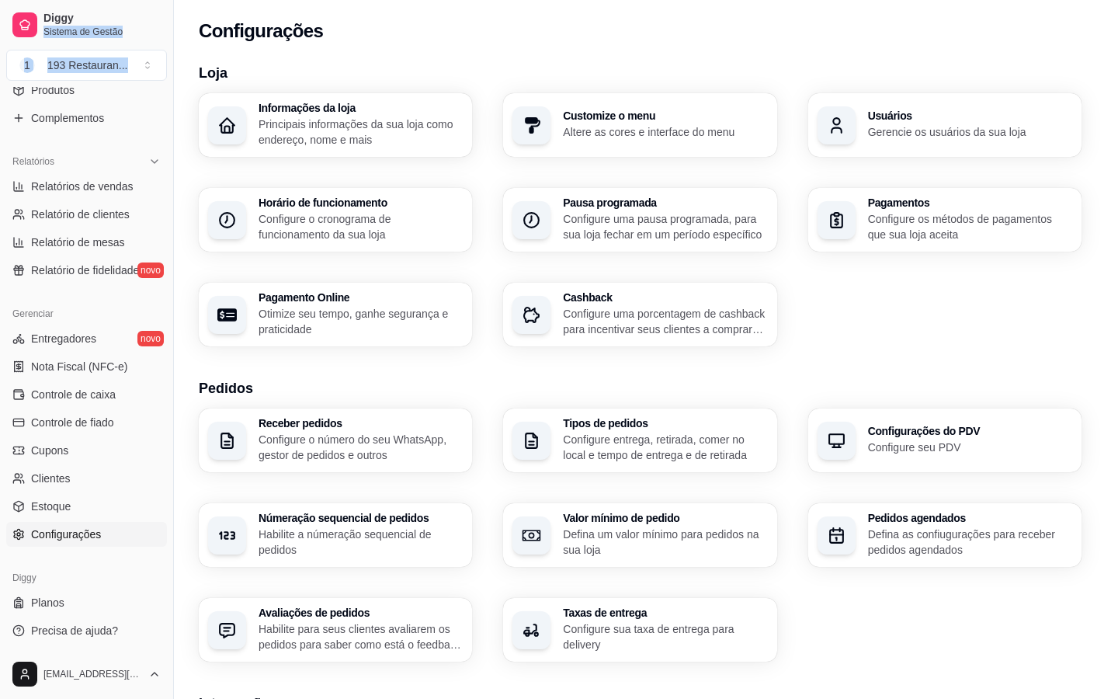
type input "Restaurante 193🤩Servimos almoço das 10hr as 15hr"
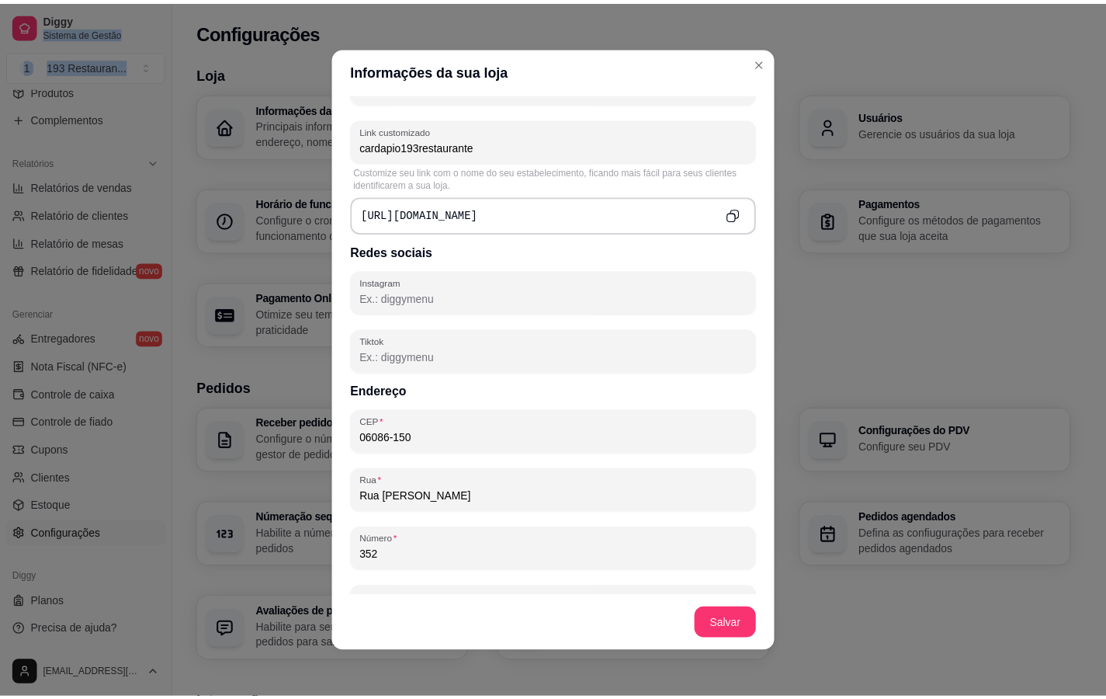
scroll to position [776, 0]
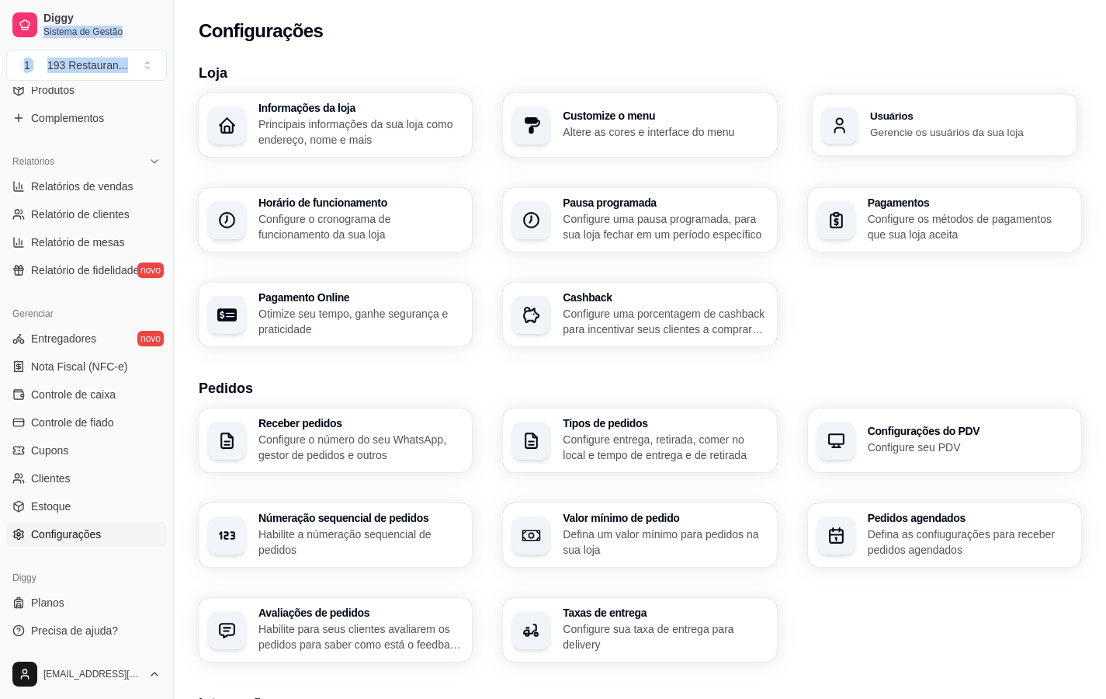
click at [879, 126] on p "Gerencie os usuários da sua loja" at bounding box center [969, 131] width 198 height 15
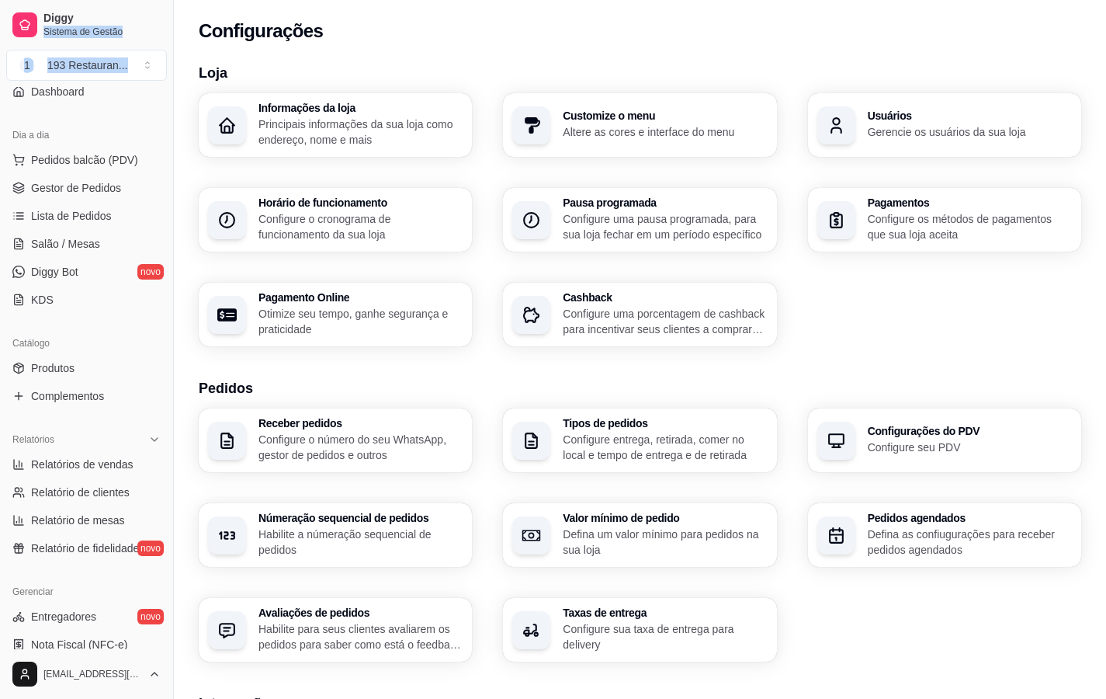
scroll to position [0, 0]
